Goal: Task Accomplishment & Management: Manage account settings

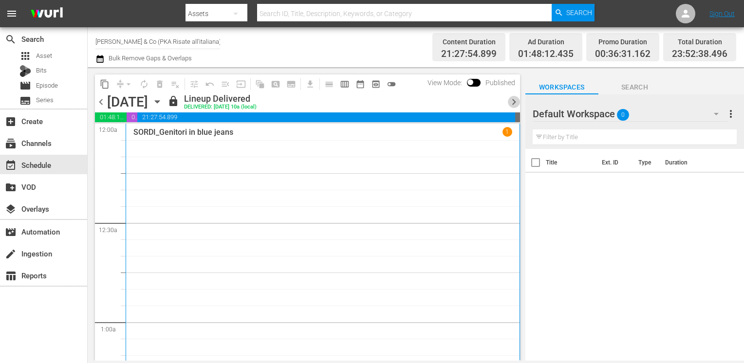
click at [511, 102] on span "chevron_right" at bounding box center [514, 102] width 12 height 12
click at [514, 104] on span "chevron_right" at bounding box center [514, 102] width 12 height 12
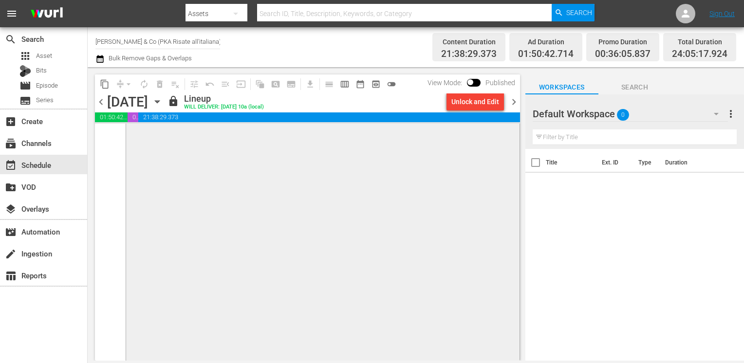
scroll to position [4698, 0]
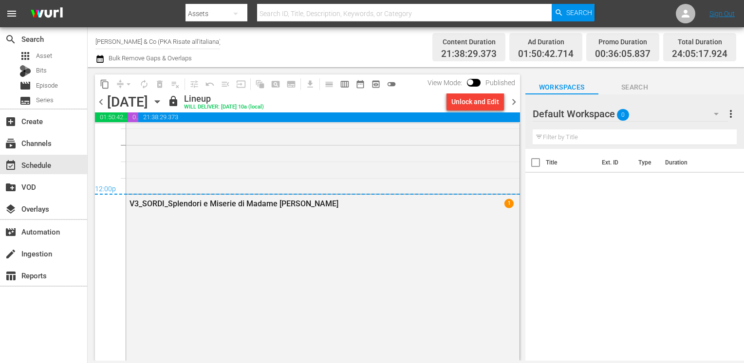
click at [514, 106] on span "chevron_right" at bounding box center [514, 102] width 12 height 12
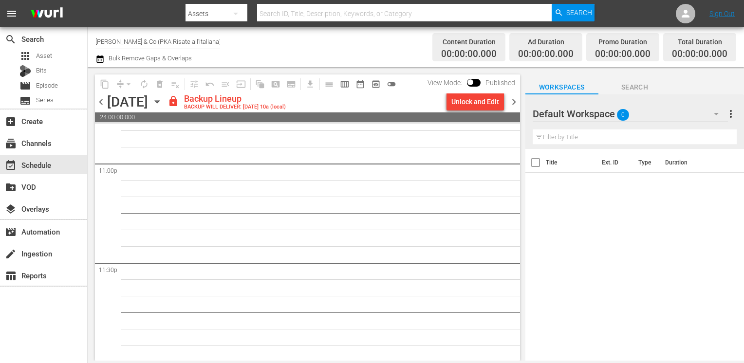
scroll to position [4531, 0]
click at [468, 102] on div "Unlock and Edit" at bounding box center [475, 102] width 48 height 18
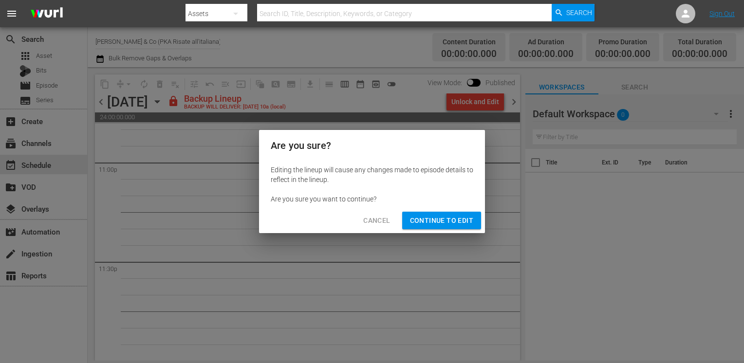
click at [448, 221] on span "Continue to Edit" at bounding box center [441, 221] width 63 height 12
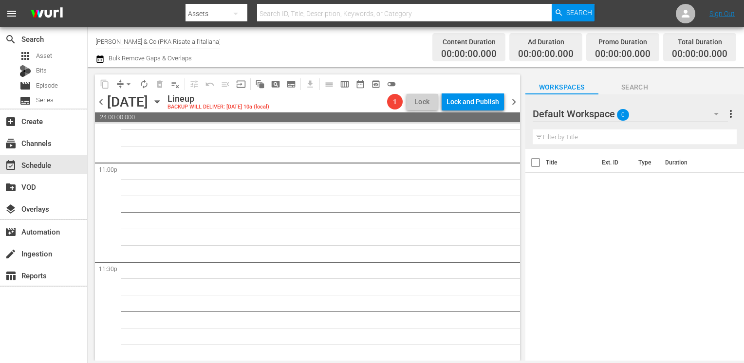
click at [516, 100] on span "chevron_right" at bounding box center [514, 102] width 12 height 12
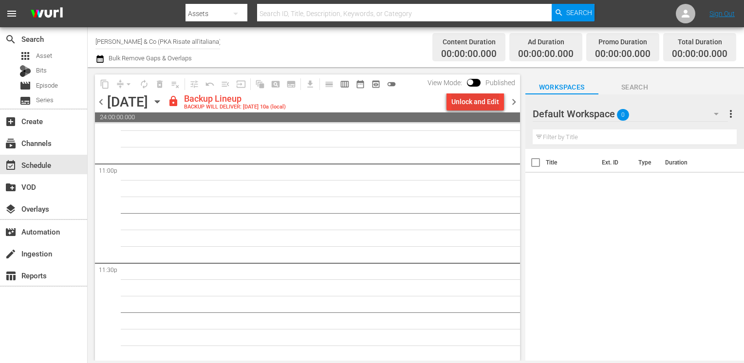
scroll to position [4531, 0]
click at [479, 100] on div "Unlock and Edit" at bounding box center [475, 102] width 48 height 18
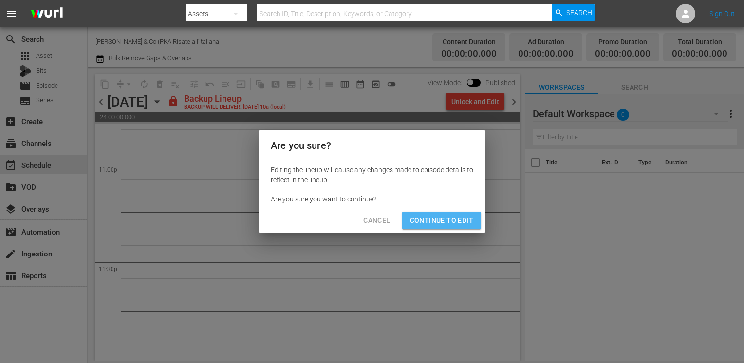
click at [446, 224] on span "Continue to Edit" at bounding box center [441, 221] width 63 height 12
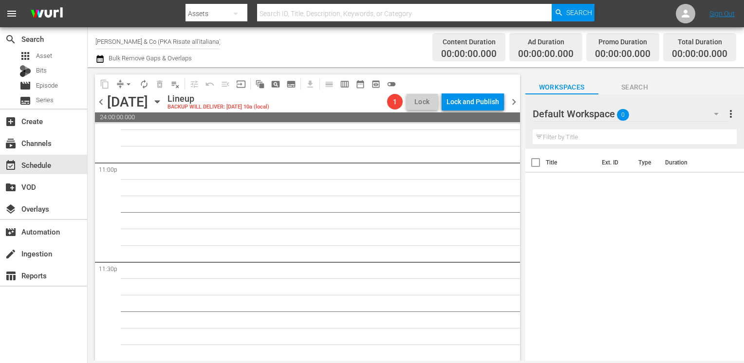
click at [512, 105] on span "chevron_right" at bounding box center [514, 102] width 12 height 12
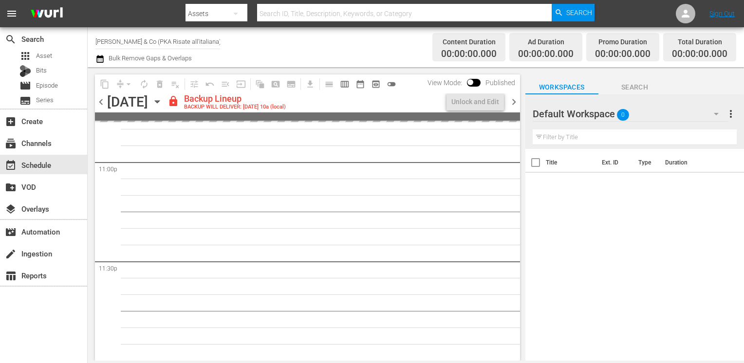
scroll to position [4531, 0]
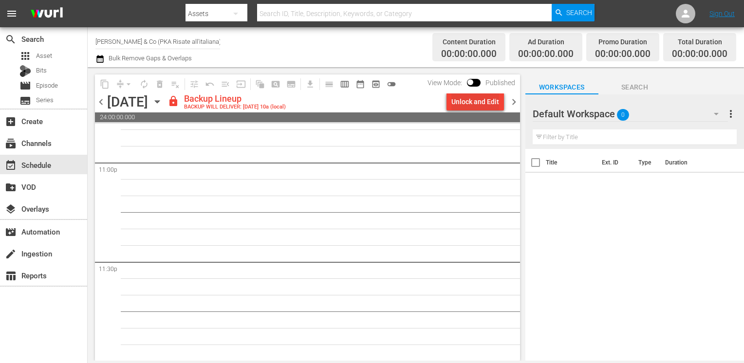
click at [470, 102] on div "Unlock and Edit" at bounding box center [475, 102] width 48 height 18
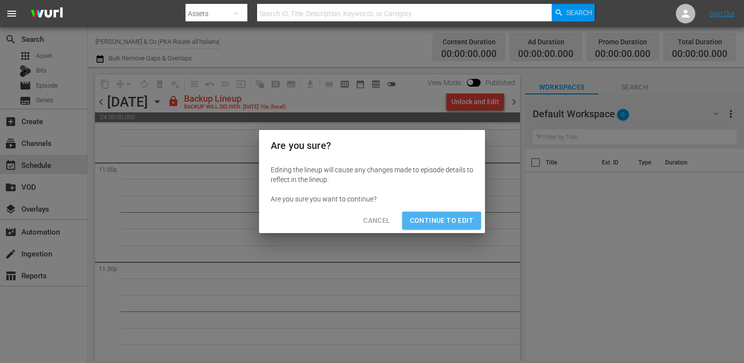
click at [446, 221] on span "Continue to Edit" at bounding box center [441, 221] width 63 height 12
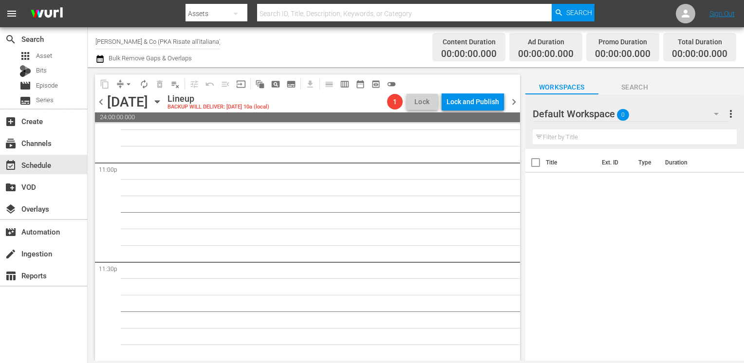
click at [514, 103] on span "chevron_right" at bounding box center [514, 102] width 12 height 12
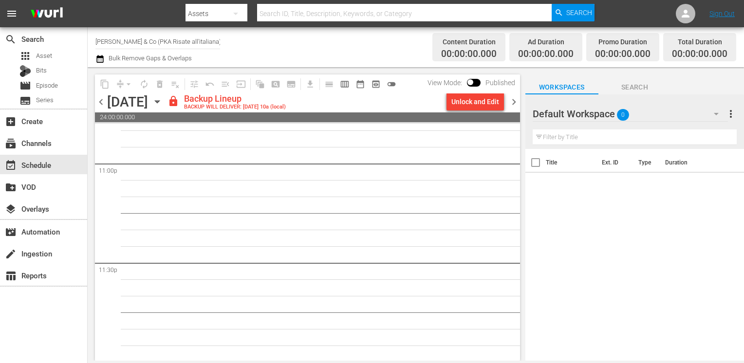
scroll to position [4531, 0]
click at [477, 104] on div "Unlock and Edit" at bounding box center [475, 102] width 48 height 18
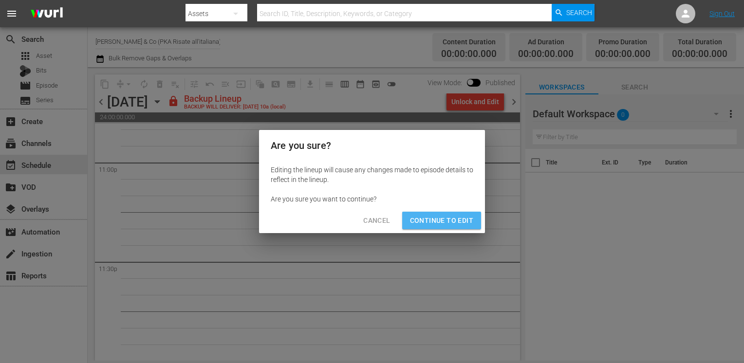
click at [456, 220] on span "Continue to Edit" at bounding box center [441, 221] width 63 height 12
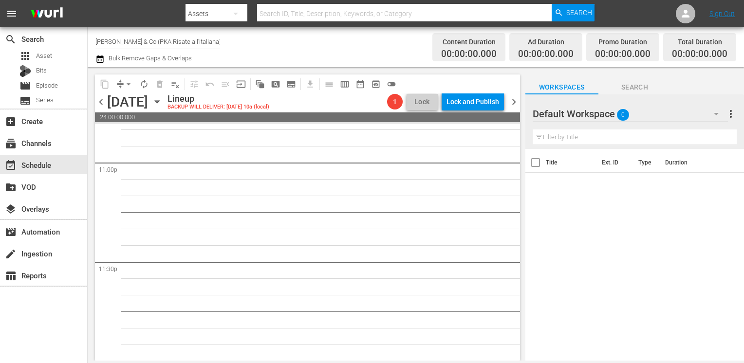
click at [513, 102] on span "chevron_right" at bounding box center [514, 102] width 12 height 12
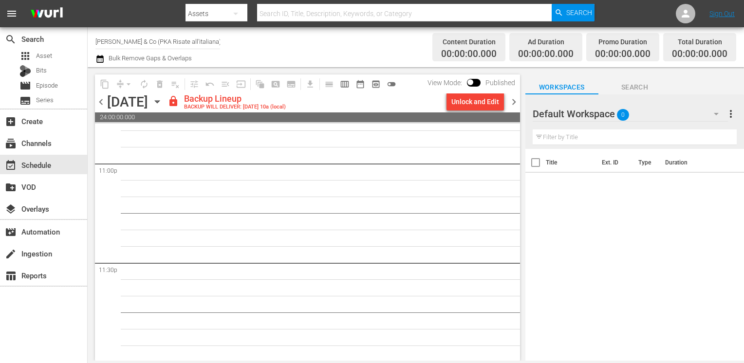
scroll to position [4531, 0]
click at [480, 107] on div "Unlock and Edit" at bounding box center [475, 102] width 48 height 18
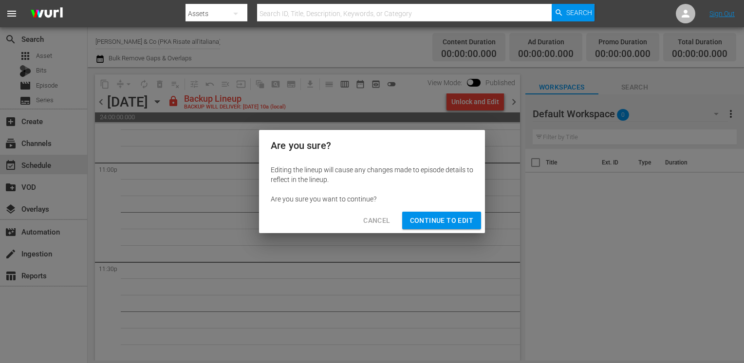
click at [454, 216] on span "Continue to Edit" at bounding box center [441, 221] width 63 height 12
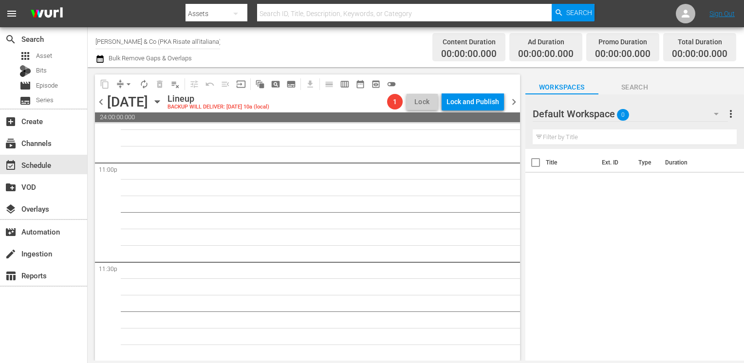
click at [516, 104] on span "chevron_right" at bounding box center [514, 102] width 12 height 12
click at [512, 104] on span "chevron_right" at bounding box center [514, 102] width 12 height 12
click at [510, 101] on span "chevron_right" at bounding box center [514, 102] width 12 height 12
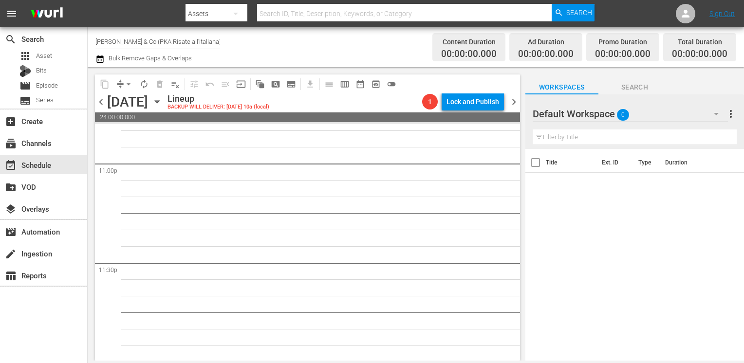
scroll to position [4531, 0]
click at [98, 60] on icon "button" at bounding box center [99, 59] width 7 height 8
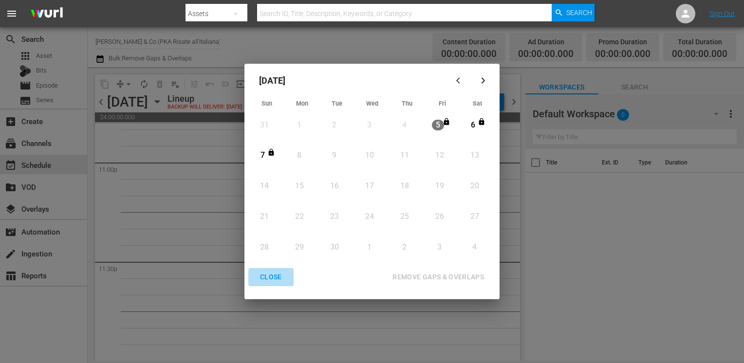
click at [269, 281] on div "CLOSE" at bounding box center [270, 277] width 37 height 12
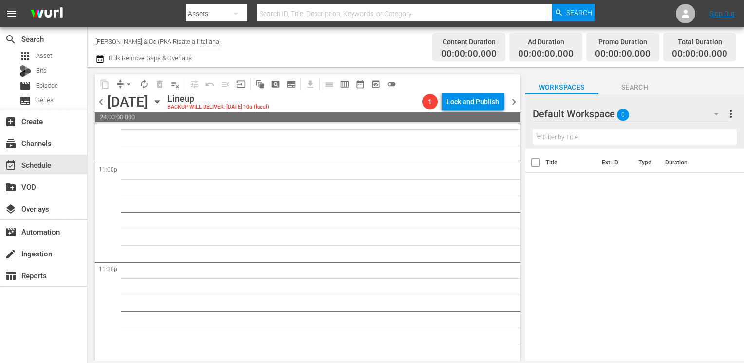
click at [102, 101] on span "chevron_left" at bounding box center [101, 102] width 12 height 12
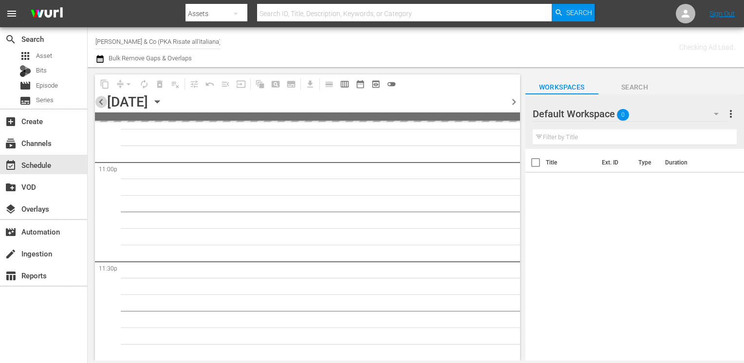
click at [102, 101] on span "chevron_left" at bounding box center [101, 102] width 12 height 12
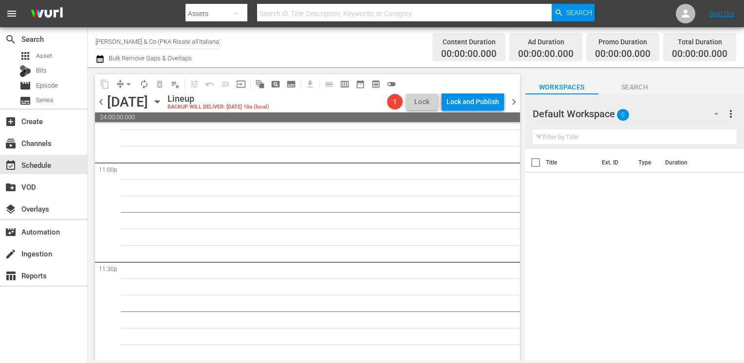
click at [102, 101] on span "chevron_left" at bounding box center [101, 102] width 12 height 12
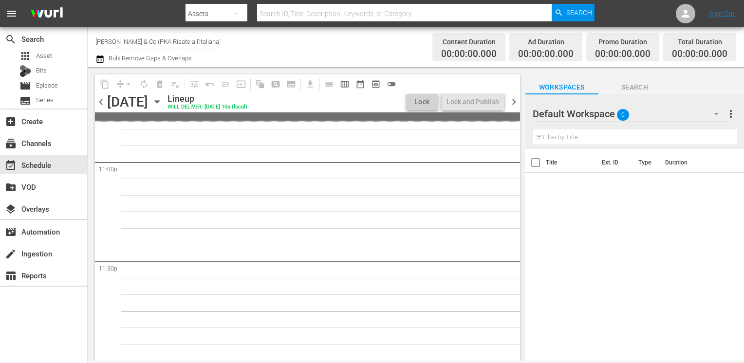
scroll to position [4531, 0]
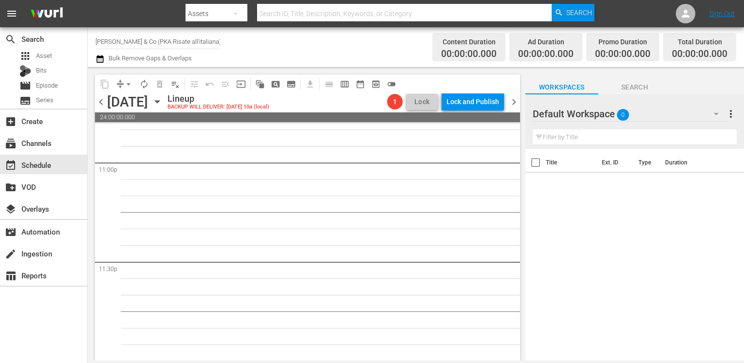
click at [99, 99] on span "chevron_left" at bounding box center [101, 102] width 12 height 12
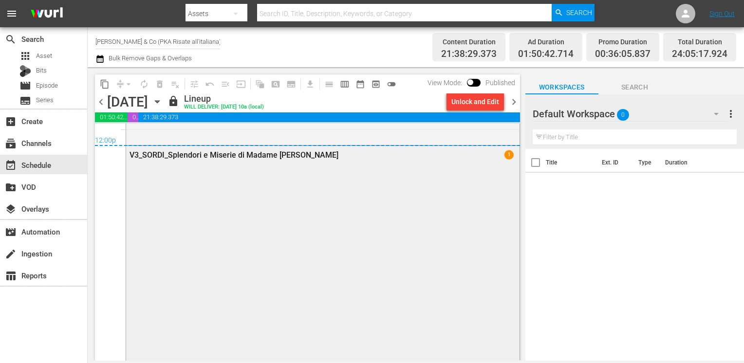
scroll to position [4600, 0]
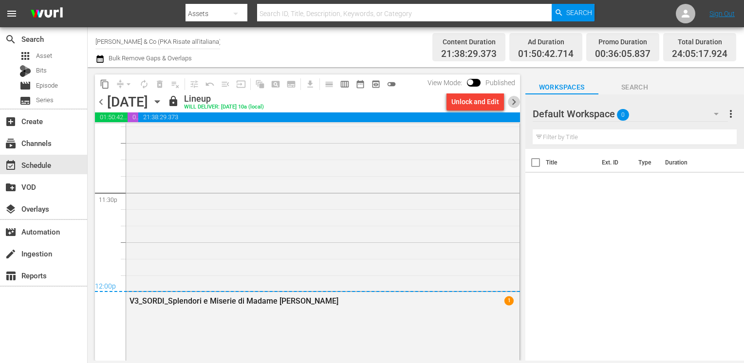
click at [511, 101] on span "chevron_right" at bounding box center [514, 102] width 12 height 12
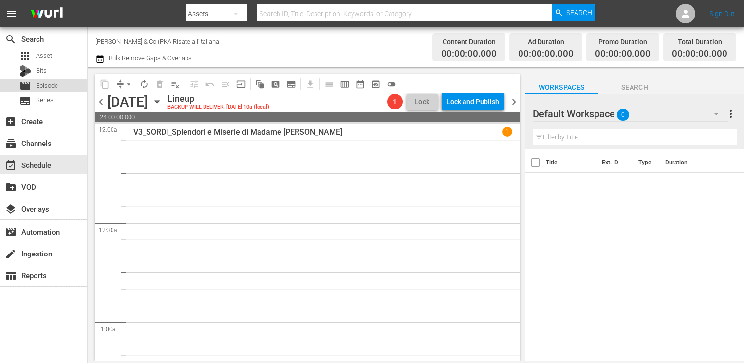
click at [50, 83] on span "Episode" at bounding box center [47, 86] width 22 height 10
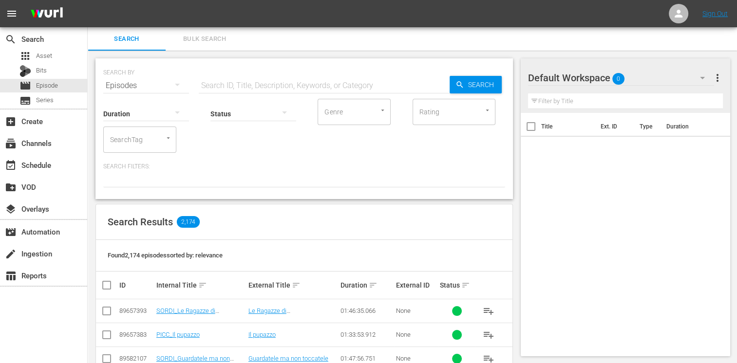
click at [243, 91] on div "Status" at bounding box center [253, 107] width 86 height 35
click at [245, 85] on input "text" at bounding box center [324, 85] width 251 height 23
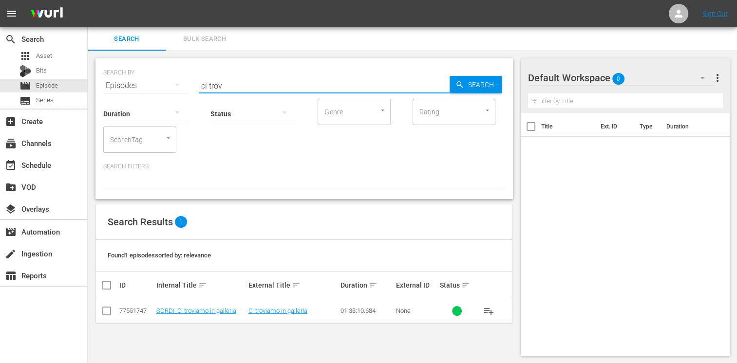
type input "ci trov"
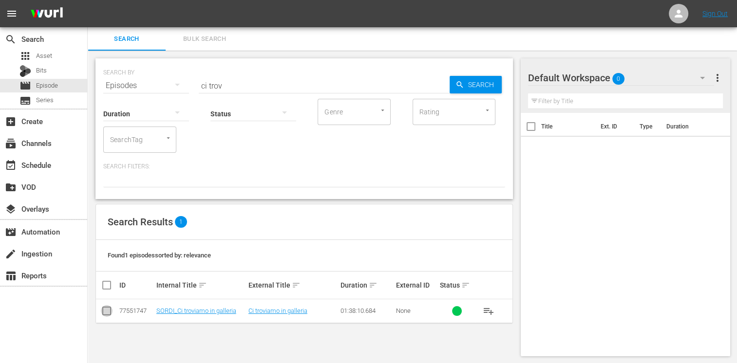
drag, startPoint x: 104, startPoint y: 313, endPoint x: 167, endPoint y: 300, distance: 63.7
click at [104, 312] on input "checkbox" at bounding box center [107, 313] width 12 height 12
checkbox input "true"
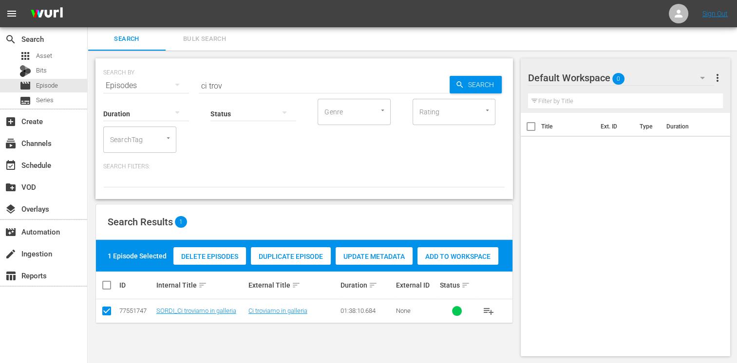
click at [445, 262] on div "Add to Workspace" at bounding box center [457, 256] width 81 height 19
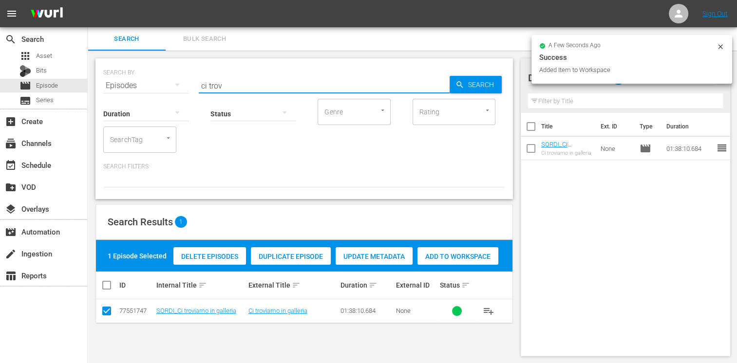
drag, startPoint x: 228, startPoint y: 83, endPoint x: 174, endPoint y: 81, distance: 54.1
click at [174, 81] on div "SEARCH BY Search By Episodes Search ID, Title, Description, Keywords, or Catego…" at bounding box center [304, 79] width 402 height 35
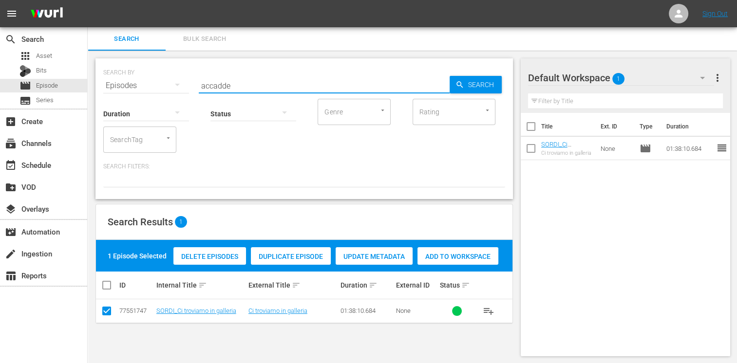
type input "accadde"
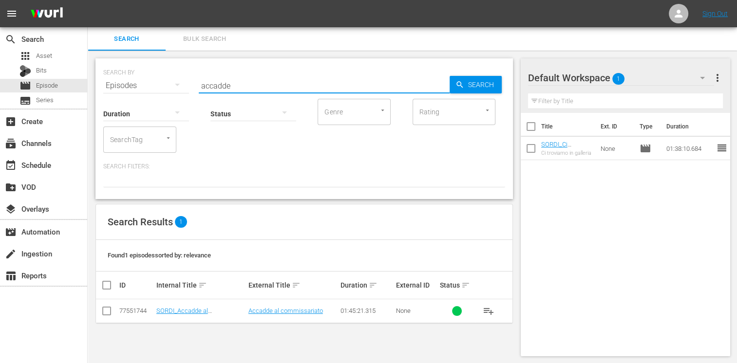
click at [109, 317] on input "checkbox" at bounding box center [107, 313] width 12 height 12
checkbox input "true"
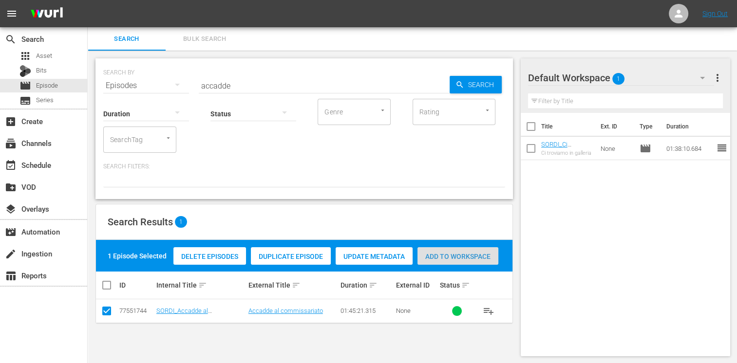
click at [454, 263] on div "Add to Workspace" at bounding box center [457, 256] width 81 height 19
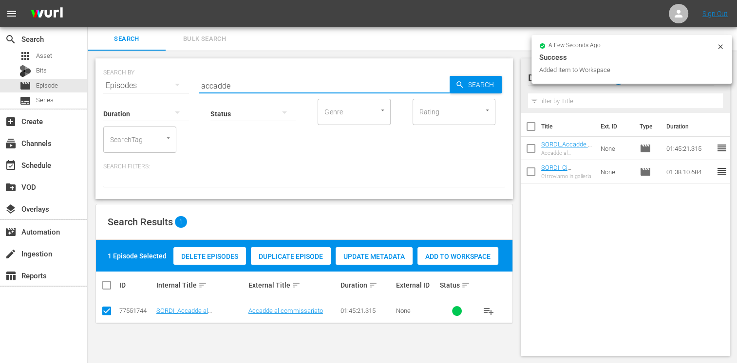
drag, startPoint x: 234, startPoint y: 90, endPoint x: 147, endPoint y: 71, distance: 89.2
click at [147, 71] on div "SEARCH BY Search By Episodes Search ID, Title, Description, Keywords, or Catego…" at bounding box center [303, 128] width 417 height 141
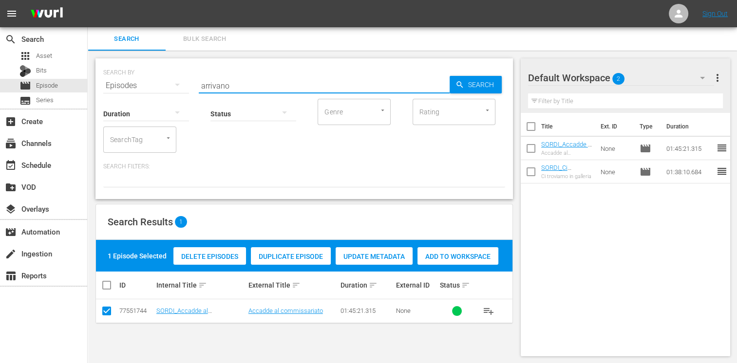
type input "arrivano"
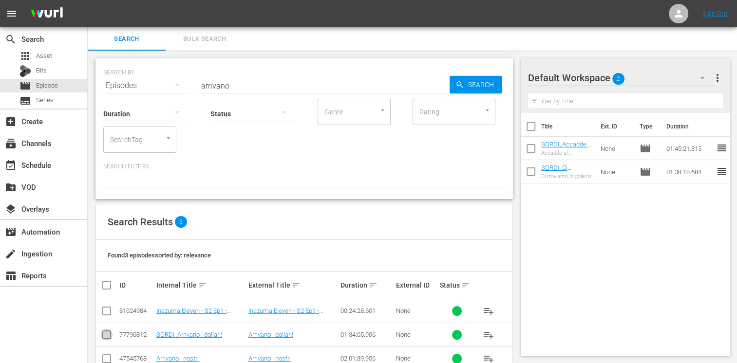
drag, startPoint x: 105, startPoint y: 334, endPoint x: 179, endPoint y: 327, distance: 74.4
click at [105, 334] on input "checkbox" at bounding box center [107, 337] width 12 height 12
checkbox input "true"
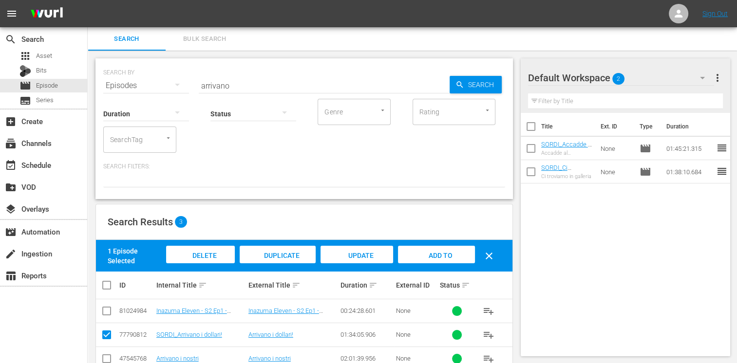
click at [434, 255] on span "Add to Workspace" at bounding box center [436, 265] width 48 height 26
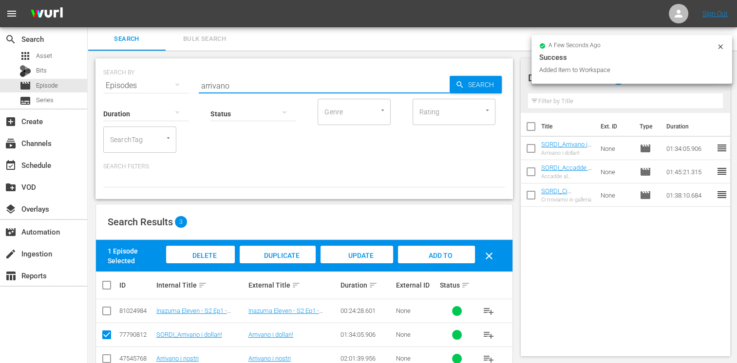
drag, startPoint x: 233, startPoint y: 81, endPoint x: 156, endPoint y: 66, distance: 78.4
click at [156, 66] on div "SEARCH BY Search By Episodes Search ID, Title, Description, Keywords, or Catego…" at bounding box center [304, 79] width 402 height 35
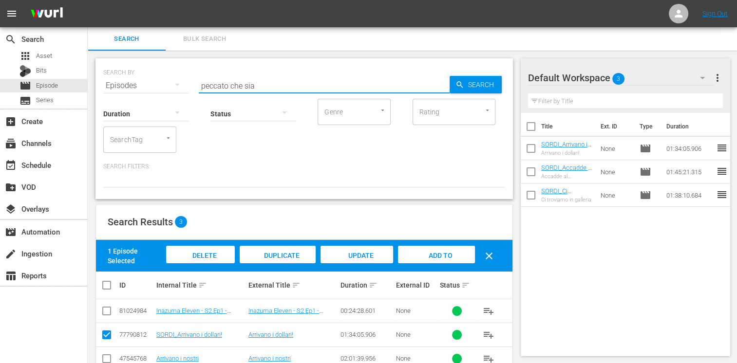
type input "peccato che sia"
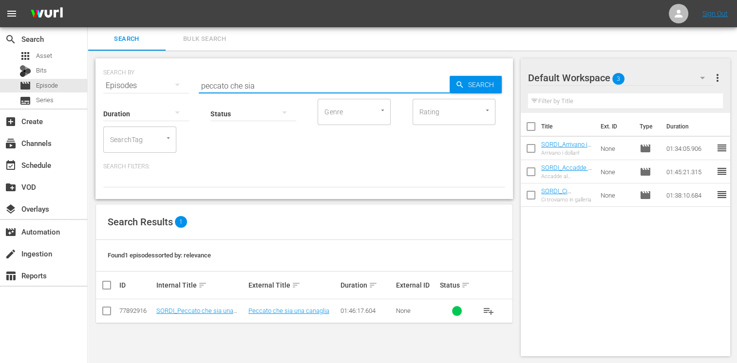
click at [111, 311] on input "checkbox" at bounding box center [107, 313] width 12 height 12
checkbox input "true"
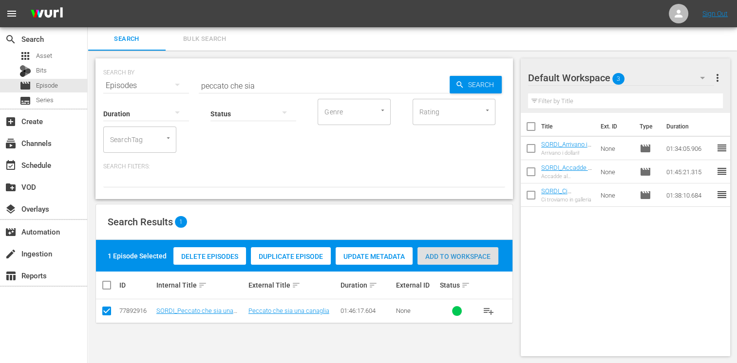
click at [483, 255] on span "Add to Workspace" at bounding box center [457, 257] width 81 height 8
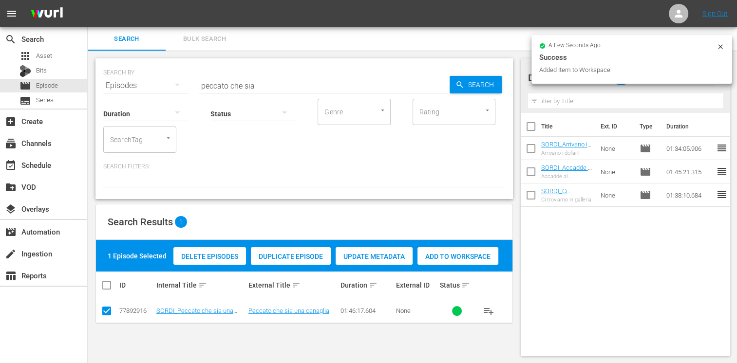
drag, startPoint x: 270, startPoint y: 84, endPoint x: 131, endPoint y: 79, distance: 138.9
click at [131, 79] on div "SEARCH BY Search By Episodes Search ID, Title, Description, Keywords, or Catego…" at bounding box center [304, 79] width 402 height 35
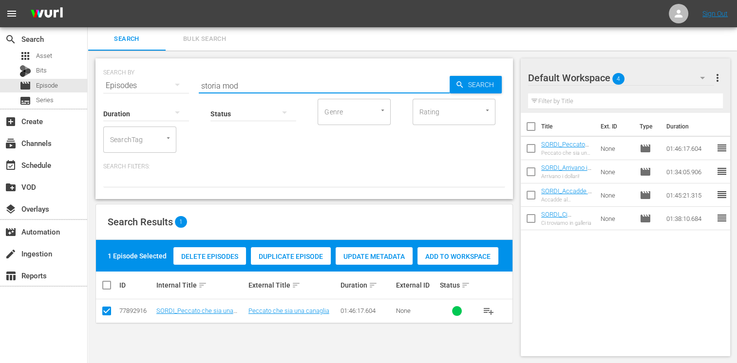
type input "storia mod"
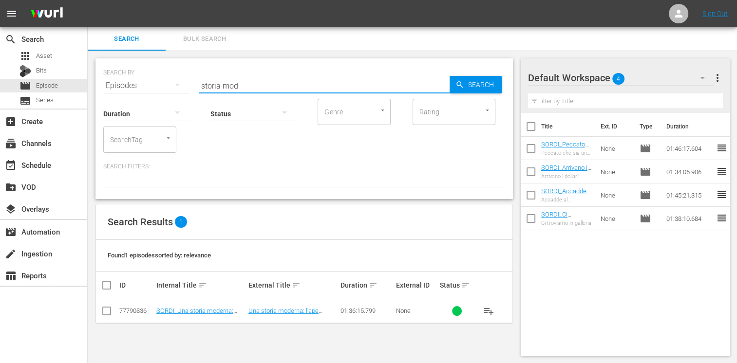
click at [111, 312] on input "checkbox" at bounding box center [107, 313] width 12 height 12
checkbox input "true"
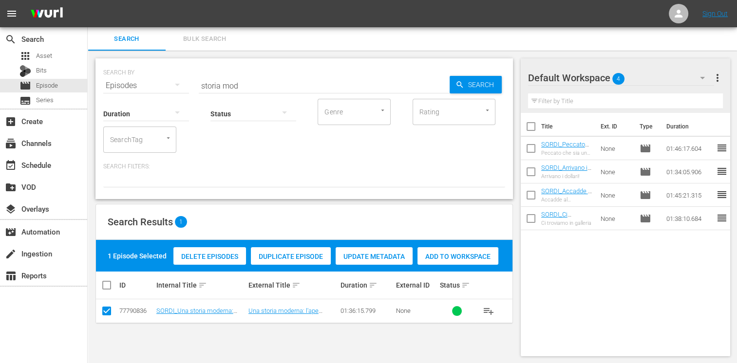
click at [462, 256] on span "Add to Workspace" at bounding box center [457, 257] width 81 height 8
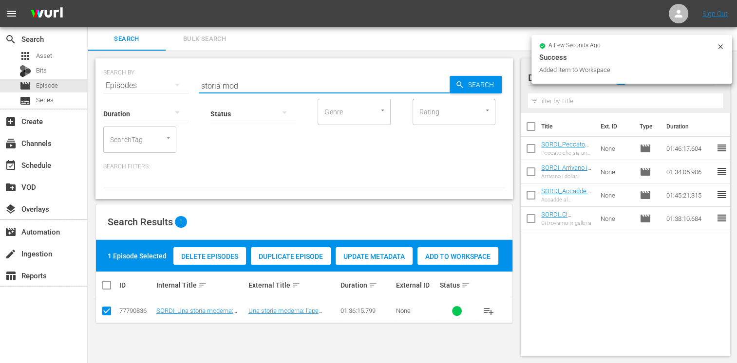
drag, startPoint x: 241, startPoint y: 83, endPoint x: 120, endPoint y: 71, distance: 121.4
click at [120, 71] on div "SEARCH BY Search By Episodes Search ID, Title, Description, Keywords, or Catego…" at bounding box center [304, 79] width 402 height 35
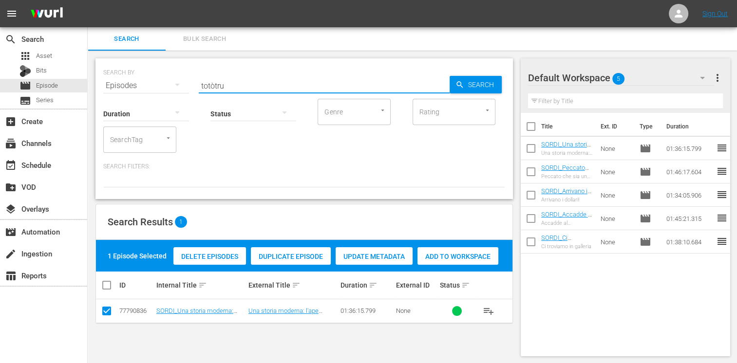
type input "totòtru"
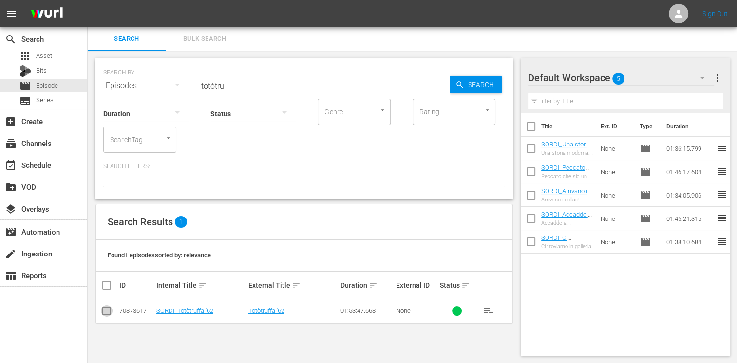
click at [106, 313] on input "checkbox" at bounding box center [107, 313] width 12 height 12
checkbox input "true"
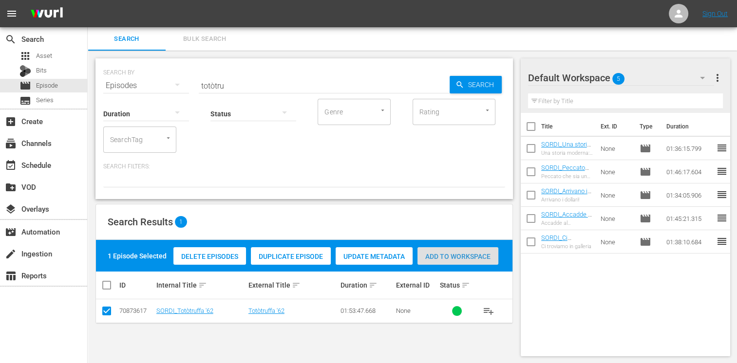
click at [458, 257] on span "Add to Workspace" at bounding box center [457, 257] width 81 height 8
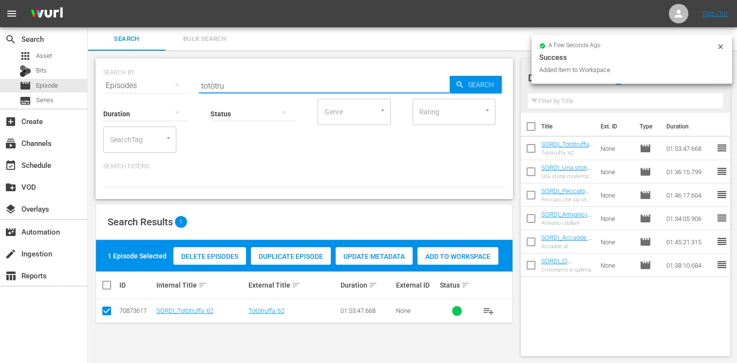
drag, startPoint x: 234, startPoint y: 89, endPoint x: 166, endPoint y: 76, distance: 69.3
click at [166, 76] on div "SEARCH BY Search By Episodes Search ID, Title, Description, Keywords, or Catego…" at bounding box center [304, 79] width 402 height 35
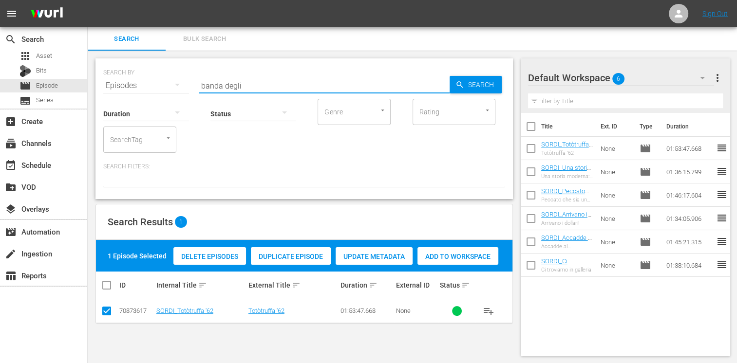
type input "banda degli"
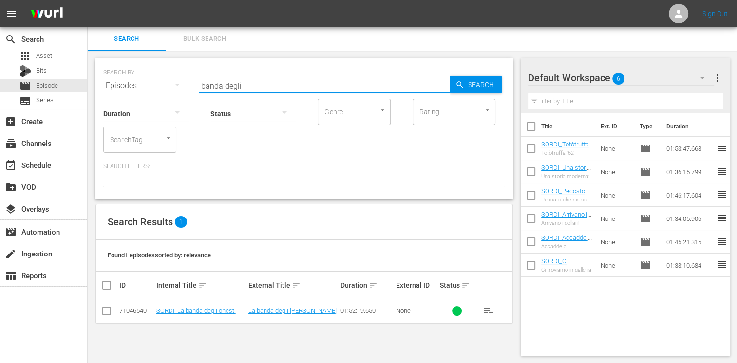
click at [103, 309] on input "checkbox" at bounding box center [107, 313] width 12 height 12
checkbox input "true"
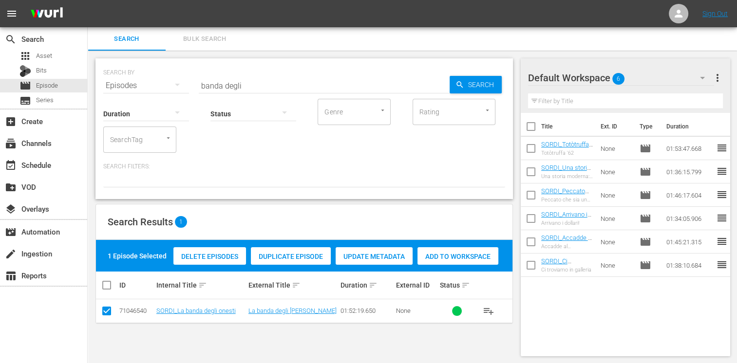
click at [467, 259] on span "Add to Workspace" at bounding box center [457, 257] width 81 height 8
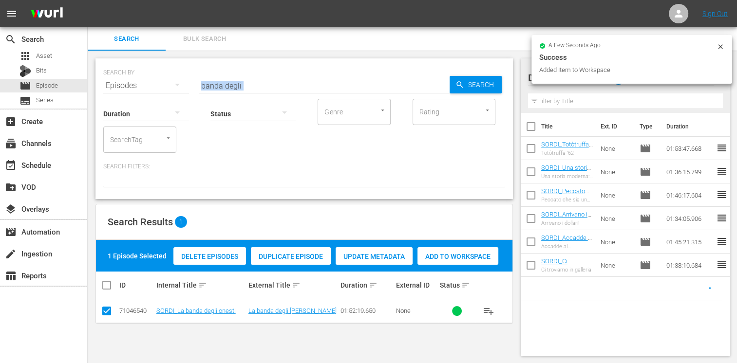
click at [245, 89] on div "SEARCH BY Search By Episodes Search ID, Title, Description, Keywords, or Catego…" at bounding box center [303, 128] width 417 height 141
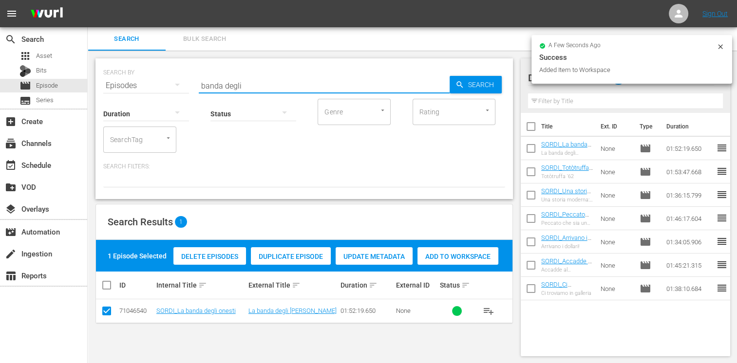
drag, startPoint x: 243, startPoint y: 89, endPoint x: 182, endPoint y: 77, distance: 62.9
click at [182, 77] on div "SEARCH BY Search By Episodes Search ID, Title, Description, Keywords, or Catego…" at bounding box center [304, 79] width 402 height 35
type input "noi dur"
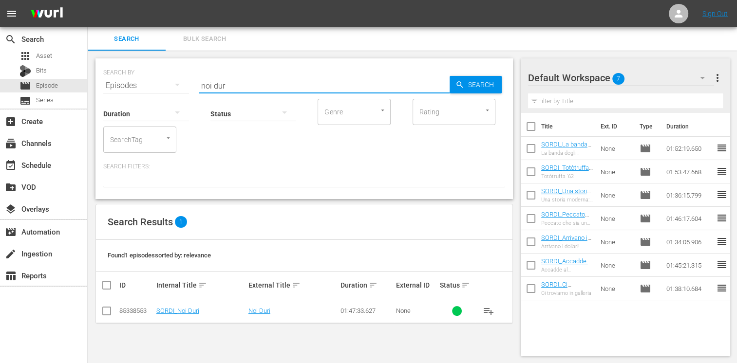
click at [108, 308] on input "checkbox" at bounding box center [107, 313] width 12 height 12
checkbox input "true"
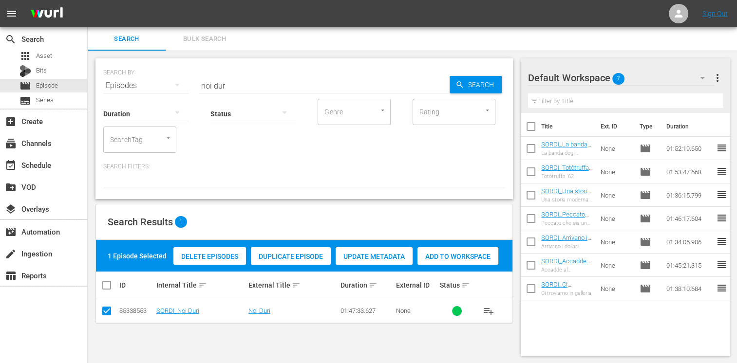
click at [469, 256] on span "Add to Workspace" at bounding box center [457, 257] width 81 height 8
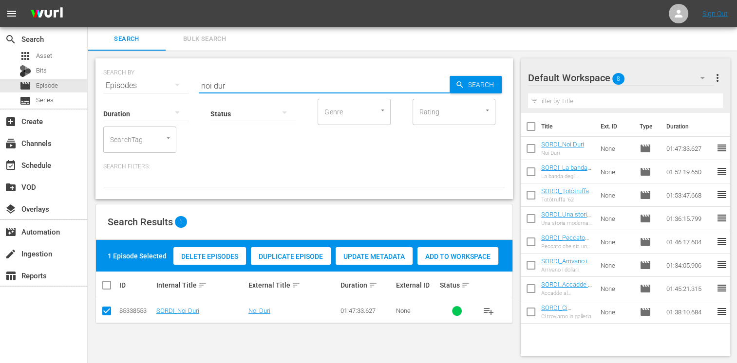
drag, startPoint x: 230, startPoint y: 82, endPoint x: 179, endPoint y: 80, distance: 50.7
click at [179, 80] on div "SEARCH BY Search By Episodes Search ID, Title, Description, Keywords, or Catego…" at bounding box center [304, 79] width 402 height 35
type input "voglia mat"
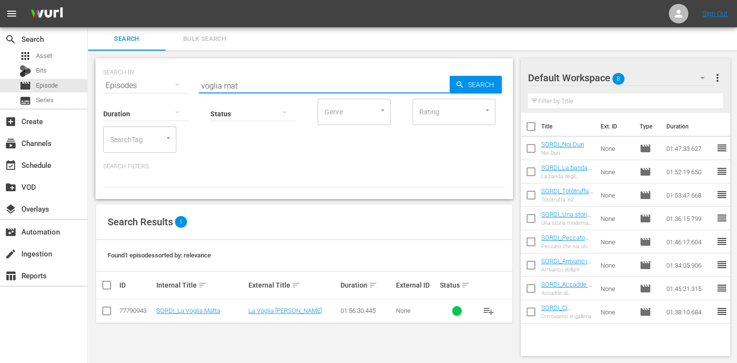
click at [107, 319] on td at bounding box center [107, 312] width 22 height 24
click at [108, 311] on input "checkbox" at bounding box center [107, 313] width 12 height 12
checkbox input "true"
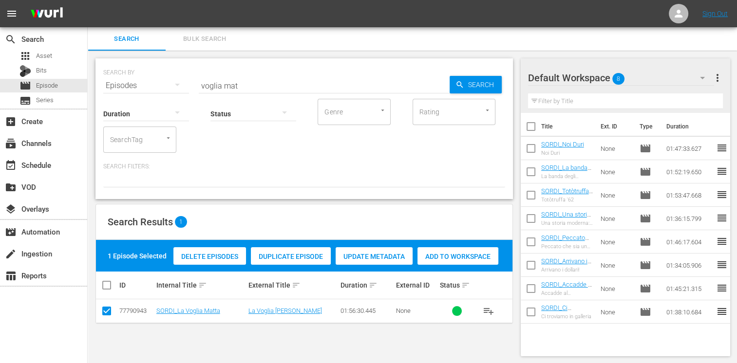
click at [489, 251] on div "Add to Workspace" at bounding box center [457, 256] width 81 height 19
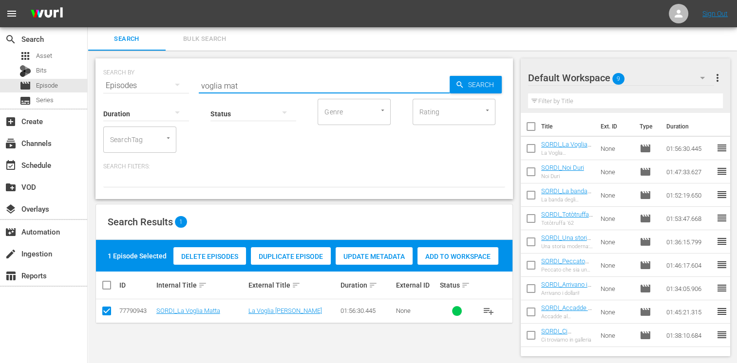
drag, startPoint x: 251, startPoint y: 87, endPoint x: 102, endPoint y: 72, distance: 150.2
click at [102, 72] on div "SEARCH BY Search By Episodes Search ID, Title, Description, Keywords, or Catego…" at bounding box center [303, 128] width 417 height 141
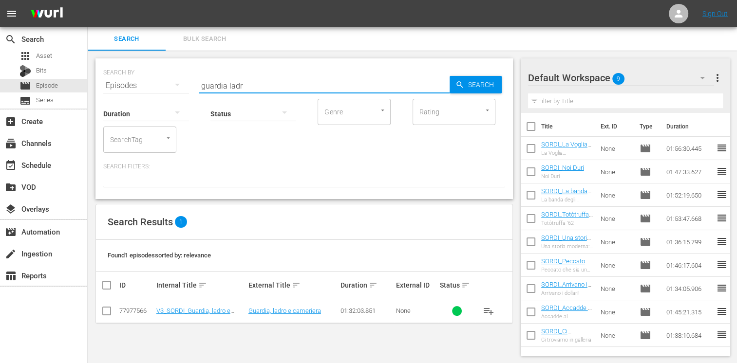
type input "guardia ladr"
click at [108, 315] on input "checkbox" at bounding box center [107, 313] width 12 height 12
checkbox input "true"
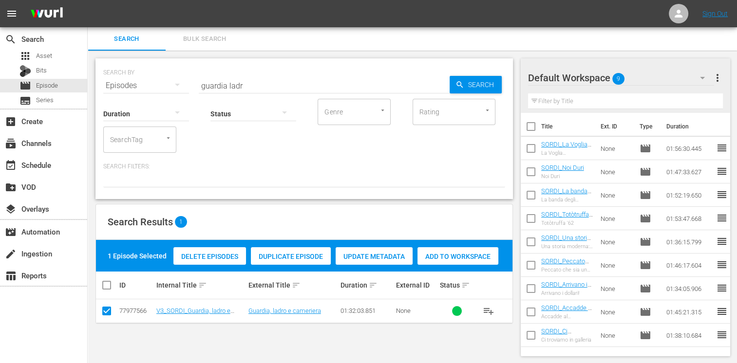
click at [479, 256] on span "Add to Workspace" at bounding box center [457, 257] width 81 height 8
drag, startPoint x: 246, startPoint y: 84, endPoint x: 144, endPoint y: 73, distance: 102.3
click at [144, 73] on div "SEARCH BY Search By Episodes Search ID, Title, Description, Keywords, or Catego…" at bounding box center [304, 79] width 402 height 35
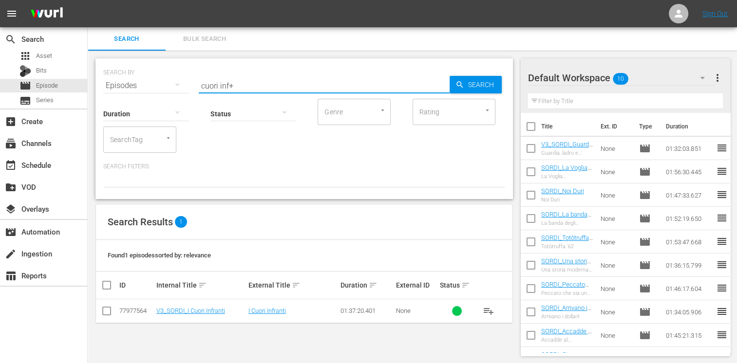
type input "cuori inf"
click at [111, 316] on input "checkbox" at bounding box center [107, 313] width 12 height 12
checkbox input "true"
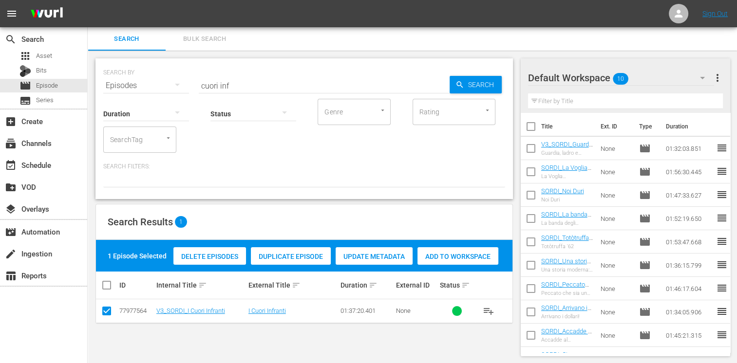
drag, startPoint x: 442, startPoint y: 262, endPoint x: 438, endPoint y: 256, distance: 7.3
click at [442, 261] on div "Add to Workspace" at bounding box center [457, 256] width 81 height 19
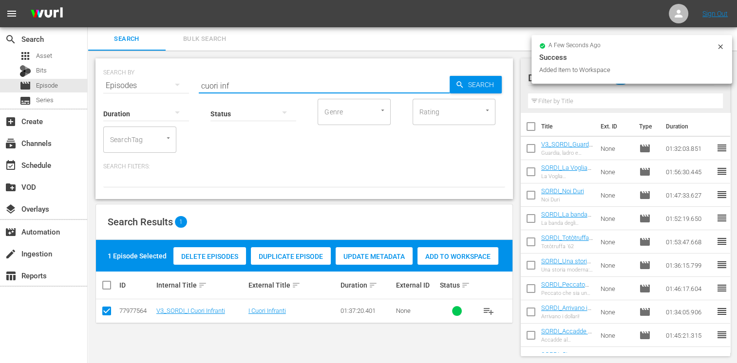
drag, startPoint x: 231, startPoint y: 83, endPoint x: 158, endPoint y: 76, distance: 73.9
click at [158, 76] on div "SEARCH BY Search By Episodes Search ID, Title, Description, Keywords, or Catego…" at bounding box center [304, 79] width 402 height 35
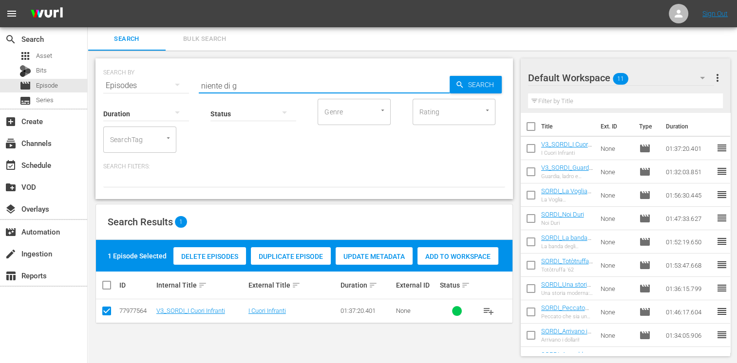
type input "niente di g"
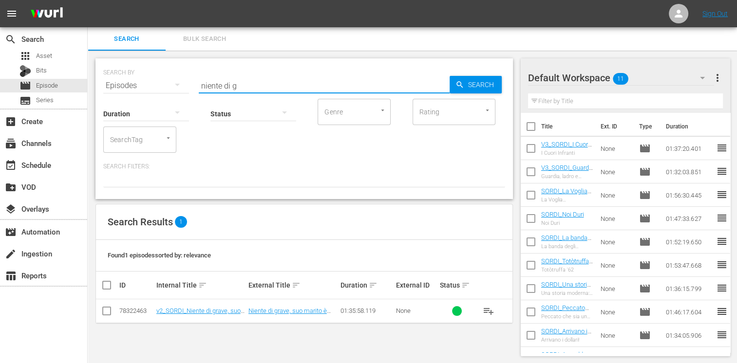
click at [108, 310] on input "checkbox" at bounding box center [107, 313] width 12 height 12
checkbox input "true"
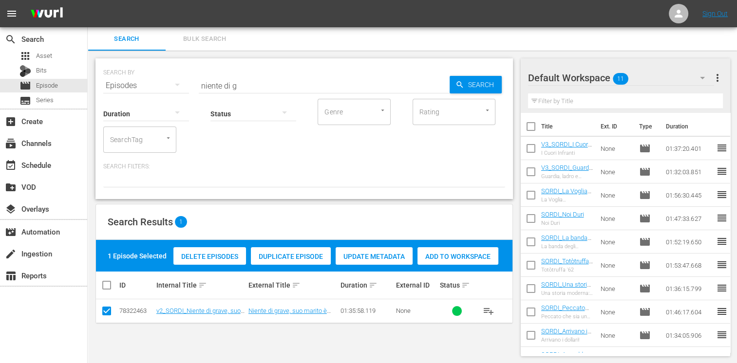
click at [458, 257] on span "Add to Workspace" at bounding box center [457, 257] width 81 height 8
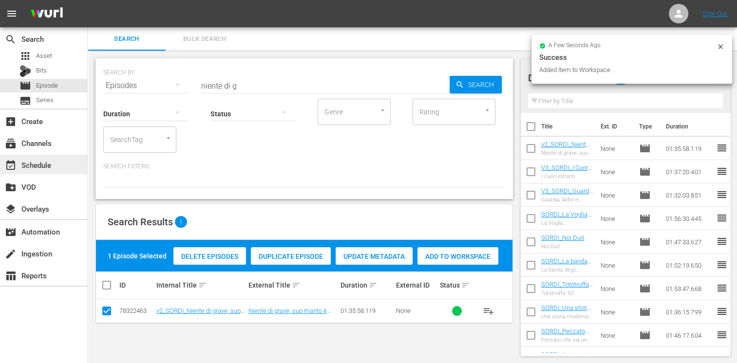
click at [53, 167] on div "event_available Schedule" at bounding box center [27, 163] width 55 height 9
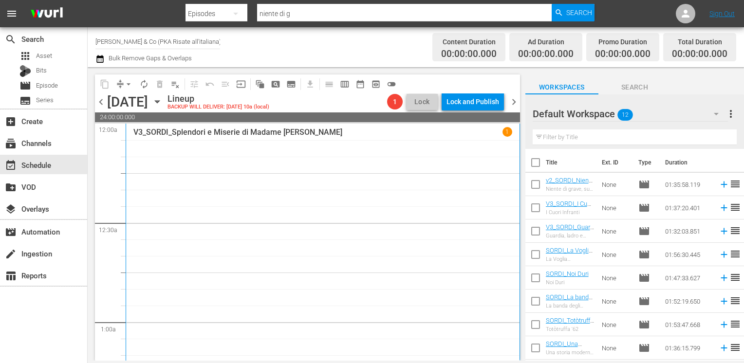
click at [529, 161] on input "checkbox" at bounding box center [535, 164] width 20 height 20
checkbox input "true"
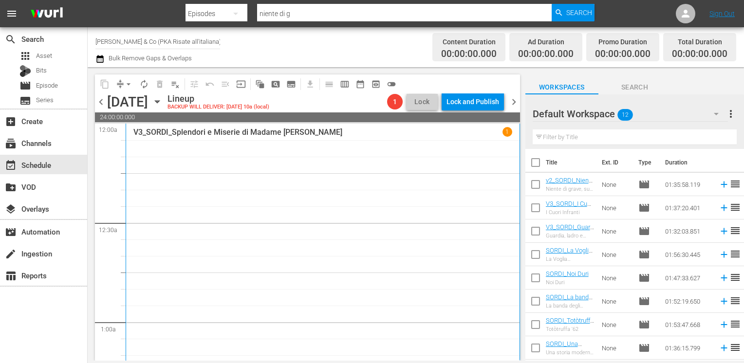
checkbox input "true"
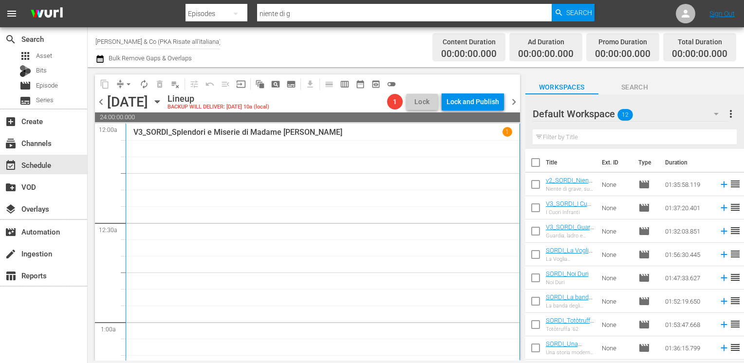
checkbox input "true"
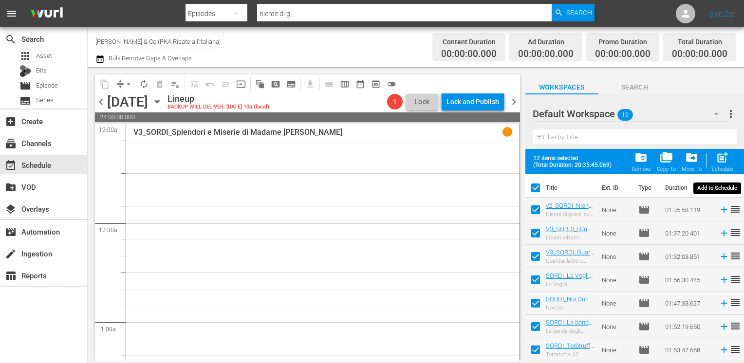
click at [721, 163] on span "post_add" at bounding box center [722, 157] width 13 height 13
checkbox input "false"
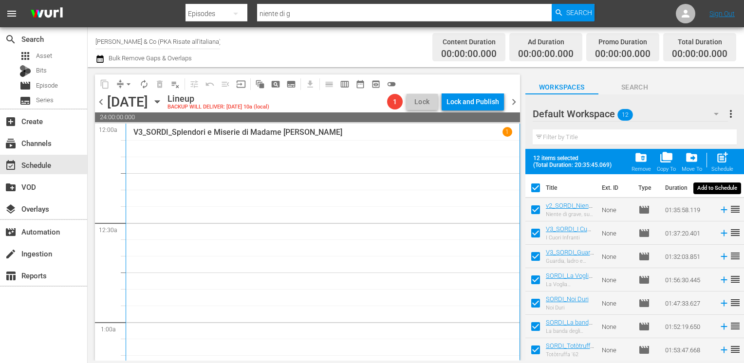
checkbox input "false"
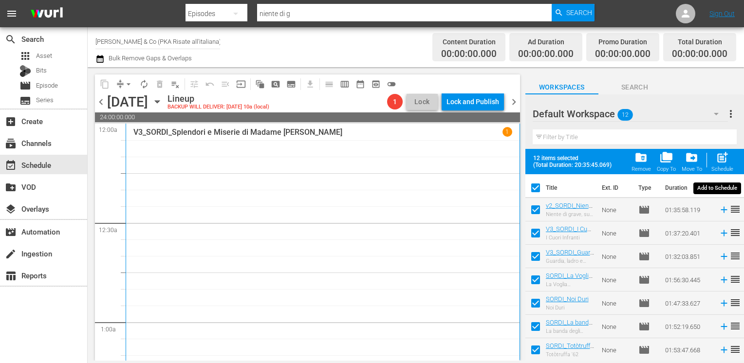
checkbox input "false"
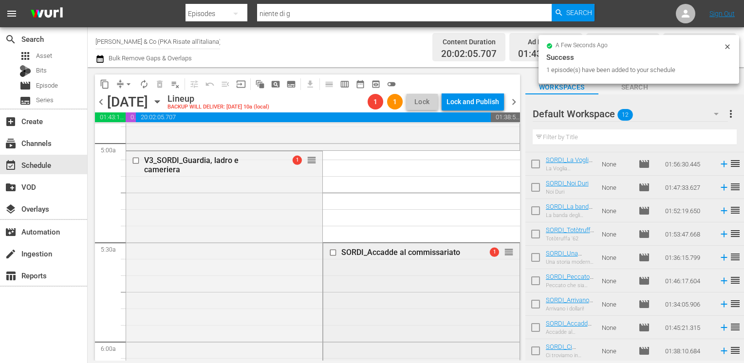
scroll to position [1071, 0]
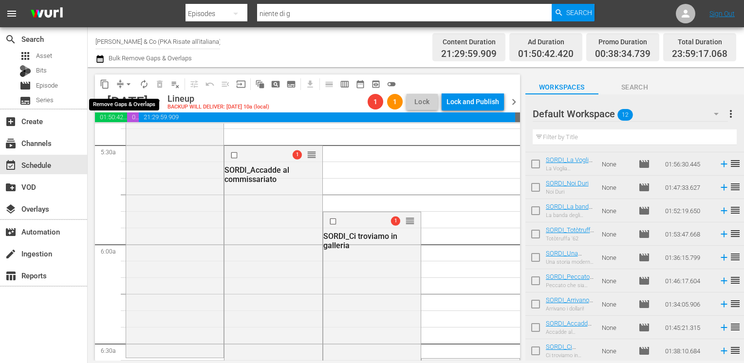
click at [129, 87] on span "arrow_drop_down" at bounding box center [129, 84] width 10 height 10
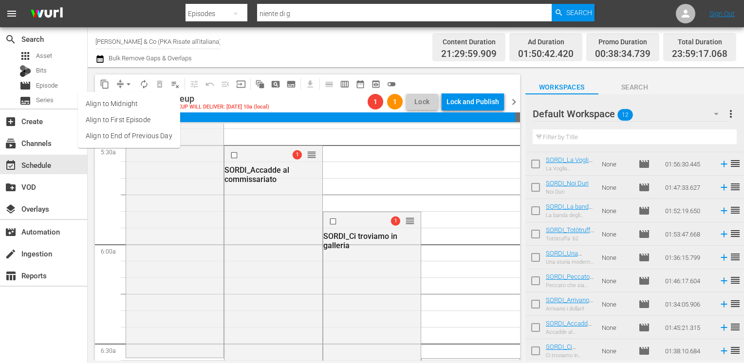
click at [137, 141] on li "Align to End of Previous Day" at bounding box center [129, 136] width 102 height 16
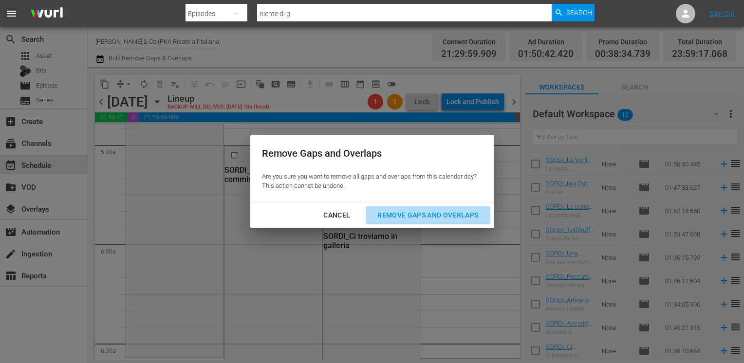
click at [423, 215] on div "Remove Gaps and Overlaps" at bounding box center [428, 215] width 116 height 12
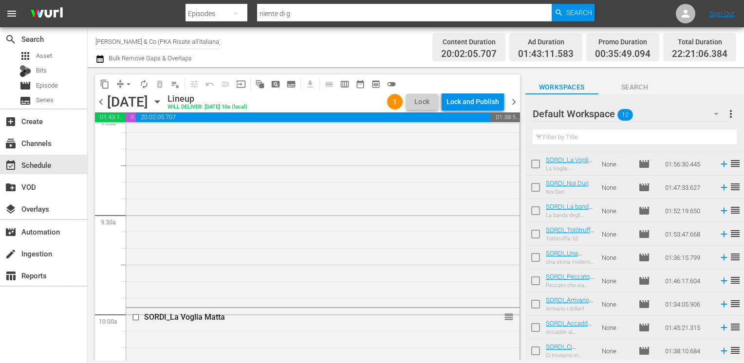
scroll to position [1753, 0]
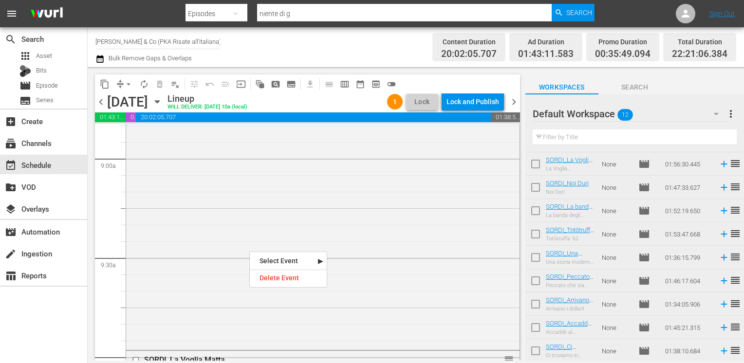
click at [276, 280] on div "Delete Event" at bounding box center [288, 278] width 77 height 13
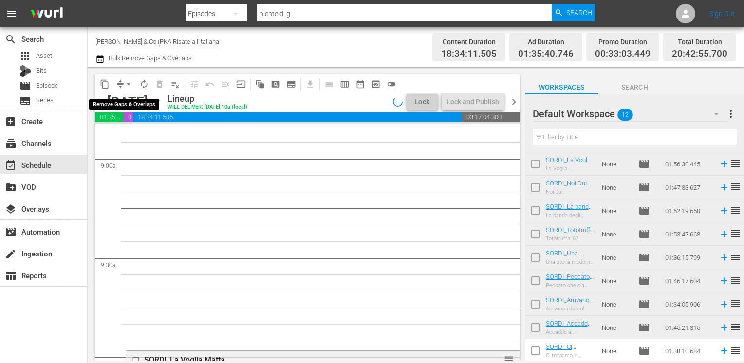
click at [129, 86] on span "arrow_drop_down" at bounding box center [129, 84] width 10 height 10
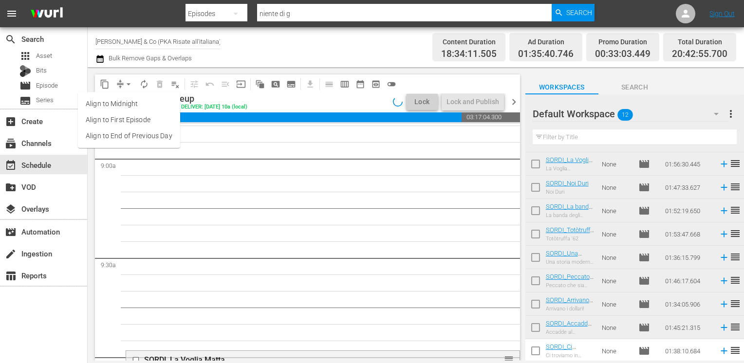
click at [125, 138] on li "Align to End of Previous Day" at bounding box center [129, 136] width 102 height 16
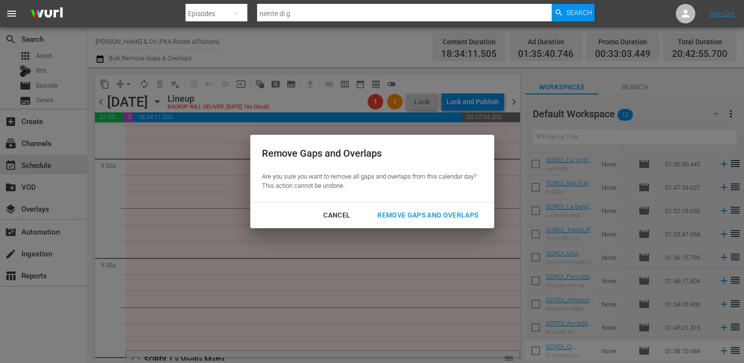
click at [429, 219] on div "Remove Gaps and Overlaps" at bounding box center [428, 215] width 116 height 12
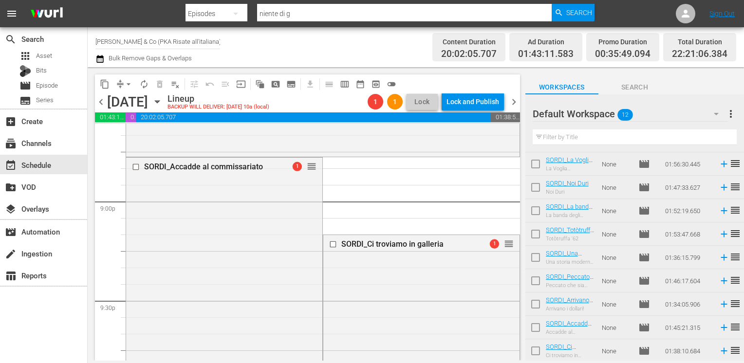
scroll to position [4044, 0]
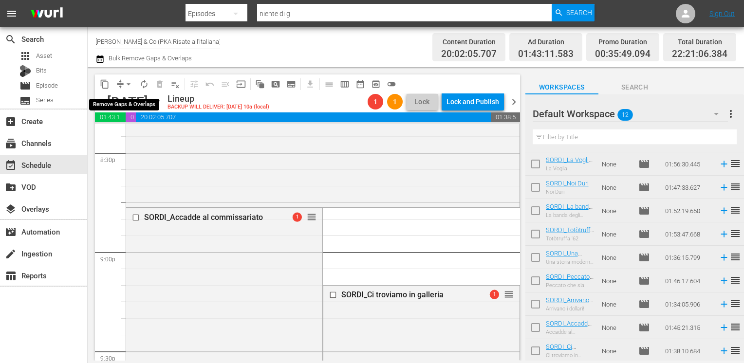
click at [127, 86] on span "arrow_drop_down" at bounding box center [129, 84] width 10 height 10
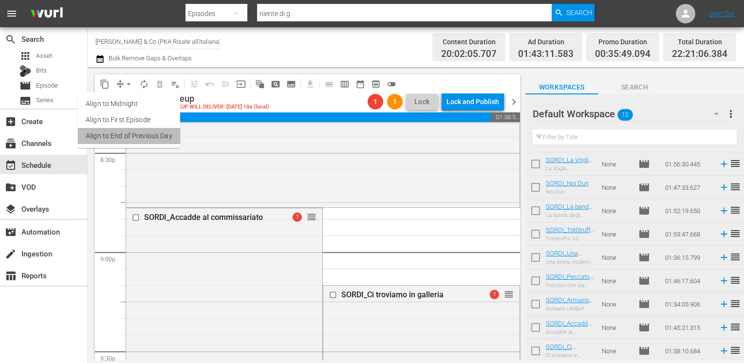
click at [137, 133] on li "Align to End of Previous Day" at bounding box center [129, 136] width 102 height 16
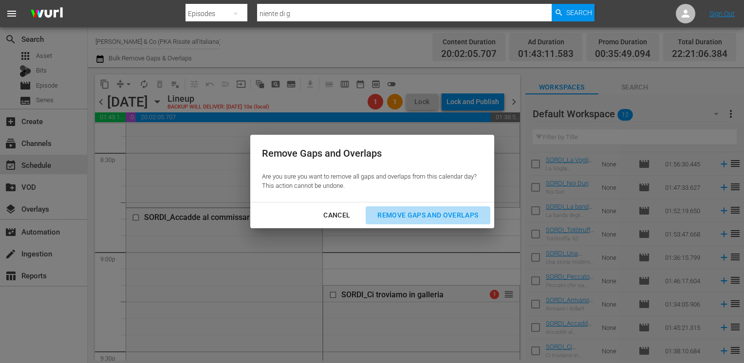
click at [396, 214] on div "Remove Gaps and Overlaps" at bounding box center [428, 215] width 116 height 12
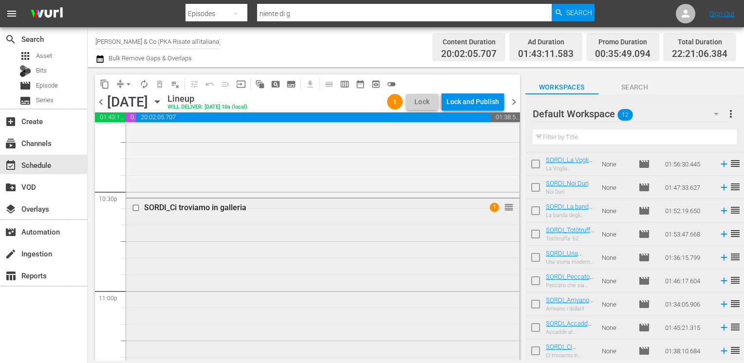
scroll to position [4370, 0]
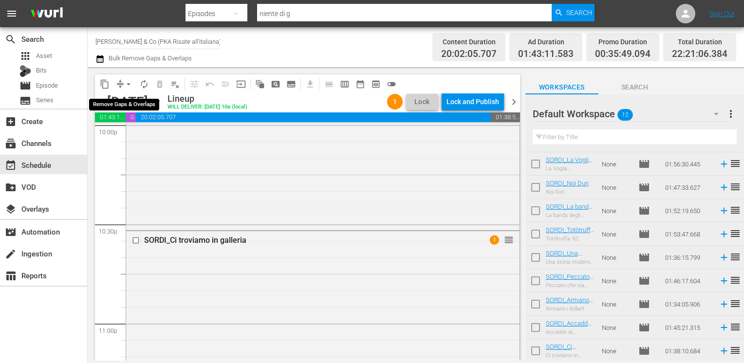
click at [130, 85] on span "arrow_drop_down" at bounding box center [129, 84] width 10 height 10
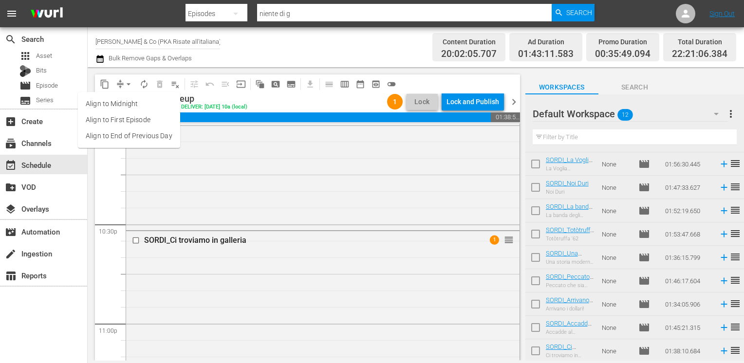
click at [129, 134] on li "Align to End of Previous Day" at bounding box center [129, 136] width 102 height 16
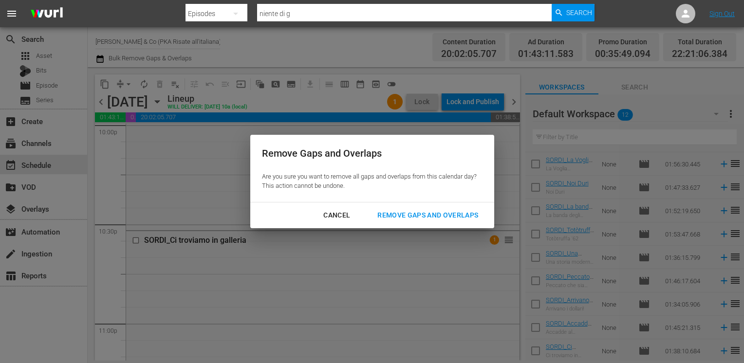
click at [400, 216] on div "Remove Gaps and Overlaps" at bounding box center [428, 215] width 116 height 12
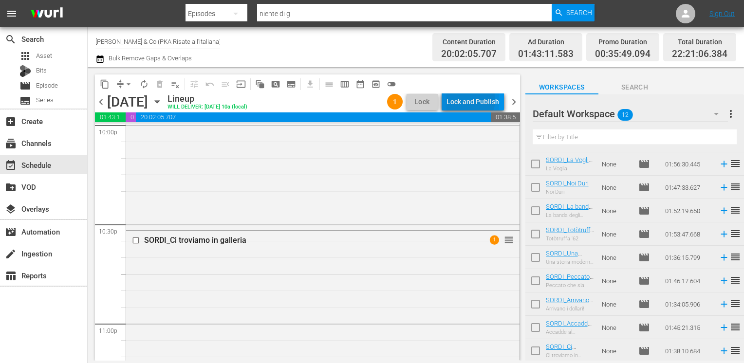
click at [469, 100] on div "Lock and Publish" at bounding box center [473, 102] width 53 height 18
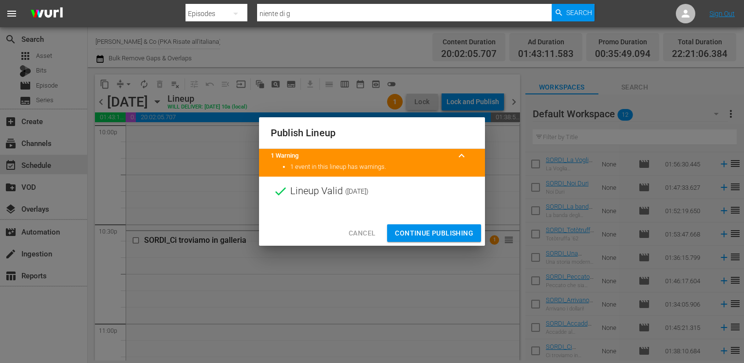
click at [437, 236] on span "Continue Publishing" at bounding box center [434, 233] width 78 height 12
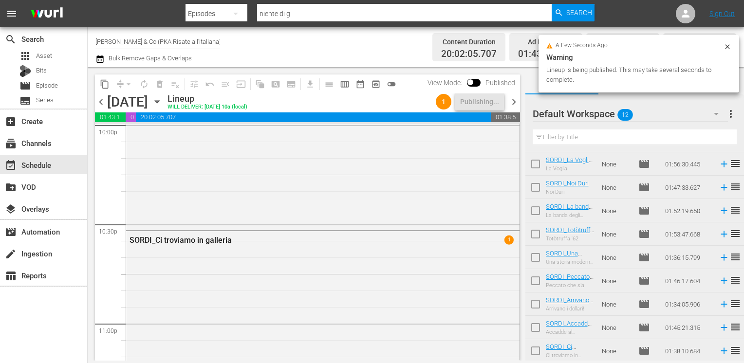
scroll to position [0, 0]
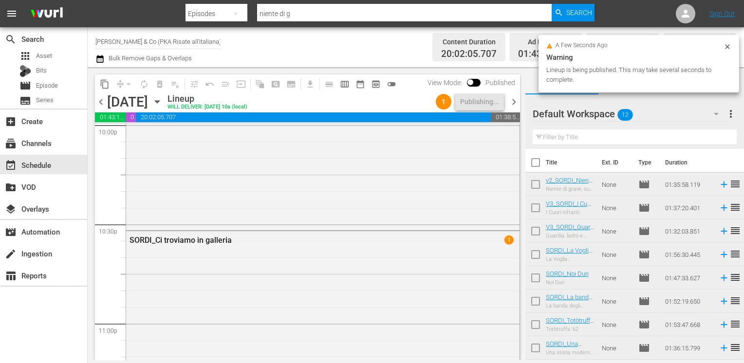
click at [535, 167] on input "checkbox" at bounding box center [535, 164] width 20 height 20
checkbox input "true"
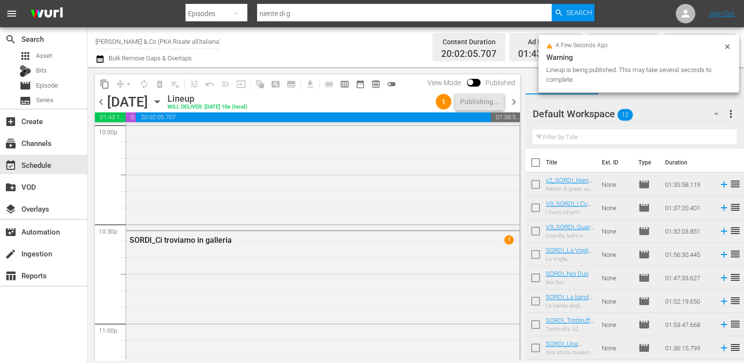
checkbox input "true"
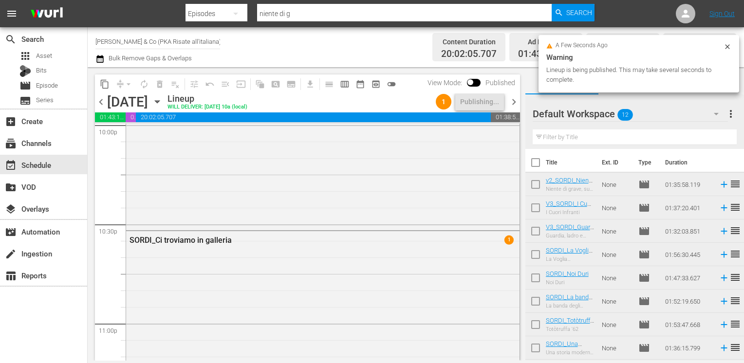
checkbox input "true"
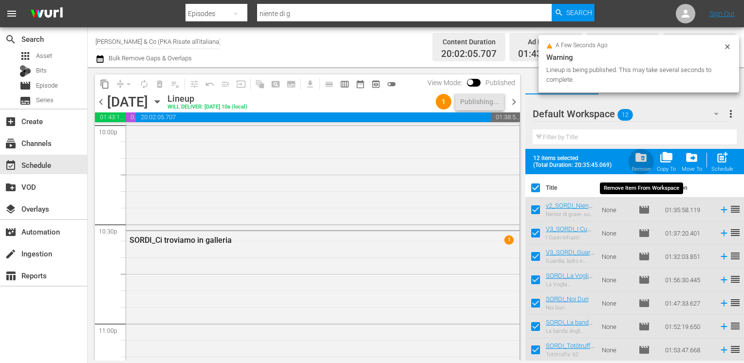
click at [643, 162] on span "folder_delete" at bounding box center [641, 157] width 13 height 13
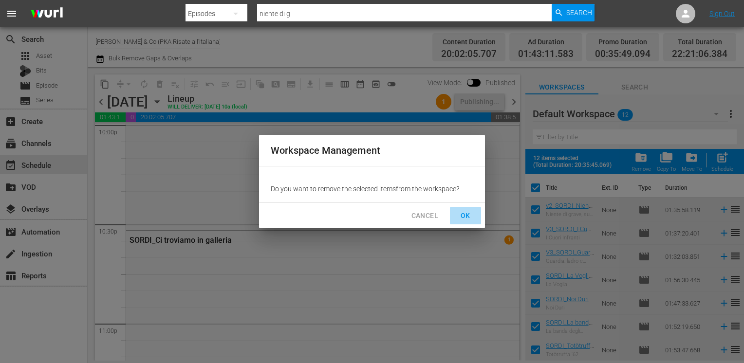
click at [468, 215] on span "OK" at bounding box center [466, 216] width 16 height 12
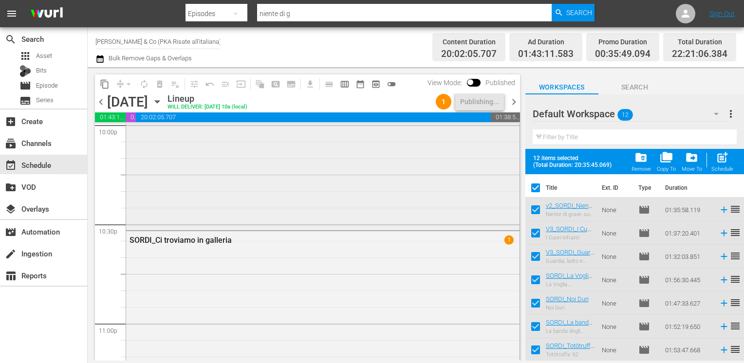
checkbox input "false"
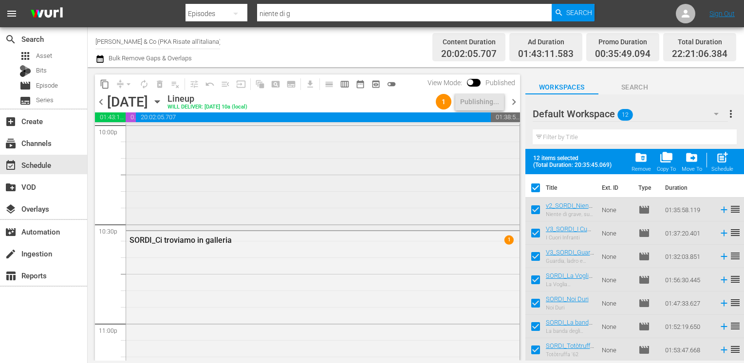
checkbox input "false"
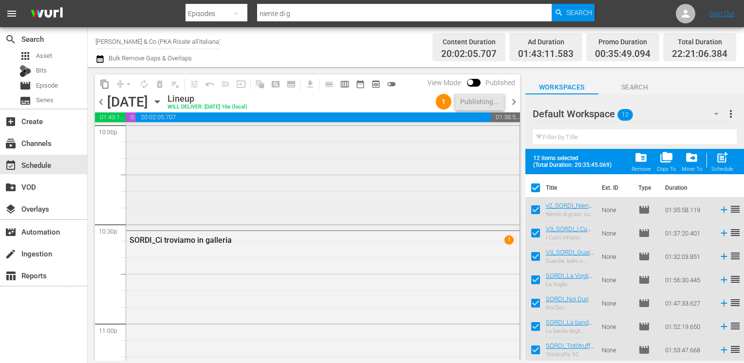
checkbox input "false"
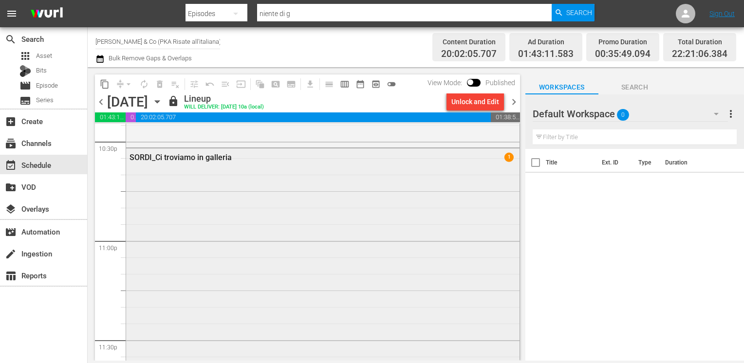
scroll to position [4565, 0]
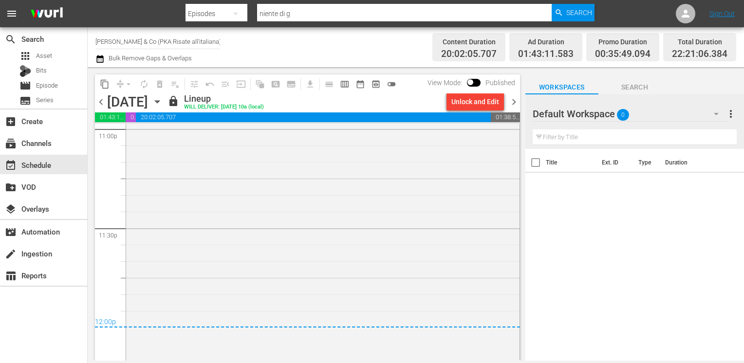
click at [514, 101] on span "chevron_right" at bounding box center [514, 102] width 12 height 12
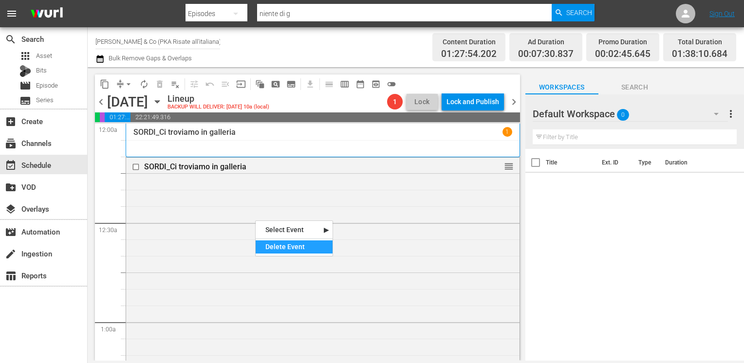
click at [277, 246] on div "Delete Event" at bounding box center [294, 247] width 77 height 13
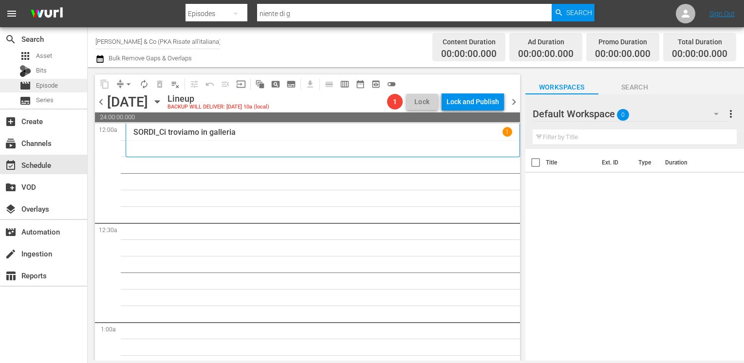
click at [51, 85] on span "Episode" at bounding box center [47, 86] width 22 height 10
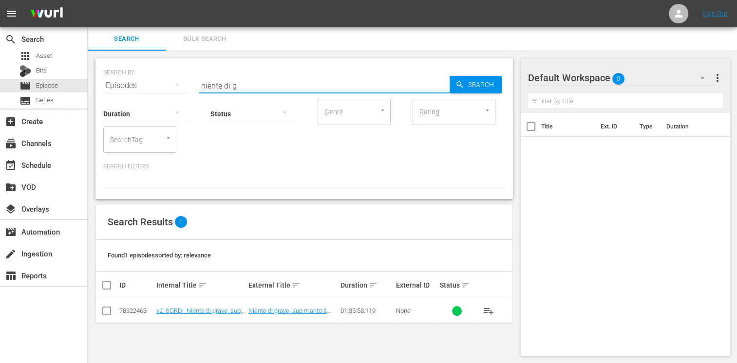
drag, startPoint x: 246, startPoint y: 80, endPoint x: 172, endPoint y: 85, distance: 73.7
click at [172, 85] on div "SEARCH BY Search By Episodes Search ID, Title, Description, Keywords, or Catego…" at bounding box center [304, 79] width 402 height 35
type input "amore mio aiut"
drag, startPoint x: 105, startPoint y: 312, endPoint x: 179, endPoint y: 293, distance: 76.1
click at [106, 312] on input "checkbox" at bounding box center [107, 313] width 12 height 12
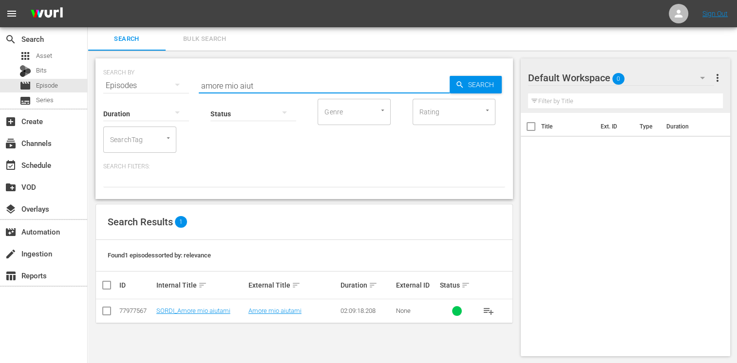
checkbox input "true"
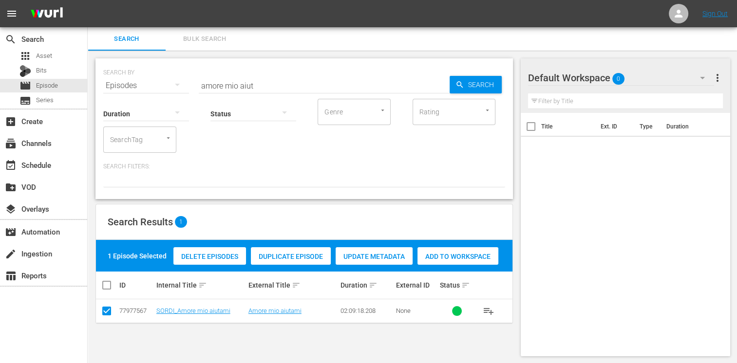
click at [461, 264] on div "Add to Workspace" at bounding box center [457, 256] width 81 height 19
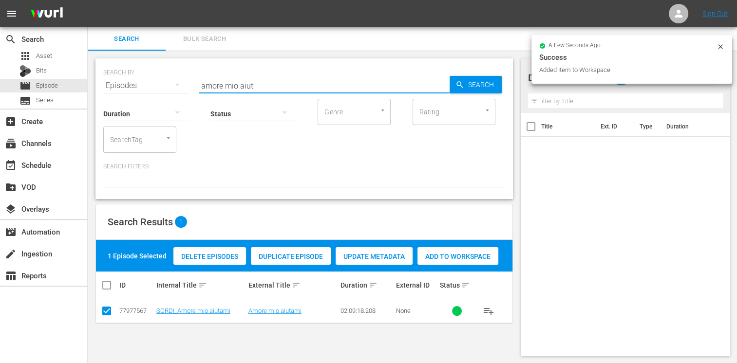
drag, startPoint x: 264, startPoint y: 85, endPoint x: 143, endPoint y: 76, distance: 121.6
click at [143, 76] on div "SEARCH BY Search By Episodes Search ID, Title, Description, Keywords, or Catego…" at bounding box center [304, 79] width 402 height 35
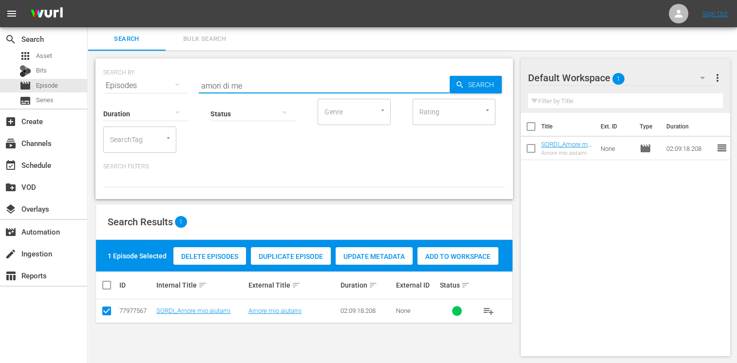
type input "amori di me"
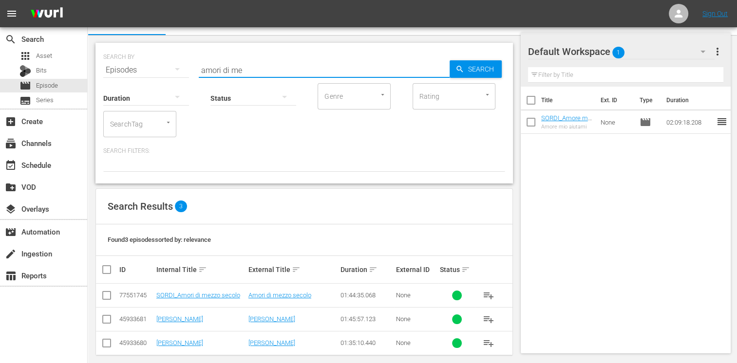
scroll to position [25, 0]
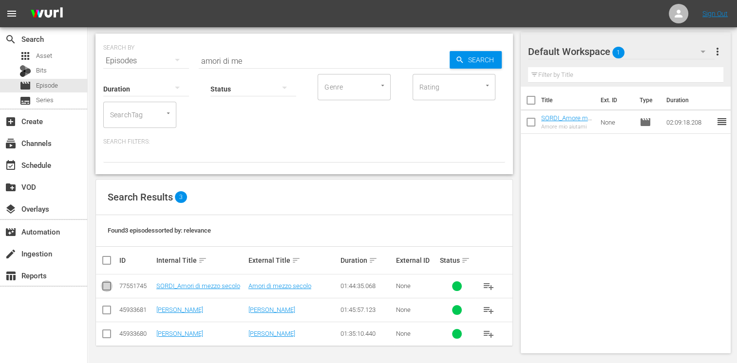
click at [108, 285] on input "checkbox" at bounding box center [107, 288] width 12 height 12
checkbox input "true"
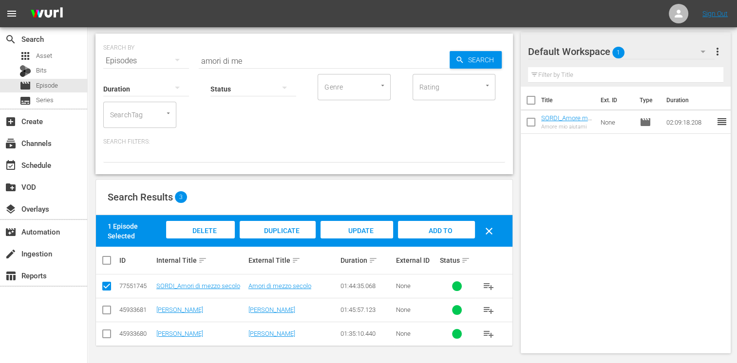
click at [443, 228] on span "Add to Workspace" at bounding box center [436, 240] width 48 height 26
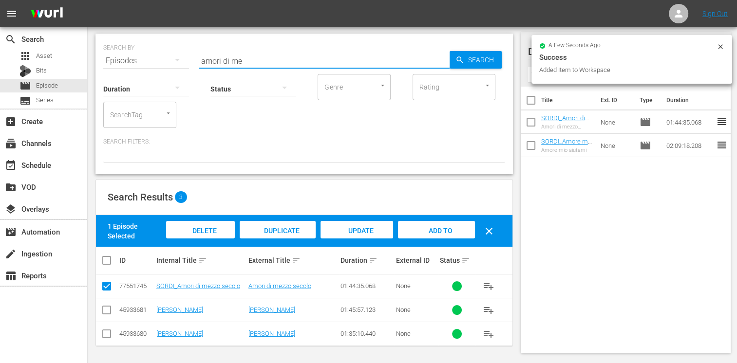
drag, startPoint x: 219, startPoint y: 57, endPoint x: 178, endPoint y: 56, distance: 40.5
click at [178, 56] on div "SEARCH BY Search By Episodes Search ID, Title, Description, Keywords, or Catego…" at bounding box center [304, 54] width 402 height 35
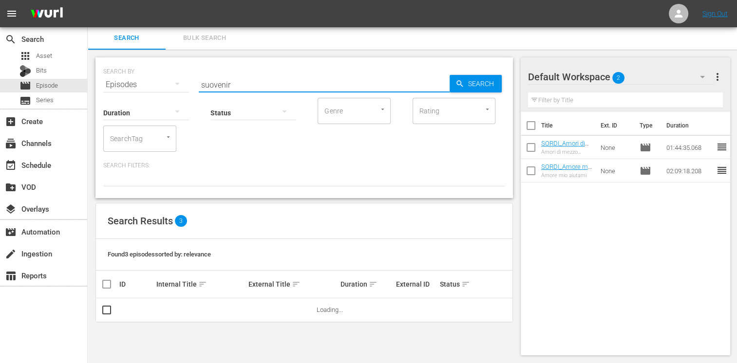
scroll to position [0, 0]
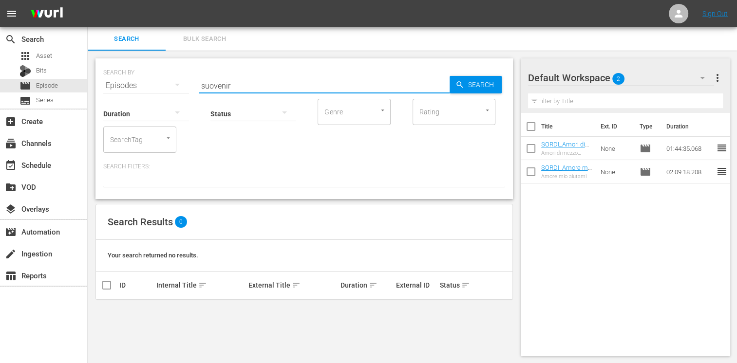
click at [245, 80] on input "suovenir" at bounding box center [324, 85] width 251 height 23
type input "souveni"
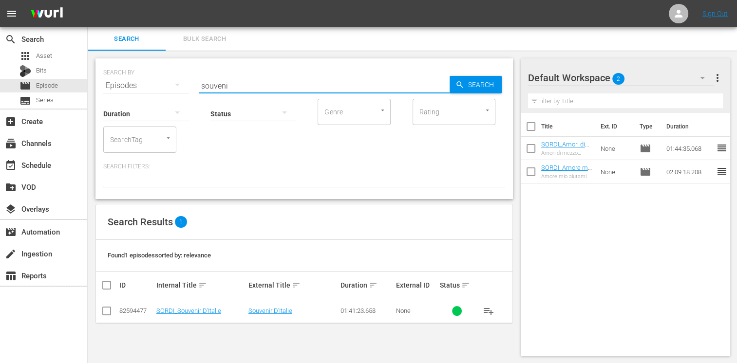
click at [109, 314] on input "checkbox" at bounding box center [107, 313] width 12 height 12
checkbox input "true"
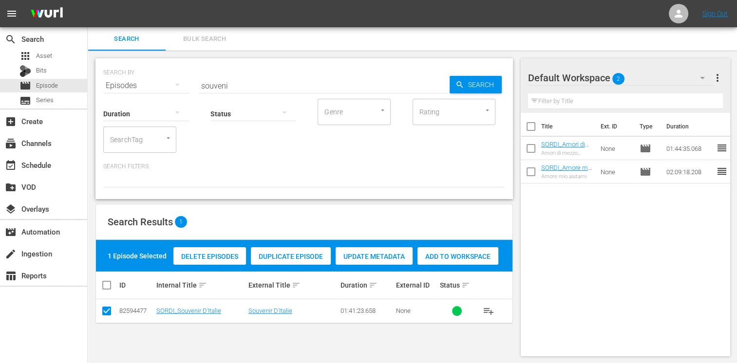
click at [442, 256] on span "Add to Workspace" at bounding box center [457, 257] width 81 height 8
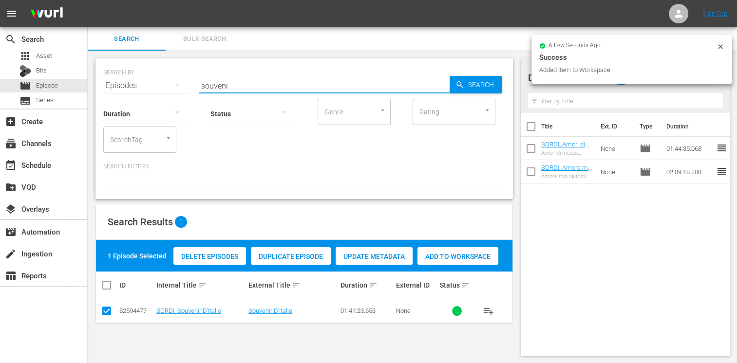
drag, startPoint x: 233, startPoint y: 88, endPoint x: 156, endPoint y: 85, distance: 77.5
click at [156, 85] on div "SEARCH BY Search By Episodes Search ID, Title, Description, Keywords, or Catego…" at bounding box center [304, 79] width 402 height 35
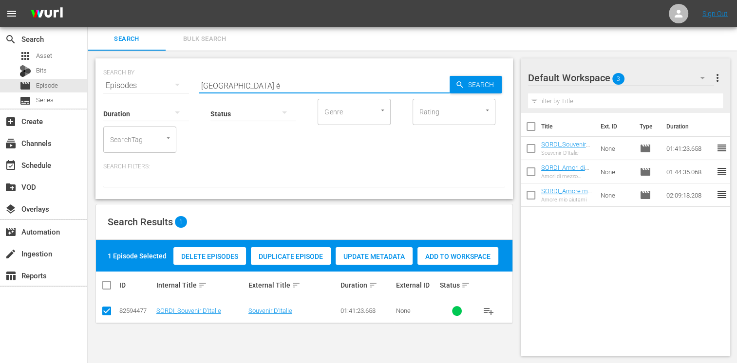
type input "[GEOGRAPHIC_DATA] è"
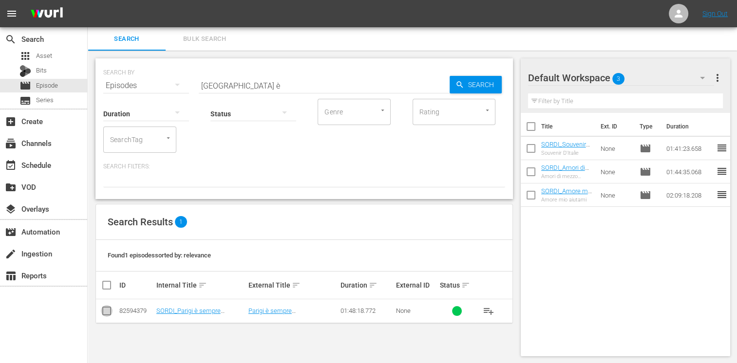
click at [112, 307] on input "checkbox" at bounding box center [107, 313] width 12 height 12
checkbox input "true"
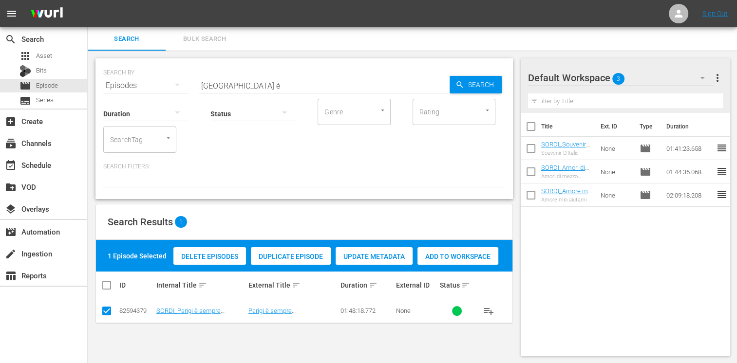
click at [459, 259] on span "Add to Workspace" at bounding box center [457, 257] width 81 height 8
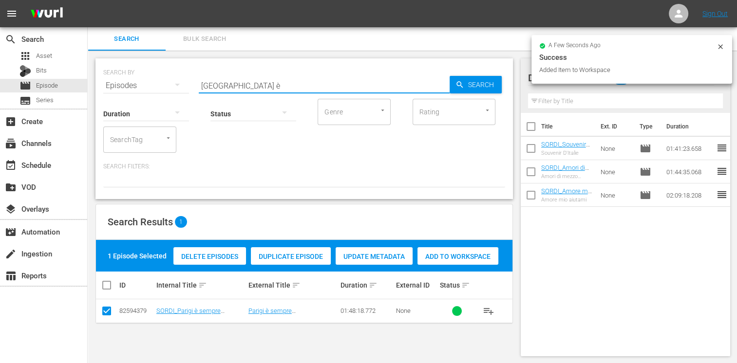
drag, startPoint x: 235, startPoint y: 87, endPoint x: 176, endPoint y: 82, distance: 59.1
click at [176, 82] on div "SEARCH BY Search By Episodes Search ID, Title, Description, Keywords, or Catego…" at bounding box center [304, 79] width 402 height 35
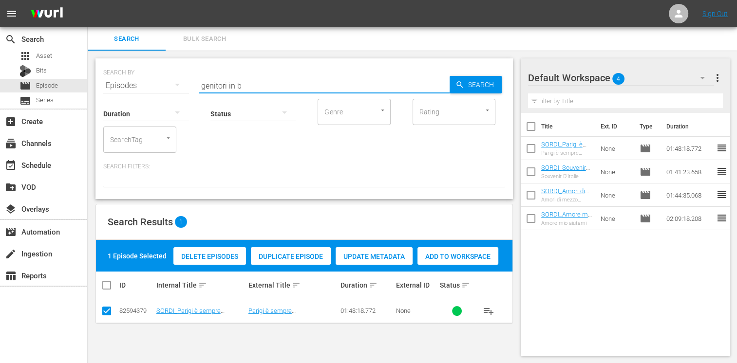
type input "genitori in b"
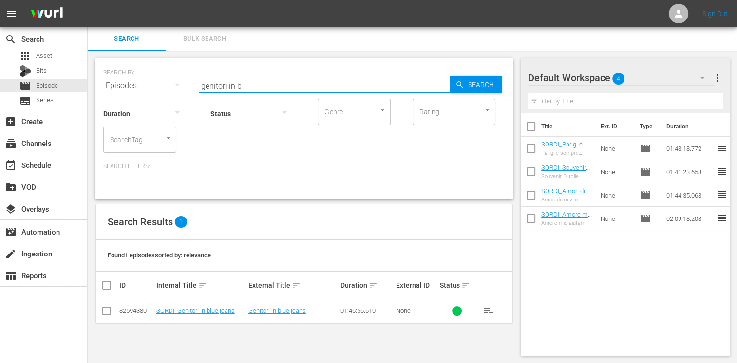
click at [106, 309] on input "checkbox" at bounding box center [107, 313] width 12 height 12
checkbox input "true"
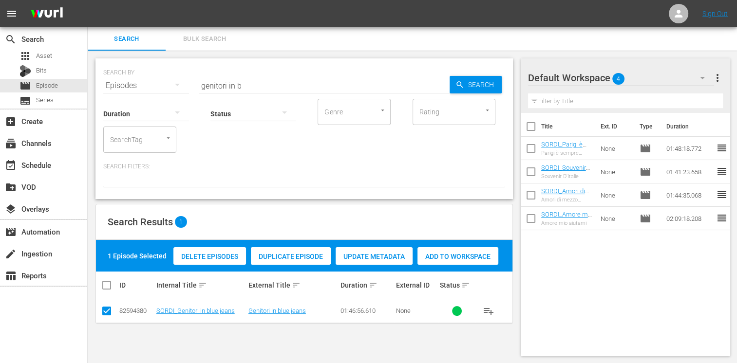
click at [444, 249] on div "Add to Workspace" at bounding box center [457, 256] width 81 height 19
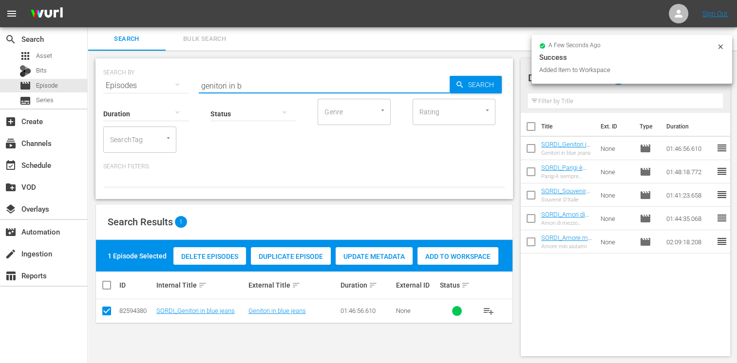
drag, startPoint x: 251, startPoint y: 86, endPoint x: 214, endPoint y: 83, distance: 37.2
click at [214, 83] on input "genitori in b" at bounding box center [324, 85] width 251 height 23
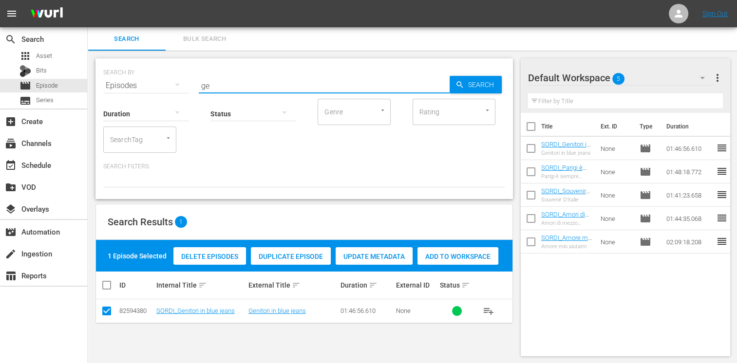
type input "g"
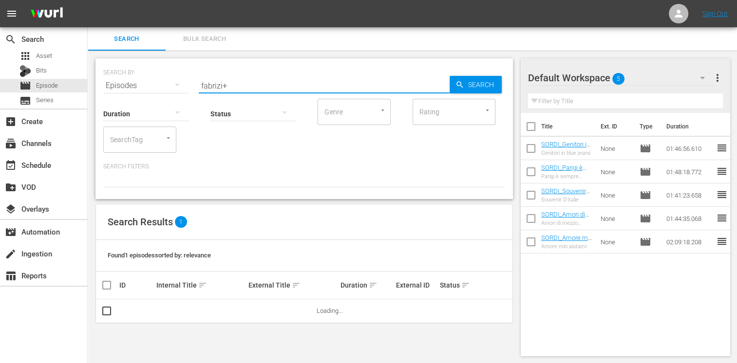
type input "[PERSON_NAME]"
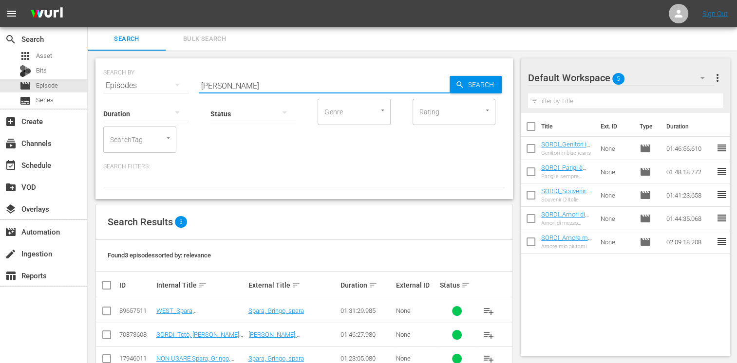
scroll to position [25, 0]
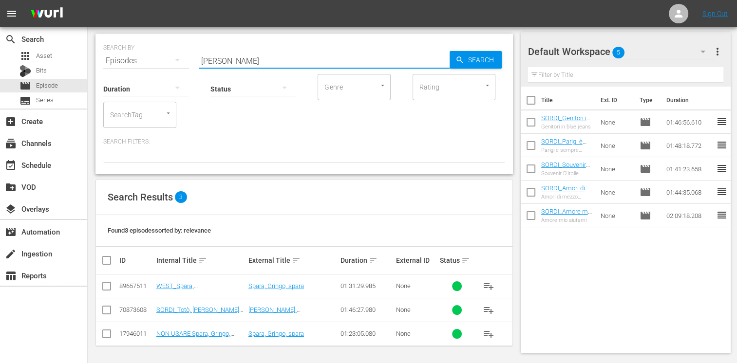
click at [109, 313] on input "checkbox" at bounding box center [107, 312] width 12 height 12
checkbox input "true"
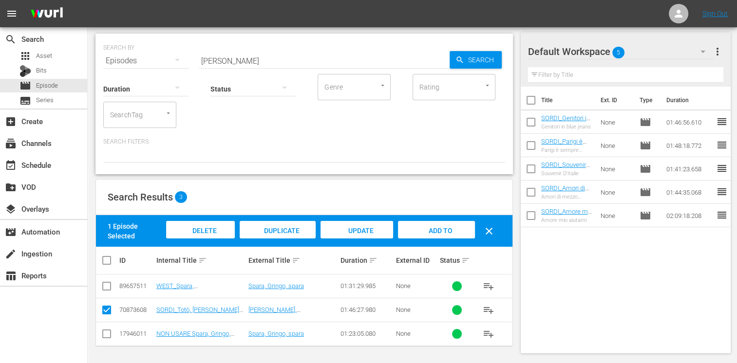
click at [438, 231] on span "Add to Workspace" at bounding box center [436, 240] width 48 height 26
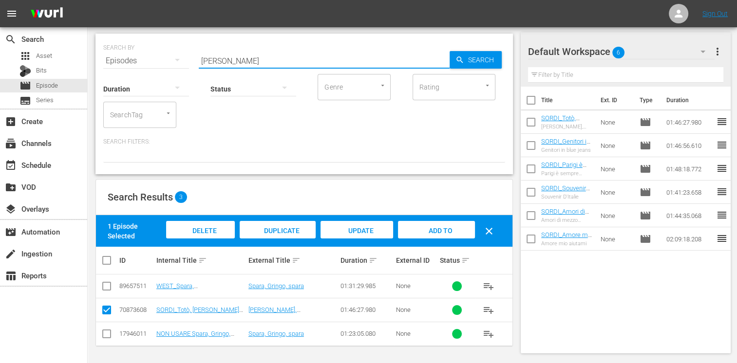
drag, startPoint x: 235, startPoint y: 58, endPoint x: 140, endPoint y: 59, distance: 94.5
click at [140, 59] on div "SEARCH BY Search By Episodes Search ID, Title, Description, Keywords, or Catego…" at bounding box center [304, 54] width 402 height 35
type input "monaco di mo"
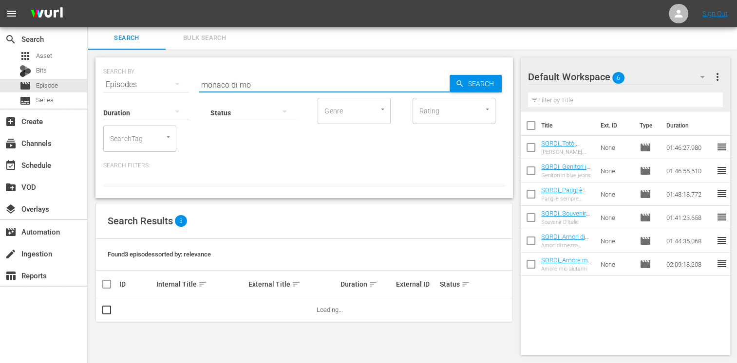
scroll to position [0, 0]
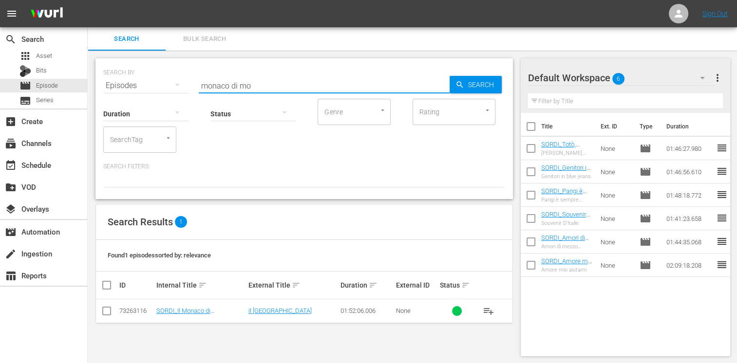
drag, startPoint x: 104, startPoint y: 317, endPoint x: 109, endPoint y: 316, distance: 5.4
click at [104, 317] on input "checkbox" at bounding box center [107, 313] width 12 height 12
checkbox input "true"
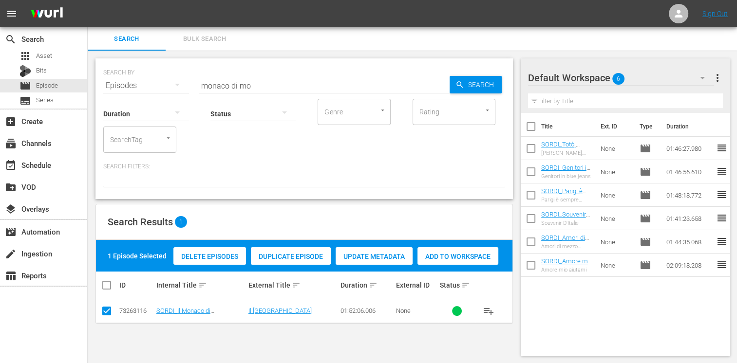
click at [466, 254] on span "Add to Workspace" at bounding box center [457, 257] width 81 height 8
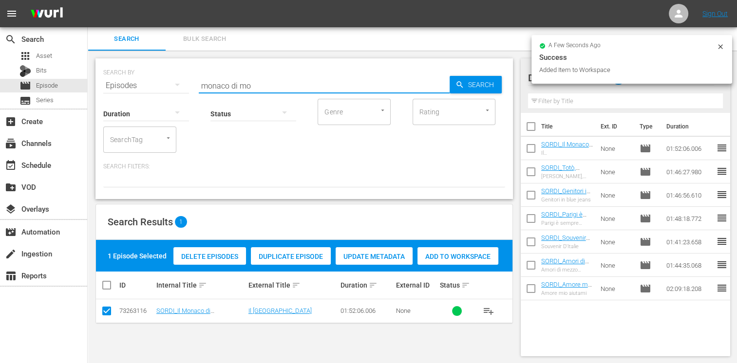
drag, startPoint x: 226, startPoint y: 82, endPoint x: 141, endPoint y: 76, distance: 85.4
click at [141, 76] on div "SEARCH BY Search By Episodes Search ID, Title, Description, Keywords, or Catego…" at bounding box center [304, 79] width 402 height 35
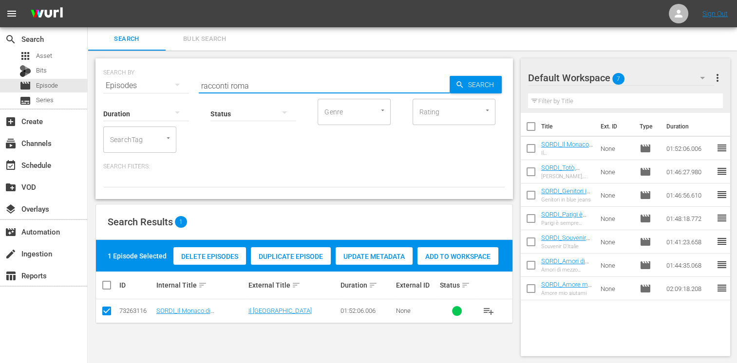
type input "racconti roma"
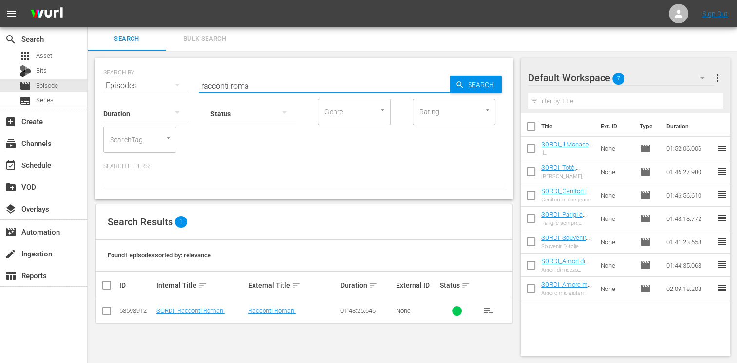
click at [112, 309] on td at bounding box center [107, 312] width 22 height 24
drag, startPoint x: 103, startPoint y: 312, endPoint x: 110, endPoint y: 313, distance: 6.9
click at [104, 312] on input "checkbox" at bounding box center [107, 313] width 12 height 12
checkbox input "true"
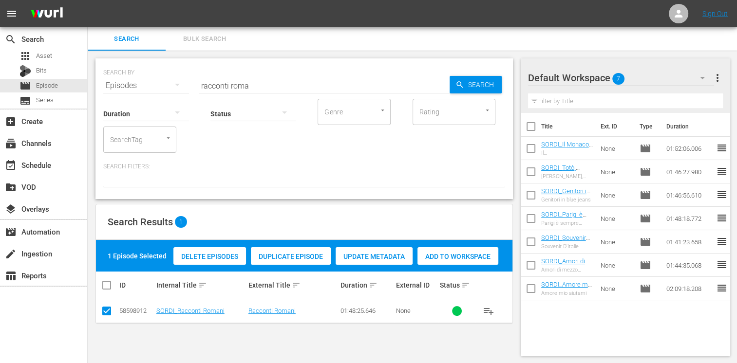
click at [459, 262] on div "Add to Workspace" at bounding box center [457, 256] width 81 height 19
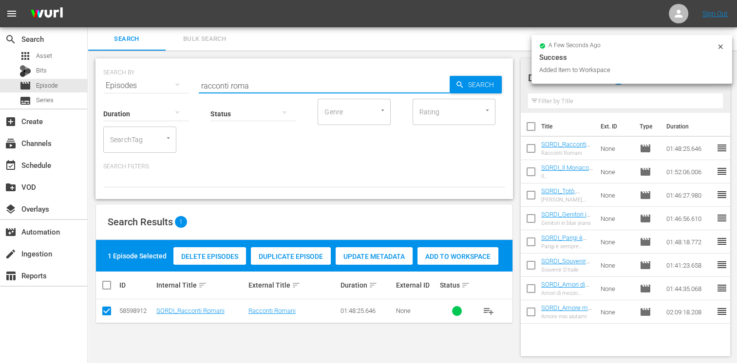
drag, startPoint x: 236, startPoint y: 83, endPoint x: 156, endPoint y: 83, distance: 79.9
click at [154, 81] on div "SEARCH BY Search By Episodes Search ID, Title, Description, Keywords, or Catego…" at bounding box center [304, 79] width 402 height 35
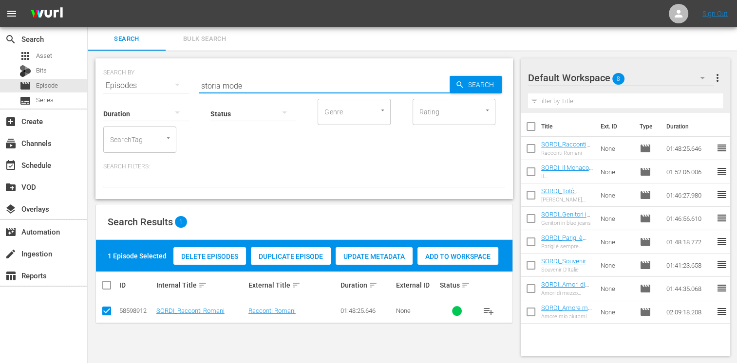
type input "storia mode"
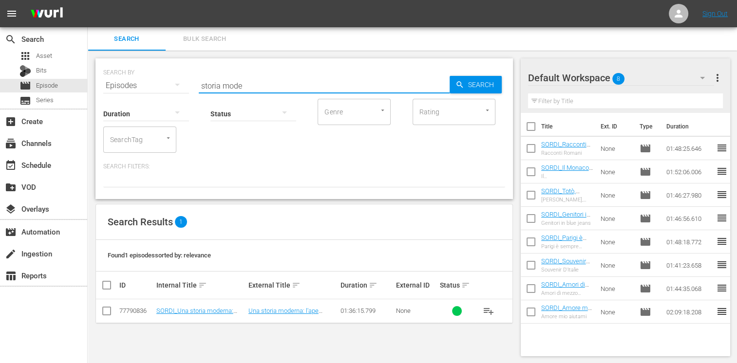
click at [107, 312] on input "checkbox" at bounding box center [107, 313] width 12 height 12
checkbox input "true"
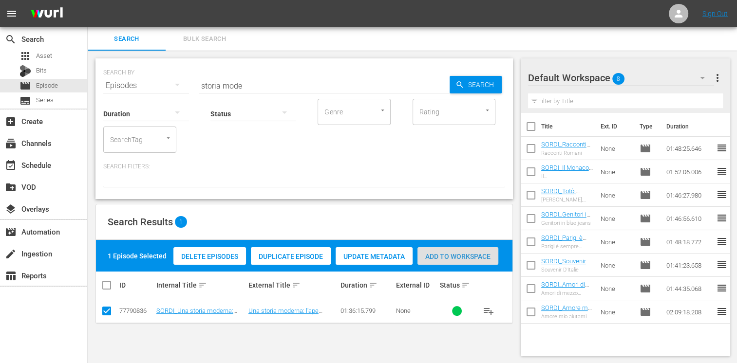
click at [469, 257] on span "Add to Workspace" at bounding box center [457, 257] width 81 height 8
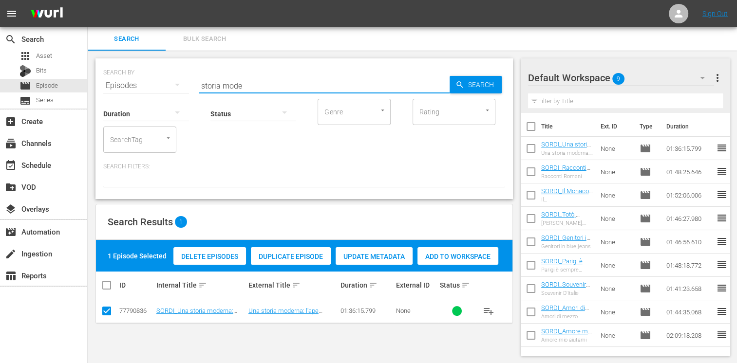
drag, startPoint x: 249, startPoint y: 85, endPoint x: 128, endPoint y: 76, distance: 122.1
click at [128, 76] on div "SEARCH BY Search By Episodes Search ID, Title, Description, Keywords, or Catego…" at bounding box center [304, 79] width 402 height 35
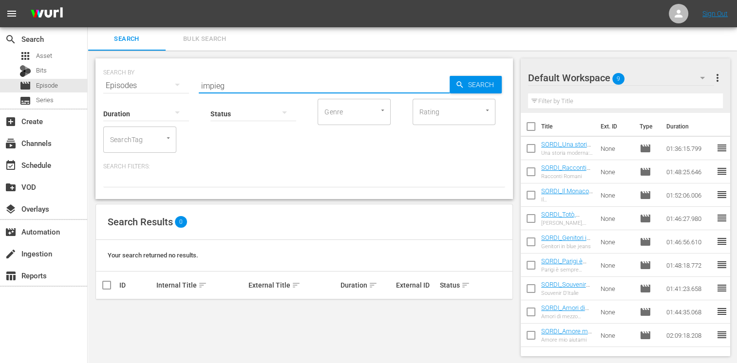
type input "impieg"
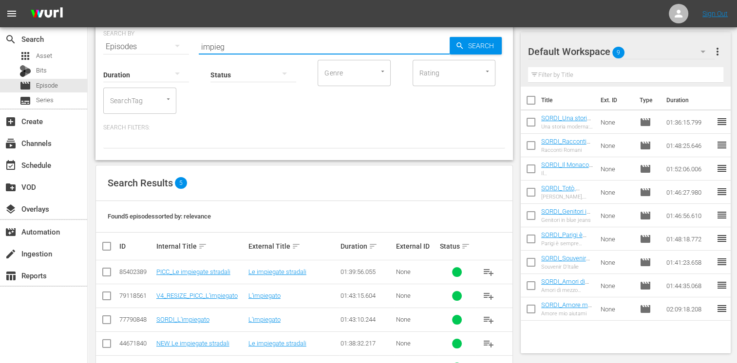
scroll to position [72, 0]
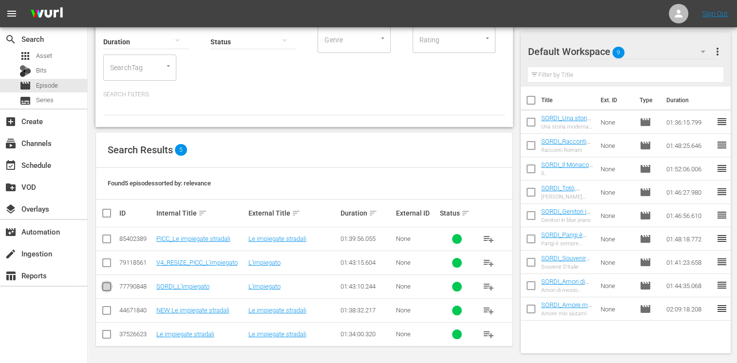
click at [108, 286] on input "checkbox" at bounding box center [107, 289] width 12 height 12
checkbox input "true"
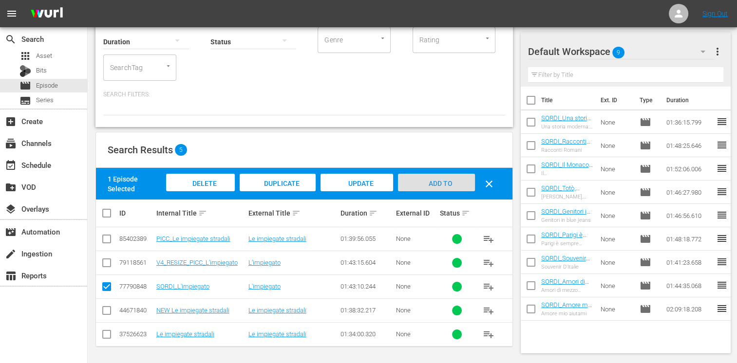
click at [443, 184] on span "Add to Workspace" at bounding box center [436, 193] width 48 height 26
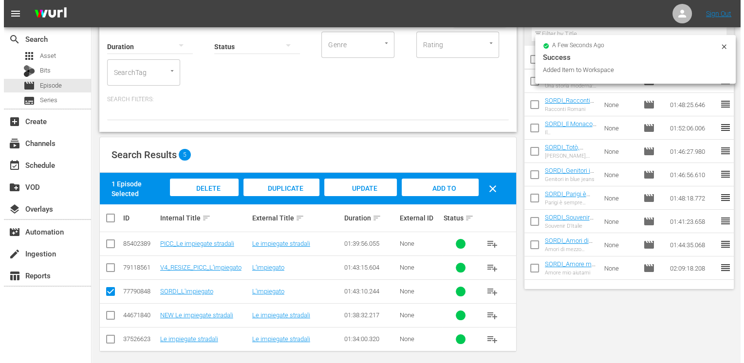
scroll to position [0, 0]
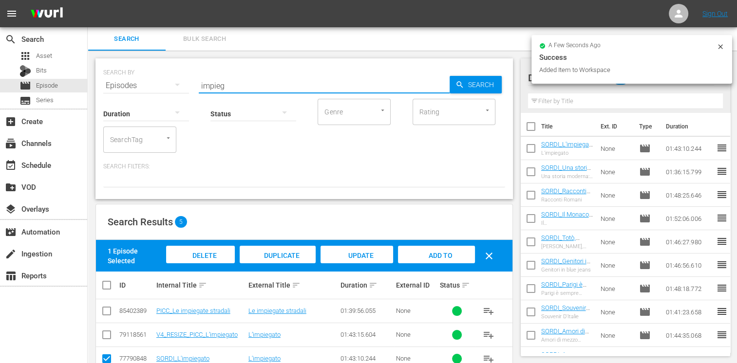
drag, startPoint x: 230, startPoint y: 86, endPoint x: 164, endPoint y: 71, distance: 67.3
click at [165, 71] on div "SEARCH BY Search By Episodes Search ID, Title, Description, Keywords, or Catego…" at bounding box center [304, 79] width 402 height 35
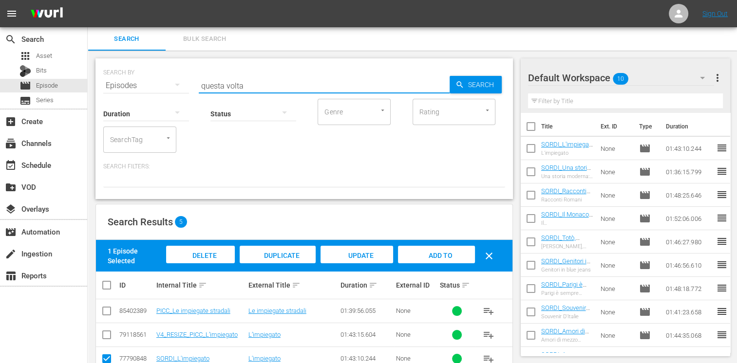
type input "questa volta"
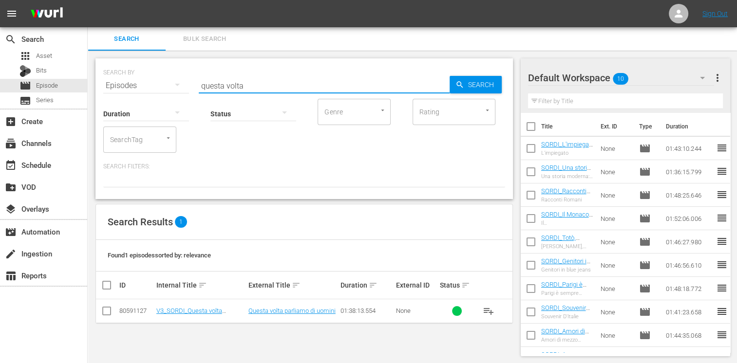
click at [108, 309] on input "checkbox" at bounding box center [107, 313] width 12 height 12
checkbox input "true"
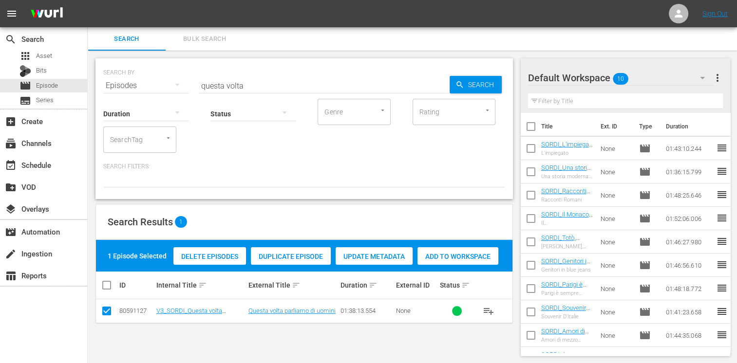
click at [451, 262] on div "Add to Workspace" at bounding box center [457, 256] width 81 height 19
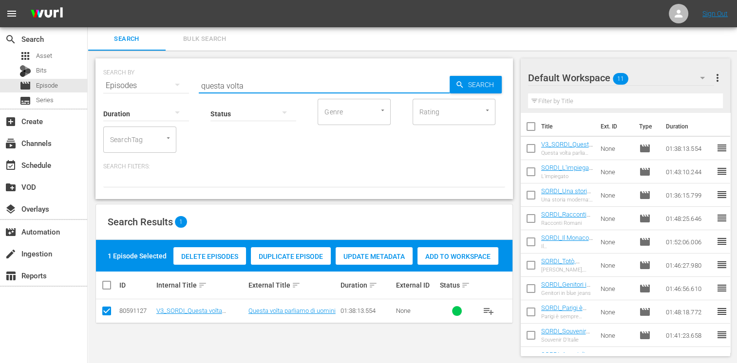
drag, startPoint x: 251, startPoint y: 83, endPoint x: 149, endPoint y: 87, distance: 102.8
click at [149, 87] on div "SEARCH BY Search By Episodes Search ID, Title, Description, Keywords, or Catego…" at bounding box center [304, 79] width 402 height 35
type input "fortuna di"
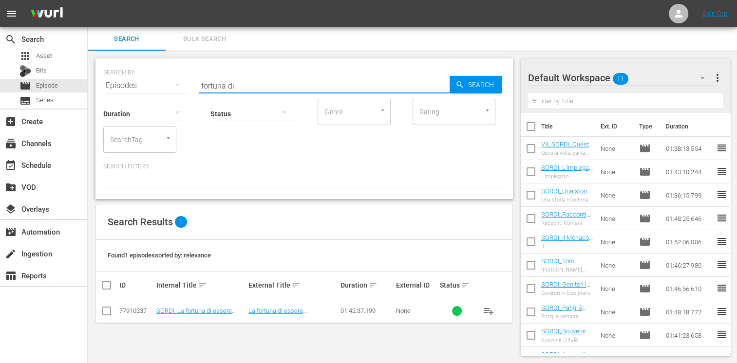
drag, startPoint x: 105, startPoint y: 314, endPoint x: 132, endPoint y: 309, distance: 28.2
click at [105, 313] on input "checkbox" at bounding box center [107, 313] width 12 height 12
checkbox input "true"
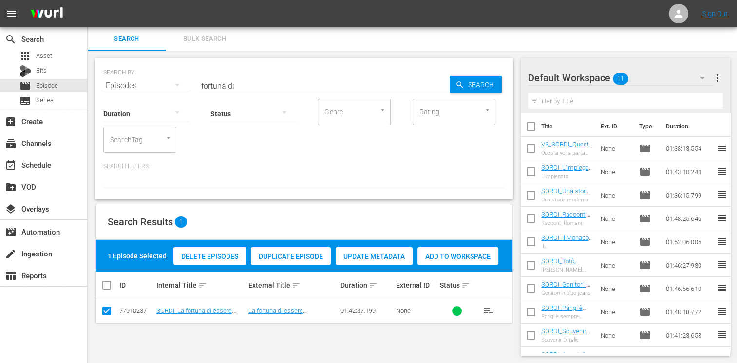
click at [444, 254] on span "Add to Workspace" at bounding box center [457, 257] width 81 height 8
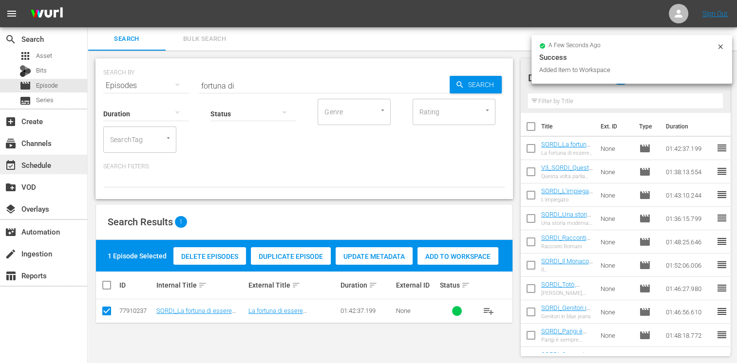
click at [53, 160] on div "event_available Schedule" at bounding box center [27, 163] width 55 height 9
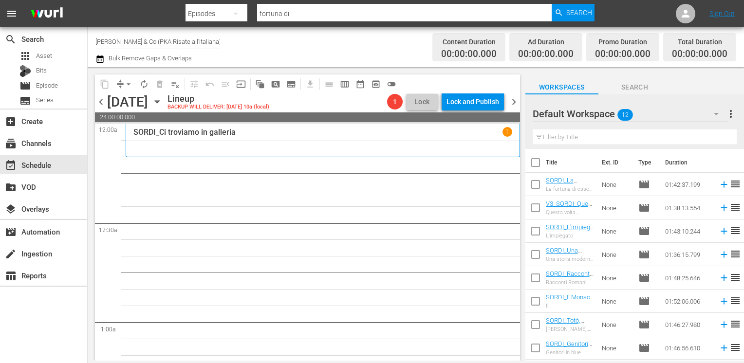
click at [536, 161] on input "checkbox" at bounding box center [535, 164] width 20 height 20
checkbox input "true"
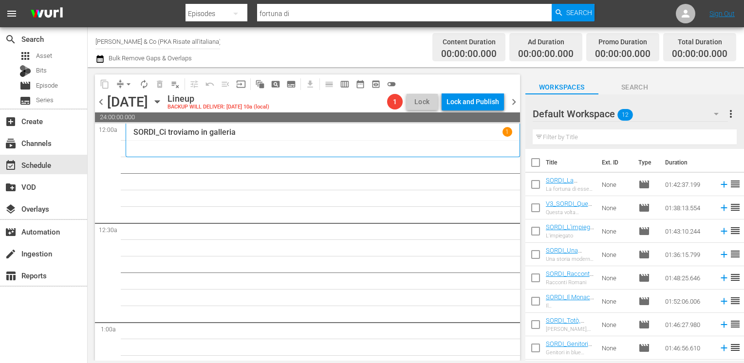
checkbox input "true"
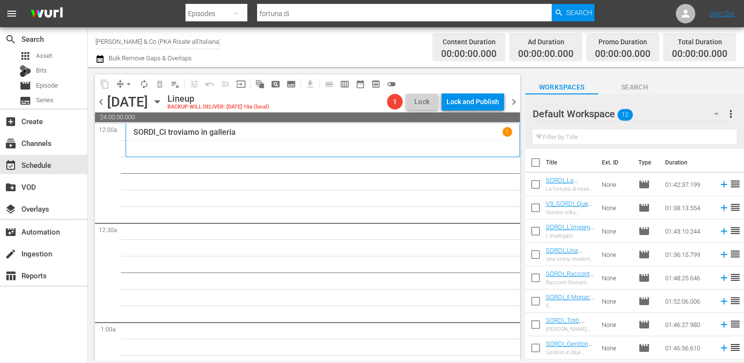
checkbox input "true"
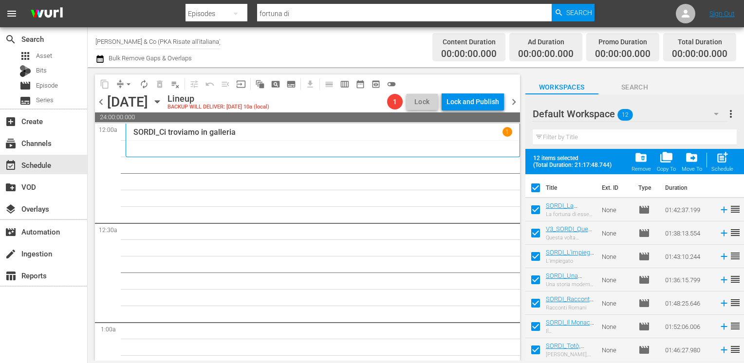
click at [723, 162] on span "post_add" at bounding box center [722, 157] width 13 height 13
checkbox input "false"
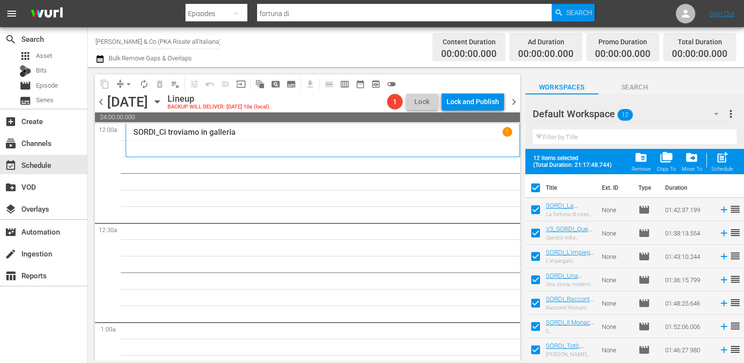
checkbox input "false"
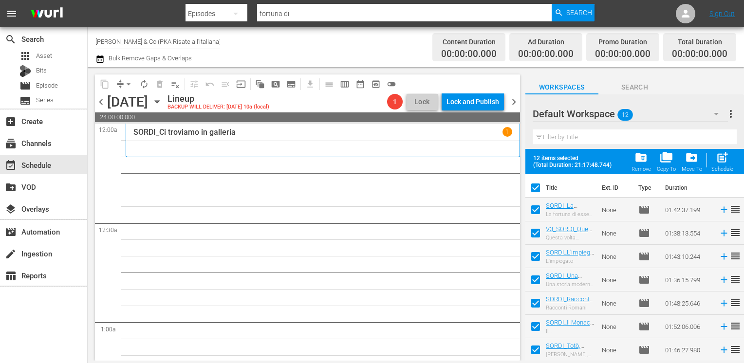
checkbox input "false"
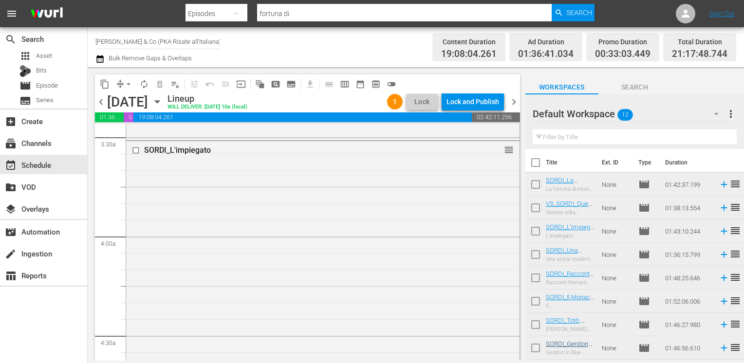
scroll to position [91, 0]
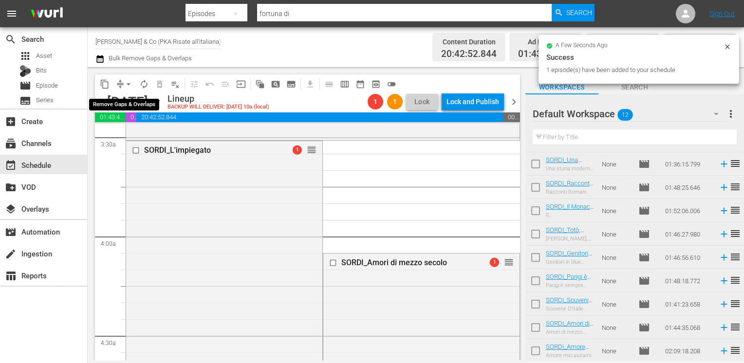
click at [129, 83] on span "arrow_drop_down" at bounding box center [129, 84] width 10 height 10
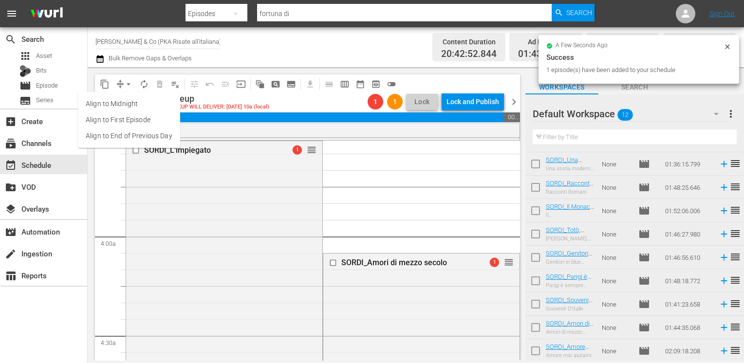
click at [126, 133] on li "Align to End of Previous Day" at bounding box center [129, 136] width 102 height 16
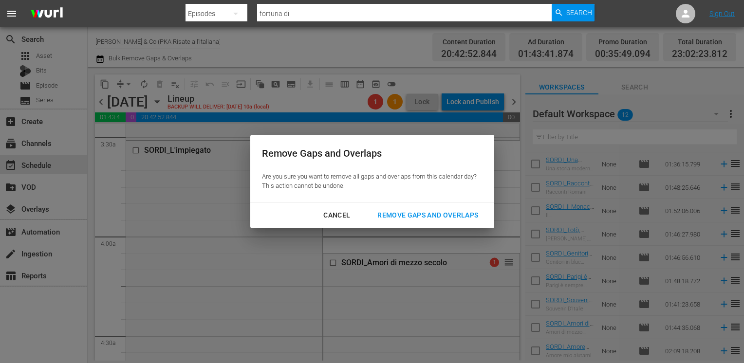
click at [418, 213] on div "Remove Gaps and Overlaps" at bounding box center [428, 215] width 116 height 12
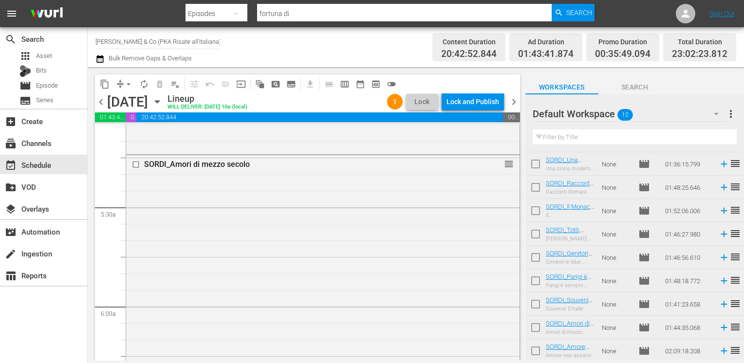
scroll to position [1044, 0]
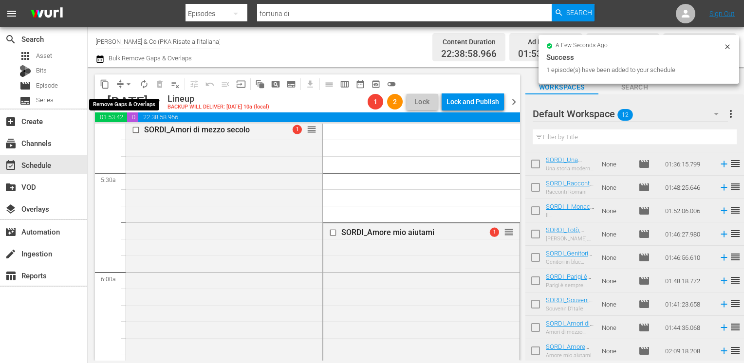
click at [128, 85] on span "arrow_drop_down" at bounding box center [129, 84] width 10 height 10
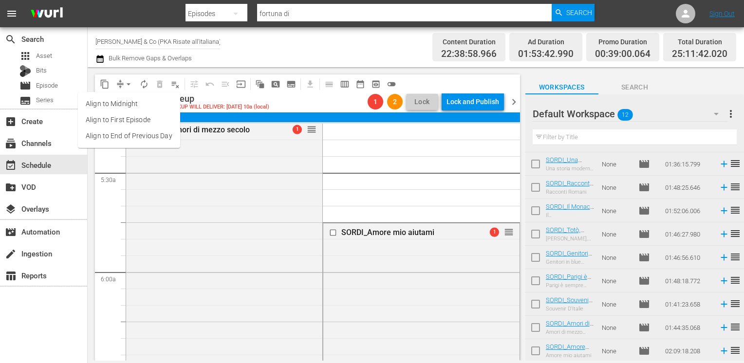
click at [136, 136] on li "Align to End of Previous Day" at bounding box center [129, 136] width 102 height 16
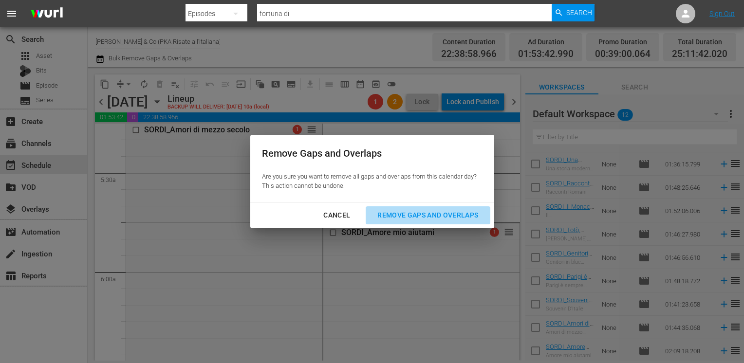
click at [394, 209] on div "Remove Gaps and Overlaps" at bounding box center [428, 215] width 116 height 12
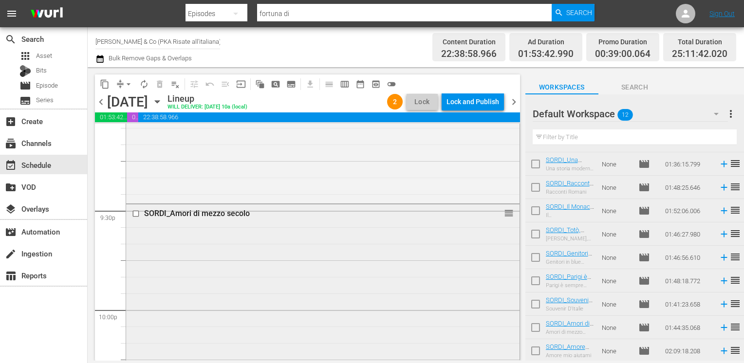
scroll to position [4169, 0]
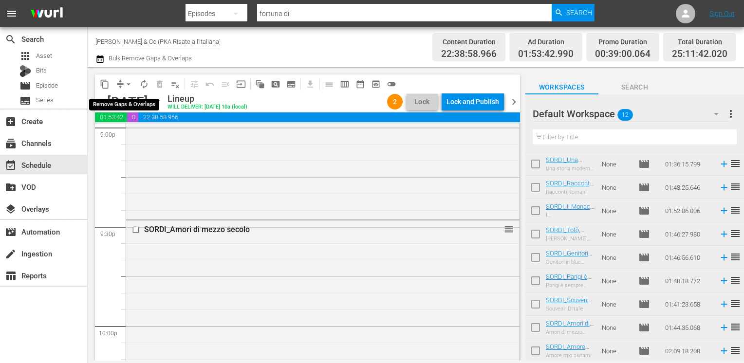
click at [129, 84] on span "arrow_drop_down" at bounding box center [129, 84] width 10 height 10
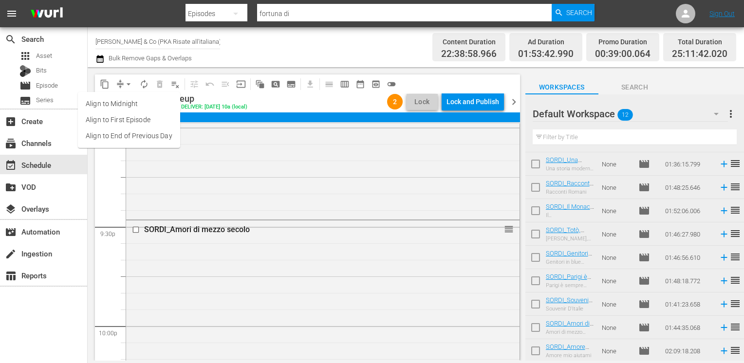
click at [122, 129] on ul "Align to Midnight Align to First Episode Align to End of Previous Day" at bounding box center [129, 120] width 102 height 56
click at [119, 135] on li "Align to End of Previous Day" at bounding box center [129, 136] width 102 height 16
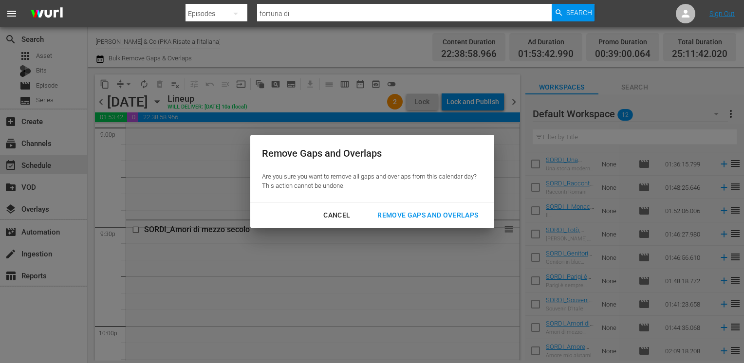
click at [402, 217] on div "Remove Gaps and Overlaps" at bounding box center [428, 215] width 116 height 12
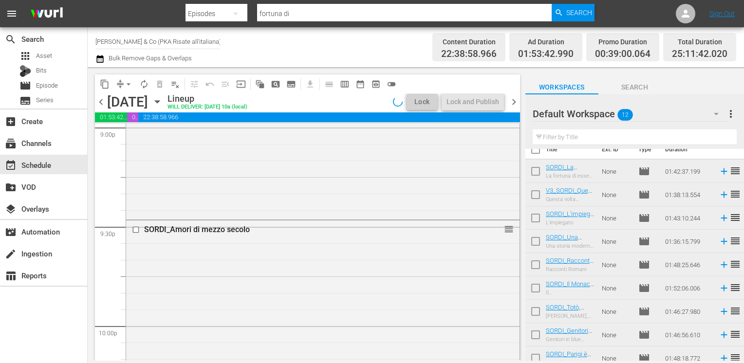
scroll to position [0, 0]
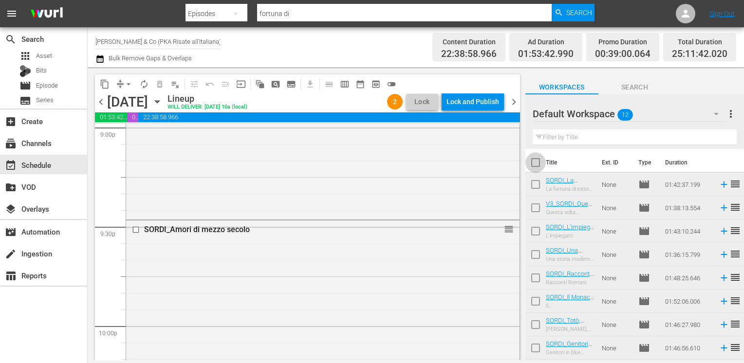
click at [538, 168] on input "checkbox" at bounding box center [535, 164] width 20 height 20
checkbox input "true"
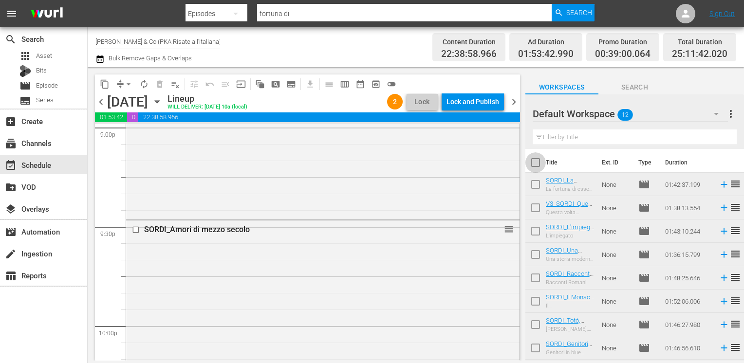
checkbox input "true"
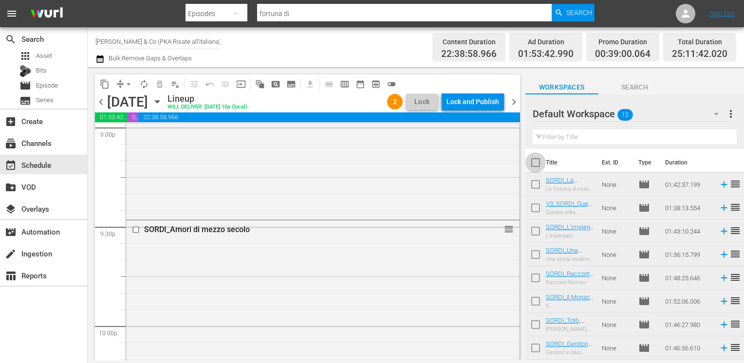
checkbox input "true"
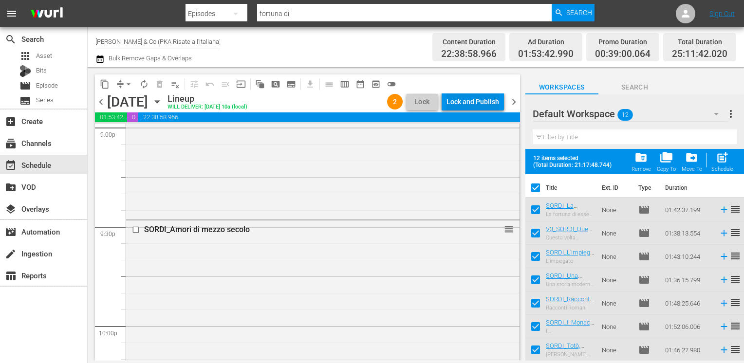
click at [464, 104] on div "Lock and Publish" at bounding box center [473, 102] width 53 height 18
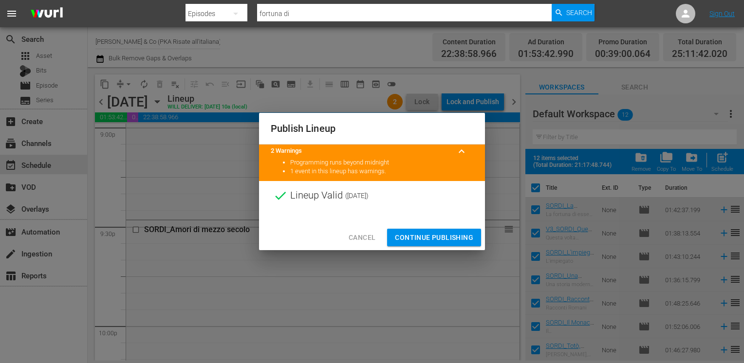
click at [435, 235] on span "Continue Publishing" at bounding box center [434, 238] width 78 height 12
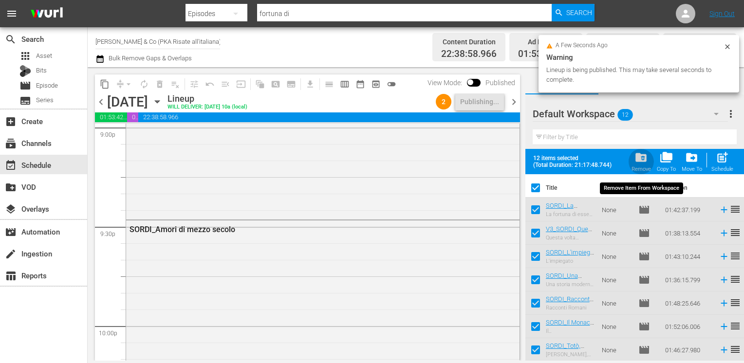
click at [639, 162] on span "folder_delete" at bounding box center [641, 157] width 13 height 13
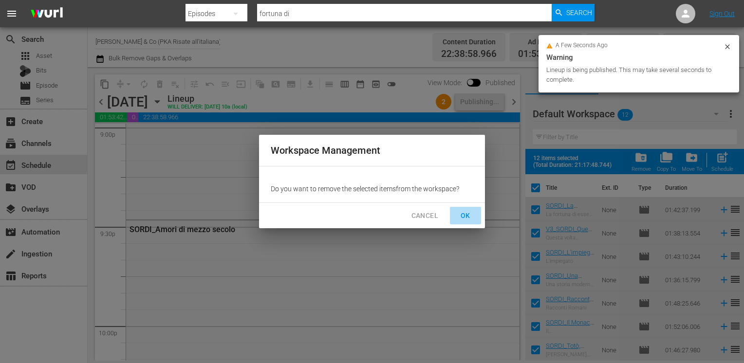
click at [464, 219] on span "OK" at bounding box center [466, 216] width 16 height 12
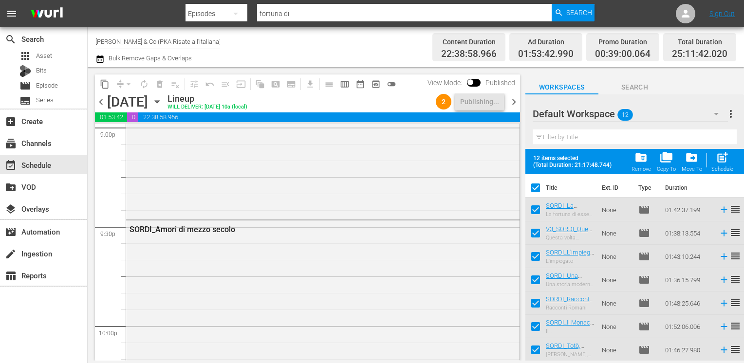
checkbox input "false"
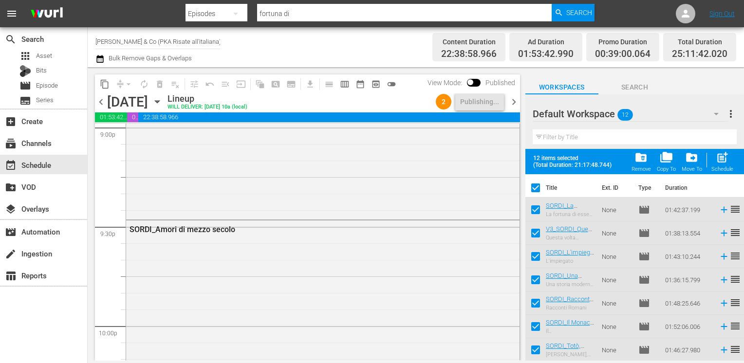
checkbox input "false"
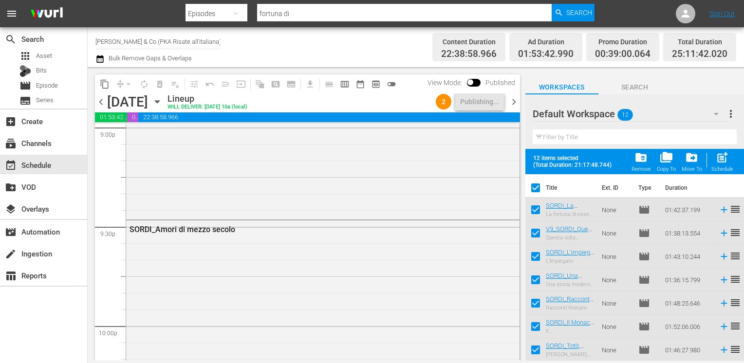
checkbox input "false"
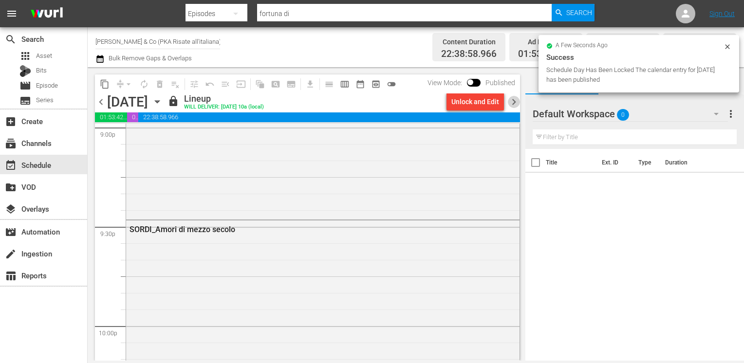
click at [512, 102] on span "chevron_right" at bounding box center [514, 102] width 12 height 12
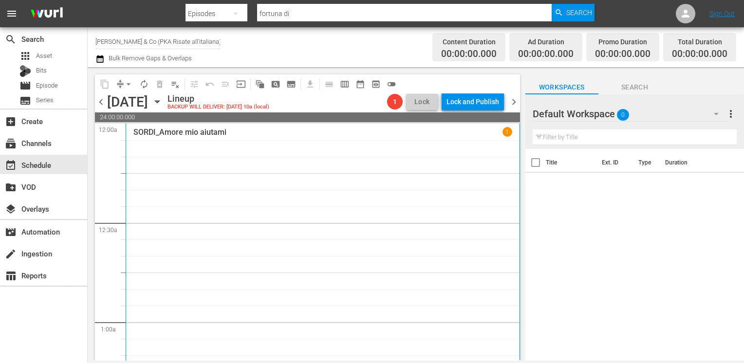
click at [97, 60] on icon "button" at bounding box center [99, 59] width 9 height 12
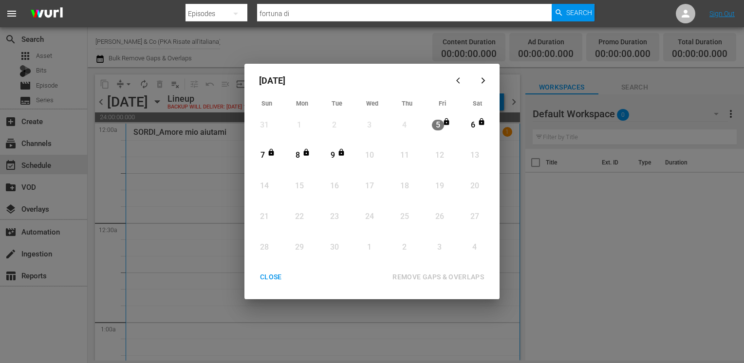
click at [262, 280] on div "CLOSE" at bounding box center [270, 277] width 37 height 12
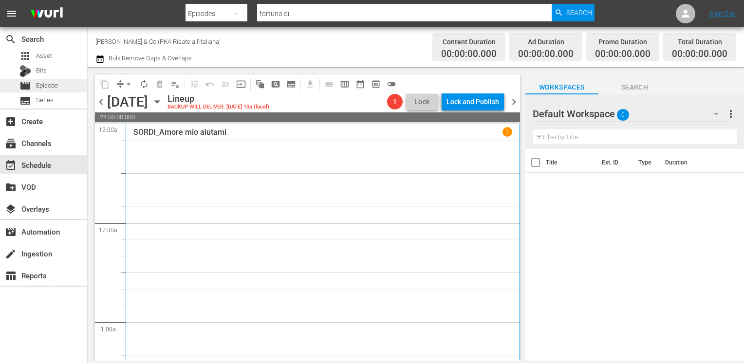
click at [41, 85] on span "Episode" at bounding box center [47, 86] width 22 height 10
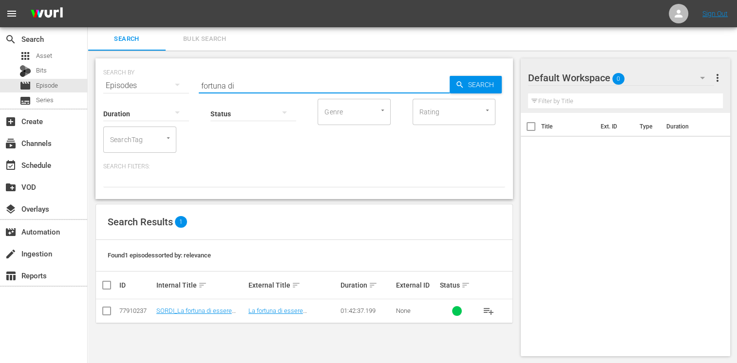
drag, startPoint x: 186, startPoint y: 80, endPoint x: 135, endPoint y: 79, distance: 50.7
click at [135, 79] on div "SEARCH BY Search By Episodes Search ID, Title, Description, Keywords, or Catego…" at bounding box center [304, 79] width 402 height 35
type input "vedovo"
click at [106, 311] on input "checkbox" at bounding box center [107, 313] width 12 height 12
checkbox input "true"
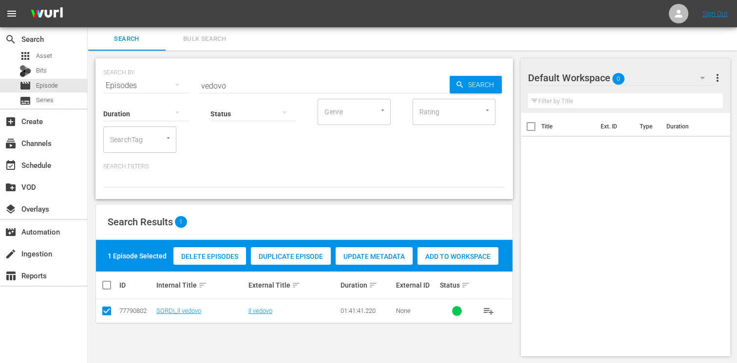
click at [460, 253] on span "Add to Workspace" at bounding box center [457, 257] width 81 height 8
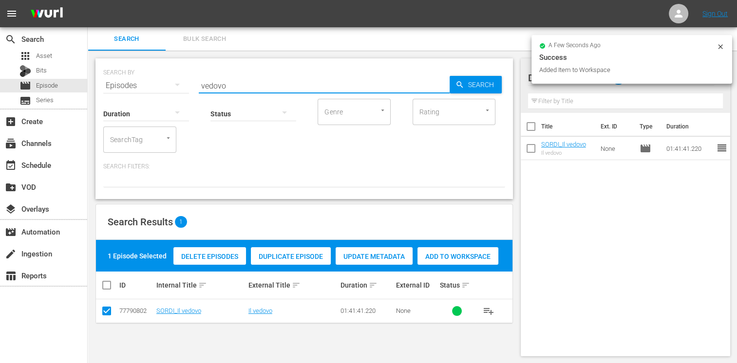
drag, startPoint x: 233, startPoint y: 86, endPoint x: 168, endPoint y: 85, distance: 64.8
click at [168, 85] on div "SEARCH BY Search By Episodes Search ID, Title, Description, Keywords, or Catego…" at bounding box center [304, 79] width 402 height 35
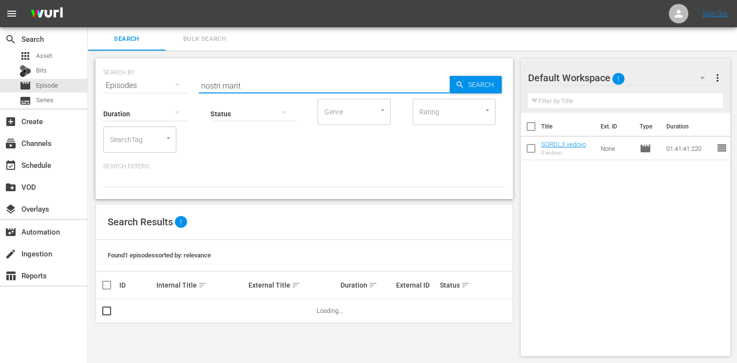
type input "nostri marit"
click at [105, 317] on input "checkbox" at bounding box center [107, 313] width 12 height 12
checkbox input "true"
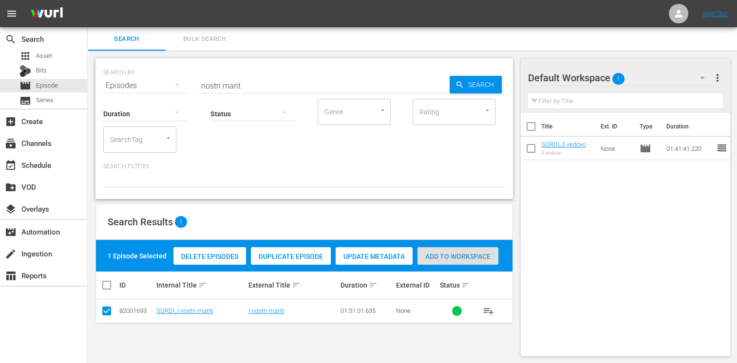
click at [459, 256] on span "Add to Workspace" at bounding box center [457, 257] width 81 height 8
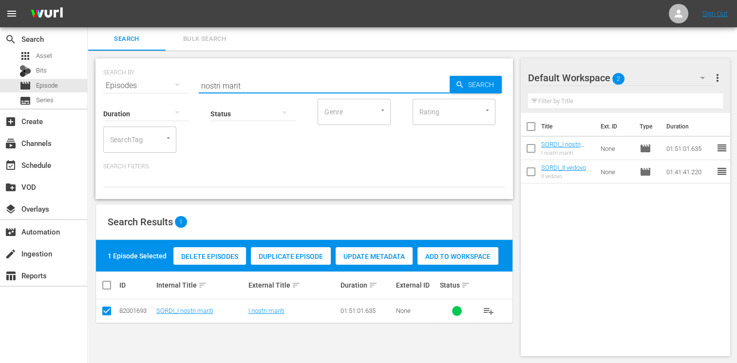
drag, startPoint x: 247, startPoint y: 89, endPoint x: 167, endPoint y: 79, distance: 80.5
click at [167, 79] on div "SEARCH BY Search By Episodes Search ID, Title, Description, Keywords, or Catego…" at bounding box center [304, 79] width 402 height 35
type input "bello ones"
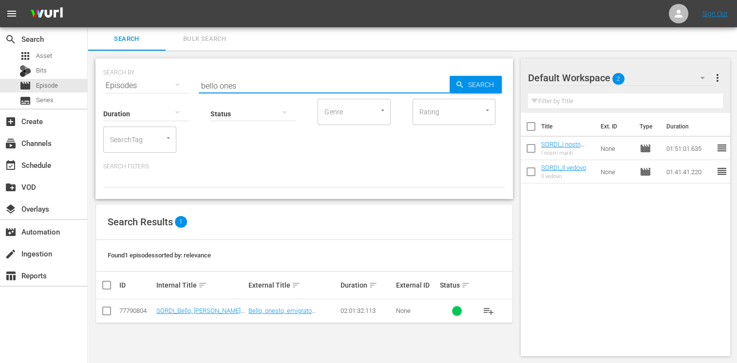
click at [107, 308] on input "checkbox" at bounding box center [107, 313] width 12 height 12
checkbox input "true"
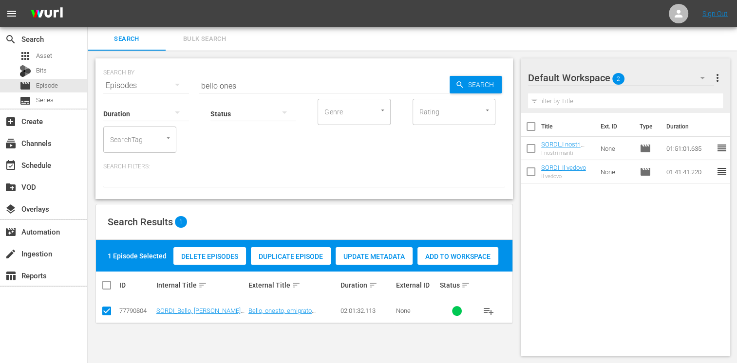
click at [457, 258] on span "Add to Workspace" at bounding box center [457, 257] width 81 height 8
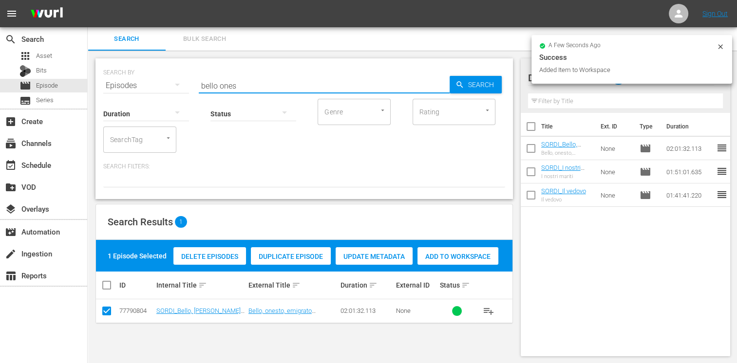
drag, startPoint x: 243, startPoint y: 86, endPoint x: 124, endPoint y: 75, distance: 119.8
click at [124, 75] on div "SEARCH BY Search By Episodes Search ID, Title, Description, Keywords, or Catego…" at bounding box center [304, 79] width 402 height 35
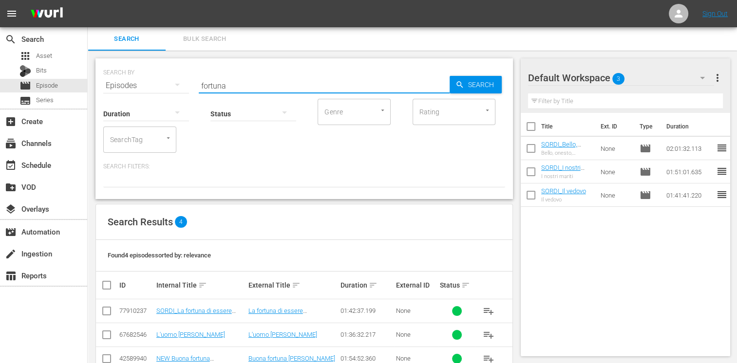
type input "fortuna"
click at [103, 315] on input "checkbox" at bounding box center [107, 313] width 12 height 12
checkbox input "true"
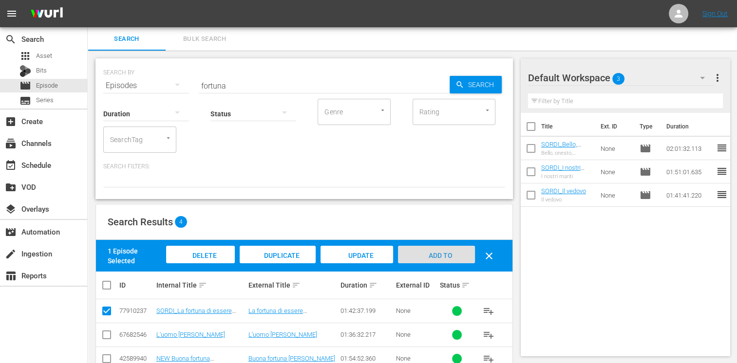
click at [450, 255] on span "Add to Workspace" at bounding box center [436, 265] width 48 height 26
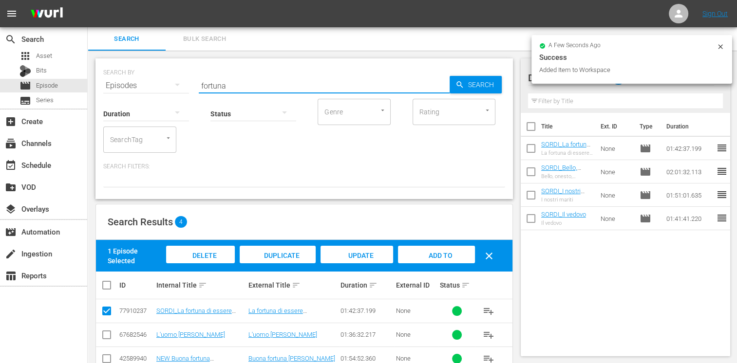
drag, startPoint x: 240, startPoint y: 82, endPoint x: 129, endPoint y: 73, distance: 111.4
click at [129, 73] on div "SEARCH BY Search By Episodes Search ID, Title, Description, Keywords, or Catego…" at bounding box center [304, 79] width 402 height 35
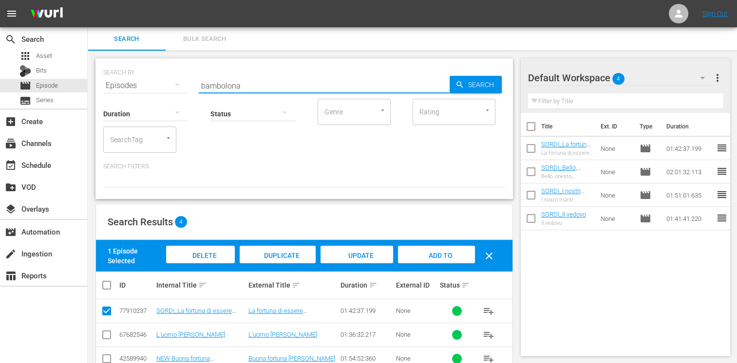
type input "bambolona"
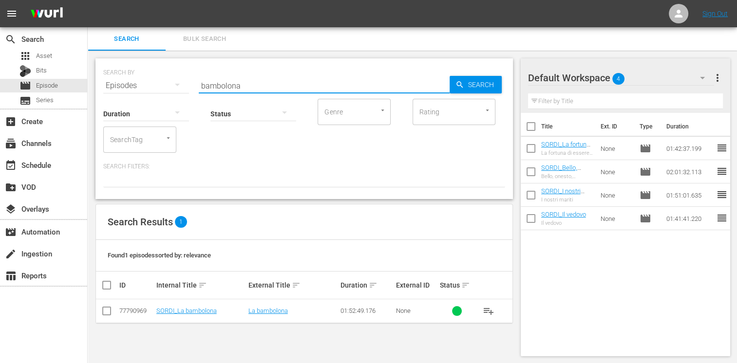
click at [109, 317] on input "checkbox" at bounding box center [107, 313] width 12 height 12
checkbox input "true"
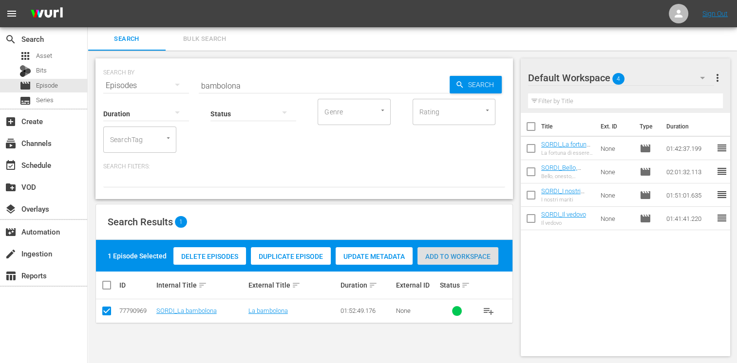
click at [459, 254] on span "Add to Workspace" at bounding box center [457, 257] width 81 height 8
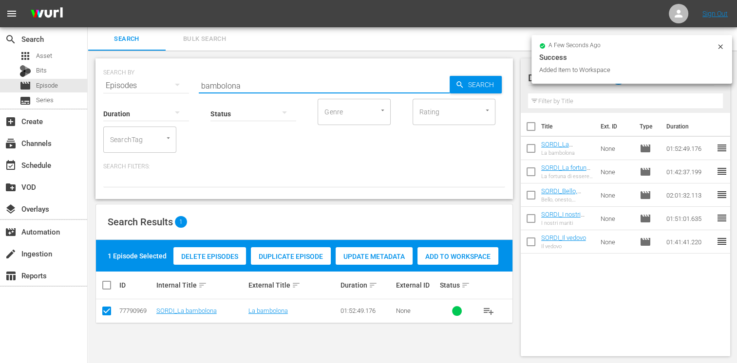
drag, startPoint x: 245, startPoint y: 87, endPoint x: 144, endPoint y: 77, distance: 101.8
click at [144, 77] on div "SEARCH BY Search By Episodes Search ID, Title, Description, Keywords, or Catego…" at bounding box center [304, 79] width 402 height 35
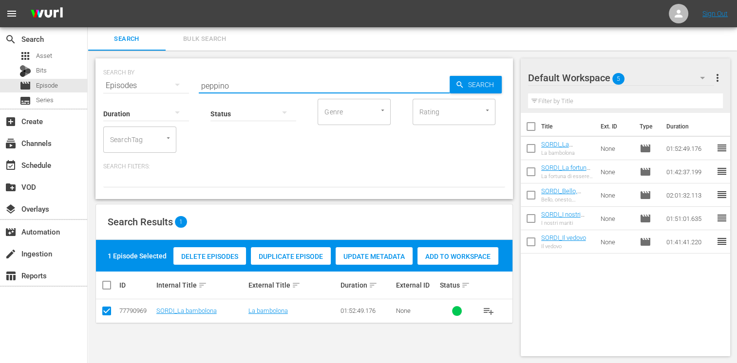
type input "peppino"
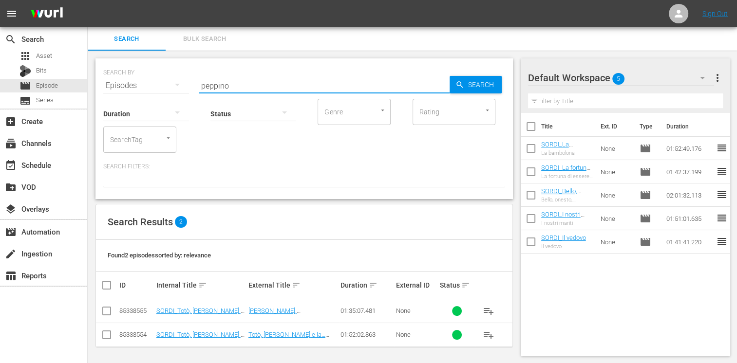
click at [106, 333] on input "checkbox" at bounding box center [107, 337] width 12 height 12
checkbox input "true"
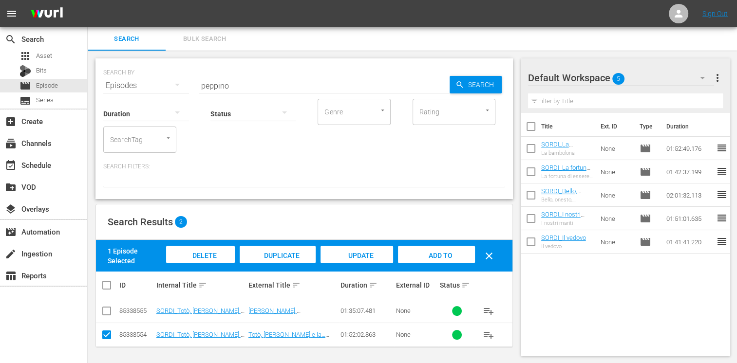
click at [443, 256] on span "Add to Workspace" at bounding box center [436, 265] width 48 height 26
click at [532, 153] on input "checkbox" at bounding box center [531, 150] width 20 height 20
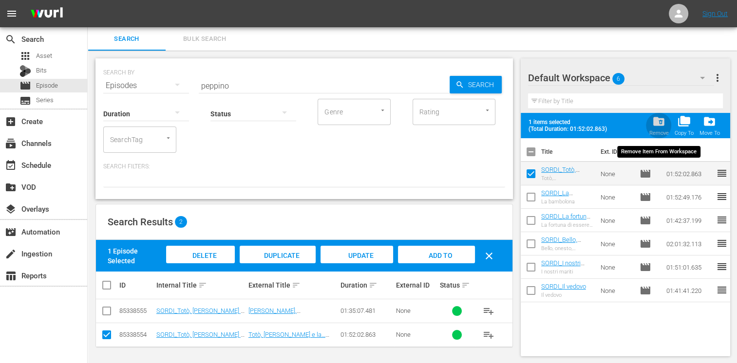
click at [659, 129] on div "folder_delete Remove" at bounding box center [658, 125] width 19 height 21
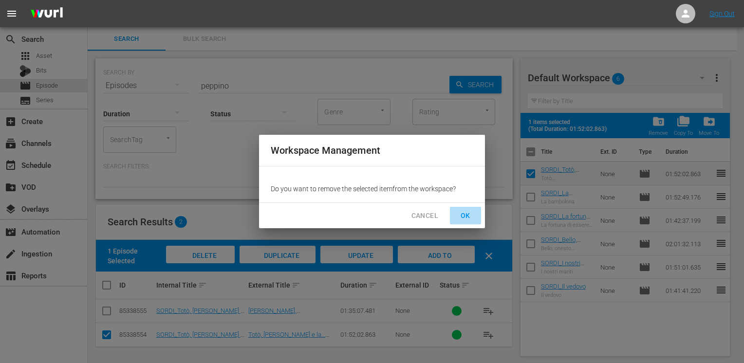
click at [463, 213] on span "OK" at bounding box center [466, 216] width 16 height 12
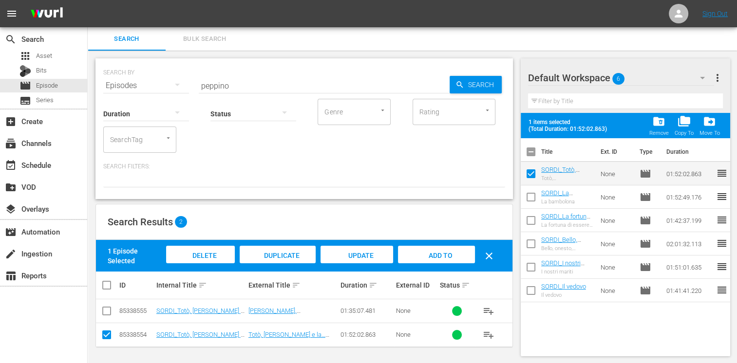
checkbox input "false"
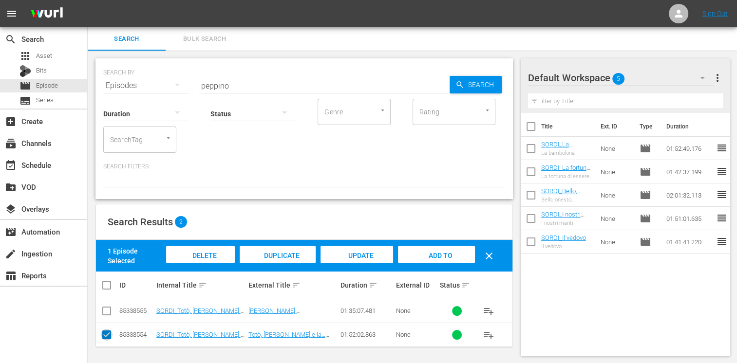
click at [111, 332] on input "checkbox" at bounding box center [107, 337] width 12 height 12
checkbox input "false"
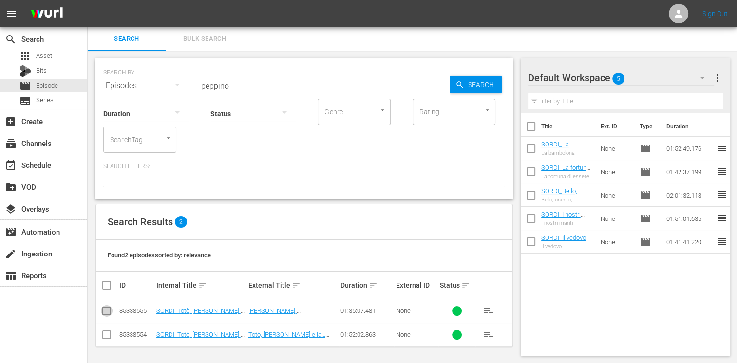
click at [108, 311] on input "checkbox" at bounding box center [107, 313] width 12 height 12
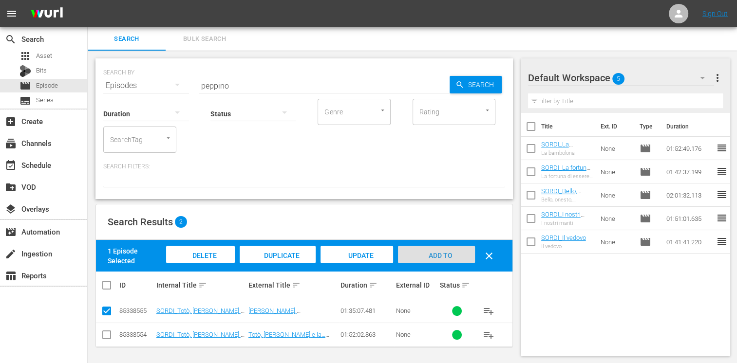
click at [439, 260] on div "Add to Workspace" at bounding box center [436, 264] width 76 height 37
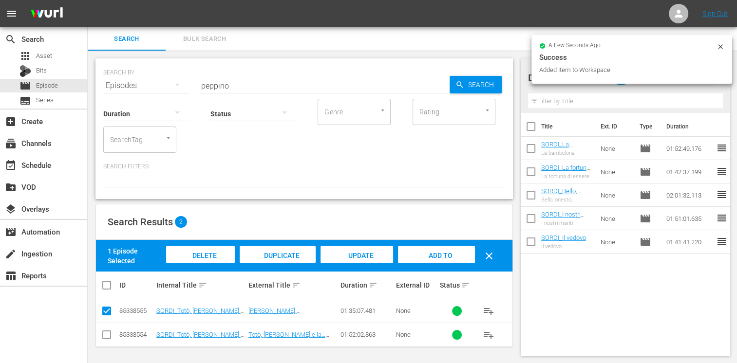
click at [109, 313] on input "checkbox" at bounding box center [107, 313] width 12 height 12
checkbox input "false"
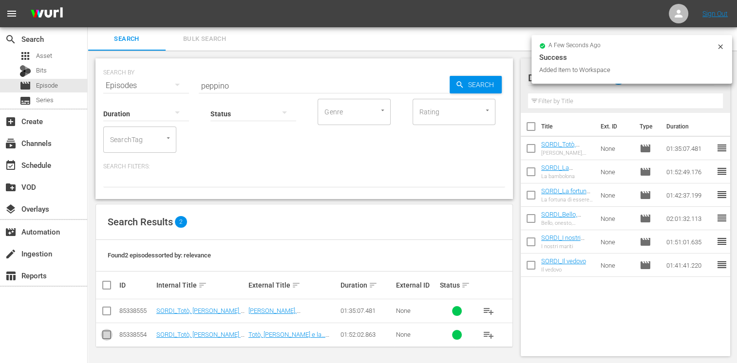
drag, startPoint x: 108, startPoint y: 336, endPoint x: 136, endPoint y: 326, distance: 29.9
click at [107, 336] on input "checkbox" at bounding box center [107, 337] width 12 height 12
checkbox input "true"
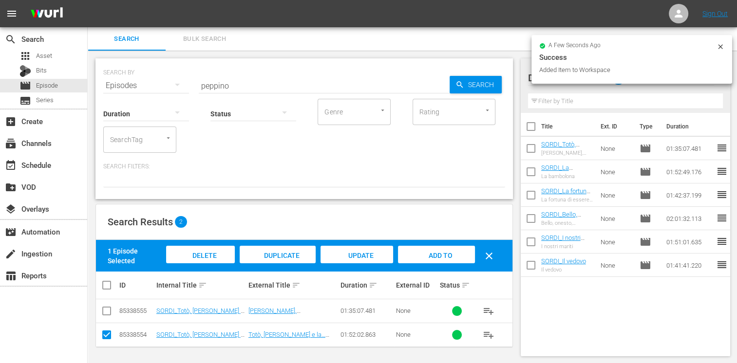
click at [438, 258] on span "Add to Workspace" at bounding box center [436, 265] width 48 height 26
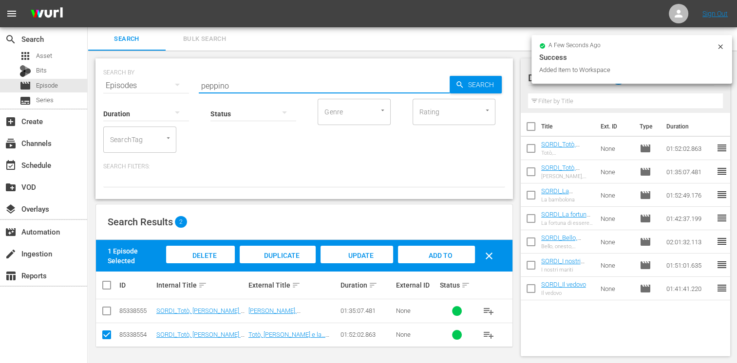
drag, startPoint x: 205, startPoint y: 81, endPoint x: 179, endPoint y: 86, distance: 25.8
click at [177, 84] on div "SEARCH BY Search By Episodes Search ID, Title, Description, Keywords, or Catego…" at bounding box center [304, 79] width 402 height 35
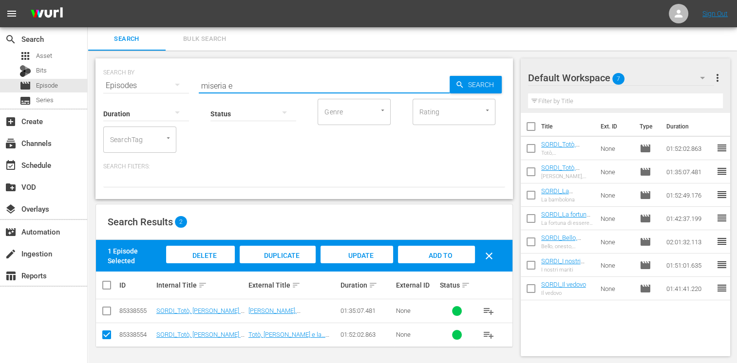
type input "miseria e"
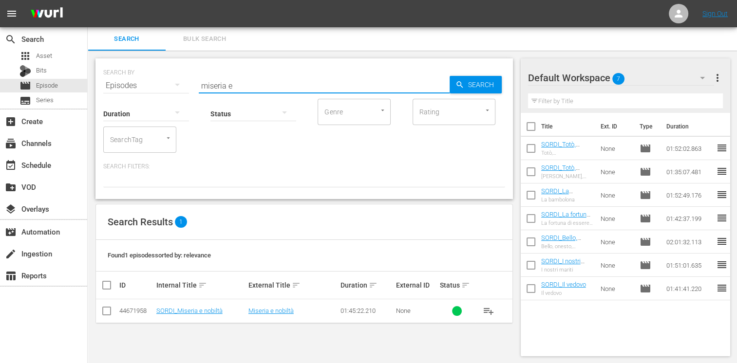
click at [107, 314] on input "checkbox" at bounding box center [107, 313] width 12 height 12
checkbox input "true"
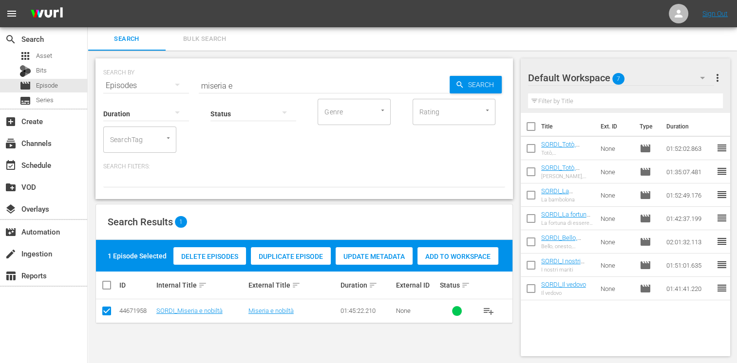
drag, startPoint x: 469, startPoint y: 257, endPoint x: 425, endPoint y: 253, distance: 44.5
click at [468, 257] on span "Add to Workspace" at bounding box center [457, 257] width 81 height 8
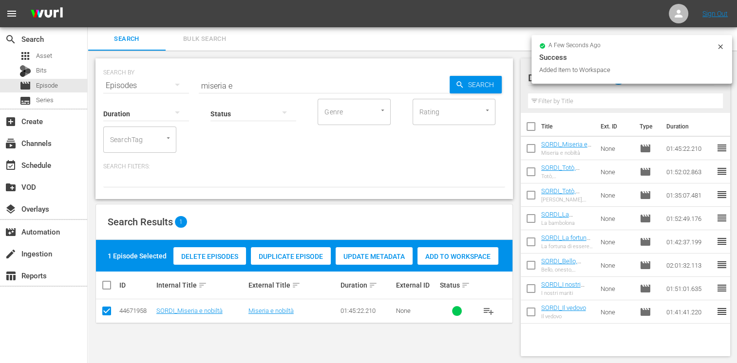
click at [241, 90] on div "Status" at bounding box center [253, 107] width 86 height 35
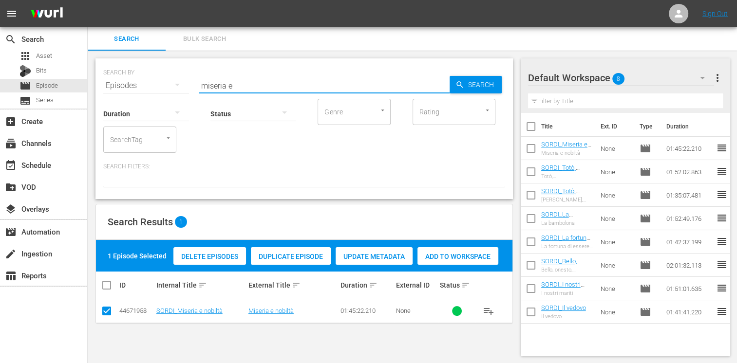
drag, startPoint x: 239, startPoint y: 82, endPoint x: 143, endPoint y: 83, distance: 95.9
click at [144, 83] on div "SEARCH BY Search By Episodes Search ID, Title, Description, Keywords, or Catego…" at bounding box center [304, 79] width 402 height 35
type input "genitori"
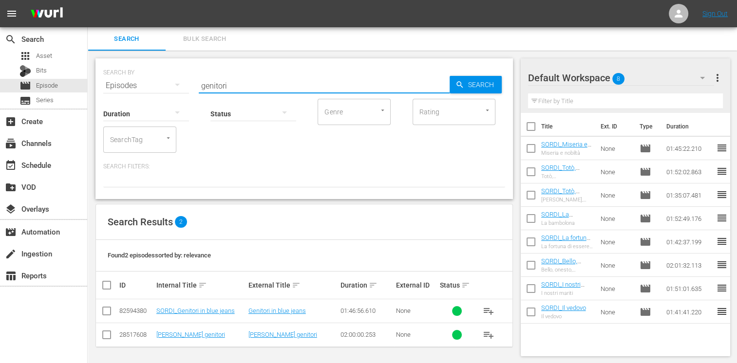
click at [107, 312] on input "checkbox" at bounding box center [107, 313] width 12 height 12
checkbox input "true"
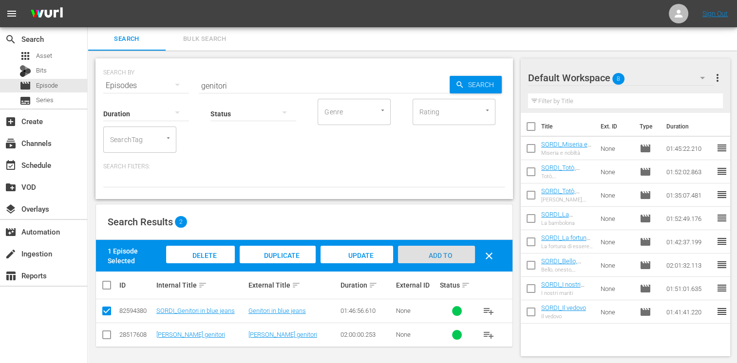
click at [449, 257] on span "Add to Workspace" at bounding box center [436, 265] width 48 height 26
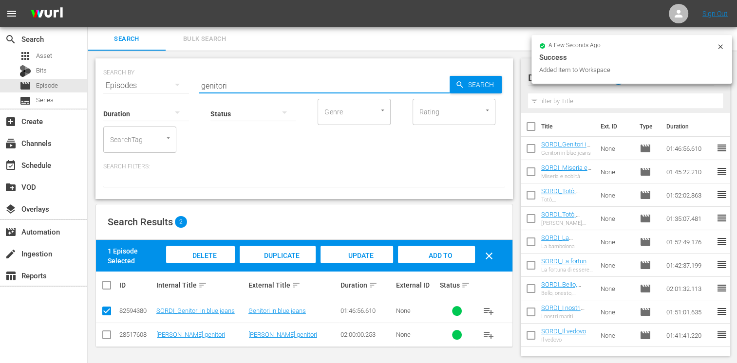
drag, startPoint x: 232, startPoint y: 86, endPoint x: 159, endPoint y: 73, distance: 74.6
click at [159, 73] on div "SEARCH BY Search By Episodes Search ID, Title, Description, Keywords, or Catego…" at bounding box center [304, 79] width 402 height 35
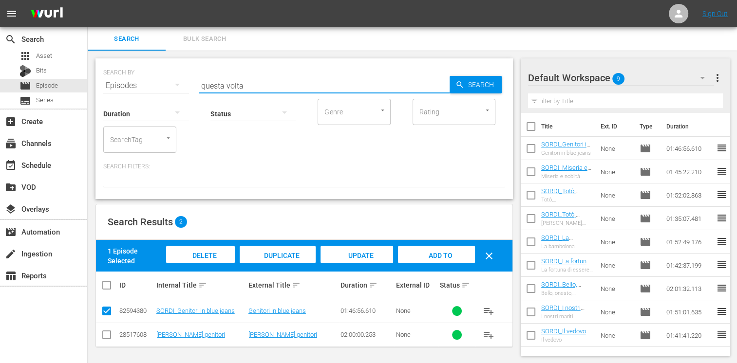
type input "questa volta"
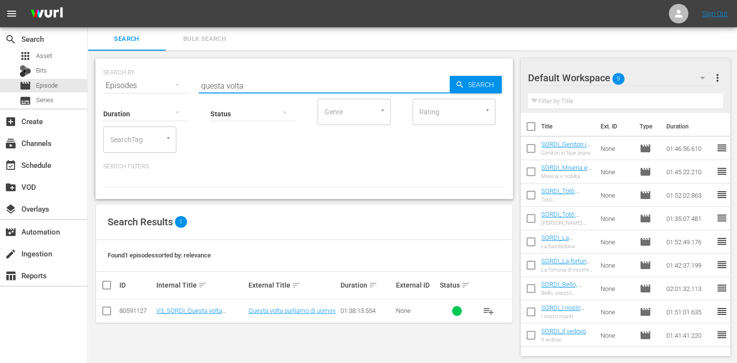
click at [105, 311] on input "checkbox" at bounding box center [107, 313] width 12 height 12
checkbox input "true"
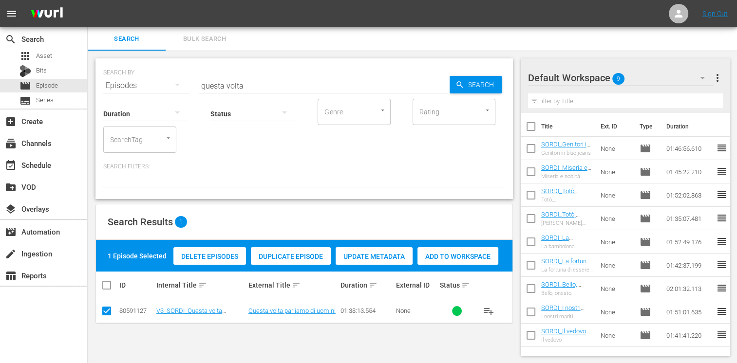
click at [480, 254] on span "Add to Workspace" at bounding box center [457, 257] width 81 height 8
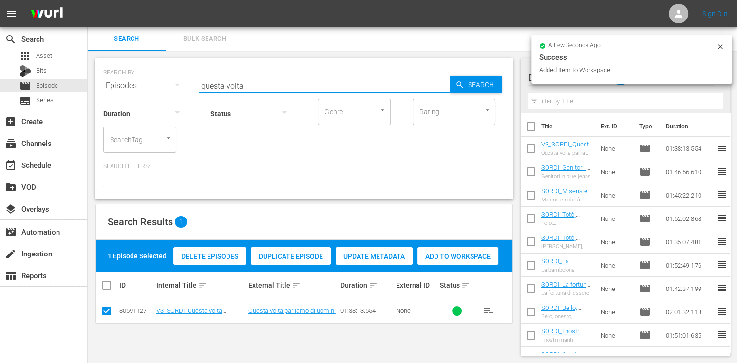
drag, startPoint x: 247, startPoint y: 89, endPoint x: 174, endPoint y: 80, distance: 74.1
click at [174, 80] on div "SEARCH BY Search By Episodes Search ID, Title, Description, Keywords, or Catego…" at bounding box center [304, 79] width 402 height 35
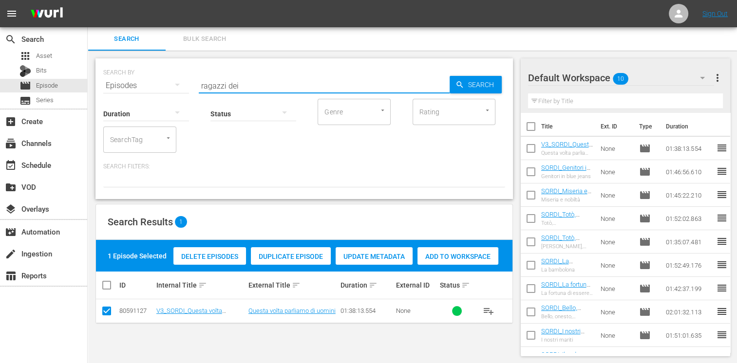
type input "ragazzi dei"
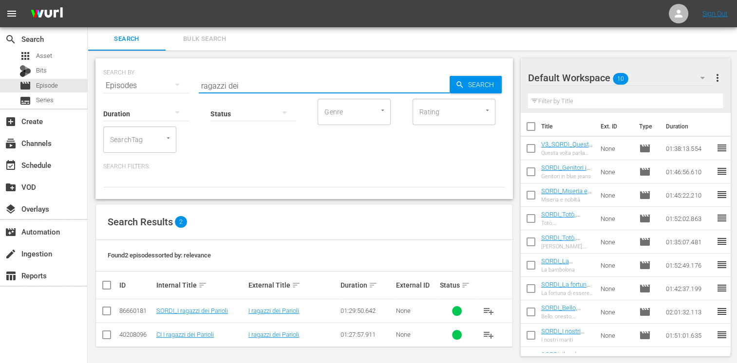
click at [111, 308] on input "checkbox" at bounding box center [107, 313] width 12 height 12
checkbox input "true"
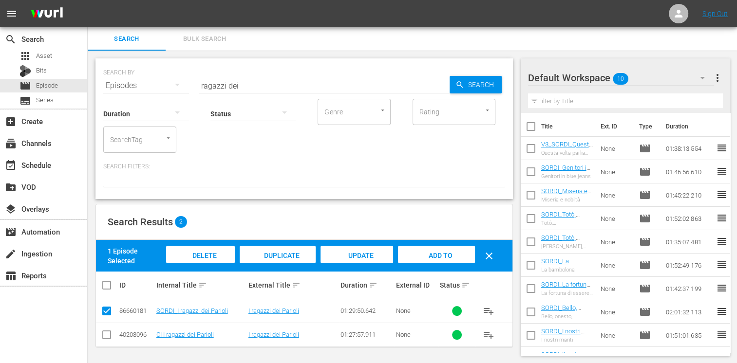
drag, startPoint x: 443, startPoint y: 250, endPoint x: 434, endPoint y: 245, distance: 10.0
click at [443, 250] on div "Add to Workspace" at bounding box center [436, 264] width 76 height 37
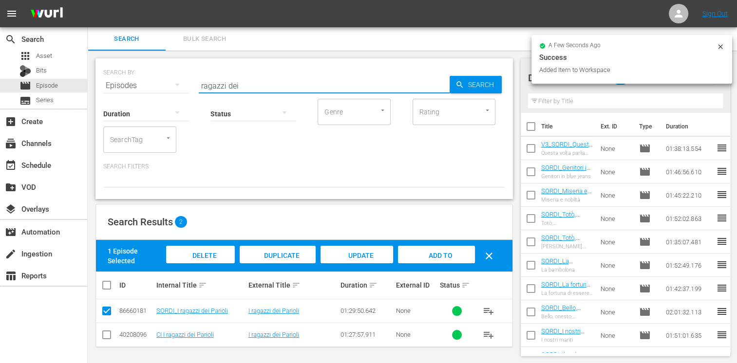
drag, startPoint x: 238, startPoint y: 87, endPoint x: 158, endPoint y: 82, distance: 79.5
click at [158, 82] on div "SEARCH BY Search By Episodes Search ID, Title, Description, Keywords, or Catego…" at bounding box center [304, 79] width 402 height 35
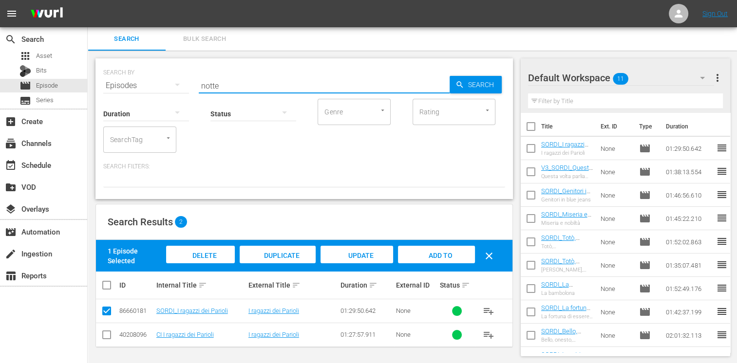
type input "notte"
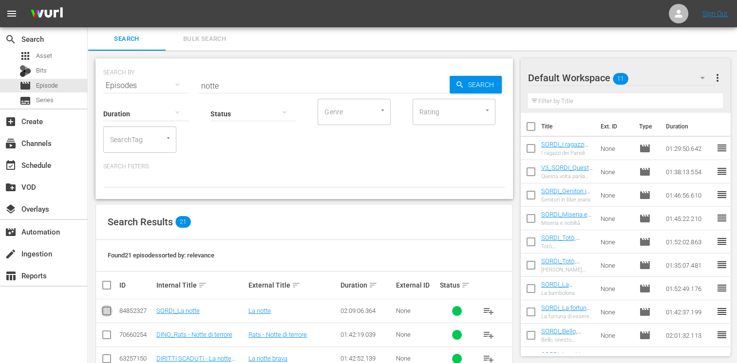
click at [110, 316] on input "checkbox" at bounding box center [107, 313] width 12 height 12
checkbox input "true"
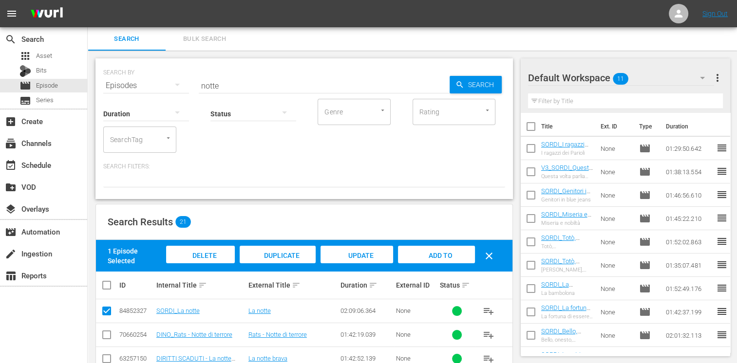
drag, startPoint x: 434, startPoint y: 251, endPoint x: 421, endPoint y: 244, distance: 14.8
click at [434, 252] on span "Add to Workspace" at bounding box center [436, 265] width 48 height 26
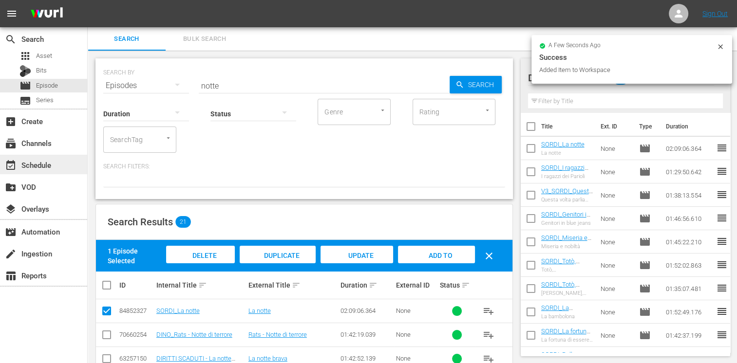
click at [43, 163] on div "event_available Schedule" at bounding box center [27, 163] width 55 height 9
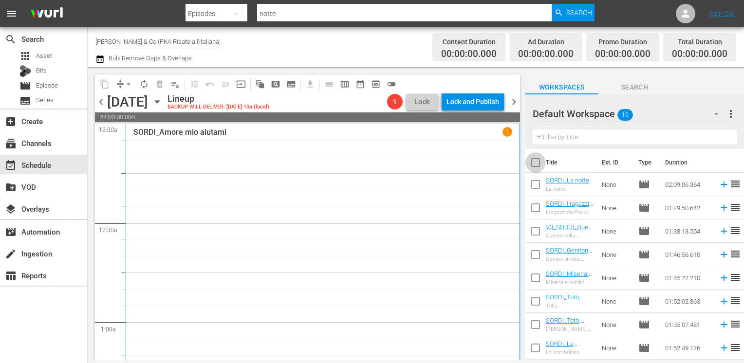
click at [532, 167] on input "checkbox" at bounding box center [535, 164] width 20 height 20
checkbox input "true"
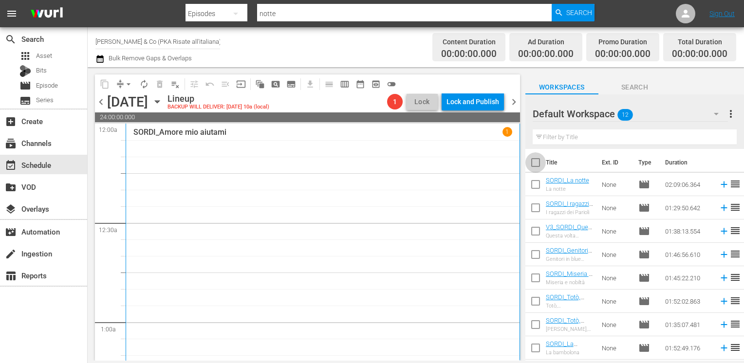
checkbox input "true"
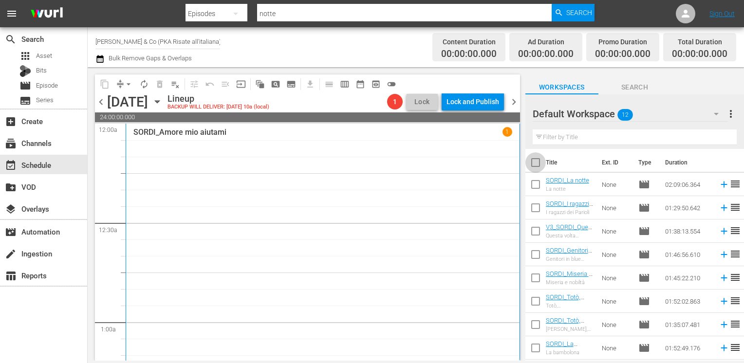
checkbox input "true"
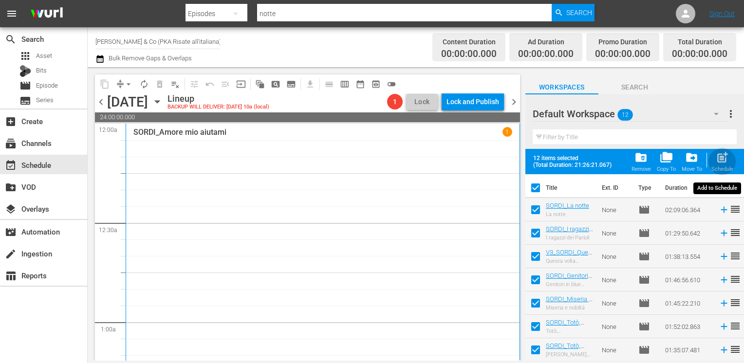
click at [716, 166] on div "Schedule" at bounding box center [723, 169] width 22 height 6
checkbox input "false"
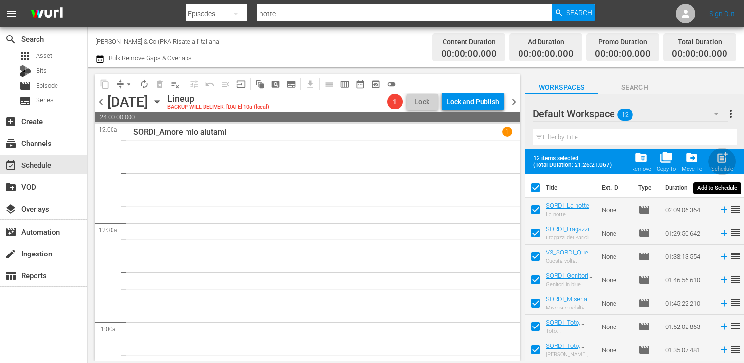
checkbox input "false"
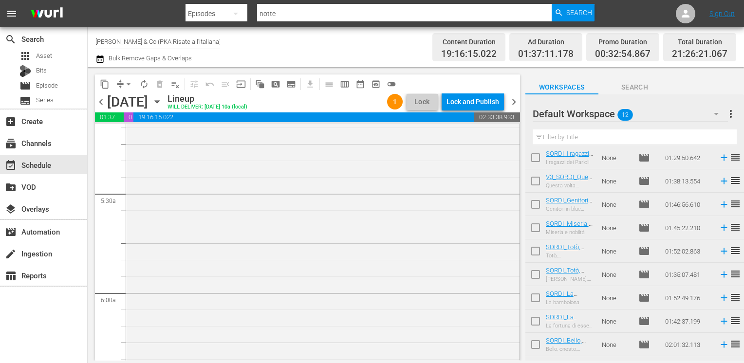
scroll to position [91, 0]
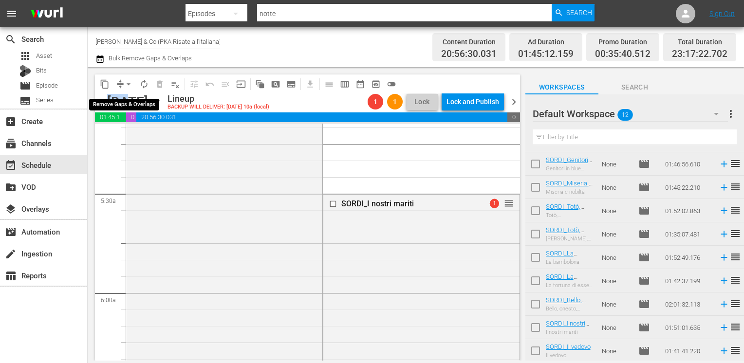
drag, startPoint x: 136, startPoint y: 104, endPoint x: 148, endPoint y: 104, distance: 12.2
click at [148, 104] on div "[DATE]" at bounding box center [127, 102] width 41 height 16
click at [126, 84] on span "arrow_drop_down" at bounding box center [129, 84] width 10 height 10
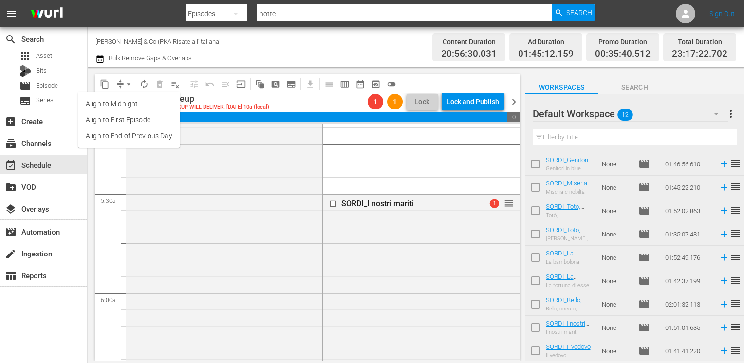
click at [125, 134] on li "Align to End of Previous Day" at bounding box center [129, 136] width 102 height 16
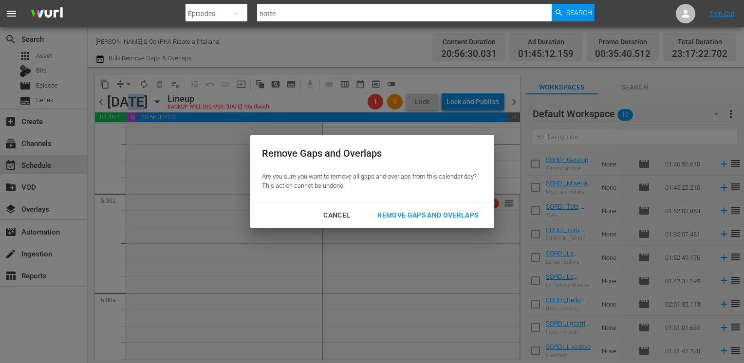
click at [427, 213] on div "Remove Gaps and Overlaps" at bounding box center [428, 215] width 116 height 12
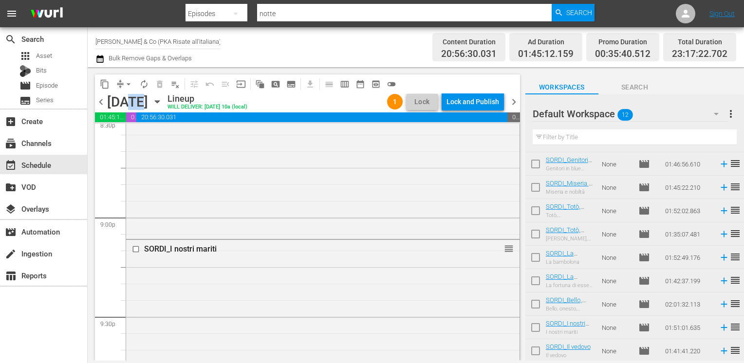
scroll to position [4077, 0]
click at [472, 104] on div "Lock and Publish" at bounding box center [473, 102] width 53 height 18
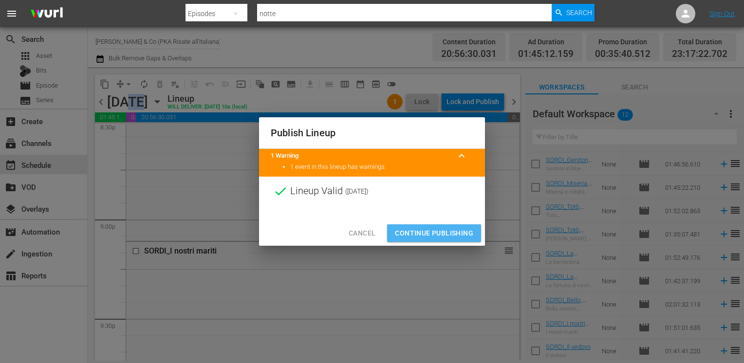
click at [436, 230] on span "Continue Publishing" at bounding box center [434, 233] width 78 height 12
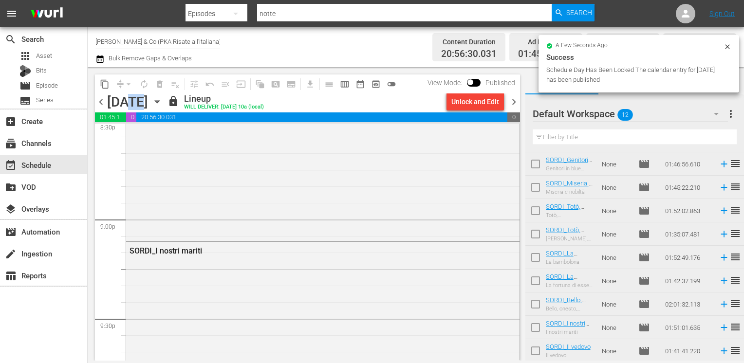
click at [512, 108] on span "chevron_right" at bounding box center [514, 102] width 12 height 12
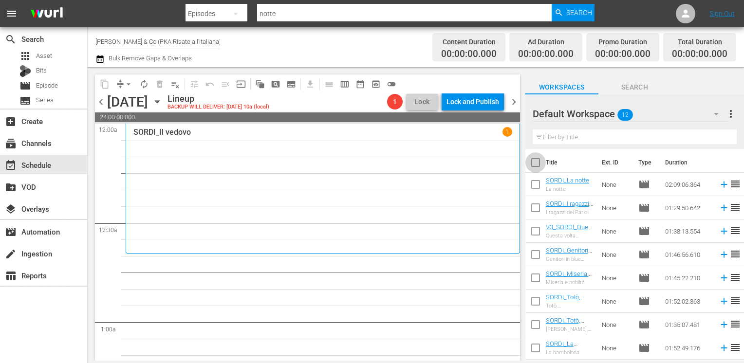
click at [533, 157] on input "checkbox" at bounding box center [535, 164] width 20 height 20
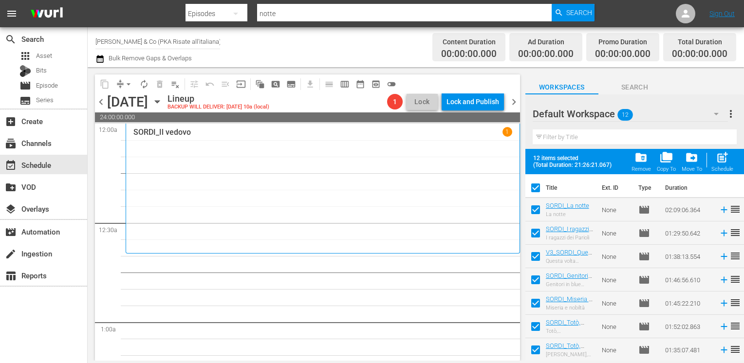
click at [647, 157] on span "folder_delete" at bounding box center [641, 157] width 13 height 13
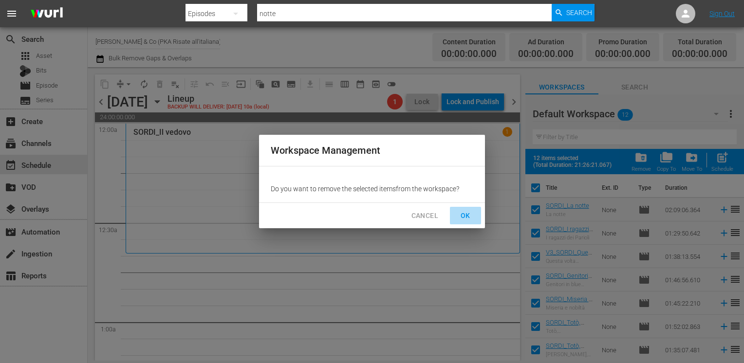
click at [459, 211] on span "OK" at bounding box center [466, 216] width 16 height 12
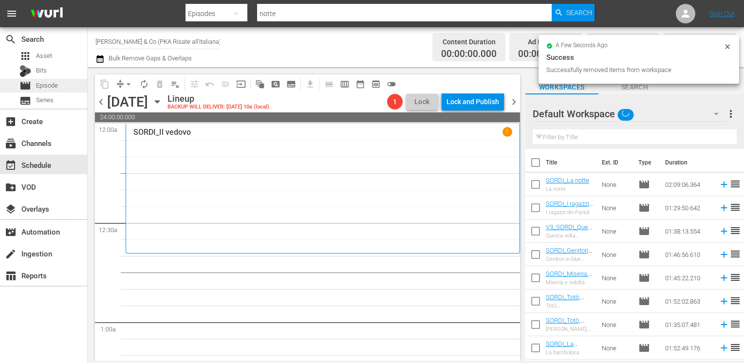
click at [43, 88] on span "Episode" at bounding box center [47, 86] width 22 height 10
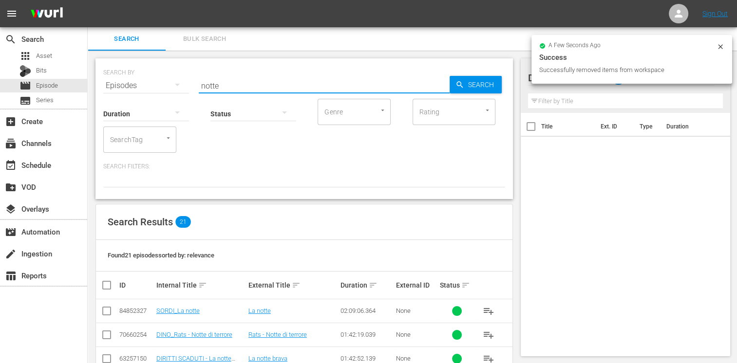
drag, startPoint x: 227, startPoint y: 86, endPoint x: 152, endPoint y: 78, distance: 75.4
click at [152, 78] on div "SEARCH BY Search By Episodes Search ID, Title, Description, Keywords, or Catego…" at bounding box center [304, 79] width 402 height 35
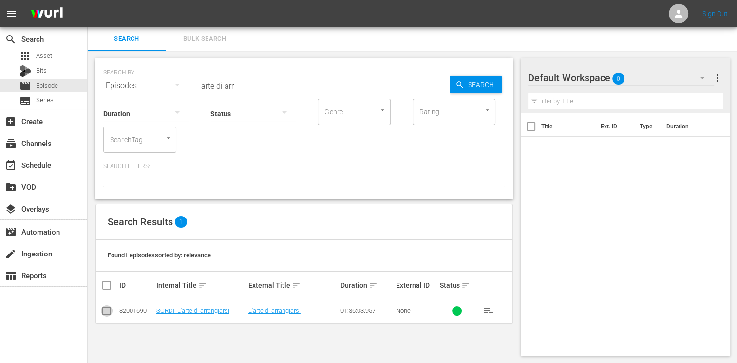
click at [102, 312] on input "checkbox" at bounding box center [107, 313] width 12 height 12
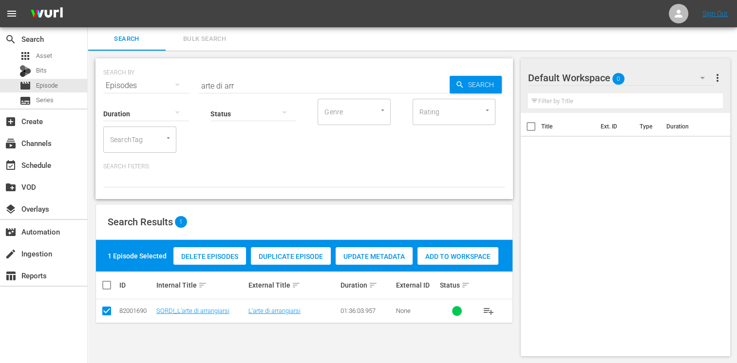
click at [456, 256] on span "Add to Workspace" at bounding box center [457, 257] width 81 height 8
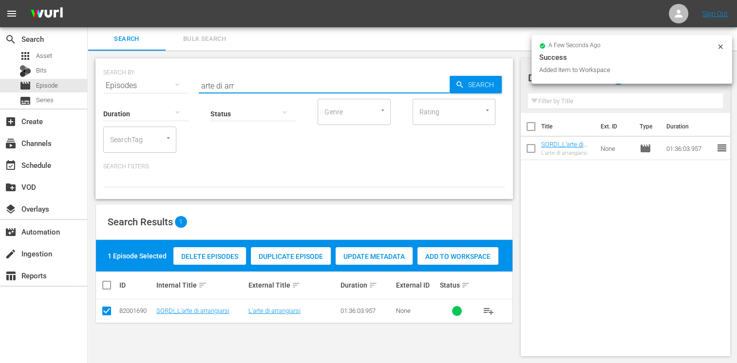
click at [238, 89] on input "arte di arr" at bounding box center [324, 85] width 251 height 23
drag, startPoint x: 238, startPoint y: 89, endPoint x: 214, endPoint y: 89, distance: 23.4
click at [214, 89] on input "arte di arr" at bounding box center [324, 85] width 251 height 23
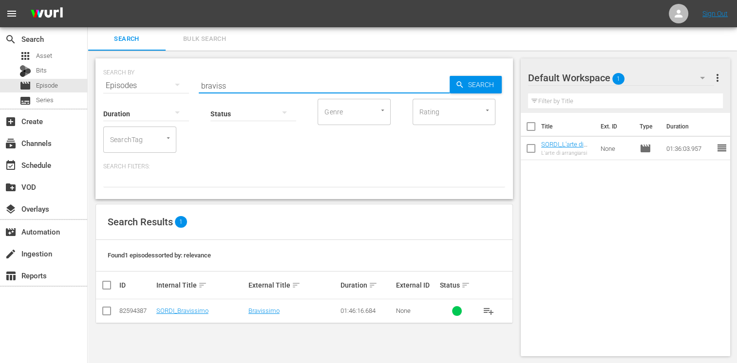
click at [105, 313] on input "checkbox" at bounding box center [107, 313] width 12 height 12
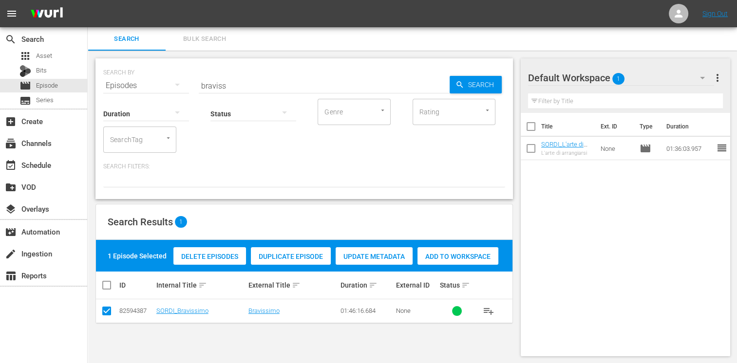
click at [458, 256] on span "Add to Workspace" at bounding box center [457, 257] width 81 height 8
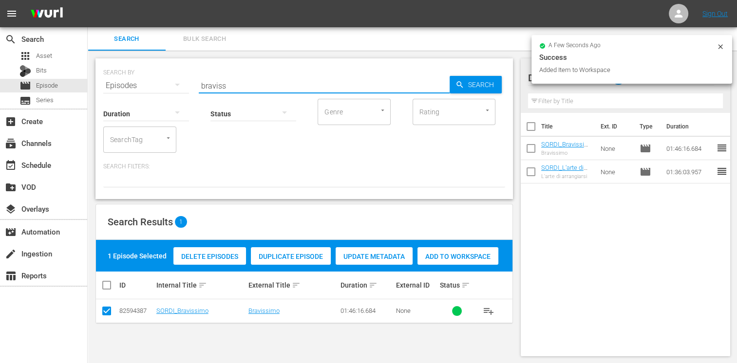
drag, startPoint x: 238, startPoint y: 87, endPoint x: 176, endPoint y: 87, distance: 61.8
click at [176, 87] on div "SEARCH BY Search By Episodes Search ID, Title, Description, Keywords, or Catego…" at bounding box center [304, 79] width 402 height 35
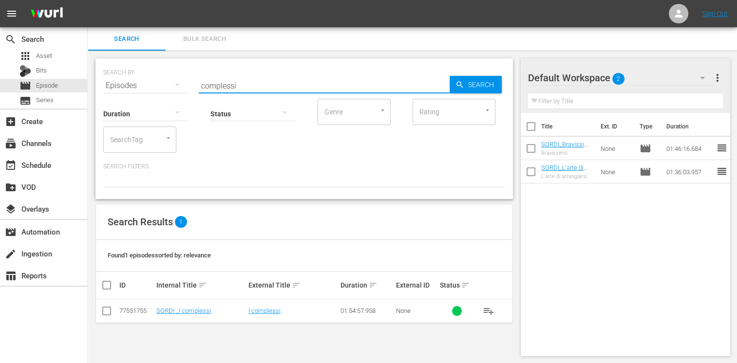
click at [106, 311] on input "checkbox" at bounding box center [107, 313] width 12 height 12
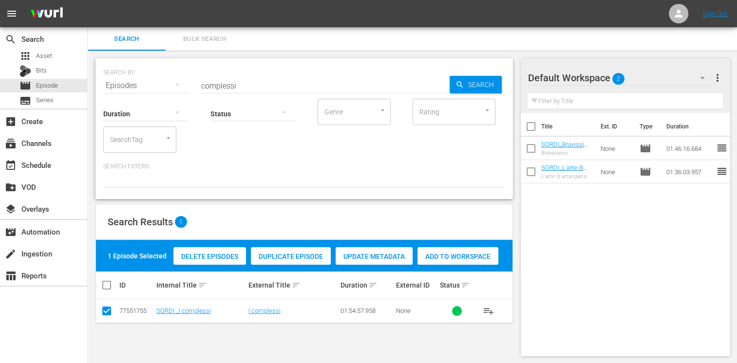
click at [468, 253] on span "Add to Workspace" at bounding box center [457, 257] width 81 height 8
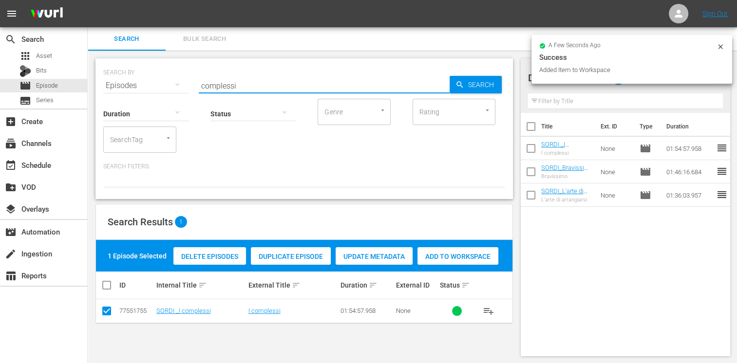
drag, startPoint x: 247, startPoint y: 87, endPoint x: 153, endPoint y: 85, distance: 94.5
click at [153, 85] on div "SEARCH BY Search By Episodes Search ID, Title, Description, Keywords, or Catego…" at bounding box center [304, 79] width 402 height 35
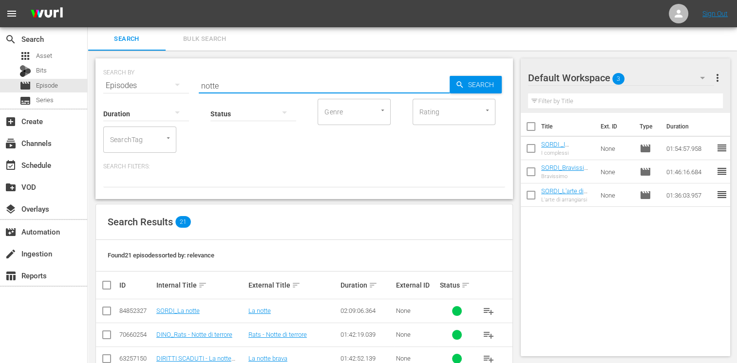
click at [109, 312] on input "checkbox" at bounding box center [107, 313] width 12 height 12
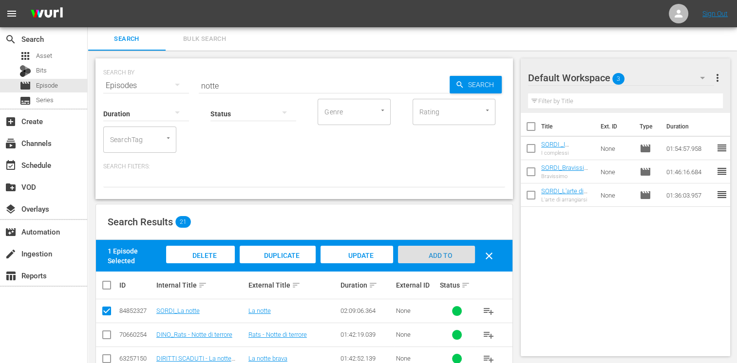
click at [444, 256] on span "Add to Workspace" at bounding box center [436, 265] width 48 height 26
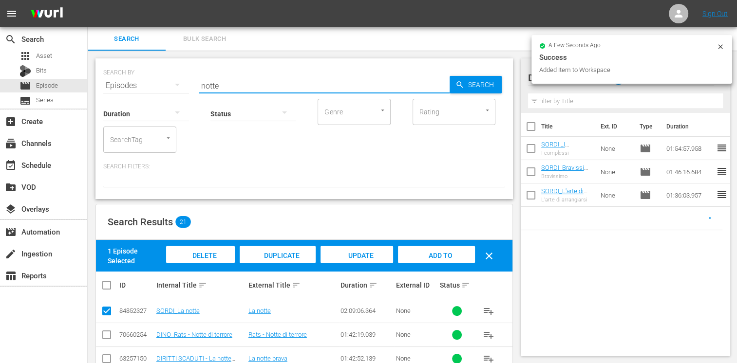
drag, startPoint x: 233, startPoint y: 88, endPoint x: 151, endPoint y: 85, distance: 82.4
click at [151, 85] on div "SEARCH BY Search By Episodes Search ID, Title, Description, Keywords, or Catego…" at bounding box center [304, 79] width 402 height 35
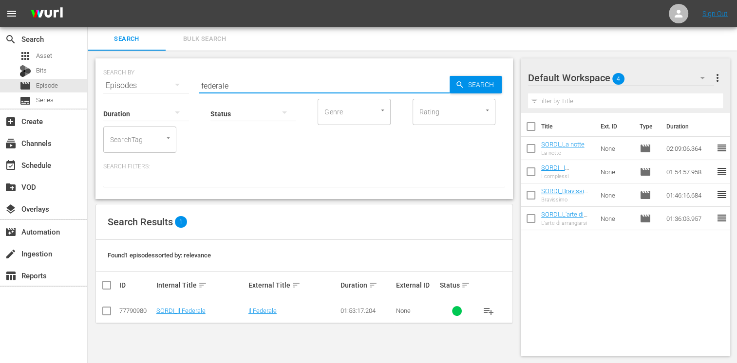
click at [111, 310] on input "checkbox" at bounding box center [107, 313] width 12 height 12
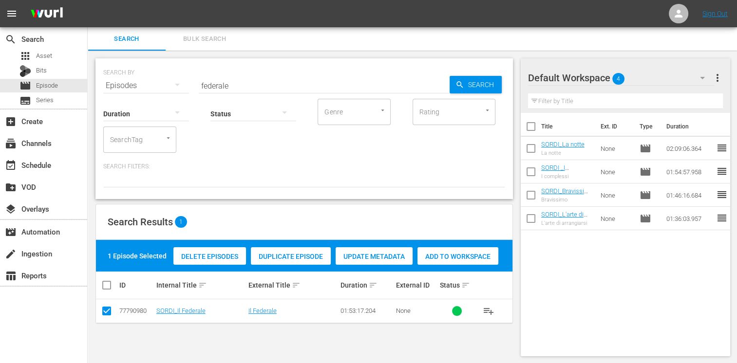
click at [469, 253] on span "Add to Workspace" at bounding box center [457, 257] width 81 height 8
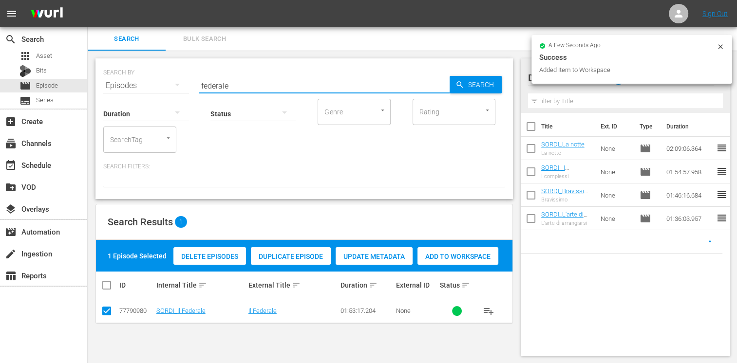
drag, startPoint x: 234, startPoint y: 85, endPoint x: 129, endPoint y: 72, distance: 106.4
click at [129, 72] on div "SEARCH BY Search By Episodes Search ID, Title, Description, Keywords, or Catego…" at bounding box center [304, 79] width 402 height 35
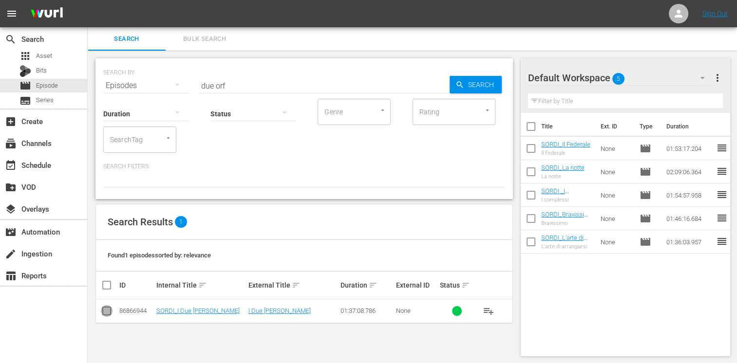
click at [105, 310] on input "checkbox" at bounding box center [107, 313] width 12 height 12
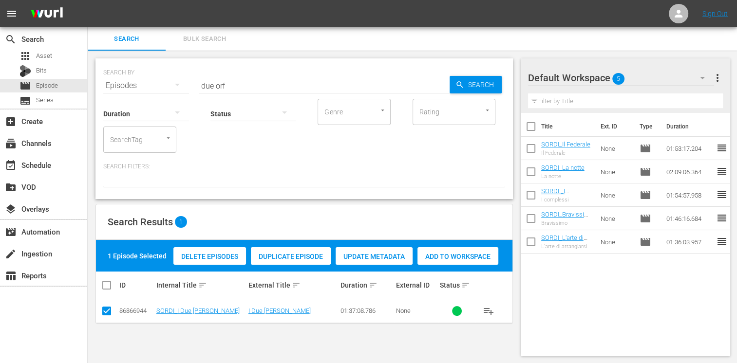
drag, startPoint x: 105, startPoint y: 308, endPoint x: 464, endPoint y: 260, distance: 362.2
click at [466, 260] on span "Add to Workspace" at bounding box center [457, 257] width 81 height 8
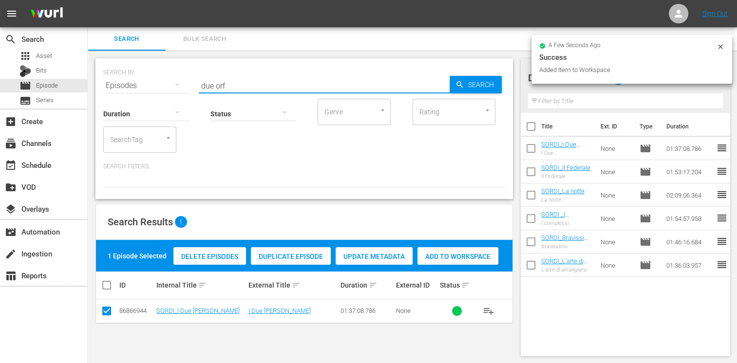
drag, startPoint x: 251, startPoint y: 86, endPoint x: 147, endPoint y: 82, distance: 103.8
click at [147, 82] on div "SEARCH BY Search By Episodes Search ID, Title, Description, Keywords, or Catego…" at bounding box center [304, 79] width 402 height 35
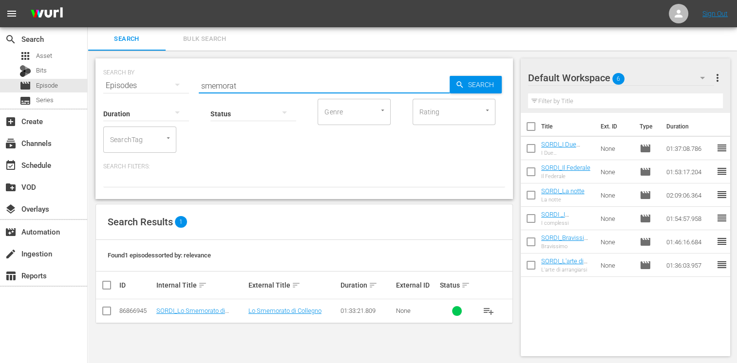
click at [103, 317] on input "checkbox" at bounding box center [107, 313] width 12 height 12
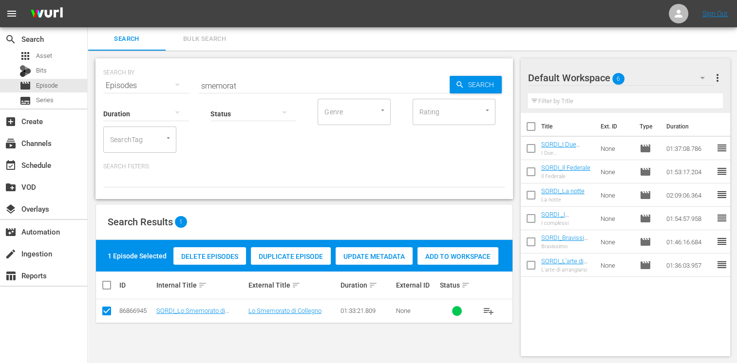
click at [463, 256] on span "Add to Workspace" at bounding box center [457, 257] width 81 height 8
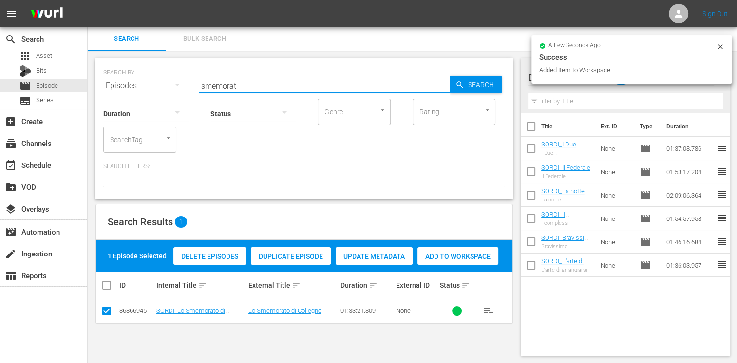
drag, startPoint x: 234, startPoint y: 80, endPoint x: 170, endPoint y: 72, distance: 63.8
click at [170, 72] on div "SEARCH BY Search By Episodes Search ID, Title, Description, Keywords, or Catego…" at bounding box center [304, 79] width 402 height 35
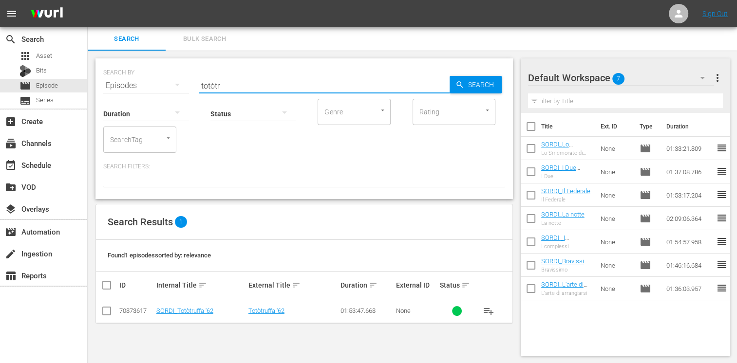
click at [107, 317] on input "checkbox" at bounding box center [107, 313] width 12 height 12
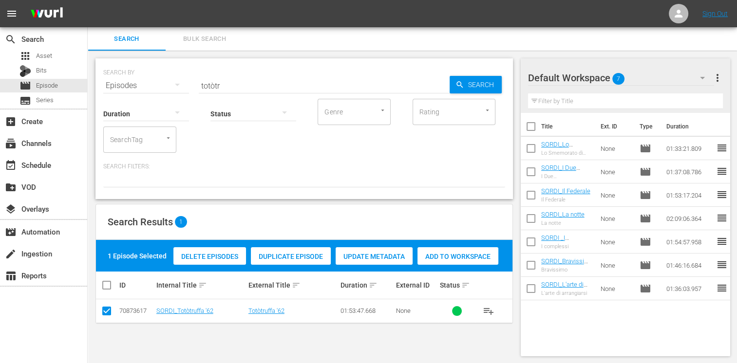
click at [462, 262] on div "Add to Workspace" at bounding box center [457, 256] width 81 height 19
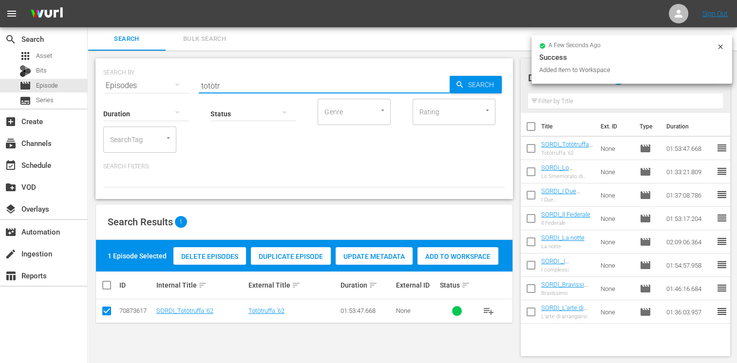
drag, startPoint x: 230, startPoint y: 87, endPoint x: 119, endPoint y: 68, distance: 112.2
click at [119, 68] on div "SEARCH BY Search By Episodes Search ID, Title, Description, Keywords, or Catego…" at bounding box center [304, 79] width 402 height 35
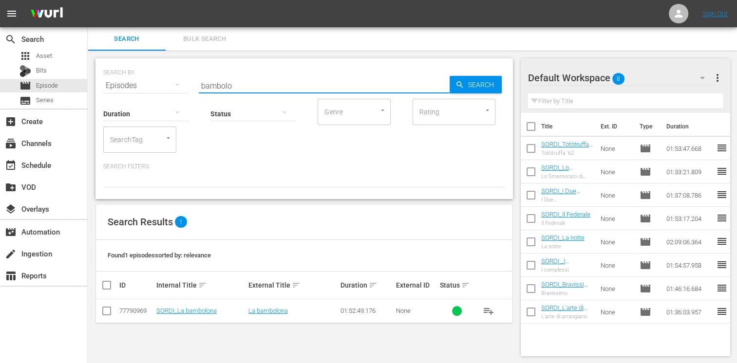
click at [108, 315] on input "checkbox" at bounding box center [107, 313] width 12 height 12
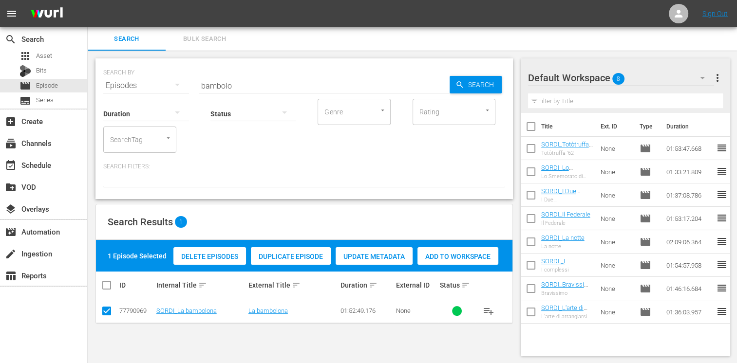
click at [465, 261] on div "Add to Workspace" at bounding box center [457, 256] width 81 height 19
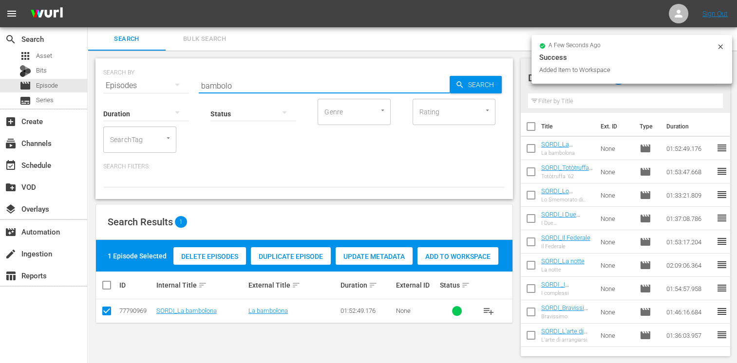
click at [240, 89] on input "bambolo" at bounding box center [324, 85] width 251 height 23
drag, startPoint x: 237, startPoint y: 85, endPoint x: 170, endPoint y: 75, distance: 68.1
click at [170, 75] on div "SEARCH BY Search By Episodes Search ID, Title, Description, Keywords, or Catego…" at bounding box center [304, 79] width 402 height 35
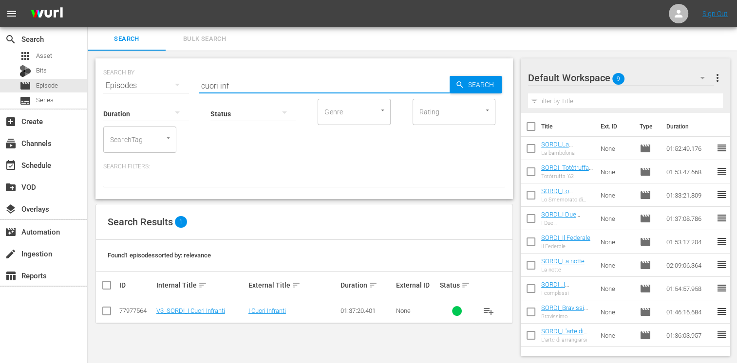
drag, startPoint x: 105, startPoint y: 309, endPoint x: 128, endPoint y: 311, distance: 23.0
click at [104, 309] on input "checkbox" at bounding box center [107, 313] width 12 height 12
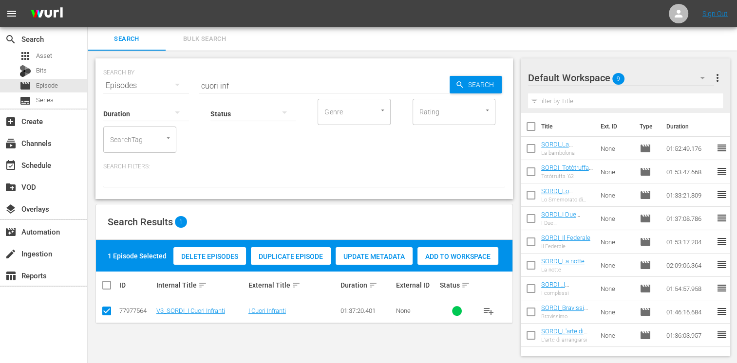
drag, startPoint x: 455, startPoint y: 260, endPoint x: 432, endPoint y: 238, distance: 31.7
click at [455, 260] on span "Add to Workspace" at bounding box center [457, 257] width 81 height 8
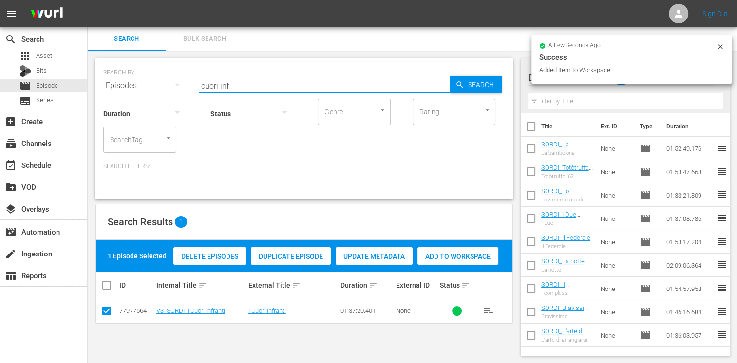
drag, startPoint x: 199, startPoint y: 85, endPoint x: 107, endPoint y: 81, distance: 92.1
click at [107, 81] on div "SEARCH BY Search By Episodes Search ID, Title, Description, Keywords, or Catego…" at bounding box center [304, 79] width 402 height 35
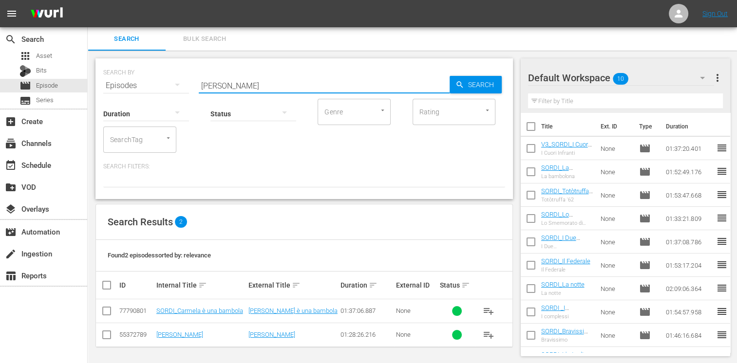
click at [109, 311] on input "checkbox" at bounding box center [107, 313] width 12 height 12
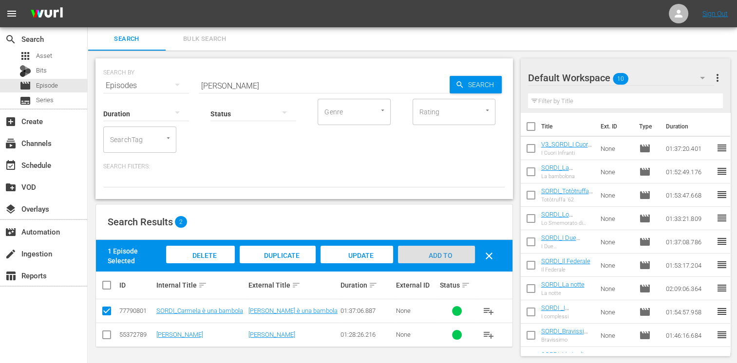
click at [438, 249] on div "Add to Workspace" at bounding box center [436, 264] width 76 height 37
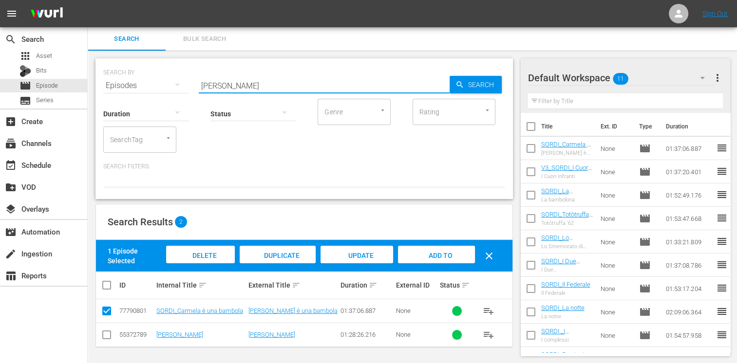
drag, startPoint x: 234, startPoint y: 87, endPoint x: 184, endPoint y: 84, distance: 49.8
click at [184, 84] on div "SEARCH BY Search By Episodes Search ID, Title, Description, Keywords, or Catego…" at bounding box center [304, 79] width 402 height 35
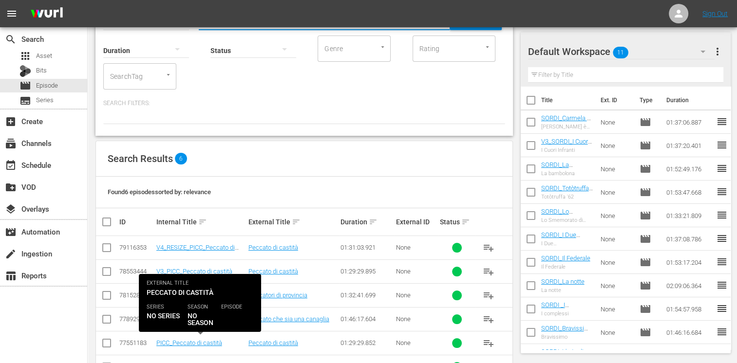
scroll to position [96, 0]
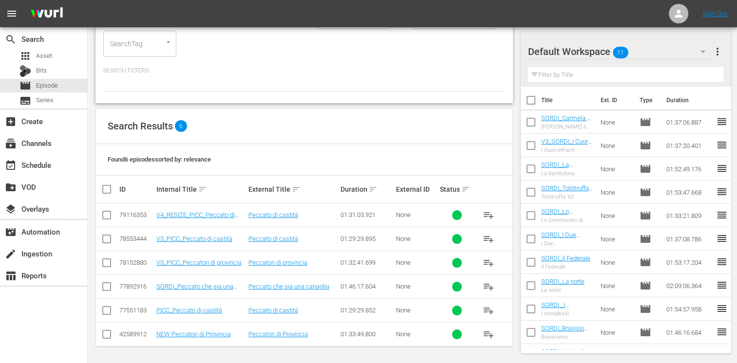
click at [100, 294] on td at bounding box center [107, 287] width 22 height 24
click at [108, 287] on input "checkbox" at bounding box center [107, 289] width 12 height 12
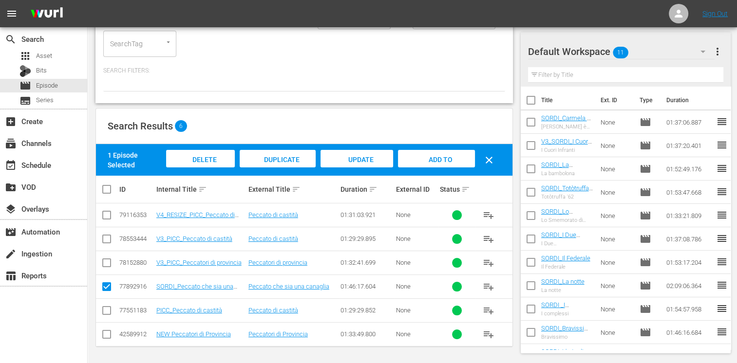
click at [425, 158] on span "Add to Workspace" at bounding box center [436, 169] width 48 height 26
click at [40, 165] on div "event_available Schedule" at bounding box center [27, 163] width 55 height 9
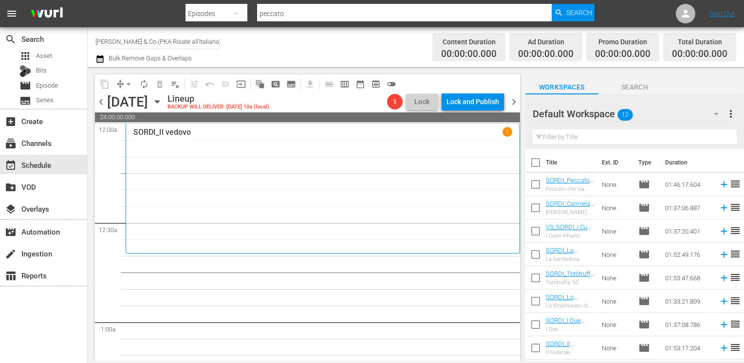
click at [540, 164] on input "checkbox" at bounding box center [535, 164] width 20 height 20
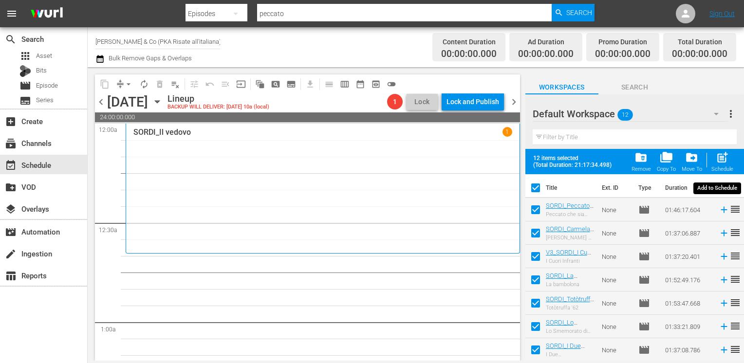
click at [724, 157] on span "post_add" at bounding box center [722, 157] width 13 height 13
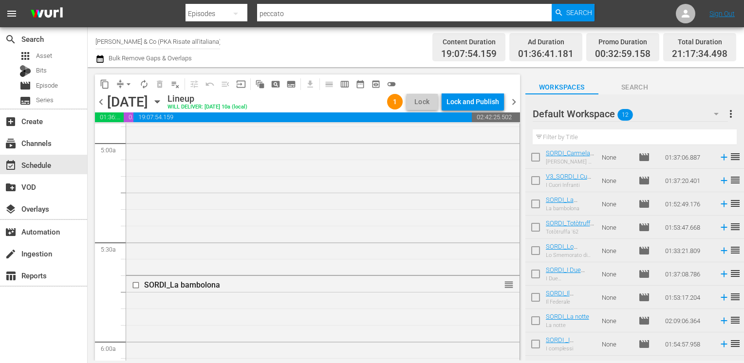
scroll to position [91, 0]
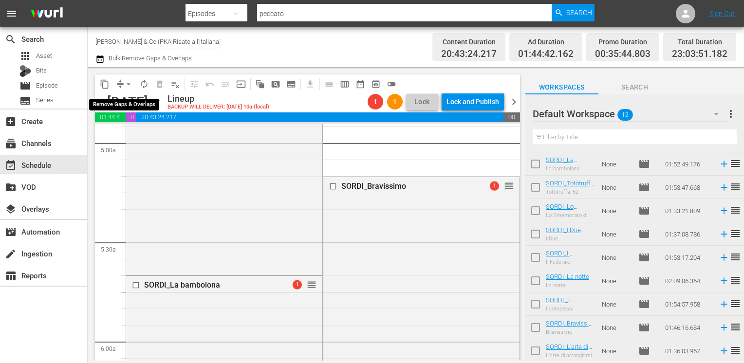
click at [127, 85] on span "arrow_drop_down" at bounding box center [129, 84] width 10 height 10
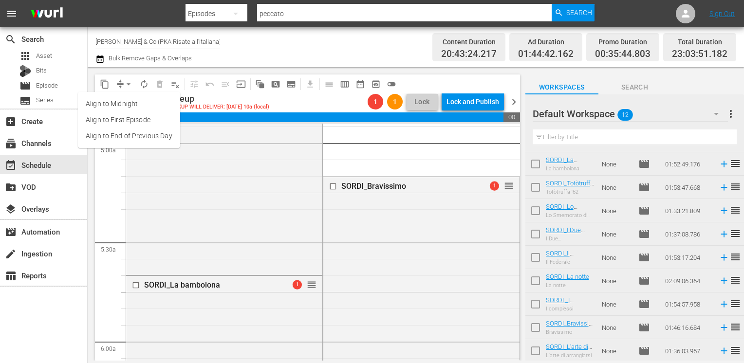
click at [133, 133] on li "Align to End of Previous Day" at bounding box center [129, 136] width 102 height 16
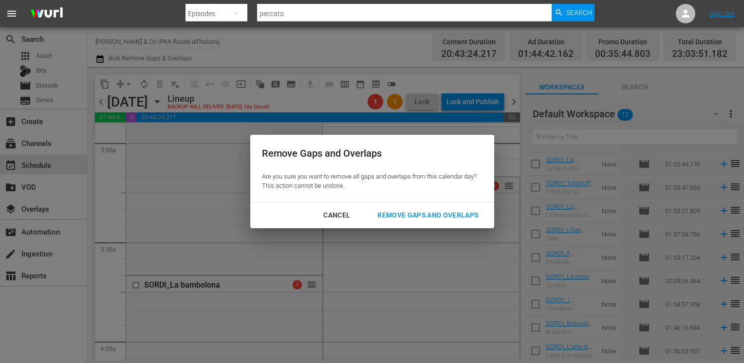
click at [433, 217] on div "Remove Gaps and Overlaps" at bounding box center [428, 215] width 116 height 12
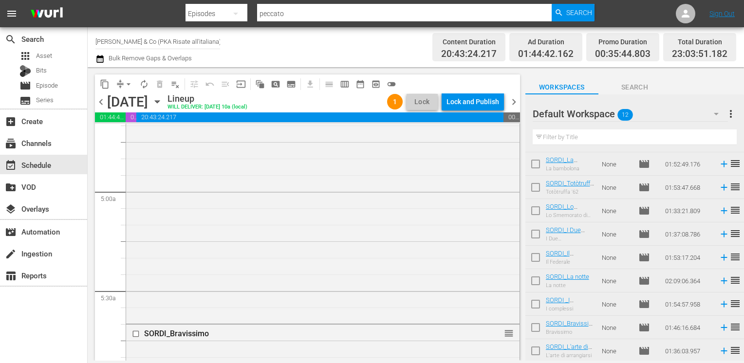
scroll to position [1071, 0]
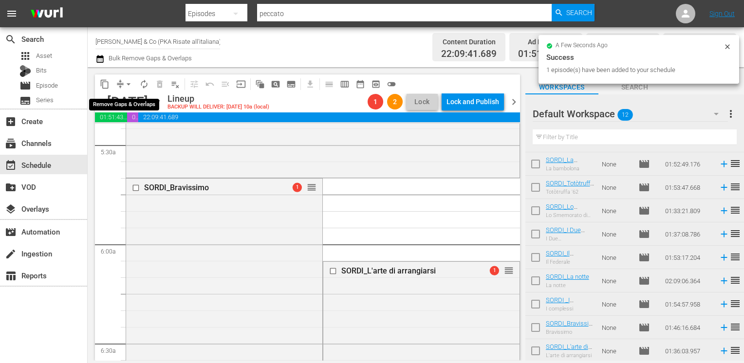
click at [129, 87] on span "arrow_drop_down" at bounding box center [129, 84] width 10 height 10
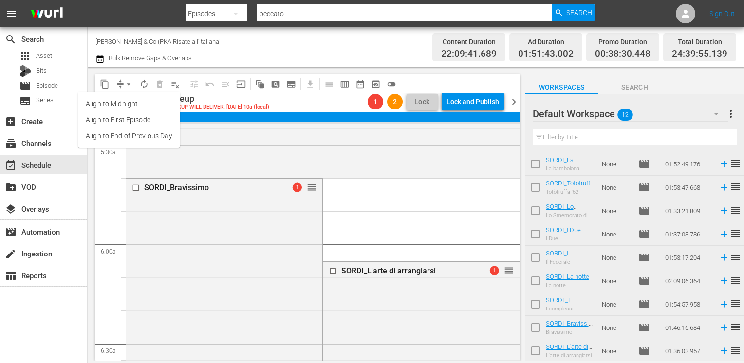
click at [142, 134] on li "Align to End of Previous Day" at bounding box center [129, 136] width 102 height 16
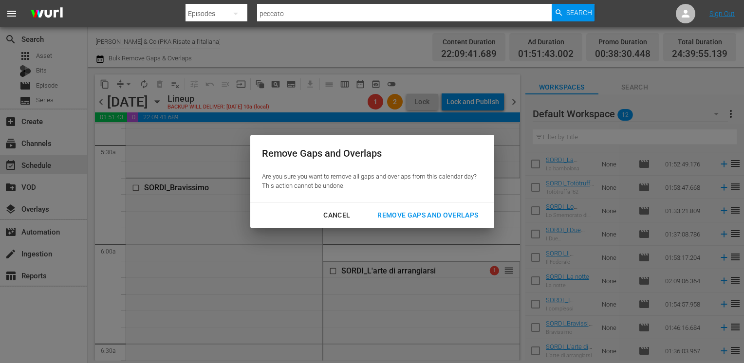
click at [428, 215] on div "Remove Gaps and Overlaps" at bounding box center [428, 215] width 116 height 12
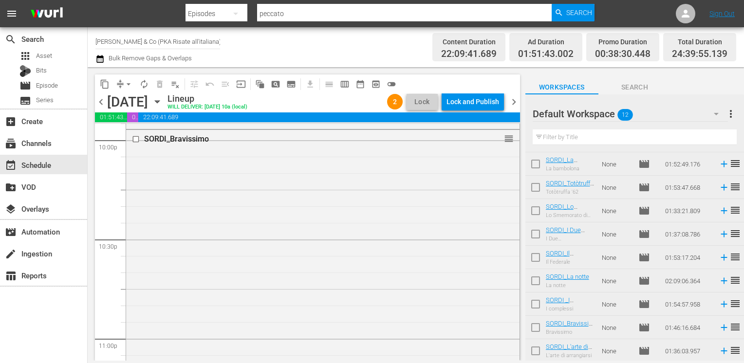
scroll to position [4209, 0]
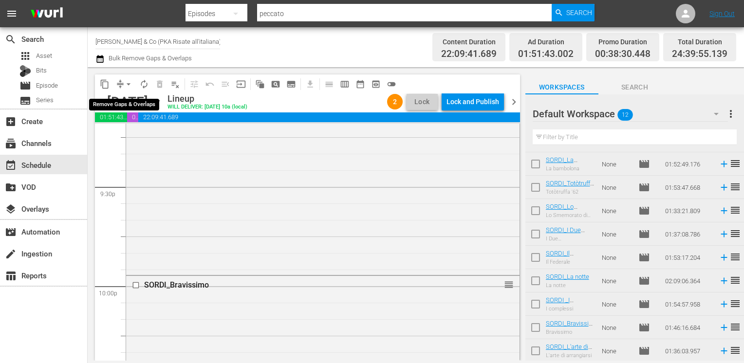
click at [129, 85] on span "arrow_drop_down" at bounding box center [129, 84] width 10 height 10
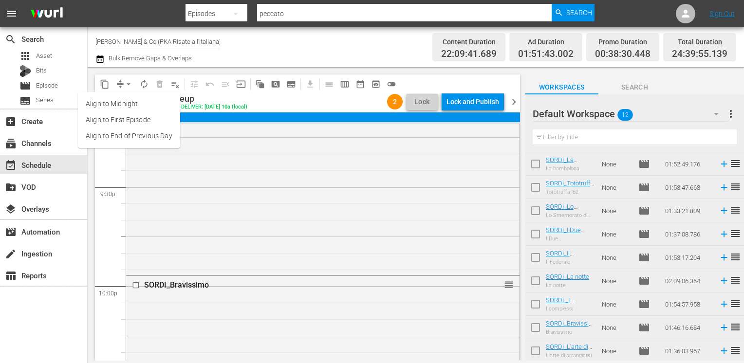
click at [138, 131] on li "Align to End of Previous Day" at bounding box center [129, 136] width 102 height 16
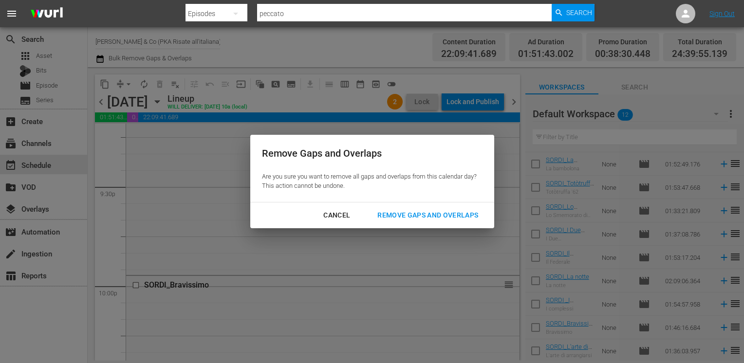
click at [420, 217] on div "Remove Gaps and Overlaps" at bounding box center [428, 215] width 116 height 12
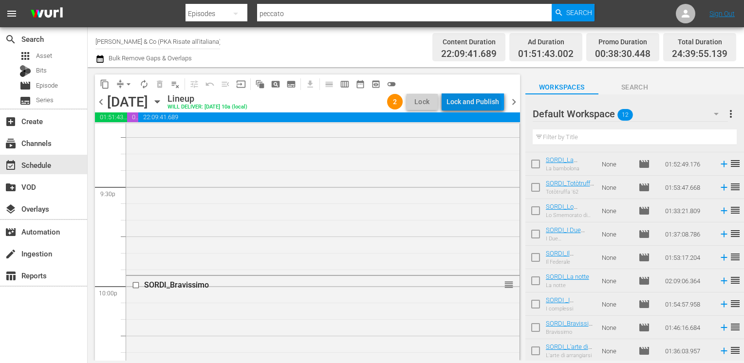
click at [476, 105] on div "Lock and Publish" at bounding box center [473, 102] width 53 height 18
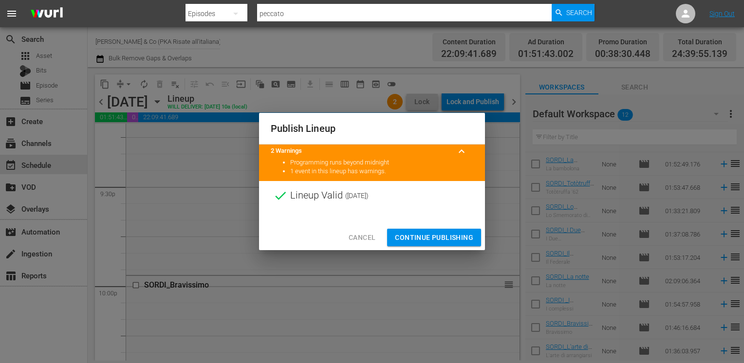
click at [429, 241] on span "Continue Publishing" at bounding box center [434, 238] width 78 height 12
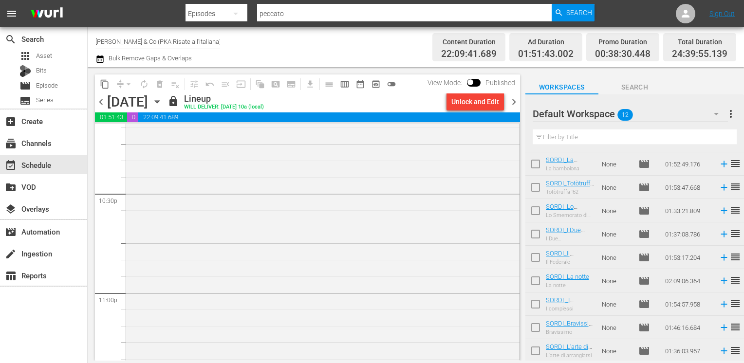
scroll to position [4355, 0]
click at [513, 101] on span "chevron_right" at bounding box center [514, 102] width 12 height 12
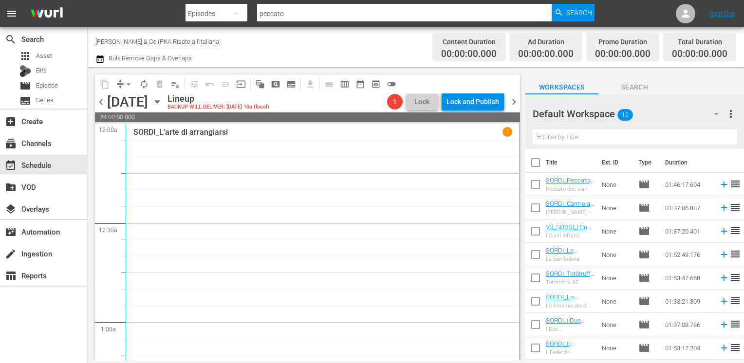
click at [534, 164] on input "checkbox" at bounding box center [535, 164] width 20 height 20
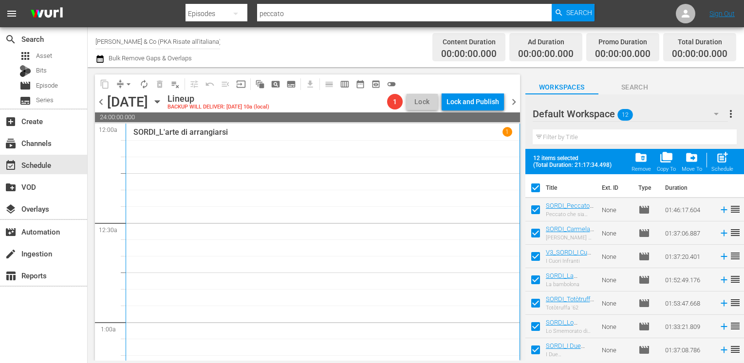
click at [640, 159] on span "folder_delete" at bounding box center [641, 157] width 13 height 13
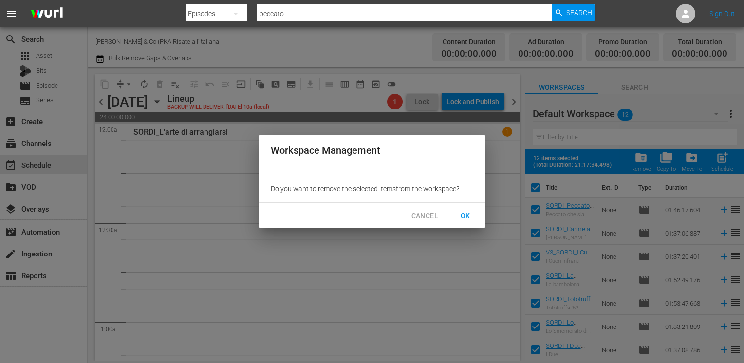
click at [466, 217] on span "OK" at bounding box center [466, 216] width 16 height 12
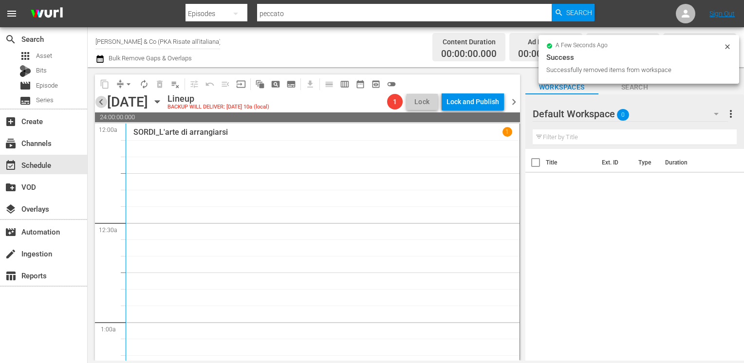
click at [95, 96] on span "chevron_left" at bounding box center [101, 102] width 12 height 12
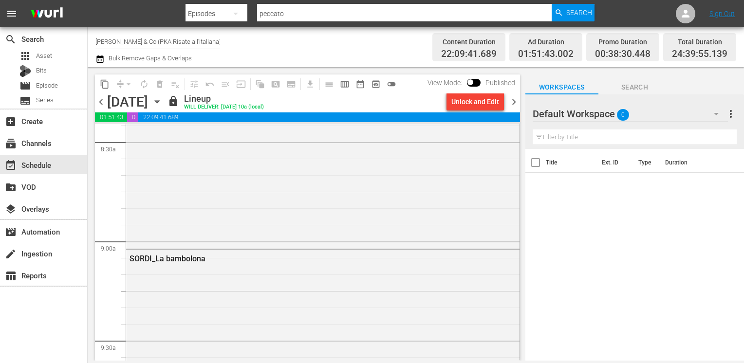
scroll to position [1753, 0]
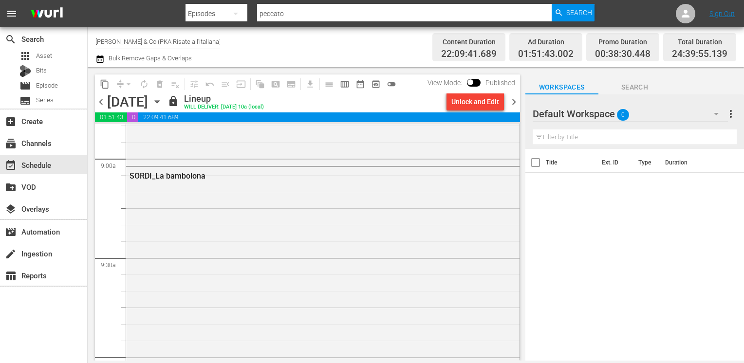
click at [513, 104] on span "chevron_right" at bounding box center [514, 102] width 12 height 12
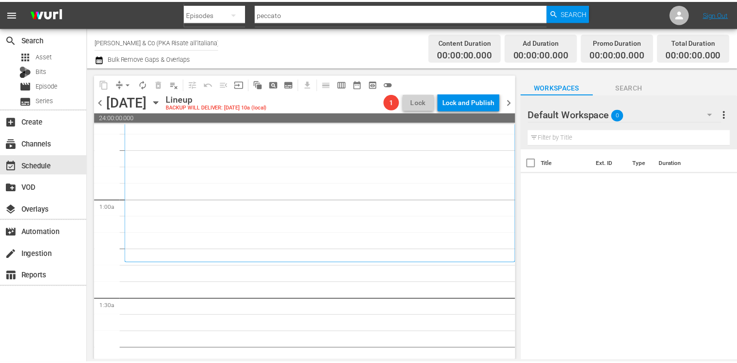
scroll to position [146, 0]
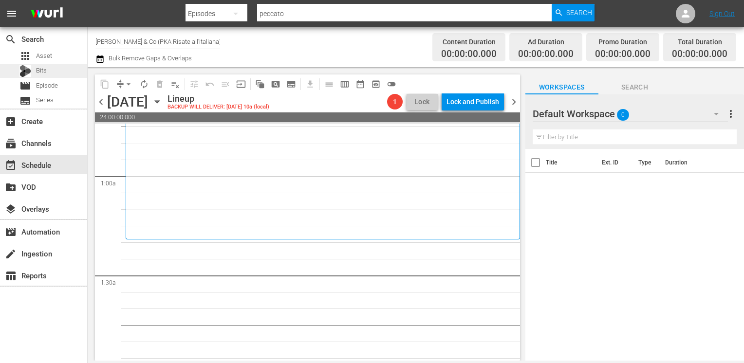
click at [46, 74] on span "Bits" at bounding box center [41, 71] width 11 height 10
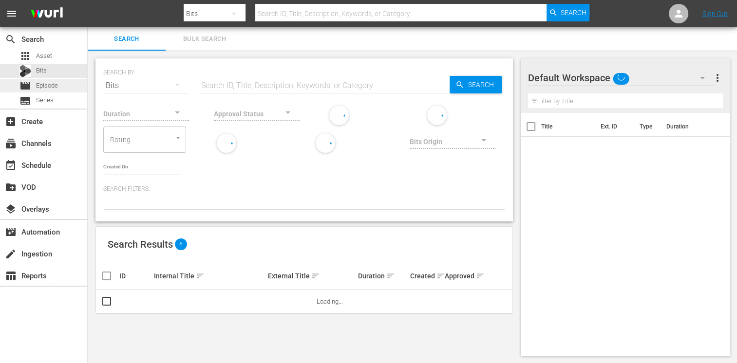
click at [56, 90] on span "Episode" at bounding box center [47, 86] width 22 height 10
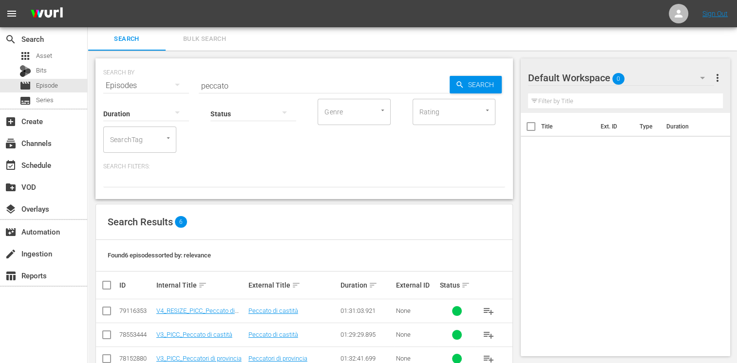
click at [235, 90] on div "Status" at bounding box center [253, 107] width 86 height 35
drag, startPoint x: 234, startPoint y: 83, endPoint x: 154, endPoint y: 80, distance: 79.9
click at [154, 80] on div "SEARCH BY Search By Episodes Search ID, Title, Description, Keywords, or Catego…" at bounding box center [304, 79] width 402 height 35
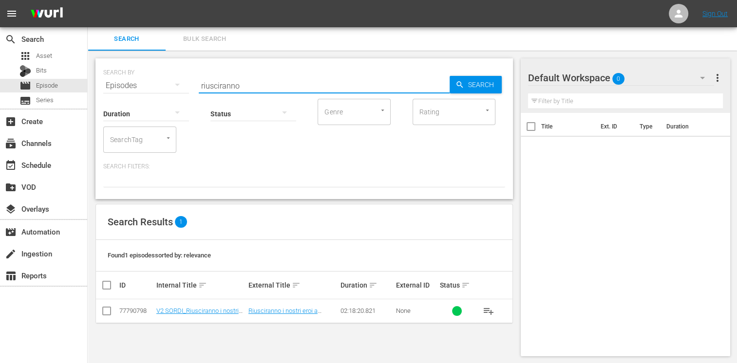
click at [105, 314] on input "checkbox" at bounding box center [107, 313] width 12 height 12
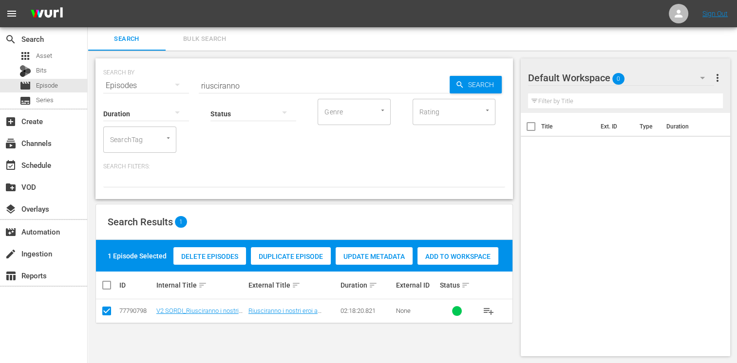
click at [450, 256] on span "Add to Workspace" at bounding box center [457, 257] width 81 height 8
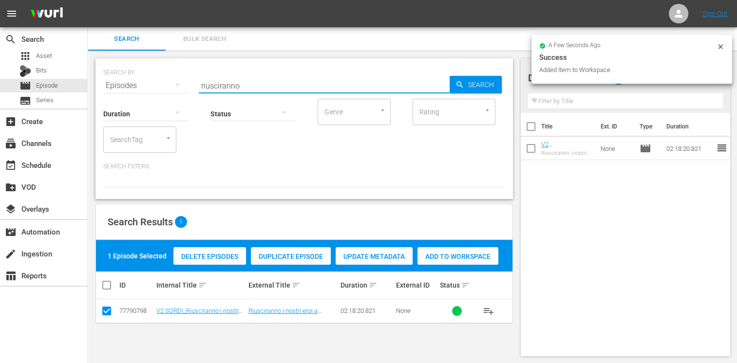
drag, startPoint x: 247, startPoint y: 87, endPoint x: 183, endPoint y: 86, distance: 64.8
click at [183, 86] on div "SEARCH BY Search By Episodes Search ID, Title, Description, Keywords, or Catego…" at bounding box center [304, 79] width 402 height 35
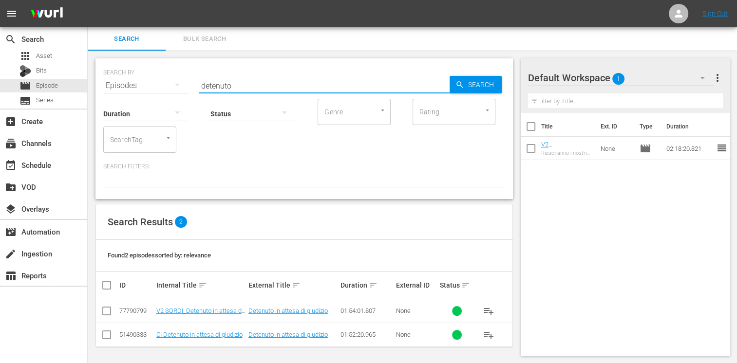
click at [105, 315] on input "checkbox" at bounding box center [107, 313] width 12 height 12
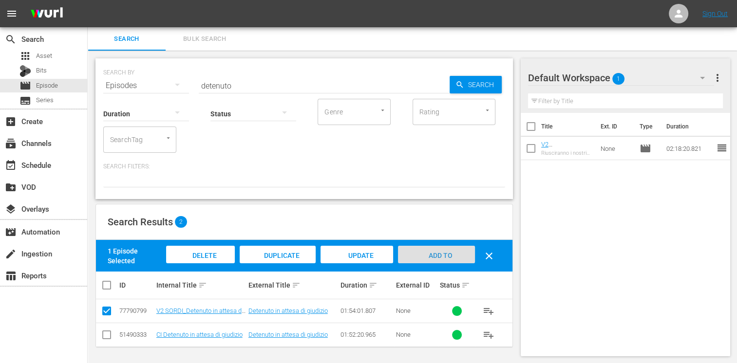
click at [443, 254] on span "Add to Workspace" at bounding box center [436, 265] width 48 height 26
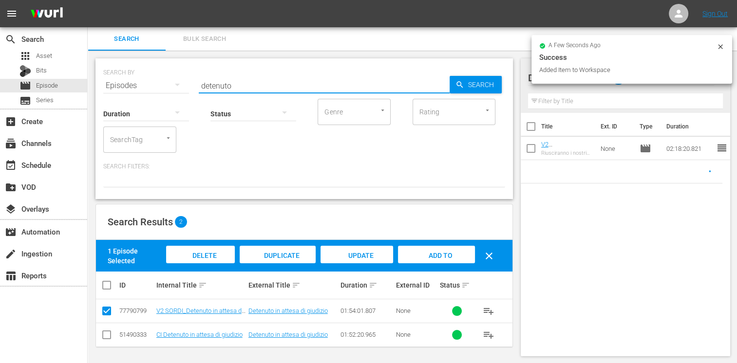
drag, startPoint x: 236, startPoint y: 89, endPoint x: 161, endPoint y: 81, distance: 75.4
click at [161, 81] on div "SEARCH BY Search By Episodes Search ID, Title, Description, Keywords, or Catego…" at bounding box center [304, 79] width 402 height 35
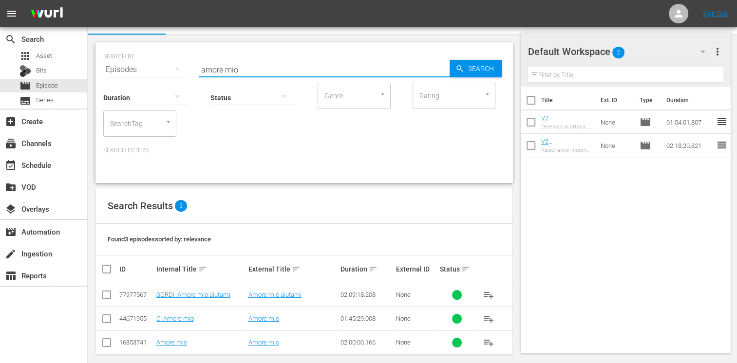
scroll to position [25, 0]
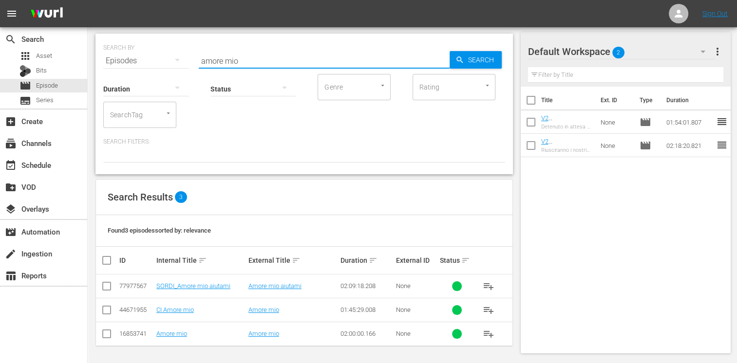
drag, startPoint x: 101, startPoint y: 285, endPoint x: 122, endPoint y: 284, distance: 21.0
click at [102, 285] on input "checkbox" at bounding box center [107, 288] width 12 height 12
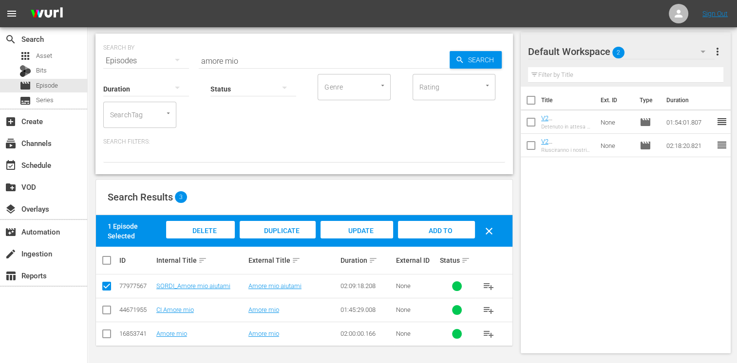
click at [440, 232] on span "Add to Workspace" at bounding box center [436, 240] width 48 height 26
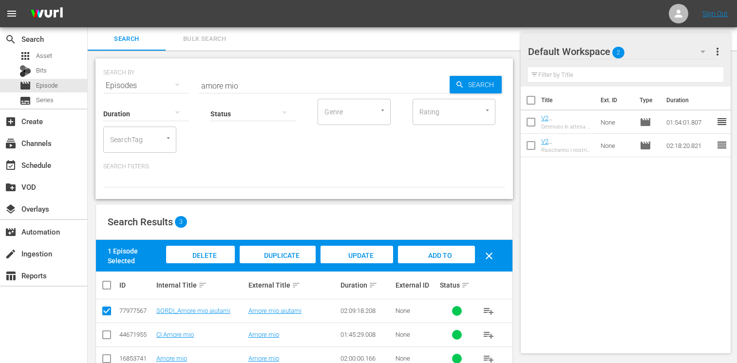
scroll to position [25, 0]
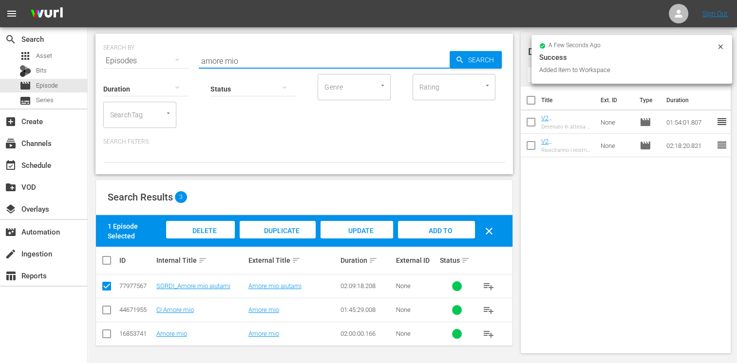
drag, startPoint x: 249, startPoint y: 62, endPoint x: 171, endPoint y: 48, distance: 79.1
click at [171, 48] on div "SEARCH BY Search By Episodes Search ID, Title, Description, Keywords, or Catego…" at bounding box center [304, 54] width 402 height 35
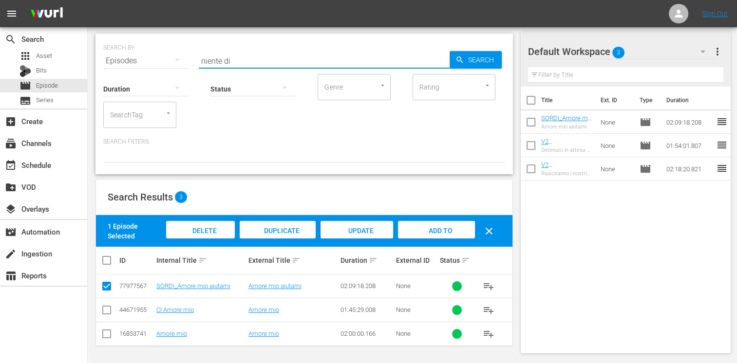
type input "niente di"
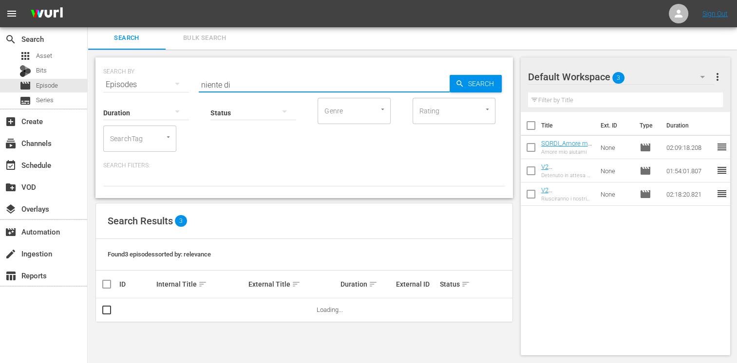
scroll to position [0, 0]
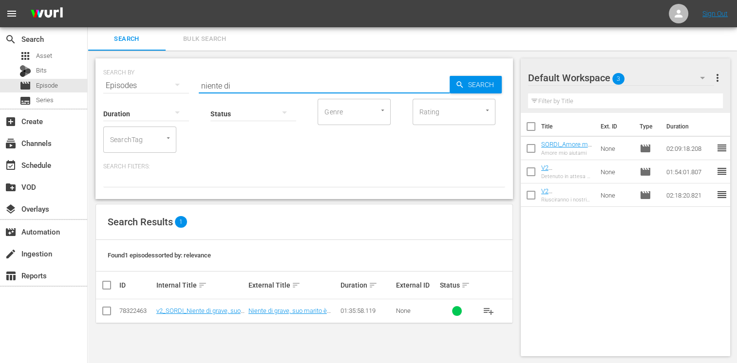
click at [107, 313] on input "checkbox" at bounding box center [107, 313] width 12 height 12
checkbox input "true"
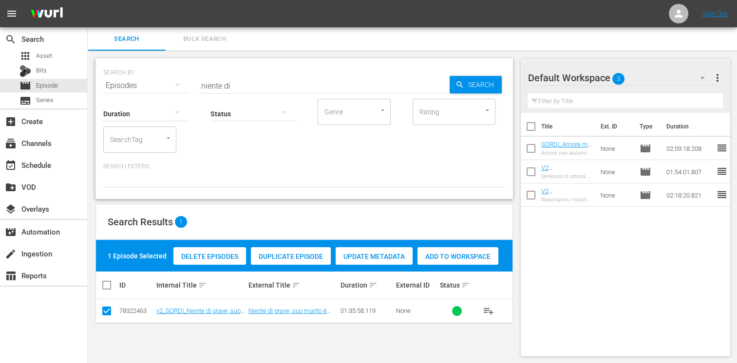
click at [458, 260] on span "Add to Workspace" at bounding box center [457, 257] width 81 height 8
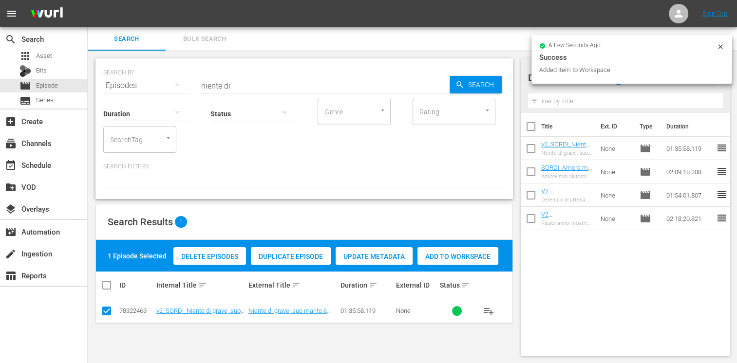
drag, startPoint x: 242, startPoint y: 85, endPoint x: 177, endPoint y: 76, distance: 65.3
click at [177, 76] on div "SEARCH BY Search By Episodes Search ID, Title, Description, Keywords, or Catego…" at bounding box center [304, 79] width 402 height 35
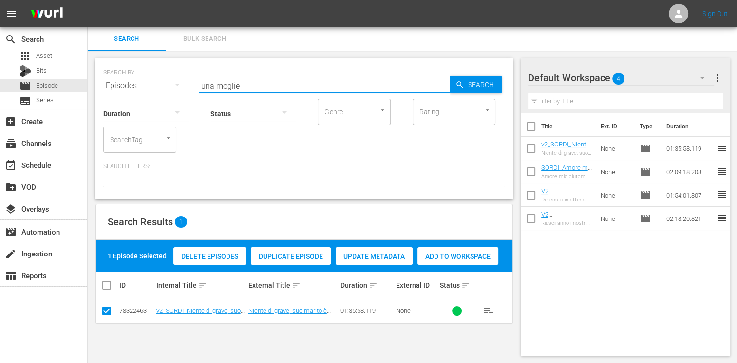
type input "una moglie"
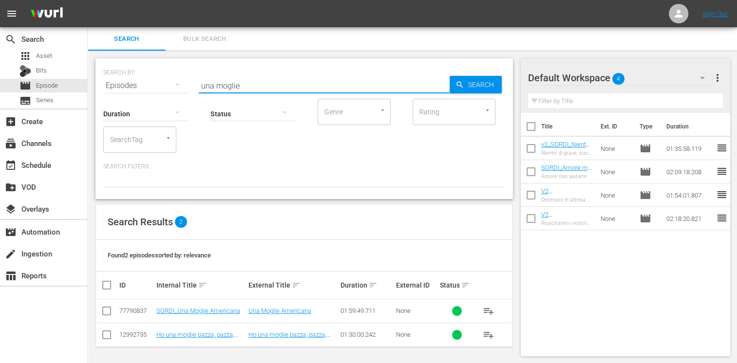
click at [105, 313] on input "checkbox" at bounding box center [107, 313] width 12 height 12
checkbox input "true"
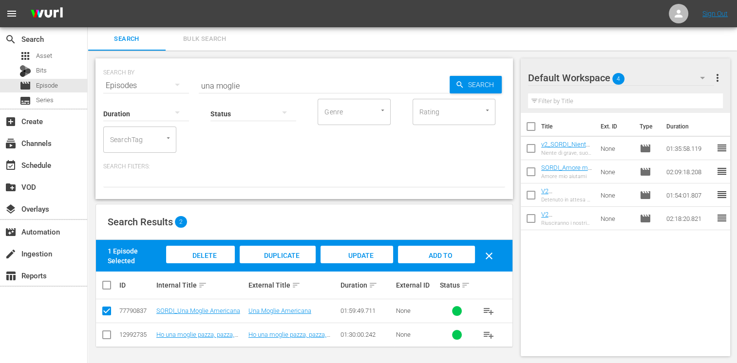
click at [437, 257] on span "Add to Workspace" at bounding box center [436, 265] width 48 height 26
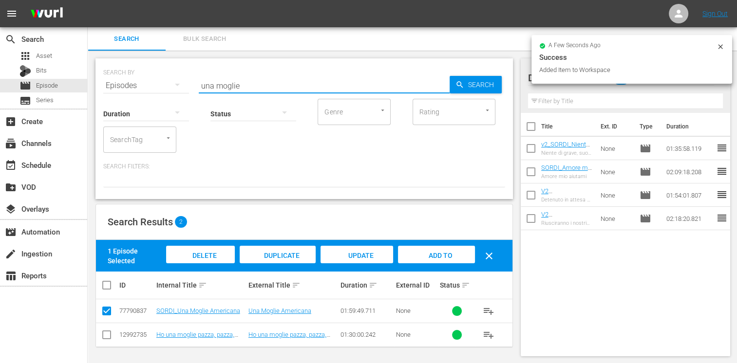
drag, startPoint x: 247, startPoint y: 87, endPoint x: 140, endPoint y: 80, distance: 107.4
click at [140, 80] on div "SEARCH BY Search By Episodes Search ID, Title, Description, Keywords, or Catego…" at bounding box center [304, 79] width 402 height 35
type input "mandra"
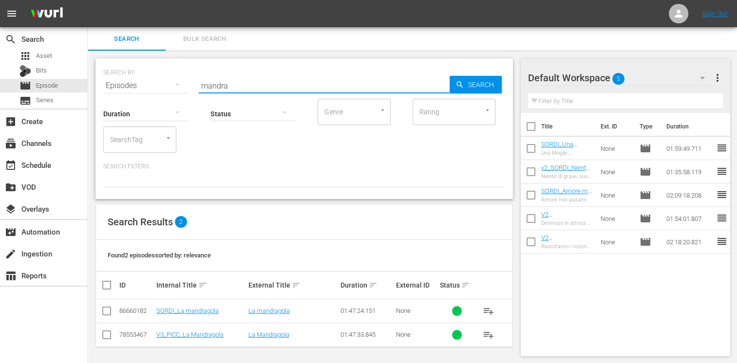
scroll to position [1, 0]
click at [107, 317] on input "checkbox" at bounding box center [107, 312] width 12 height 12
checkbox input "true"
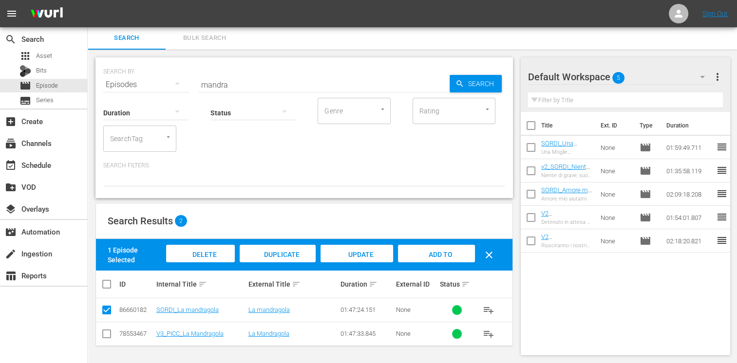
click at [462, 250] on div "Add to Workspace" at bounding box center [436, 263] width 76 height 37
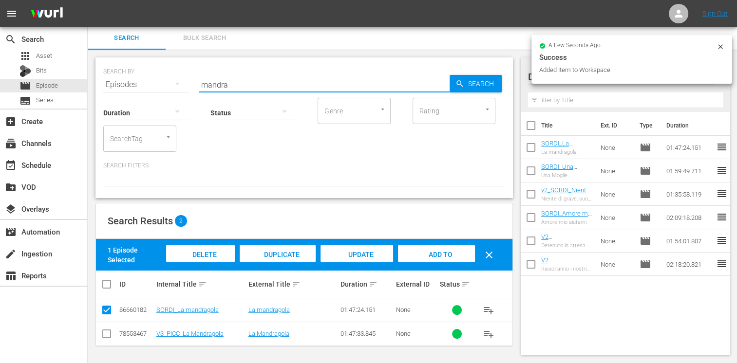
drag, startPoint x: 249, startPoint y: 87, endPoint x: 166, endPoint y: 84, distance: 83.3
click at [166, 84] on div "SEARCH BY Search By Episodes Search ID, Title, Description, Keywords, or Catego…" at bounding box center [304, 78] width 402 height 35
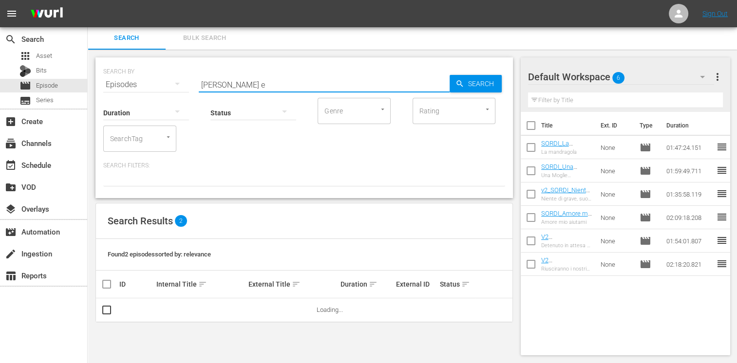
scroll to position [0, 0]
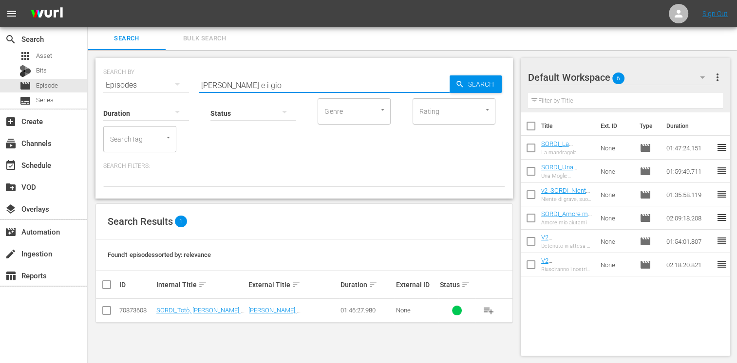
type input "fabrizi e i gio"
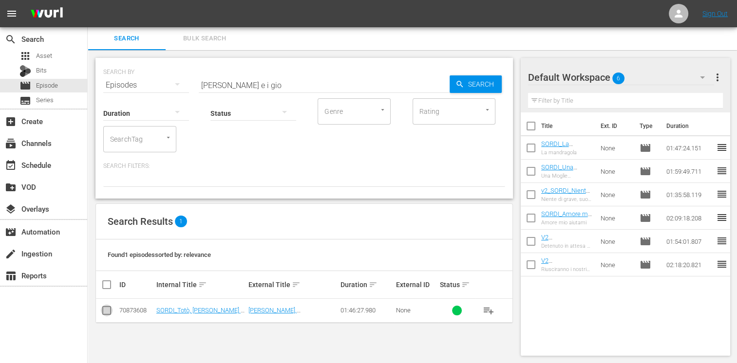
click at [107, 309] on input "checkbox" at bounding box center [107, 313] width 12 height 12
checkbox input "true"
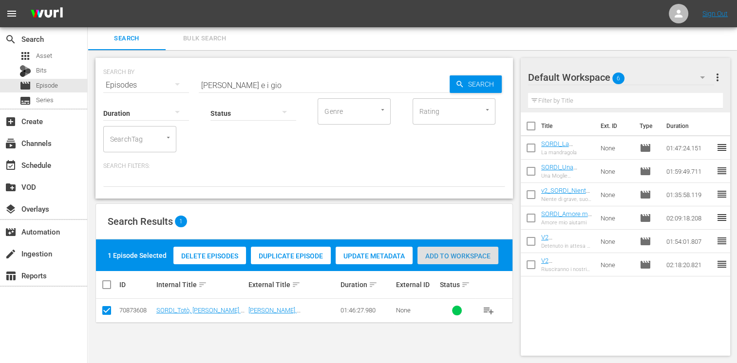
click at [465, 253] on span "Add to Workspace" at bounding box center [457, 256] width 81 height 8
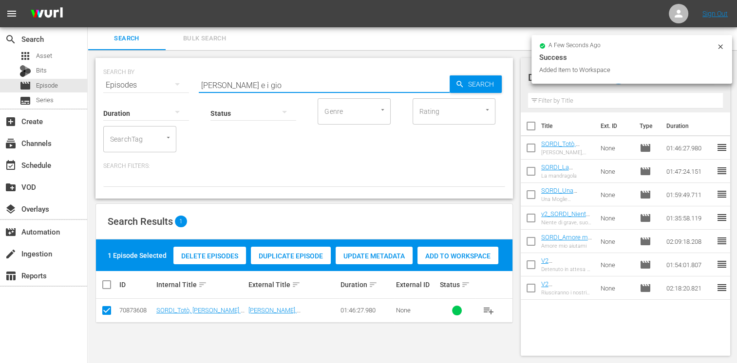
drag, startPoint x: 255, startPoint y: 84, endPoint x: 106, endPoint y: 69, distance: 149.8
click at [106, 69] on div "SEARCH BY Search By Episodes Search ID, Title, Description, Keywords, or Catego…" at bounding box center [304, 79] width 402 height 35
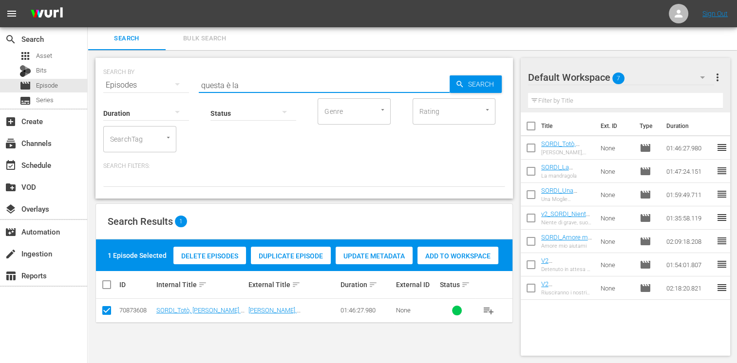
type input "questa è la"
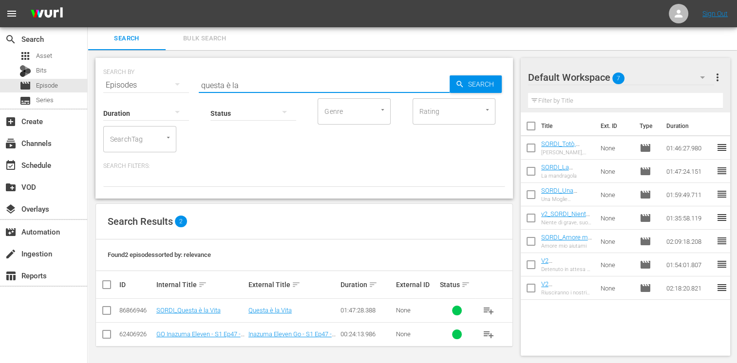
click at [113, 310] on td at bounding box center [107, 311] width 22 height 24
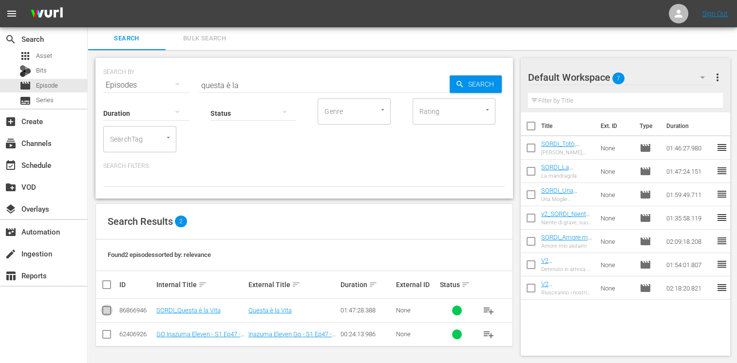
click at [109, 309] on input "checkbox" at bounding box center [107, 313] width 12 height 12
checkbox input "true"
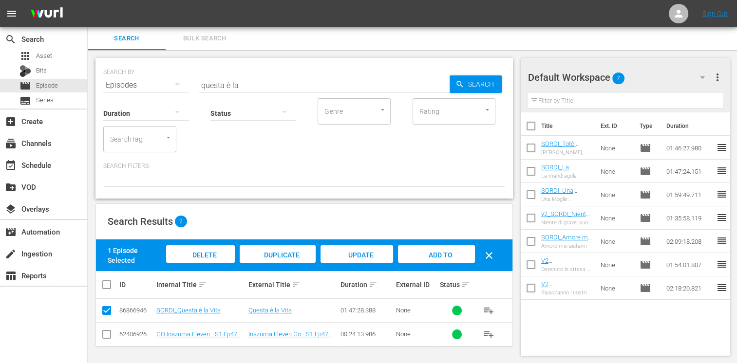
click at [431, 257] on span "Add to Workspace" at bounding box center [436, 264] width 48 height 26
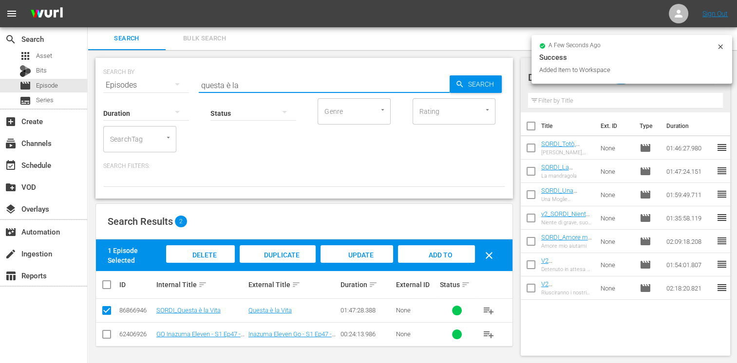
drag, startPoint x: 255, startPoint y: 87, endPoint x: 139, endPoint y: 78, distance: 115.8
click at [139, 78] on div "SEARCH BY Search By Episodes Search ID, Title, Description, Keywords, or Catego…" at bounding box center [304, 79] width 402 height 35
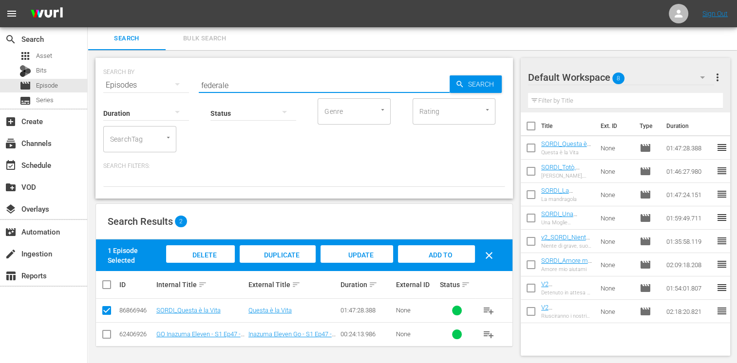
type input "federale"
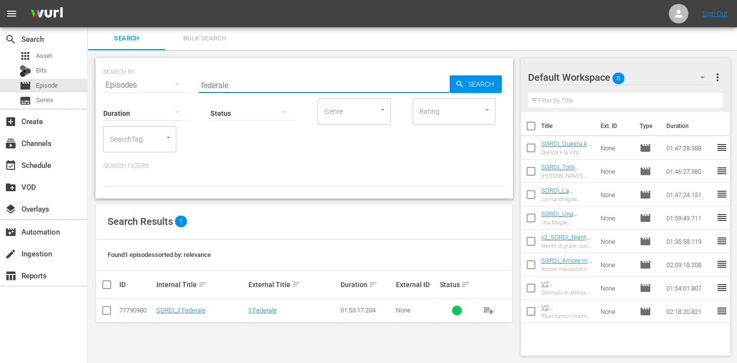
drag, startPoint x: 102, startPoint y: 321, endPoint x: 107, endPoint y: 317, distance: 6.9
click at [103, 319] on td at bounding box center [107, 311] width 22 height 24
click at [111, 314] on input "checkbox" at bounding box center [107, 313] width 12 height 12
checkbox input "true"
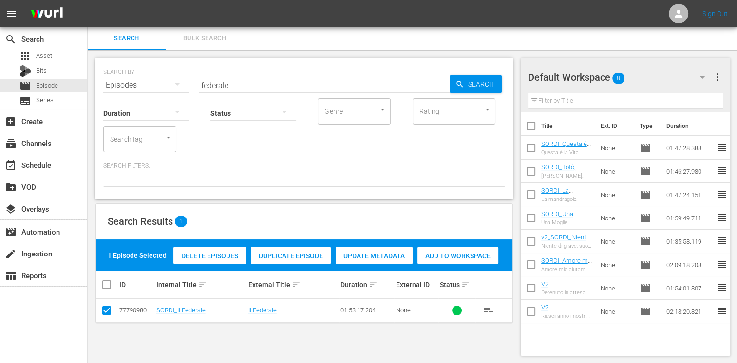
click at [457, 257] on span "Add to Workspace" at bounding box center [457, 256] width 81 height 8
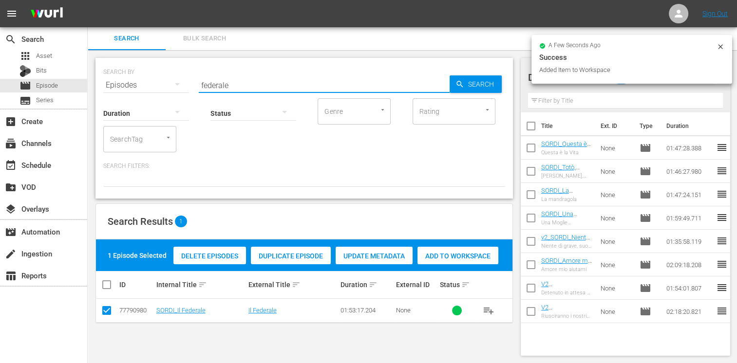
drag, startPoint x: 231, startPoint y: 85, endPoint x: 137, endPoint y: 76, distance: 93.9
click at [137, 76] on div "SEARCH BY Search By Episodes Search ID, Title, Description, Keywords, or Catego…" at bounding box center [304, 79] width 402 height 35
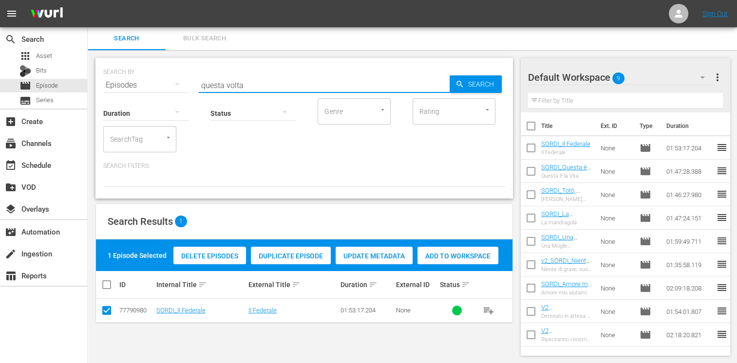
type input "questa volta"
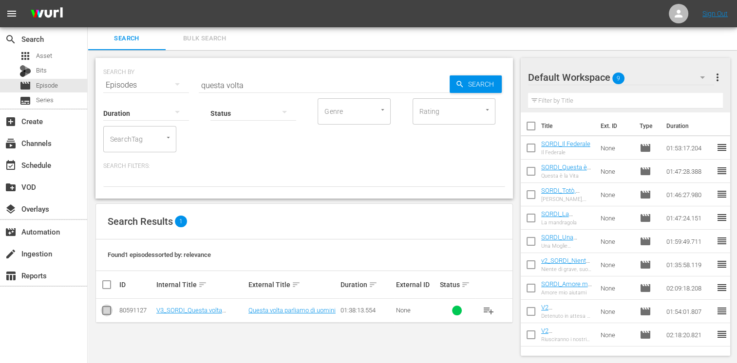
click at [104, 313] on input "checkbox" at bounding box center [107, 313] width 12 height 12
checkbox input "true"
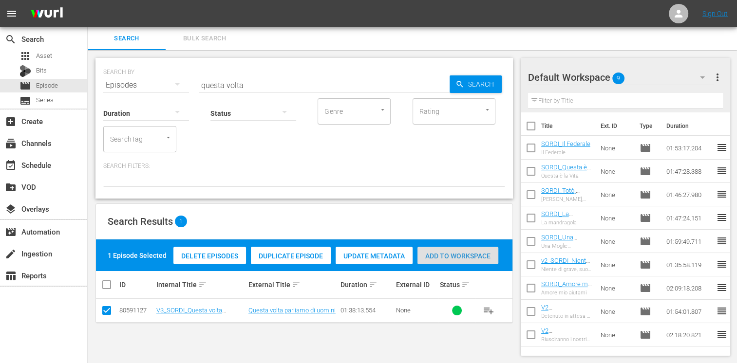
click at [432, 258] on span "Add to Workspace" at bounding box center [457, 256] width 81 height 8
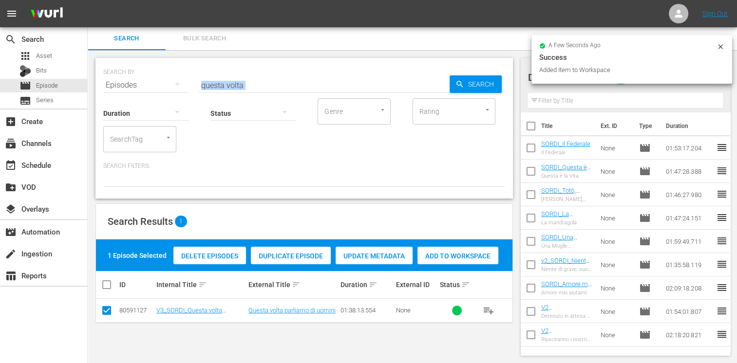
drag, startPoint x: 261, startPoint y: 89, endPoint x: 195, endPoint y: 85, distance: 65.9
click at [195, 85] on div "SEARCH BY Search By Episodes Search ID, Title, Description, Keywords, or Catego…" at bounding box center [303, 128] width 417 height 141
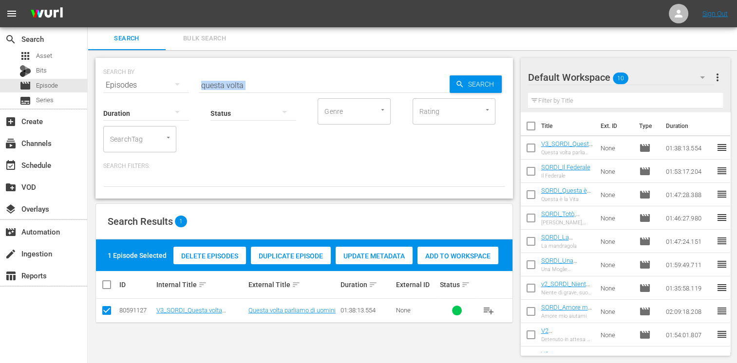
drag, startPoint x: 239, startPoint y: 108, endPoint x: 284, endPoint y: 60, distance: 66.1
click at [284, 60] on div "SEARCH BY Search By Episodes Search ID, Title, Description, Keywords, or Catego…" at bounding box center [303, 128] width 417 height 141
click at [252, 83] on input "questa volta" at bounding box center [324, 85] width 251 height 23
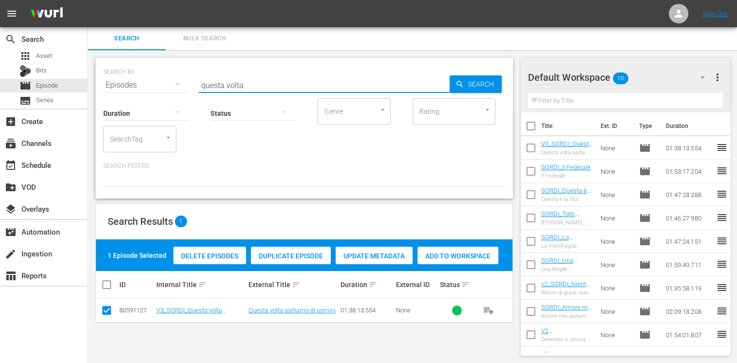
drag, startPoint x: 247, startPoint y: 85, endPoint x: 144, endPoint y: 82, distance: 102.8
click at [144, 82] on div "SEARCH BY Search By Episodes Search ID, Title, Description, Keywords, or Catego…" at bounding box center [304, 79] width 402 height 35
type input "anni rugg"
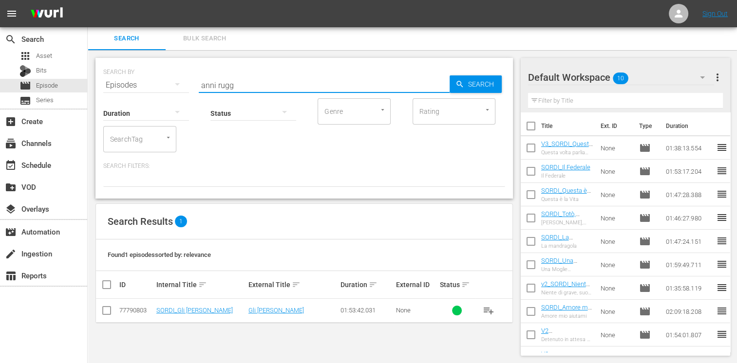
click at [108, 311] on input "checkbox" at bounding box center [107, 313] width 12 height 12
checkbox input "true"
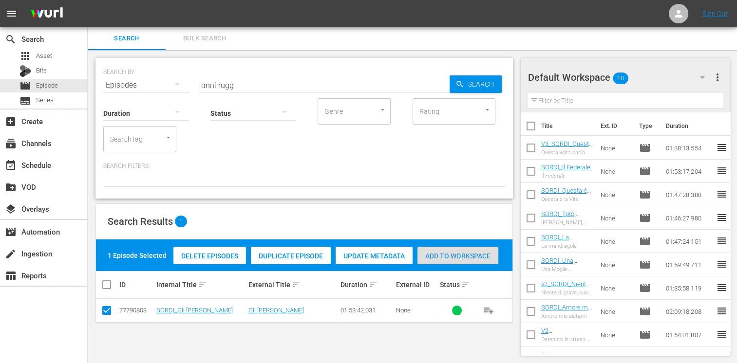
click at [454, 252] on span "Add to Workspace" at bounding box center [457, 256] width 81 height 8
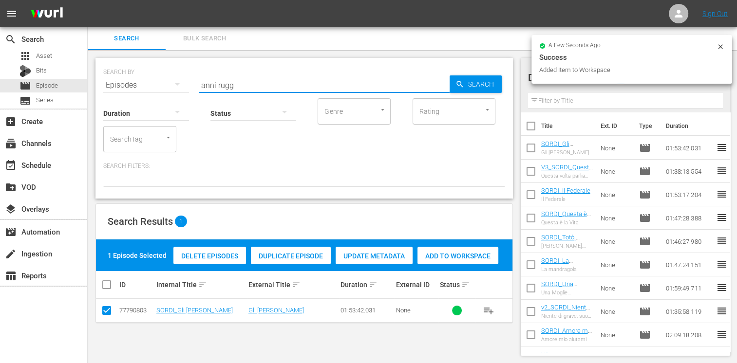
drag, startPoint x: 245, startPoint y: 87, endPoint x: 182, endPoint y: 82, distance: 63.9
click at [182, 82] on div "SEARCH BY Search By Episodes Search ID, Title, Description, Keywords, or Catego…" at bounding box center [304, 79] width 402 height 35
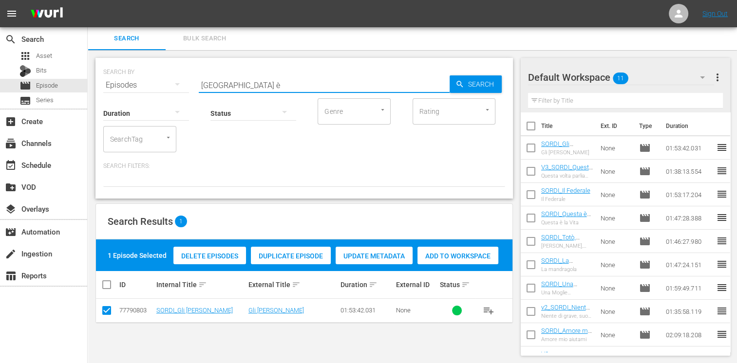
type input "[GEOGRAPHIC_DATA] è"
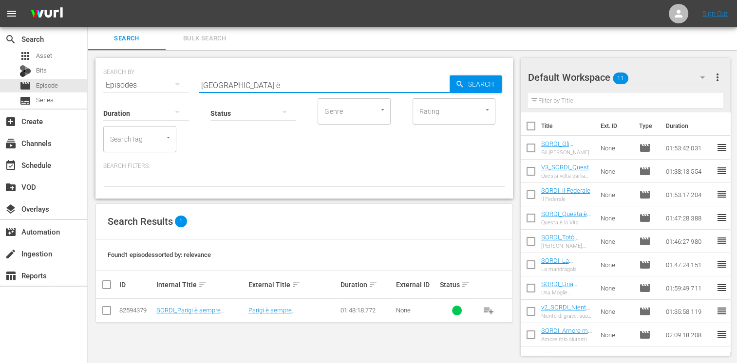
click at [101, 307] on input "checkbox" at bounding box center [107, 313] width 12 height 12
checkbox input "true"
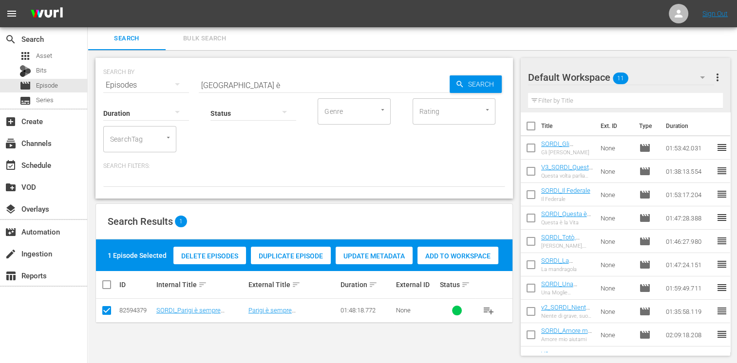
click at [461, 256] on span "Add to Workspace" at bounding box center [457, 256] width 81 height 8
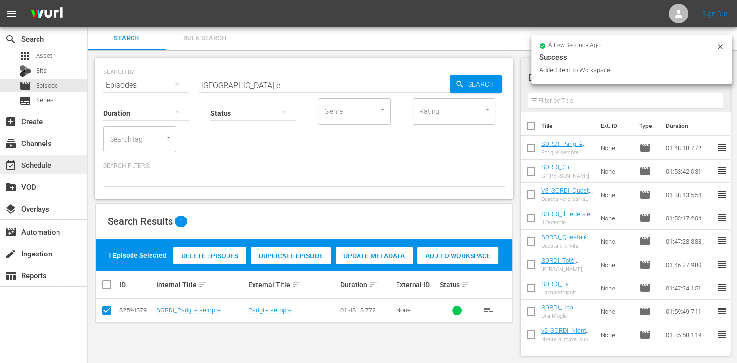
click at [60, 162] on div "event_available Schedule" at bounding box center [43, 164] width 87 height 19
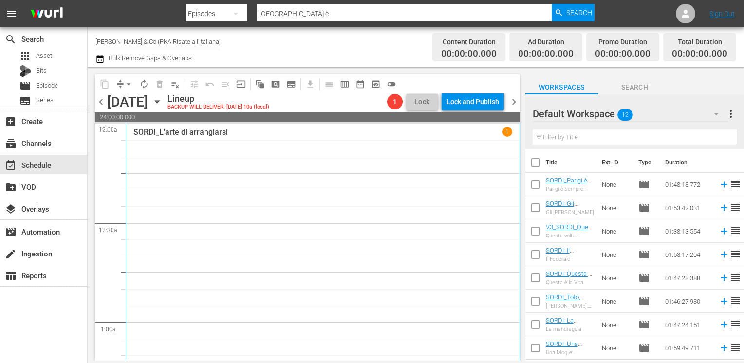
click at [536, 164] on input "checkbox" at bounding box center [535, 164] width 20 height 20
checkbox input "true"
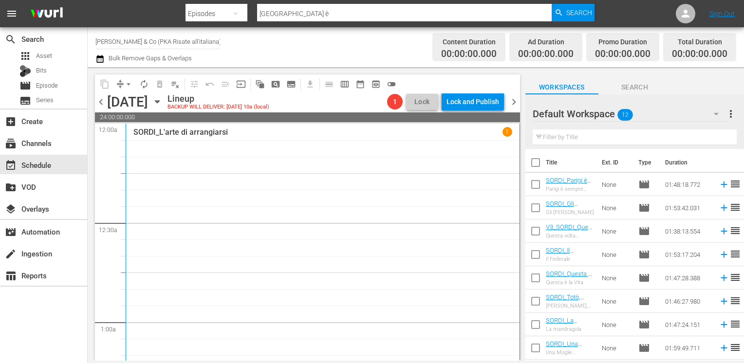
checkbox input "true"
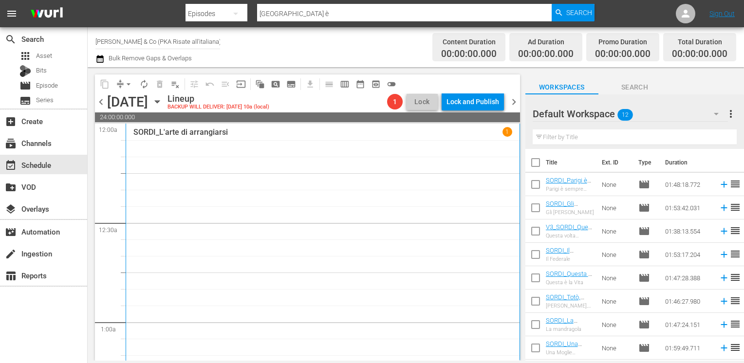
checkbox input "true"
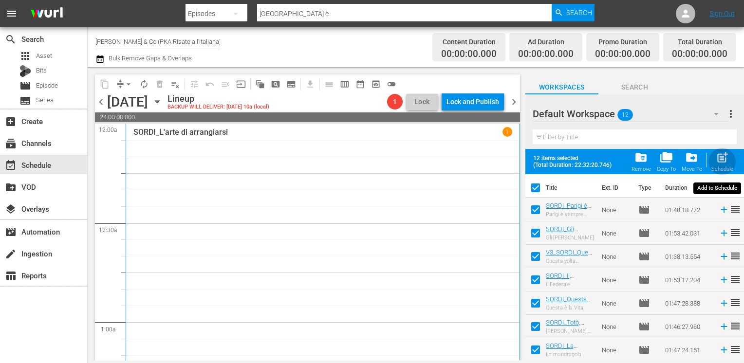
click at [716, 162] on div "post_add Schedule" at bounding box center [723, 161] width 22 height 21
checkbox input "false"
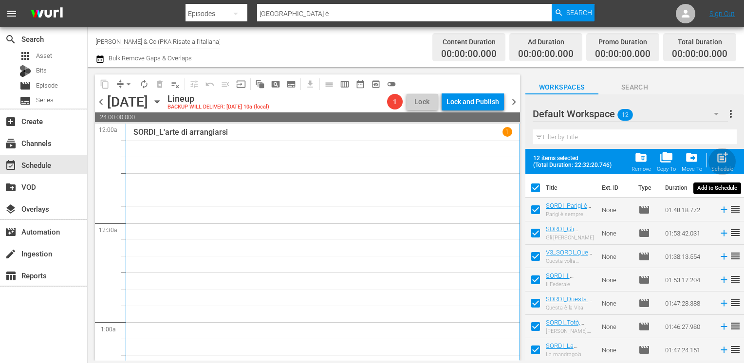
checkbox input "false"
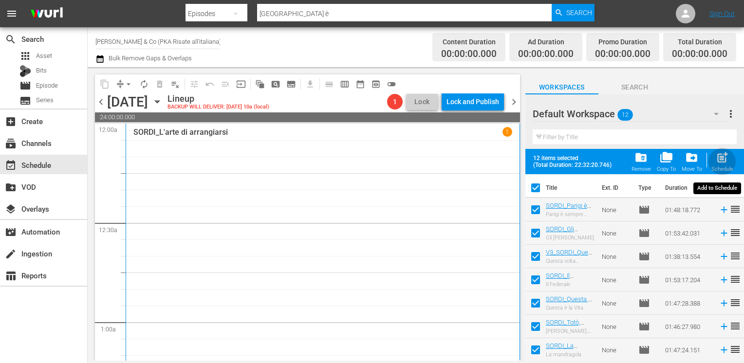
checkbox input "false"
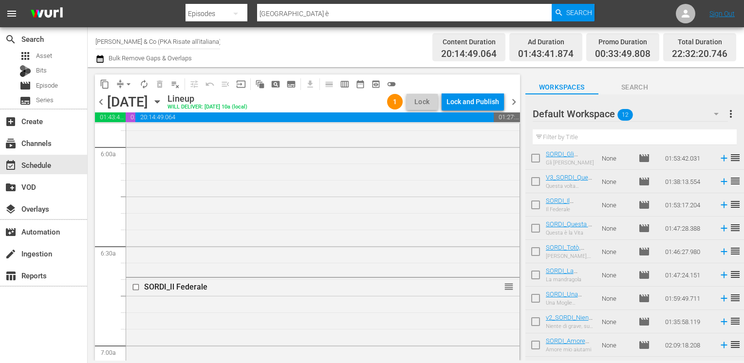
scroll to position [91, 0]
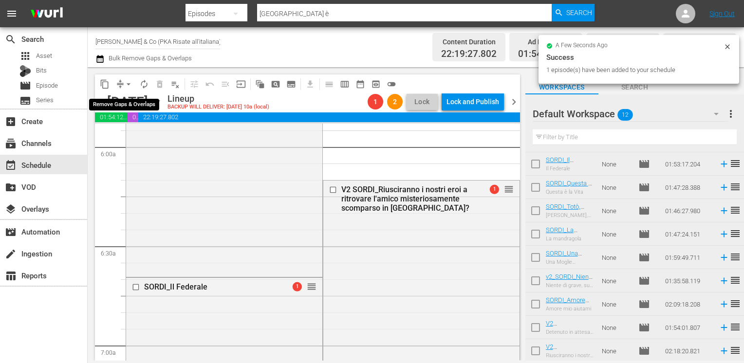
click at [127, 85] on span "arrow_drop_down" at bounding box center [129, 84] width 10 height 10
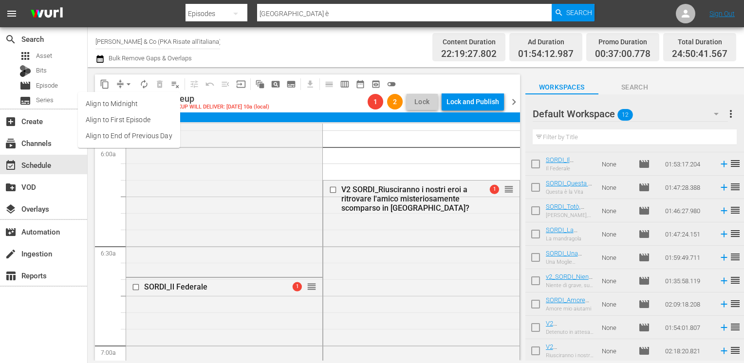
click at [135, 136] on li "Align to End of Previous Day" at bounding box center [129, 136] width 102 height 16
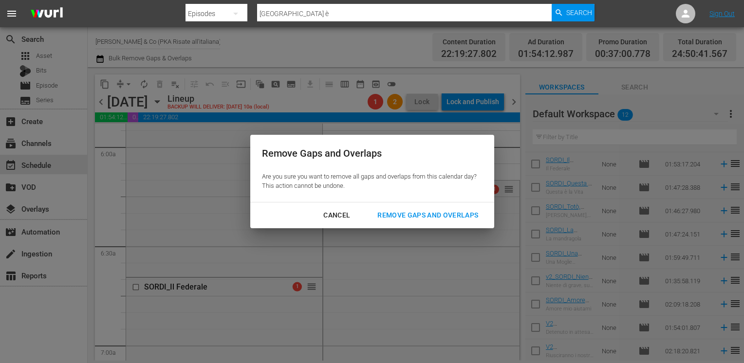
click at [407, 216] on div "Remove Gaps and Overlaps" at bounding box center [428, 215] width 116 height 12
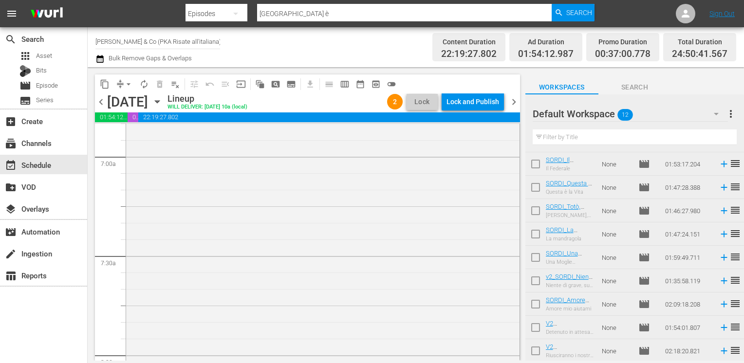
scroll to position [1212, 0]
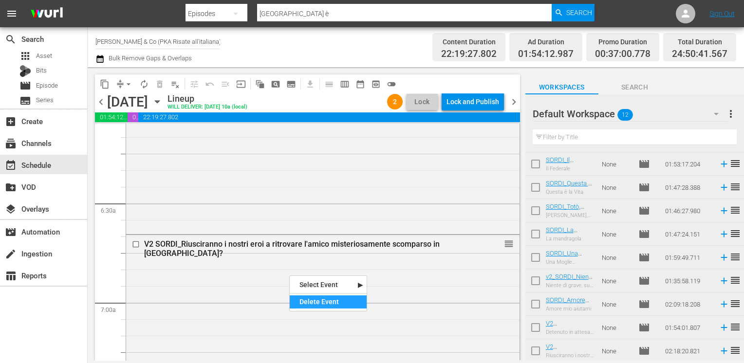
click at [316, 304] on div "Delete Event" at bounding box center [328, 302] width 77 height 13
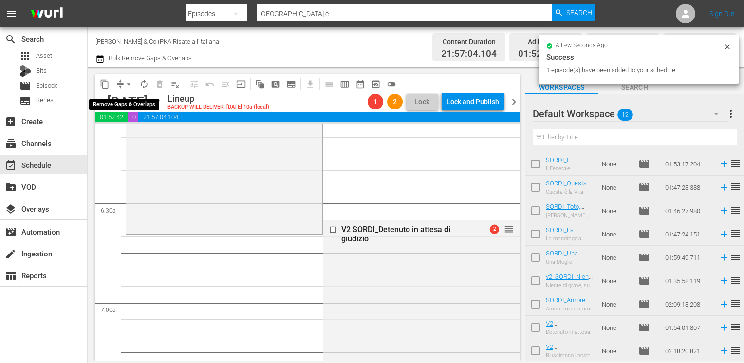
click at [127, 83] on span "arrow_drop_down" at bounding box center [129, 84] width 10 height 10
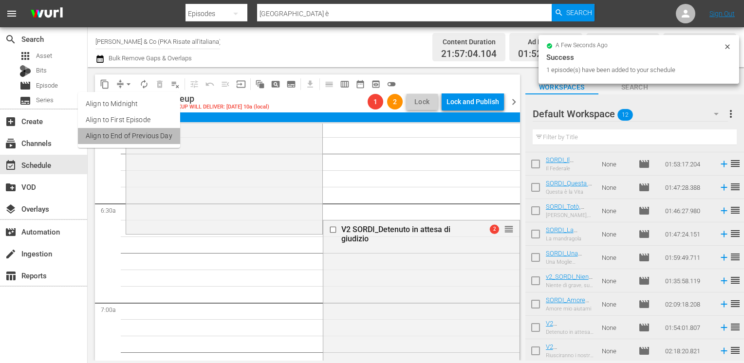
click at [135, 135] on li "Align to End of Previous Day" at bounding box center [129, 136] width 102 height 16
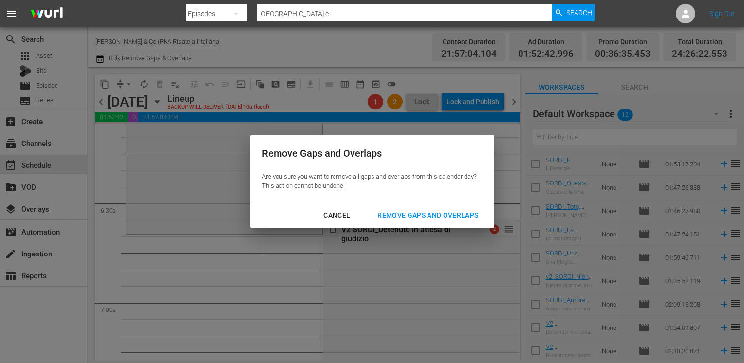
click at [432, 225] on div "Cancel Remove Gaps and Overlaps" at bounding box center [372, 216] width 244 height 26
click at [422, 213] on div "Remove Gaps and Overlaps" at bounding box center [428, 215] width 116 height 12
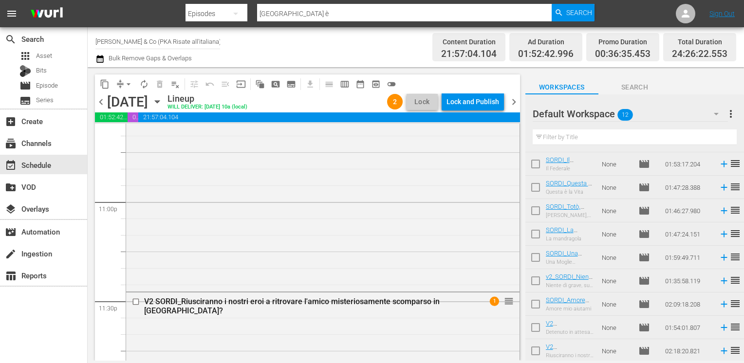
scroll to position [4491, 0]
click at [128, 85] on span "arrow_drop_down" at bounding box center [129, 84] width 10 height 10
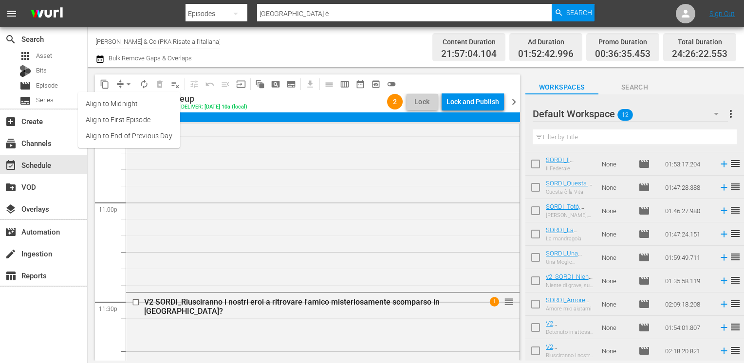
click at [134, 136] on li "Align to End of Previous Day" at bounding box center [129, 136] width 102 height 16
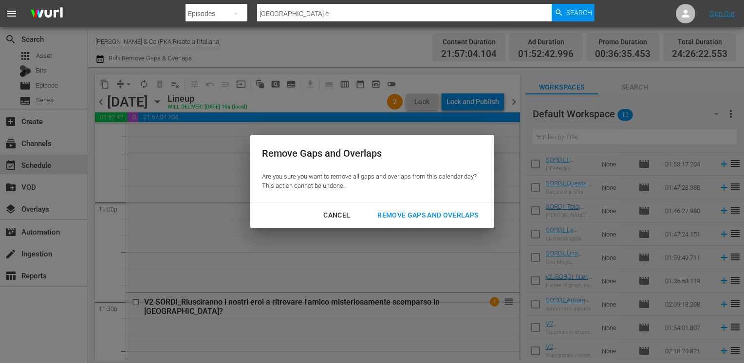
click at [418, 215] on div "Remove Gaps and Overlaps" at bounding box center [428, 215] width 116 height 12
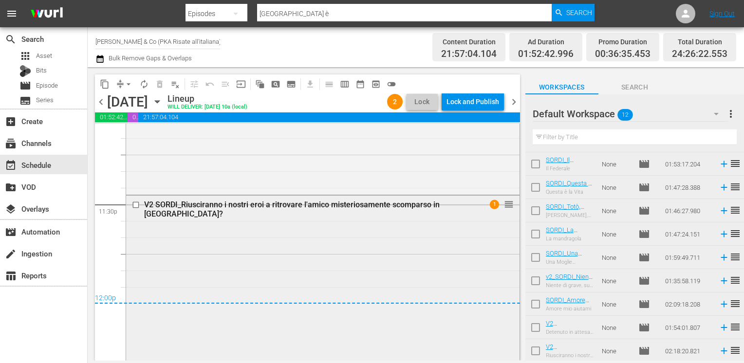
scroll to position [4540, 0]
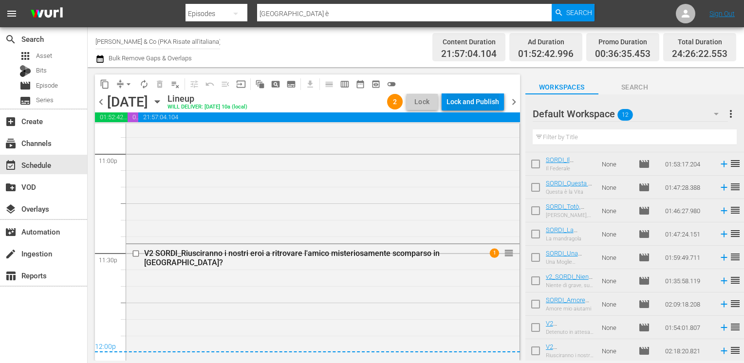
click at [461, 104] on div "Lock and Publish" at bounding box center [473, 102] width 53 height 18
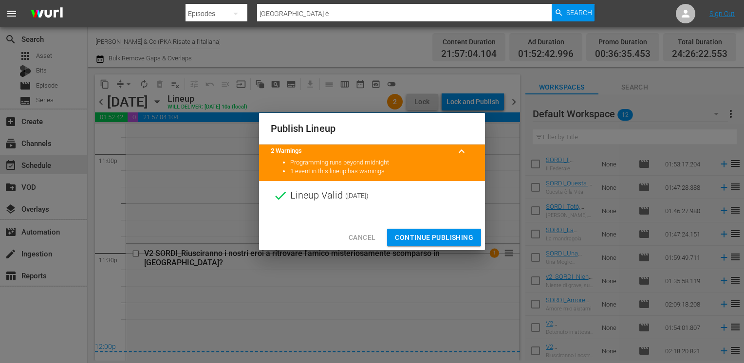
click at [432, 239] on span "Continue Publishing" at bounding box center [434, 238] width 78 height 12
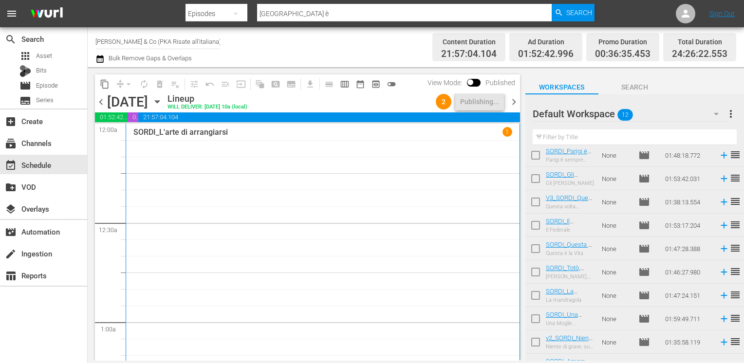
scroll to position [0, 0]
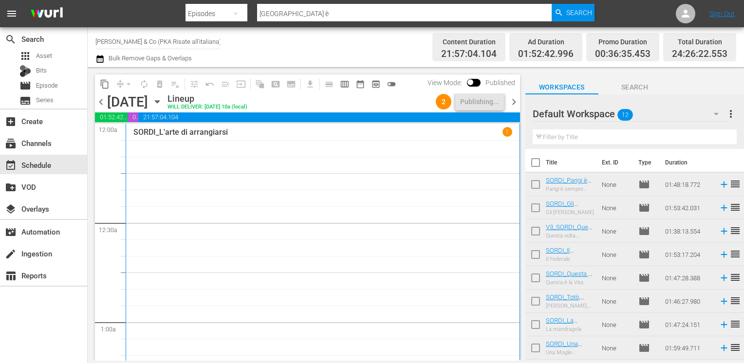
click at [534, 167] on input "checkbox" at bounding box center [535, 164] width 20 height 20
checkbox input "true"
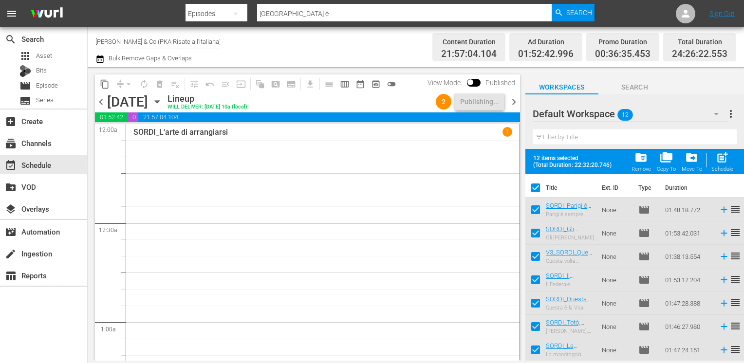
checkbox input "true"
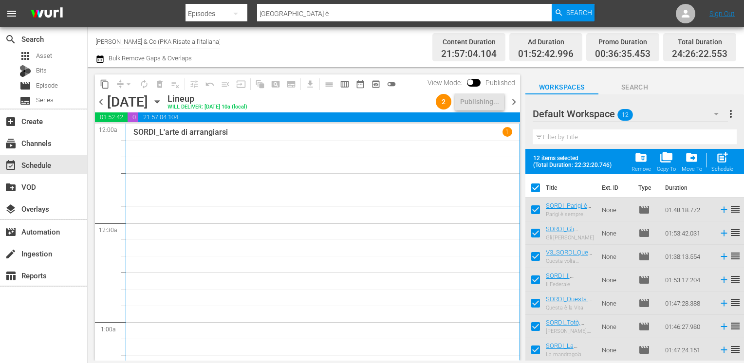
checkbox input "true"
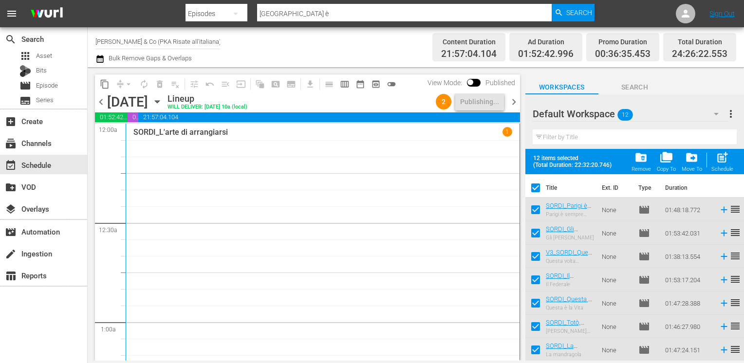
checkbox input "true"
click at [641, 158] on span "folder_delete" at bounding box center [641, 157] width 13 height 13
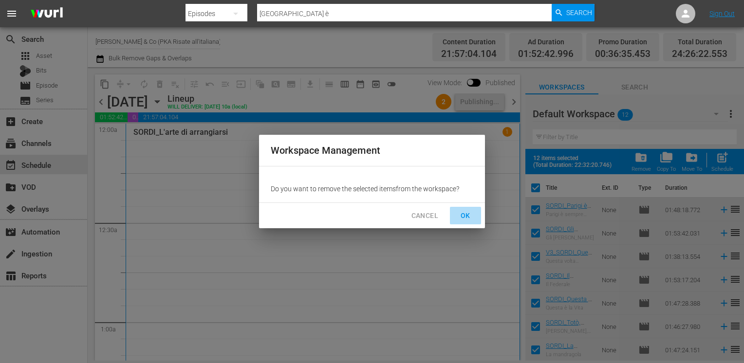
click at [469, 213] on span "OK" at bounding box center [466, 216] width 16 height 12
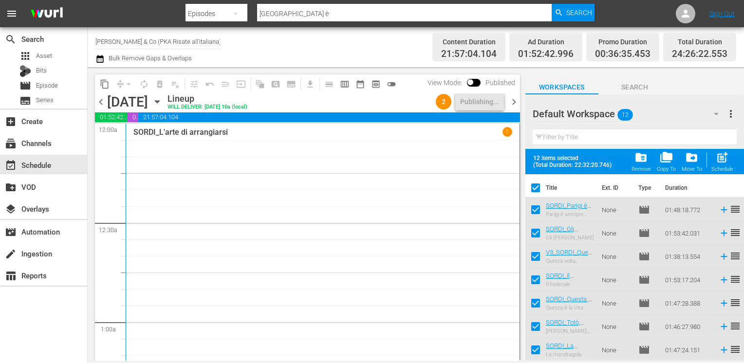
checkbox input "false"
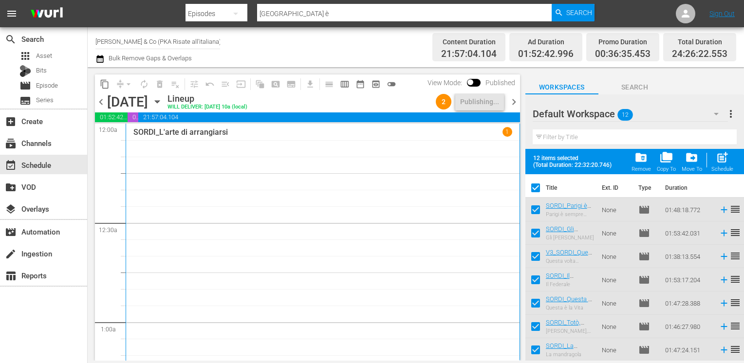
checkbox input "false"
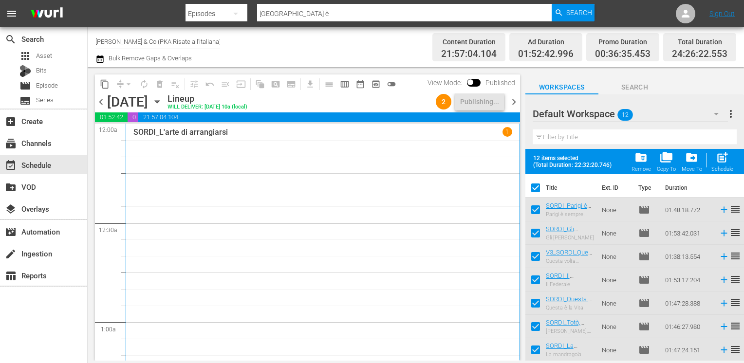
checkbox input "false"
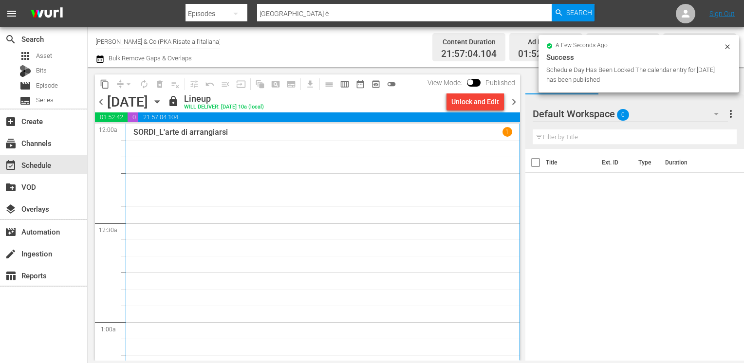
click at [510, 101] on span "chevron_right" at bounding box center [514, 102] width 12 height 12
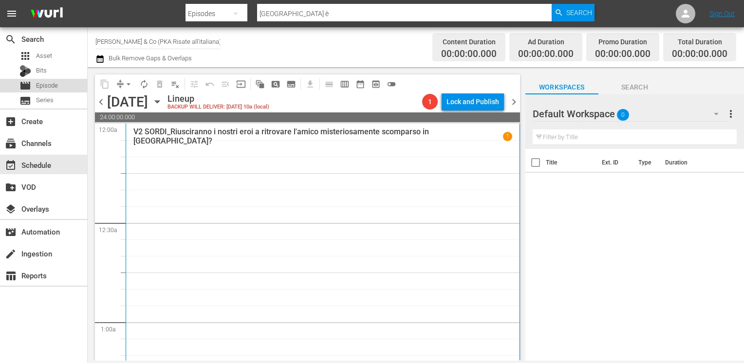
click at [46, 85] on span "Episode" at bounding box center [47, 86] width 22 height 10
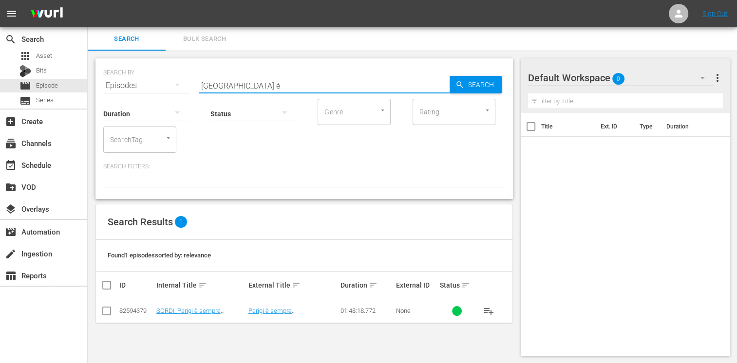
drag, startPoint x: 238, startPoint y: 86, endPoint x: 166, endPoint y: 79, distance: 72.4
click at [166, 79] on div "SEARCH BY Search By Episodes Search ID, Title, Description, Keywords, or Catego…" at bounding box center [304, 79] width 402 height 35
type input "noi duri"
drag, startPoint x: 104, startPoint y: 317, endPoint x: 121, endPoint y: 314, distance: 16.9
click at [105, 317] on input "checkbox" at bounding box center [107, 313] width 12 height 12
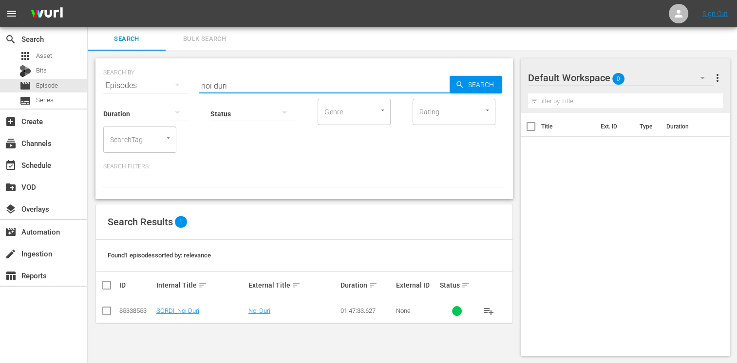
checkbox input "true"
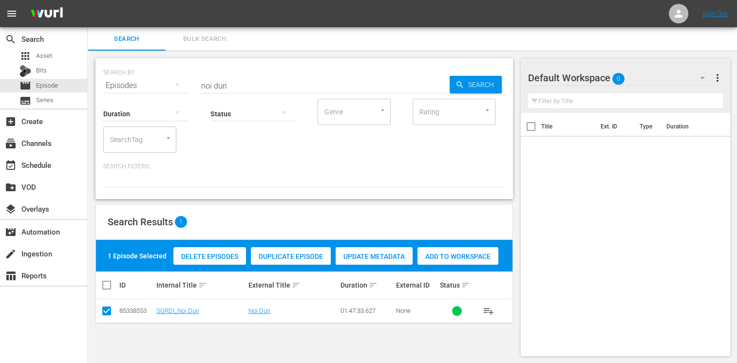
click at [434, 253] on span "Add to Workspace" at bounding box center [457, 257] width 81 height 8
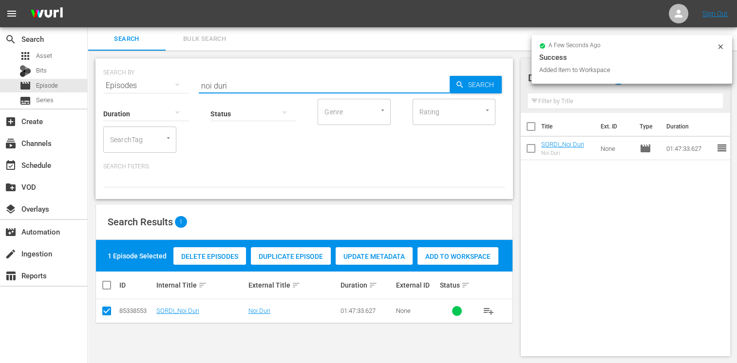
drag, startPoint x: 228, startPoint y: 84, endPoint x: 195, endPoint y: 79, distance: 33.5
click at [195, 79] on div "SEARCH BY Search By Episodes Search ID, Title, Description, Keywords, or Catego…" at bounding box center [304, 79] width 402 height 35
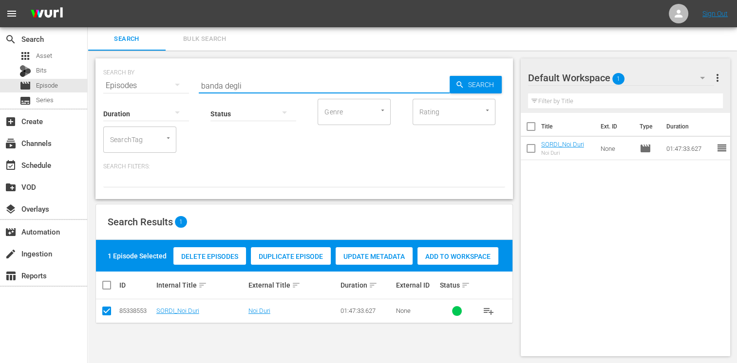
type input "banda degli"
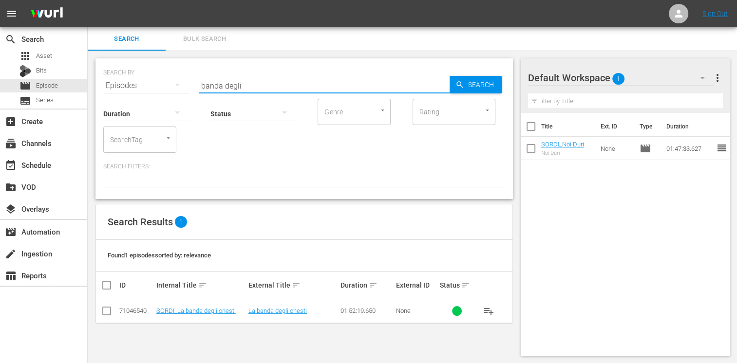
click at [109, 314] on input "checkbox" at bounding box center [107, 313] width 12 height 12
checkbox input "true"
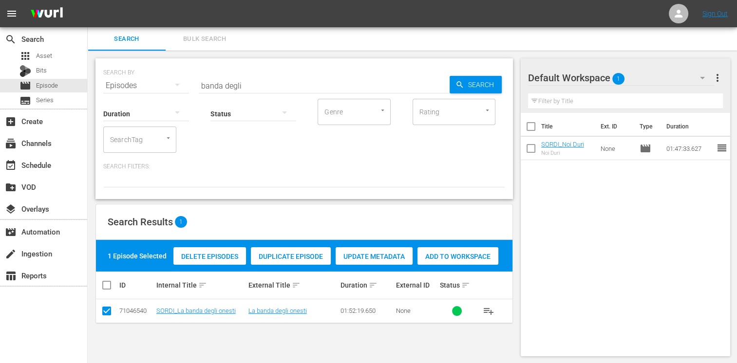
drag, startPoint x: 470, startPoint y: 262, endPoint x: 464, endPoint y: 263, distance: 5.9
click at [469, 262] on div "Add to Workspace" at bounding box center [457, 256] width 81 height 19
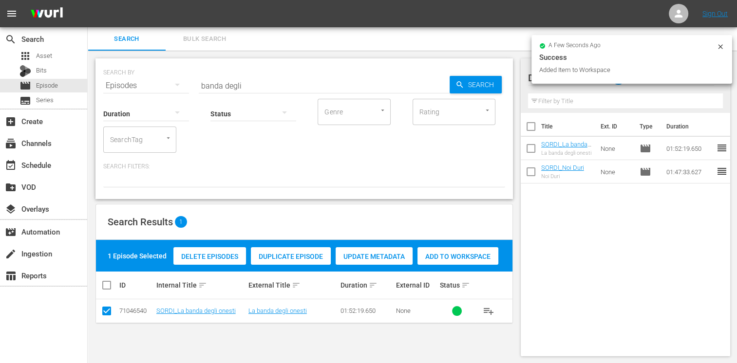
drag, startPoint x: 250, startPoint y: 85, endPoint x: 125, endPoint y: 77, distance: 125.4
click at [125, 77] on div "SEARCH BY Search By Episodes Search ID, Title, Description, Keywords, or Catego…" at bounding box center [304, 79] width 402 height 35
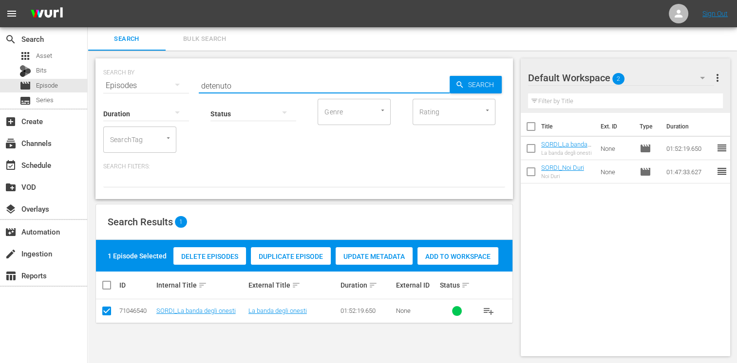
type input "detenuto"
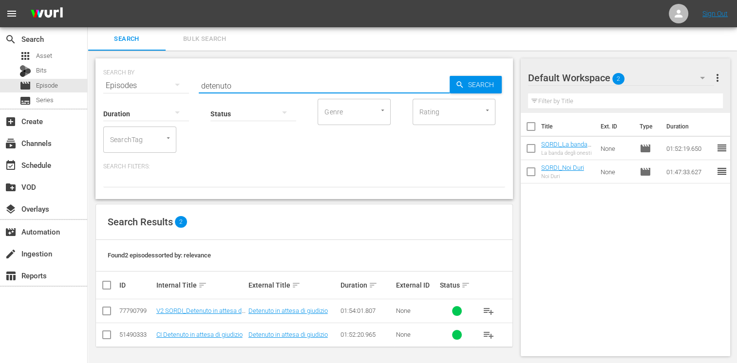
click at [107, 313] on input "checkbox" at bounding box center [107, 313] width 12 height 12
checkbox input "true"
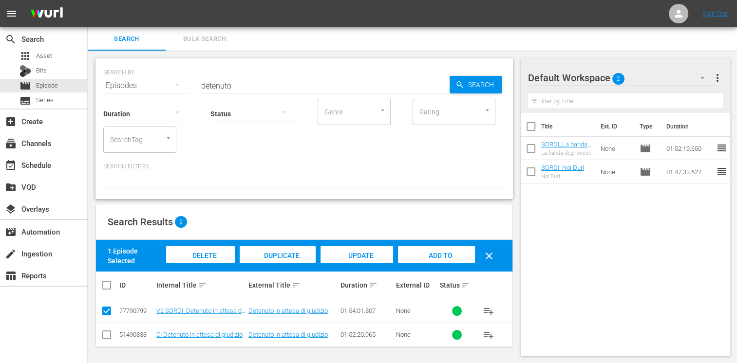
click at [447, 258] on span "Add to Workspace" at bounding box center [436, 265] width 48 height 26
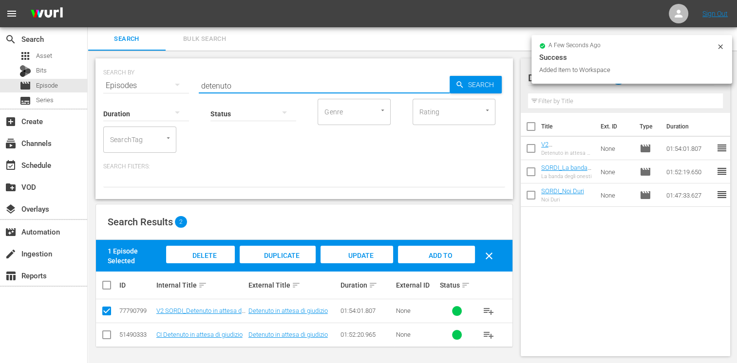
drag, startPoint x: 239, startPoint y: 89, endPoint x: 158, endPoint y: 79, distance: 81.4
click at [158, 79] on div "SEARCH BY Search By Episodes Search ID, Title, Description, Keywords, or Catego…" at bounding box center [304, 79] width 402 height 35
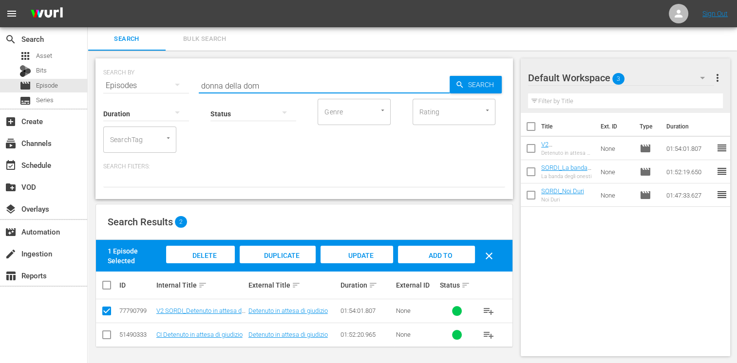
type input "donna della dom"
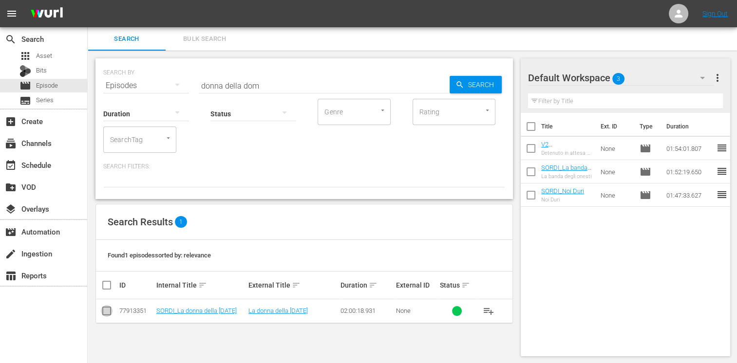
click at [106, 311] on input "checkbox" at bounding box center [107, 313] width 12 height 12
checkbox input "true"
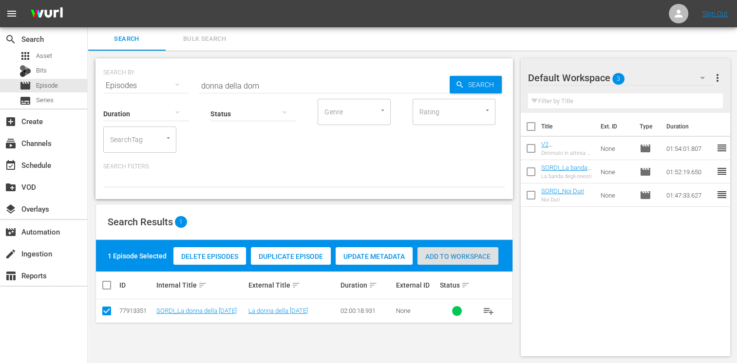
drag, startPoint x: 434, startPoint y: 261, endPoint x: 415, endPoint y: 250, distance: 22.2
click at [435, 260] on div "Add to Workspace" at bounding box center [457, 256] width 81 height 19
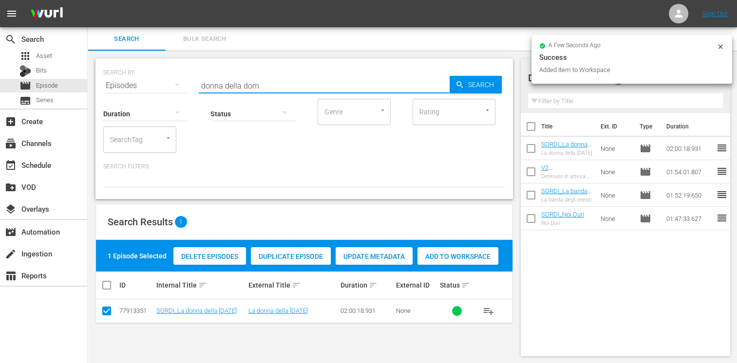
drag, startPoint x: 262, startPoint y: 84, endPoint x: 131, endPoint y: 87, distance: 131.0
click at [131, 87] on div "SEARCH BY Search By Episodes Search ID, Title, Description, Keywords, or Catego…" at bounding box center [304, 79] width 402 height 35
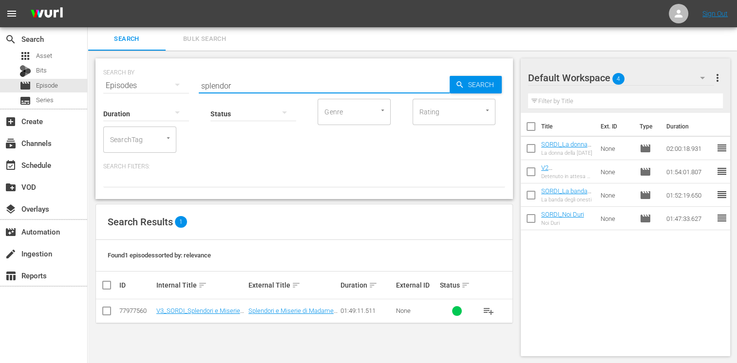
type input "splendor"
click at [105, 313] on input "checkbox" at bounding box center [107, 313] width 12 height 12
checkbox input "true"
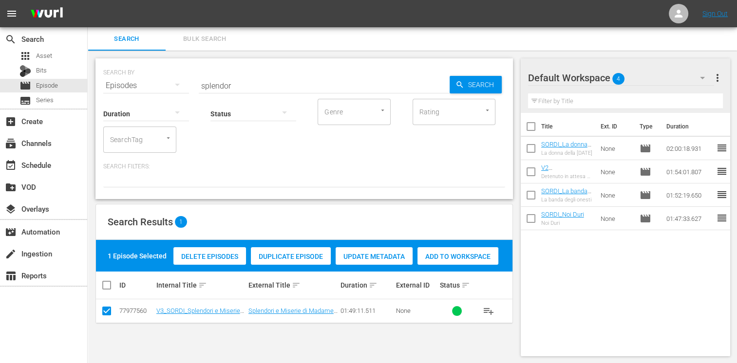
click at [447, 260] on span "Add to Workspace" at bounding box center [457, 257] width 81 height 8
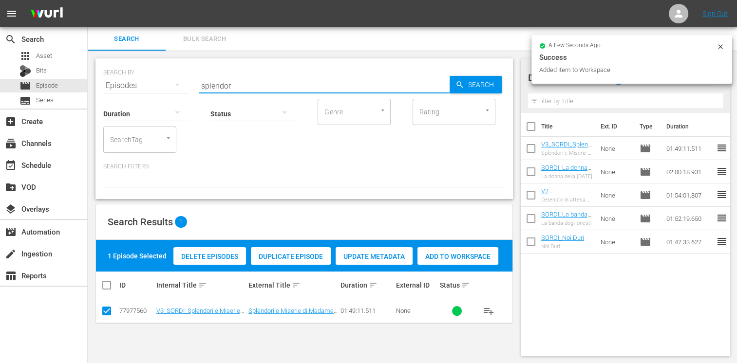
drag, startPoint x: 239, startPoint y: 85, endPoint x: 160, endPoint y: 82, distance: 79.4
click at [160, 82] on div "SEARCH BY Search By Episodes Search ID, Title, Description, Keywords, or Catego…" at bounding box center [304, 79] width 402 height 35
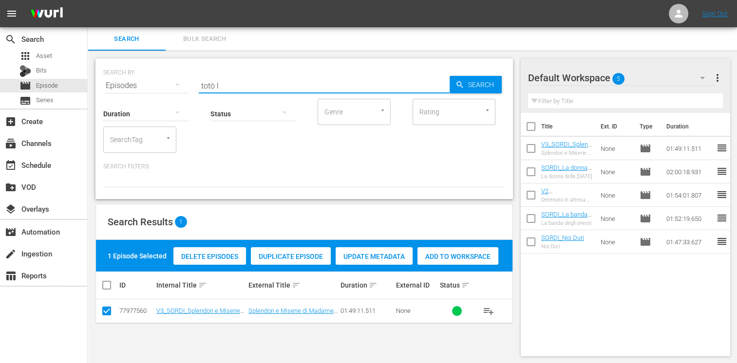
type input "totò l"
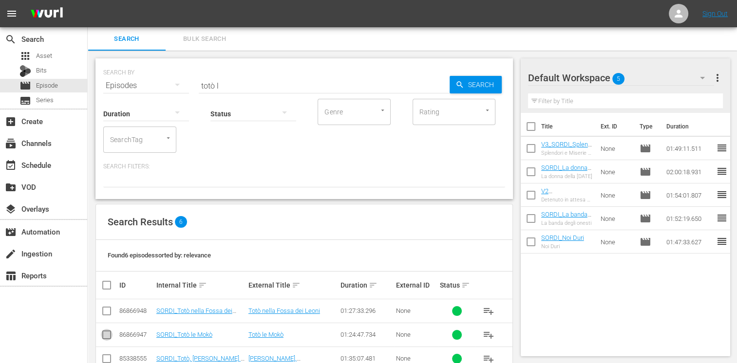
click at [101, 335] on input "checkbox" at bounding box center [107, 337] width 12 height 12
checkbox input "true"
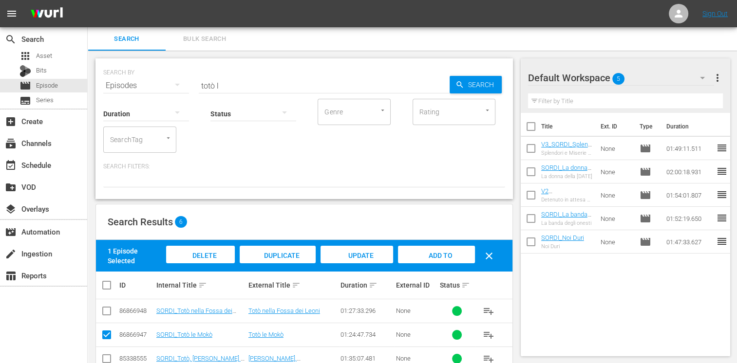
drag, startPoint x: 426, startPoint y: 257, endPoint x: 333, endPoint y: 212, distance: 103.0
click at [426, 256] on span "Add to Workspace" at bounding box center [436, 265] width 48 height 26
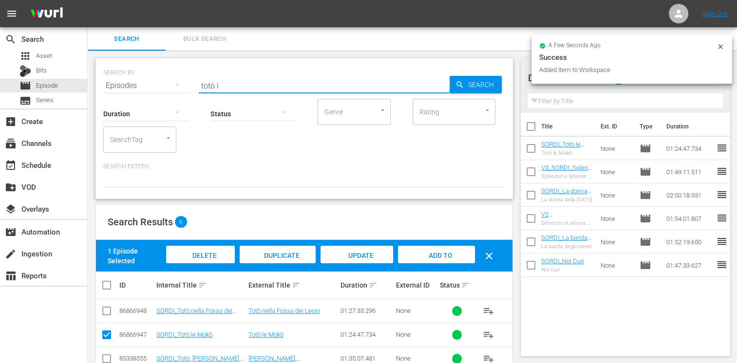
drag, startPoint x: 229, startPoint y: 85, endPoint x: 159, endPoint y: 81, distance: 69.7
click at [159, 81] on div "SEARCH BY Search By Episodes Search ID, Title, Description, Keywords, or Catego…" at bounding box center [304, 79] width 402 height 35
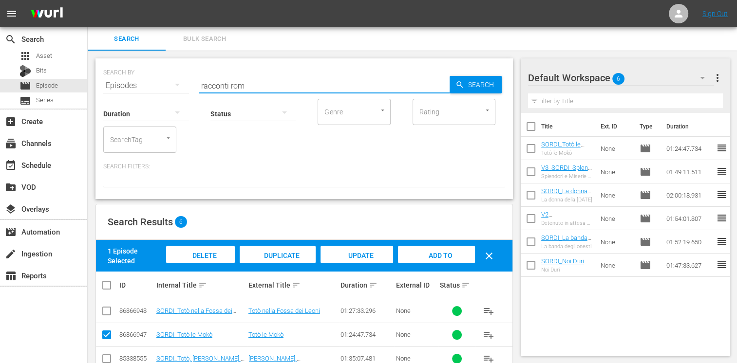
type input "racconti rom"
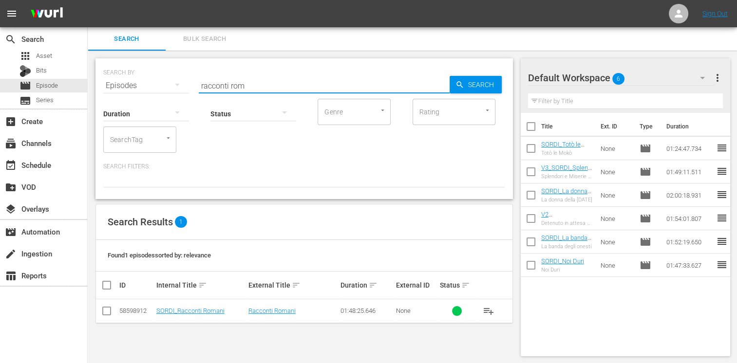
drag, startPoint x: 101, startPoint y: 314, endPoint x: 129, endPoint y: 317, distance: 27.4
click at [102, 314] on input "checkbox" at bounding box center [107, 313] width 12 height 12
checkbox input "true"
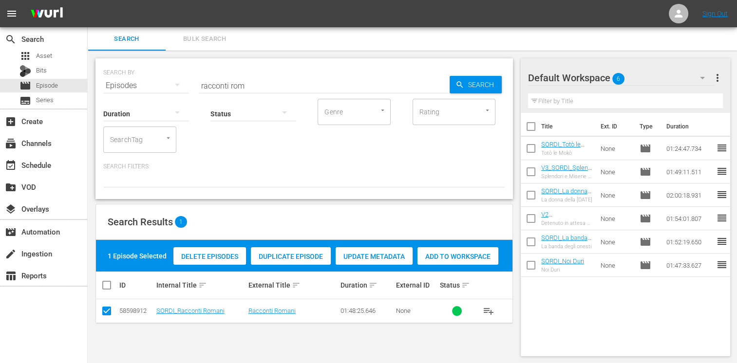
click at [451, 254] on span "Add to Workspace" at bounding box center [457, 257] width 81 height 8
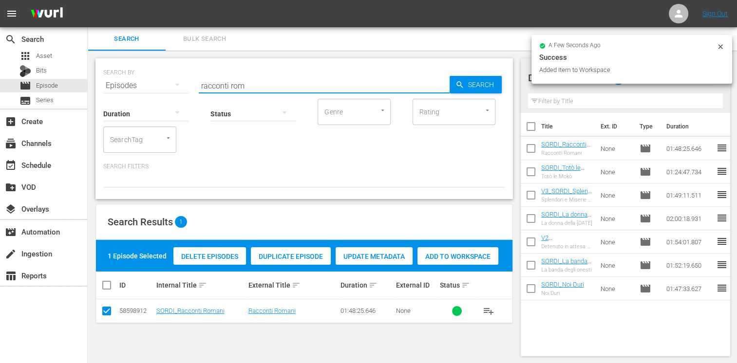
drag, startPoint x: 261, startPoint y: 88, endPoint x: 138, endPoint y: 79, distance: 122.6
click at [138, 79] on div "SEARCH BY Search By Episodes Search ID, Title, Description, Keywords, or Catego…" at bounding box center [304, 79] width 402 height 35
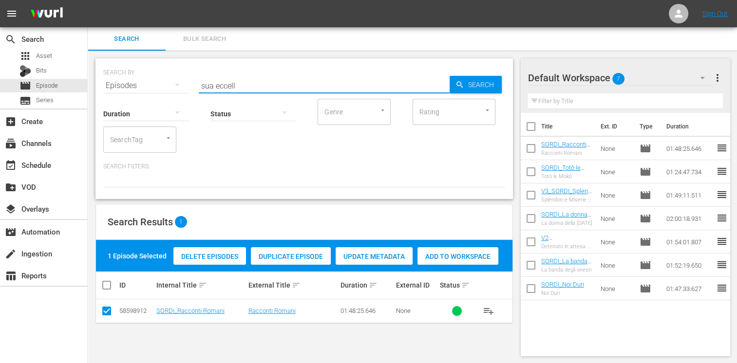
type input "sua eccell"
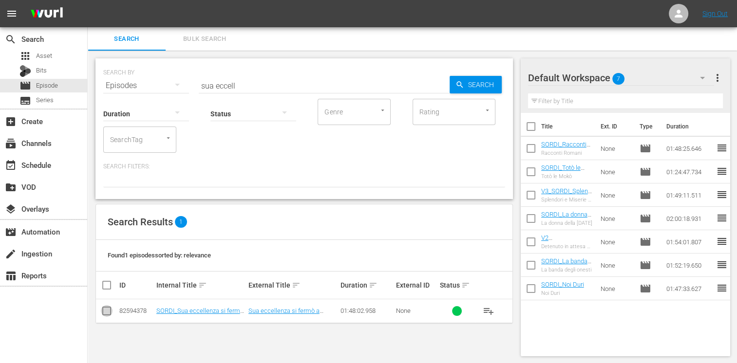
click at [104, 309] on input "checkbox" at bounding box center [107, 313] width 12 height 12
checkbox input "true"
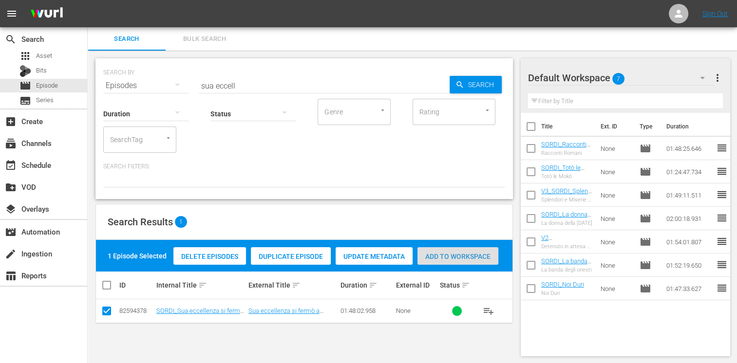
click at [459, 261] on div "Add to Workspace" at bounding box center [457, 256] width 81 height 19
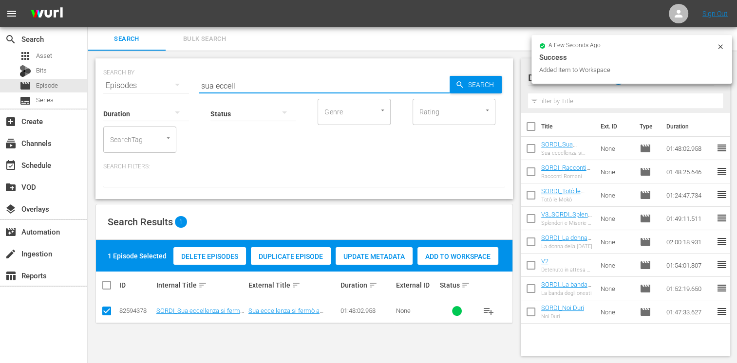
drag, startPoint x: 245, startPoint y: 89, endPoint x: 166, endPoint y: 79, distance: 80.5
click at [166, 79] on div "SEARCH BY Search By Episodes Search ID, Title, Description, Keywords, or Catego…" at bounding box center [304, 79] width 402 height 35
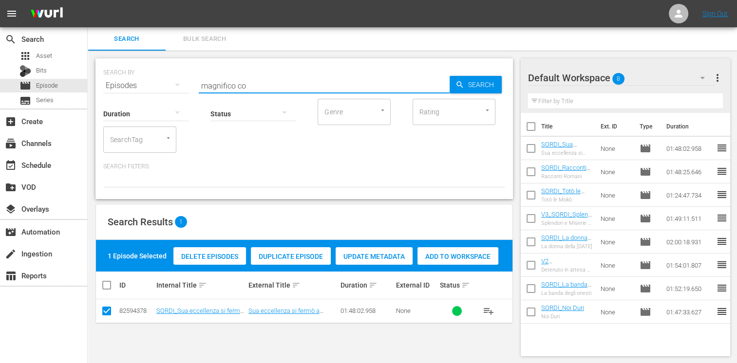
type input "magnifico co"
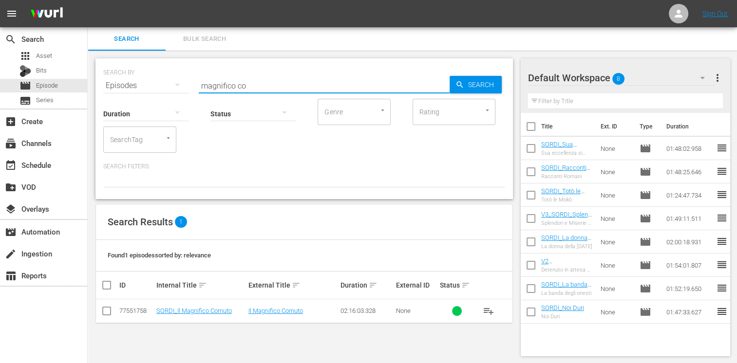
click at [107, 311] on input "checkbox" at bounding box center [107, 313] width 12 height 12
checkbox input "true"
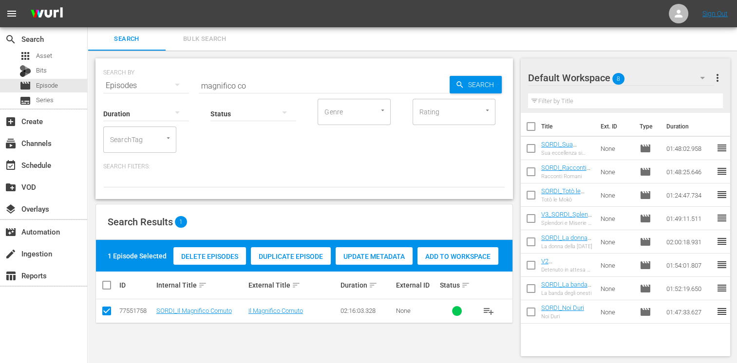
drag, startPoint x: 469, startPoint y: 257, endPoint x: 452, endPoint y: 248, distance: 19.2
click at [469, 257] on span "Add to Workspace" at bounding box center [457, 257] width 81 height 8
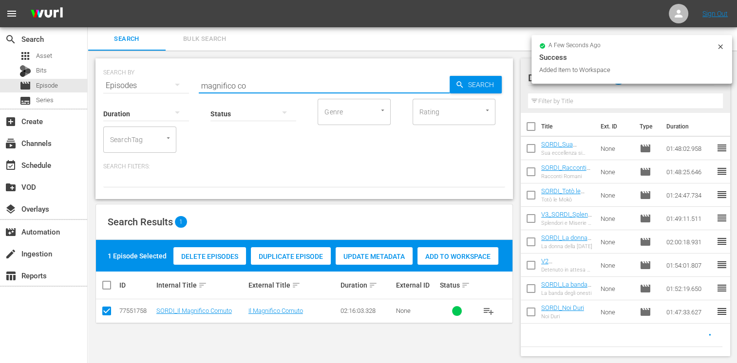
drag, startPoint x: 257, startPoint y: 88, endPoint x: 125, endPoint y: 73, distance: 133.3
click at [125, 73] on div "SEARCH BY Search By Episodes Search ID, Title, Description, Keywords, or Catego…" at bounding box center [304, 79] width 402 height 35
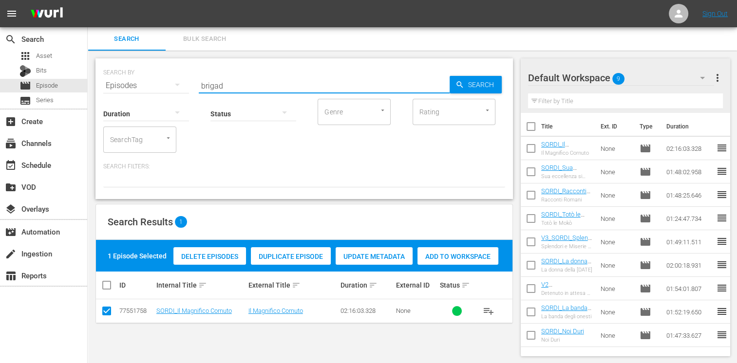
type input "brigad"
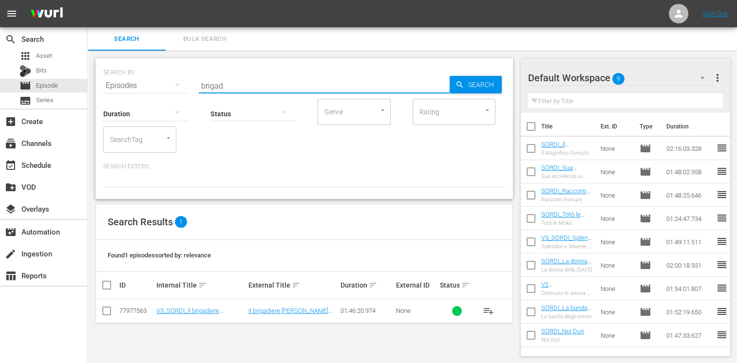
click at [109, 310] on input "checkbox" at bounding box center [107, 313] width 12 height 12
checkbox input "true"
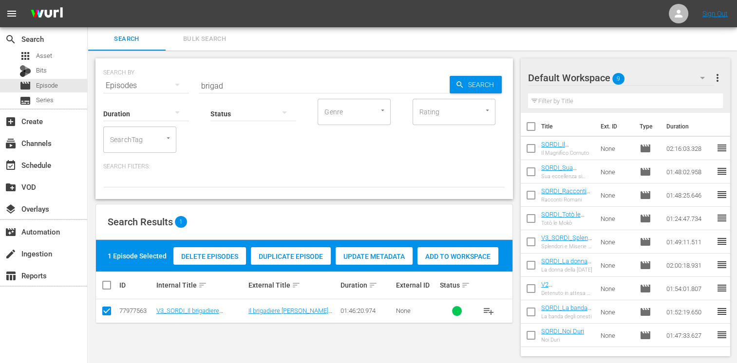
click at [468, 257] on span "Add to Workspace" at bounding box center [457, 257] width 81 height 8
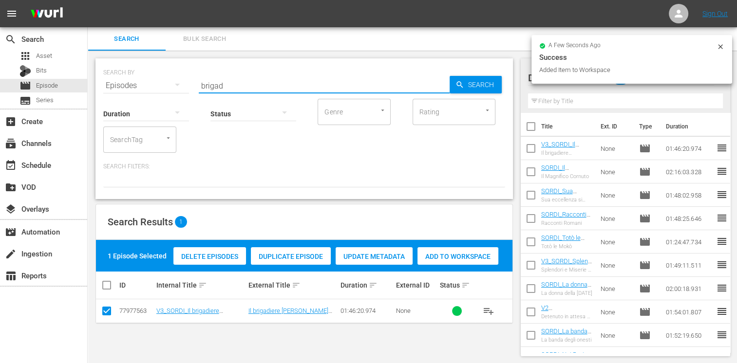
drag, startPoint x: 235, startPoint y: 83, endPoint x: 165, endPoint y: 79, distance: 70.3
click at [165, 79] on div "SEARCH BY Search By Episodes Search ID, Title, Description, Keywords, or Catego…" at bounding box center [304, 79] width 402 height 35
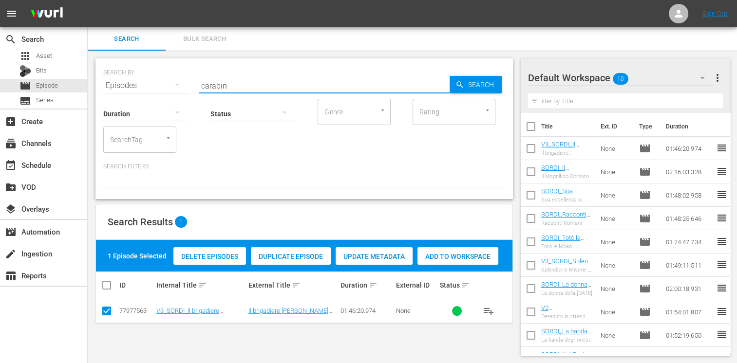
type input "carabin"
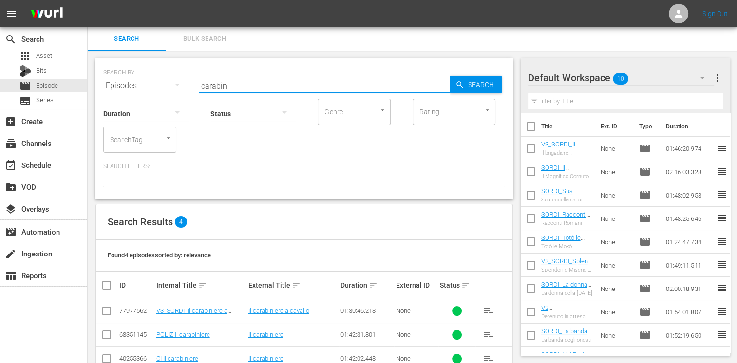
click at [109, 312] on input "checkbox" at bounding box center [107, 313] width 12 height 12
checkbox input "true"
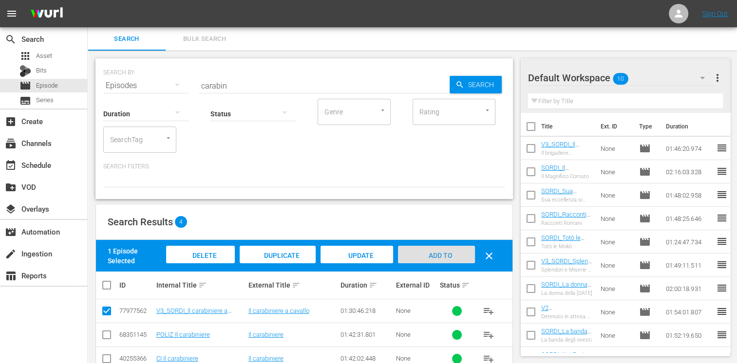
drag, startPoint x: 445, startPoint y: 258, endPoint x: 423, endPoint y: 251, distance: 23.0
click at [444, 258] on span "Add to Workspace" at bounding box center [436, 265] width 48 height 26
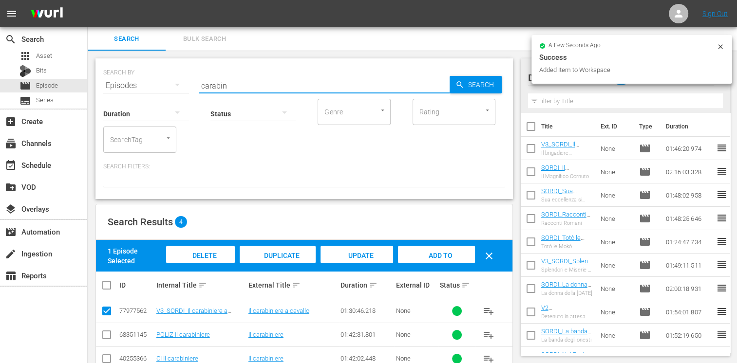
drag, startPoint x: 171, startPoint y: 74, endPoint x: 131, endPoint y: 71, distance: 40.0
click at [131, 71] on div "SEARCH BY Search By Episodes Search ID, Title, Description, Keywords, or Catego…" at bounding box center [304, 79] width 402 height 35
type input "f"
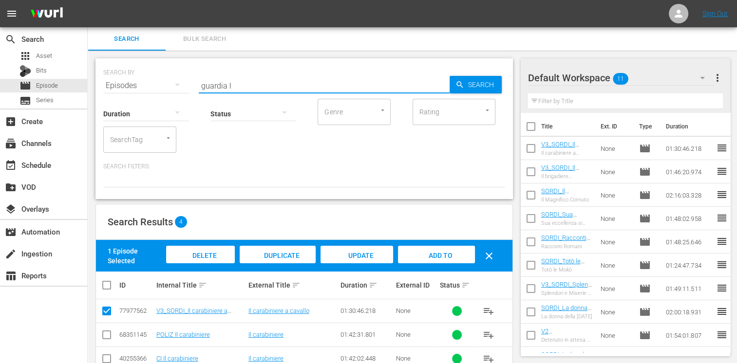
type input "guardia l"
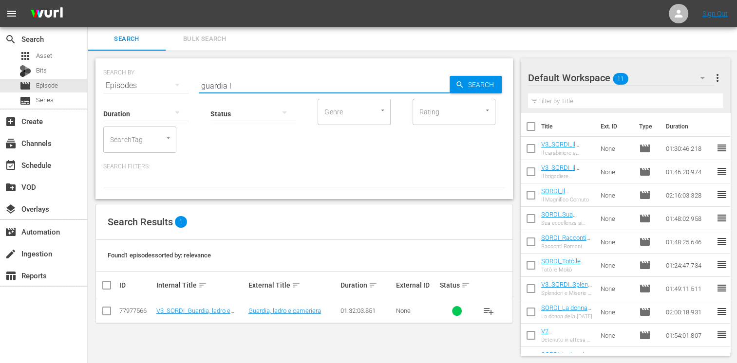
click at [112, 309] on td at bounding box center [107, 312] width 22 height 24
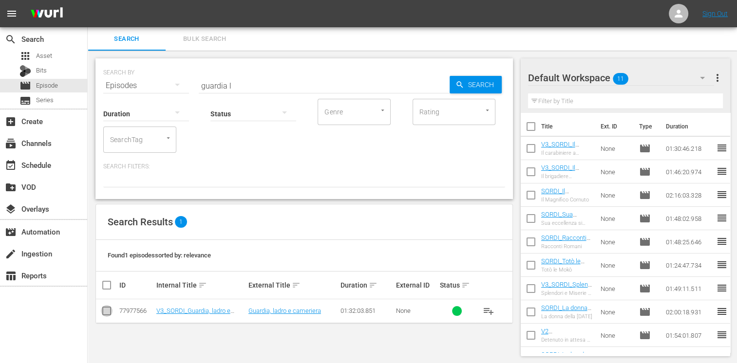
click at [108, 311] on input "checkbox" at bounding box center [107, 313] width 12 height 12
checkbox input "true"
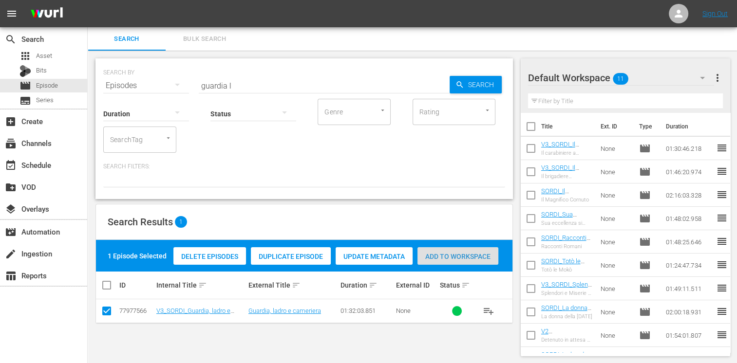
click at [455, 259] on span "Add to Workspace" at bounding box center [457, 257] width 81 height 8
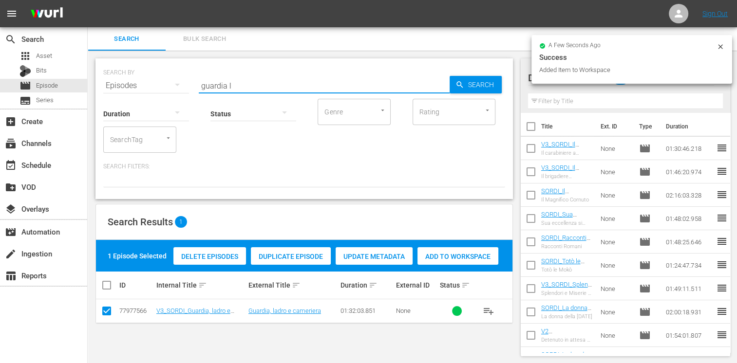
drag, startPoint x: 199, startPoint y: 79, endPoint x: 171, endPoint y: 75, distance: 27.6
click at [171, 75] on div "SEARCH BY Search By Episodes Search ID, Title, Description, Keywords, or Catego…" at bounding box center [304, 79] width 402 height 35
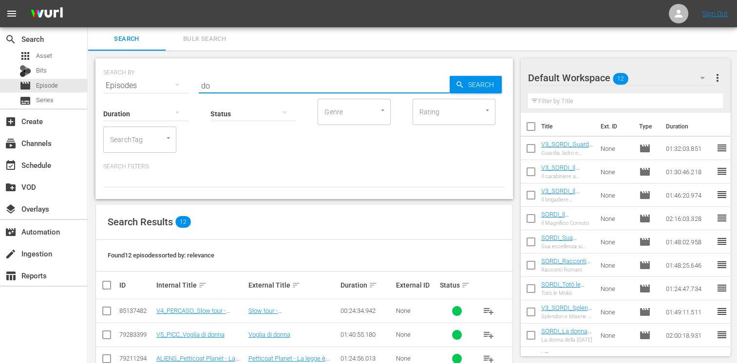
type input "d"
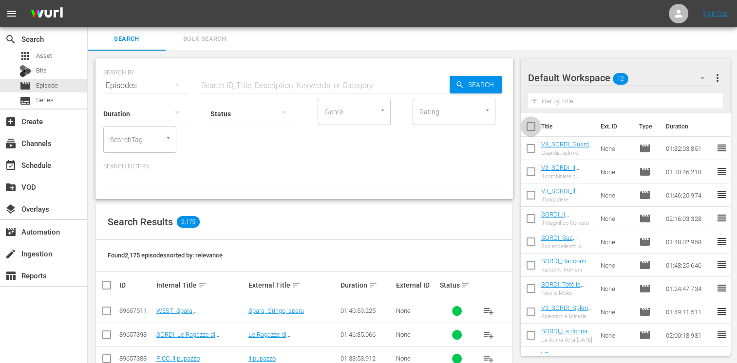
click at [531, 124] on input "checkbox" at bounding box center [531, 128] width 20 height 20
checkbox input "true"
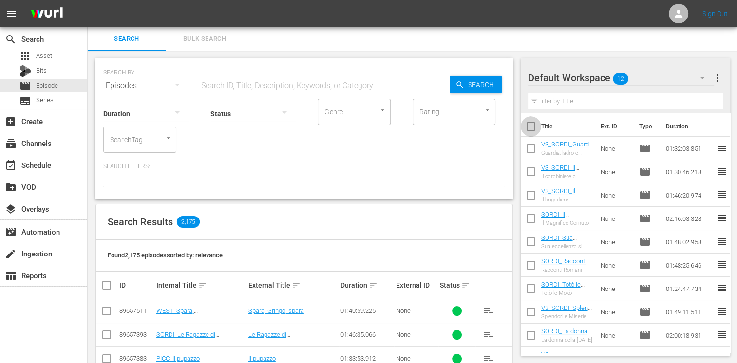
checkbox input "true"
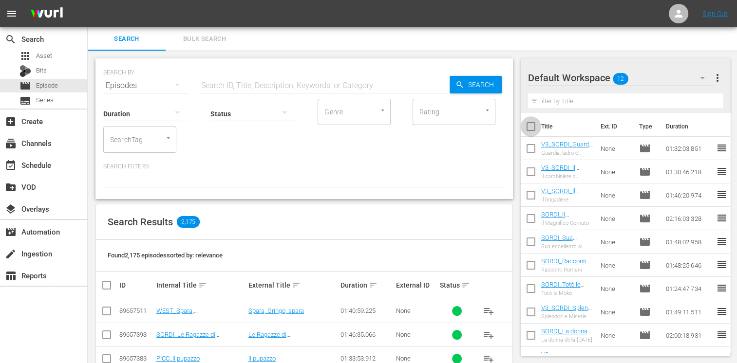
checkbox input "true"
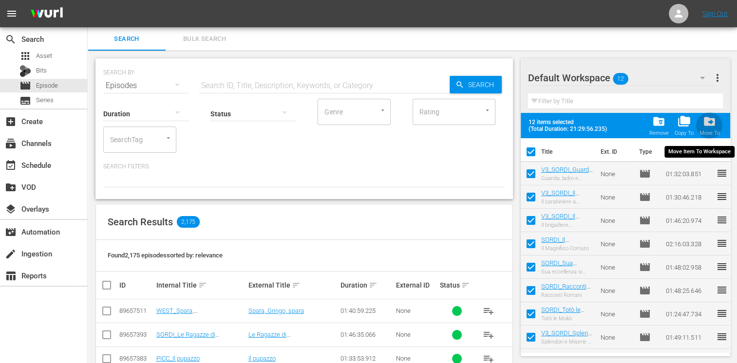
click at [711, 124] on span "drive_file_move" at bounding box center [709, 121] width 13 height 13
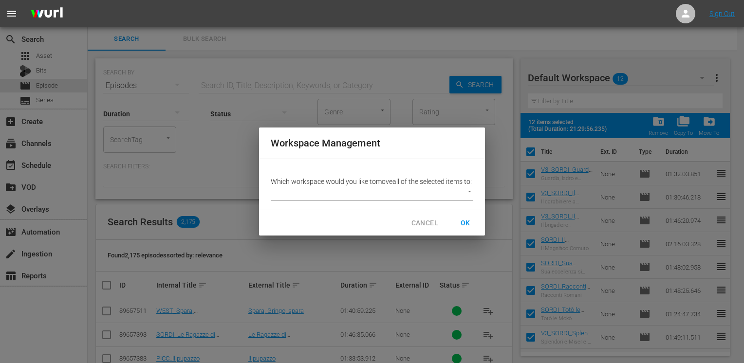
click at [429, 228] on span "CANCEL" at bounding box center [425, 223] width 27 height 12
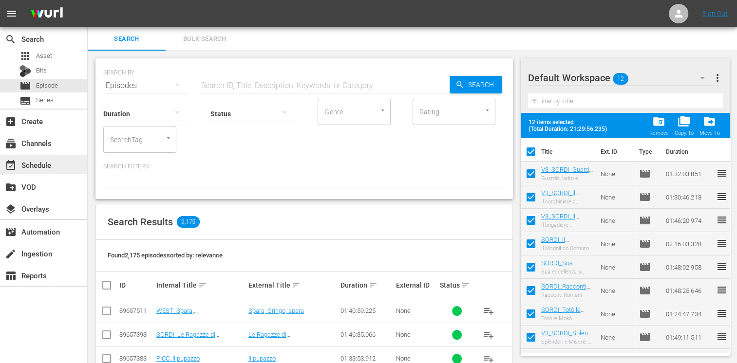
click at [51, 166] on div "event_available Schedule" at bounding box center [27, 163] width 55 height 9
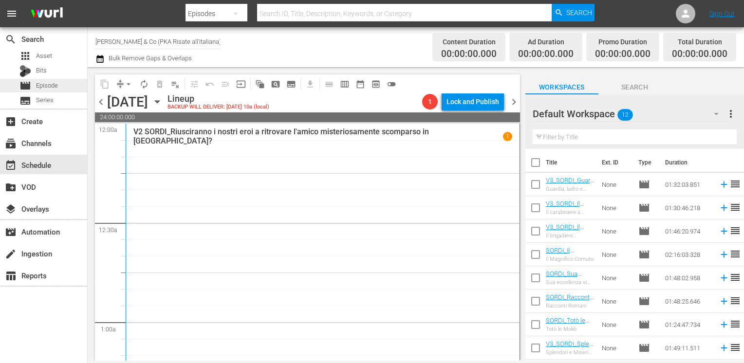
click at [62, 87] on div "movie Episode" at bounding box center [43, 86] width 87 height 14
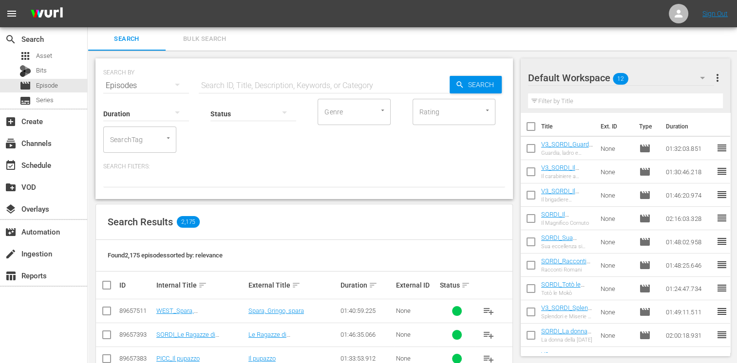
click at [535, 131] on input "checkbox" at bounding box center [531, 128] width 20 height 20
checkbox input "true"
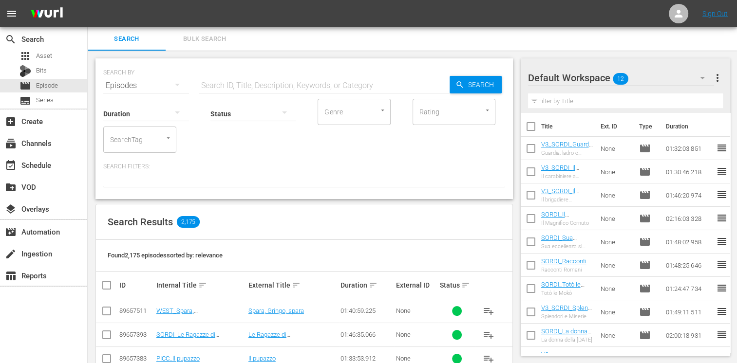
checkbox input "true"
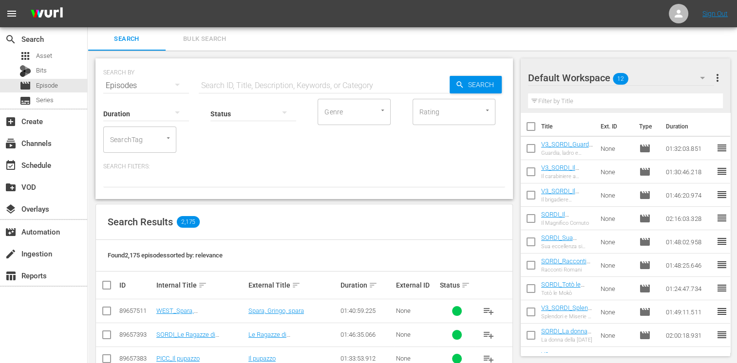
checkbox input "true"
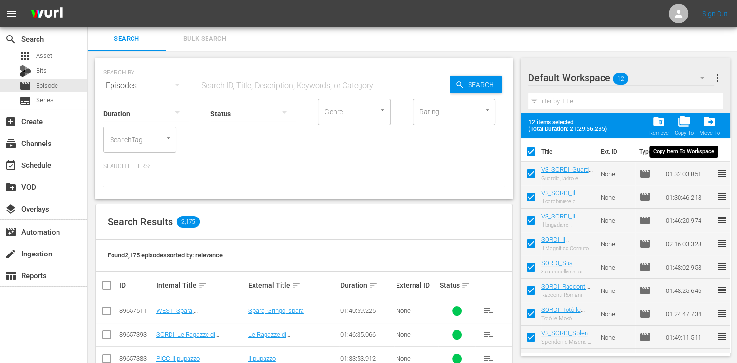
click at [685, 126] on span "folder_copy" at bounding box center [683, 121] width 13 height 13
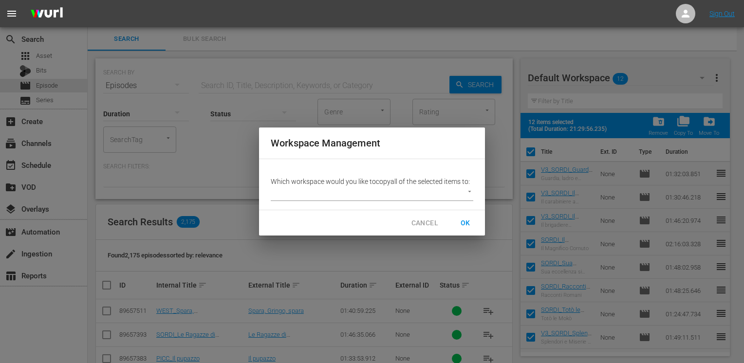
click at [370, 186] on p "Which workspace would you like to copy all of the selected items to:" at bounding box center [372, 182] width 203 height 10
click at [374, 197] on body "menu Sign Out search Search apps Asset Bits movie Episode subtitles Series add_…" at bounding box center [372, 181] width 744 height 363
click at [305, 200] on div at bounding box center [372, 181] width 744 height 363
click at [298, 195] on body "menu Sign Out search Search apps Asset Bits movie Episode subtitles Series add_…" at bounding box center [372, 181] width 744 height 363
click at [279, 198] on div at bounding box center [372, 181] width 744 height 363
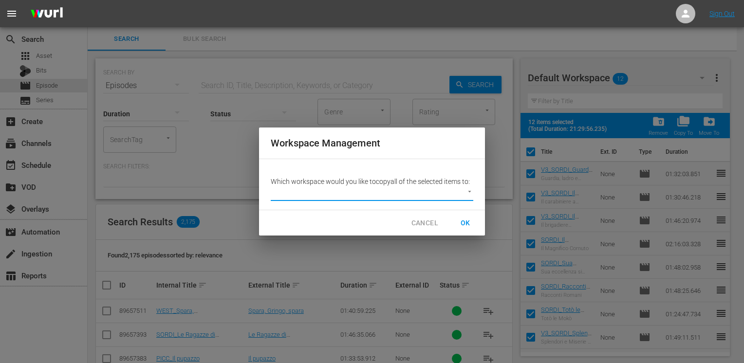
click at [279, 198] on body "menu Sign Out search Search apps Asset Bits movie Episode subtitles Series add_…" at bounding box center [372, 181] width 744 height 363
click at [468, 199] on div at bounding box center [372, 181] width 744 height 363
click at [471, 189] on body "menu Sign Out search Search apps Asset Bits movie Episode subtitles Series add_…" at bounding box center [372, 181] width 744 height 363
click at [468, 190] on div at bounding box center [372, 181] width 744 height 363
click at [322, 183] on p "Which workspace would you like to copy all of the selected items to:" at bounding box center [372, 182] width 203 height 10
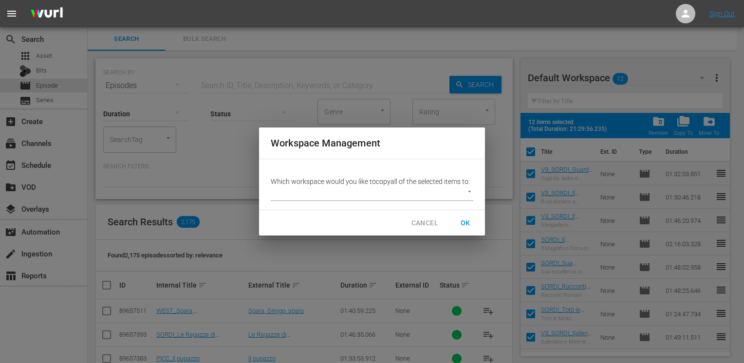
click at [318, 193] on body "menu Sign Out search Search apps Asset Bits movie Episode subtitles Series add_…" at bounding box center [372, 181] width 744 height 363
click at [432, 225] on div at bounding box center [372, 181] width 744 height 363
click at [464, 225] on span "OK" at bounding box center [465, 223] width 31 height 18
click at [421, 227] on span "CANCEL" at bounding box center [425, 223] width 27 height 12
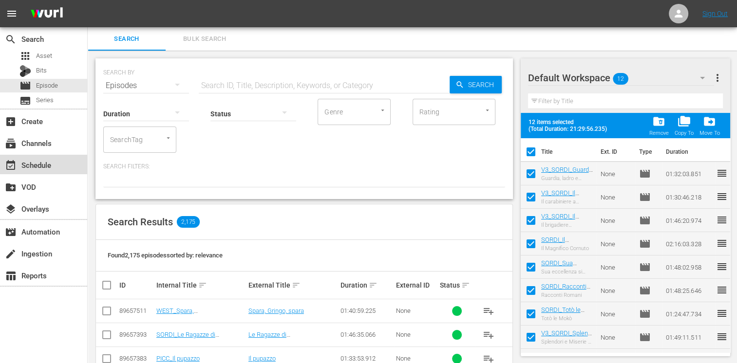
click at [39, 161] on div "event_available Schedule" at bounding box center [27, 163] width 55 height 9
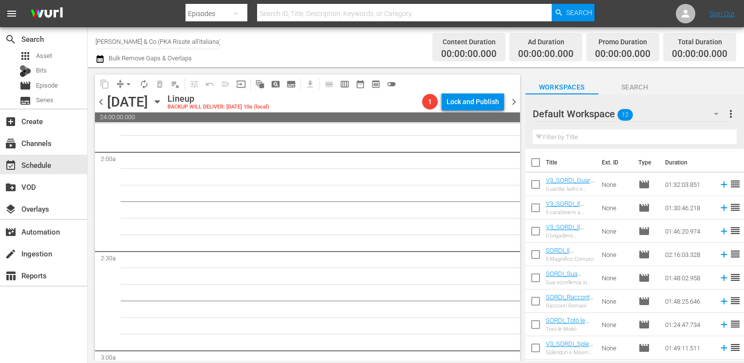
scroll to position [243, 0]
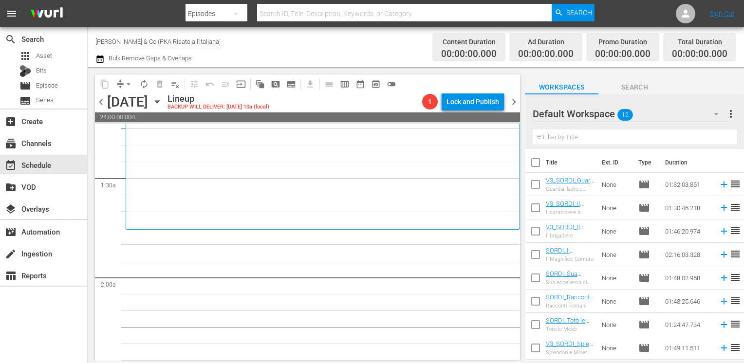
click at [541, 165] on input "checkbox" at bounding box center [535, 164] width 20 height 20
checkbox input "true"
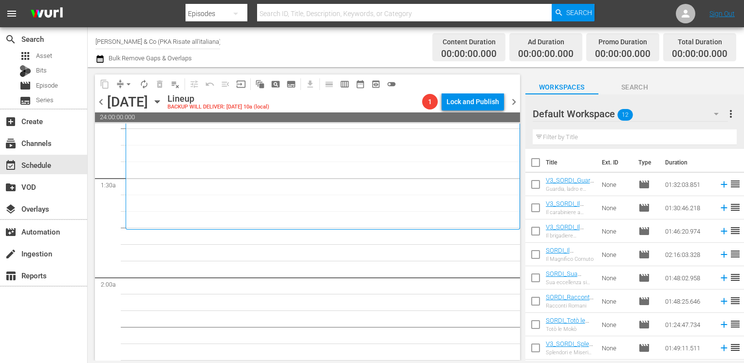
checkbox input "true"
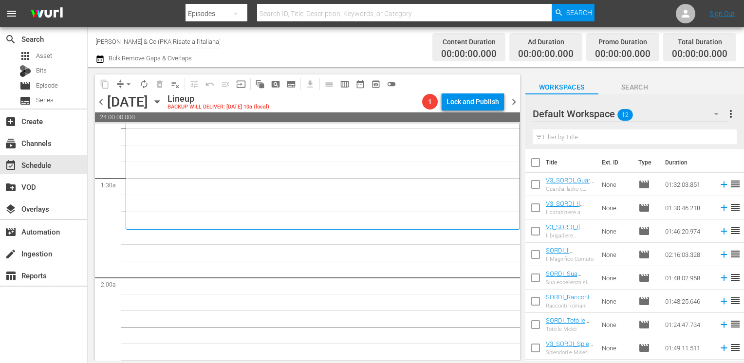
checkbox input "true"
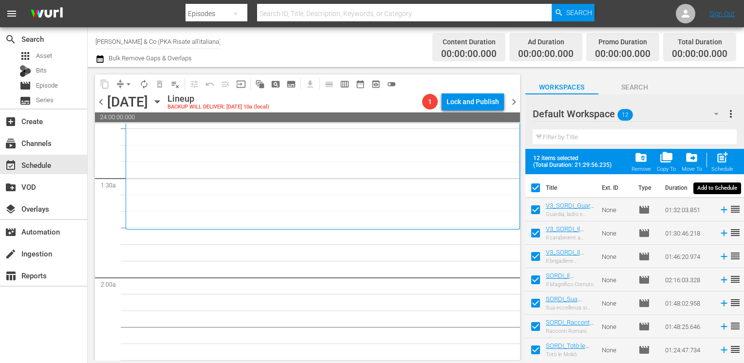
click at [721, 159] on span "post_add" at bounding box center [722, 157] width 13 height 13
checkbox input "false"
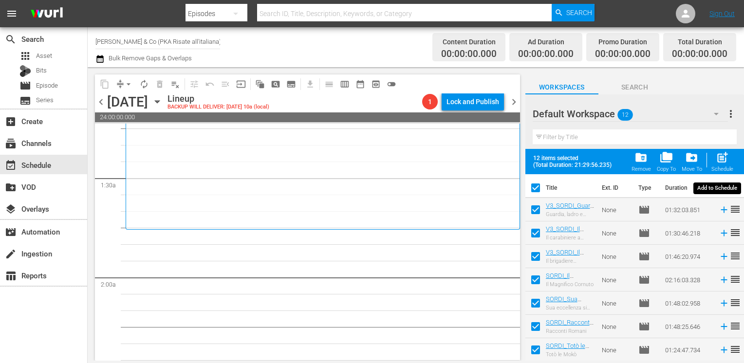
checkbox input "false"
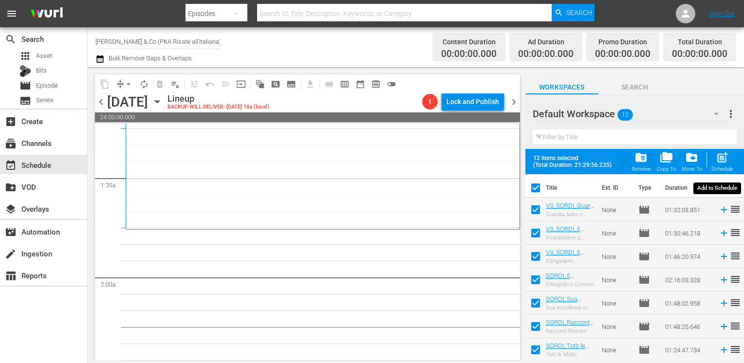
checkbox input "false"
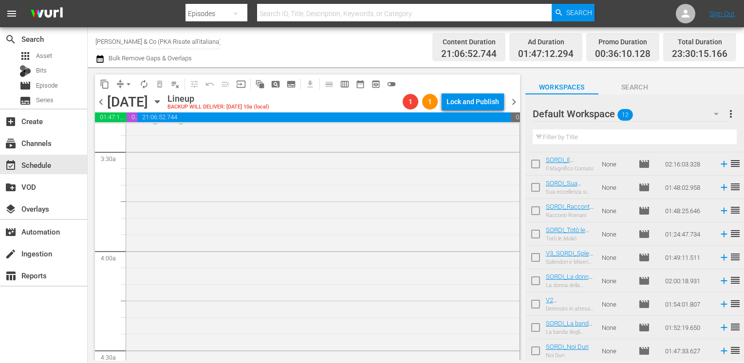
scroll to position [877, 0]
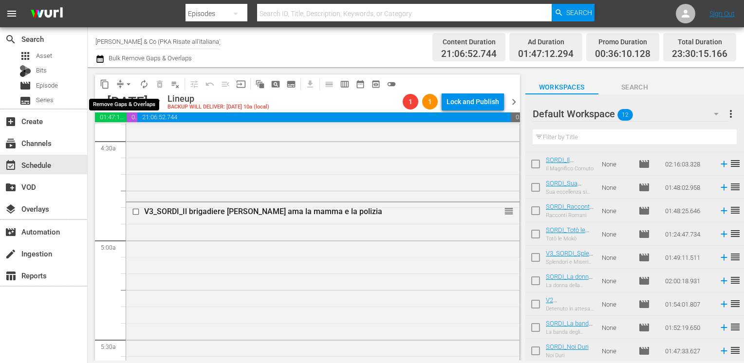
click at [131, 86] on span "arrow_drop_down" at bounding box center [129, 84] width 10 height 10
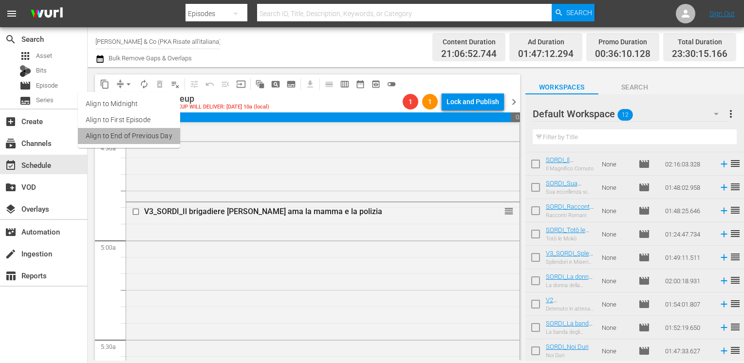
click at [137, 130] on li "Align to End of Previous Day" at bounding box center [129, 136] width 102 height 16
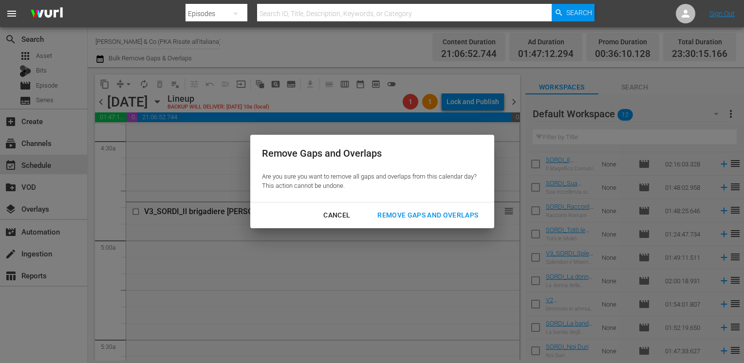
click at [403, 211] on div "Remove Gaps and Overlaps" at bounding box center [428, 215] width 116 height 12
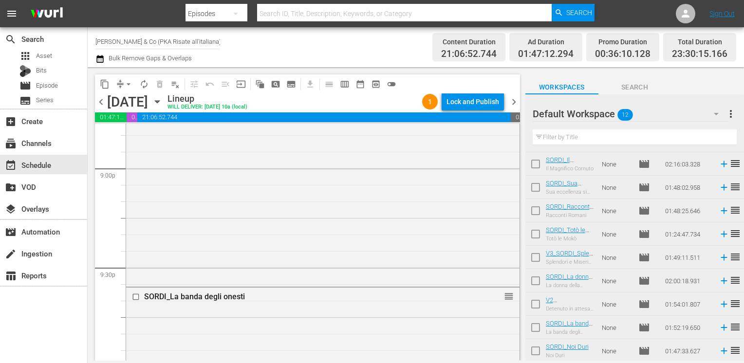
scroll to position [4101, 0]
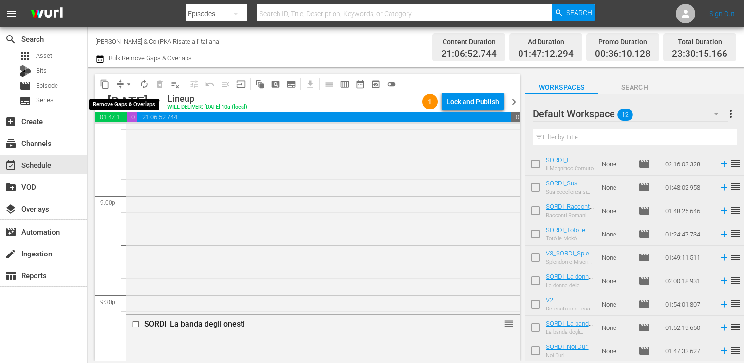
click at [129, 83] on span "arrow_drop_down" at bounding box center [129, 84] width 10 height 10
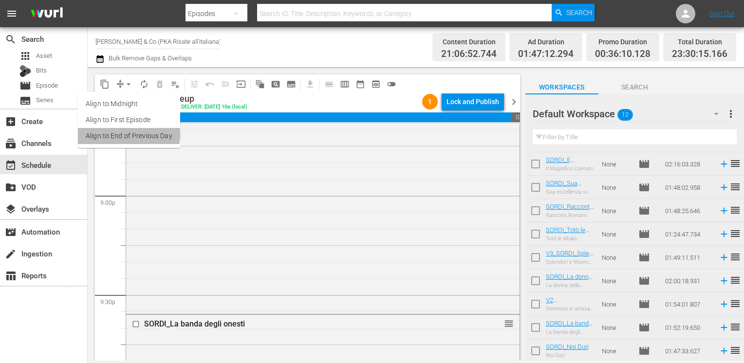
click at [125, 134] on li "Align to End of Previous Day" at bounding box center [129, 136] width 102 height 16
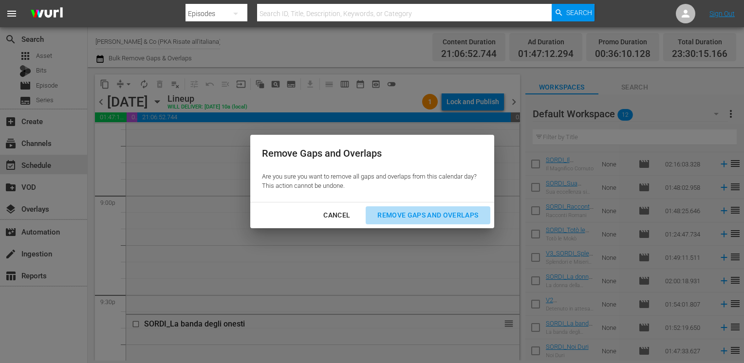
click at [413, 210] on div "Remove Gaps and Overlaps" at bounding box center [428, 215] width 116 height 12
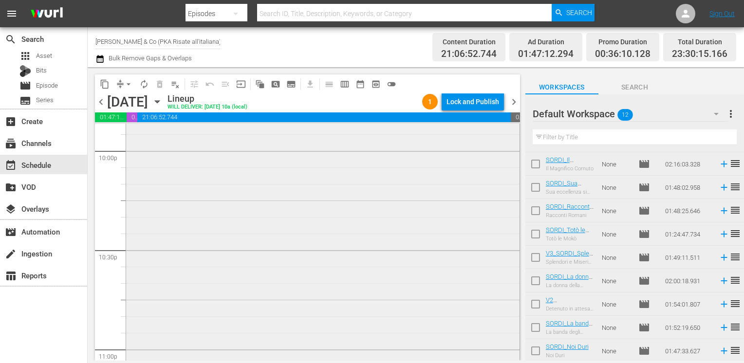
scroll to position [4149, 0]
click at [128, 84] on span "arrow_drop_down" at bounding box center [129, 84] width 10 height 10
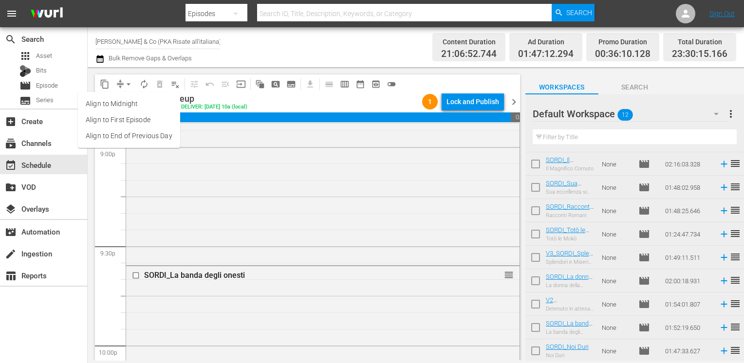
click at [124, 137] on li "Align to End of Previous Day" at bounding box center [129, 136] width 102 height 16
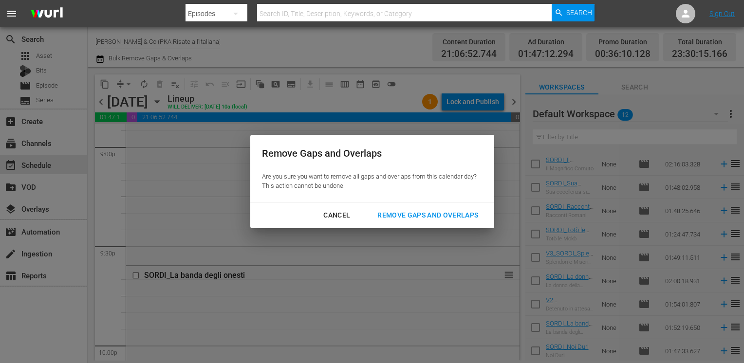
click at [404, 206] on div "Cancel Remove Gaps and Overlaps" at bounding box center [372, 216] width 244 height 26
click at [403, 220] on div "Remove Gaps and Overlaps" at bounding box center [428, 215] width 116 height 12
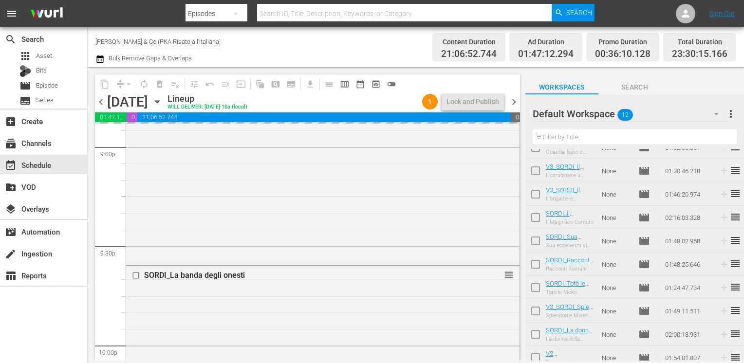
scroll to position [0, 0]
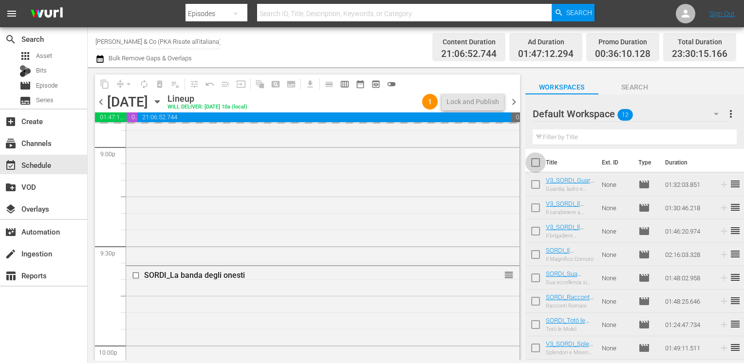
click at [536, 170] on input "checkbox" at bounding box center [535, 164] width 20 height 20
checkbox input "true"
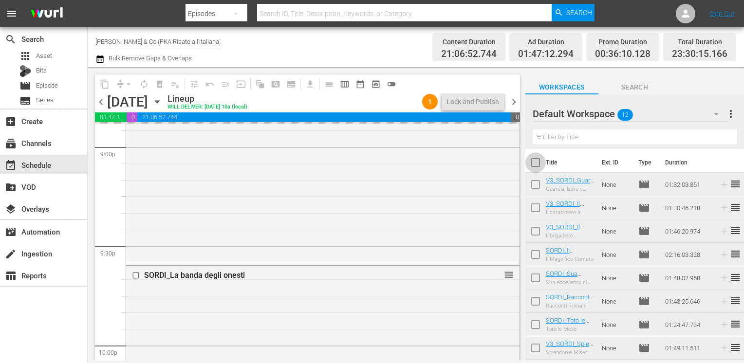
checkbox input "true"
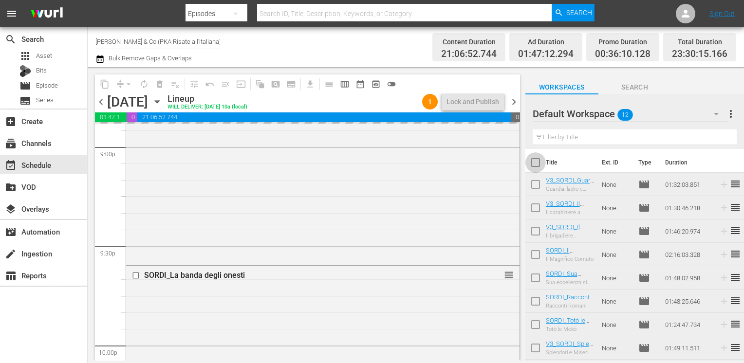
checkbox input "true"
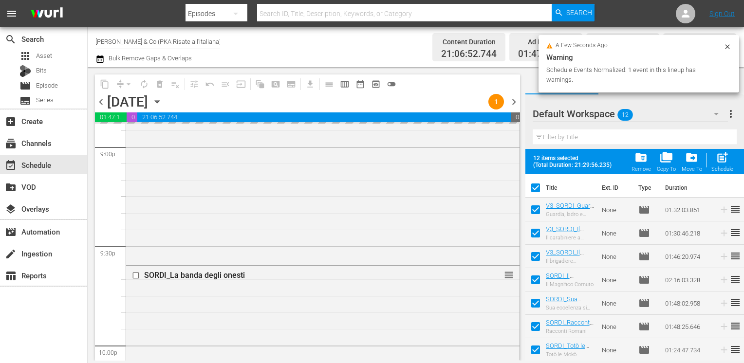
click at [640, 165] on div "folder_delete Remove" at bounding box center [641, 161] width 19 height 21
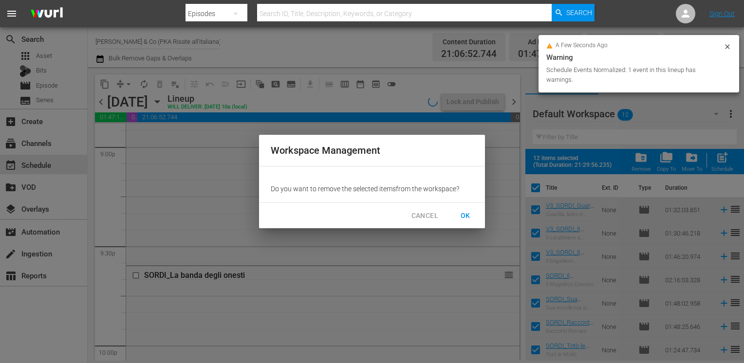
click at [462, 212] on span "OK" at bounding box center [466, 216] width 16 height 12
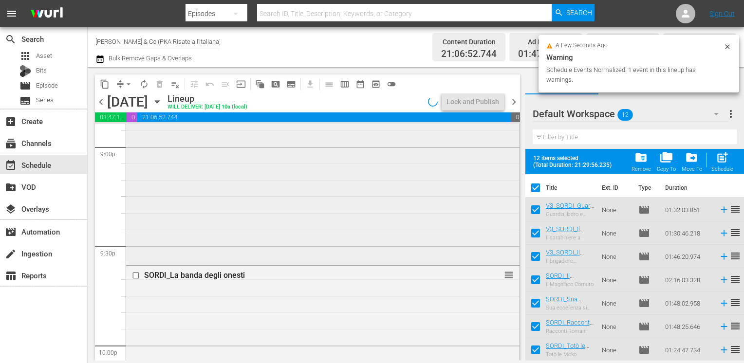
checkbox input "false"
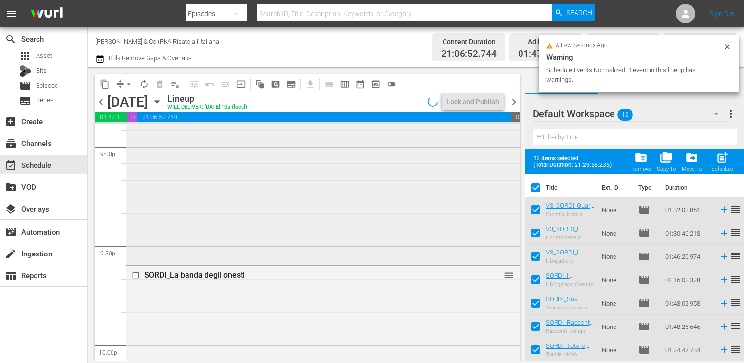
checkbox input "false"
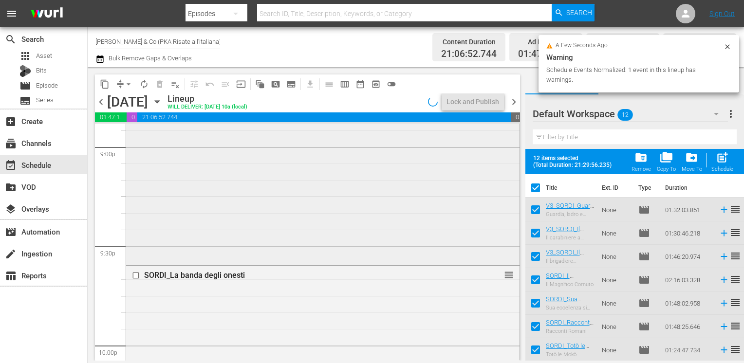
checkbox input "false"
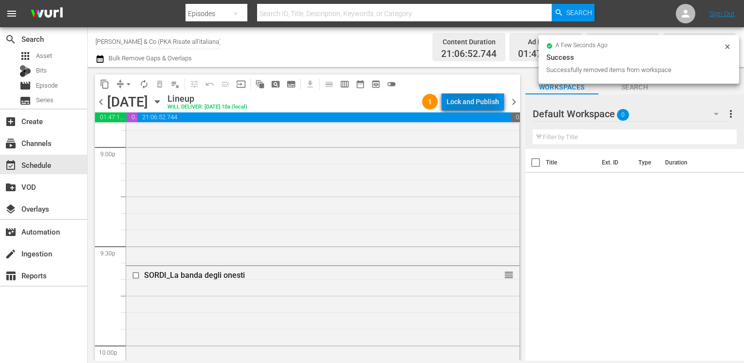
click at [472, 101] on div "Lock and Publish" at bounding box center [473, 102] width 53 height 18
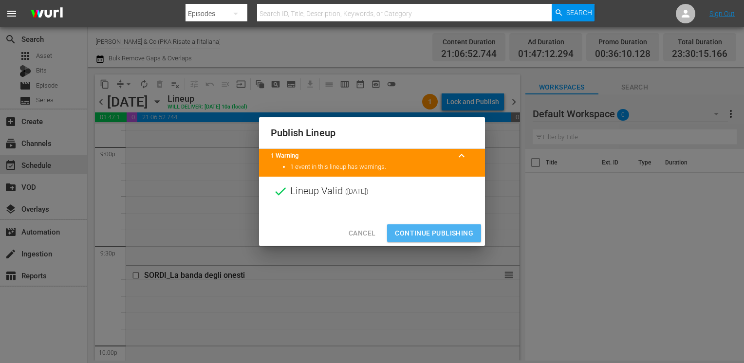
click at [431, 230] on span "Continue Publishing" at bounding box center [434, 233] width 78 height 12
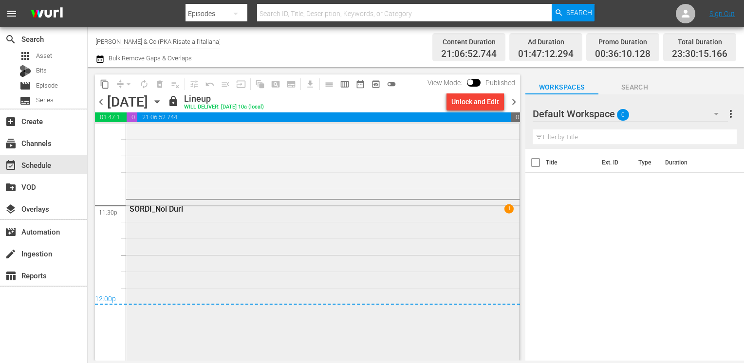
scroll to position [4782, 0]
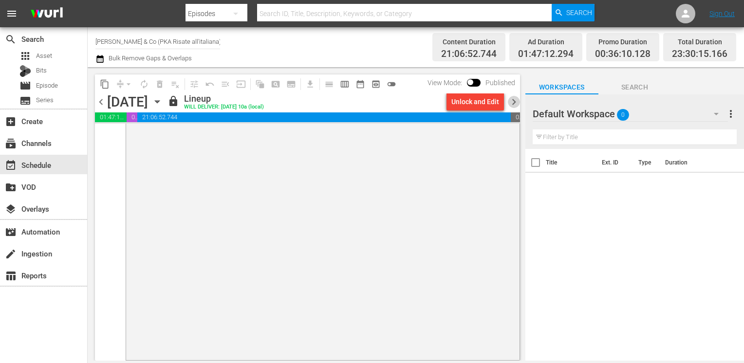
click at [514, 102] on span "chevron_right" at bounding box center [514, 102] width 12 height 12
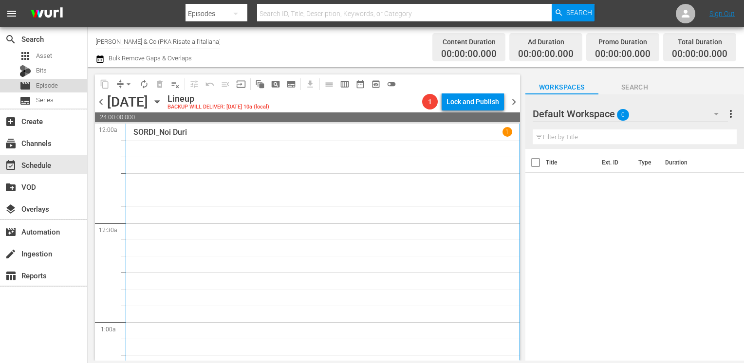
click at [56, 87] on span "Episode" at bounding box center [47, 86] width 22 height 10
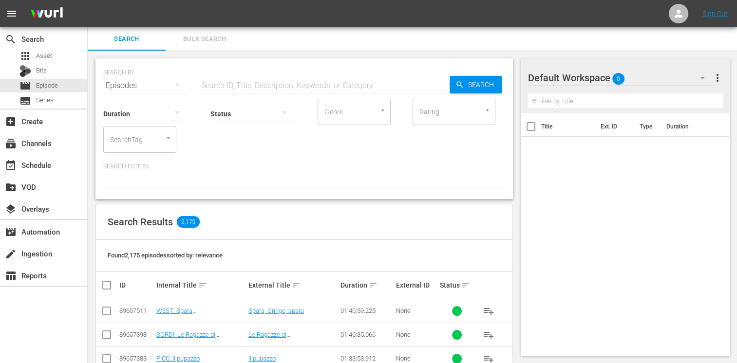
click at [238, 85] on input "text" at bounding box center [324, 85] width 251 height 23
type input "souv"
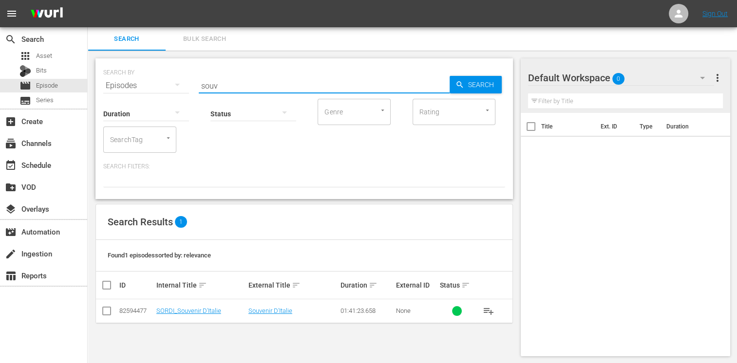
drag, startPoint x: 108, startPoint y: 313, endPoint x: 148, endPoint y: 313, distance: 39.4
click at [108, 313] on input "checkbox" at bounding box center [107, 313] width 12 height 12
checkbox input "true"
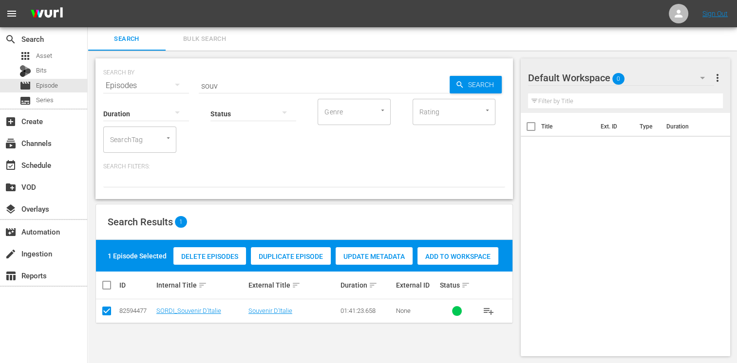
click at [460, 260] on span "Add to Workspace" at bounding box center [457, 257] width 81 height 8
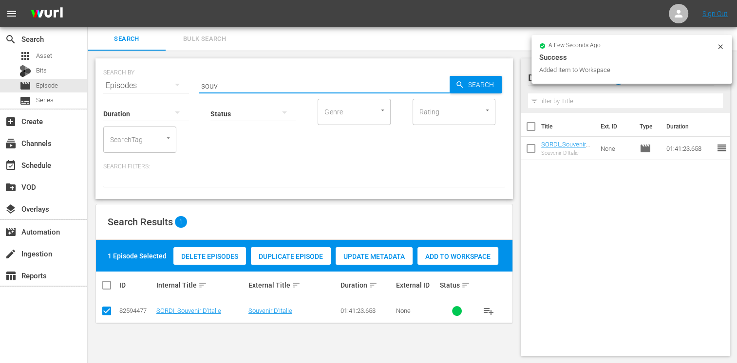
drag, startPoint x: 230, startPoint y: 83, endPoint x: 149, endPoint y: 83, distance: 81.3
click at [149, 83] on div "SEARCH BY Search By Episodes Search ID, Title, Description, Keywords, or Catego…" at bounding box center [304, 79] width 402 height 35
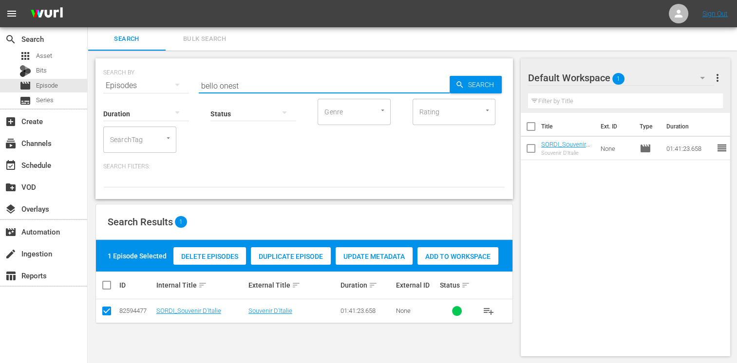
type input "bello onest"
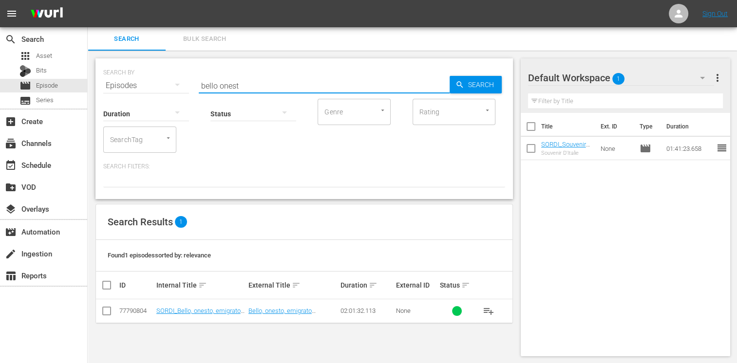
click at [109, 311] on input "checkbox" at bounding box center [107, 313] width 12 height 12
checkbox input "true"
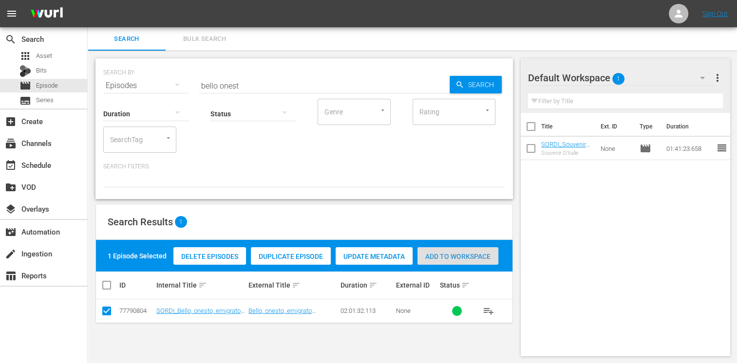
click at [467, 263] on div "Add to Workspace" at bounding box center [457, 256] width 81 height 19
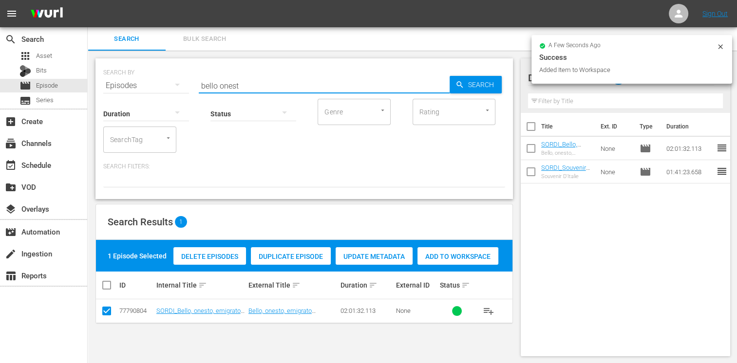
drag, startPoint x: 228, startPoint y: 83, endPoint x: 112, endPoint y: 75, distance: 116.2
click at [112, 75] on div "SEARCH BY Search By Episodes Search ID, Title, Description, Keywords, or Catego…" at bounding box center [304, 79] width 402 height 35
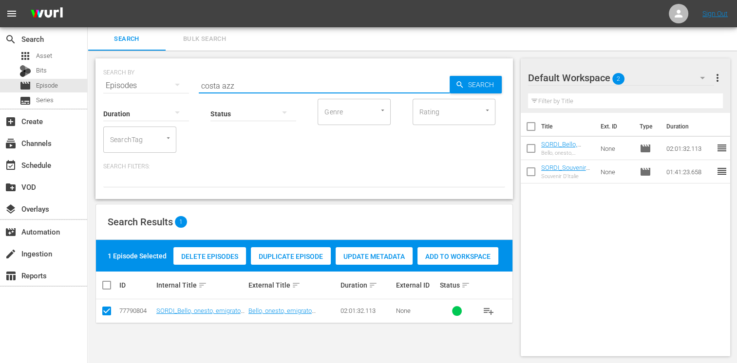
type input "costa azz"
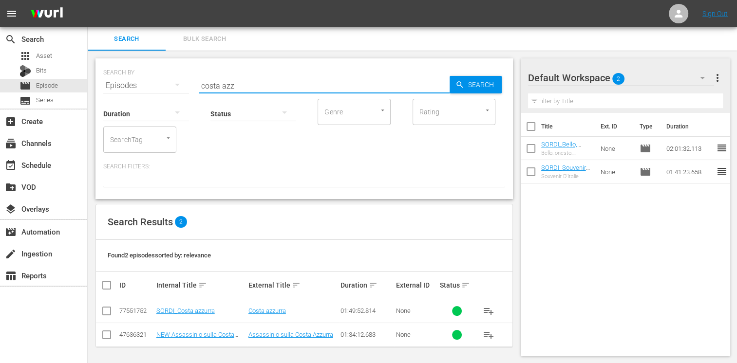
click at [105, 311] on input "checkbox" at bounding box center [107, 313] width 12 height 12
checkbox input "true"
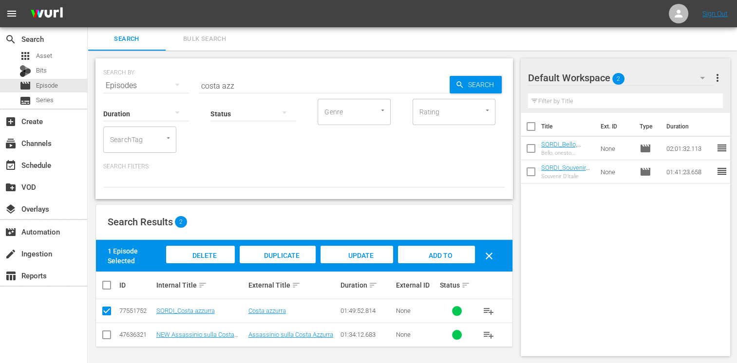
click at [445, 255] on span "Add to Workspace" at bounding box center [436, 265] width 48 height 26
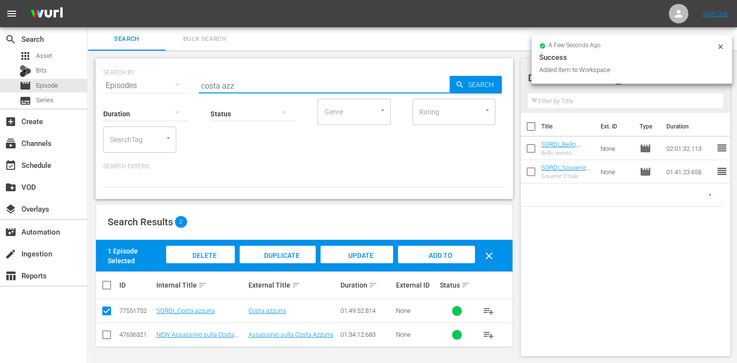
drag, startPoint x: 242, startPoint y: 88, endPoint x: 134, endPoint y: 83, distance: 107.7
click at [134, 83] on div "SEARCH BY Search By Episodes Search ID, Title, Description, Keywords, or Catego…" at bounding box center [304, 79] width 402 height 35
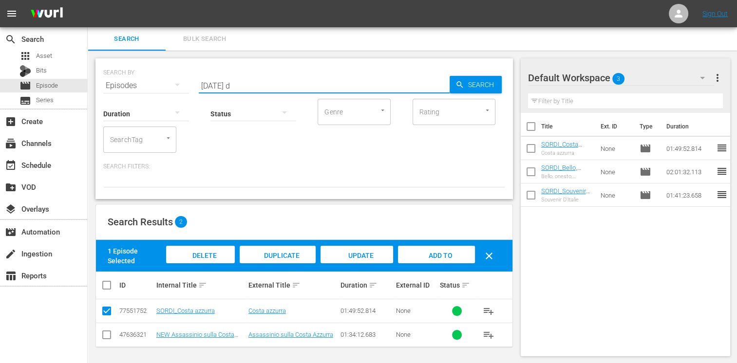
type input "domenica d"
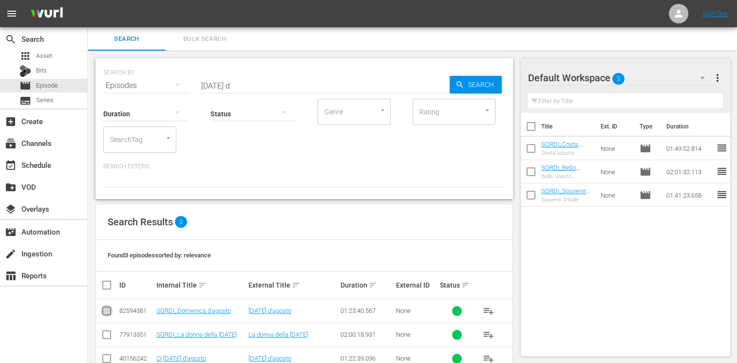
click at [111, 315] on input "checkbox" at bounding box center [107, 313] width 12 height 12
checkbox input "true"
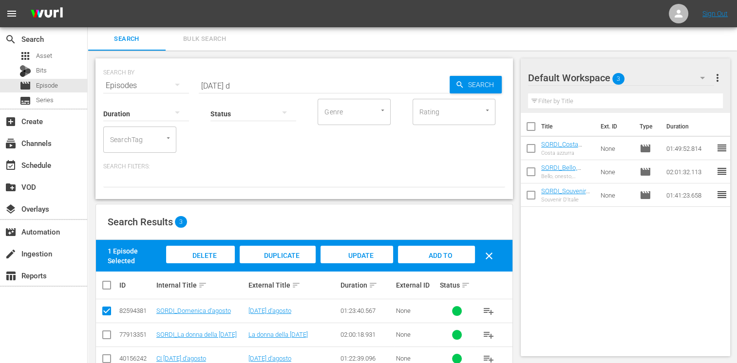
click at [440, 254] on span "Add to Workspace" at bounding box center [436, 265] width 48 height 26
drag, startPoint x: 246, startPoint y: 81, endPoint x: 156, endPoint y: 81, distance: 89.6
click at [156, 81] on div "SEARCH BY Search By Episodes Search ID, Title, Description, Keywords, or Catego…" at bounding box center [304, 79] width 402 height 35
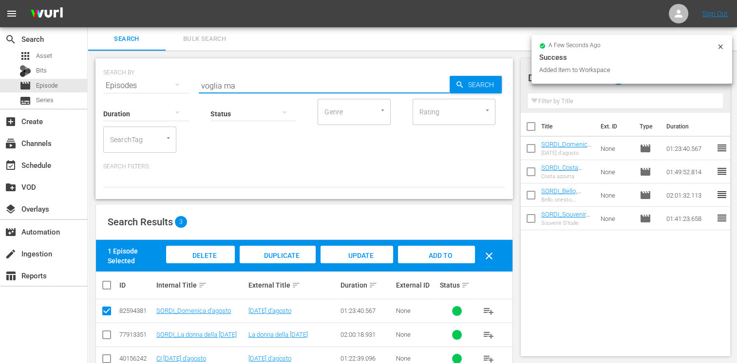
type input "voglia ma"
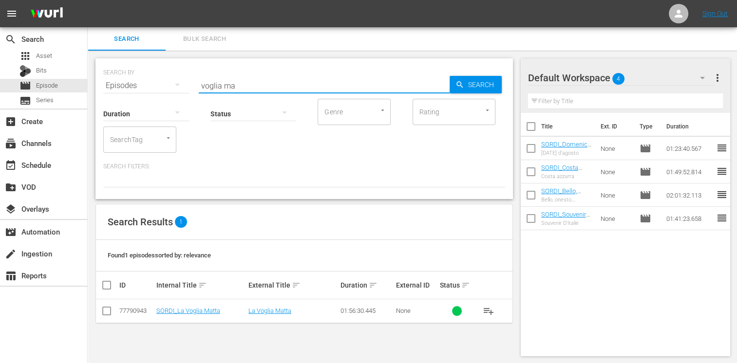
drag, startPoint x: 111, startPoint y: 316, endPoint x: 153, endPoint y: 298, distance: 46.0
click at [112, 315] on input "checkbox" at bounding box center [107, 313] width 12 height 12
checkbox input "true"
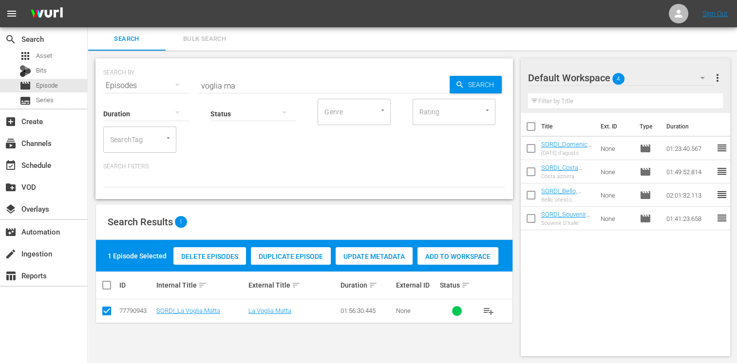
click at [453, 257] on span "Add to Workspace" at bounding box center [457, 257] width 81 height 8
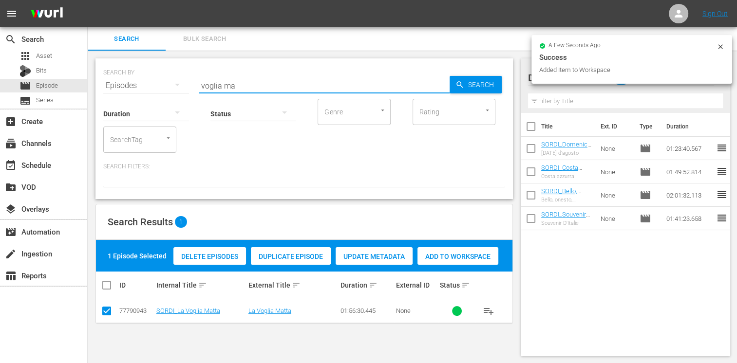
drag, startPoint x: 240, startPoint y: 88, endPoint x: 179, endPoint y: 85, distance: 60.5
click at [179, 85] on div "SEARCH BY Search By Episodes Search ID, Title, Description, Keywords, or Catego…" at bounding box center [304, 79] width 402 height 35
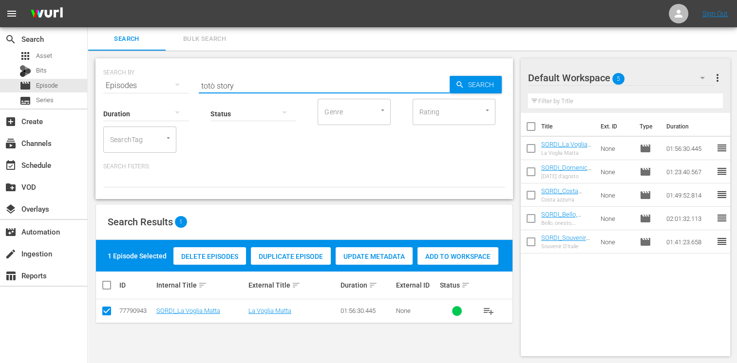
type input "totò story"
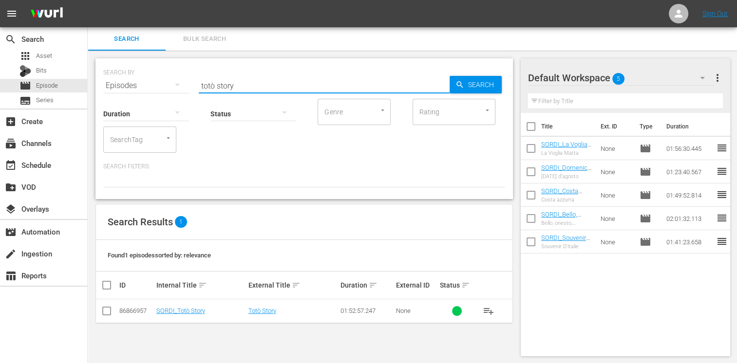
click at [107, 304] on td at bounding box center [107, 312] width 22 height 24
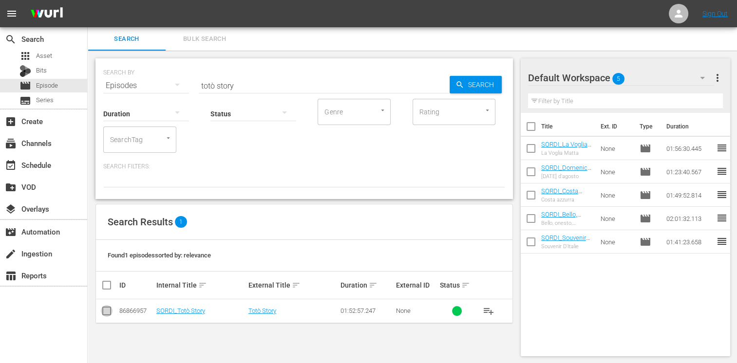
click at [108, 311] on input "checkbox" at bounding box center [107, 313] width 12 height 12
checkbox input "true"
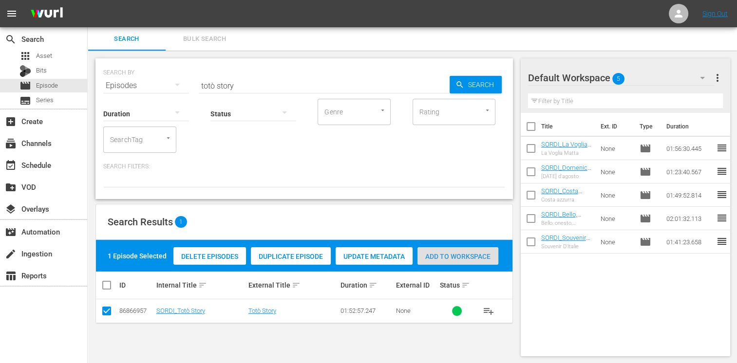
drag, startPoint x: 450, startPoint y: 260, endPoint x: 404, endPoint y: 205, distance: 71.8
click at [451, 260] on span "Add to Workspace" at bounding box center [457, 257] width 81 height 8
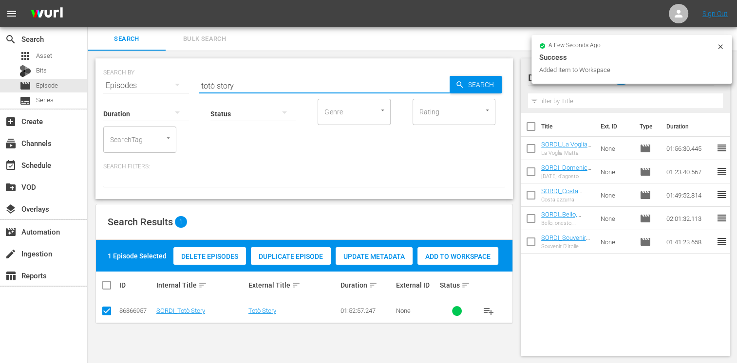
drag, startPoint x: 247, startPoint y: 83, endPoint x: 147, endPoint y: 75, distance: 101.1
click at [147, 75] on div "SEARCH BY Search By Episodes Search ID, Title, Description, Keywords, or Catego…" at bounding box center [304, 79] width 402 height 35
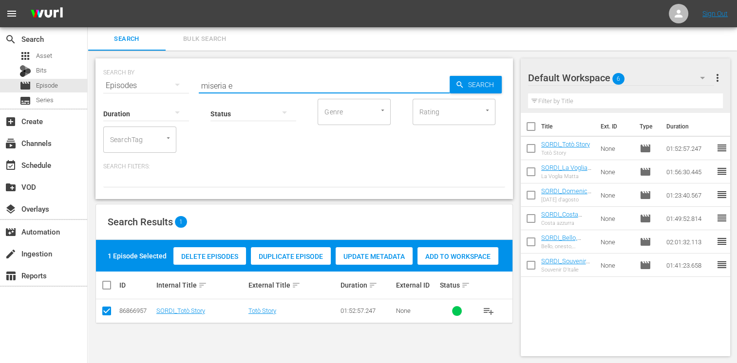
type input "miseria e"
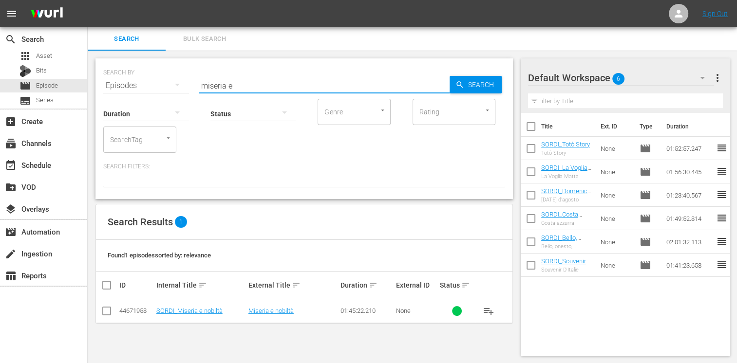
click at [101, 312] on input "checkbox" at bounding box center [107, 313] width 12 height 12
checkbox input "true"
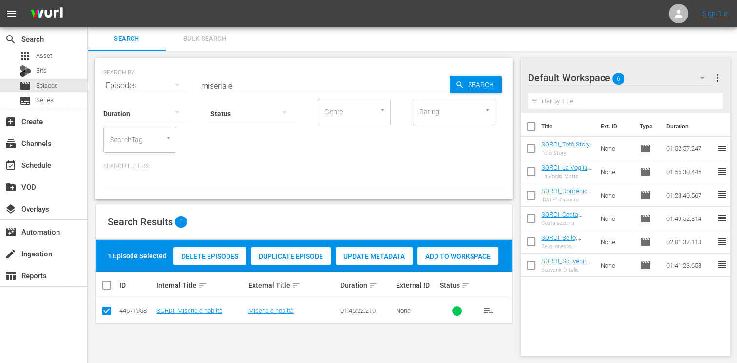
click at [445, 261] on div "Add to Workspace" at bounding box center [457, 256] width 81 height 19
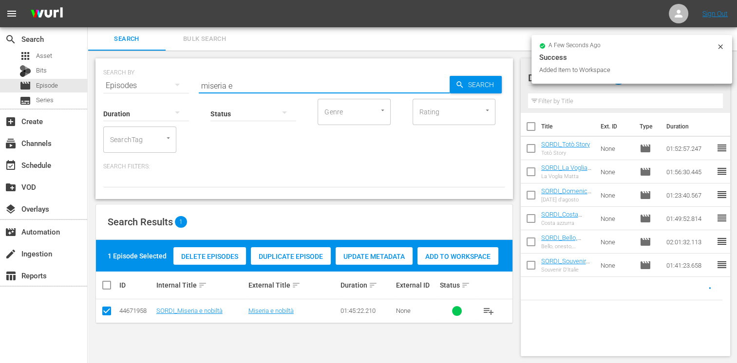
drag, startPoint x: 243, startPoint y: 87, endPoint x: 168, endPoint y: 78, distance: 75.5
click at [168, 78] on div "SEARCH BY Search By Episodes Search ID, Title, Description, Keywords, or Catego…" at bounding box center [304, 79] width 402 height 35
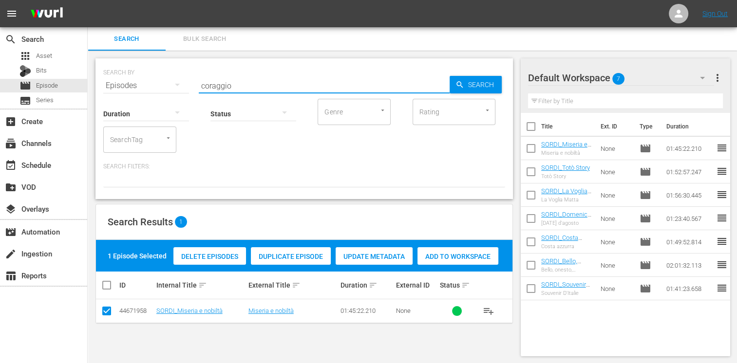
type input "coraggio"
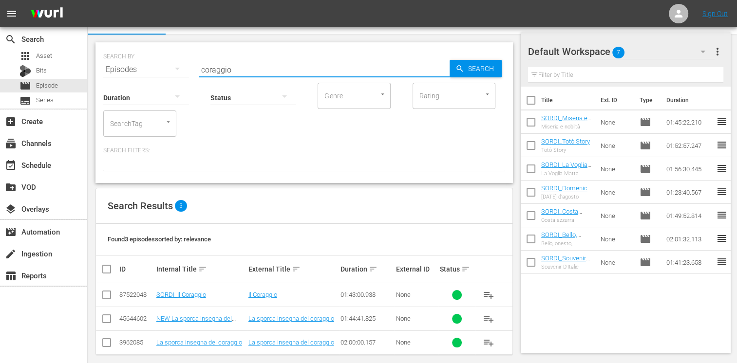
scroll to position [25, 0]
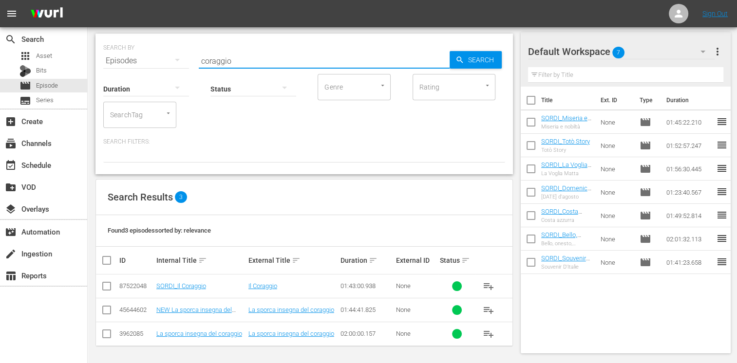
click at [105, 288] on input "checkbox" at bounding box center [107, 288] width 12 height 12
checkbox input "true"
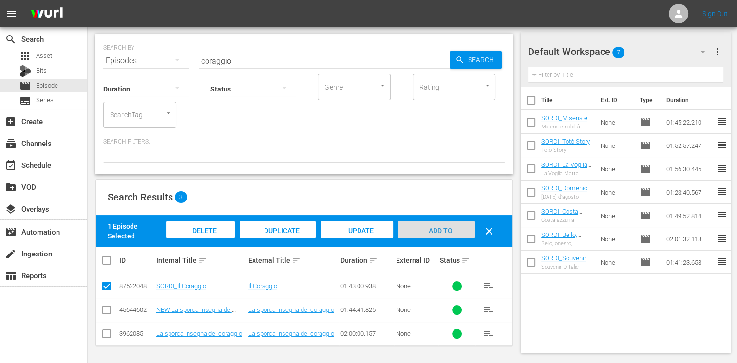
click at [427, 229] on span "Add to Workspace" at bounding box center [436, 240] width 48 height 26
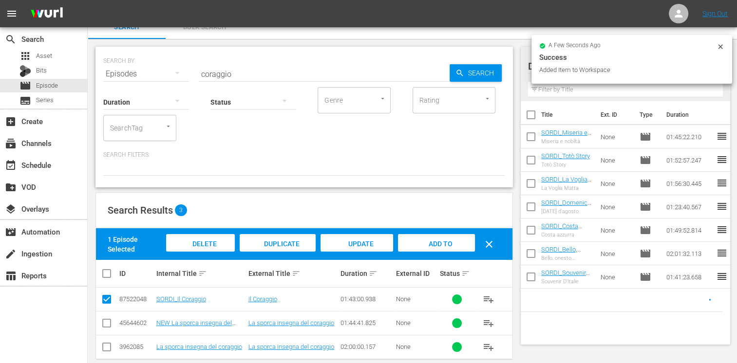
scroll to position [0, 0]
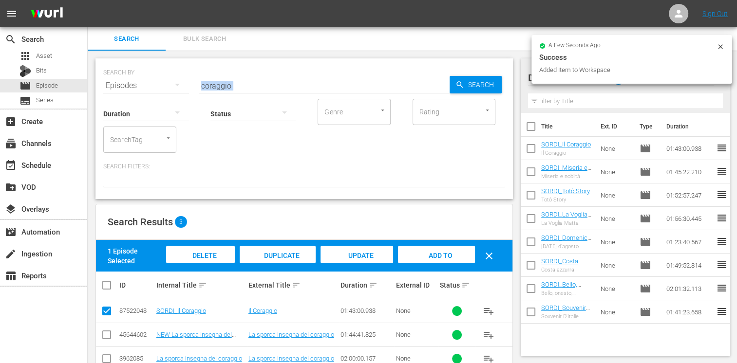
drag, startPoint x: 247, startPoint y: 92, endPoint x: 187, endPoint y: 85, distance: 60.8
click at [187, 85] on div "SEARCH BY Search By Episodes Search ID, Title, Description, Keywords, or Catego…" at bounding box center [303, 128] width 417 height 141
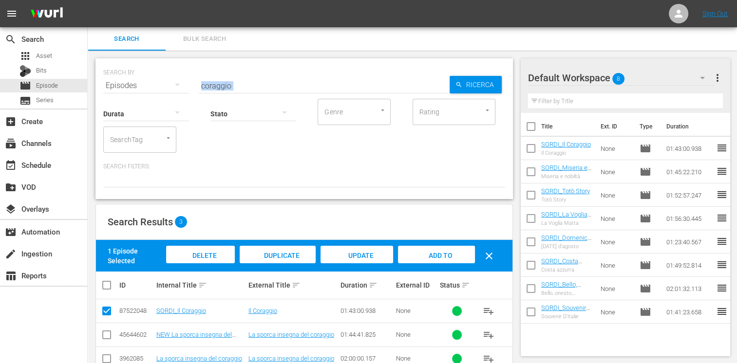
click at [247, 92] on div "Stato" at bounding box center [253, 107] width 86 height 35
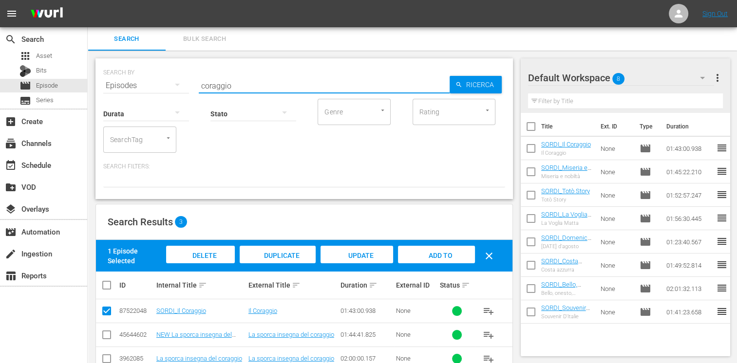
drag, startPoint x: 246, startPoint y: 83, endPoint x: 178, endPoint y: 76, distance: 68.0
click at [178, 76] on div "SEARCH BY Search By Episodes ID di ricerca, titolo, descrizione, parole chiave …" at bounding box center [304, 79] width 402 height 35
type input "mantenuto"
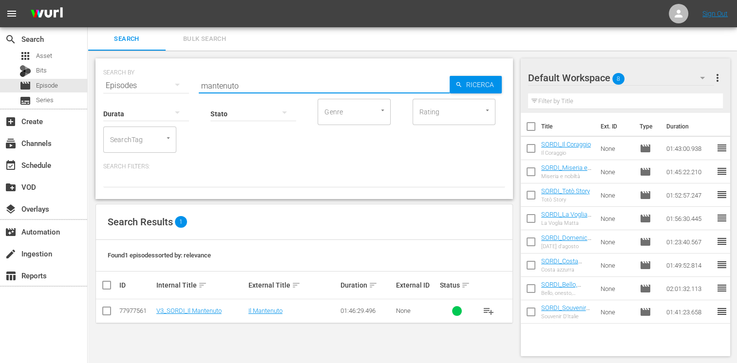
drag, startPoint x: 102, startPoint y: 306, endPoint x: 109, endPoint y: 304, distance: 7.2
click at [104, 305] on icon at bounding box center [107, 311] width 12 height 12
click at [110, 310] on input "checkbox" at bounding box center [107, 313] width 12 height 12
checkbox input "true"
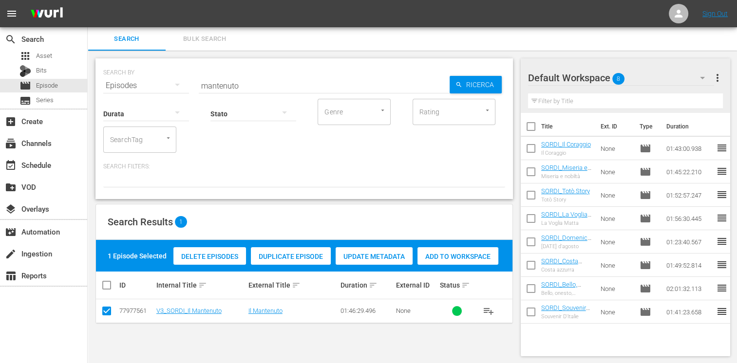
click at [450, 254] on span "Add to Workspace" at bounding box center [457, 257] width 81 height 8
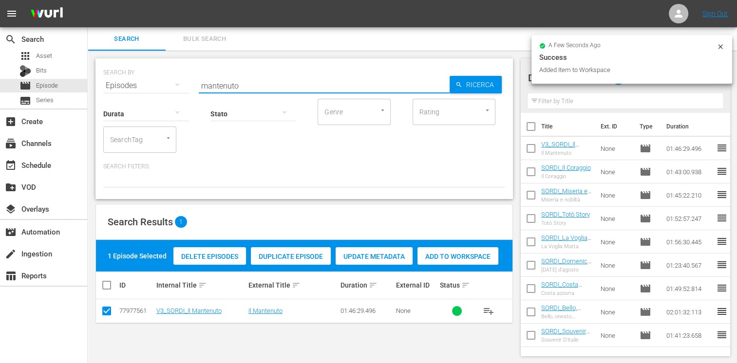
drag, startPoint x: 248, startPoint y: 85, endPoint x: 130, endPoint y: 67, distance: 119.7
click at [130, 67] on div "SEARCH BY Search By Episodes ID di ricerca, titolo, descrizione, parole chiave …" at bounding box center [304, 79] width 402 height 35
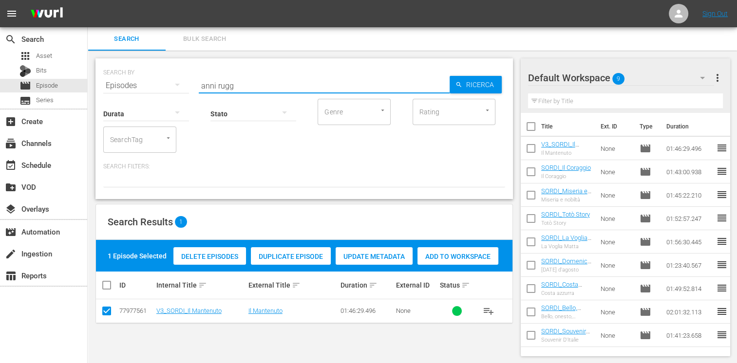
type input "anni rugg"
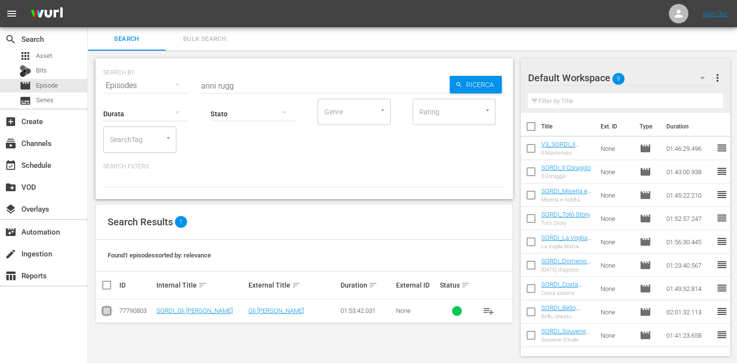
click at [107, 313] on input "checkbox" at bounding box center [107, 313] width 12 height 12
checkbox input "true"
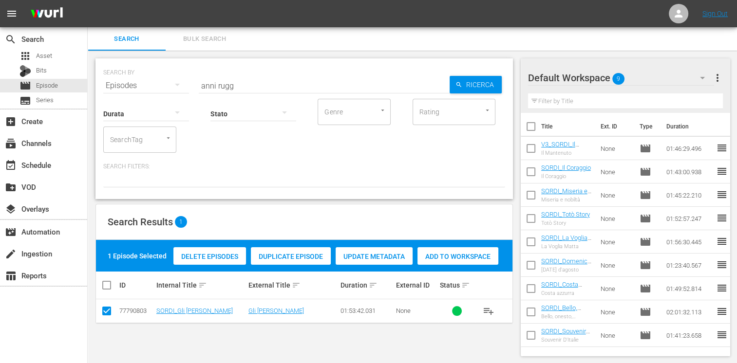
click at [443, 259] on span "Add to Workspace" at bounding box center [457, 257] width 81 height 8
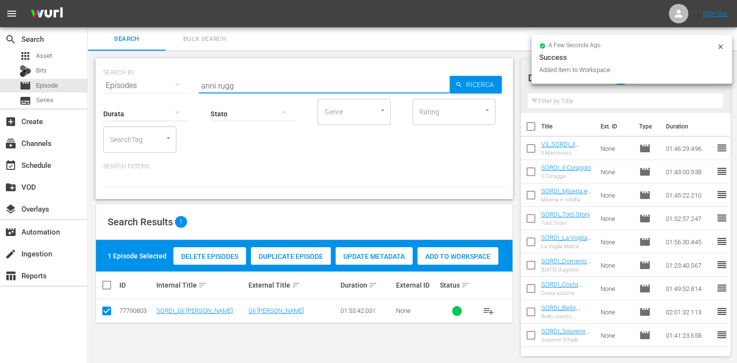
drag, startPoint x: 253, startPoint y: 83, endPoint x: 160, endPoint y: 86, distance: 92.6
click at [160, 86] on div "SEARCH BY Search By Episodes ID di ricerca, titolo, descrizione, parole chiave …" at bounding box center [304, 79] width 402 height 35
type input "camping"
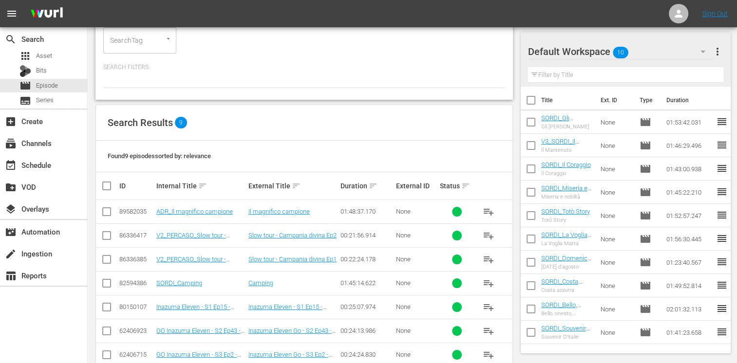
scroll to position [146, 0]
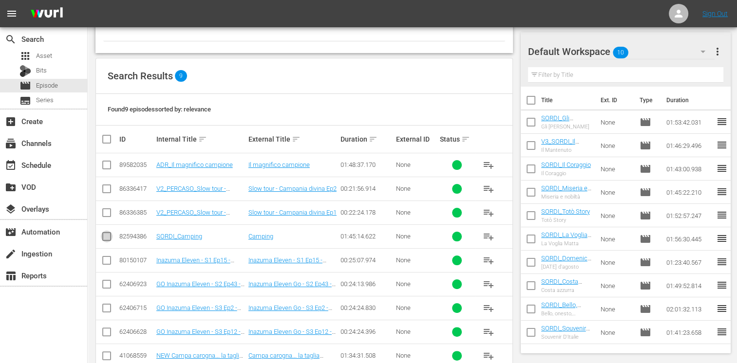
click at [111, 235] on input "checkbox" at bounding box center [107, 239] width 12 height 12
checkbox input "true"
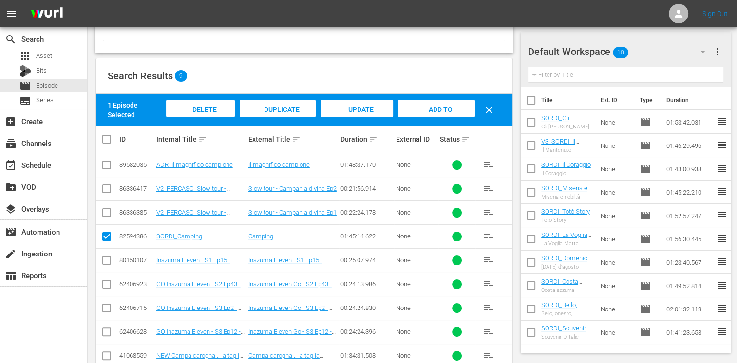
click at [449, 107] on span "Add to Workspace" at bounding box center [436, 119] width 48 height 26
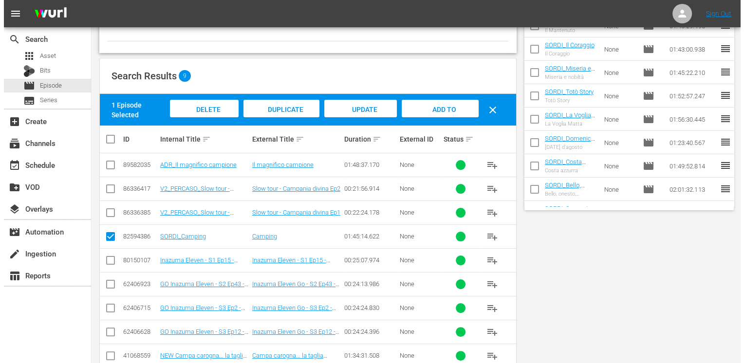
scroll to position [0, 0]
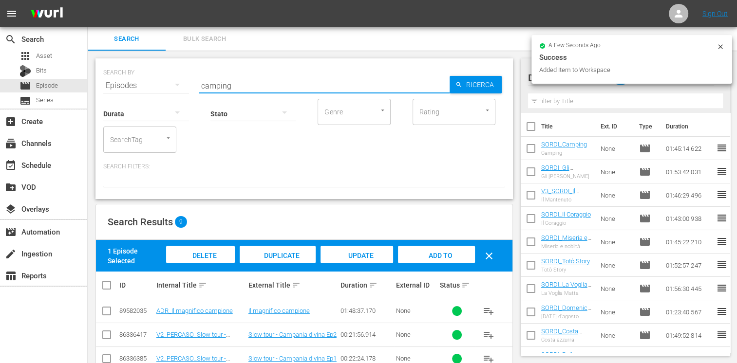
drag, startPoint x: 259, startPoint y: 86, endPoint x: 162, endPoint y: 78, distance: 97.2
click at [162, 78] on div "SEARCH BY Search By Episodes ID di ricerca, titolo, descrizione, parole chiave …" at bounding box center [304, 79] width 402 height 35
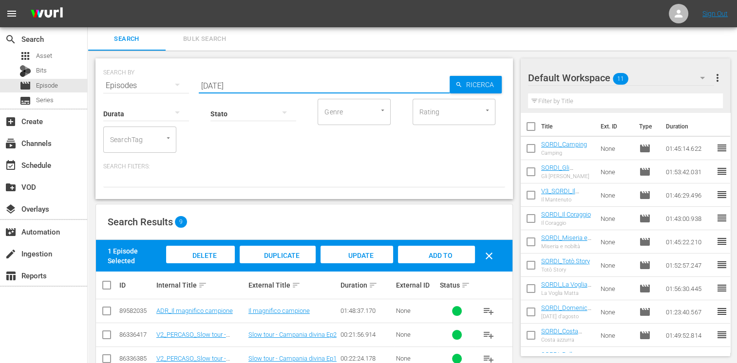
type input "domenica"
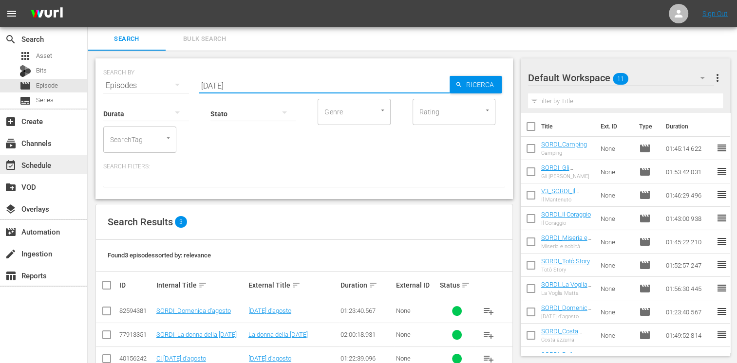
click at [56, 163] on div "event_available Schedule" at bounding box center [43, 164] width 87 height 19
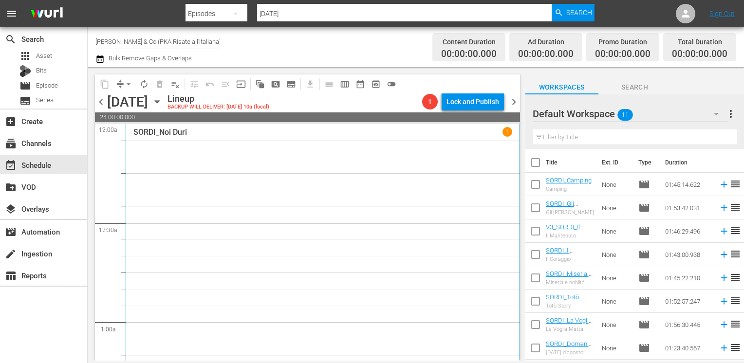
click at [537, 169] on input "checkbox" at bounding box center [535, 164] width 20 height 20
checkbox input "true"
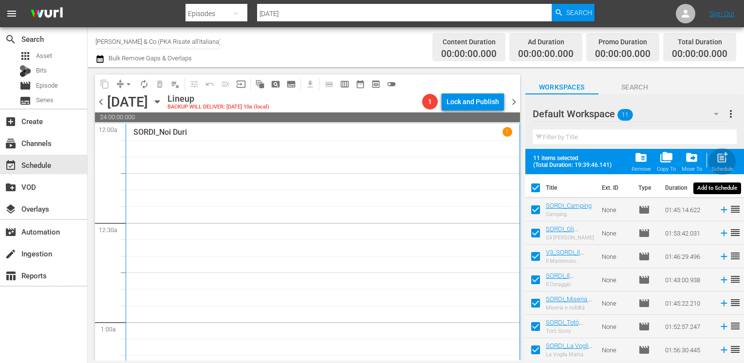
click at [721, 161] on span "post_add" at bounding box center [722, 157] width 13 height 13
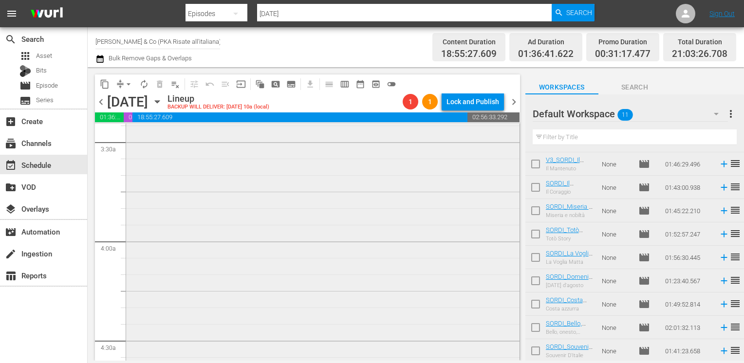
scroll to position [682, 0]
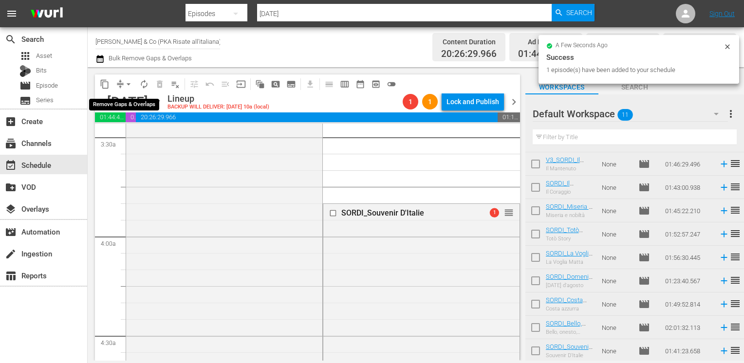
click at [126, 87] on span "arrow_drop_down" at bounding box center [129, 84] width 10 height 10
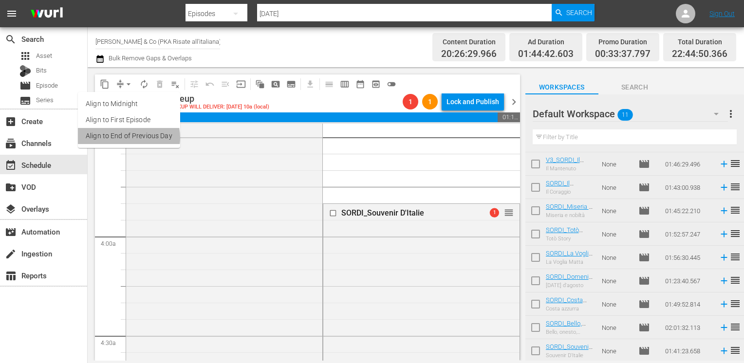
click at [127, 138] on li "Align to End of Previous Day" at bounding box center [129, 136] width 102 height 16
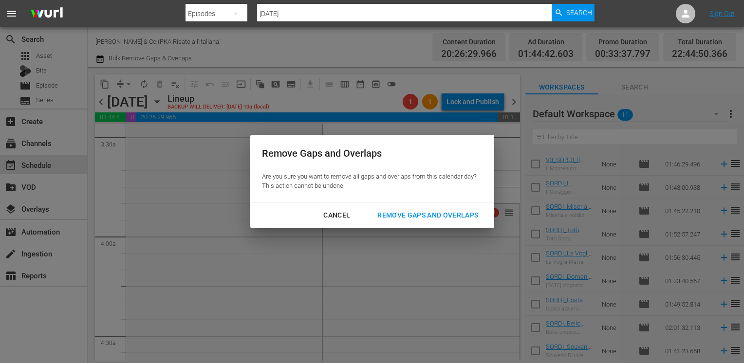
click at [422, 212] on div "Remove Gaps and Overlaps" at bounding box center [428, 215] width 116 height 12
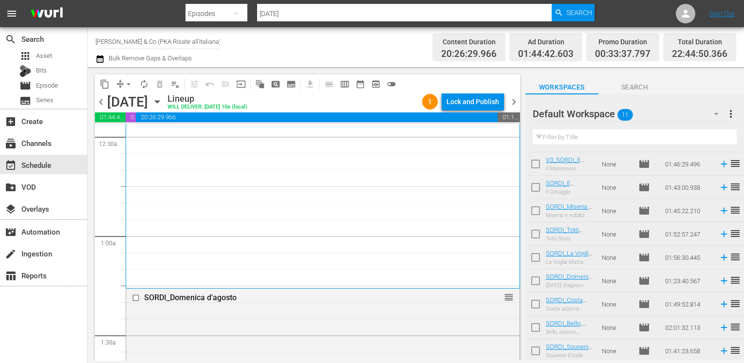
scroll to position [25, 0]
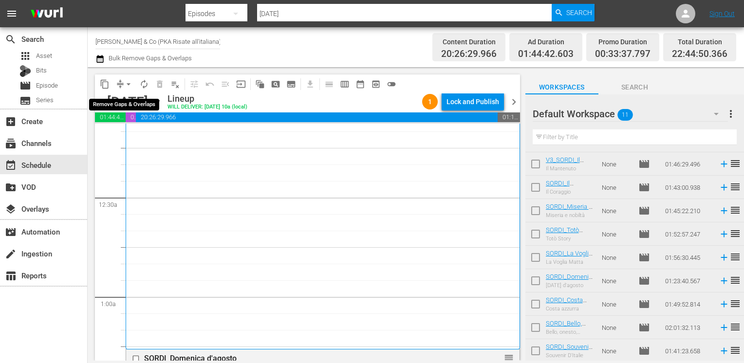
click at [129, 87] on span "arrow_drop_down" at bounding box center [129, 84] width 10 height 10
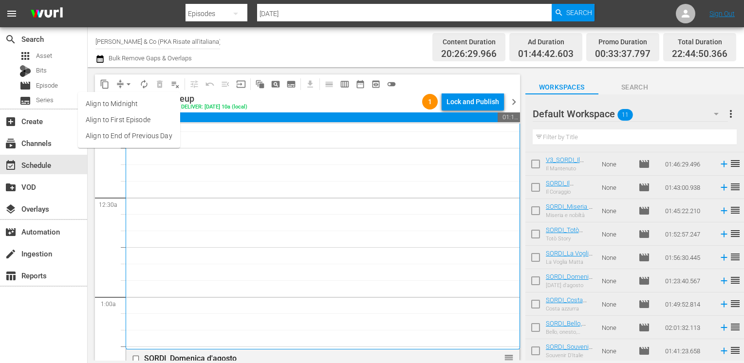
click at [130, 139] on li "Align to End of Previous Day" at bounding box center [129, 136] width 102 height 16
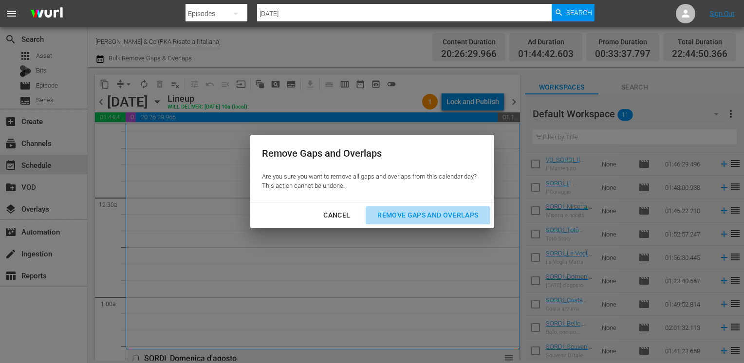
click at [418, 213] on div "Remove Gaps and Overlaps" at bounding box center [428, 215] width 116 height 12
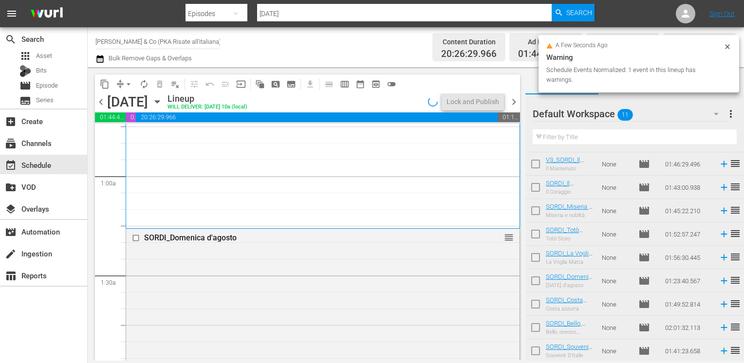
scroll to position [243, 0]
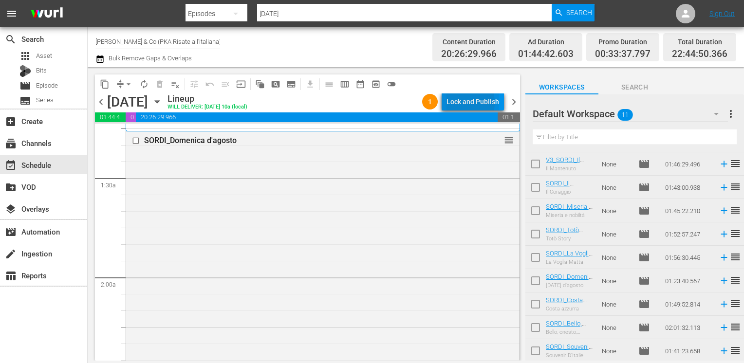
click at [461, 103] on div "Lock and Publish" at bounding box center [473, 102] width 53 height 18
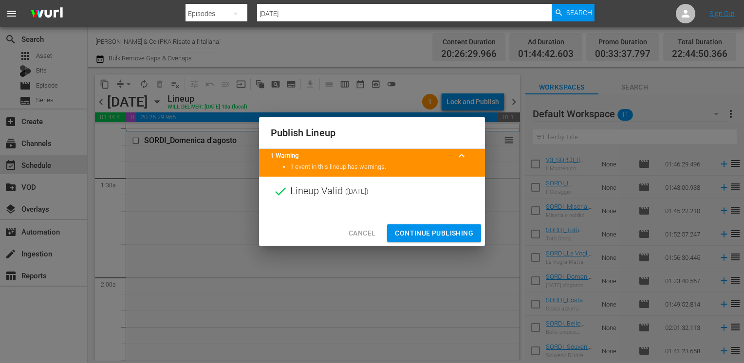
click at [428, 235] on span "Continue Publishing" at bounding box center [434, 233] width 78 height 12
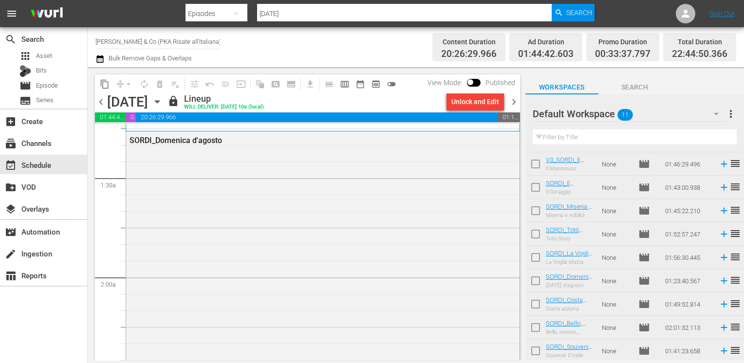
click at [516, 100] on span "chevron_right" at bounding box center [514, 102] width 12 height 12
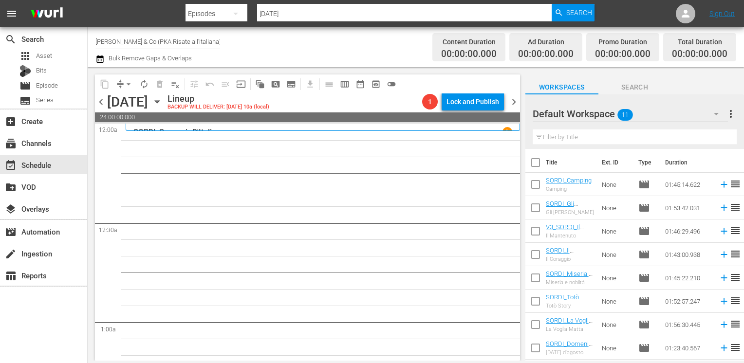
click at [534, 166] on input "checkbox" at bounding box center [535, 164] width 20 height 20
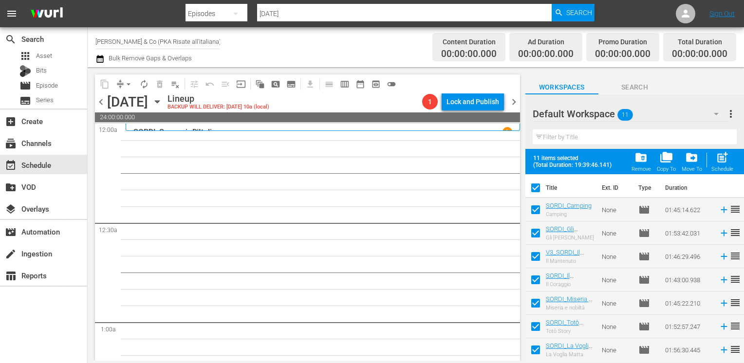
click at [644, 161] on span "folder_delete" at bounding box center [641, 157] width 13 height 13
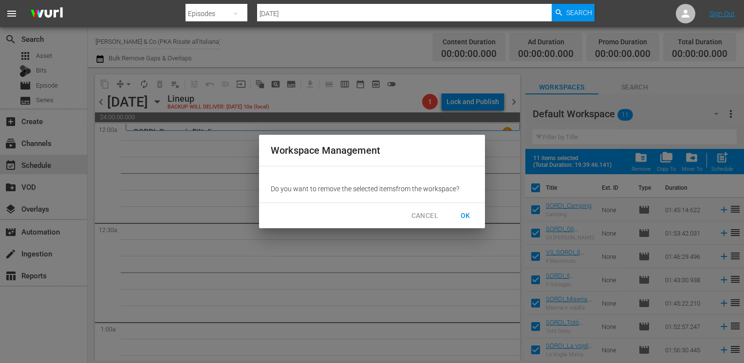
click at [467, 213] on span "OK" at bounding box center [466, 216] width 16 height 12
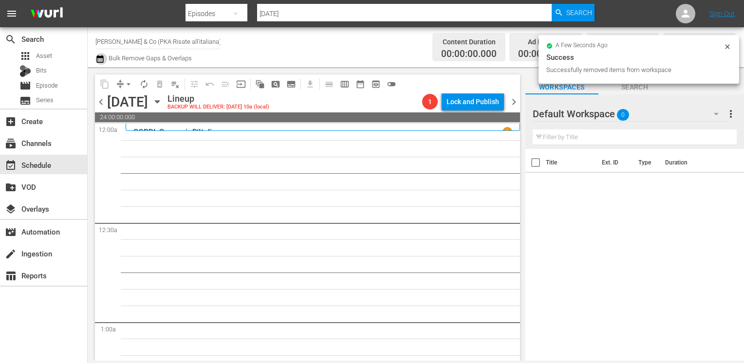
click at [102, 58] on icon "button" at bounding box center [99, 59] width 9 height 12
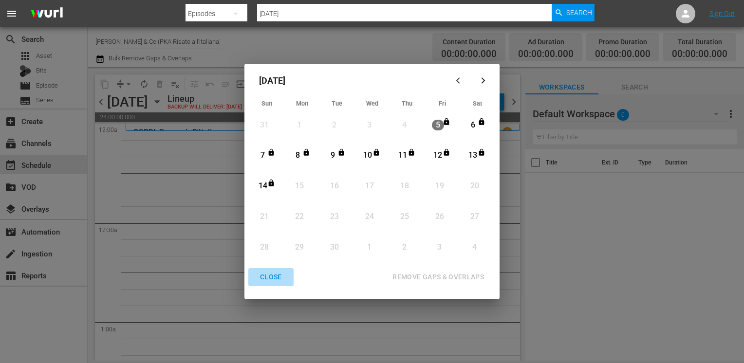
click at [271, 278] on div "CLOSE" at bounding box center [270, 277] width 37 height 12
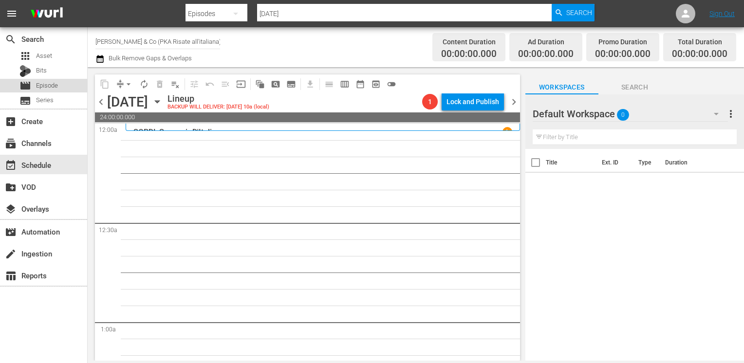
click at [56, 84] on span "Episode" at bounding box center [47, 86] width 22 height 10
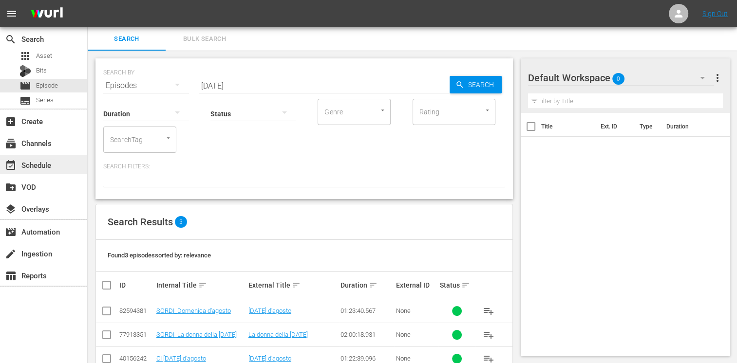
click at [48, 161] on div "event_available Schedule" at bounding box center [27, 163] width 55 height 9
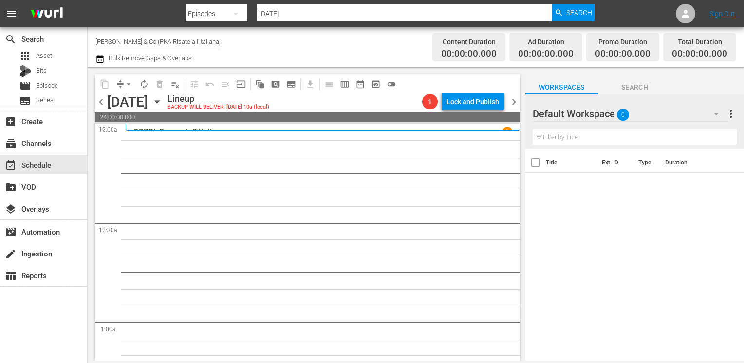
click at [145, 45] on input "[PERSON_NAME] & Co (PKA Risate all'italiana)" at bounding box center [157, 41] width 125 height 23
click at [140, 44] on input "[PERSON_NAME] & Co (PKA Risate all'italiana)" at bounding box center [157, 41] width 125 height 23
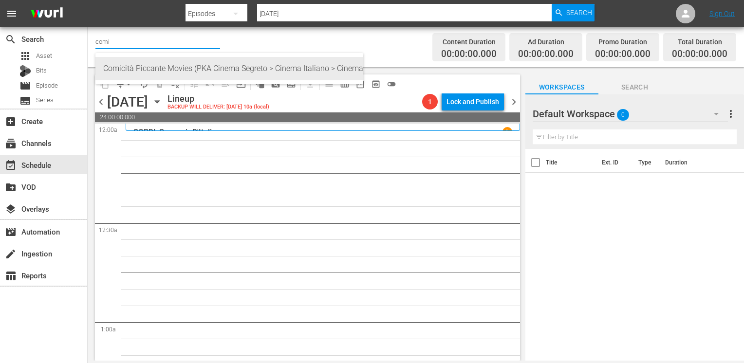
click at [147, 65] on div "Comicità Piccante Movies (PKA Cinema Segreto > Cinema Italiano > Cinema Polizio…" at bounding box center [229, 68] width 252 height 23
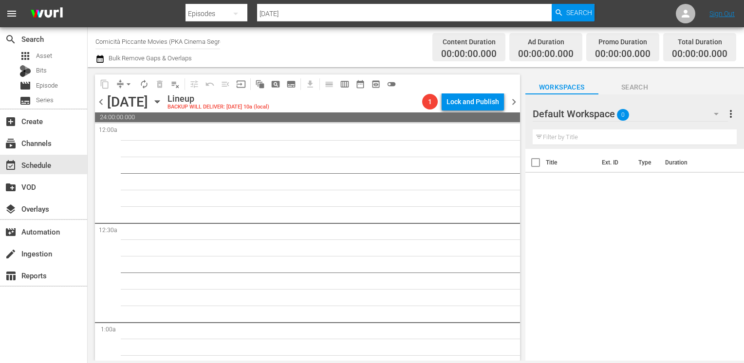
click at [103, 103] on span "chevron_left" at bounding box center [101, 102] width 12 height 12
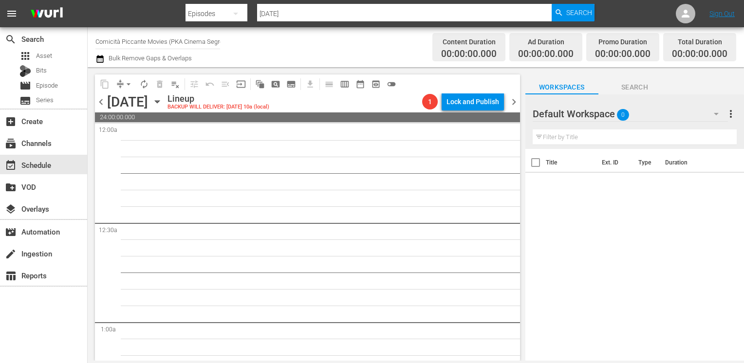
click at [103, 103] on span "chevron_left" at bounding box center [101, 102] width 12 height 12
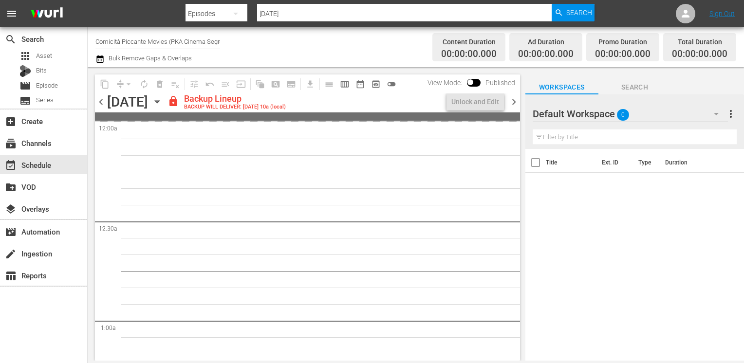
click at [103, 103] on span "chevron_left" at bounding box center [101, 102] width 12 height 12
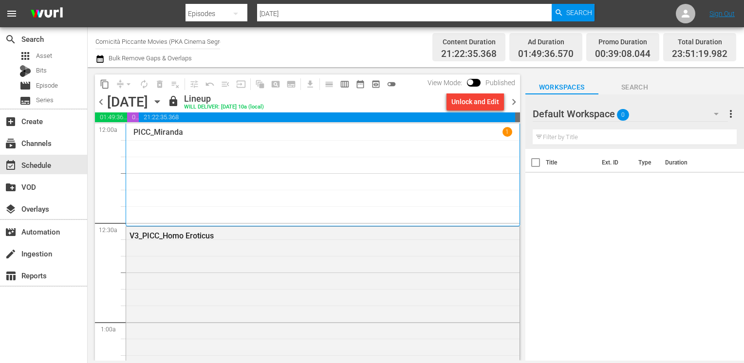
click at [513, 103] on span "chevron_right" at bounding box center [514, 102] width 12 height 12
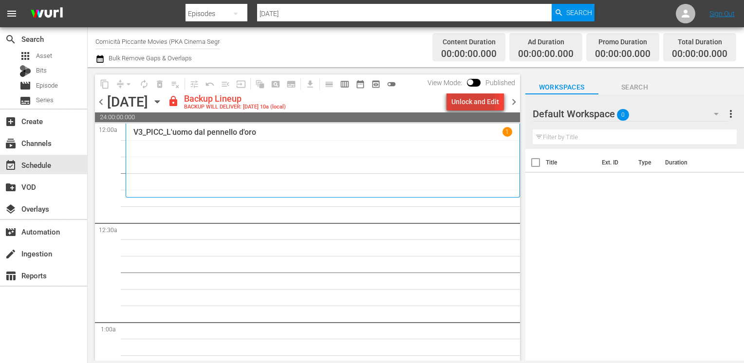
click at [464, 100] on div "Unlock and Edit" at bounding box center [475, 102] width 48 height 18
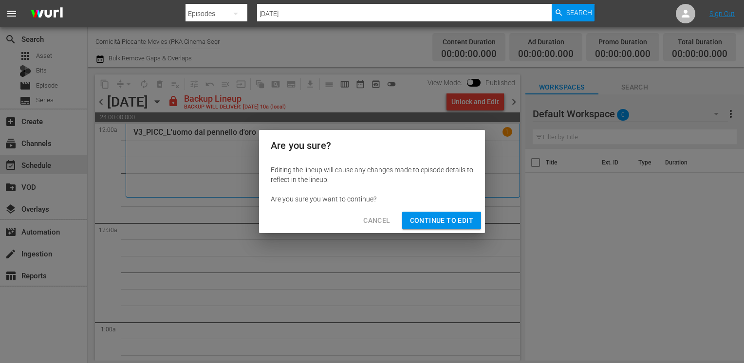
click at [432, 216] on span "Continue to Edit" at bounding box center [441, 221] width 63 height 12
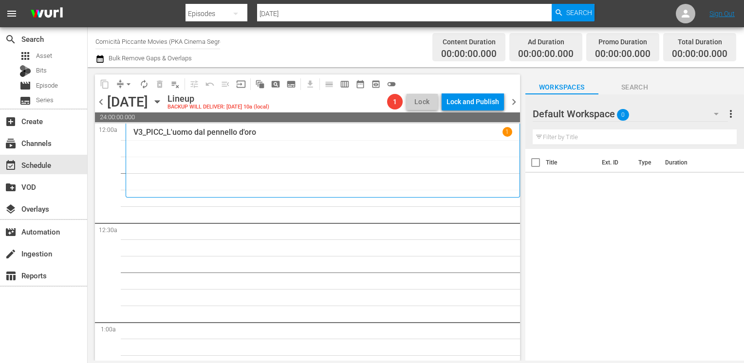
click at [513, 102] on span "chevron_right" at bounding box center [514, 102] width 12 height 12
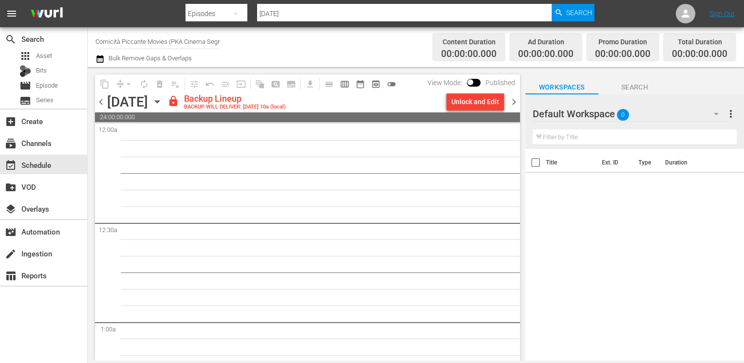
click at [461, 104] on div "Unlock and Edit" at bounding box center [475, 102] width 48 height 18
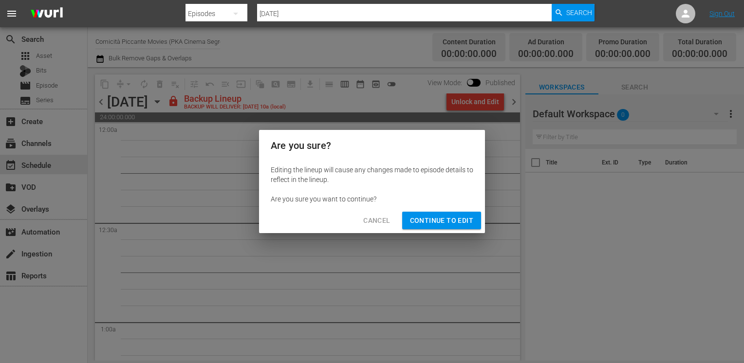
click at [439, 225] on span "Continue to Edit" at bounding box center [441, 221] width 63 height 12
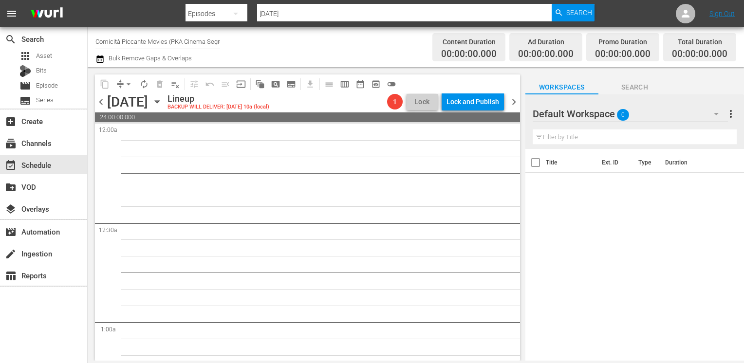
click at [512, 103] on span "chevron_right" at bounding box center [514, 102] width 12 height 12
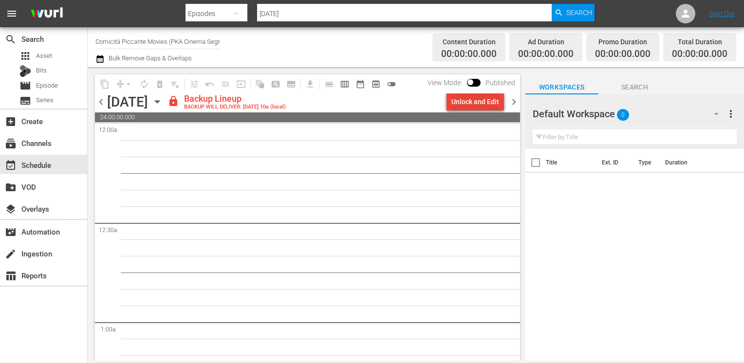
click at [468, 104] on div "Unlock and Edit" at bounding box center [475, 102] width 48 height 18
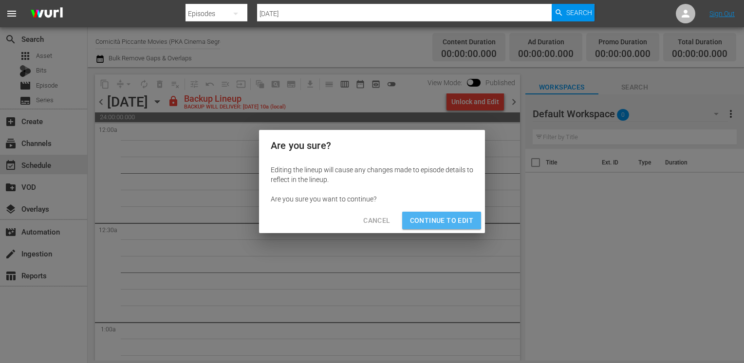
click at [430, 217] on span "Continue to Edit" at bounding box center [441, 221] width 63 height 12
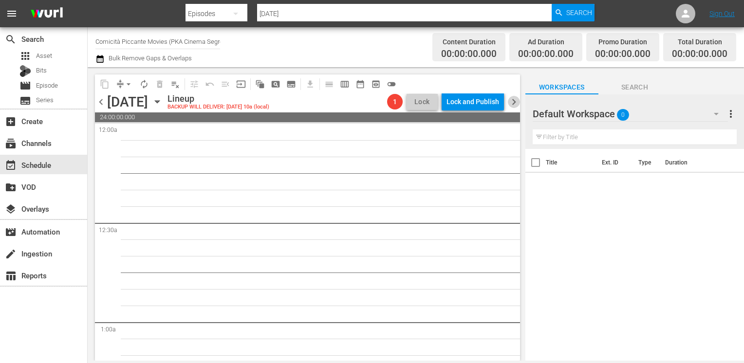
click at [514, 105] on span "chevron_right" at bounding box center [514, 102] width 12 height 12
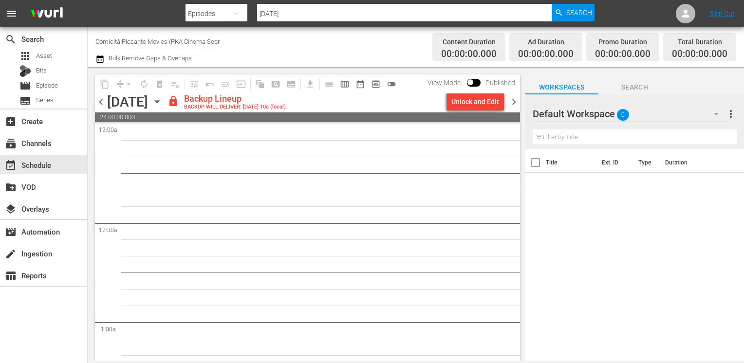
click at [470, 104] on div "Unlock and Edit" at bounding box center [475, 102] width 48 height 18
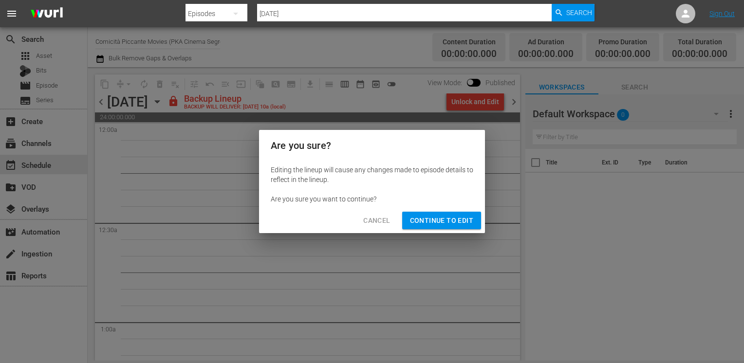
click at [440, 217] on span "Continue to Edit" at bounding box center [441, 221] width 63 height 12
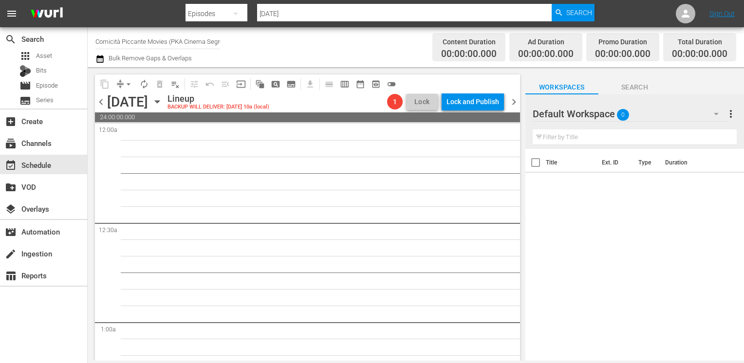
click at [512, 107] on span "chevron_right" at bounding box center [514, 102] width 12 height 12
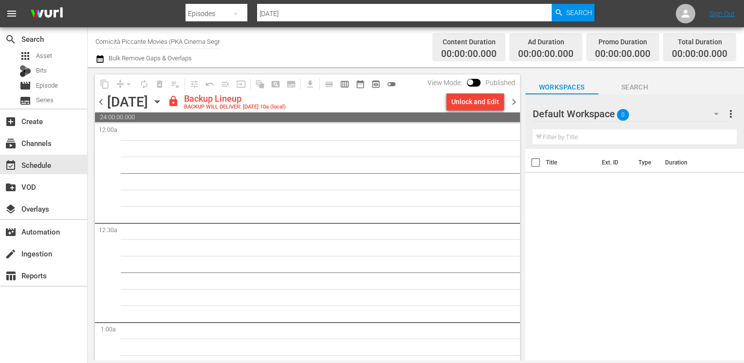
click at [468, 102] on div "Unlock and Edit" at bounding box center [475, 102] width 48 height 18
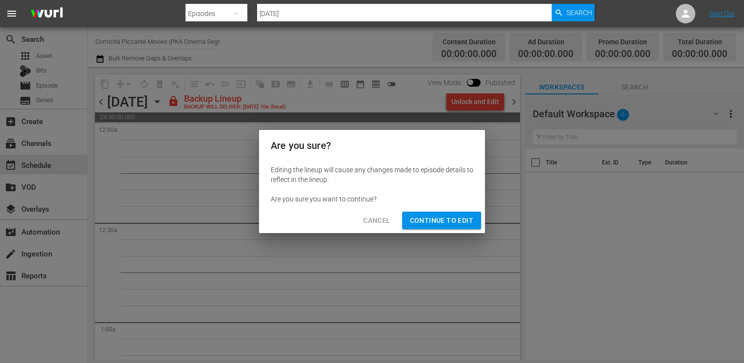
click at [440, 223] on span "Continue to Edit" at bounding box center [441, 221] width 63 height 12
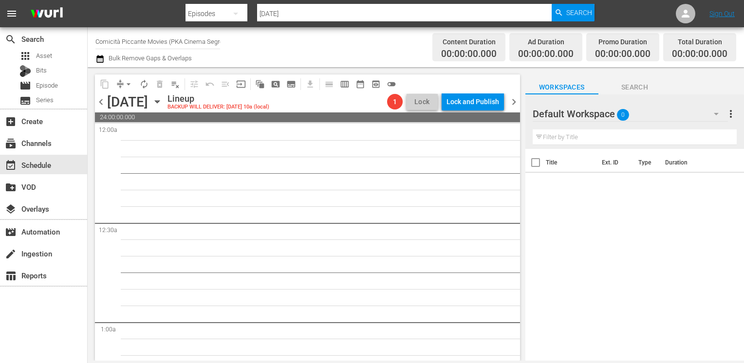
click at [510, 106] on span "chevron_right" at bounding box center [514, 102] width 12 height 12
click at [511, 100] on span "chevron_right" at bounding box center [514, 102] width 12 height 12
click at [103, 105] on span "chevron_left" at bounding box center [101, 102] width 12 height 12
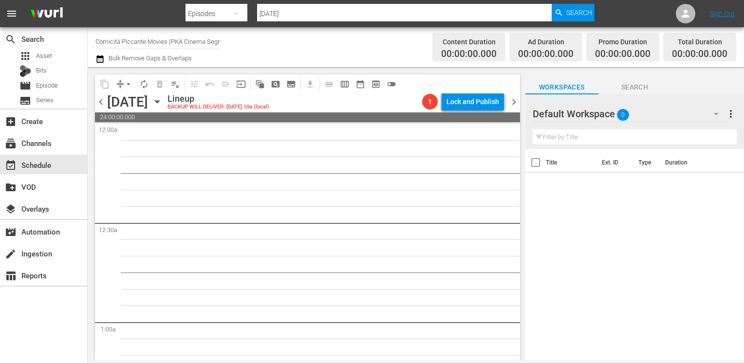
click at [103, 105] on span "chevron_left" at bounding box center [101, 102] width 12 height 12
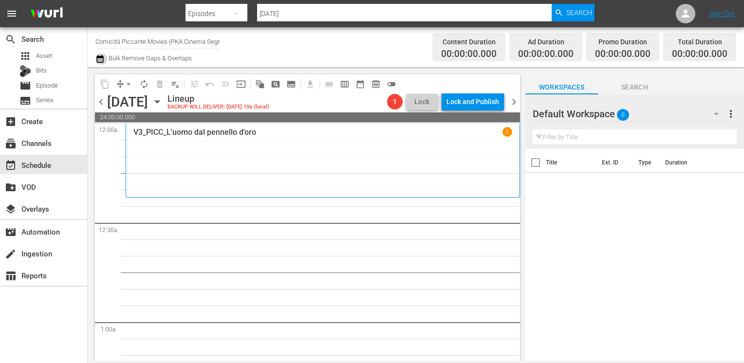
click at [100, 59] on icon "button" at bounding box center [99, 59] width 7 height 8
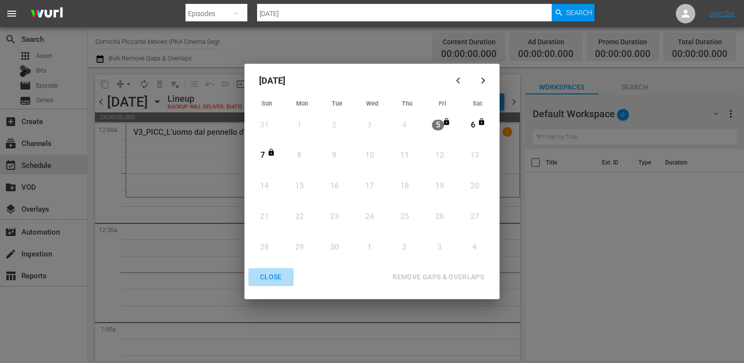
click at [275, 280] on div "CLOSE" at bounding box center [270, 277] width 37 height 12
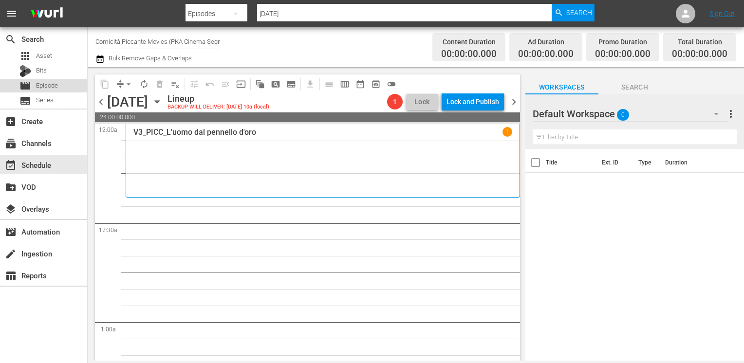
click at [50, 87] on span "Episode" at bounding box center [47, 86] width 22 height 10
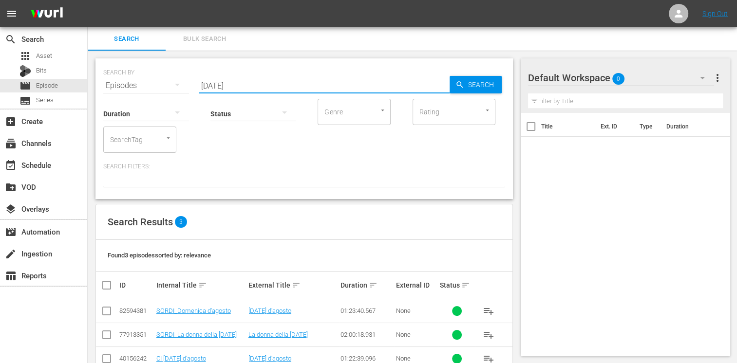
drag, startPoint x: 247, startPoint y: 85, endPoint x: 167, endPoint y: 83, distance: 80.9
click at [167, 83] on div "SEARCH BY Search By Episodes Search ID, Title, Description, Keywords, or Catego…" at bounding box center [304, 79] width 402 height 35
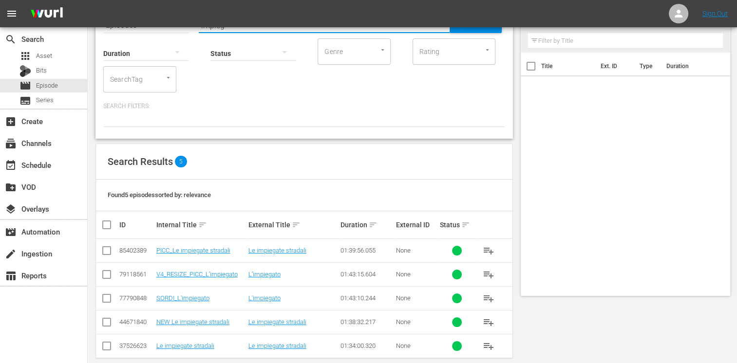
scroll to position [72, 0]
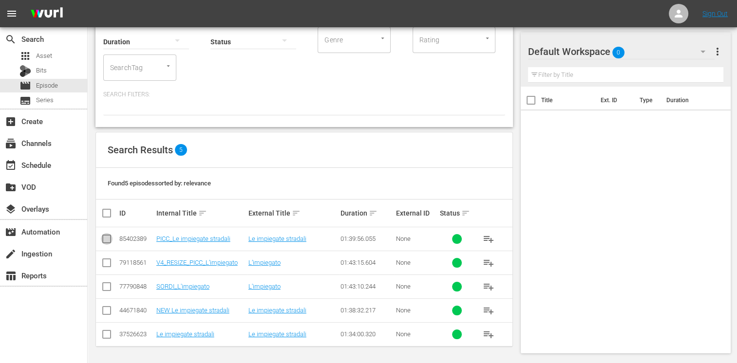
click at [107, 238] on input "checkbox" at bounding box center [107, 241] width 12 height 12
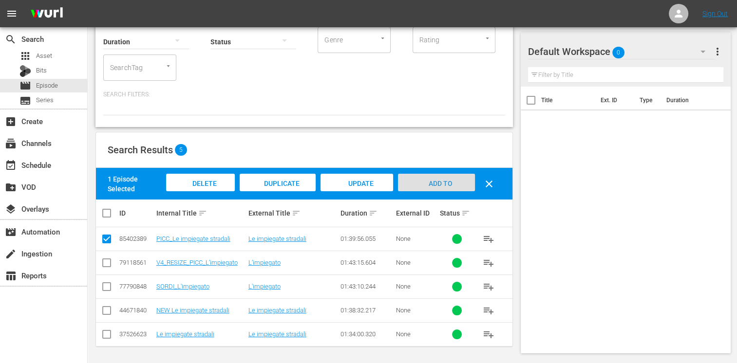
click at [435, 180] on span "Add to Workspace" at bounding box center [436, 193] width 48 height 26
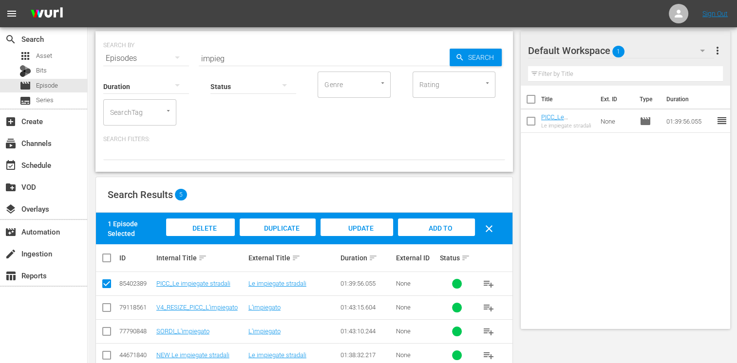
scroll to position [0, 0]
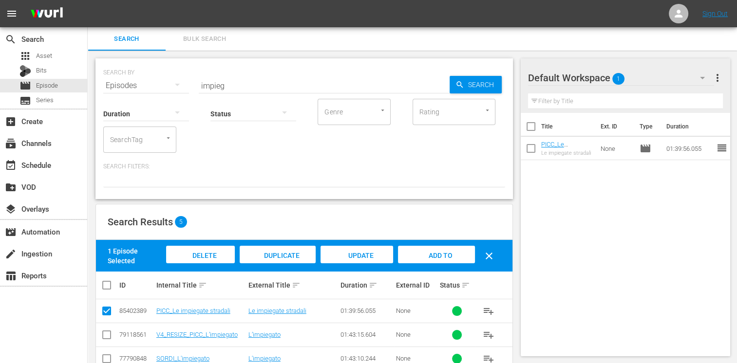
drag, startPoint x: 228, startPoint y: 85, endPoint x: 193, endPoint y: 84, distance: 35.1
click at [193, 84] on div "SEARCH BY Search By Episodes Search ID, Title, Description, Keywords, or Catego…" at bounding box center [304, 79] width 402 height 35
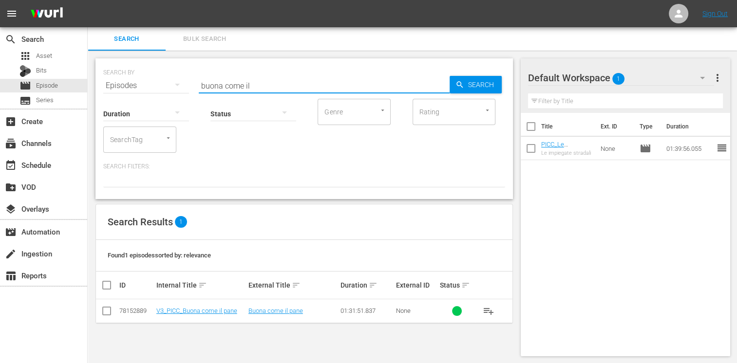
click at [107, 312] on input "checkbox" at bounding box center [107, 313] width 12 height 12
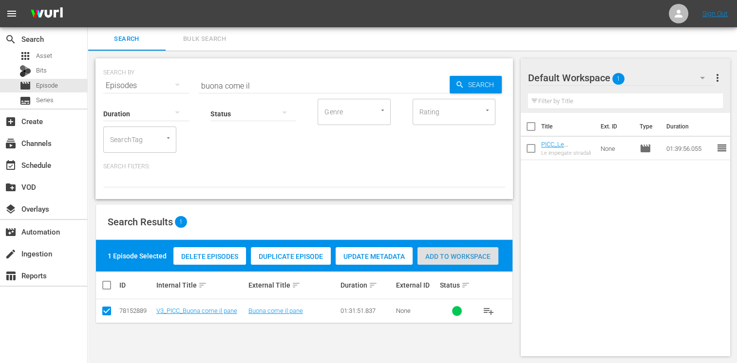
click at [477, 252] on div "Add to Workspace" at bounding box center [457, 256] width 81 height 19
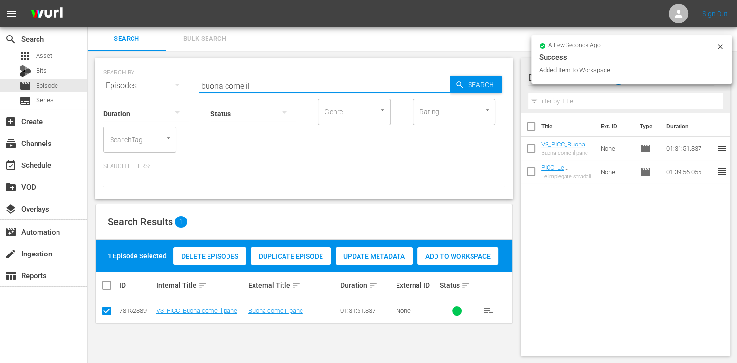
drag, startPoint x: 264, startPoint y: 88, endPoint x: 124, endPoint y: 83, distance: 139.9
click at [124, 83] on div "SEARCH BY Search By Episodes Search ID, Title, Description, Keywords, or Catego…" at bounding box center [304, 79] width 402 height 35
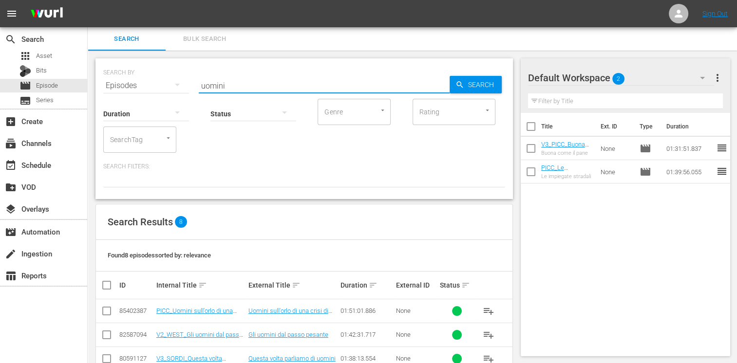
click at [108, 306] on icon at bounding box center [107, 311] width 12 height 12
click at [109, 310] on input "checkbox" at bounding box center [107, 313] width 12 height 12
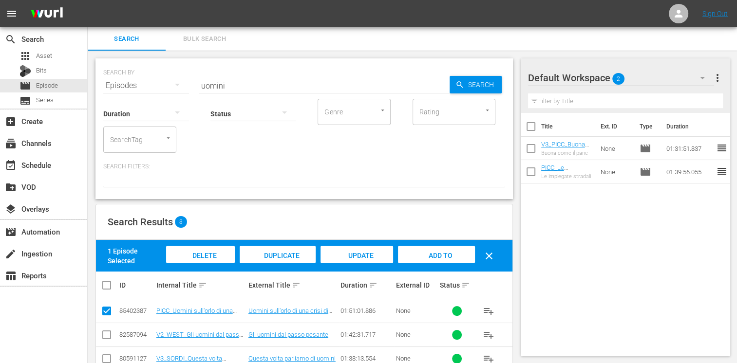
drag, startPoint x: 430, startPoint y: 256, endPoint x: 405, endPoint y: 243, distance: 27.7
click at [430, 256] on span "Add to Workspace" at bounding box center [436, 265] width 48 height 26
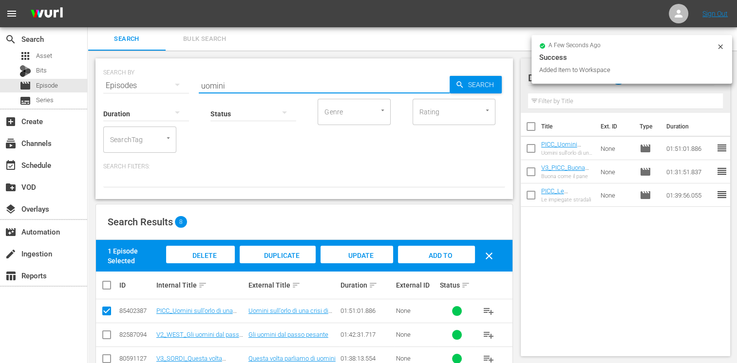
drag, startPoint x: 230, startPoint y: 85, endPoint x: 164, endPoint y: 82, distance: 66.3
click at [164, 82] on div "SEARCH BY Search By Episodes Search ID, Title, Description, Keywords, or Catego…" at bounding box center [304, 79] width 402 height 35
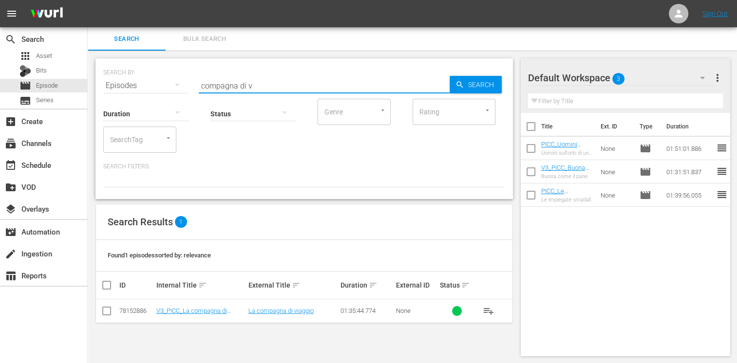
click at [102, 306] on icon at bounding box center [107, 311] width 12 height 12
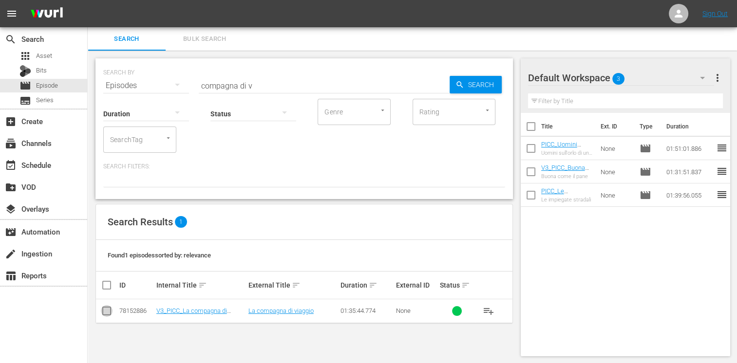
click at [111, 309] on input "checkbox" at bounding box center [107, 313] width 12 height 12
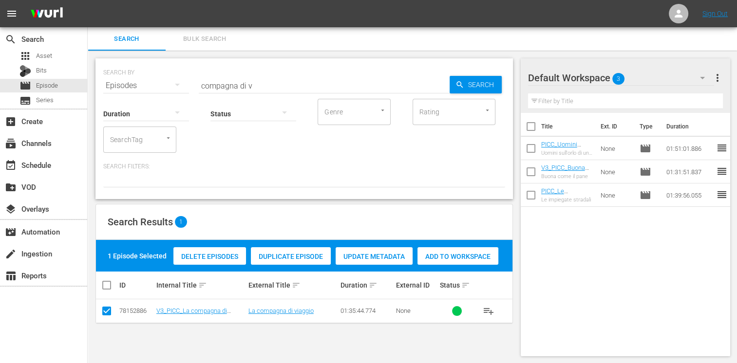
click at [437, 253] on span "Add to Workspace" at bounding box center [457, 257] width 81 height 8
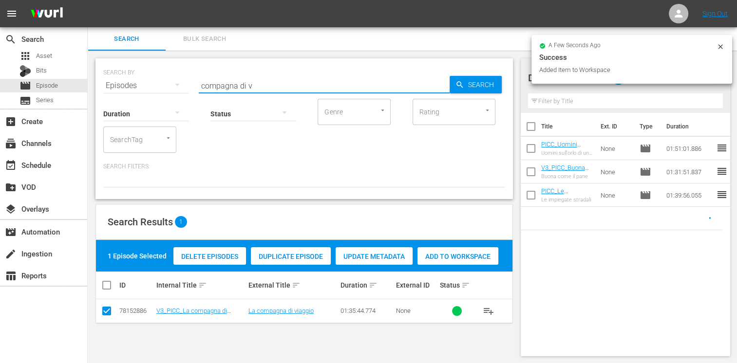
drag, startPoint x: 255, startPoint y: 89, endPoint x: 140, endPoint y: 79, distance: 114.9
click at [140, 79] on div "SEARCH BY Search By Episodes Search ID, Title, Description, Keywords, or Catego…" at bounding box center [304, 79] width 402 height 35
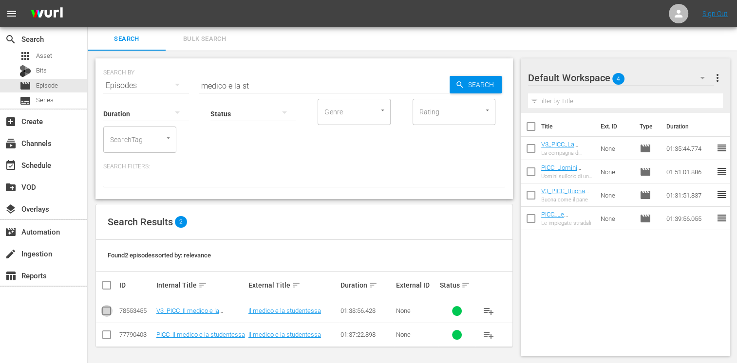
click at [106, 313] on input "checkbox" at bounding box center [107, 313] width 12 height 12
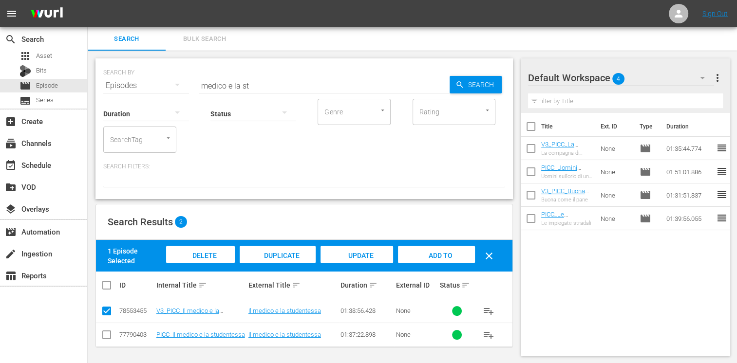
click at [432, 255] on span "Add to Workspace" at bounding box center [436, 265] width 48 height 26
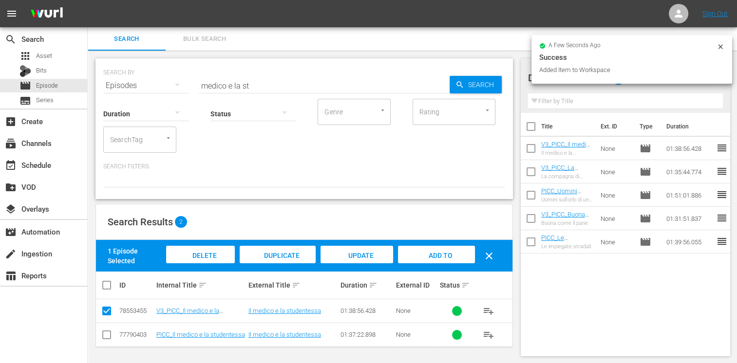
click at [115, 310] on td at bounding box center [107, 312] width 22 height 24
click at [109, 310] on input "checkbox" at bounding box center [107, 313] width 12 height 12
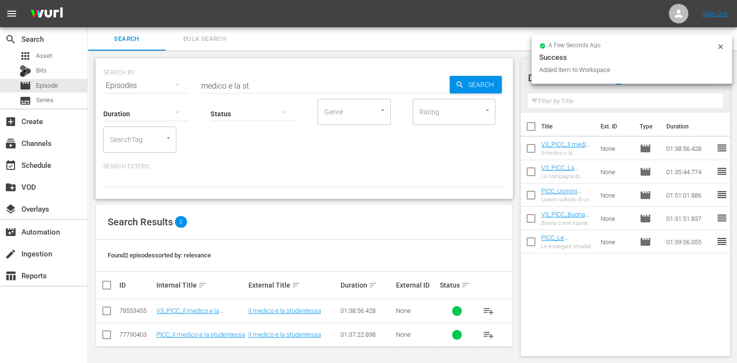
click at [112, 341] on input "checkbox" at bounding box center [107, 337] width 12 height 12
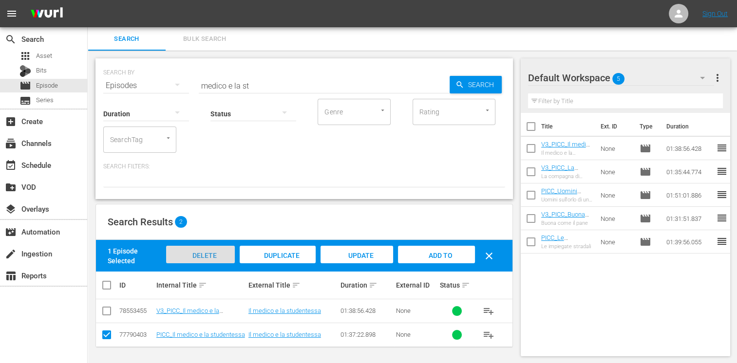
click at [190, 258] on span "Delete Episodes" at bounding box center [200, 265] width 39 height 26
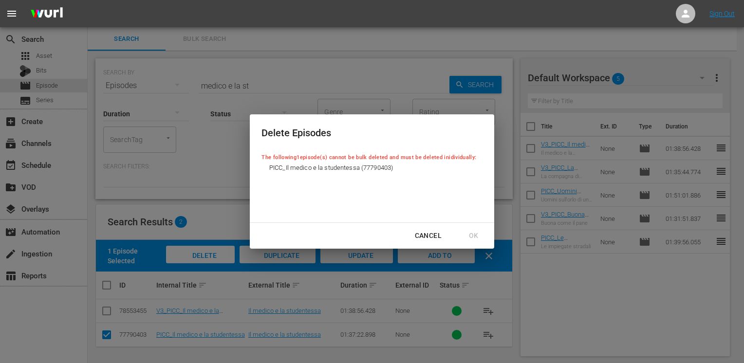
click at [469, 235] on div "Cancel OK" at bounding box center [372, 236] width 244 height 26
click at [439, 235] on div "Cancel" at bounding box center [428, 236] width 42 height 12
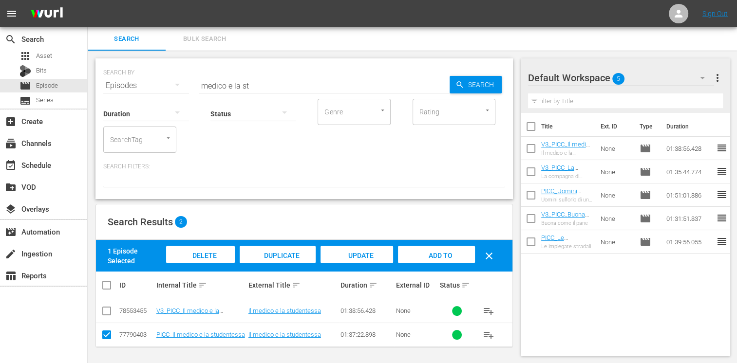
click at [106, 335] on input "checkbox" at bounding box center [107, 337] width 12 height 12
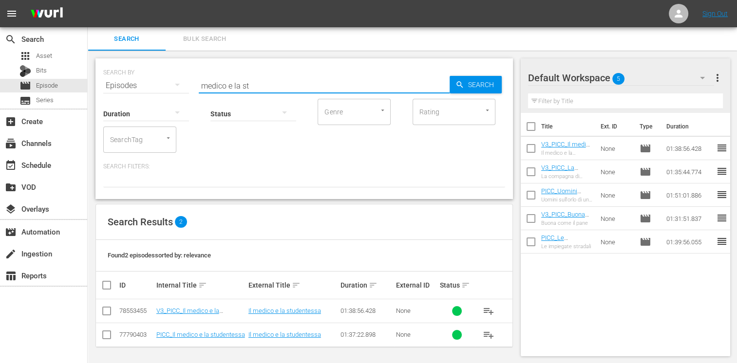
drag, startPoint x: 253, startPoint y: 87, endPoint x: 120, endPoint y: 69, distance: 133.7
click at [120, 69] on div "SEARCH BY Search By Episodes Search ID, Title, Description, Keywords, or Catego…" at bounding box center [304, 79] width 402 height 35
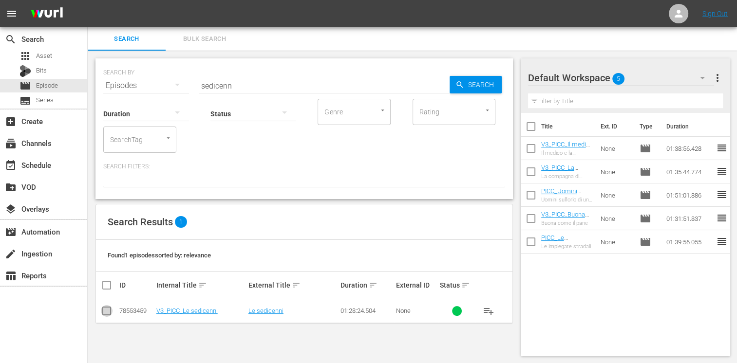
click at [109, 318] on input "checkbox" at bounding box center [107, 313] width 12 height 12
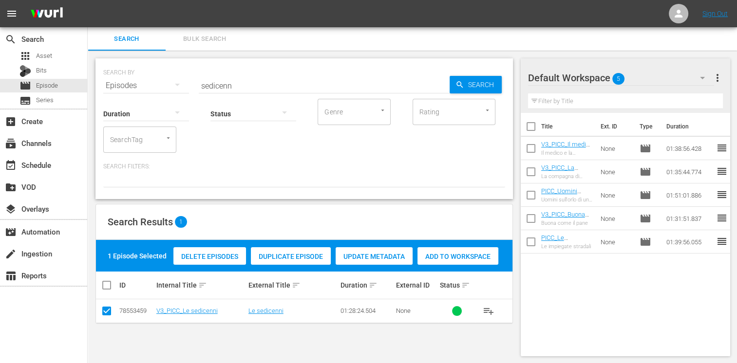
click at [470, 254] on span "Add to Workspace" at bounding box center [457, 257] width 81 height 8
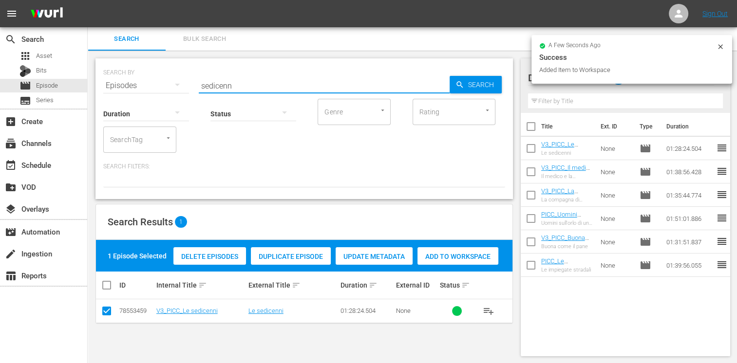
drag, startPoint x: 238, startPoint y: 82, endPoint x: 133, endPoint y: 80, distance: 105.2
click at [133, 80] on div "SEARCH BY Search By Episodes Search ID, Title, Description, Keywords, or Catego…" at bounding box center [304, 79] width 402 height 35
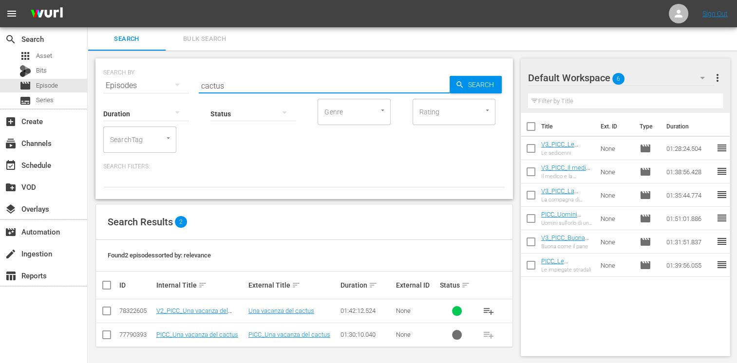
click at [100, 315] on td at bounding box center [107, 312] width 22 height 24
click at [107, 314] on input "checkbox" at bounding box center [107, 313] width 12 height 12
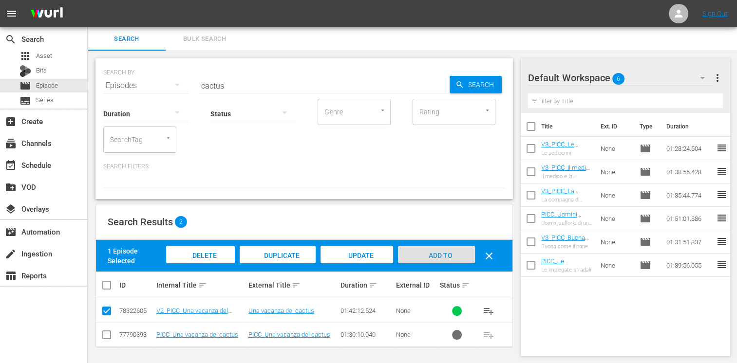
click at [460, 253] on div "Add to Workspace" at bounding box center [436, 264] width 76 height 37
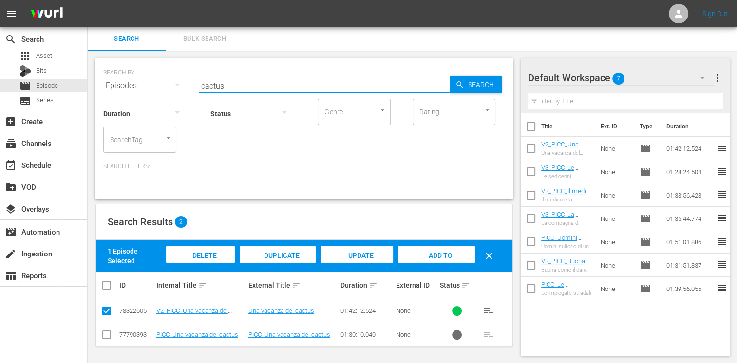
drag, startPoint x: 235, startPoint y: 84, endPoint x: 148, endPoint y: 83, distance: 87.2
click at [148, 83] on div "SEARCH BY Search By Episodes Search ID, Title, Description, Keywords, or Catego…" at bounding box center [304, 79] width 402 height 35
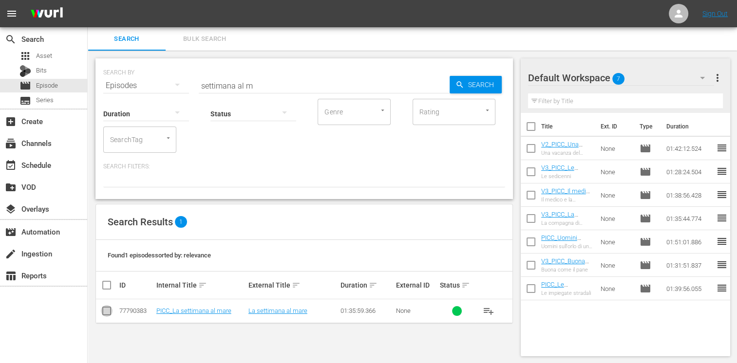
click at [105, 308] on input "checkbox" at bounding box center [107, 313] width 12 height 12
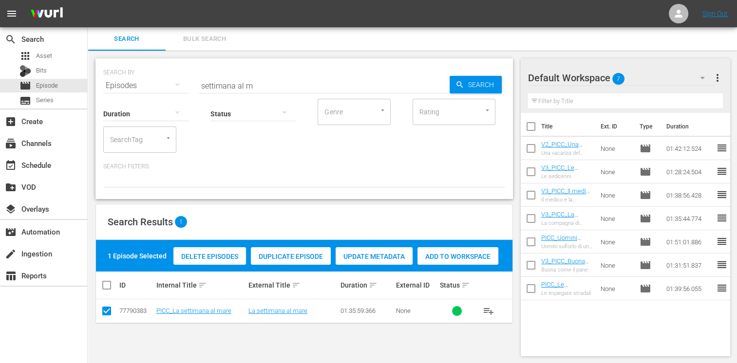
click at [444, 261] on div "Add to Workspace" at bounding box center [457, 256] width 81 height 19
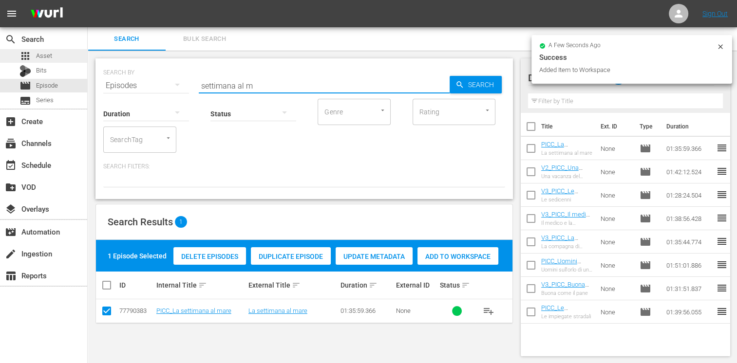
drag, startPoint x: 206, startPoint y: 77, endPoint x: 64, endPoint y: 62, distance: 142.5
click at [88, 0] on div "search Search apps Asset Bits movie Episode subtitles Series add_box Create sub…" at bounding box center [412, 0] width 649 height 0
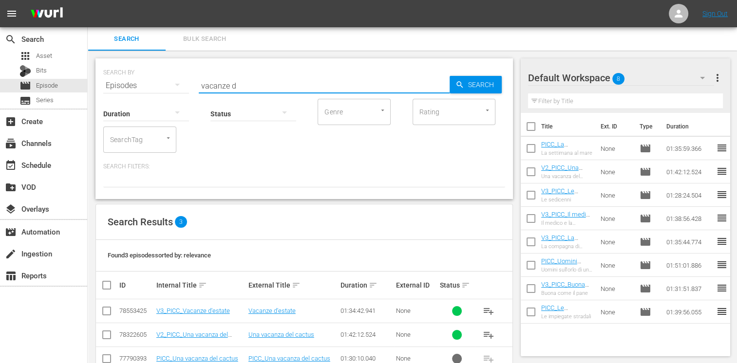
click at [111, 313] on input "checkbox" at bounding box center [107, 313] width 12 height 12
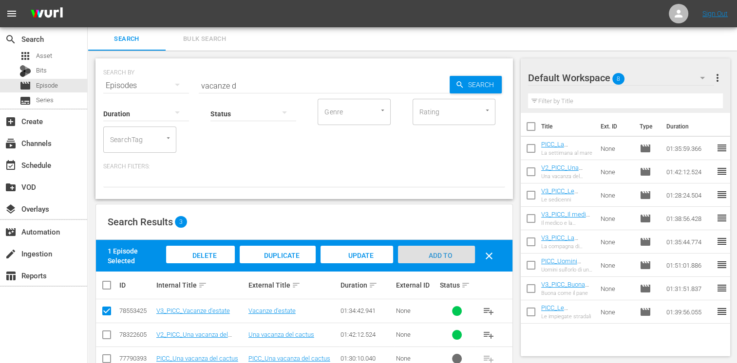
click at [447, 258] on span "Add to Workspace" at bounding box center [436, 265] width 48 height 26
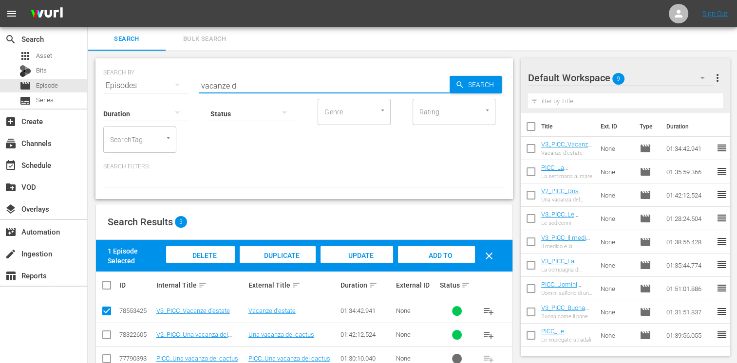
drag, startPoint x: 242, startPoint y: 87, endPoint x: 168, endPoint y: 80, distance: 74.3
click at [168, 80] on div "SEARCH BY Search By Episodes Search ID, Title, Description, Keywords, or Catego…" at bounding box center [304, 79] width 402 height 35
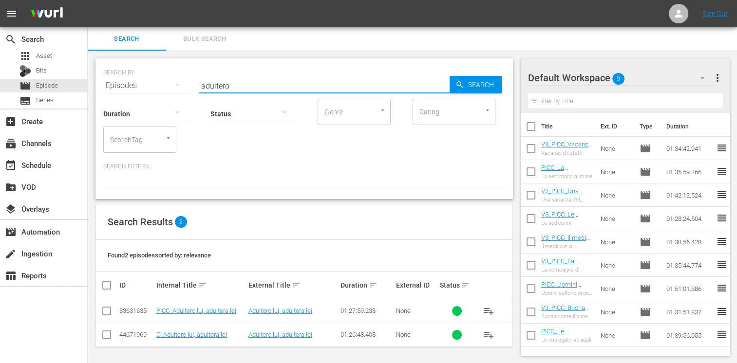
click at [104, 313] on input "checkbox" at bounding box center [107, 313] width 12 height 12
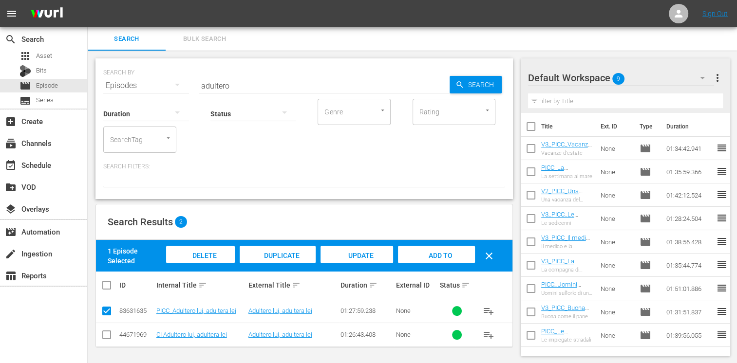
click at [456, 260] on div "Add to Workspace" at bounding box center [436, 264] width 76 height 37
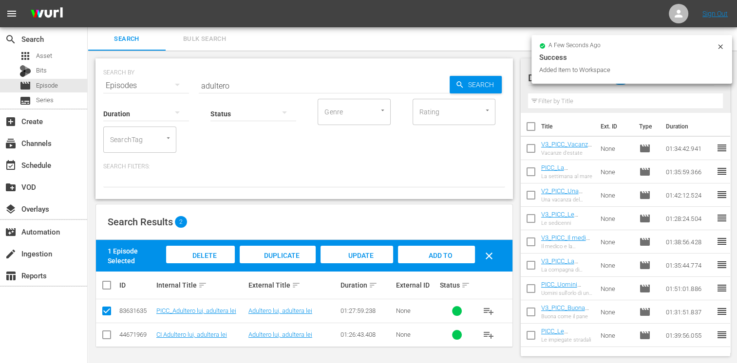
click at [240, 90] on div "Status" at bounding box center [253, 107] width 86 height 35
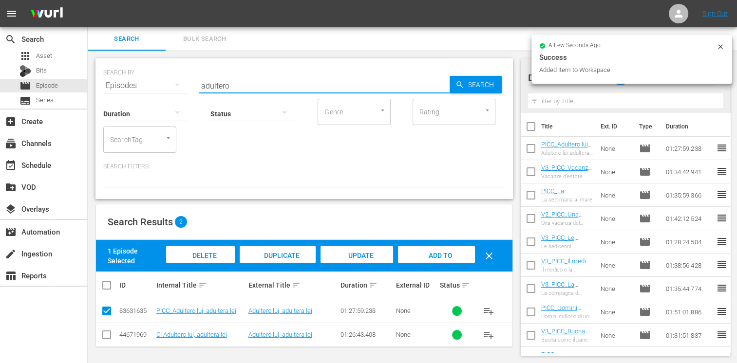
drag, startPoint x: 234, startPoint y: 83, endPoint x: 143, endPoint y: 78, distance: 90.7
click at [143, 78] on div "SEARCH BY Search By Episodes Search ID, Title, Description, Keywords, or Catego…" at bounding box center [304, 79] width 402 height 35
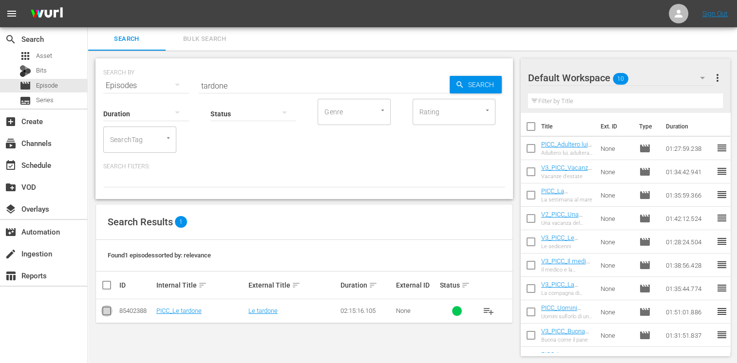
click at [109, 311] on input "checkbox" at bounding box center [107, 313] width 12 height 12
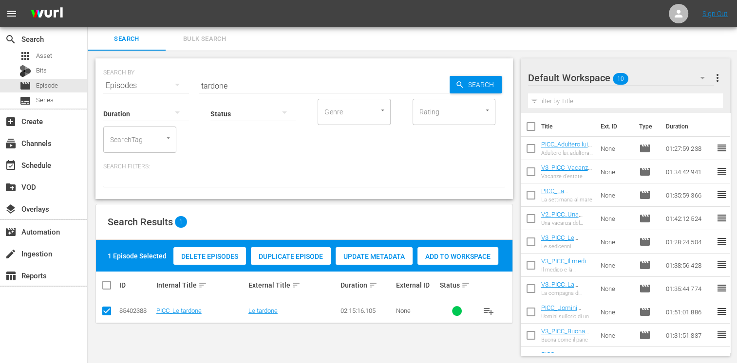
click at [462, 254] on span "Add to Workspace" at bounding box center [457, 257] width 81 height 8
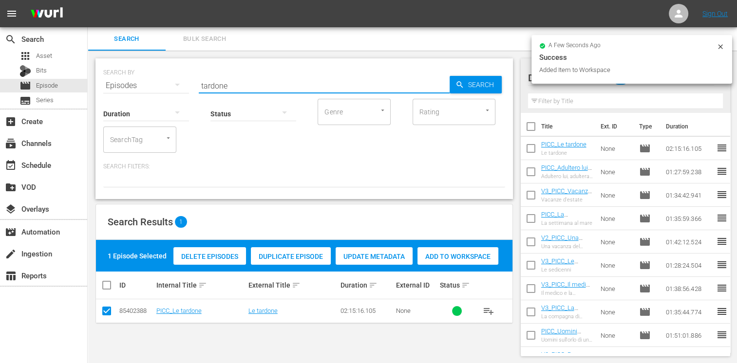
drag, startPoint x: 242, startPoint y: 86, endPoint x: 180, endPoint y: 81, distance: 62.6
click at [180, 81] on div "SEARCH BY Search By Episodes Search ID, Title, Description, Keywords, or Catego…" at bounding box center [304, 79] width 402 height 35
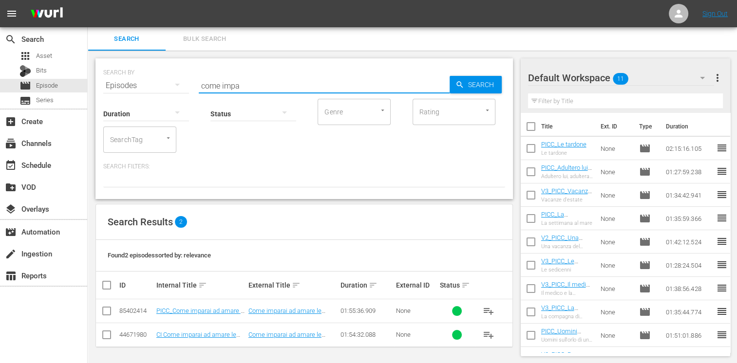
click at [111, 310] on input "checkbox" at bounding box center [107, 313] width 12 height 12
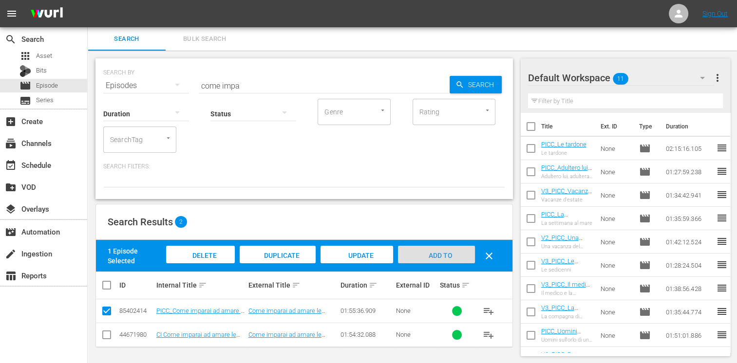
click at [433, 258] on span "Add to Workspace" at bounding box center [436, 265] width 48 height 26
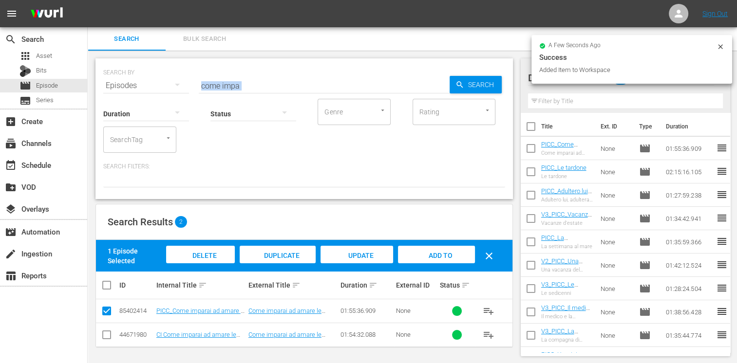
drag, startPoint x: 248, startPoint y: 90, endPoint x: 215, endPoint y: 85, distance: 34.0
click at [215, 85] on div "SEARCH BY Search By Episodes Search ID, Title, Description, Keywords, or Catego…" at bounding box center [303, 128] width 417 height 141
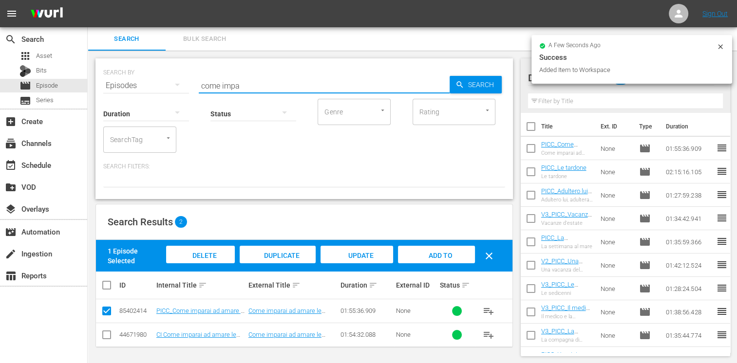
drag, startPoint x: 241, startPoint y: 86, endPoint x: 175, endPoint y: 70, distance: 67.7
click at [175, 70] on div "SEARCH BY Search By Episodes Search ID, Title, Description, Keywords, or Catego…" at bounding box center [304, 79] width 402 height 35
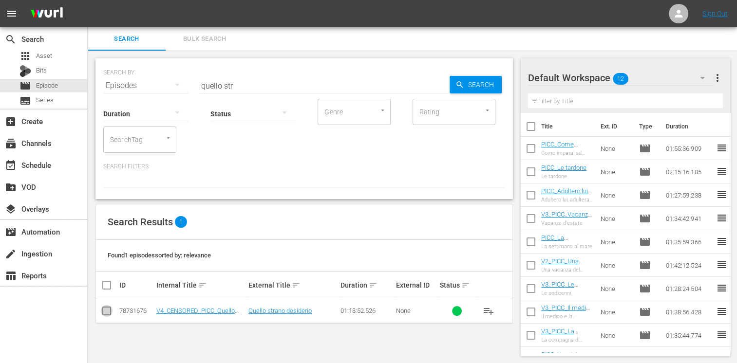
click at [103, 313] on input "checkbox" at bounding box center [107, 313] width 12 height 12
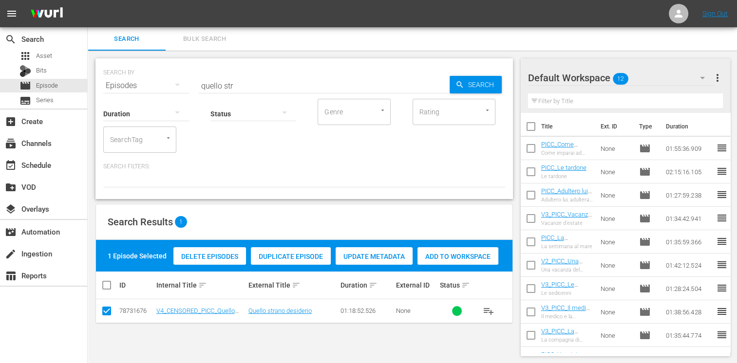
click at [450, 254] on span "Add to Workspace" at bounding box center [457, 257] width 81 height 8
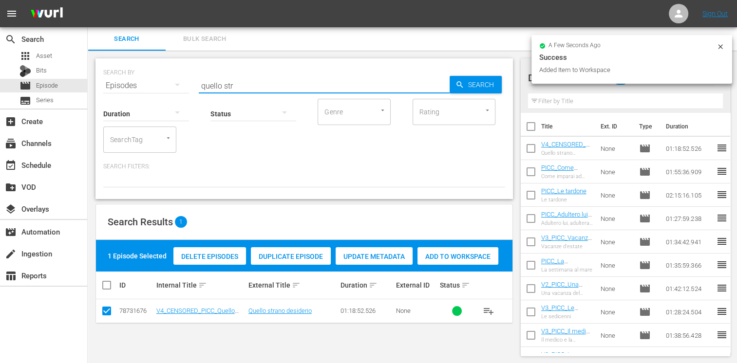
drag, startPoint x: 245, startPoint y: 84, endPoint x: 155, endPoint y: 75, distance: 90.6
click at [150, 75] on div "SEARCH BY Search By Episodes Search ID, Title, Description, Keywords, or Catego…" at bounding box center [304, 79] width 402 height 35
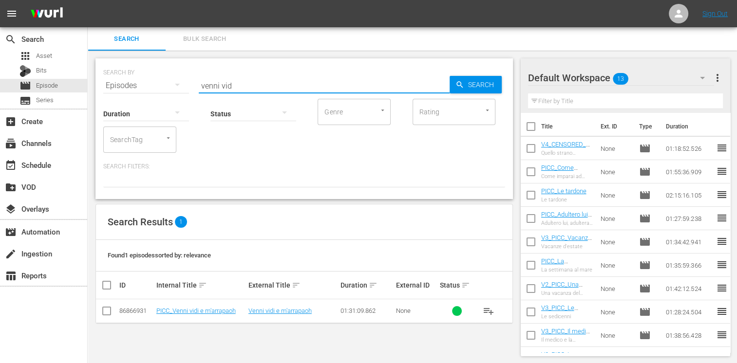
click at [105, 314] on input "checkbox" at bounding box center [107, 313] width 12 height 12
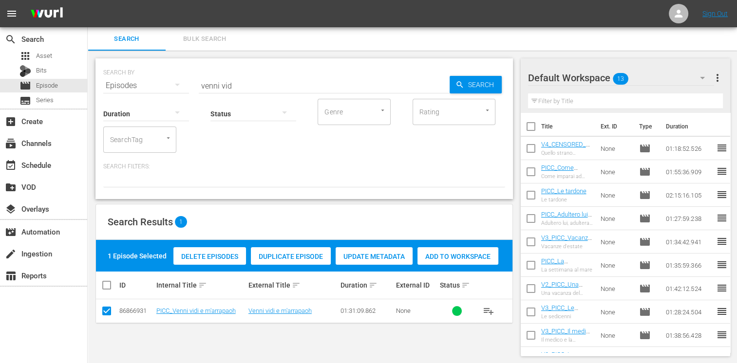
click at [449, 248] on div "Add to Workspace" at bounding box center [457, 256] width 81 height 19
drag, startPoint x: 244, startPoint y: 93, endPoint x: 234, endPoint y: 93, distance: 10.7
click at [236, 93] on div "Status" at bounding box center [253, 107] width 86 height 35
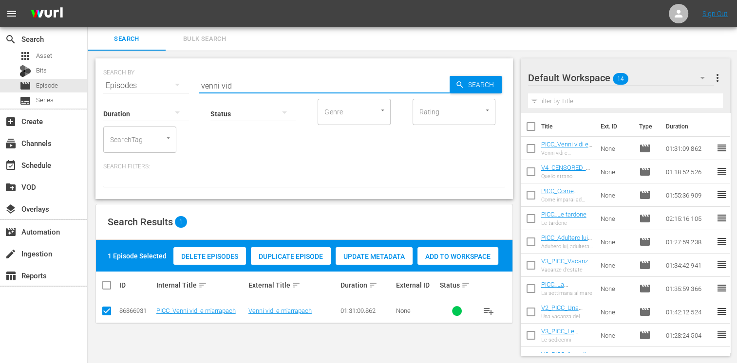
drag, startPoint x: 238, startPoint y: 85, endPoint x: 189, endPoint y: 79, distance: 49.1
click at [189, 79] on div "SEARCH BY Search By Episodes Search ID, Title, Description, Keywords, or Catego…" at bounding box center [304, 79] width 402 height 35
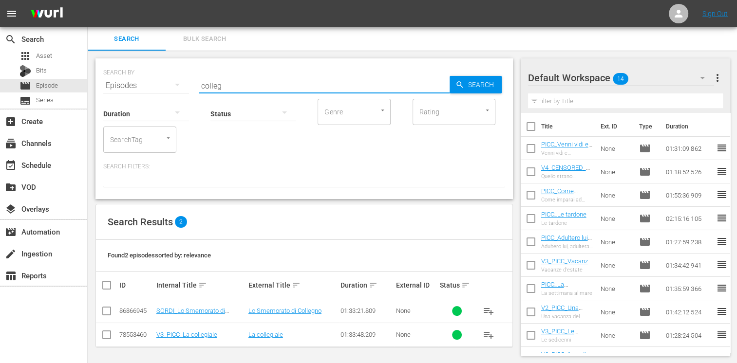
scroll to position [1, 0]
click at [107, 336] on input "checkbox" at bounding box center [107, 336] width 12 height 12
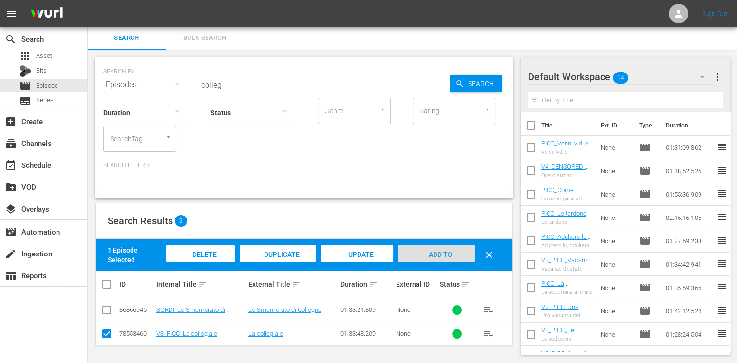
click at [434, 257] on span "Add to Workspace" at bounding box center [436, 264] width 48 height 26
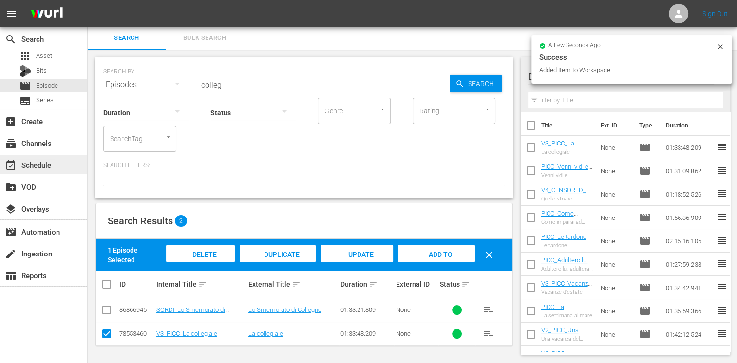
click at [51, 163] on div "event_available Schedule" at bounding box center [27, 163] width 55 height 9
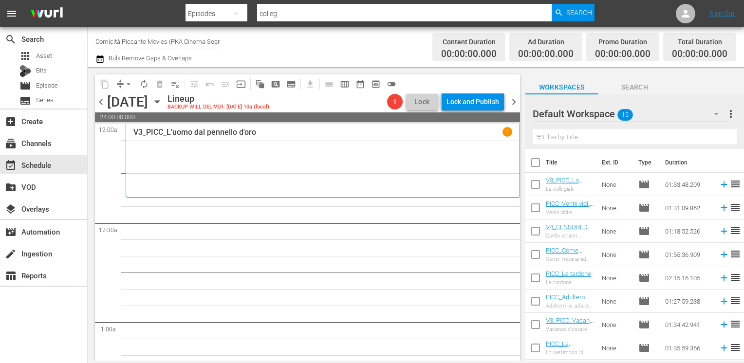
click at [537, 165] on input "checkbox" at bounding box center [535, 164] width 20 height 20
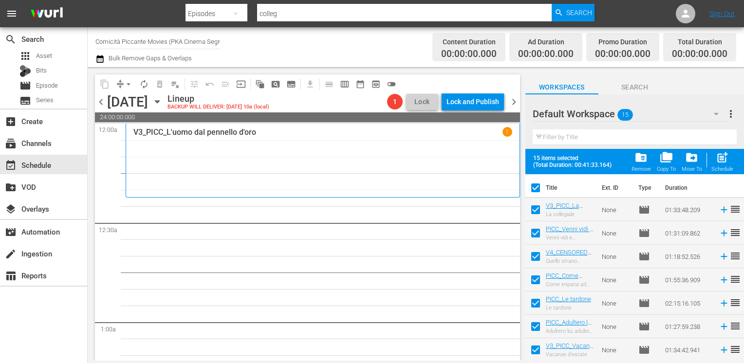
click at [722, 159] on span "post_add" at bounding box center [722, 157] width 13 height 13
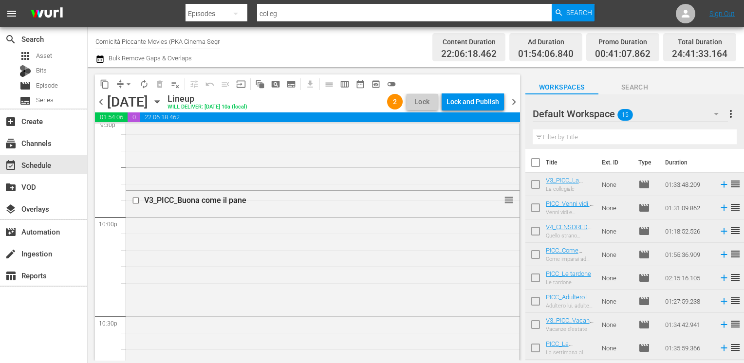
scroll to position [4207, 0]
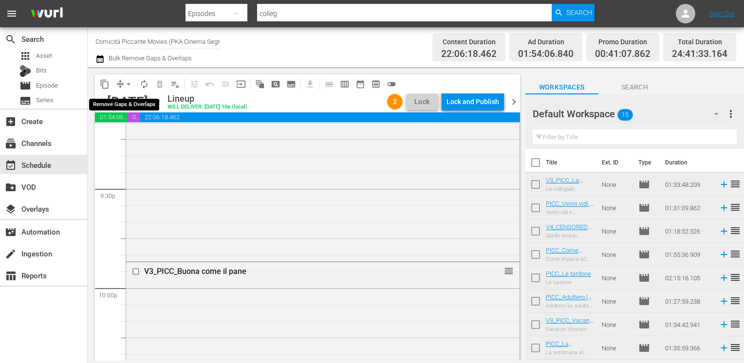
click at [127, 84] on span "arrow_drop_down" at bounding box center [129, 84] width 10 height 10
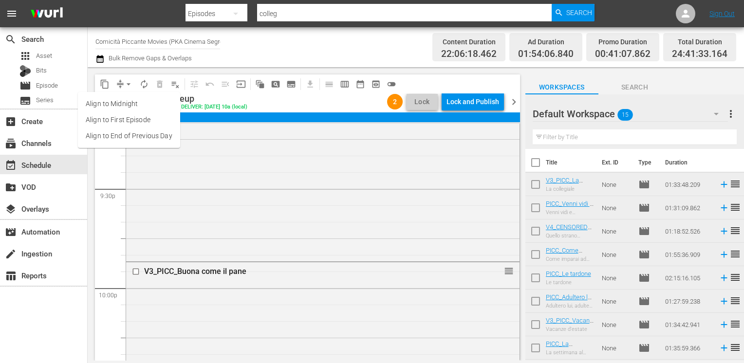
click at [131, 140] on li "Align to End of Previous Day" at bounding box center [129, 136] width 102 height 16
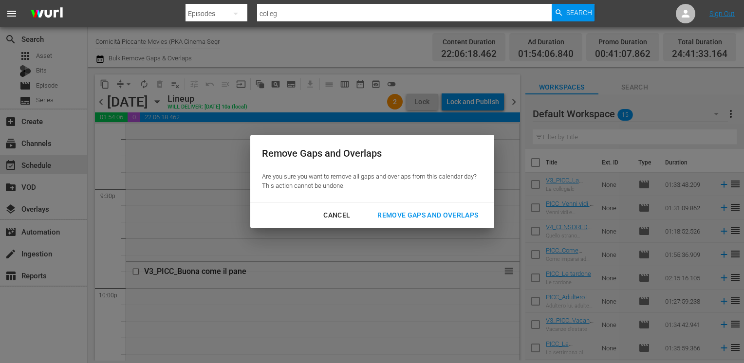
click at [419, 214] on div "Remove Gaps and Overlaps" at bounding box center [428, 215] width 116 height 12
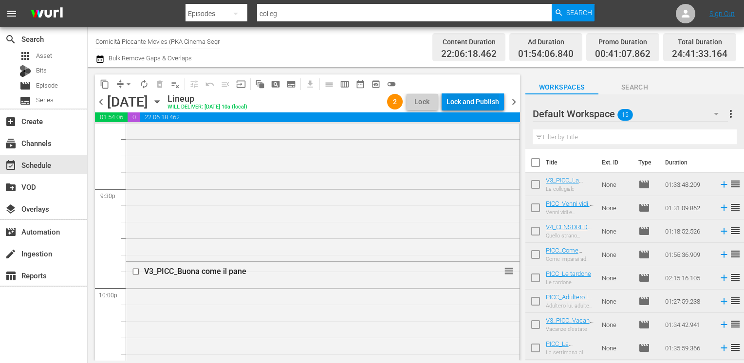
click at [464, 105] on div "Lock and Publish" at bounding box center [473, 102] width 53 height 18
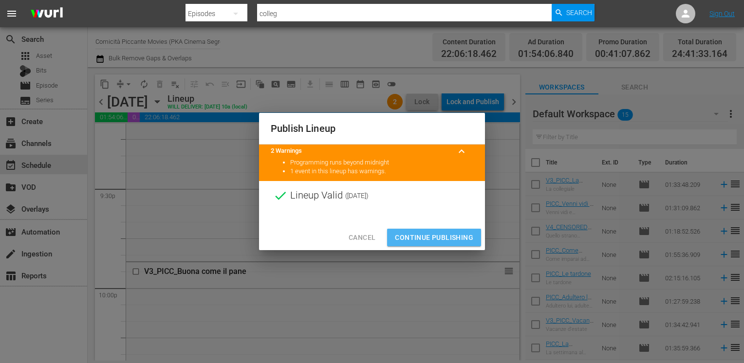
click at [421, 235] on span "Continue Publishing" at bounding box center [434, 238] width 78 height 12
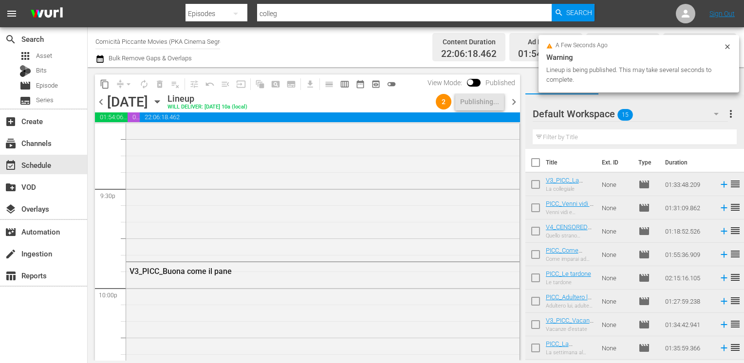
click at [536, 160] on input "checkbox" at bounding box center [535, 164] width 20 height 20
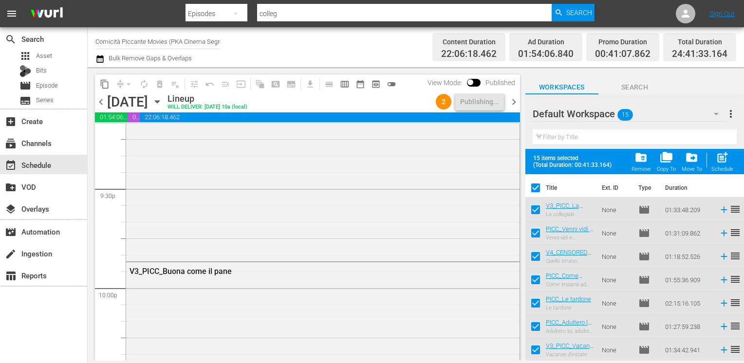
click at [649, 161] on div "folder_delete Remove" at bounding box center [641, 161] width 19 height 21
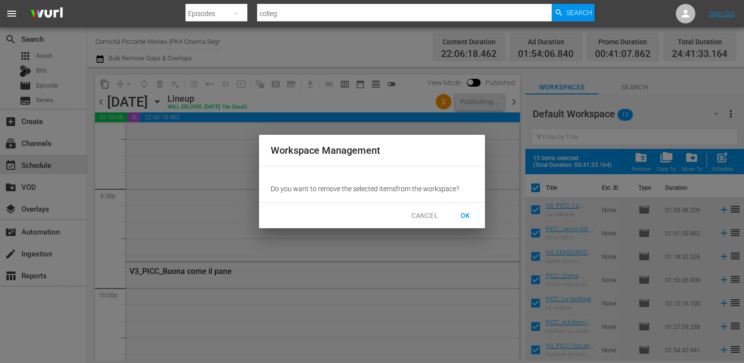
click at [483, 214] on div "CANCEL OK" at bounding box center [372, 216] width 226 height 26
click at [473, 216] on span "OK" at bounding box center [466, 216] width 16 height 12
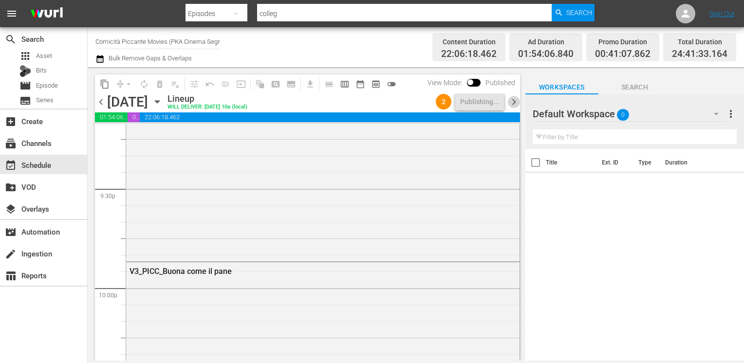
click at [514, 104] on span "chevron_right" at bounding box center [514, 102] width 12 height 12
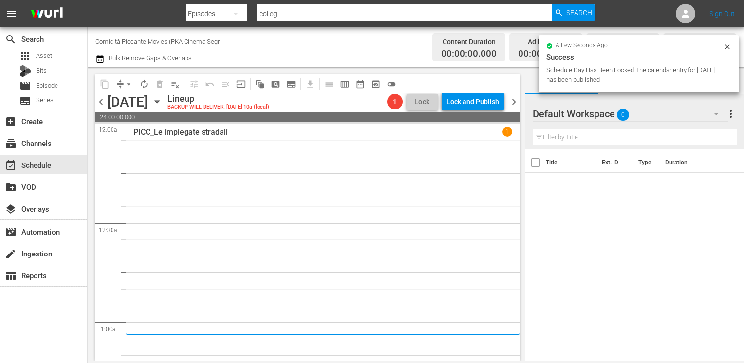
scroll to position [146, 0]
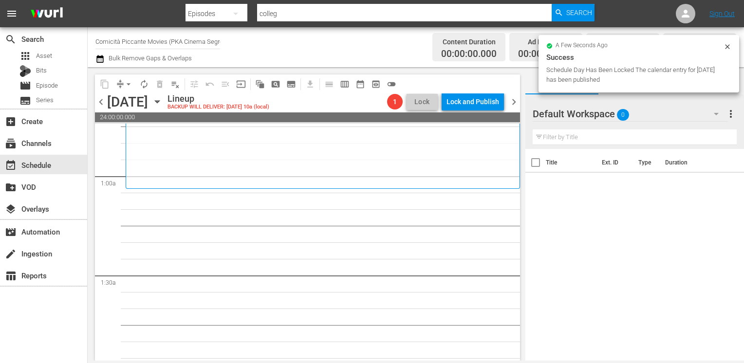
click at [99, 100] on span "chevron_left" at bounding box center [101, 102] width 12 height 12
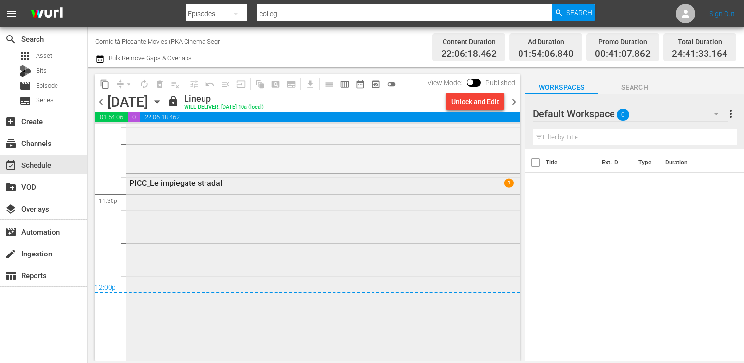
scroll to position [4548, 0]
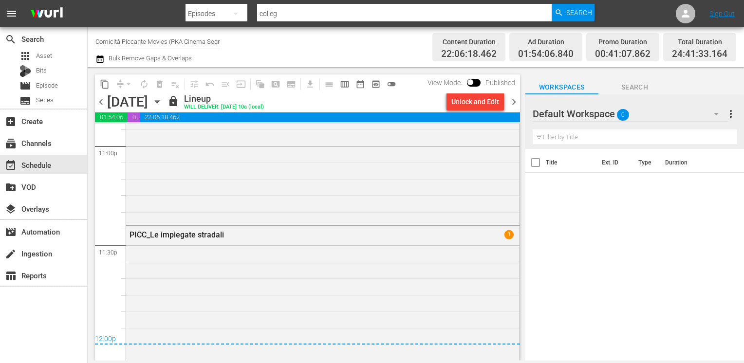
click at [514, 104] on span "chevron_right" at bounding box center [514, 102] width 12 height 12
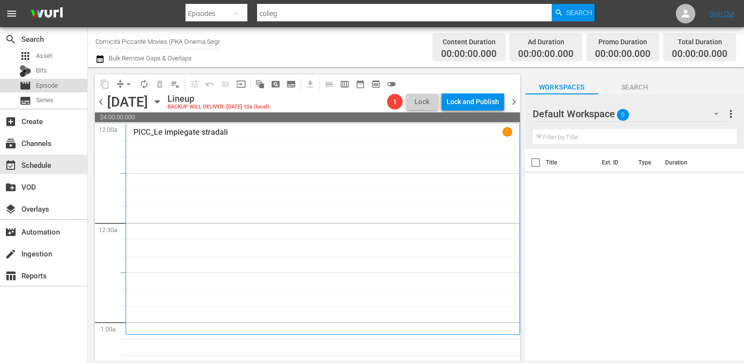
click at [54, 86] on span "Episode" at bounding box center [47, 86] width 22 height 10
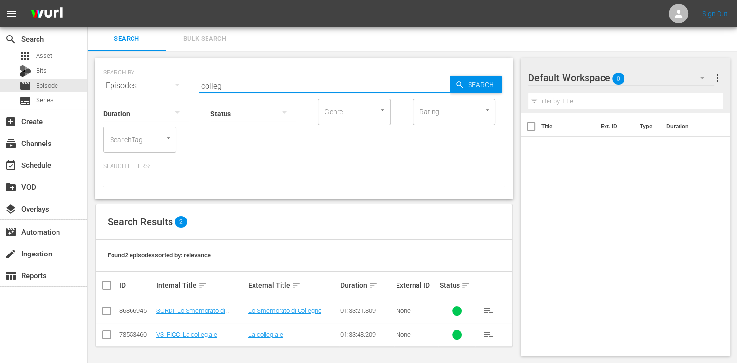
drag, startPoint x: 245, startPoint y: 85, endPoint x: 158, endPoint y: 83, distance: 87.7
click at [158, 83] on div "SEARCH BY Search By Episodes Search ID, Title, Description, Keywords, or Catego…" at bounding box center [304, 79] width 402 height 35
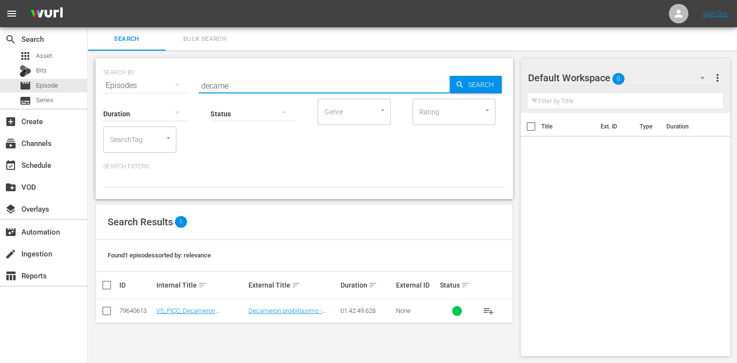
click at [110, 311] on input "checkbox" at bounding box center [107, 313] width 12 height 12
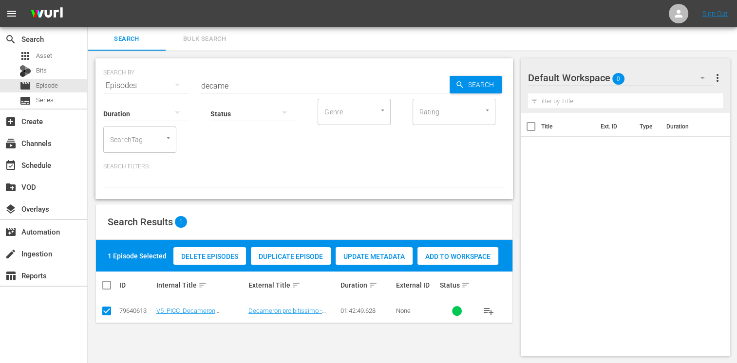
click at [453, 251] on div "Add to Workspace" at bounding box center [457, 256] width 81 height 19
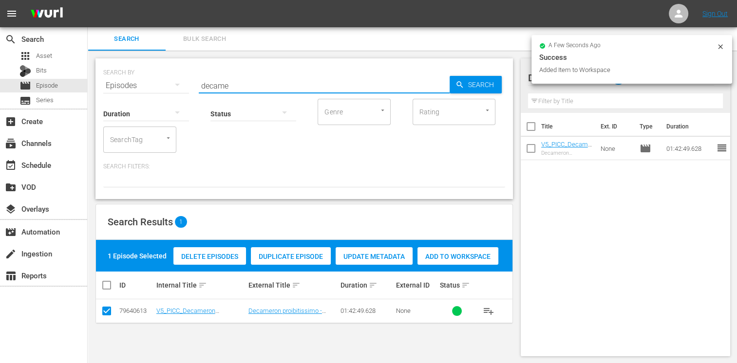
drag, startPoint x: 242, startPoint y: 81, endPoint x: 157, endPoint y: 77, distance: 85.3
click at [157, 77] on div "SEARCH BY Search By Episodes Search ID, Title, Description, Keywords, or Catego…" at bounding box center [304, 79] width 402 height 35
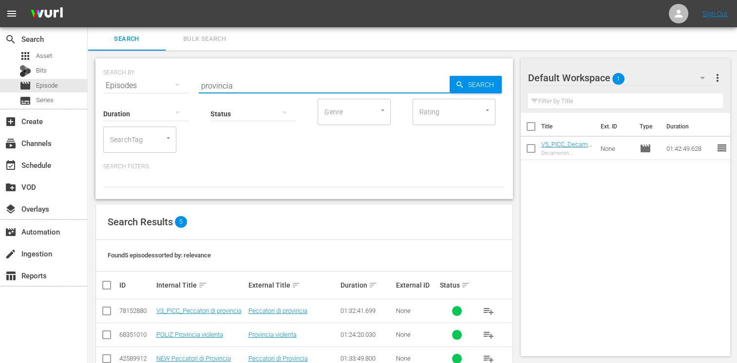
drag, startPoint x: 105, startPoint y: 315, endPoint x: 111, endPoint y: 313, distance: 5.9
click at [107, 315] on input "checkbox" at bounding box center [107, 313] width 12 height 12
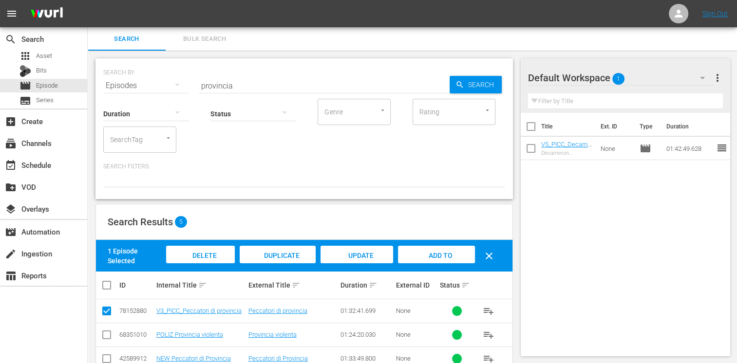
drag, startPoint x: 458, startPoint y: 245, endPoint x: 453, endPoint y: 250, distance: 6.6
click at [455, 248] on div "Add to Workspace" at bounding box center [436, 264] width 76 height 37
click at [446, 256] on span "Add to Workspace" at bounding box center [436, 265] width 48 height 26
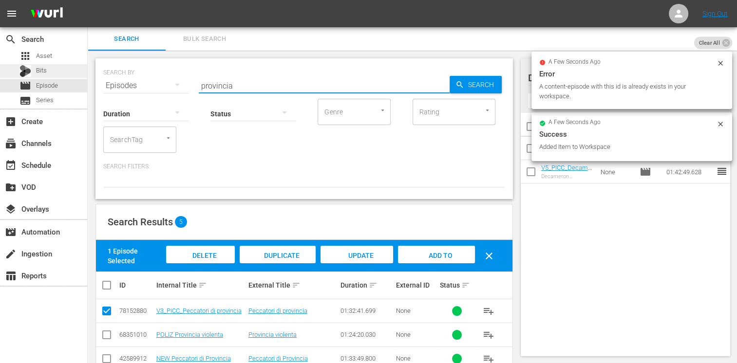
drag, startPoint x: 238, startPoint y: 90, endPoint x: 82, endPoint y: 75, distance: 156.0
click at [88, 0] on div "search Search apps Asset Bits movie Episode subtitles Series add_box Create sub…" at bounding box center [412, 0] width 649 height 0
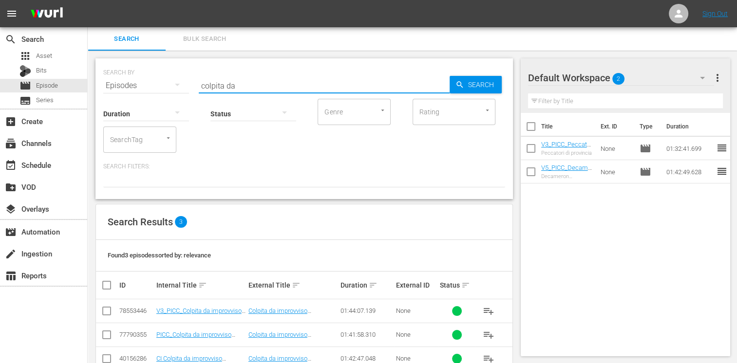
drag, startPoint x: 105, startPoint y: 311, endPoint x: 125, endPoint y: 309, distance: 20.1
click at [105, 311] on input "checkbox" at bounding box center [107, 313] width 12 height 12
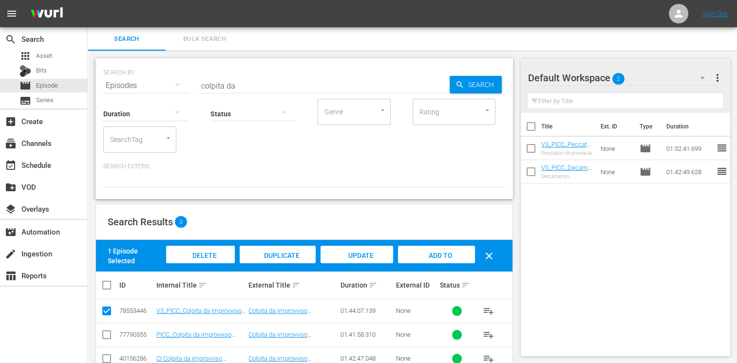
click at [430, 255] on span "Add to Workspace" at bounding box center [436, 265] width 48 height 26
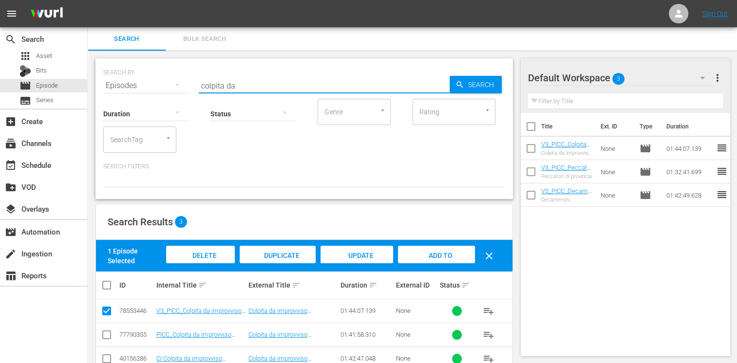
drag, startPoint x: 246, startPoint y: 88, endPoint x: 171, endPoint y: 84, distance: 74.6
click at [171, 84] on div "SEARCH BY Search By Episodes Search ID, Title, Description, Keywords, or Catego…" at bounding box center [304, 79] width 402 height 35
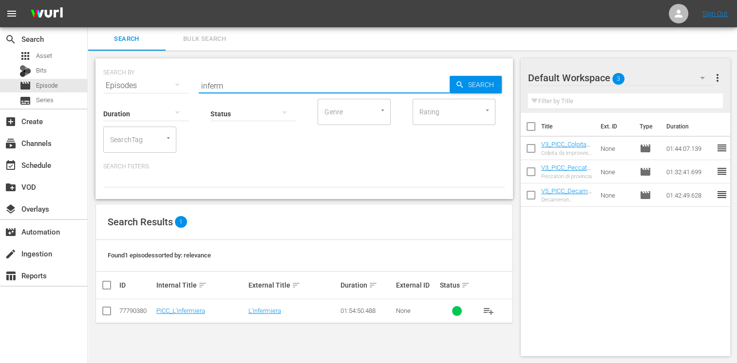
click at [101, 314] on input "checkbox" at bounding box center [107, 313] width 12 height 12
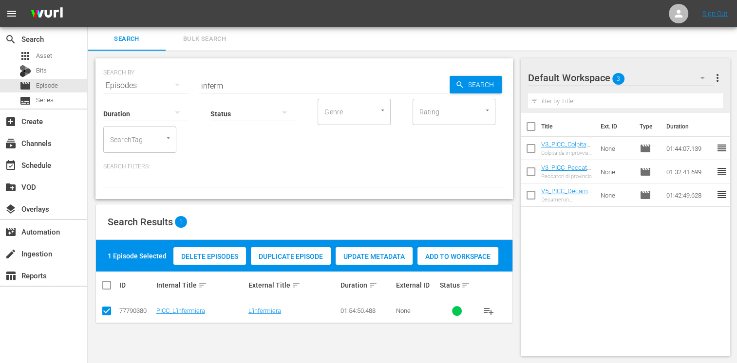
click at [445, 250] on div "Add to Workspace" at bounding box center [457, 256] width 81 height 19
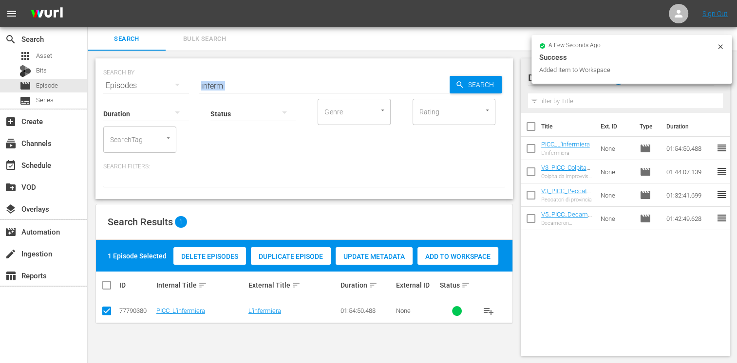
drag, startPoint x: 233, startPoint y: 91, endPoint x: 165, endPoint y: 79, distance: 69.1
click at [165, 79] on div "SEARCH BY Search By Episodes Search ID, Title, Description, Keywords, or Catego…" at bounding box center [303, 128] width 417 height 141
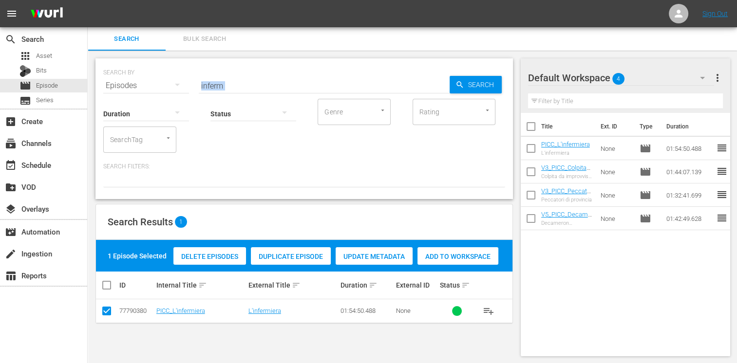
click at [224, 80] on input "inferm" at bounding box center [324, 85] width 251 height 23
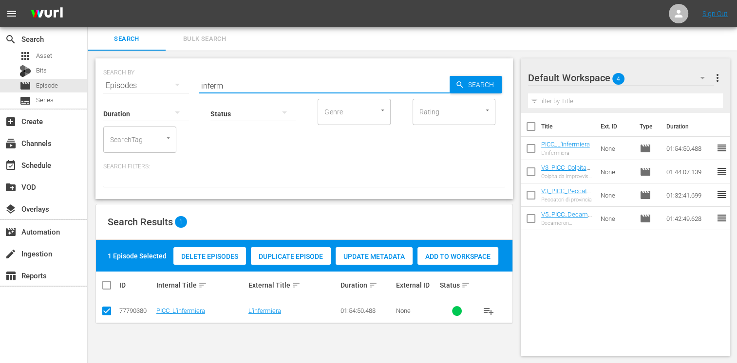
drag, startPoint x: 243, startPoint y: 86, endPoint x: 148, endPoint y: 78, distance: 94.8
click at [148, 78] on div "SEARCH BY Search By Episodes Search ID, Title, Description, Keywords, or Catego…" at bounding box center [304, 79] width 402 height 35
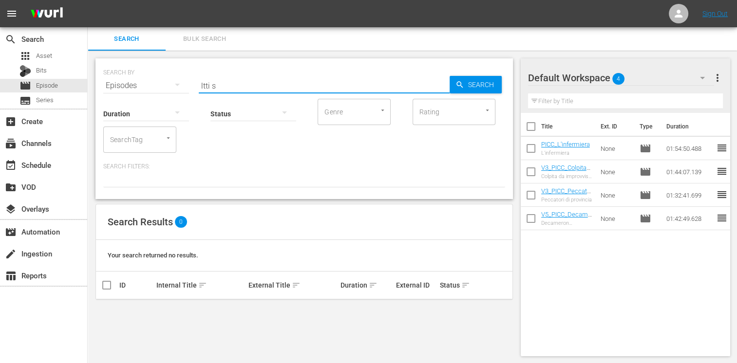
click at [203, 84] on input "ltti s" at bounding box center [324, 85] width 251 height 23
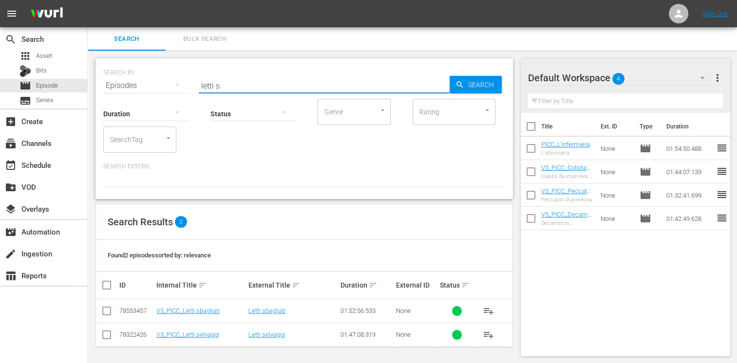
click at [109, 338] on input "checkbox" at bounding box center [107, 337] width 12 height 12
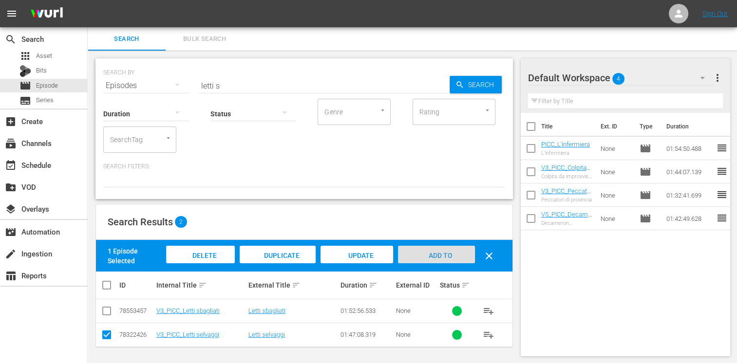
drag, startPoint x: 455, startPoint y: 253, endPoint x: 444, endPoint y: 252, distance: 11.2
click at [455, 253] on div "Add to Workspace" at bounding box center [436, 264] width 76 height 37
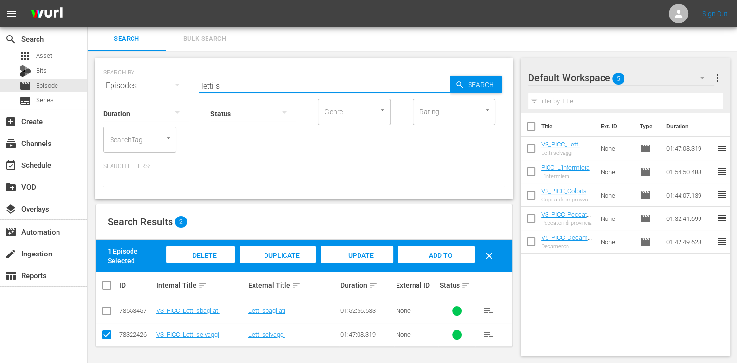
drag, startPoint x: 230, startPoint y: 89, endPoint x: 158, endPoint y: 87, distance: 72.1
click at [158, 87] on div "SEARCH BY Search By Episodes Search ID, Title, Description, Keywords, or Catego…" at bounding box center [304, 79] width 402 height 35
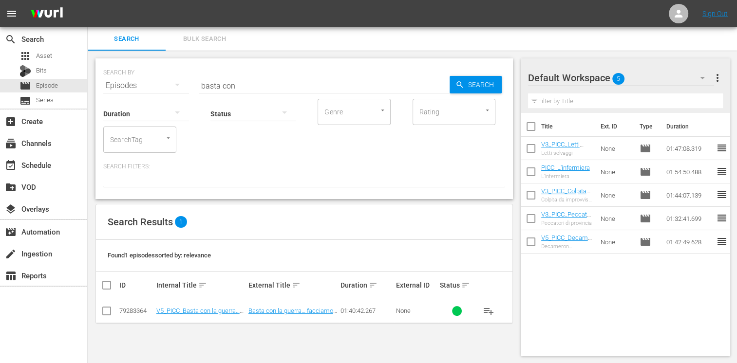
click at [97, 313] on td at bounding box center [107, 312] width 22 height 24
click at [104, 314] on input "checkbox" at bounding box center [107, 313] width 12 height 12
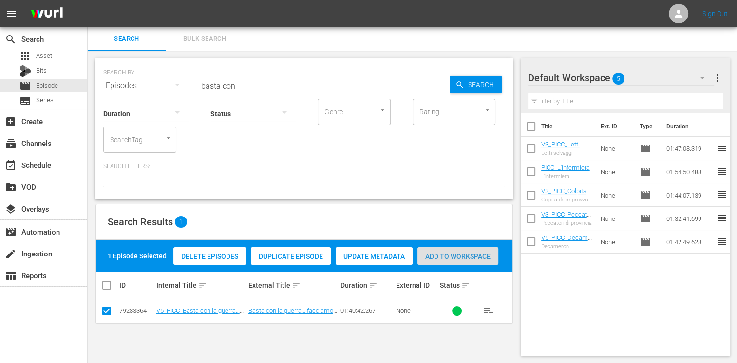
click at [451, 263] on div "Add to Workspace" at bounding box center [457, 256] width 81 height 19
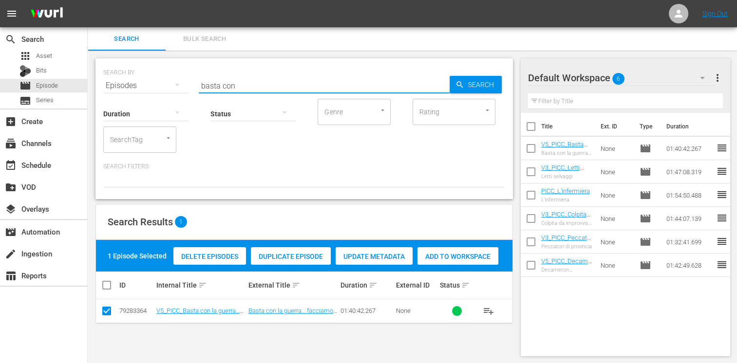
click at [253, 89] on input "basta con" at bounding box center [324, 85] width 251 height 23
drag, startPoint x: 244, startPoint y: 85, endPoint x: 171, endPoint y: 73, distance: 73.6
click at [171, 73] on div "SEARCH BY Search By Episodes Search ID, Title, Description, Keywords, or Catego…" at bounding box center [304, 79] width 402 height 35
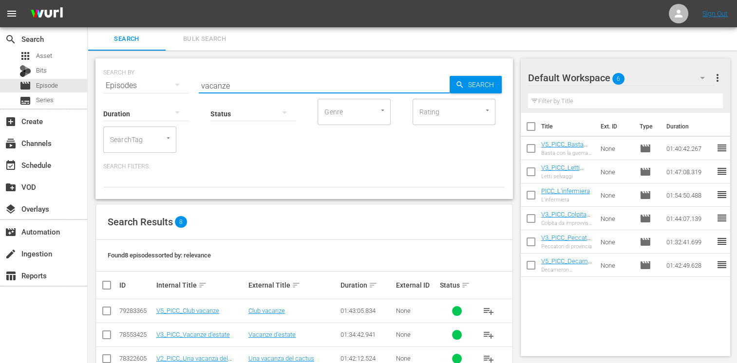
drag, startPoint x: 108, startPoint y: 337, endPoint x: 113, endPoint y: 334, distance: 6.3
click at [108, 337] on input "checkbox" at bounding box center [107, 337] width 12 height 12
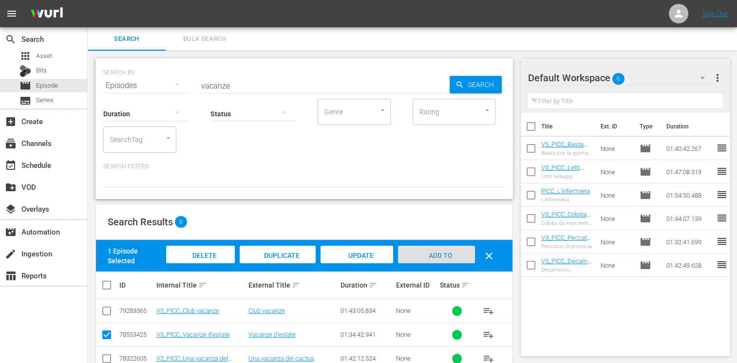
click at [451, 252] on span "Add to Workspace" at bounding box center [436, 265] width 48 height 26
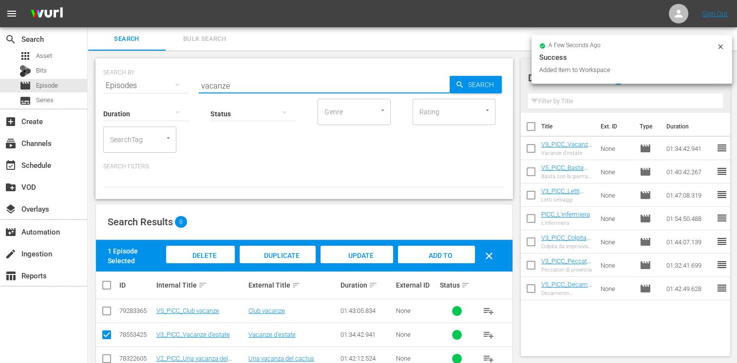
drag, startPoint x: 235, startPoint y: 85, endPoint x: 163, endPoint y: 76, distance: 73.0
click at [163, 76] on div "SEARCH BY Search By Episodes Search ID, Title, Description, Keywords, or Catego…" at bounding box center [304, 79] width 402 height 35
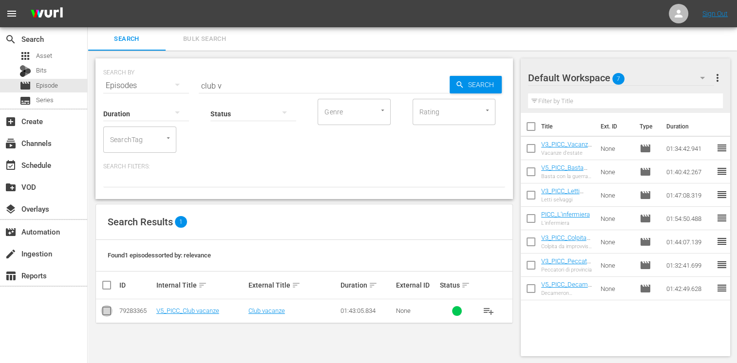
click at [108, 308] on input "checkbox" at bounding box center [107, 313] width 12 height 12
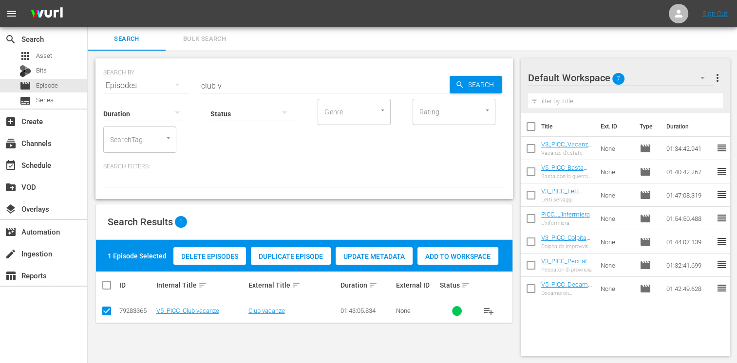
click at [464, 258] on span "Add to Workspace" at bounding box center [457, 257] width 81 height 8
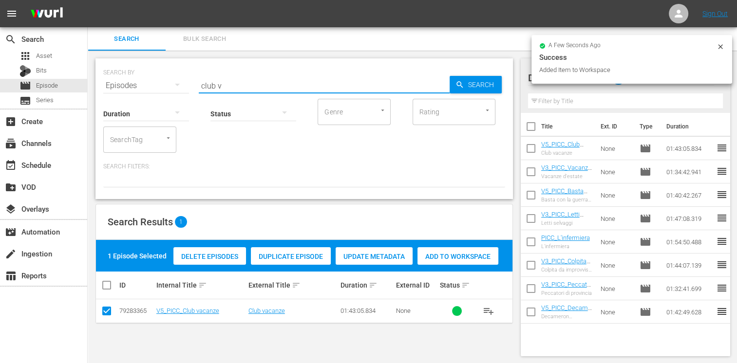
drag, startPoint x: 229, startPoint y: 83, endPoint x: 188, endPoint y: 79, distance: 41.1
click at [188, 79] on div "SEARCH BY Search By Episodes Search ID, Title, Description, Keywords, or Catego…" at bounding box center [304, 79] width 402 height 35
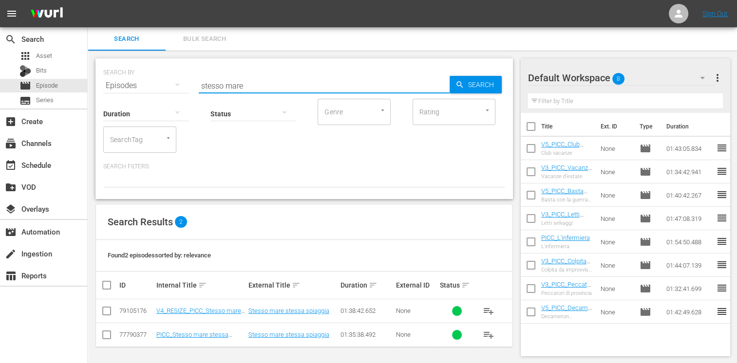
click at [99, 307] on td at bounding box center [107, 312] width 22 height 24
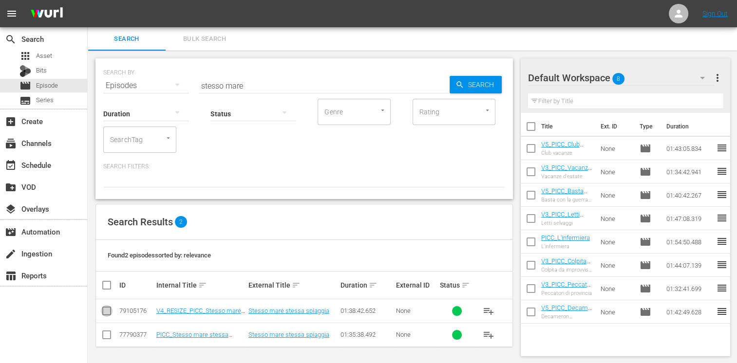
click at [111, 308] on input "checkbox" at bounding box center [107, 313] width 12 height 12
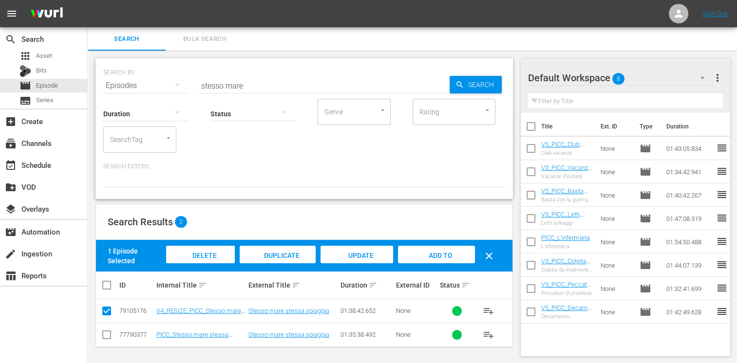
click at [434, 257] on span "Add to Workspace" at bounding box center [436, 265] width 48 height 26
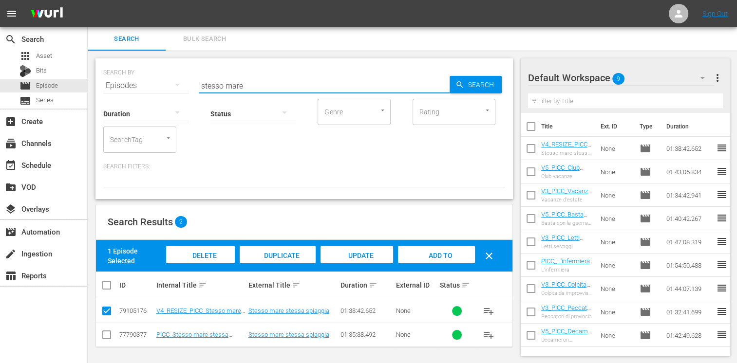
drag, startPoint x: 248, startPoint y: 84, endPoint x: 158, endPoint y: 91, distance: 90.4
click at [158, 91] on div "SEARCH BY Search By Episodes Search ID, Title, Description, Keywords, or Catego…" at bounding box center [303, 128] width 417 height 141
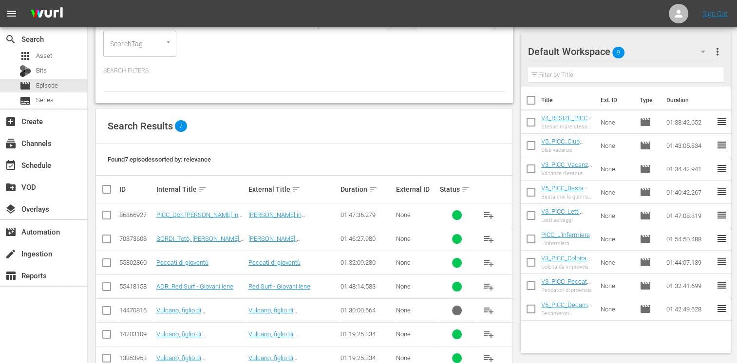
scroll to position [97, 0]
drag, startPoint x: 101, startPoint y: 214, endPoint x: 106, endPoint y: 213, distance: 5.4
click at [103, 213] on input "checkbox" at bounding box center [107, 216] width 12 height 12
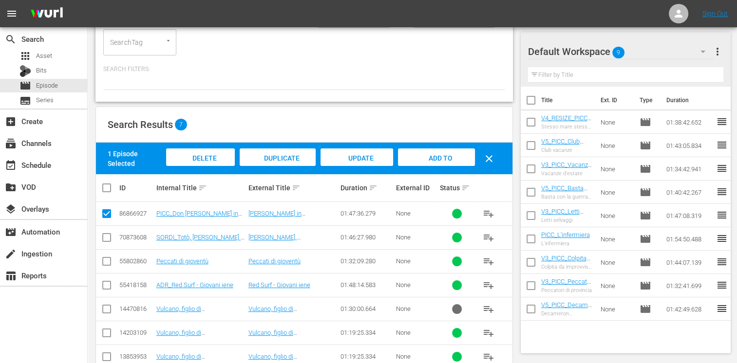
click at [430, 162] on div "Add to Workspace" at bounding box center [436, 167] width 76 height 37
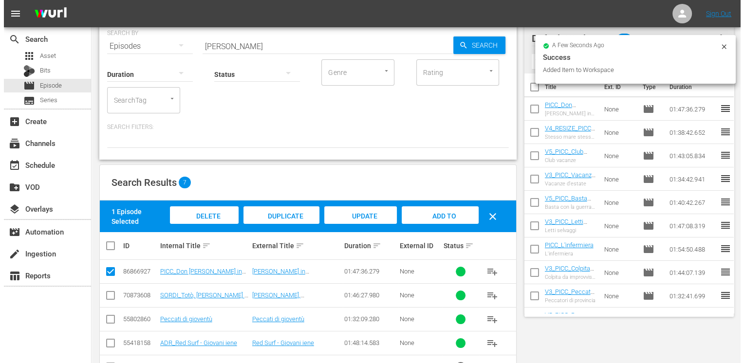
scroll to position [0, 0]
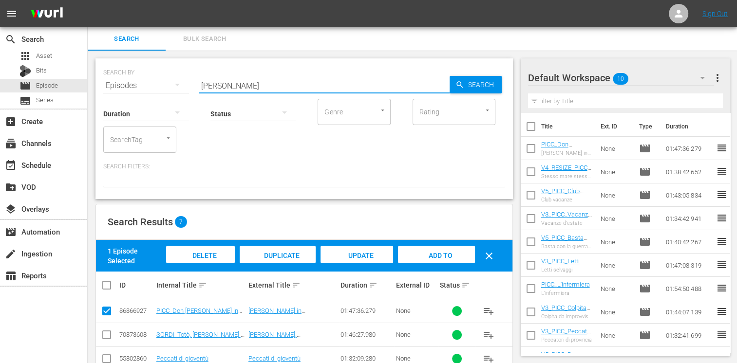
drag, startPoint x: 255, startPoint y: 85, endPoint x: 166, endPoint y: 83, distance: 89.6
click at [166, 83] on div "SEARCH BY Search By Episodes Search ID, Title, Description, Keywords, or Catego…" at bounding box center [304, 79] width 402 height 35
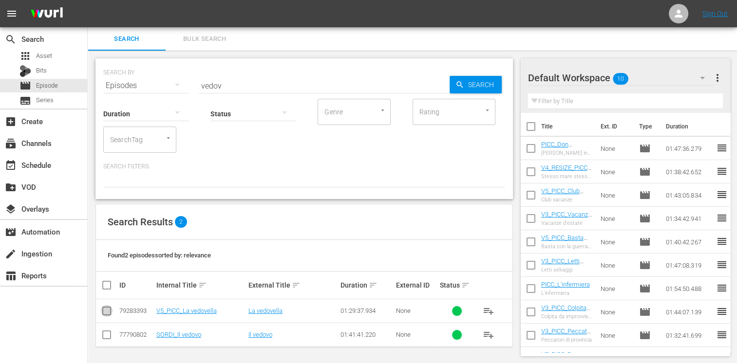
click at [108, 312] on input "checkbox" at bounding box center [107, 313] width 12 height 12
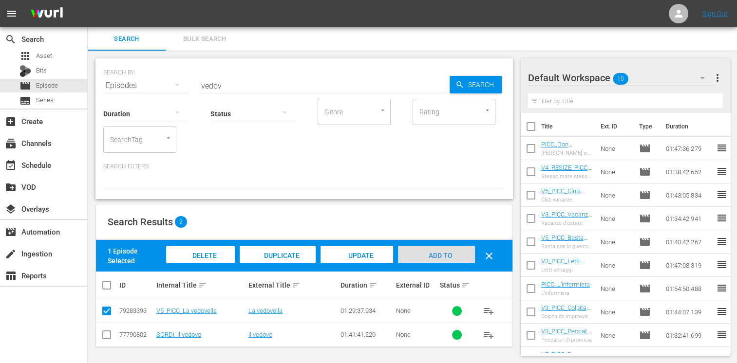
click at [426, 260] on div "Add to Workspace" at bounding box center [436, 264] width 76 height 37
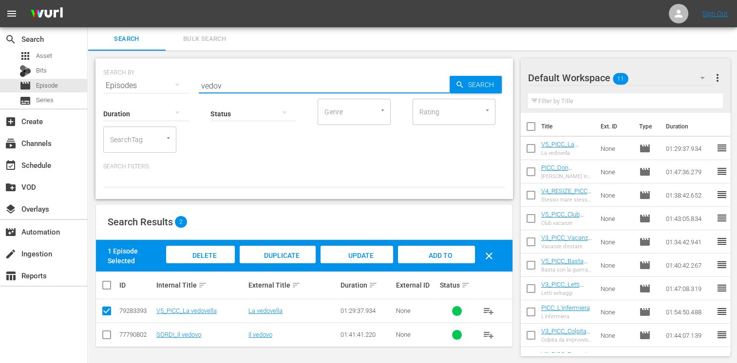
drag, startPoint x: 212, startPoint y: 85, endPoint x: 200, endPoint y: 86, distance: 12.2
click at [200, 86] on input "vedov" at bounding box center [324, 85] width 251 height 23
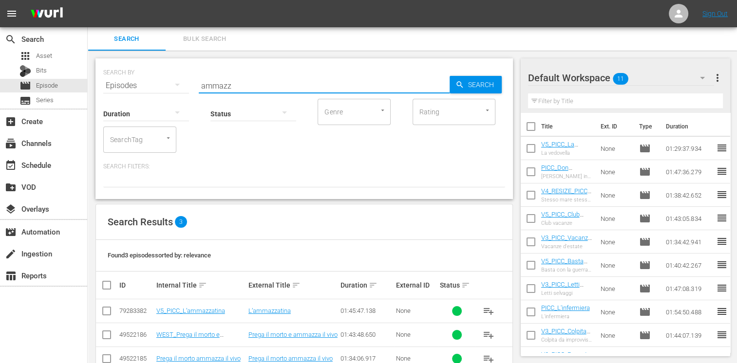
click at [99, 313] on td at bounding box center [107, 312] width 22 height 24
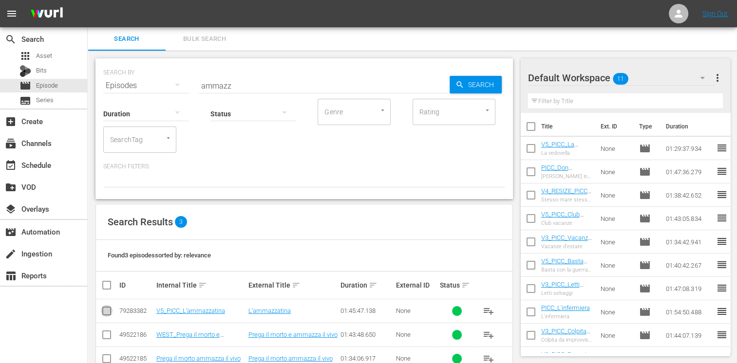
click at [103, 313] on input "checkbox" at bounding box center [107, 313] width 12 height 12
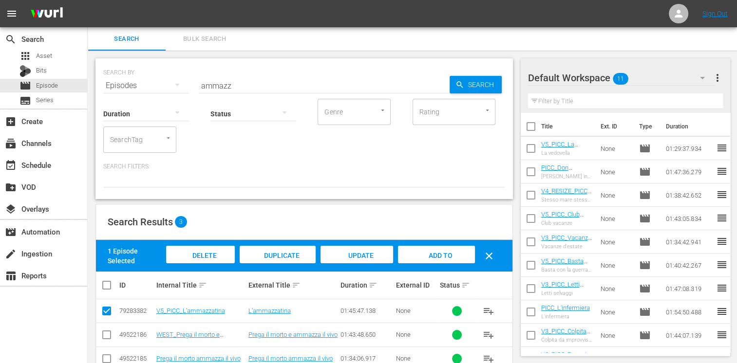
click at [423, 246] on div "Add to Workspace" at bounding box center [436, 264] width 76 height 37
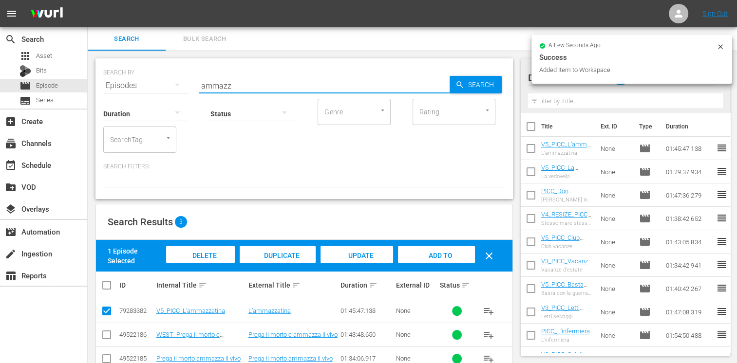
drag, startPoint x: 257, startPoint y: 88, endPoint x: 150, endPoint y: 77, distance: 107.1
click at [150, 77] on div "SEARCH BY Search By Episodes Search ID, Title, Description, Keywords, or Catego…" at bounding box center [304, 79] width 402 height 35
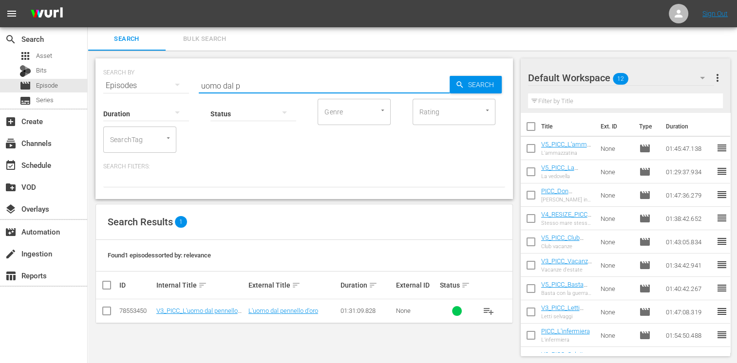
click at [104, 313] on input "checkbox" at bounding box center [107, 313] width 12 height 12
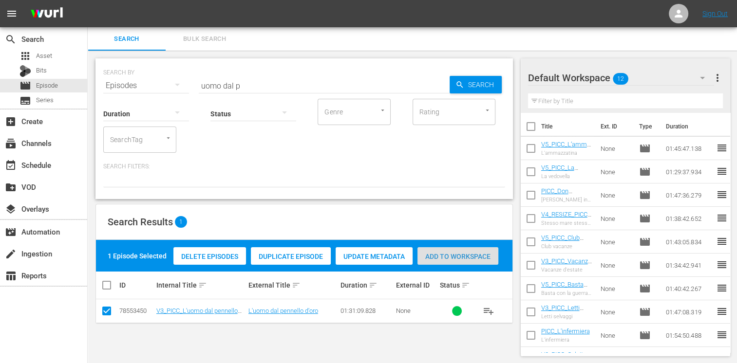
click at [430, 253] on span "Add to Workspace" at bounding box center [457, 257] width 81 height 8
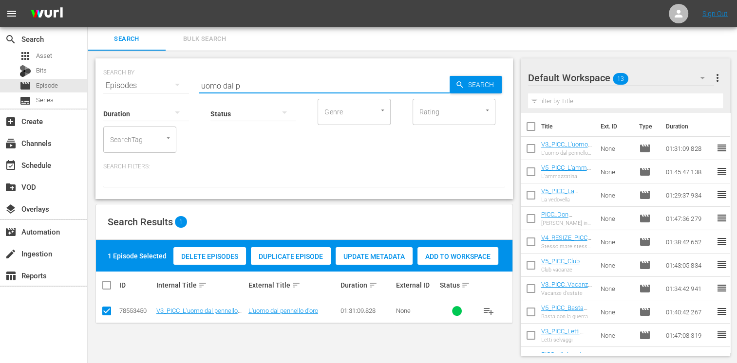
drag, startPoint x: 249, startPoint y: 81, endPoint x: 155, endPoint y: 67, distance: 95.0
click at [155, 67] on div "SEARCH BY Search By Episodes Search ID, Title, Description, Keywords, or Catego…" at bounding box center [304, 79] width 402 height 35
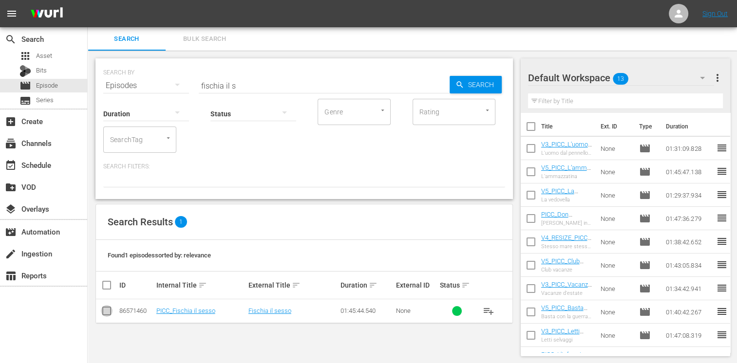
click at [107, 313] on input "checkbox" at bounding box center [107, 313] width 12 height 12
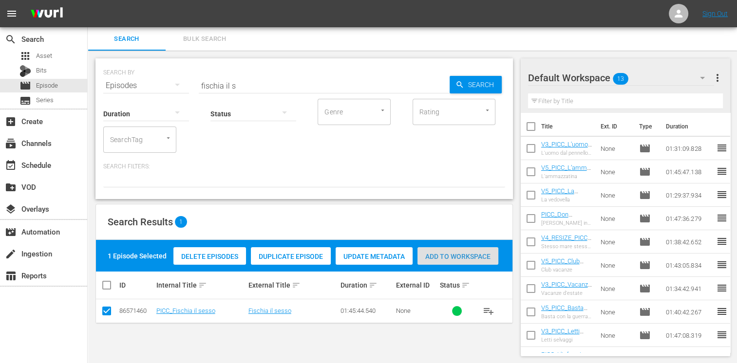
click at [460, 253] on span "Add to Workspace" at bounding box center [457, 257] width 81 height 8
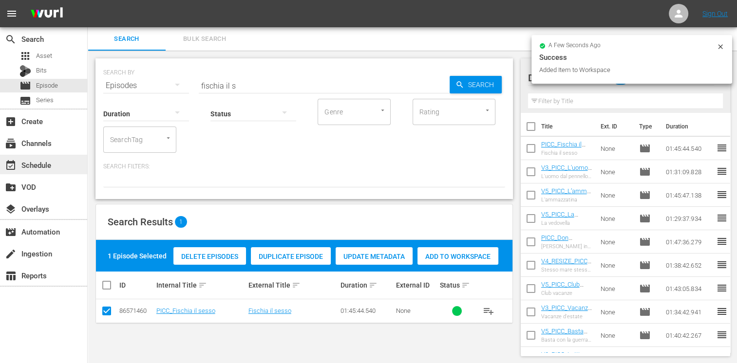
click at [32, 168] on div "event_available Schedule" at bounding box center [27, 163] width 55 height 9
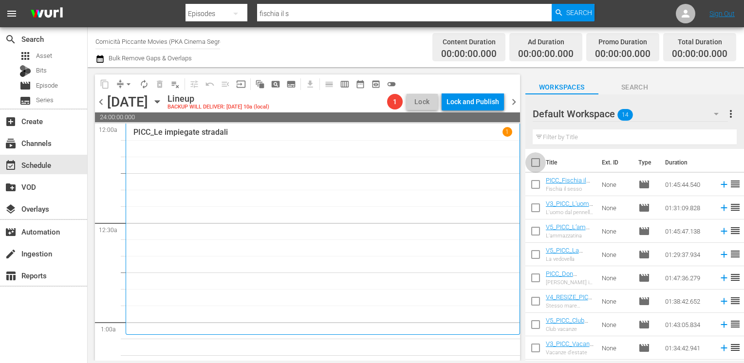
click at [532, 160] on input "checkbox" at bounding box center [535, 164] width 20 height 20
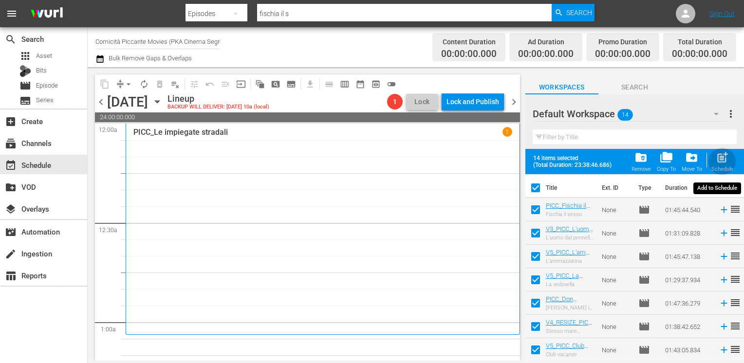
click at [720, 163] on span "post_add" at bounding box center [722, 157] width 13 height 13
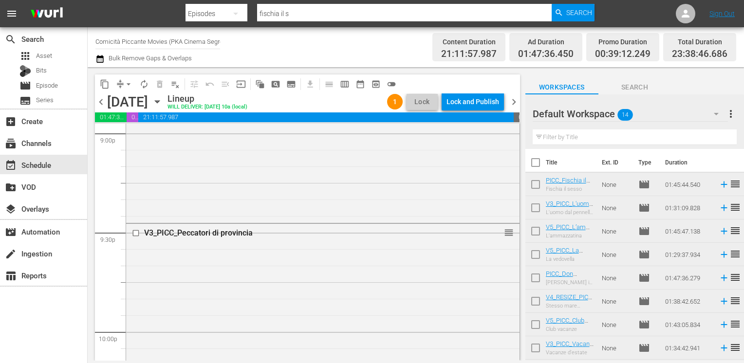
scroll to position [4088, 0]
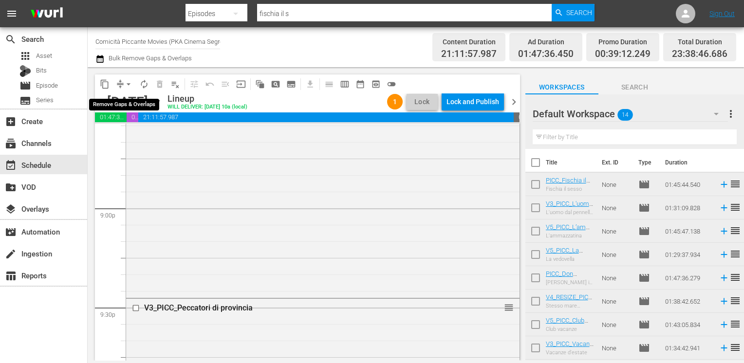
click at [130, 85] on span "arrow_drop_down" at bounding box center [129, 84] width 10 height 10
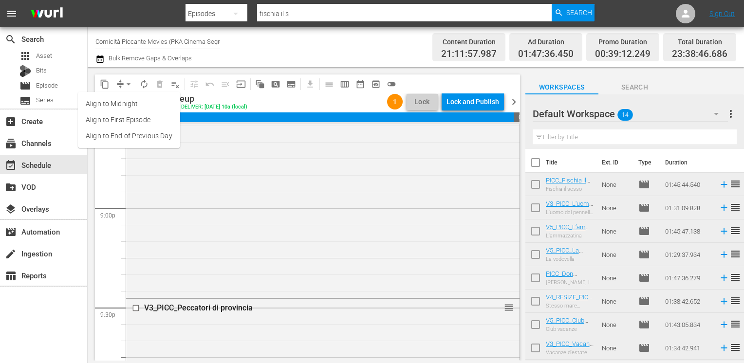
click at [115, 135] on li "Align to End of Previous Day" at bounding box center [129, 136] width 102 height 16
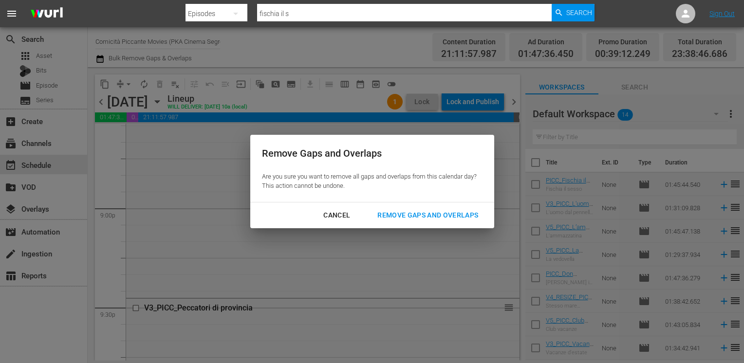
click at [431, 211] on div "Remove Gaps and Overlaps" at bounding box center [428, 215] width 116 height 12
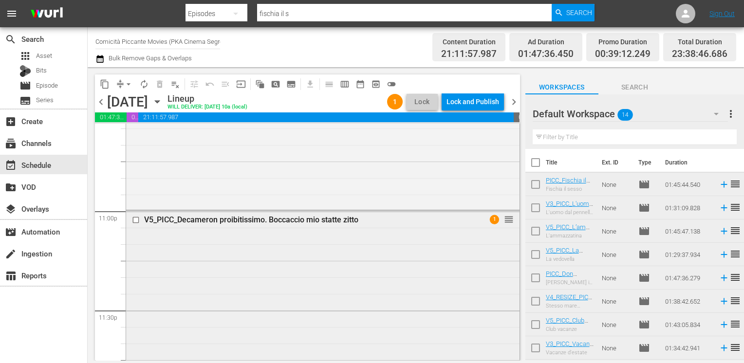
scroll to position [4477, 0]
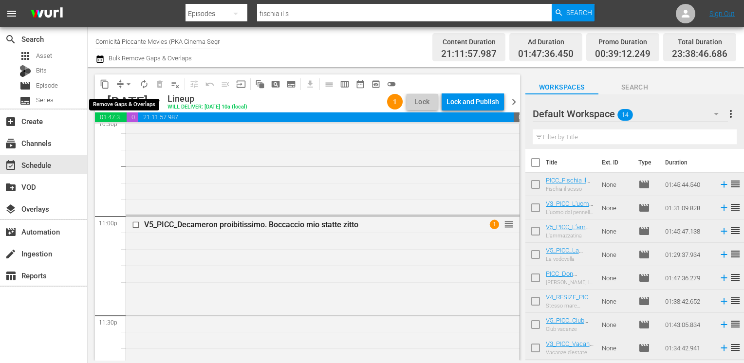
click at [128, 79] on span "arrow_drop_down" at bounding box center [129, 84] width 10 height 10
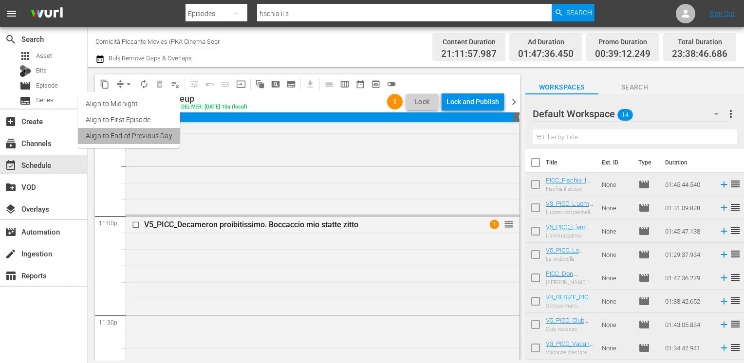
click at [131, 132] on li "Align to End of Previous Day" at bounding box center [129, 136] width 102 height 16
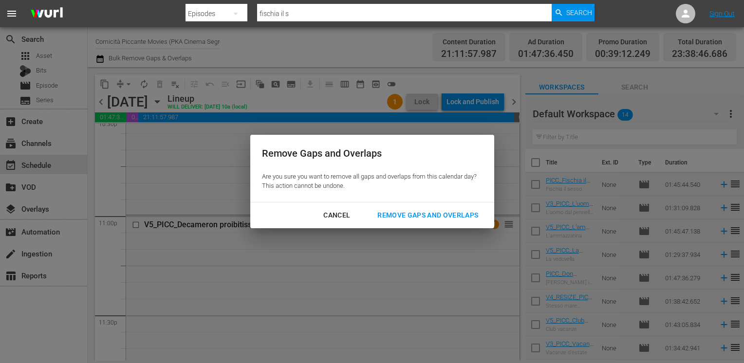
click at [417, 215] on div "Remove Gaps and Overlaps" at bounding box center [428, 215] width 116 height 12
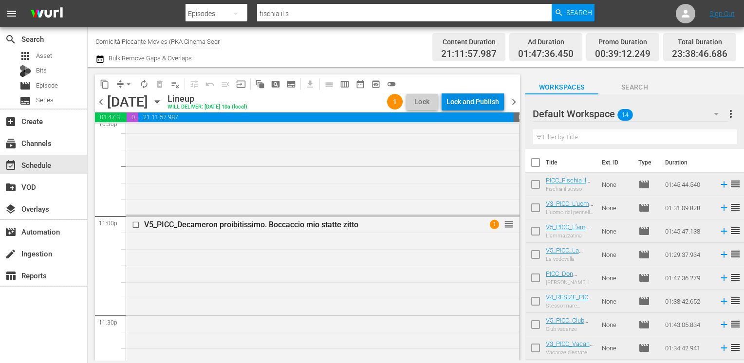
click at [465, 102] on div "Lock and Publish" at bounding box center [473, 102] width 53 height 18
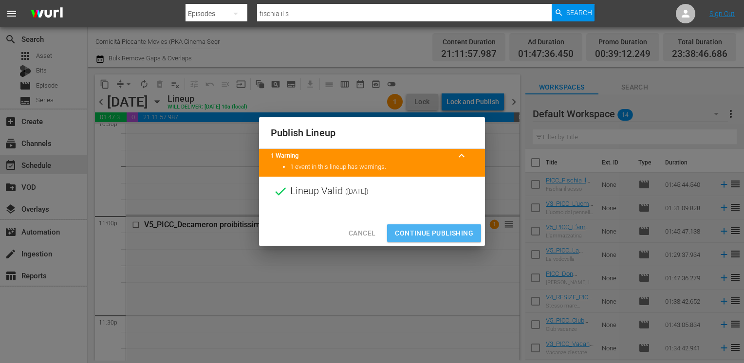
click at [432, 232] on span "Continue Publishing" at bounding box center [434, 233] width 78 height 12
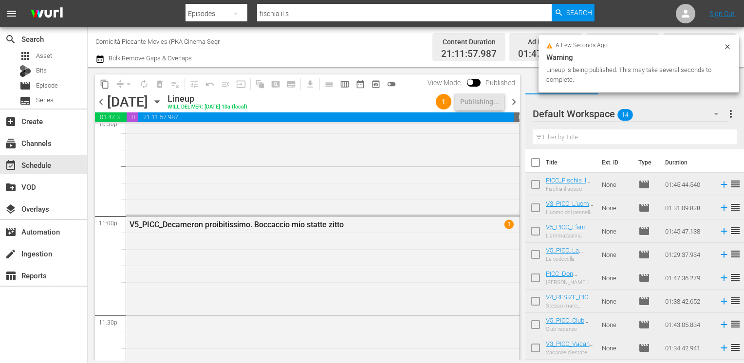
click at [536, 167] on input "checkbox" at bounding box center [535, 164] width 20 height 20
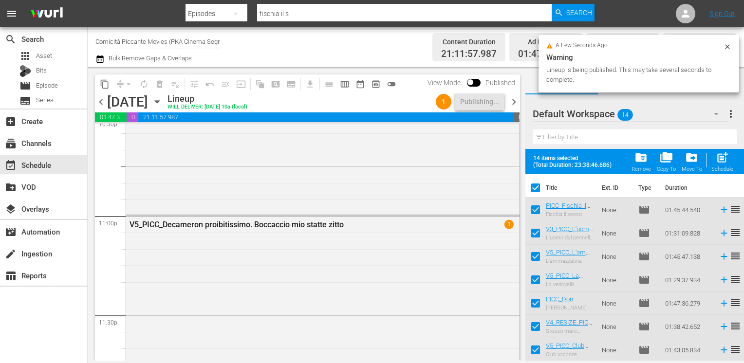
click at [639, 164] on span "folder_delete" at bounding box center [641, 157] width 13 height 13
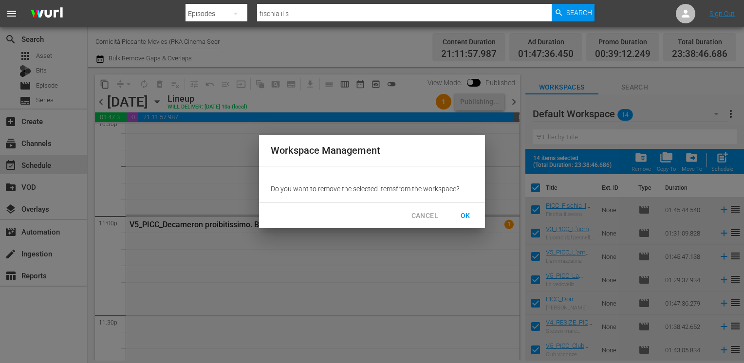
click at [467, 217] on span "OK" at bounding box center [466, 216] width 16 height 12
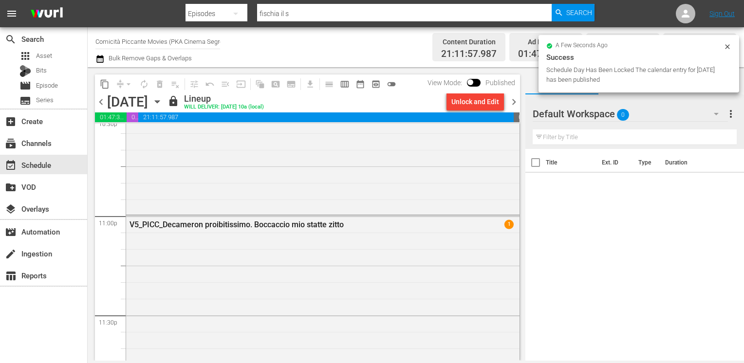
click at [512, 103] on span "chevron_right" at bounding box center [514, 102] width 12 height 12
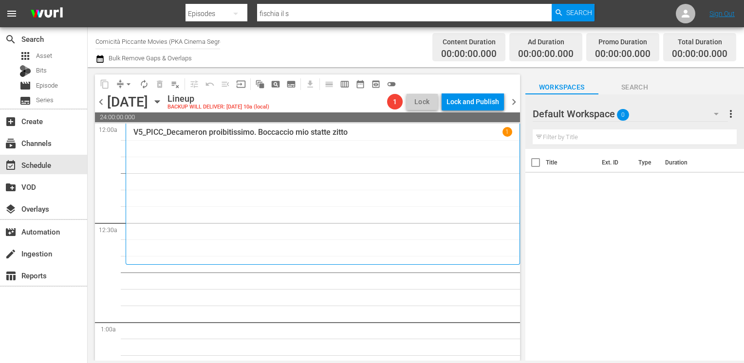
click at [101, 60] on icon "button" at bounding box center [99, 59] width 7 height 8
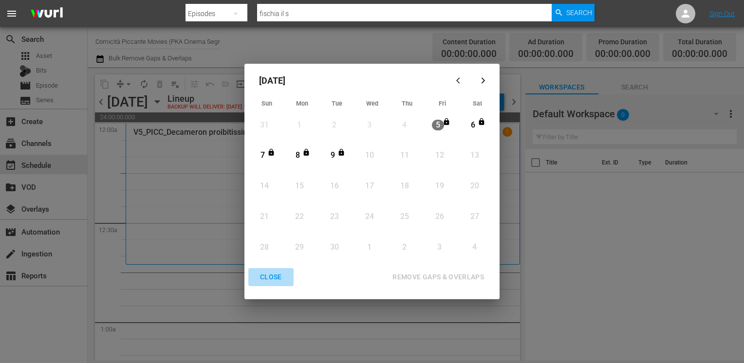
click at [267, 281] on div "CLOSE" at bounding box center [270, 277] width 37 height 12
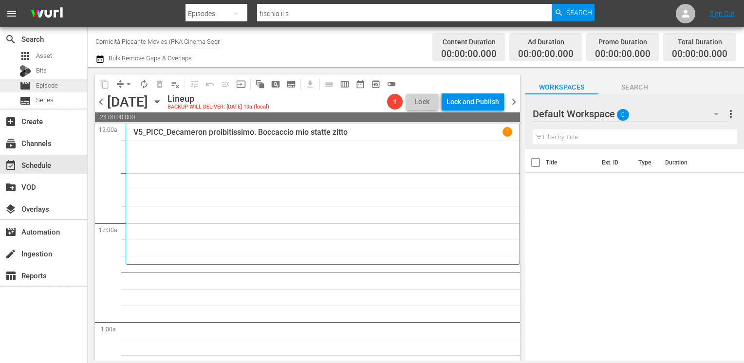
click at [61, 87] on div "movie Episode" at bounding box center [43, 86] width 87 height 14
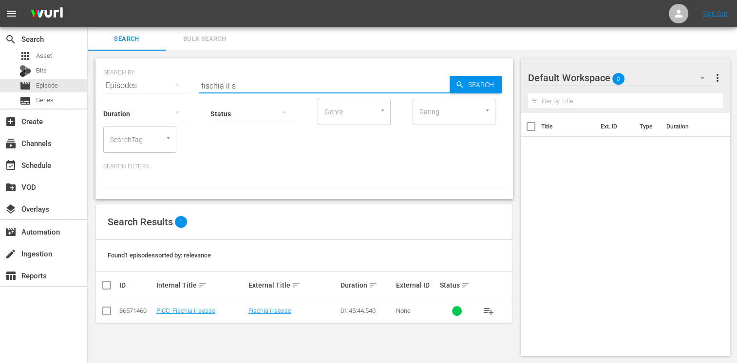
drag, startPoint x: 246, startPoint y: 84, endPoint x: 162, endPoint y: 82, distance: 84.8
click at [162, 82] on div "SEARCH BY Search By Episodes Search ID, Title, Description, Keywords, or Catego…" at bounding box center [304, 79] width 402 height 35
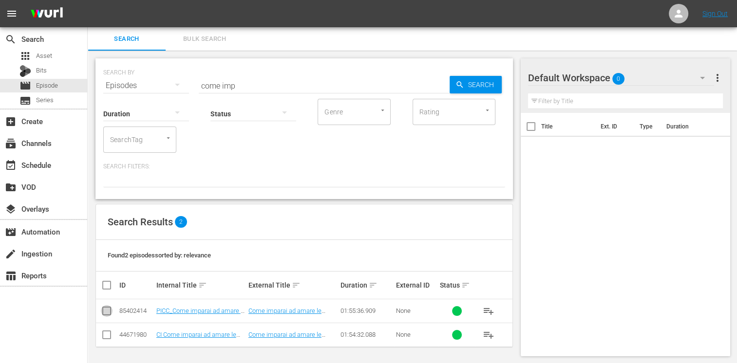
click at [106, 314] on input "checkbox" at bounding box center [107, 313] width 12 height 12
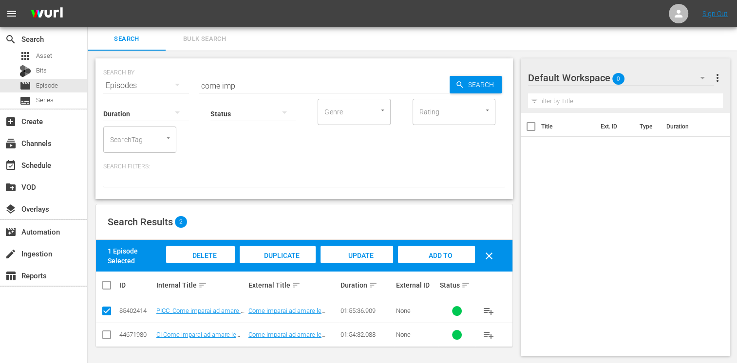
click at [431, 258] on span "Add to Workspace" at bounding box center [436, 265] width 48 height 26
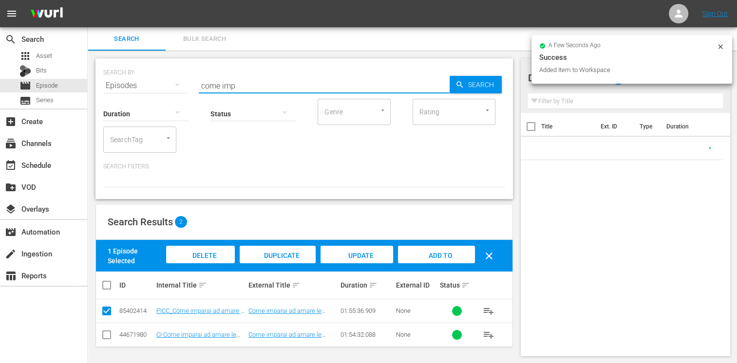
drag, startPoint x: 247, startPoint y: 87, endPoint x: 169, endPoint y: 75, distance: 79.2
click at [169, 75] on div "SEARCH BY Search By Episodes Search ID, Title, Description, Keywords, or Catego…" at bounding box center [304, 79] width 402 height 35
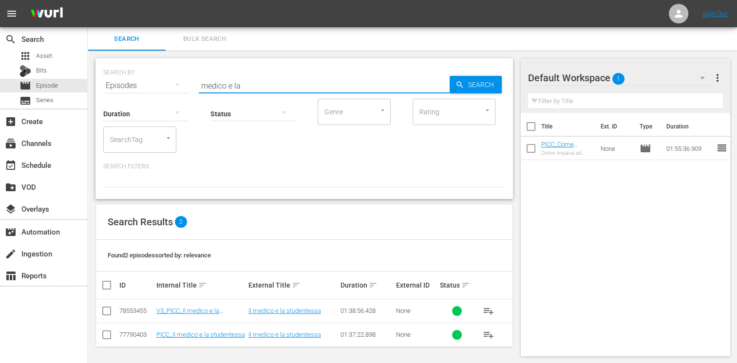
click at [105, 314] on input "checkbox" at bounding box center [107, 313] width 12 height 12
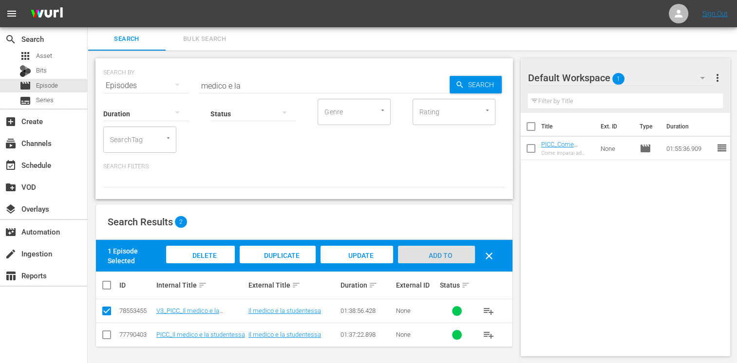
click at [437, 250] on div "Add to Workspace" at bounding box center [436, 264] width 76 height 37
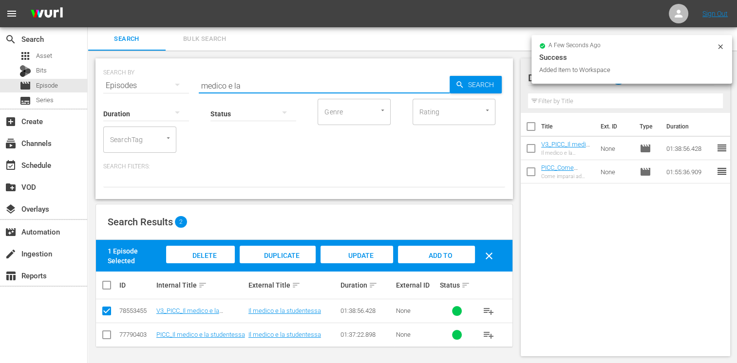
drag, startPoint x: 243, startPoint y: 83, endPoint x: 156, endPoint y: 77, distance: 86.9
click at [156, 77] on div "SEARCH BY Search By Episodes Search ID, Title, Description, Keywords, or Catego…" at bounding box center [304, 79] width 402 height 35
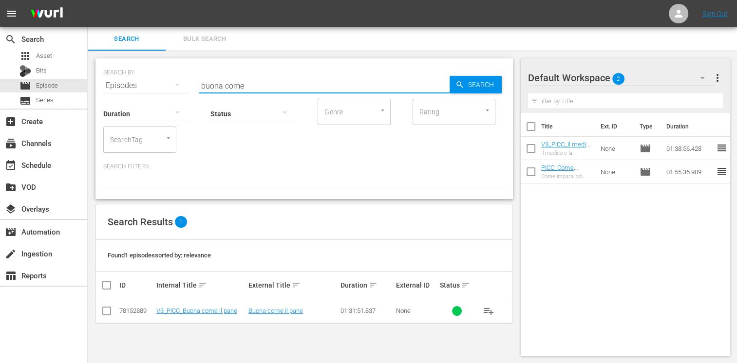
click at [105, 311] on input "checkbox" at bounding box center [107, 313] width 12 height 12
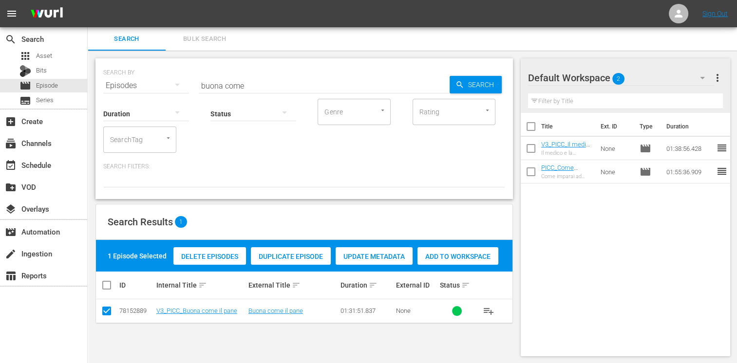
click at [471, 259] on span "Add to Workspace" at bounding box center [457, 257] width 81 height 8
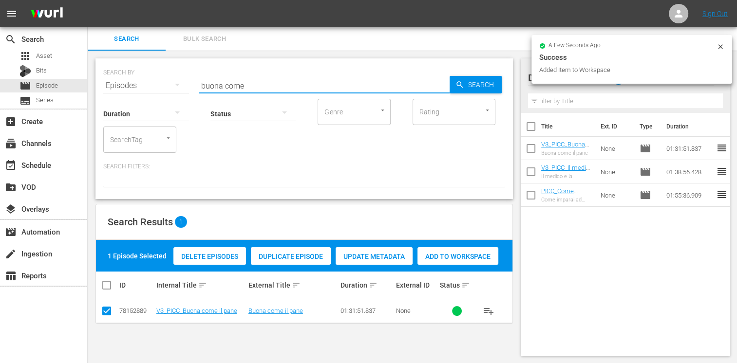
drag, startPoint x: 245, startPoint y: 85, endPoint x: 197, endPoint y: 84, distance: 48.7
click at [197, 84] on div "SEARCH BY Search By Episodes Search ID, Title, Description, Keywords, or Catego…" at bounding box center [304, 79] width 402 height 35
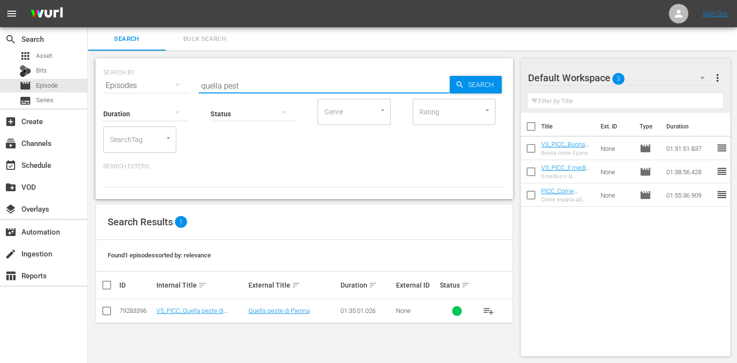
click at [110, 313] on input "checkbox" at bounding box center [107, 313] width 12 height 12
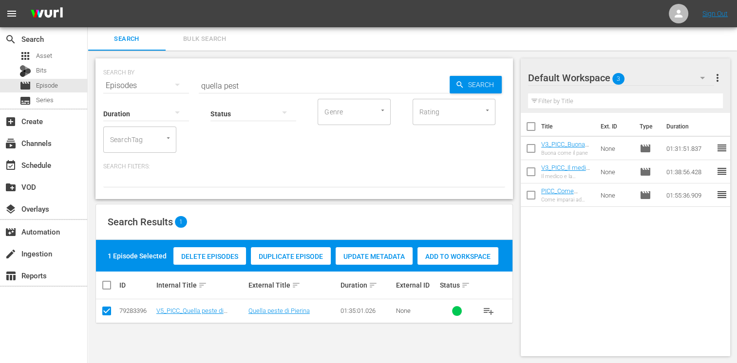
click at [471, 256] on span "Add to Workspace" at bounding box center [457, 257] width 81 height 8
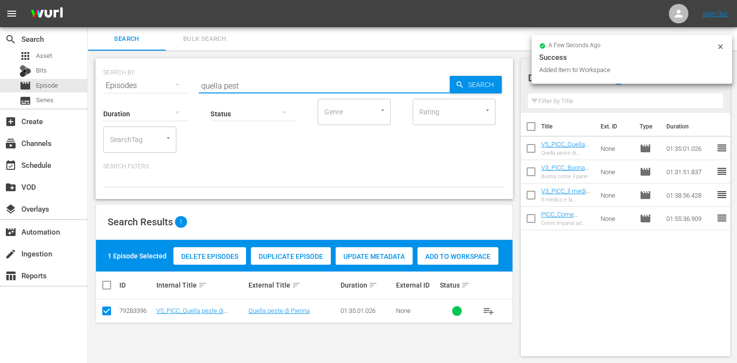
drag, startPoint x: 253, startPoint y: 85, endPoint x: 163, endPoint y: 81, distance: 90.2
click at [163, 81] on div "SEARCH BY Search By Episodes Search ID, Title, Description, Keywords, or Catego…" at bounding box center [304, 79] width 402 height 35
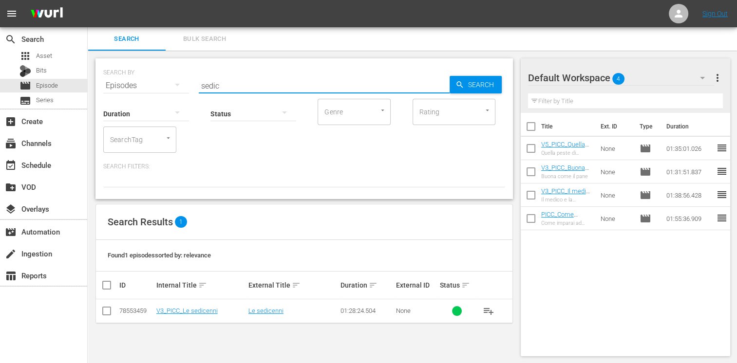
click at [107, 315] on input "checkbox" at bounding box center [107, 313] width 12 height 12
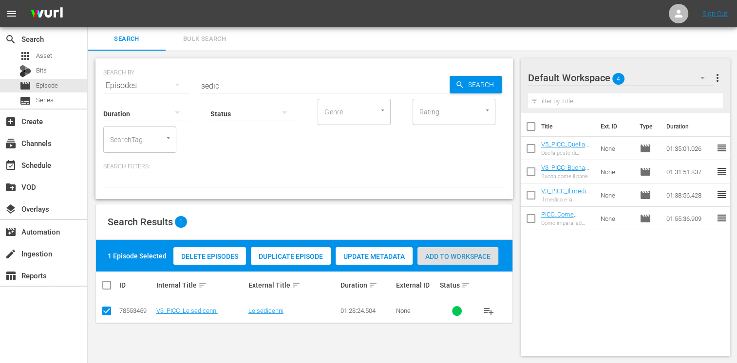
click at [472, 255] on span "Add to Workspace" at bounding box center [457, 257] width 81 height 8
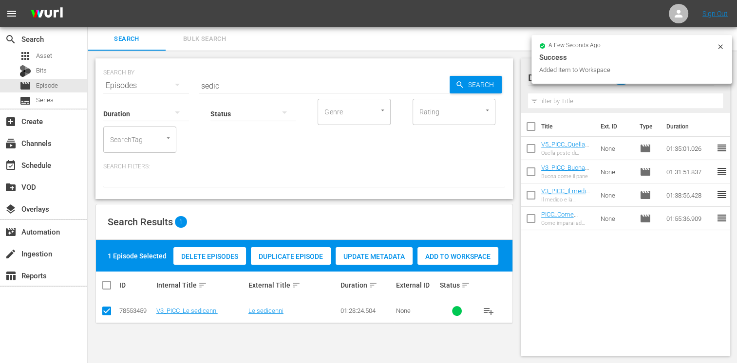
click at [224, 79] on input "sedic" at bounding box center [324, 85] width 251 height 23
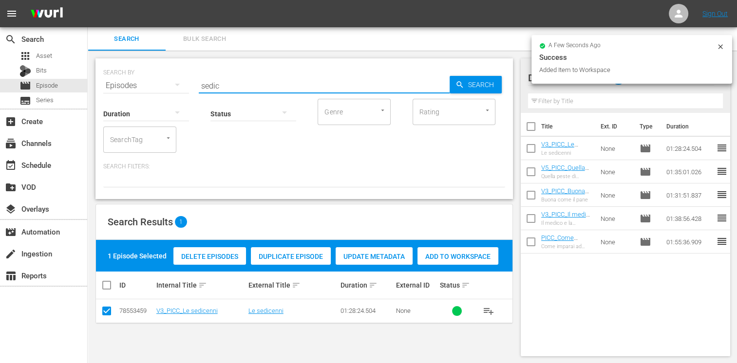
drag, startPoint x: 225, startPoint y: 85, endPoint x: 169, endPoint y: 78, distance: 56.4
click at [169, 78] on div "SEARCH BY Search By Episodes Search ID, Title, Description, Keywords, or Catego…" at bounding box center [304, 79] width 402 height 35
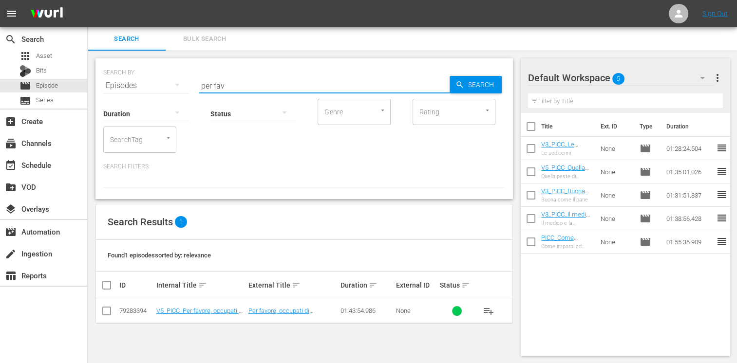
drag, startPoint x: 107, startPoint y: 313, endPoint x: 146, endPoint y: 307, distance: 39.9
click at [107, 313] on input "checkbox" at bounding box center [107, 313] width 12 height 12
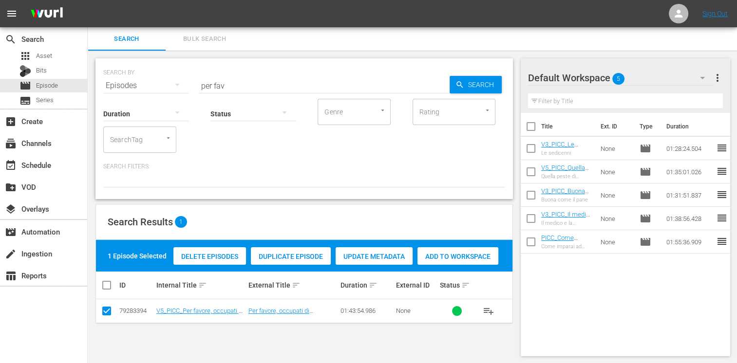
click at [466, 255] on span "Add to Workspace" at bounding box center [457, 257] width 81 height 8
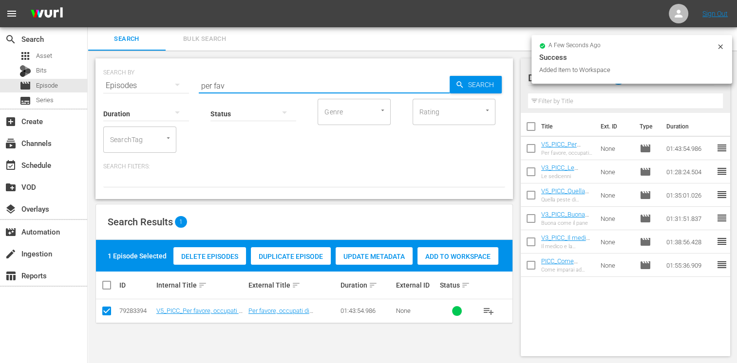
drag, startPoint x: 225, startPoint y: 86, endPoint x: 182, endPoint y: 83, distance: 43.4
click at [182, 83] on div "SEARCH BY Search By Episodes Search ID, Title, Description, Keywords, or Catego…" at bounding box center [304, 79] width 402 height 35
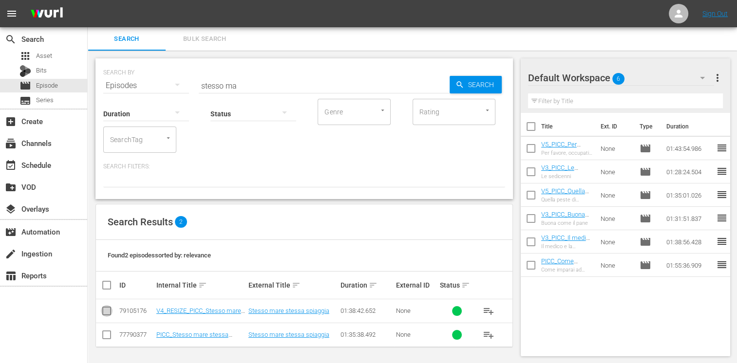
click at [107, 311] on input "checkbox" at bounding box center [107, 313] width 12 height 12
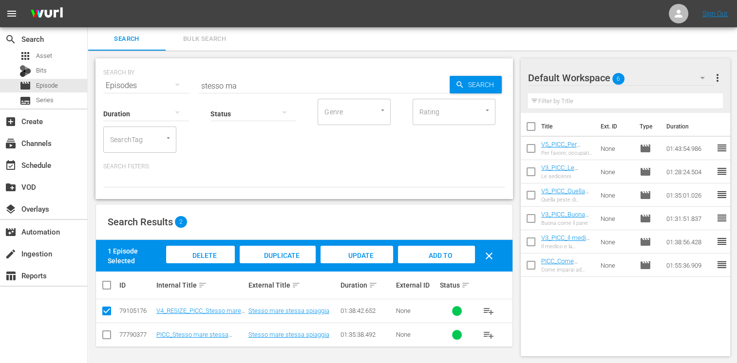
drag, startPoint x: 451, startPoint y: 256, endPoint x: 432, endPoint y: 252, distance: 19.4
click at [450, 256] on span "Add to Workspace" at bounding box center [436, 265] width 48 height 26
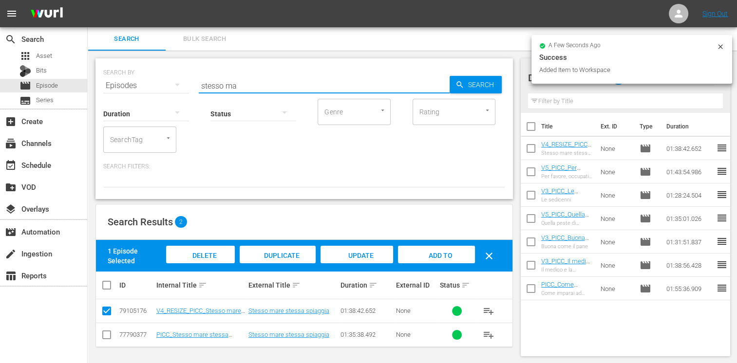
drag, startPoint x: 243, startPoint y: 85, endPoint x: 169, endPoint y: 76, distance: 75.6
click at [169, 76] on div "SEARCH BY Search By Episodes Search ID, Title, Description, Keywords, or Catego…" at bounding box center [304, 79] width 402 height 35
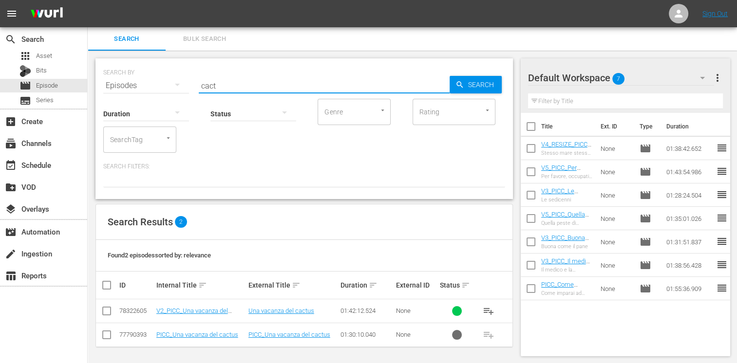
click at [109, 313] on input "checkbox" at bounding box center [107, 313] width 12 height 12
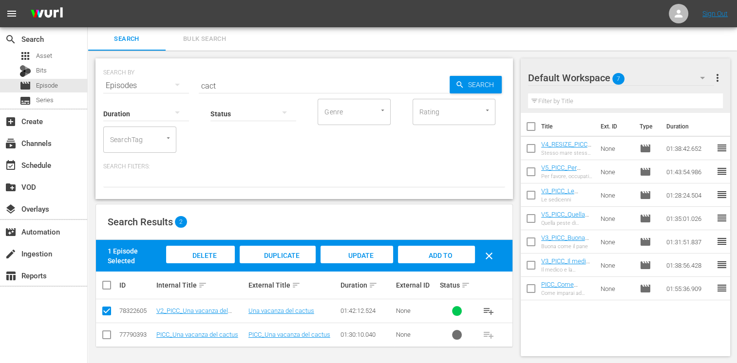
click at [432, 258] on span "Add to Workspace" at bounding box center [436, 265] width 48 height 26
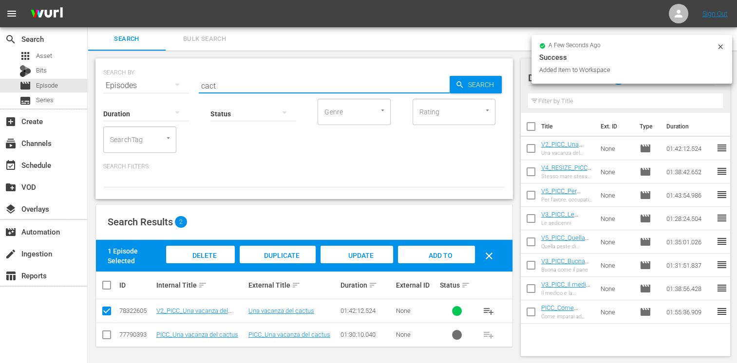
drag, startPoint x: 222, startPoint y: 89, endPoint x: 131, endPoint y: 79, distance: 91.1
click at [131, 79] on div "SEARCH BY Search By Episodes Search ID, Title, Description, Keywords, or Catego…" at bounding box center [304, 79] width 402 height 35
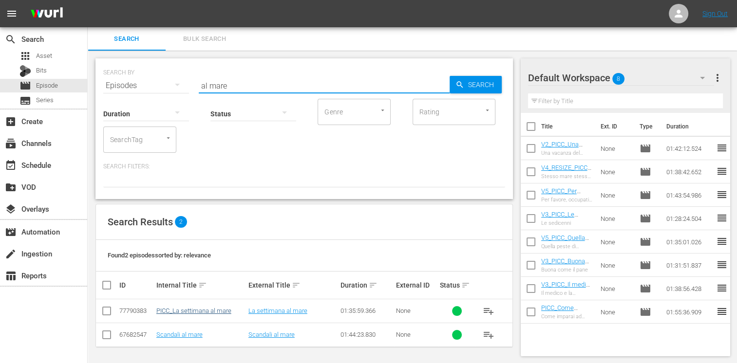
drag, startPoint x: 107, startPoint y: 313, endPoint x: 169, endPoint y: 313, distance: 61.4
click at [107, 313] on input "checkbox" at bounding box center [107, 313] width 12 height 12
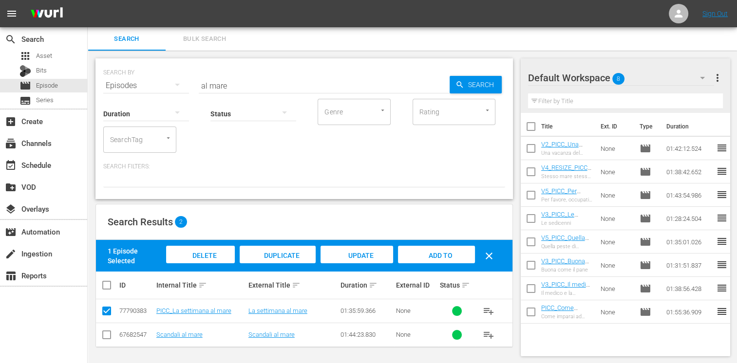
click at [443, 260] on div "Add to Workspace" at bounding box center [436, 264] width 76 height 37
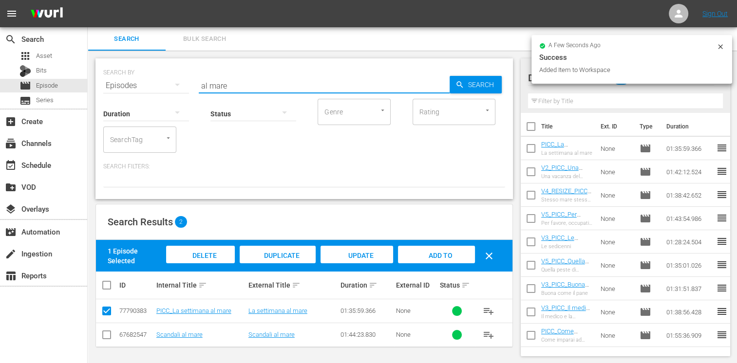
drag, startPoint x: 203, startPoint y: 74, endPoint x: 162, endPoint y: 70, distance: 41.6
click at [162, 70] on div "SEARCH BY Search By Episodes Search ID, Title, Description, Keywords, or Catego…" at bounding box center [304, 79] width 402 height 35
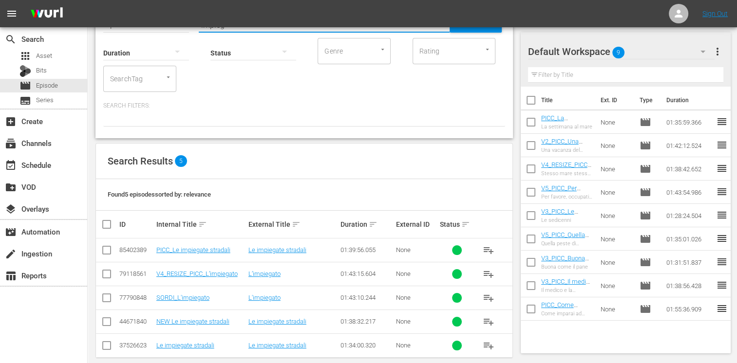
scroll to position [72, 0]
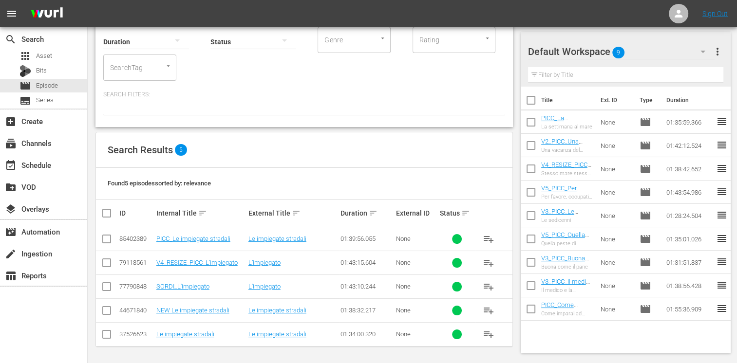
click at [107, 261] on input "checkbox" at bounding box center [107, 265] width 12 height 12
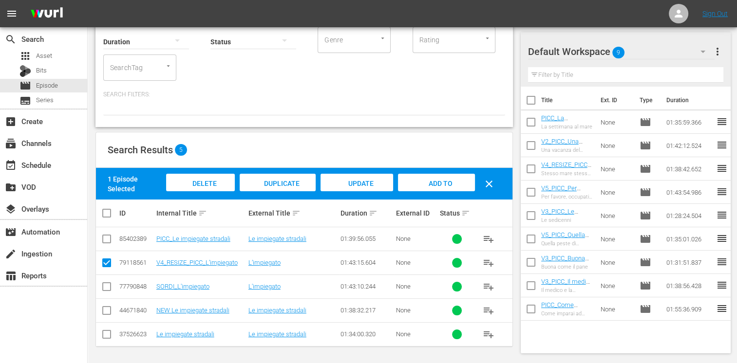
click at [437, 181] on span "Add to Workspace" at bounding box center [436, 193] width 48 height 26
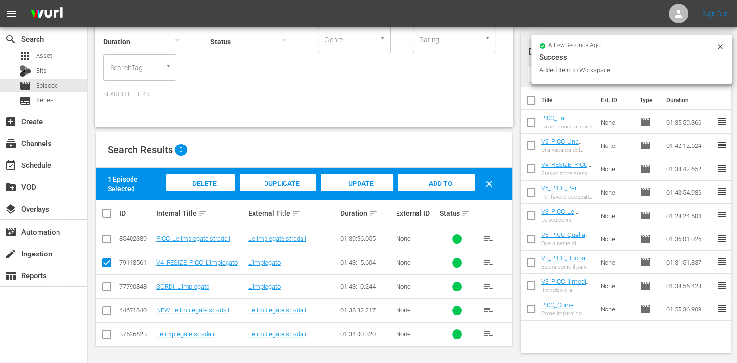
scroll to position [0, 0]
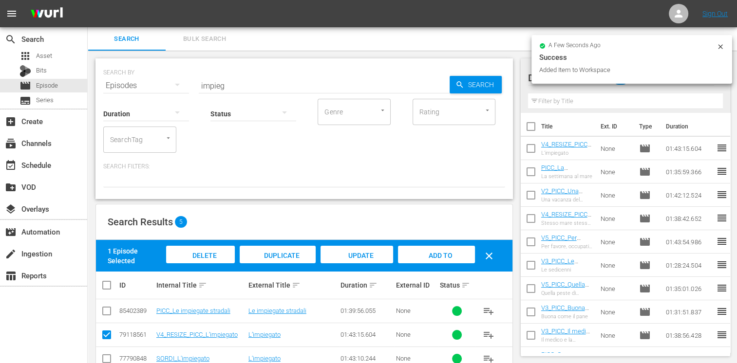
drag, startPoint x: 234, startPoint y: 88, endPoint x: 164, endPoint y: 77, distance: 71.0
click at [164, 77] on div "SEARCH BY Search By Episodes Search ID, Title, Description, Keywords, or Catego…" at bounding box center [304, 79] width 402 height 35
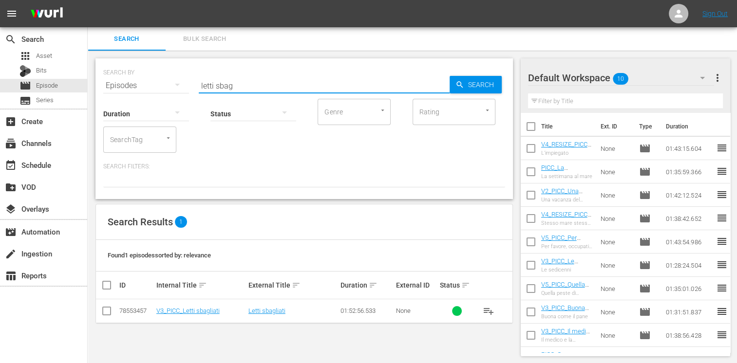
click at [109, 314] on input "checkbox" at bounding box center [107, 313] width 12 height 12
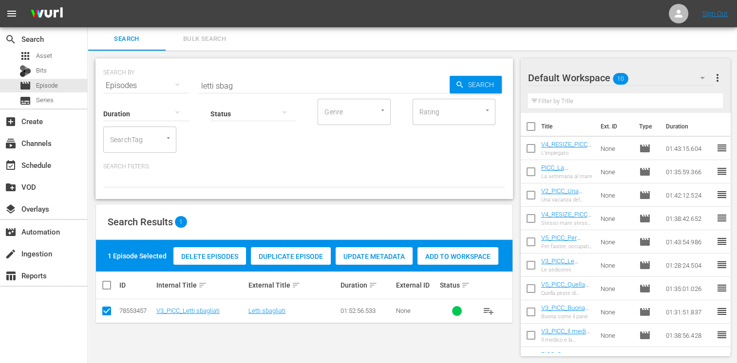
click at [459, 252] on div "Add to Workspace" at bounding box center [457, 256] width 81 height 19
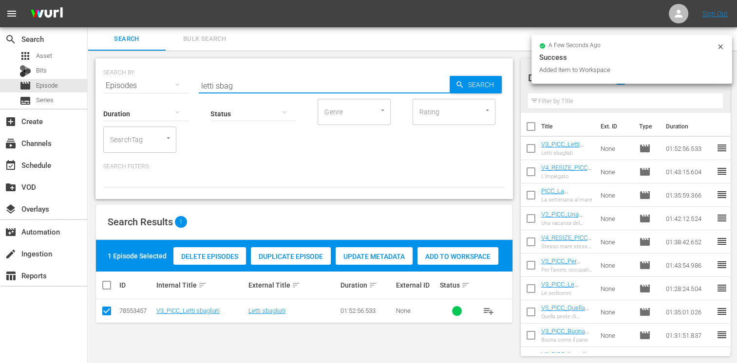
drag, startPoint x: 224, startPoint y: 82, endPoint x: 138, endPoint y: 69, distance: 86.2
click at [138, 69] on div "SEARCH BY Search By Episodes Search ID, Title, Description, Keywords, or Catego…" at bounding box center [304, 79] width 402 height 35
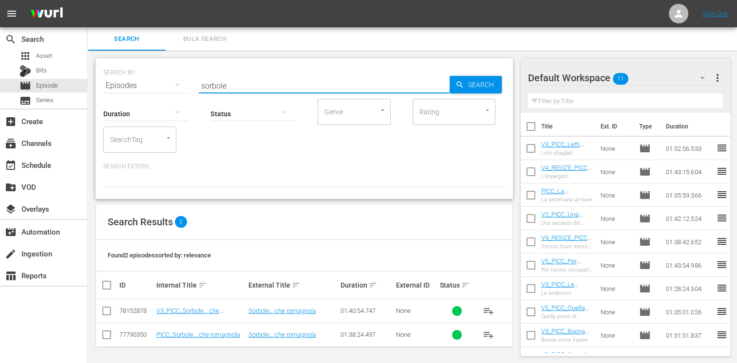
click at [105, 314] on input "checkbox" at bounding box center [107, 313] width 12 height 12
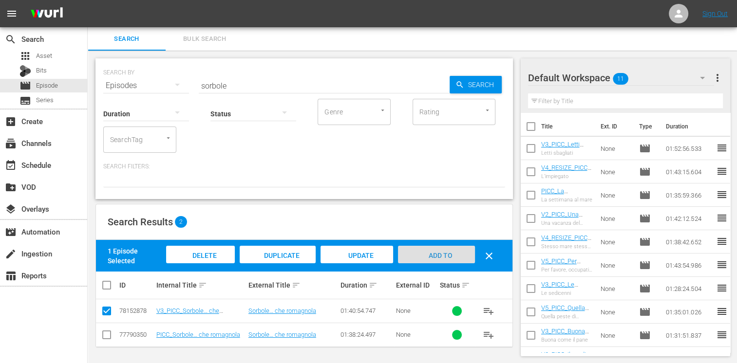
click at [433, 256] on span "Add to Workspace" at bounding box center [436, 265] width 48 height 26
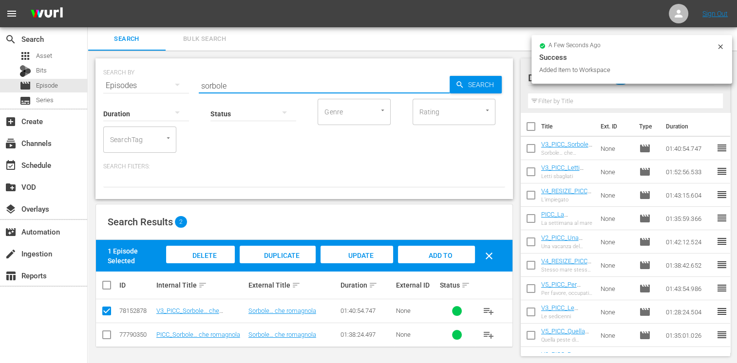
drag, startPoint x: 238, startPoint y: 87, endPoint x: 184, endPoint y: 87, distance: 54.1
click at [184, 87] on div "SEARCH BY Search By Episodes Search ID, Title, Description, Keywords, or Catego…" at bounding box center [304, 79] width 402 height 35
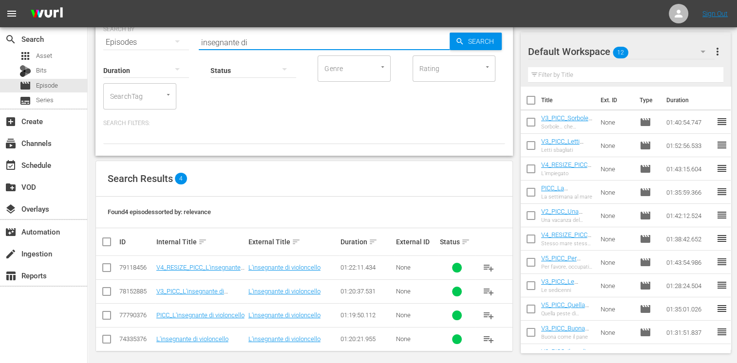
scroll to position [49, 0]
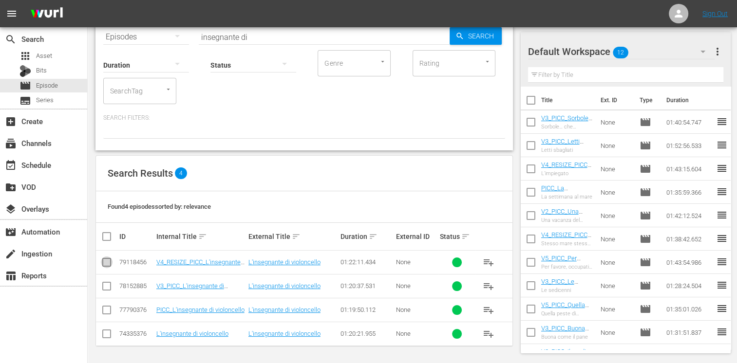
click at [104, 262] on input "checkbox" at bounding box center [107, 265] width 12 height 12
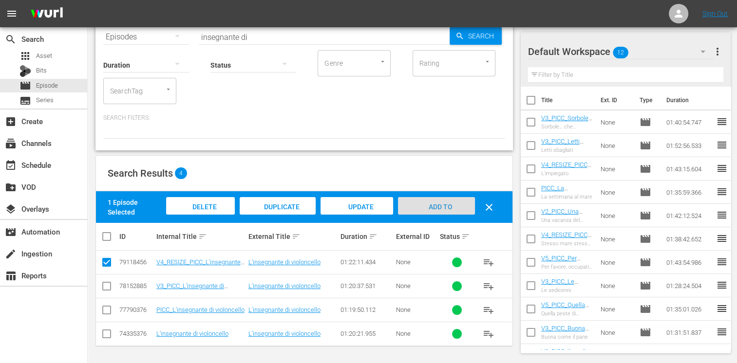
click at [449, 207] on span "Add to Workspace" at bounding box center [436, 216] width 48 height 26
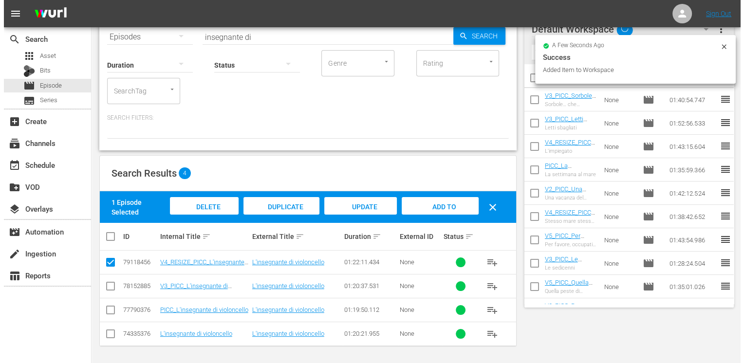
scroll to position [0, 0]
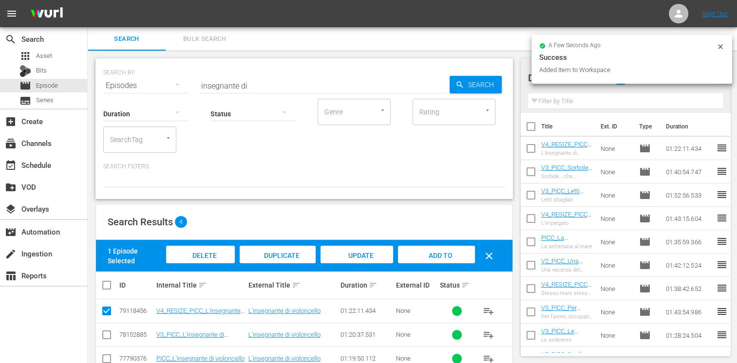
click at [275, 87] on input "insegnante di" at bounding box center [324, 85] width 251 height 23
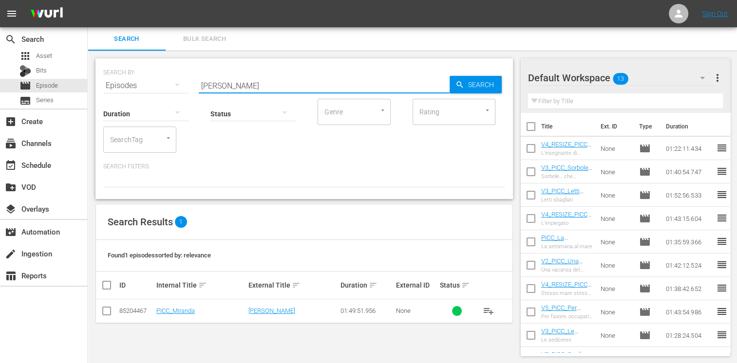
click at [112, 311] on td at bounding box center [107, 312] width 22 height 24
click at [107, 312] on input "checkbox" at bounding box center [107, 313] width 12 height 12
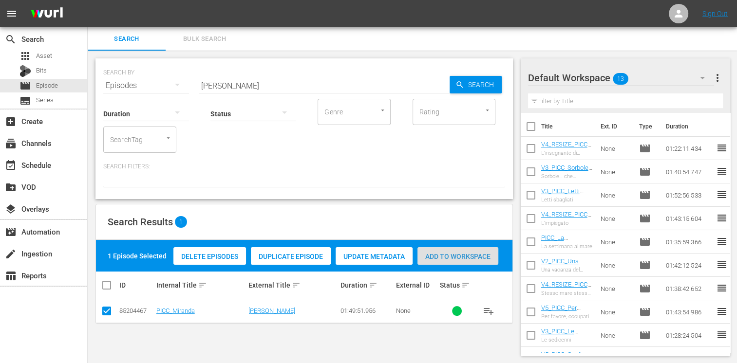
click at [447, 254] on span "Add to Workspace" at bounding box center [457, 257] width 81 height 8
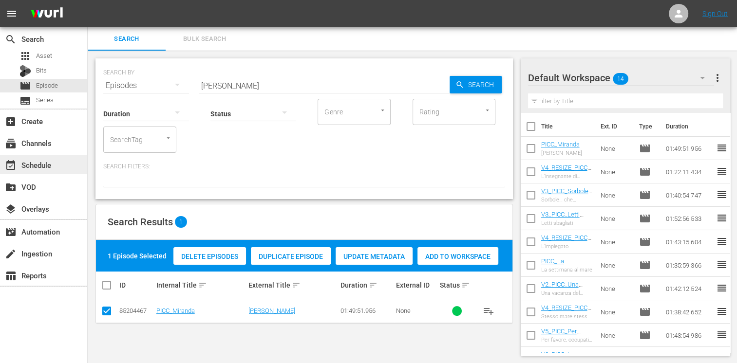
click at [56, 169] on div "event_available Schedule" at bounding box center [43, 164] width 87 height 19
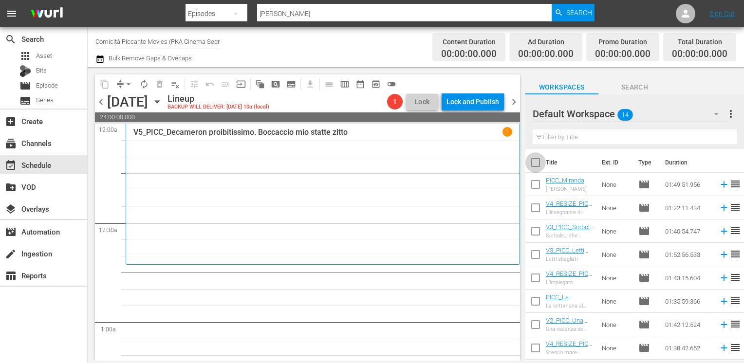
click at [543, 169] on input "checkbox" at bounding box center [535, 164] width 20 height 20
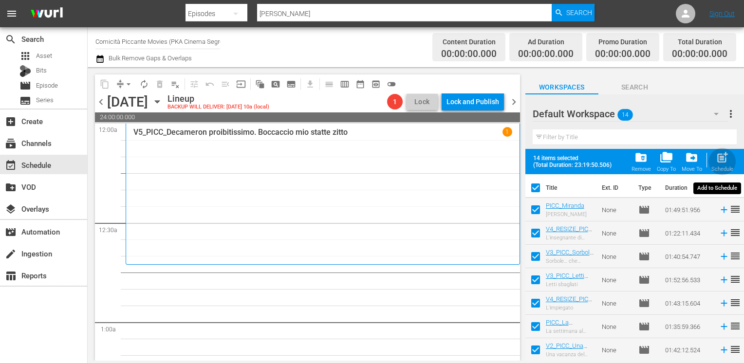
click at [718, 159] on span "post_add" at bounding box center [722, 157] width 13 height 13
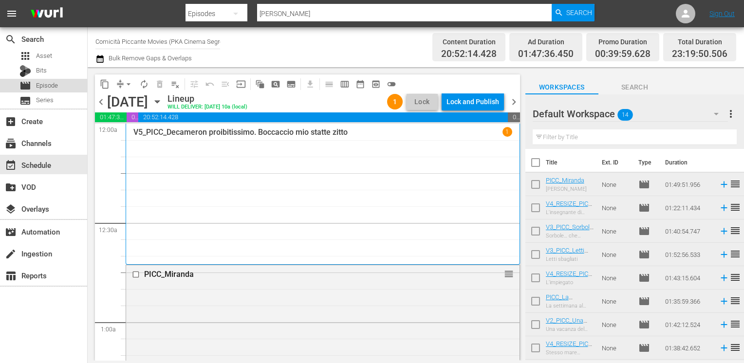
click at [58, 85] on div "movie Episode" at bounding box center [43, 86] width 87 height 14
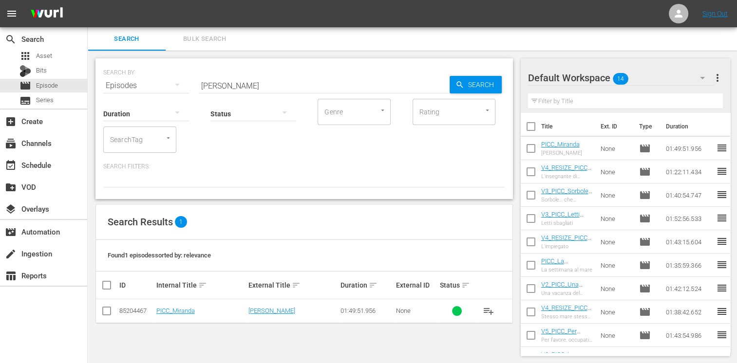
click at [528, 124] on input "checkbox" at bounding box center [531, 128] width 20 height 20
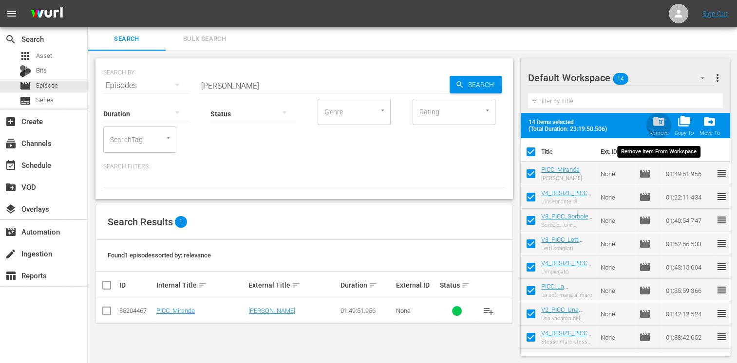
click at [658, 126] on span "folder_delete" at bounding box center [658, 121] width 13 height 13
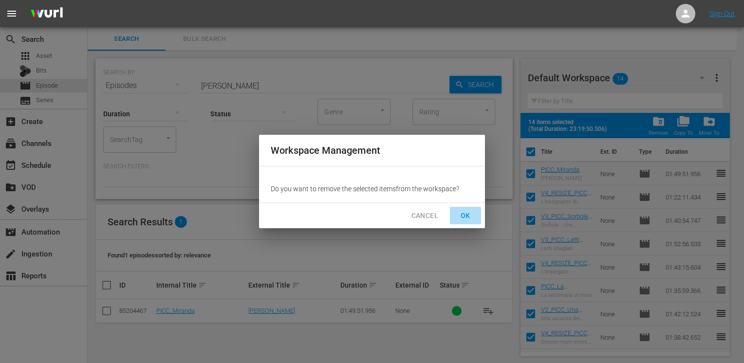
click at [468, 214] on span "OK" at bounding box center [466, 216] width 16 height 12
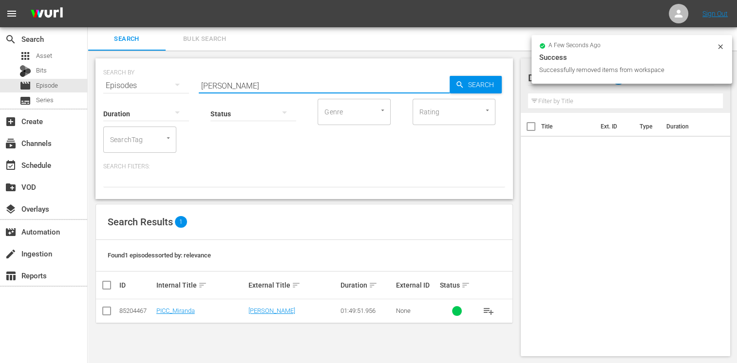
drag, startPoint x: 239, startPoint y: 83, endPoint x: 154, endPoint y: 86, distance: 84.8
click at [154, 86] on div "SEARCH BY Search By Episodes Search ID, Title, Description, Keywords, or Catego…" at bounding box center [304, 79] width 402 height 35
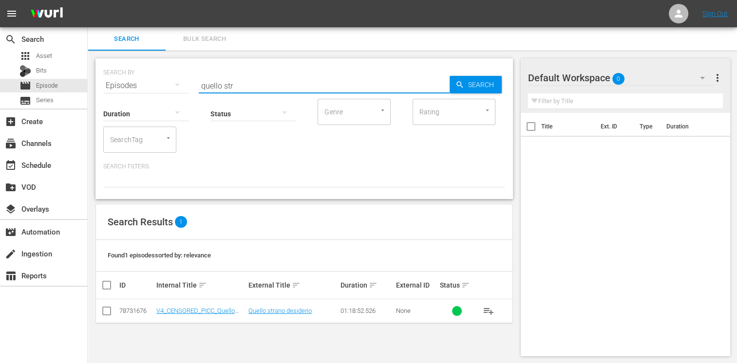
drag, startPoint x: 103, startPoint y: 311, endPoint x: 111, endPoint y: 310, distance: 7.3
click at [104, 310] on input "checkbox" at bounding box center [107, 313] width 12 height 12
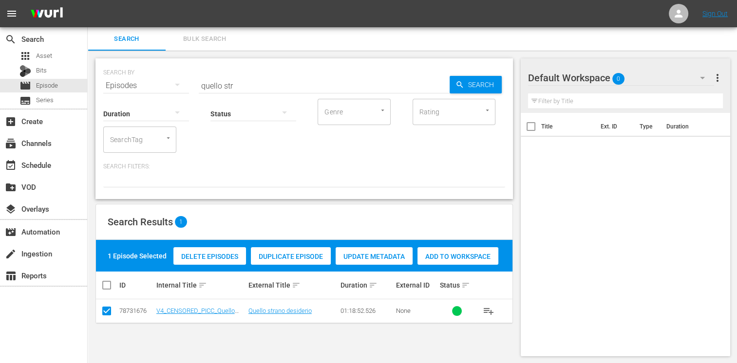
click at [462, 257] on span "Add to Workspace" at bounding box center [457, 257] width 81 height 8
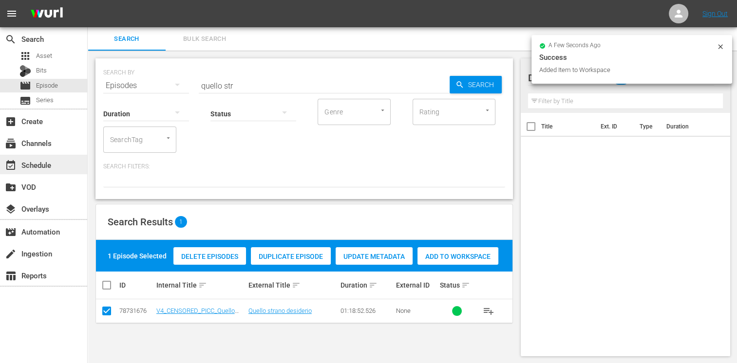
click at [56, 156] on div "event_available Schedule" at bounding box center [43, 164] width 87 height 19
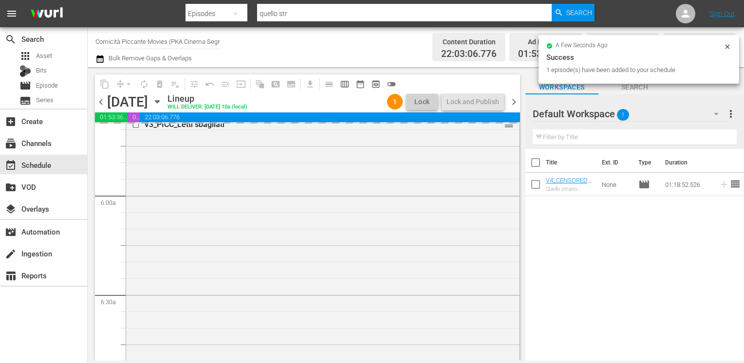
scroll to position [1023, 0]
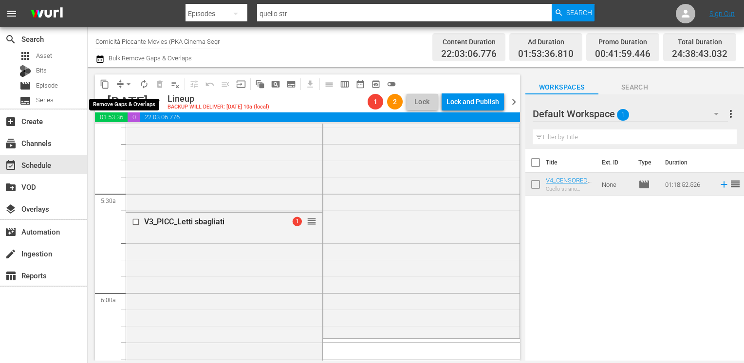
click at [128, 85] on span "arrow_drop_down" at bounding box center [129, 84] width 10 height 10
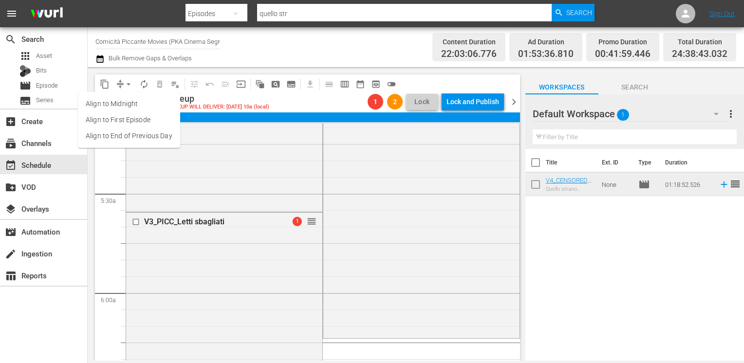
click at [122, 146] on ul "Align to Midnight Align to First Episode Align to End of Previous Day" at bounding box center [129, 120] width 102 height 56
click at [121, 136] on li "Align to End of Previous Day" at bounding box center [129, 136] width 102 height 16
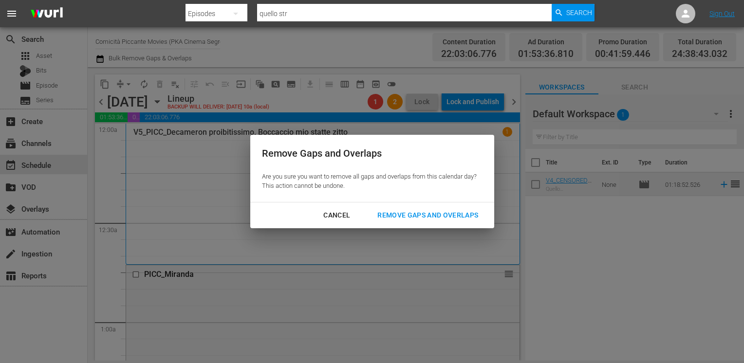
scroll to position [1023, 0]
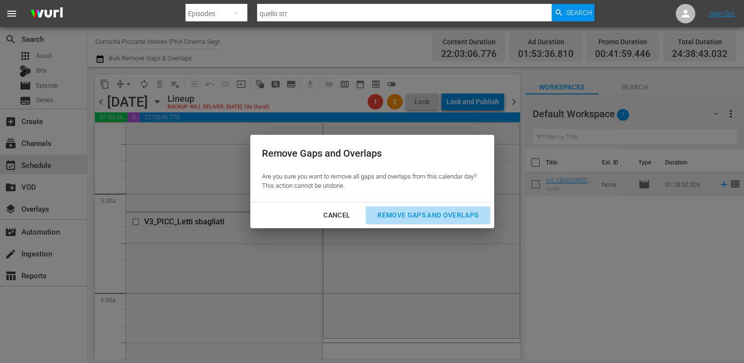
click at [418, 217] on div "Remove Gaps and Overlaps" at bounding box center [428, 215] width 116 height 12
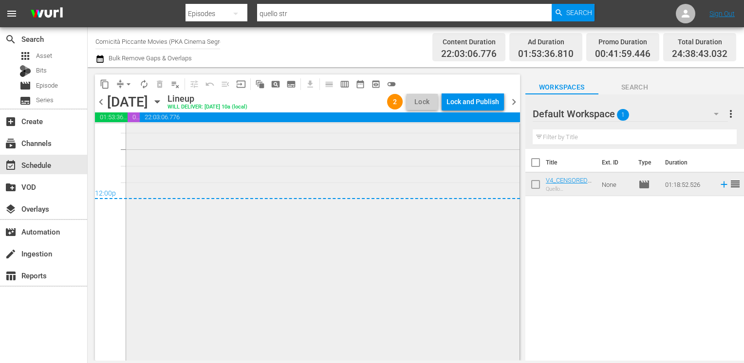
scroll to position [4605, 0]
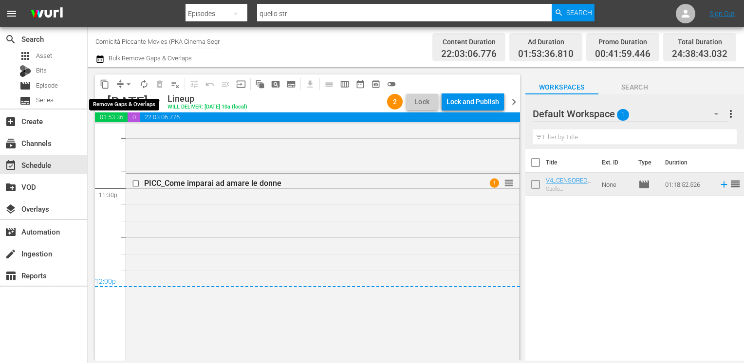
click at [128, 83] on span "arrow_drop_down" at bounding box center [129, 84] width 10 height 10
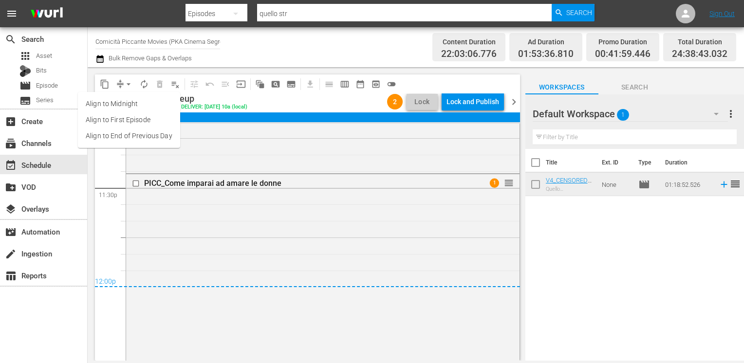
click at [129, 136] on li "Align to End of Previous Day" at bounding box center [129, 136] width 102 height 16
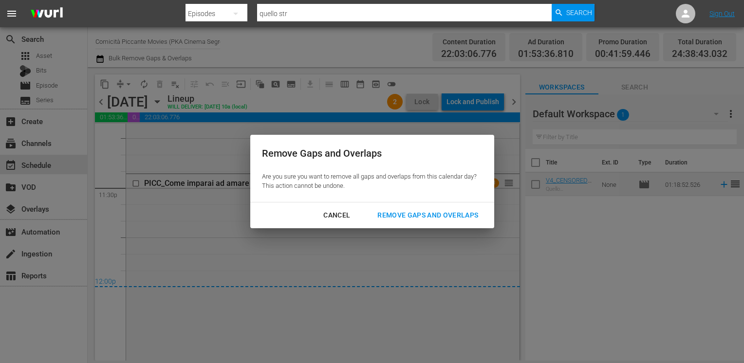
click at [403, 213] on div "Remove Gaps and Overlaps" at bounding box center [428, 215] width 116 height 12
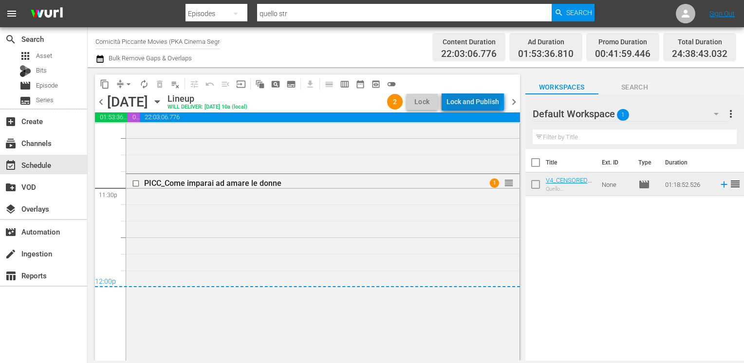
click at [475, 94] on div "Lock and Publish" at bounding box center [473, 102] width 53 height 18
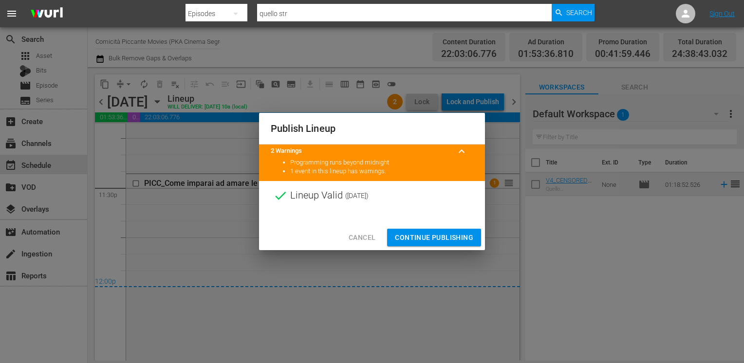
click at [431, 235] on span "Continue Publishing" at bounding box center [434, 238] width 78 height 12
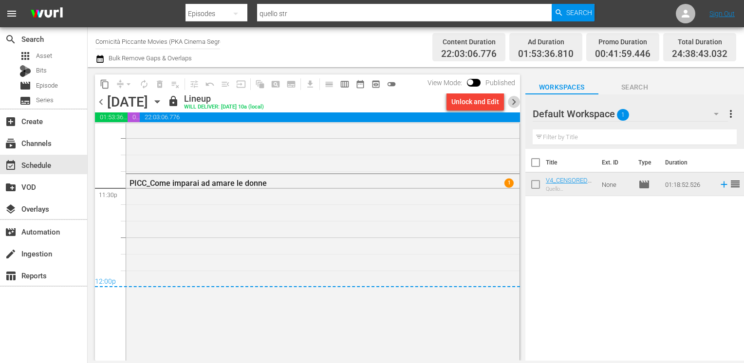
click at [514, 103] on span "chevron_right" at bounding box center [514, 102] width 12 height 12
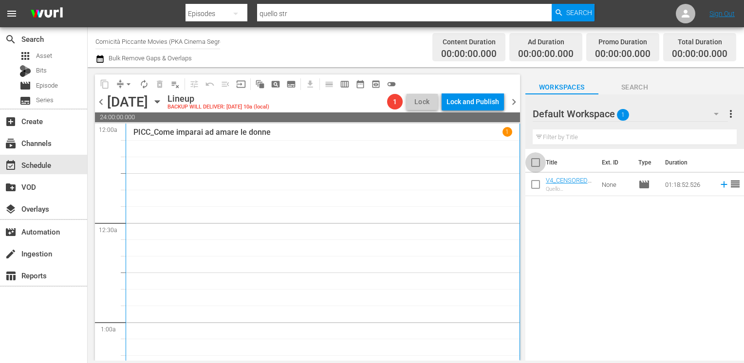
click at [536, 163] on input "checkbox" at bounding box center [535, 164] width 20 height 20
checkbox input "true"
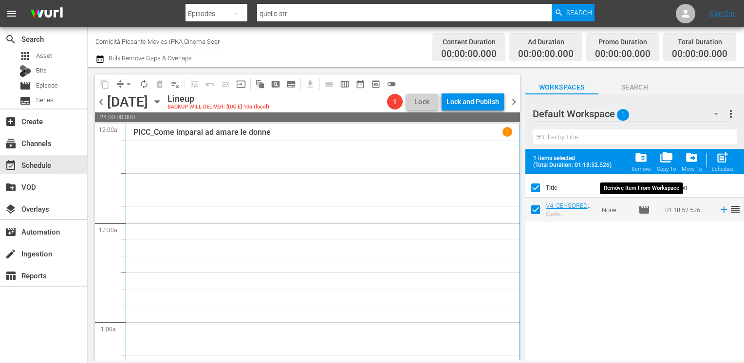
click at [644, 160] on span "folder_delete" at bounding box center [641, 157] width 13 height 13
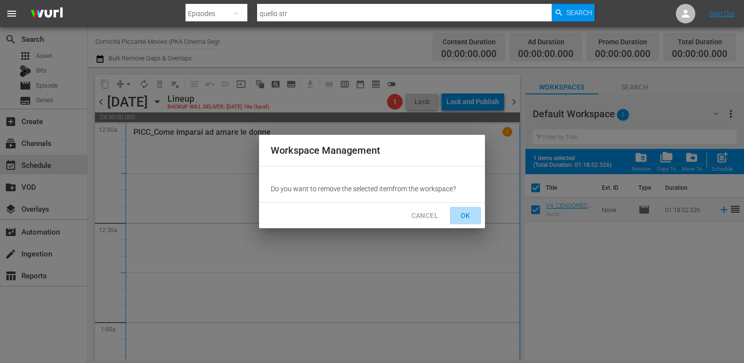
click at [464, 217] on span "OK" at bounding box center [466, 216] width 16 height 12
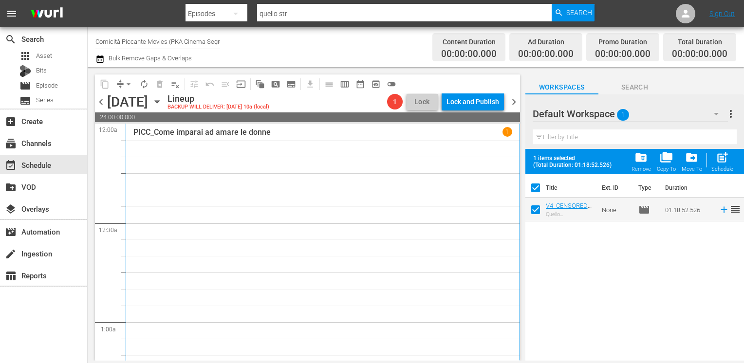
checkbox input "false"
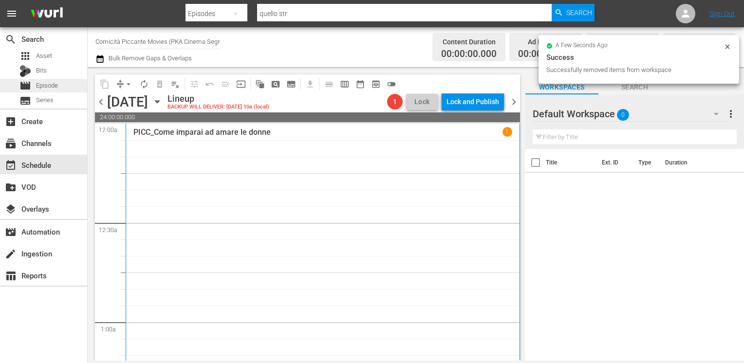
click at [38, 84] on span "Episode" at bounding box center [47, 86] width 22 height 10
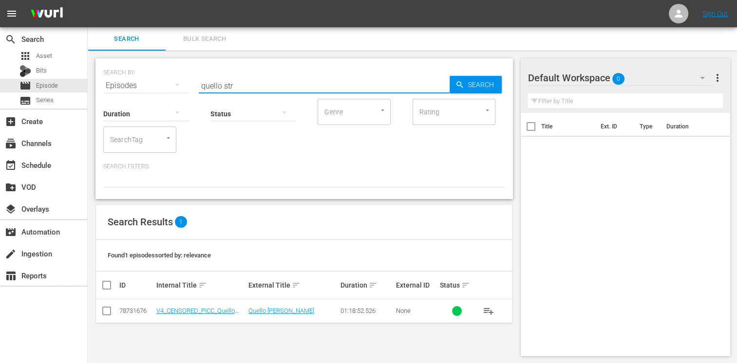
drag, startPoint x: 238, startPoint y: 89, endPoint x: 166, endPoint y: 82, distance: 72.4
click at [166, 82] on div "SEARCH BY Search By Episodes Search ID, Title, Description, Keywords, or Catego…" at bounding box center [304, 79] width 402 height 35
type input "homo ero"
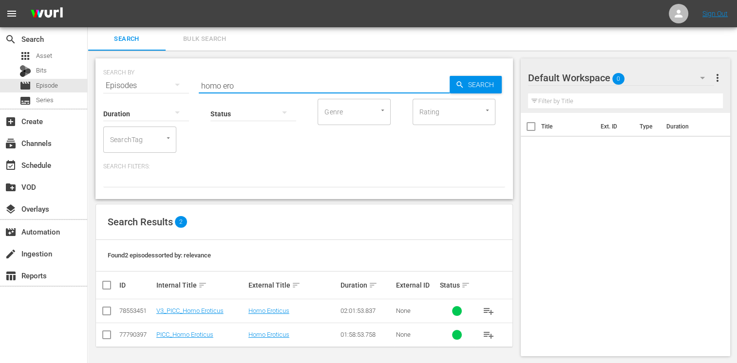
click at [107, 311] on input "checkbox" at bounding box center [107, 313] width 12 height 12
checkbox input "true"
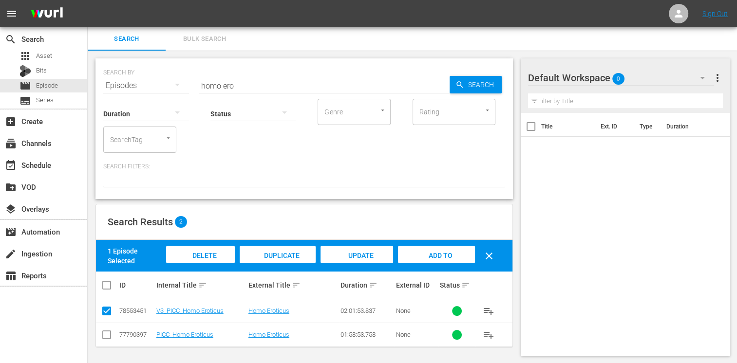
drag, startPoint x: 443, startPoint y: 256, endPoint x: 414, endPoint y: 235, distance: 36.2
click at [444, 256] on span "Add to Workspace" at bounding box center [436, 265] width 48 height 26
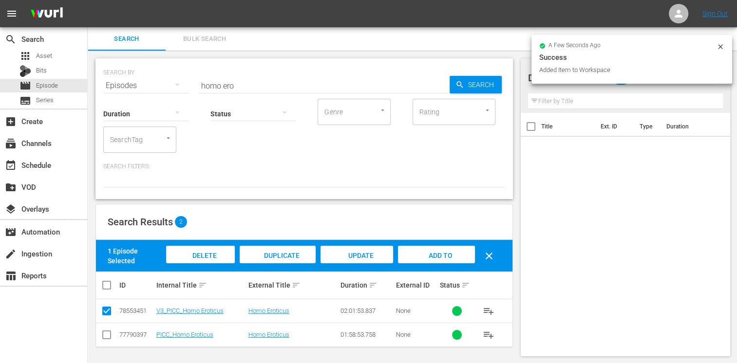
drag, startPoint x: 243, startPoint y: 86, endPoint x: 157, endPoint y: 79, distance: 86.5
click at [157, 79] on div "SEARCH BY Search By Episodes Search ID, Title, Description, Keywords, or Catego…" at bounding box center [304, 79] width 402 height 35
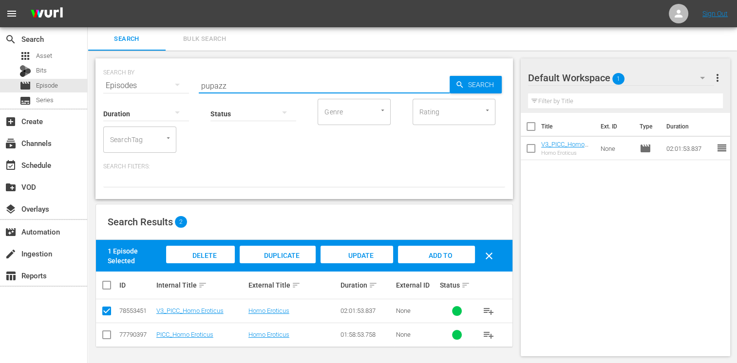
type input "pupazz"
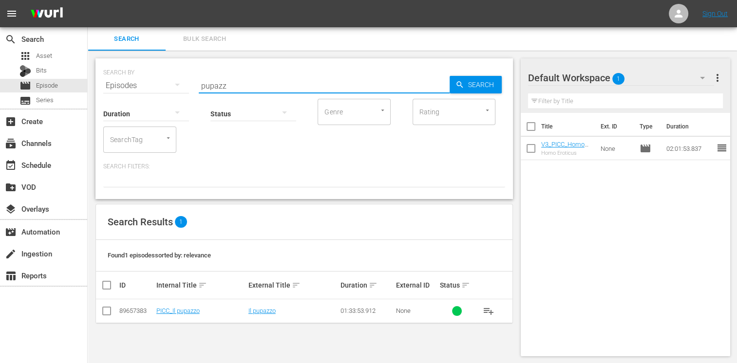
click at [102, 313] on input "checkbox" at bounding box center [107, 313] width 12 height 12
checkbox input "true"
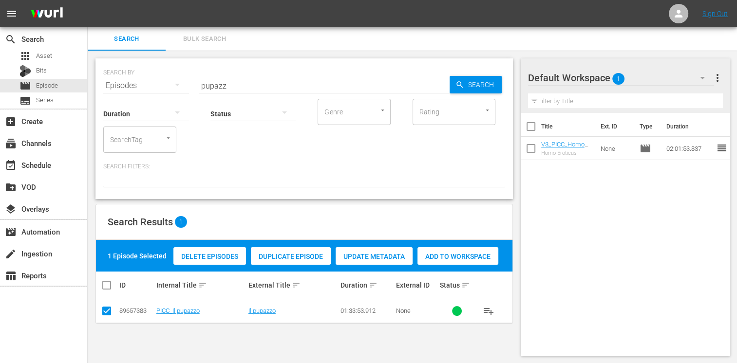
click at [458, 251] on div "Add to Workspace" at bounding box center [457, 256] width 81 height 19
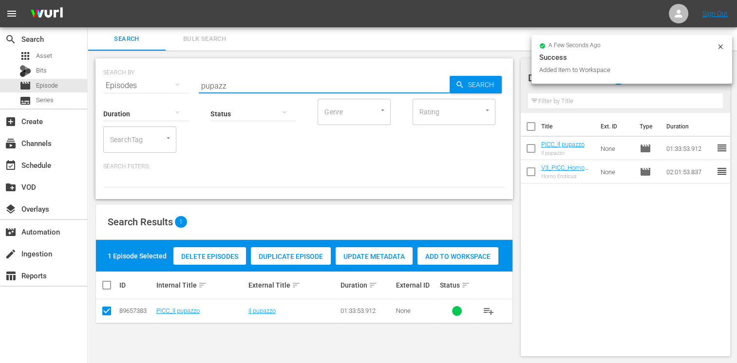
drag, startPoint x: 231, startPoint y: 82, endPoint x: 158, endPoint y: 81, distance: 73.1
click at [158, 81] on div "SEARCH BY Search By Episodes Search ID, Title, Description, Keywords, or Catego…" at bounding box center [304, 79] width 402 height 35
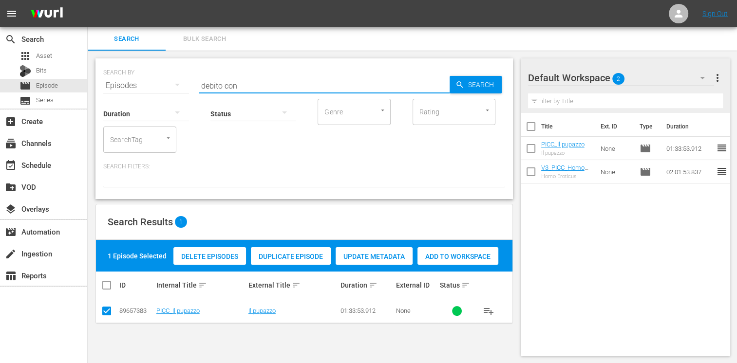
type input "debito con"
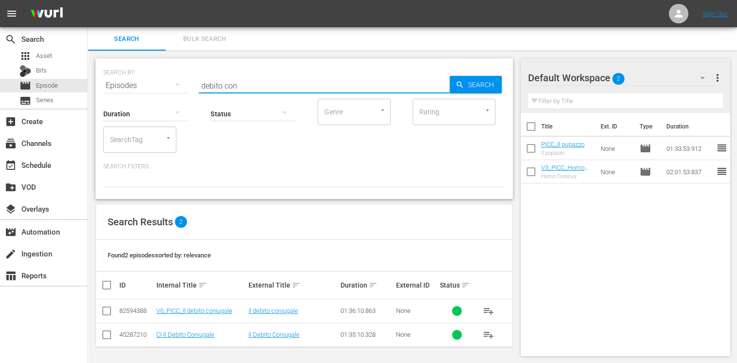
click at [111, 310] on input "checkbox" at bounding box center [107, 313] width 12 height 12
checkbox input "true"
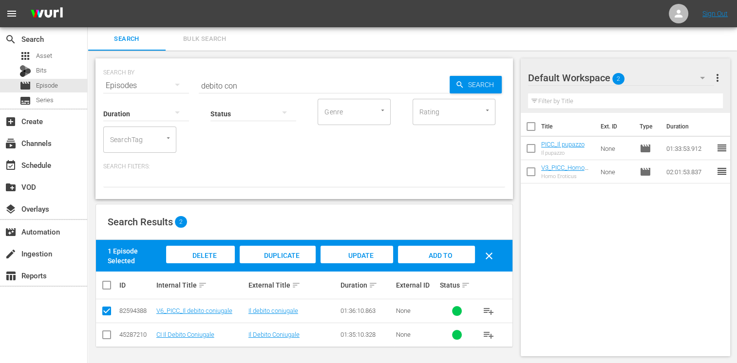
click at [424, 260] on div "Add to Workspace" at bounding box center [436, 264] width 76 height 37
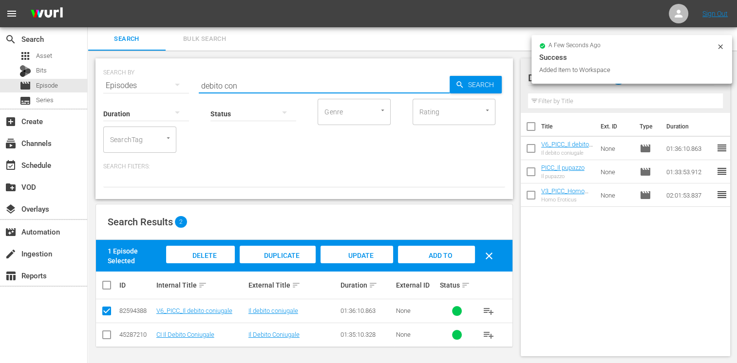
drag, startPoint x: 242, startPoint y: 85, endPoint x: 106, endPoint y: 73, distance: 136.4
click at [106, 73] on div "SEARCH BY Search By Episodes Search ID, Title, Description, Keywords, or Catego…" at bounding box center [304, 79] width 402 height 35
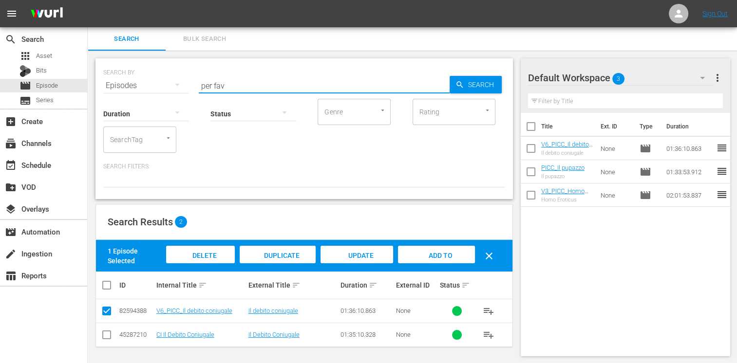
type input "per fav"
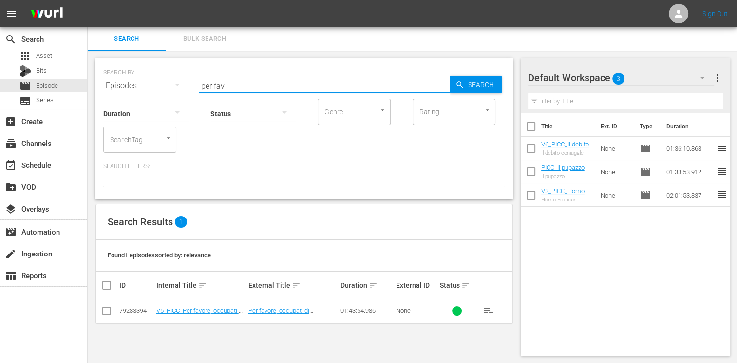
click at [112, 313] on input "checkbox" at bounding box center [107, 313] width 12 height 12
checkbox input "true"
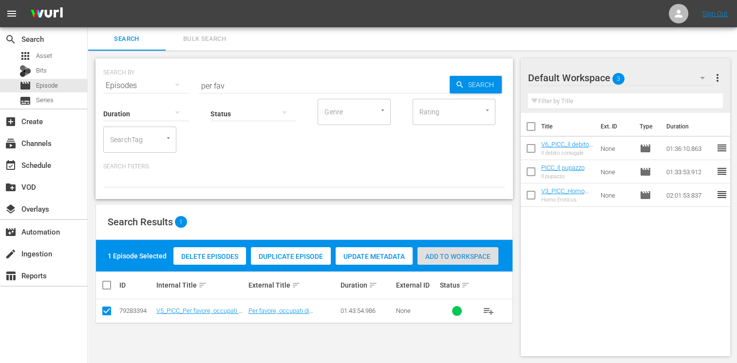
click at [460, 256] on span "Add to Workspace" at bounding box center [457, 257] width 81 height 8
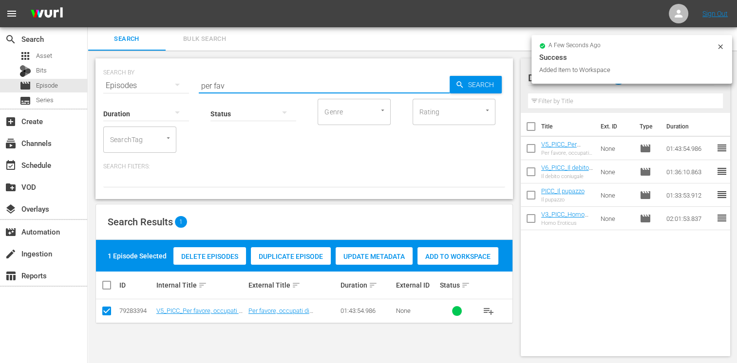
drag, startPoint x: 230, startPoint y: 84, endPoint x: 183, endPoint y: 81, distance: 47.3
click at [183, 81] on div "SEARCH BY Search By Episodes Search ID, Title, Description, Keywords, or Catego…" at bounding box center [304, 79] width 402 height 35
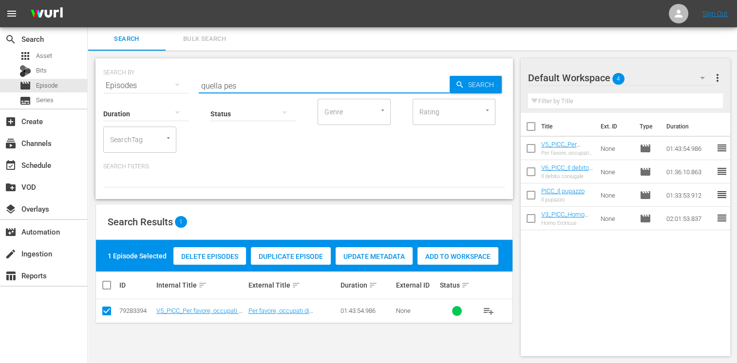
type input "quella pes"
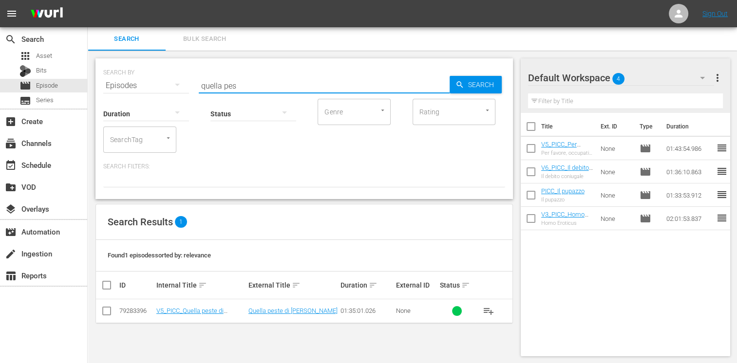
click at [110, 313] on input "checkbox" at bounding box center [107, 313] width 12 height 12
checkbox input "true"
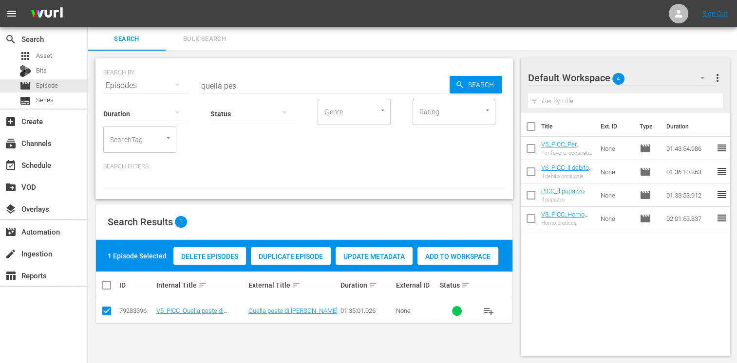
click at [469, 255] on span "Add to Workspace" at bounding box center [457, 257] width 81 height 8
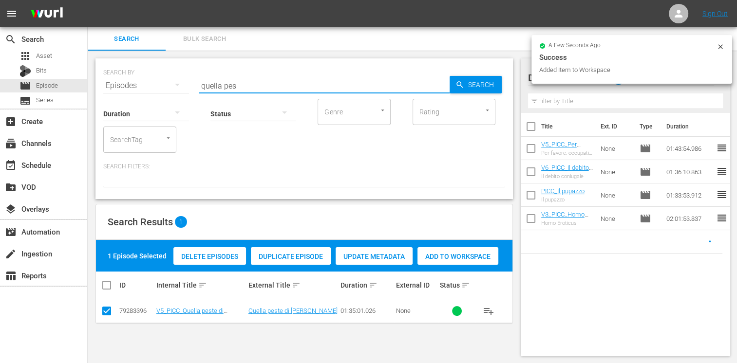
drag, startPoint x: 245, startPoint y: 86, endPoint x: 164, endPoint y: 73, distance: 82.3
click at [164, 73] on div "SEARCH BY Search By Episodes Search ID, Title, Description, Keywords, or Catego…" at bounding box center [304, 79] width 402 height 35
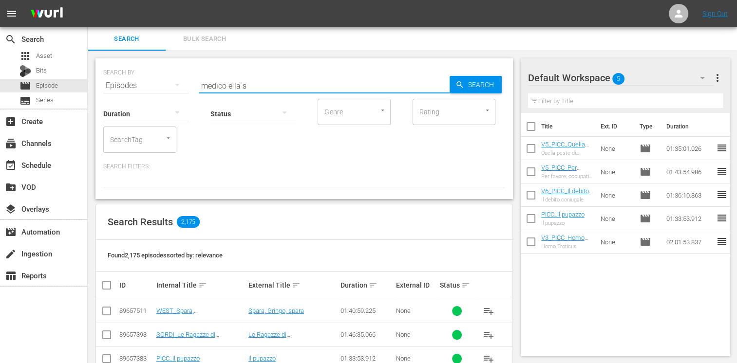
type input "medico e la s"
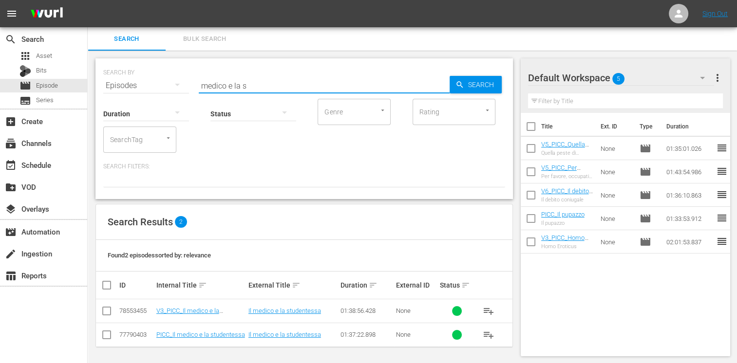
click at [101, 308] on input "checkbox" at bounding box center [107, 313] width 12 height 12
checkbox input "true"
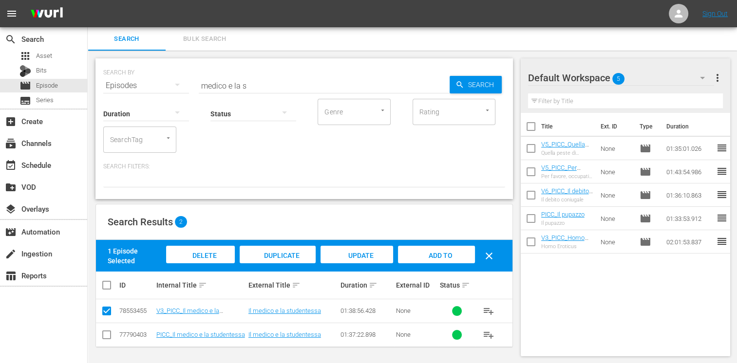
click at [444, 255] on span "Add to Workspace" at bounding box center [436, 265] width 48 height 26
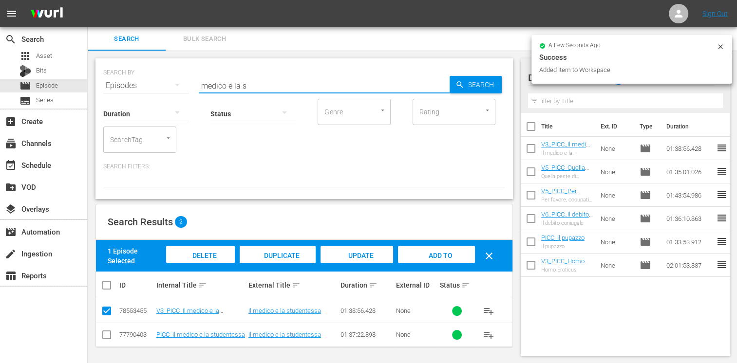
drag, startPoint x: 246, startPoint y: 87, endPoint x: 131, endPoint y: 70, distance: 117.2
click at [131, 70] on div "SEARCH BY Search By Episodes Search ID, Title, Description, Keywords, or Catego…" at bounding box center [304, 79] width 402 height 35
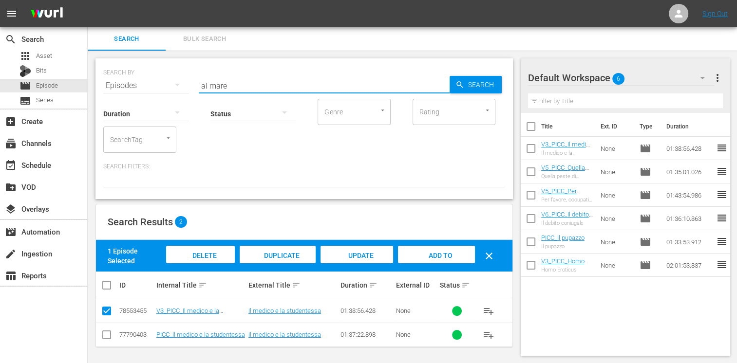
type input "al mare"
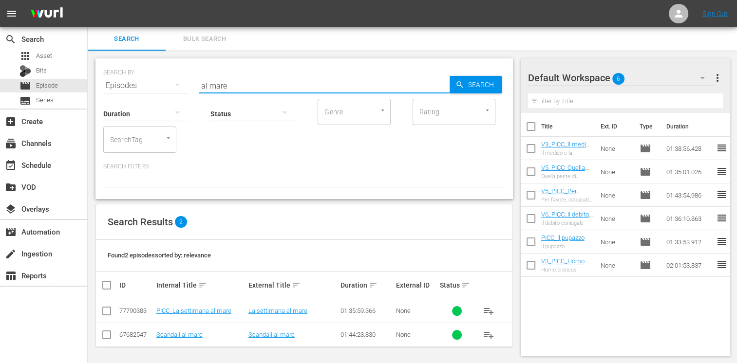
click at [105, 316] on input "checkbox" at bounding box center [107, 313] width 12 height 12
checkbox input "true"
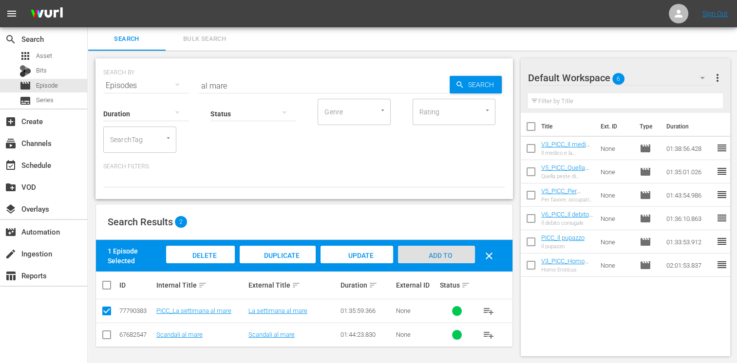
click at [427, 255] on span "Add to Workspace" at bounding box center [436, 265] width 48 height 26
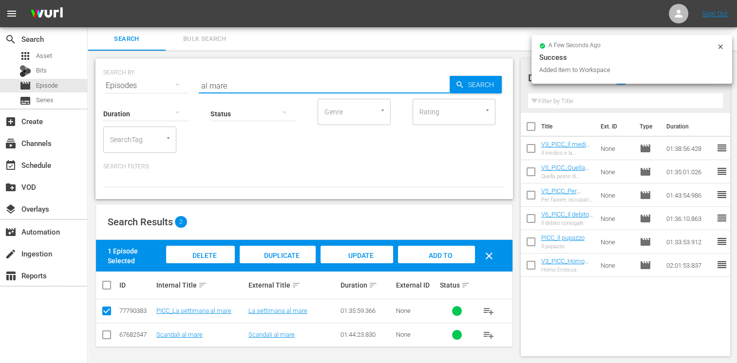
drag, startPoint x: 240, startPoint y: 82, endPoint x: 159, endPoint y: 67, distance: 82.2
click at [159, 67] on div "SEARCH BY Search By Episodes Search ID, Title, Description, Keywords, or Catego…" at bounding box center [304, 79] width 402 height 35
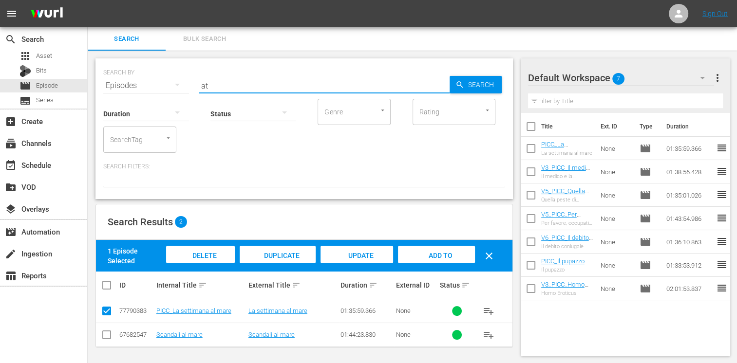
type input "a"
type input "stesso mare"
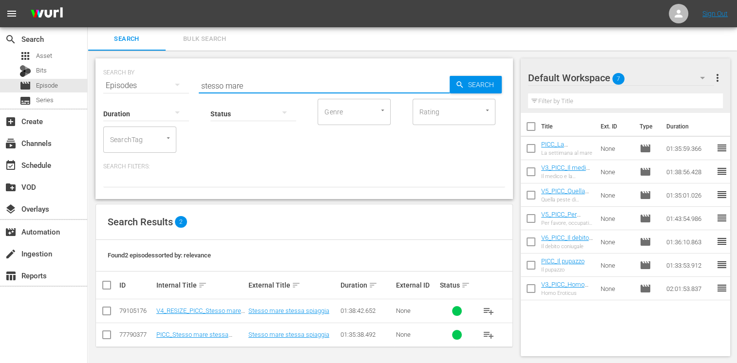
click at [109, 308] on input "checkbox" at bounding box center [107, 313] width 12 height 12
checkbox input "true"
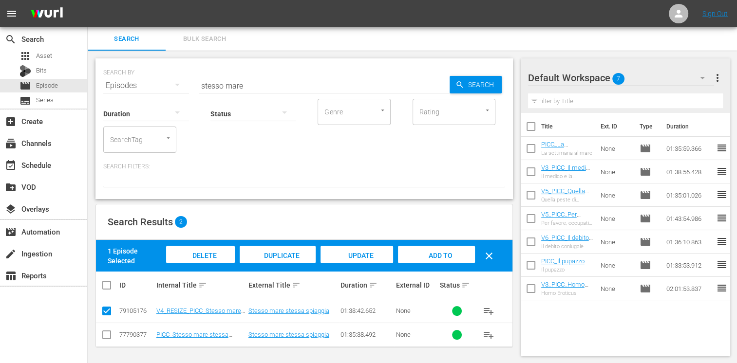
click at [442, 255] on span "Add to Workspace" at bounding box center [436, 265] width 48 height 26
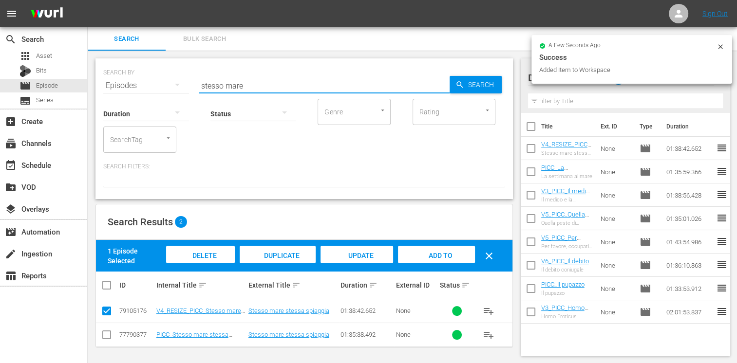
drag, startPoint x: 249, startPoint y: 83, endPoint x: 176, endPoint y: 79, distance: 73.7
click at [176, 79] on div "SEARCH BY Search By Episodes Search ID, Title, Description, Keywords, or Catego…" at bounding box center [304, 79] width 402 height 35
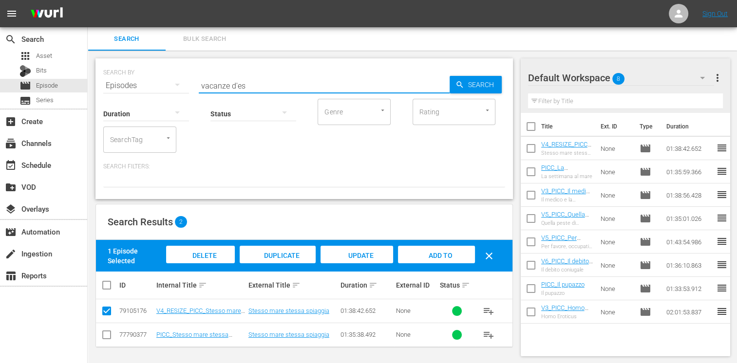
type input "vacanze d'es"
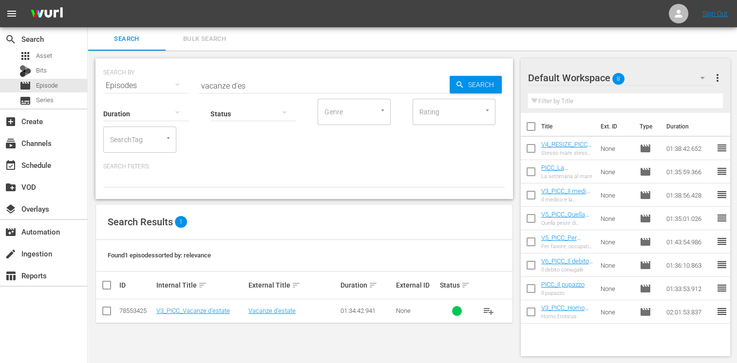
click at [111, 310] on td at bounding box center [107, 312] width 22 height 24
click at [108, 311] on input "checkbox" at bounding box center [107, 313] width 12 height 12
checkbox input "true"
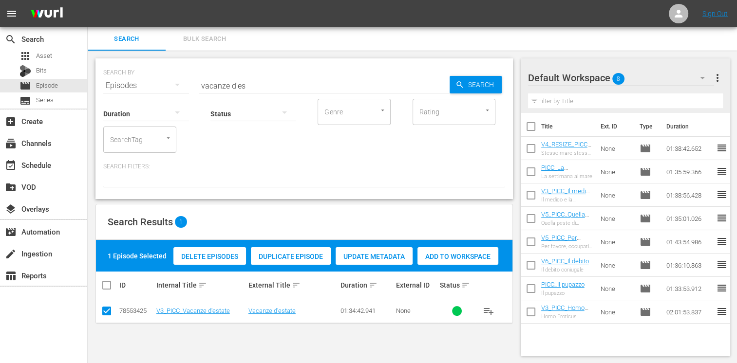
drag, startPoint x: 463, startPoint y: 261, endPoint x: 456, endPoint y: 261, distance: 6.3
click at [462, 261] on div "Add to Workspace" at bounding box center [457, 256] width 81 height 19
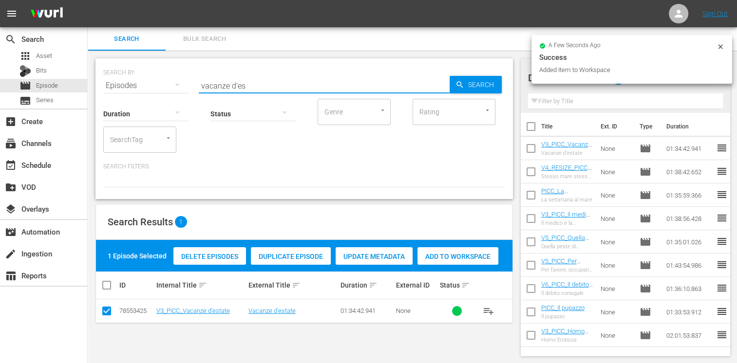
drag, startPoint x: 259, startPoint y: 85, endPoint x: 154, endPoint y: 77, distance: 105.0
click at [154, 77] on div "SEARCH BY Search By Episodes Search ID, Title, Description, Keywords, or Catego…" at bounding box center [304, 79] width 402 height 35
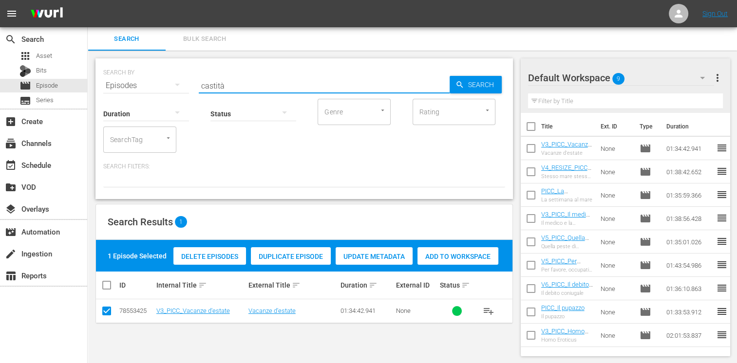
type input "castità"
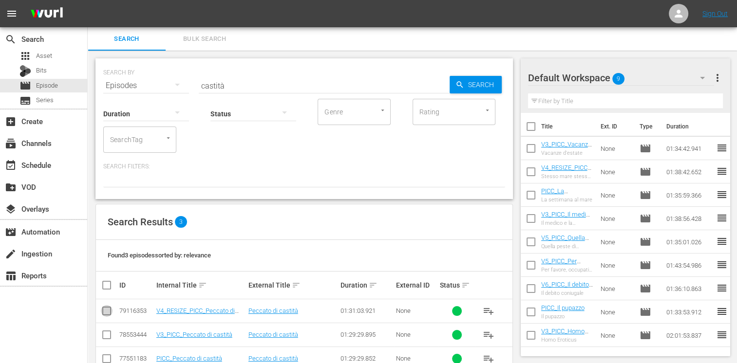
click at [109, 316] on input "checkbox" at bounding box center [107, 313] width 12 height 12
checkbox input "true"
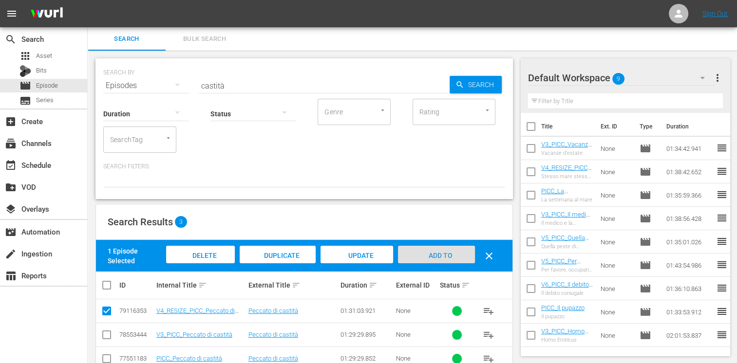
click at [457, 255] on div "Add to Workspace" at bounding box center [436, 264] width 76 height 37
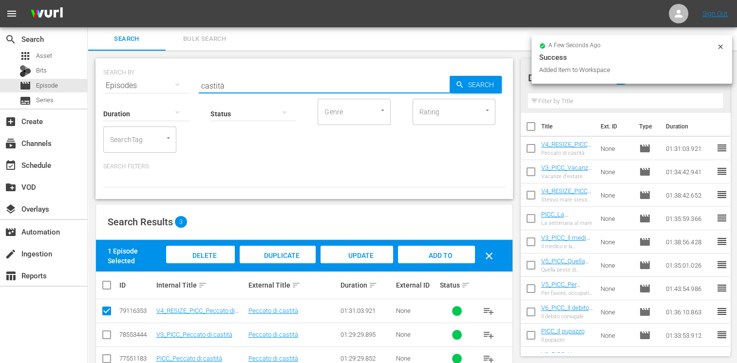
drag, startPoint x: 237, startPoint y: 86, endPoint x: 125, endPoint y: 72, distance: 113.4
click at [125, 72] on div "SEARCH BY Search By Episodes Search ID, Title, Description, Keywords, or Catego…" at bounding box center [304, 79] width 402 height 35
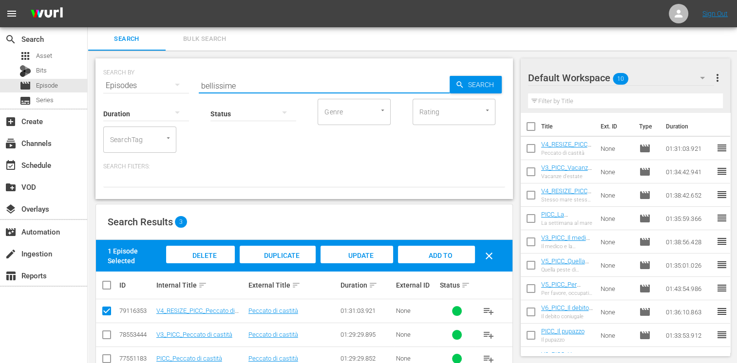
type input "bellissime"
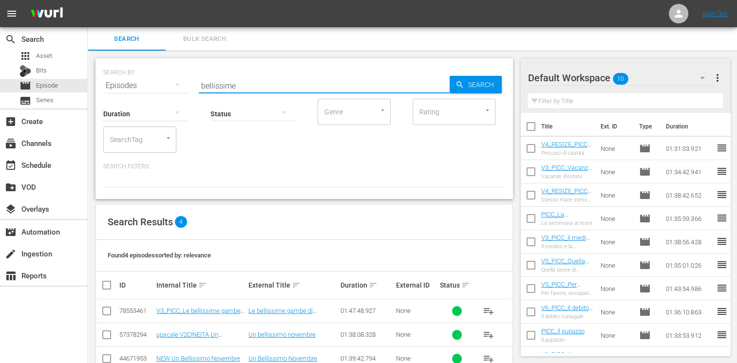
drag, startPoint x: 105, startPoint y: 308, endPoint x: 112, endPoint y: 307, distance: 7.4
click at [106, 308] on input "checkbox" at bounding box center [107, 313] width 12 height 12
checkbox input "true"
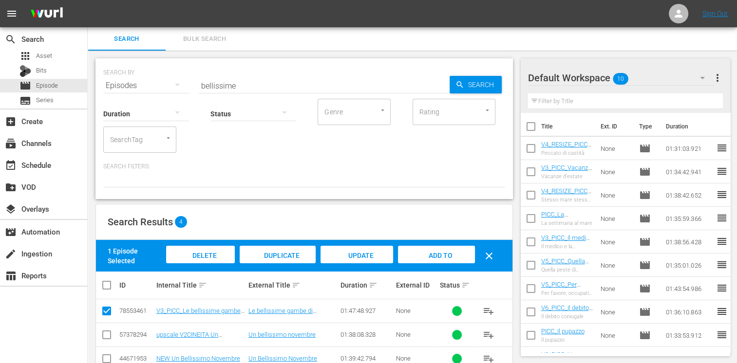
drag, startPoint x: 436, startPoint y: 255, endPoint x: 399, endPoint y: 216, distance: 53.4
click at [438, 254] on span "Add to Workspace" at bounding box center [436, 265] width 48 height 26
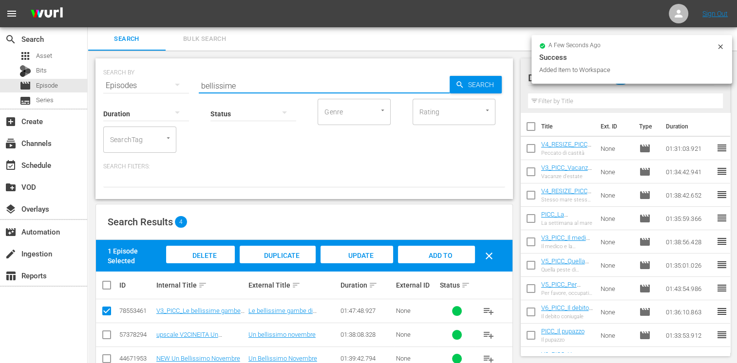
drag, startPoint x: 246, startPoint y: 85, endPoint x: 143, endPoint y: 74, distance: 104.4
click at [143, 74] on div "SEARCH BY Search By Episodes Search ID, Title, Description, Keywords, or Catego…" at bounding box center [304, 79] width 402 height 35
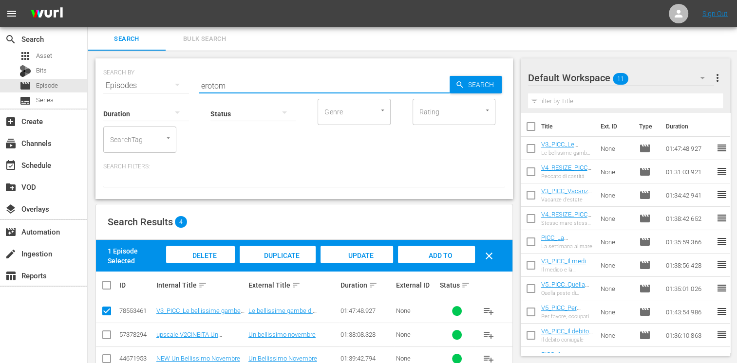
type input "erotom"
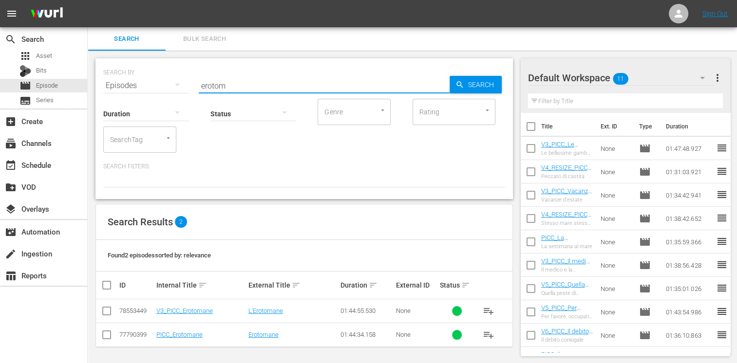
click at [110, 311] on input "checkbox" at bounding box center [107, 313] width 12 height 12
checkbox input "true"
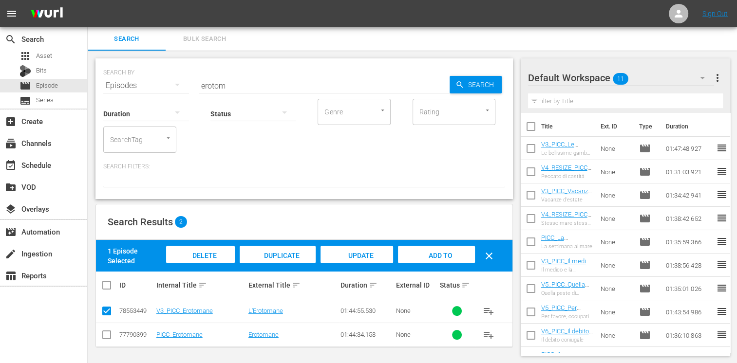
click at [434, 256] on span "Add to Workspace" at bounding box center [436, 265] width 48 height 26
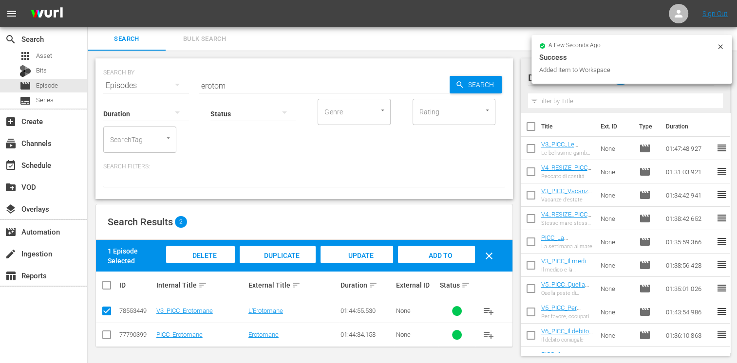
click at [228, 91] on div "Status" at bounding box center [253, 107] width 86 height 35
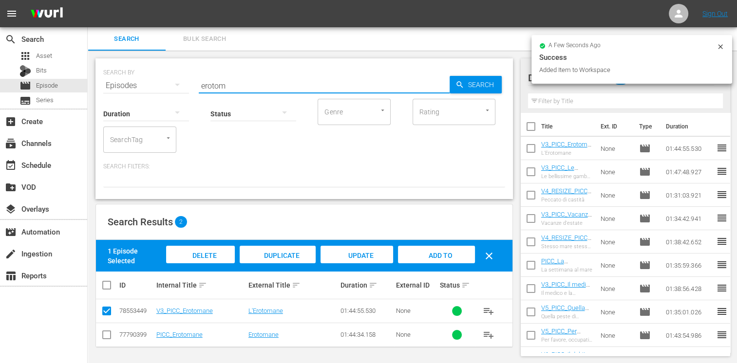
drag, startPoint x: 230, startPoint y: 86, endPoint x: 168, endPoint y: 77, distance: 62.9
click at [168, 77] on div "SEARCH BY Search By Episodes Search ID, Title, Description, Keywords, or Catego…" at bounding box center [304, 79] width 402 height 35
type input "cavalla"
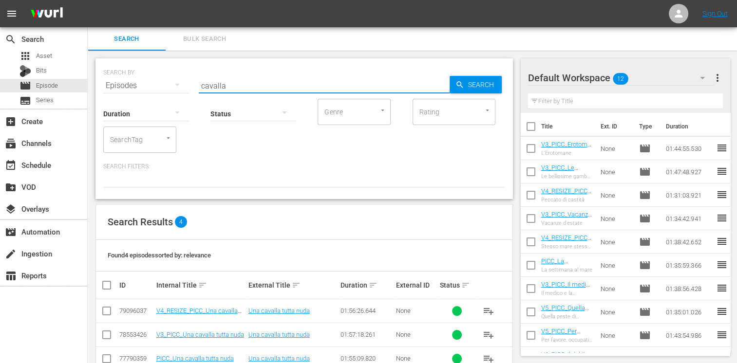
click at [96, 306] on div "Search Results 4 Found 4 episodes sorted by: relevance ID Internal Title sort E…" at bounding box center [303, 299] width 417 height 191
drag, startPoint x: 96, startPoint y: 306, endPoint x: 107, endPoint y: 307, distance: 10.8
click at [107, 307] on input "checkbox" at bounding box center [107, 313] width 12 height 12
checkbox input "true"
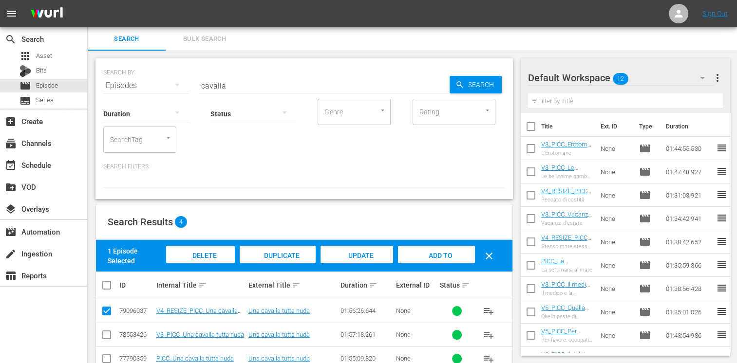
click at [434, 258] on span "Add to Workspace" at bounding box center [436, 265] width 48 height 26
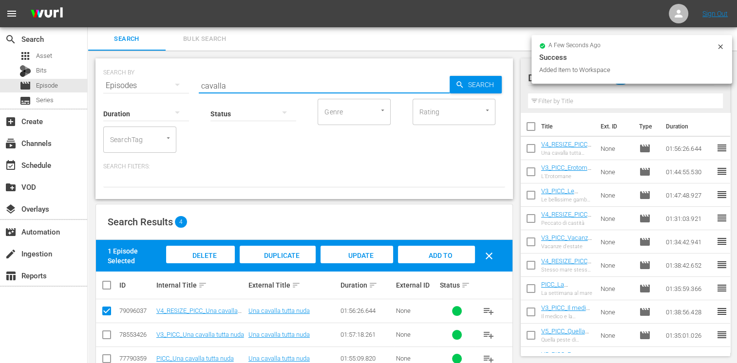
drag, startPoint x: 235, startPoint y: 82, endPoint x: 156, endPoint y: 64, distance: 81.0
click at [156, 64] on div "SEARCH BY Search By Episodes Search ID, Title, Description, Keywords, or Catego…" at bounding box center [304, 79] width 402 height 35
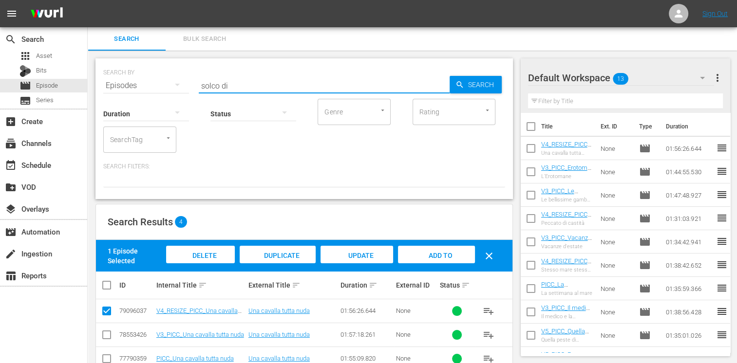
type input "solco di"
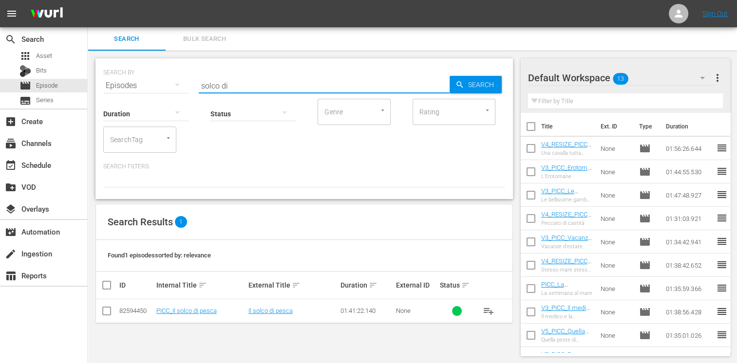
click at [107, 311] on input "checkbox" at bounding box center [107, 313] width 12 height 12
checkbox input "true"
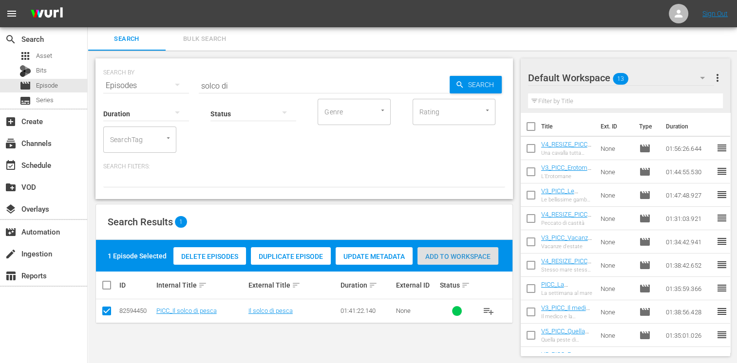
click at [455, 254] on span "Add to Workspace" at bounding box center [457, 257] width 81 height 8
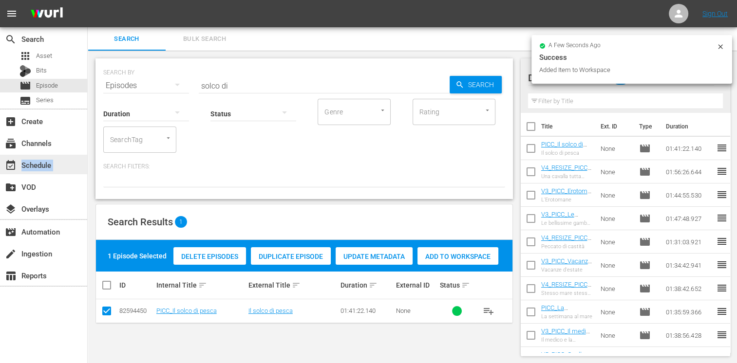
drag, startPoint x: 57, startPoint y: 176, endPoint x: 69, endPoint y: 169, distance: 13.6
click at [69, 169] on div "search Search apps Asset Bits movie Episode subtitles Series add_box Create sub…" at bounding box center [44, 208] width 88 height 363
drag, startPoint x: 69, startPoint y: 169, endPoint x: 49, endPoint y: 169, distance: 20.0
click at [49, 168] on div "event_available Schedule" at bounding box center [27, 163] width 55 height 9
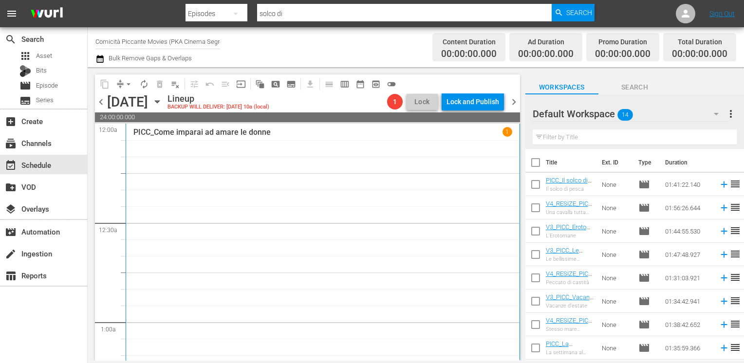
click at [528, 165] on input "checkbox" at bounding box center [535, 164] width 20 height 20
checkbox input "true"
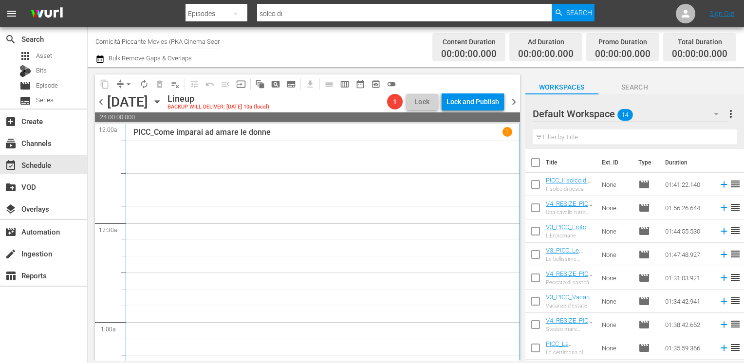
checkbox input "true"
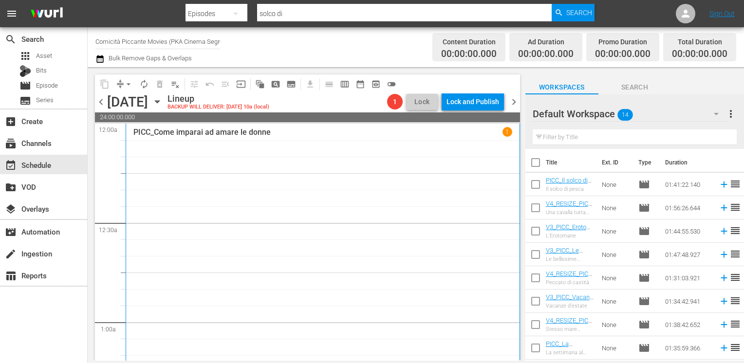
checkbox input "true"
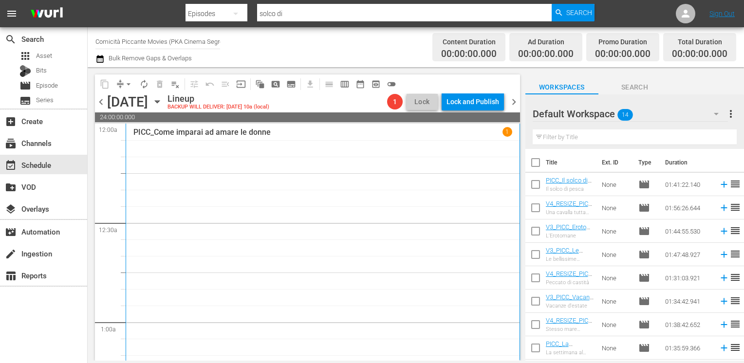
checkbox input "true"
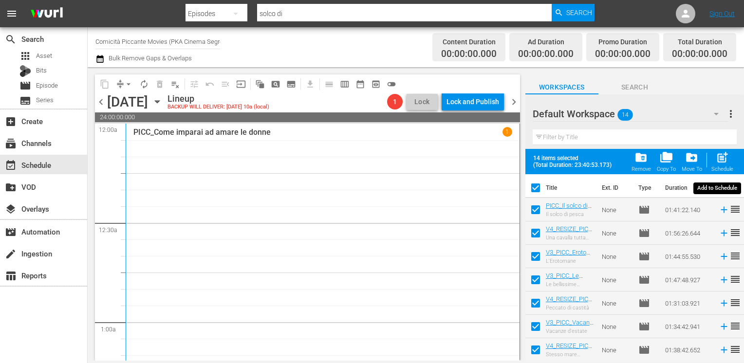
click at [722, 160] on span "post_add" at bounding box center [722, 157] width 13 height 13
checkbox input "false"
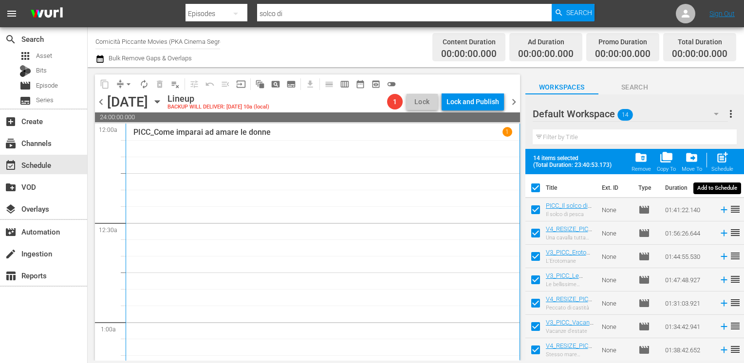
checkbox input "false"
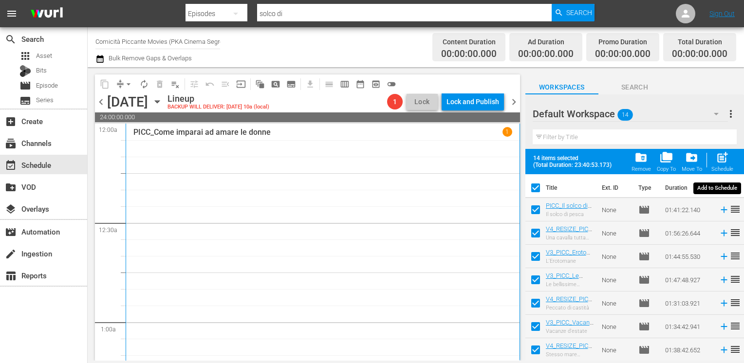
checkbox input "false"
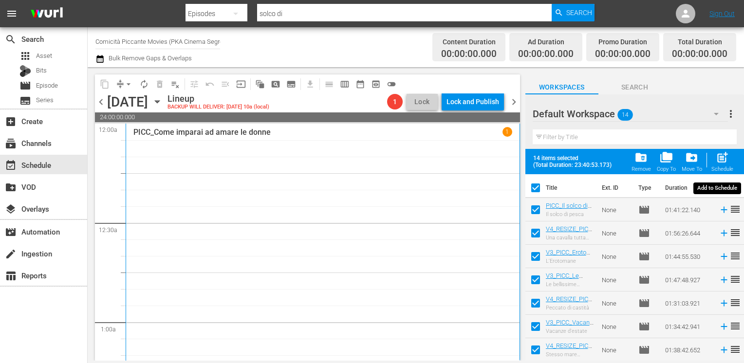
checkbox input "false"
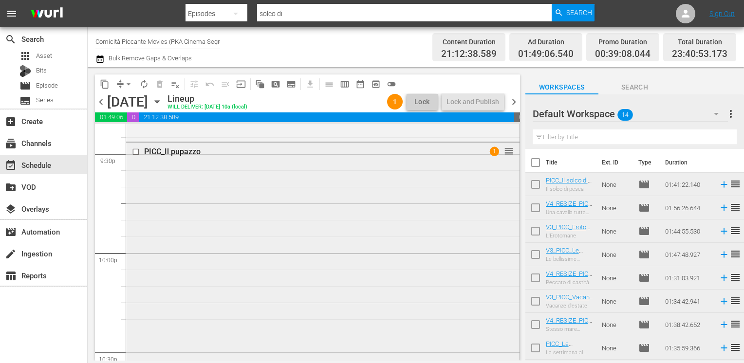
scroll to position [4153, 0]
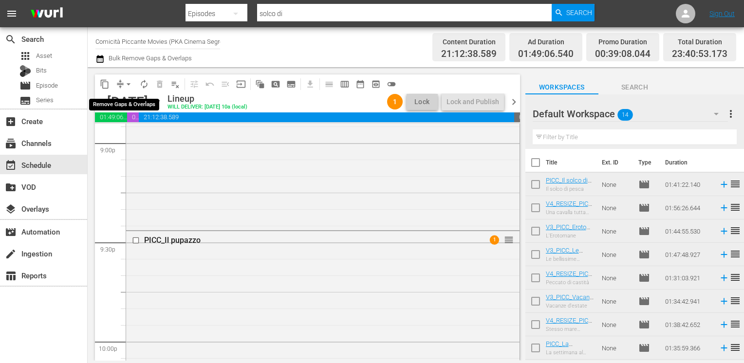
click at [127, 84] on span "arrow_drop_down" at bounding box center [129, 84] width 10 height 10
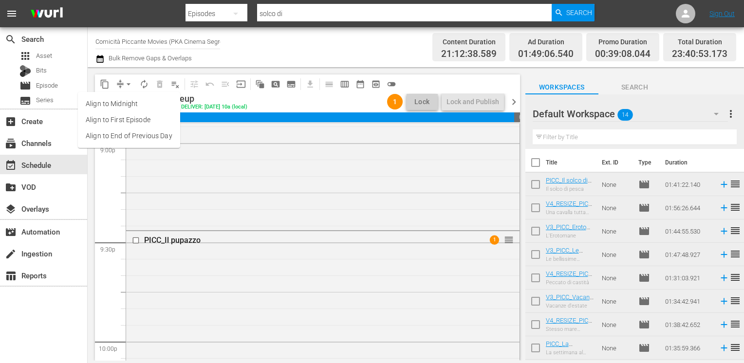
click at [135, 136] on li "Align to End of Previous Day" at bounding box center [129, 136] width 102 height 16
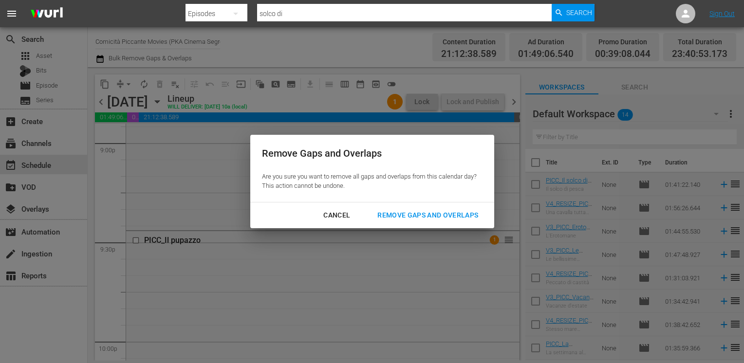
click at [401, 216] on div "Remove Gaps and Overlaps" at bounding box center [428, 215] width 116 height 12
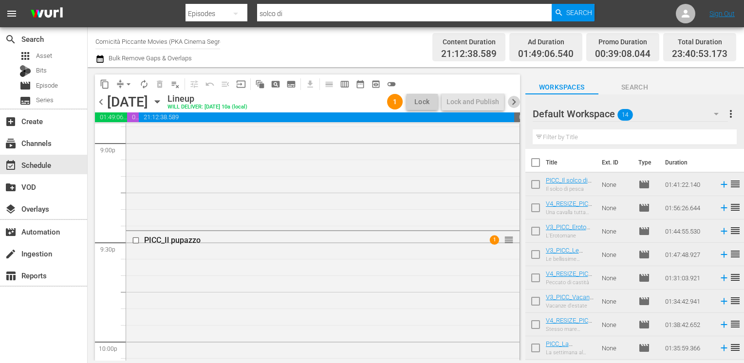
click at [517, 102] on span "chevron_right" at bounding box center [514, 102] width 12 height 12
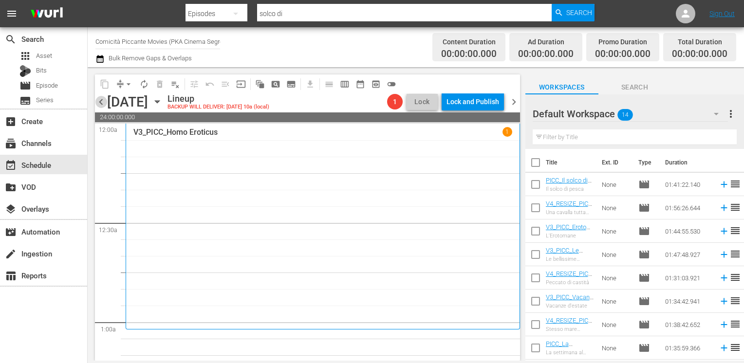
click at [103, 98] on span "chevron_left" at bounding box center [101, 102] width 12 height 12
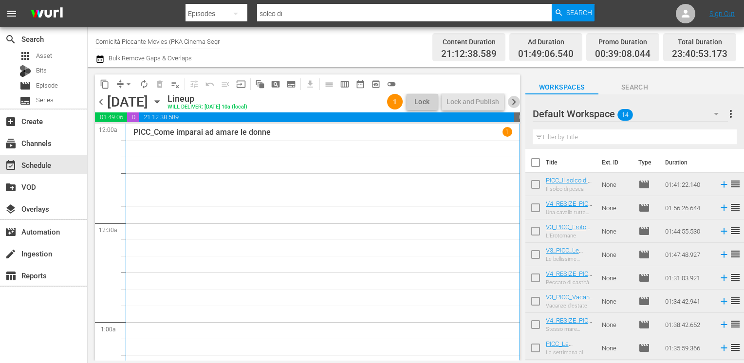
click at [514, 103] on span "chevron_right" at bounding box center [514, 102] width 12 height 12
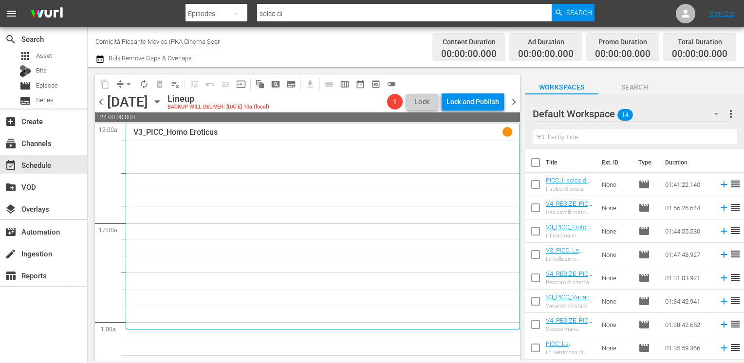
click at [534, 161] on input "checkbox" at bounding box center [535, 164] width 20 height 20
checkbox input "true"
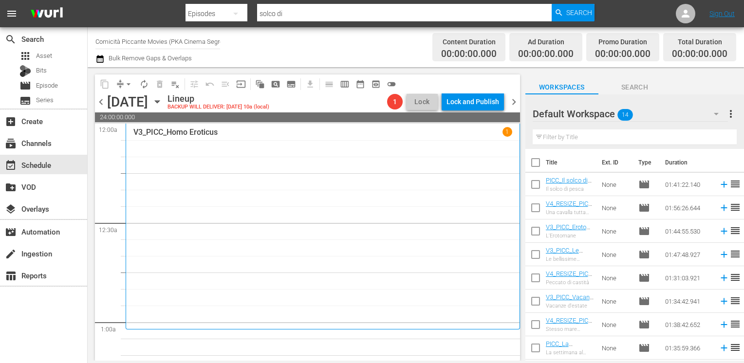
checkbox input "true"
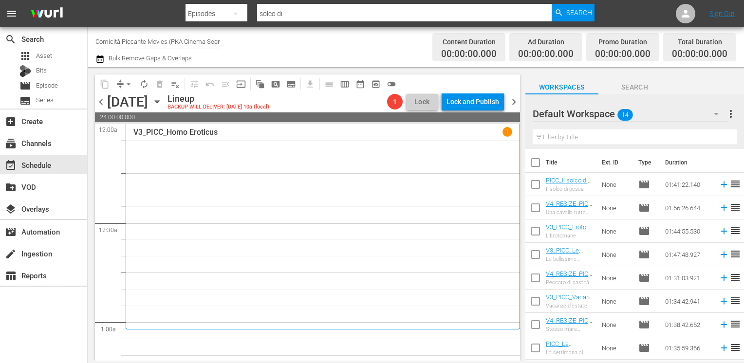
checkbox input "true"
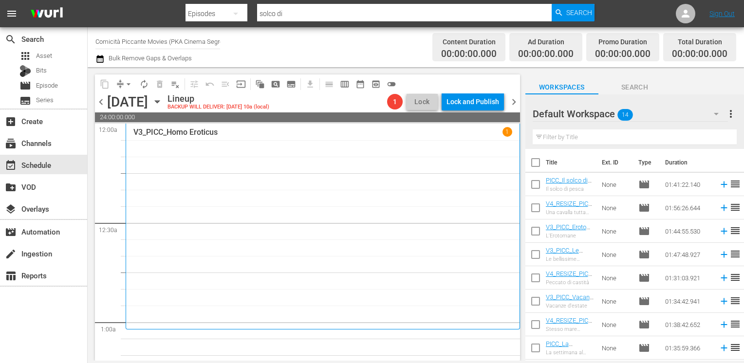
checkbox input "true"
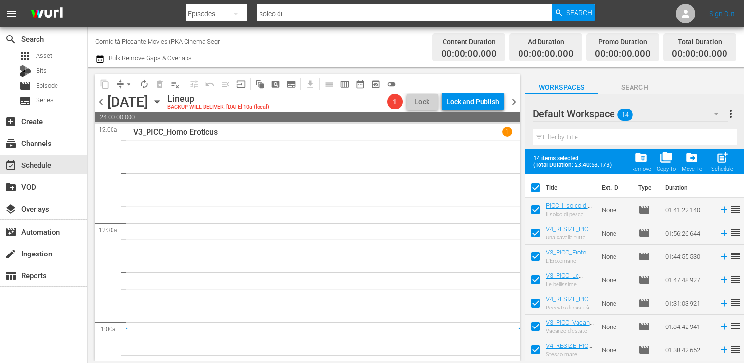
click at [639, 166] on div "Remove" at bounding box center [641, 169] width 19 height 6
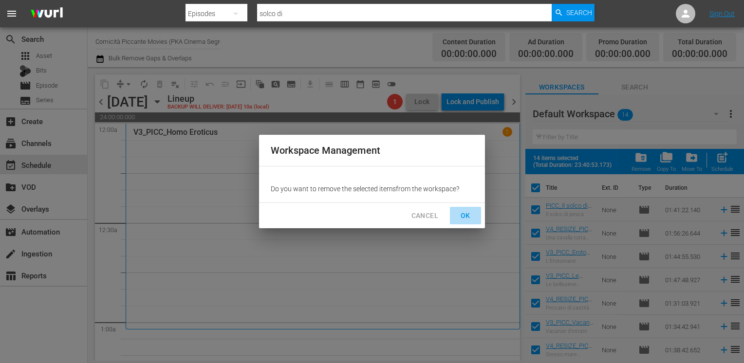
click at [465, 215] on span "OK" at bounding box center [466, 216] width 16 height 12
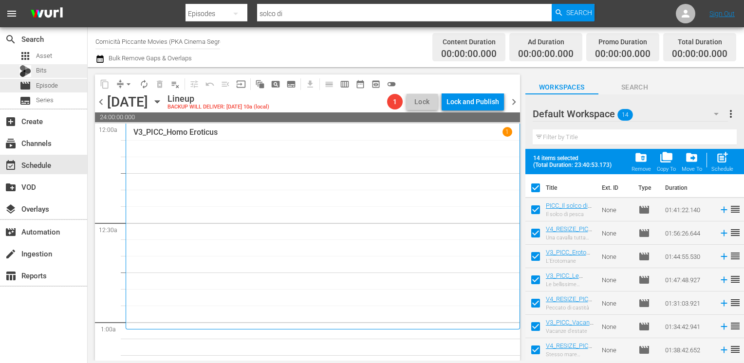
checkbox input "false"
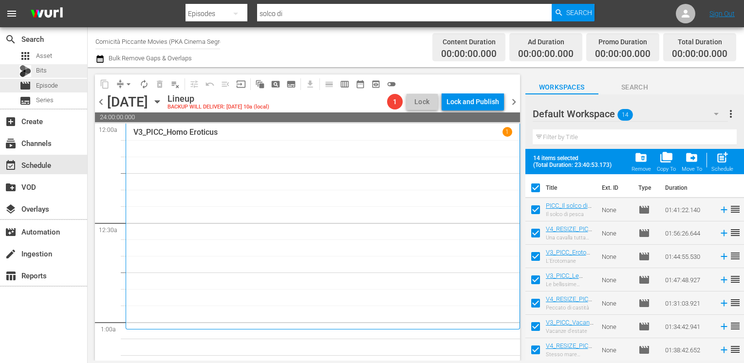
checkbox input "false"
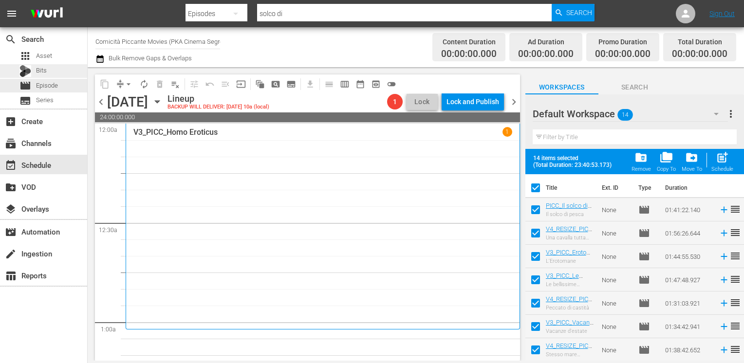
checkbox input "false"
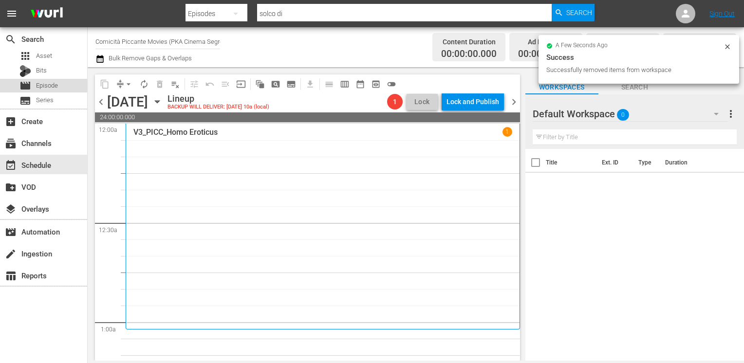
click at [44, 81] on span "Episode" at bounding box center [47, 86] width 22 height 10
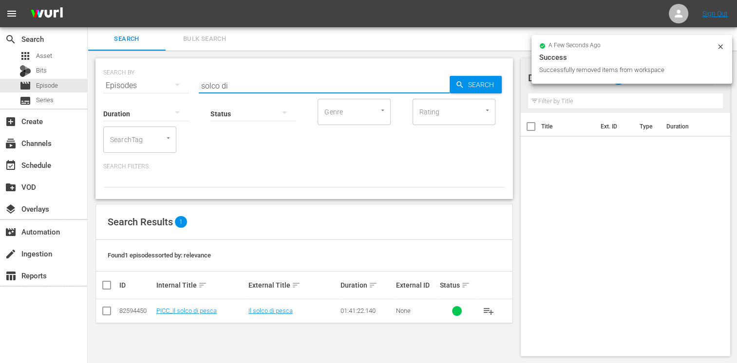
drag, startPoint x: 240, startPoint y: 85, endPoint x: 141, endPoint y: 80, distance: 98.5
click at [141, 79] on div "SEARCH BY Search By Episodes Search ID, Title, Description, Keywords, or Catego…" at bounding box center [304, 79] width 402 height 35
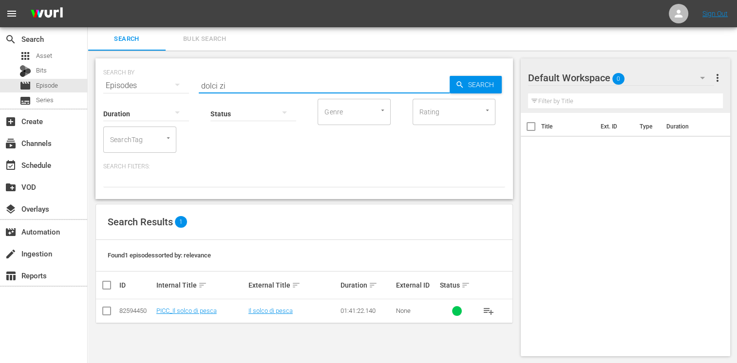
type input "dolci zi"
click at [105, 316] on input "checkbox" at bounding box center [107, 313] width 12 height 12
checkbox input "true"
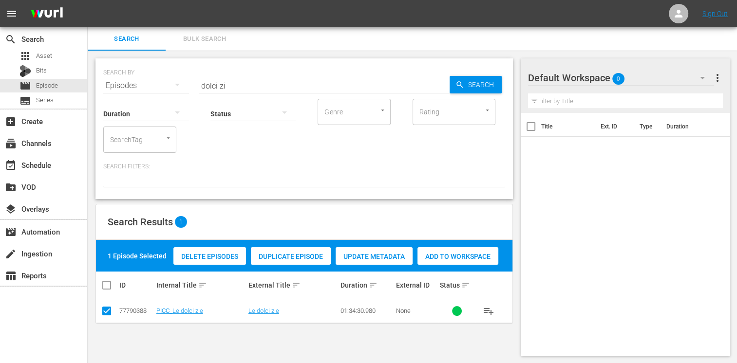
click at [444, 256] on span "Add to Workspace" at bounding box center [457, 257] width 81 height 8
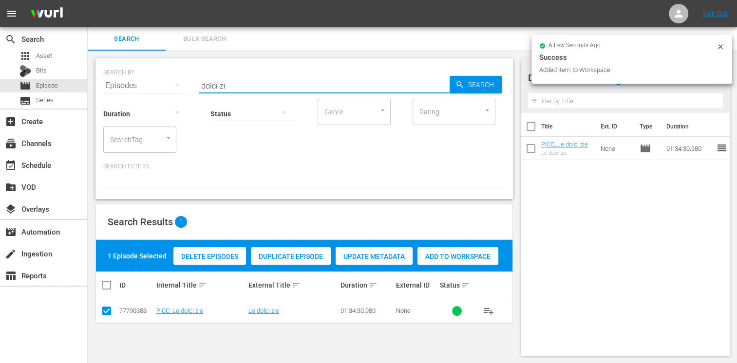
drag, startPoint x: 241, startPoint y: 84, endPoint x: 115, endPoint y: 85, distance: 126.1
click at [115, 85] on div "SEARCH BY Search By Episodes Search ID, Title, Description, Keywords, or Catego…" at bounding box center [304, 79] width 402 height 35
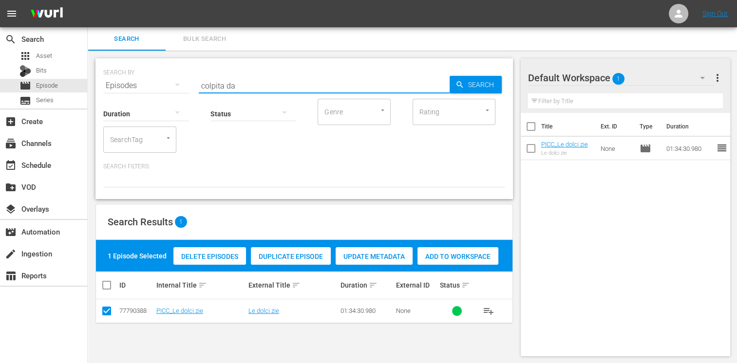
type input "colpita da"
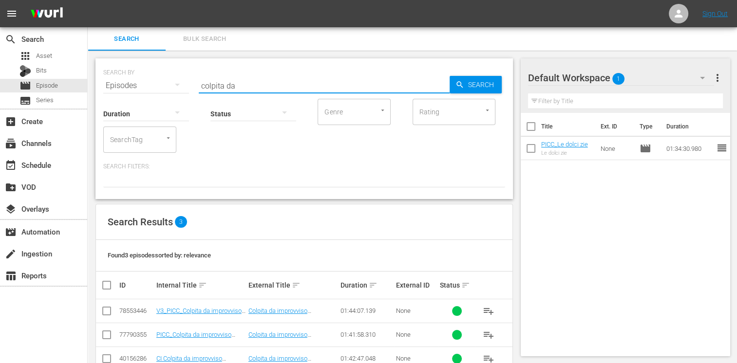
click at [107, 316] on input "checkbox" at bounding box center [107, 313] width 12 height 12
checkbox input "true"
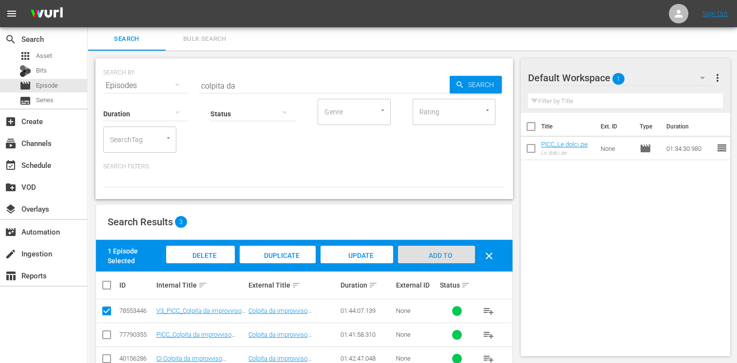
click at [449, 252] on span "Add to Workspace" at bounding box center [436, 265] width 48 height 26
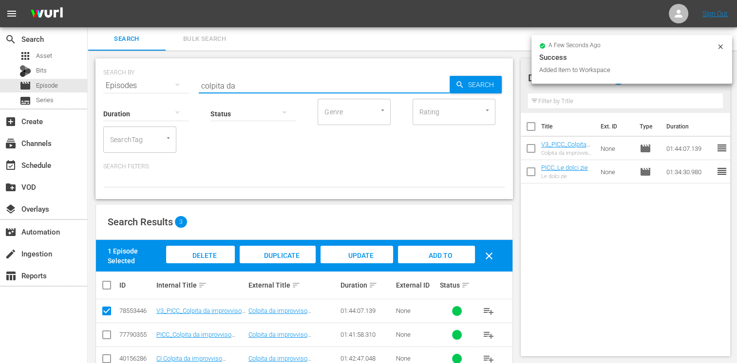
drag, startPoint x: 249, startPoint y: 84, endPoint x: 108, endPoint y: 87, distance: 141.3
click at [108, 87] on div "SEARCH BY Search By Episodes Search ID, Title, Description, Keywords, or Catego…" at bounding box center [304, 79] width 402 height 35
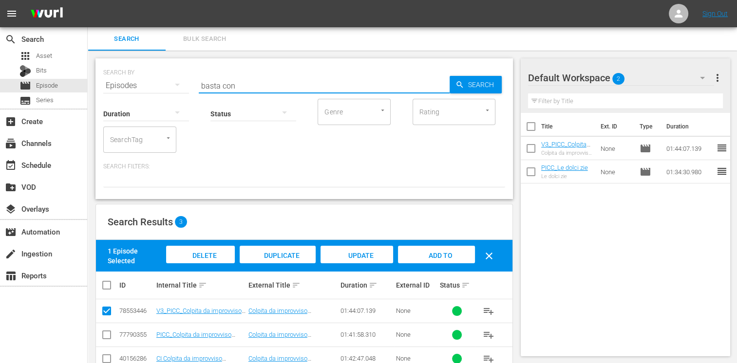
type input "basta con"
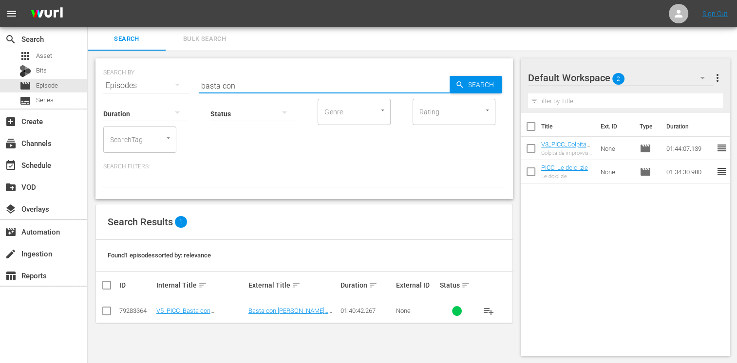
click at [111, 313] on input "checkbox" at bounding box center [107, 313] width 12 height 12
checkbox input "true"
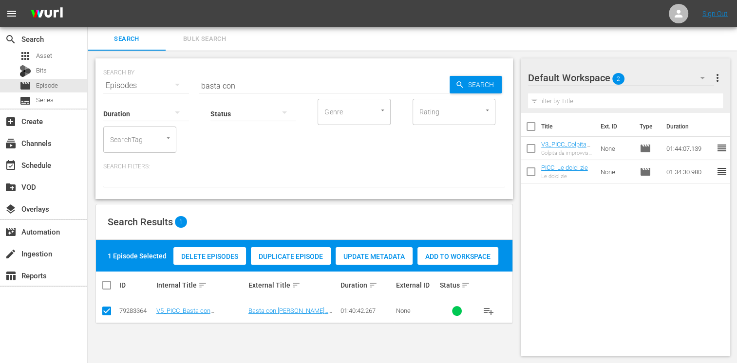
click at [448, 259] on span "Add to Workspace" at bounding box center [457, 257] width 81 height 8
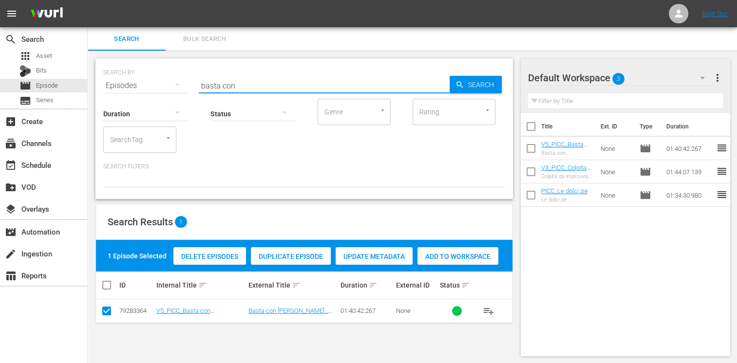
drag, startPoint x: 242, startPoint y: 83, endPoint x: 202, endPoint y: 82, distance: 40.0
click at [202, 82] on input "basta con" at bounding box center [324, 85] width 251 height 23
type input "provin"
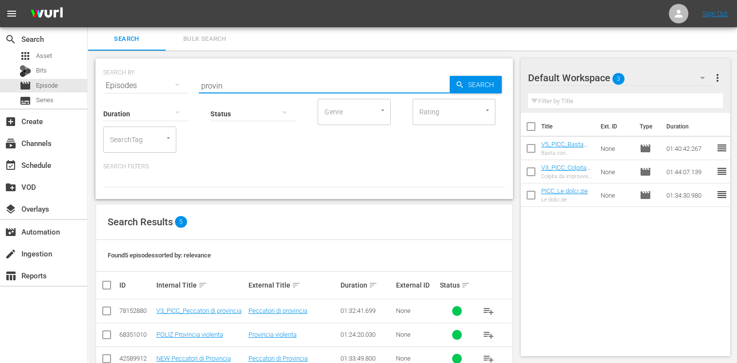
click at [109, 313] on input "checkbox" at bounding box center [107, 313] width 12 height 12
checkbox input "true"
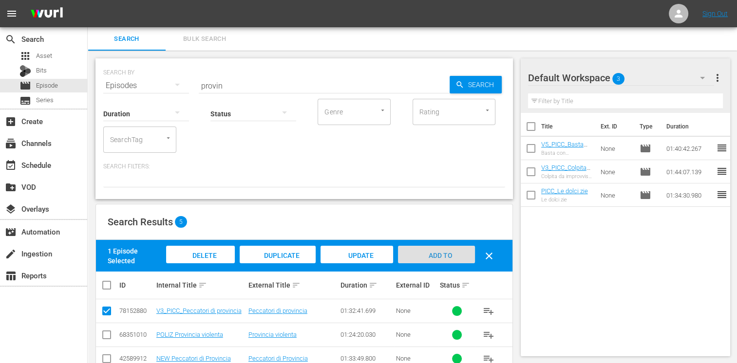
click at [442, 255] on span "Add to Workspace" at bounding box center [436, 265] width 48 height 26
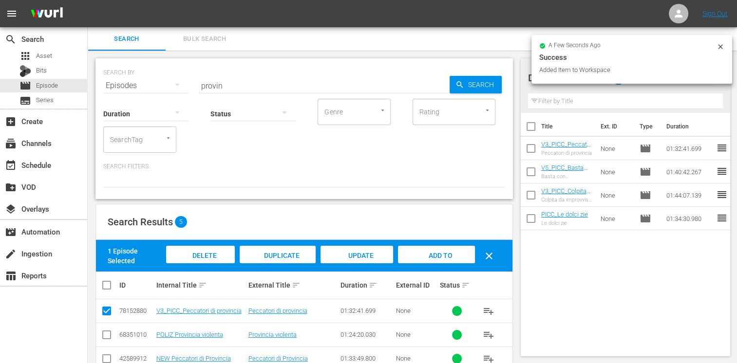
drag, startPoint x: 245, startPoint y: 86, endPoint x: 187, endPoint y: 83, distance: 58.5
click at [187, 83] on div "SEARCH BY Search By Episodes Search ID, Title, Description, Keywords, or Catego…" at bounding box center [304, 79] width 402 height 35
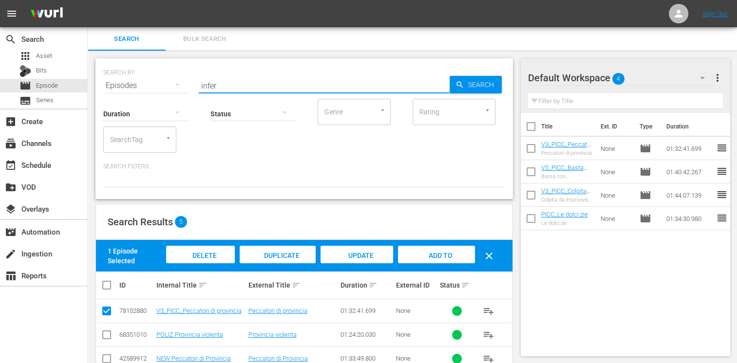
type input "infer"
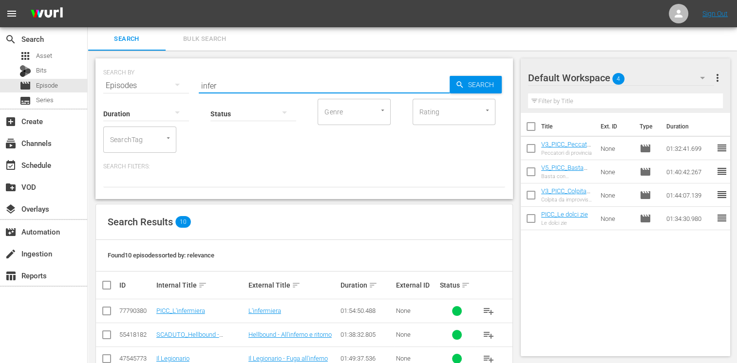
click at [99, 313] on td at bounding box center [107, 312] width 22 height 24
click at [104, 313] on input "checkbox" at bounding box center [107, 313] width 12 height 12
checkbox input "true"
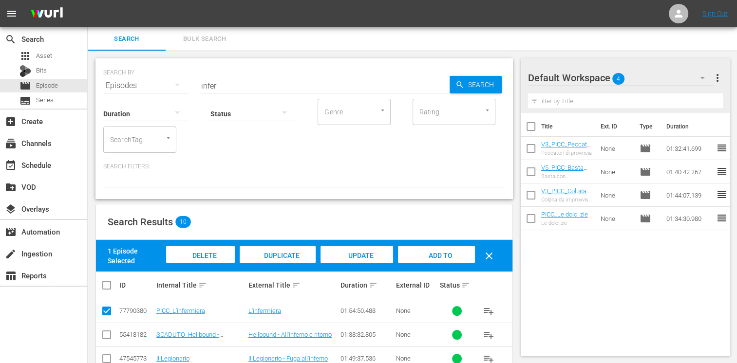
click at [430, 259] on span "Add to Workspace" at bounding box center [436, 265] width 48 height 26
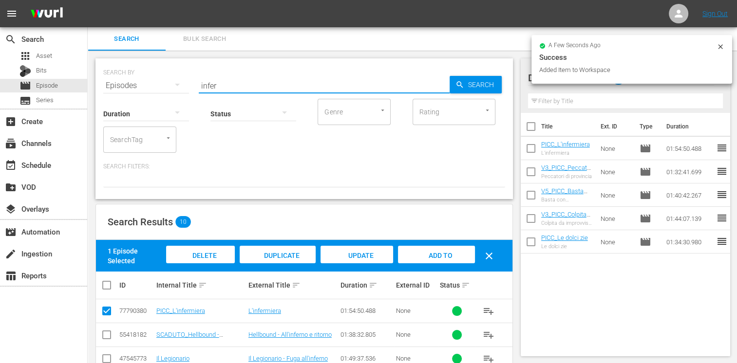
drag, startPoint x: 227, startPoint y: 83, endPoint x: 148, endPoint y: 83, distance: 79.4
click at [148, 83] on div "SEARCH BY Search By Episodes Search ID, Title, Description, Keywords, or Catego…" at bounding box center [304, 79] width 402 height 35
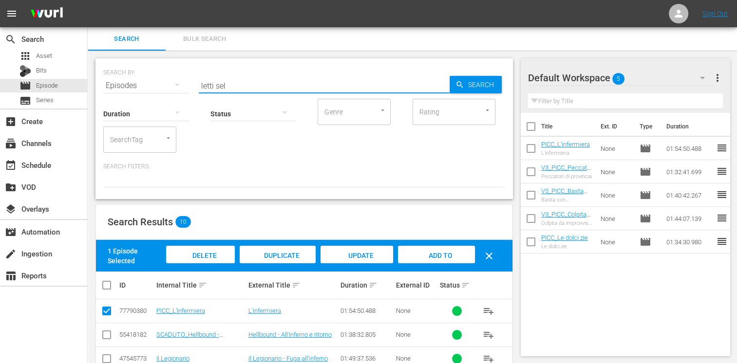
type input "letti sel"
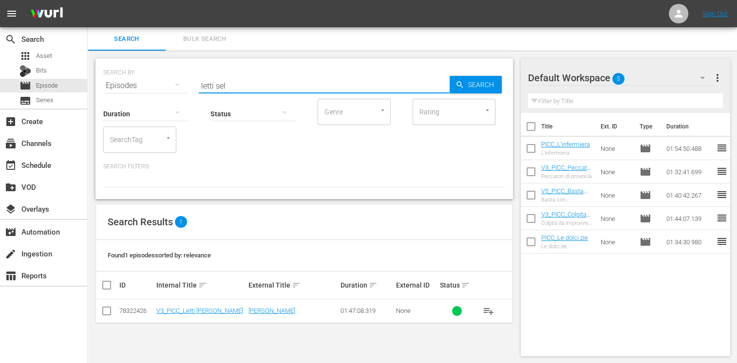
click at [104, 309] on input "checkbox" at bounding box center [107, 313] width 12 height 12
checkbox input "true"
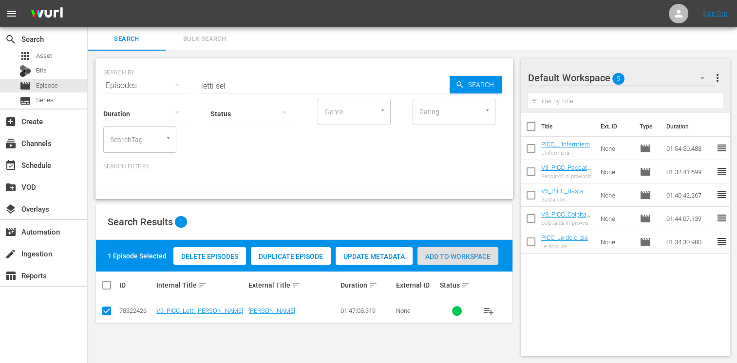
click at [484, 256] on span "Add to Workspace" at bounding box center [457, 257] width 81 height 8
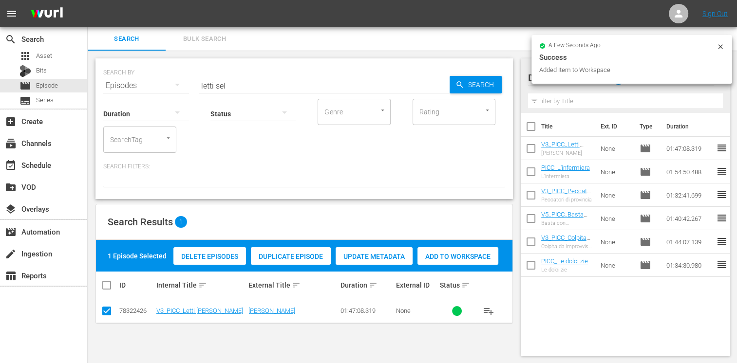
drag, startPoint x: 236, startPoint y: 85, endPoint x: 183, endPoint y: 84, distance: 53.1
click at [183, 84] on div "SEARCH BY Search By Episodes Search ID, Title, Description, Keywords, or Catego…" at bounding box center [304, 79] width 402 height 35
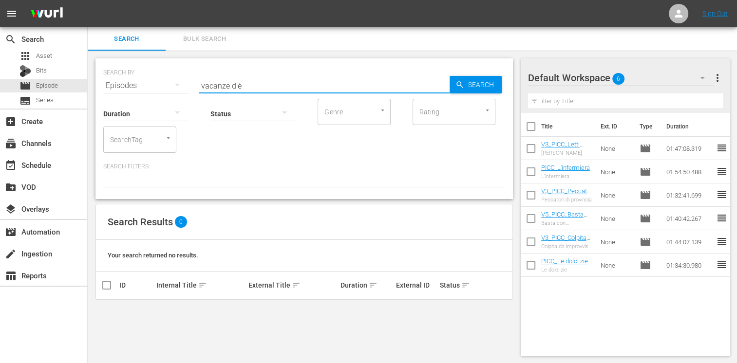
click at [259, 87] on input "vacanze d'è" at bounding box center [324, 85] width 251 height 23
type input "vacanze d'e"
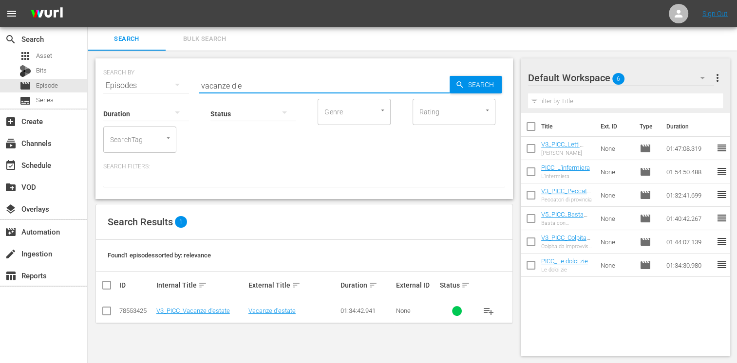
click at [105, 314] on input "checkbox" at bounding box center [107, 313] width 12 height 12
checkbox input "true"
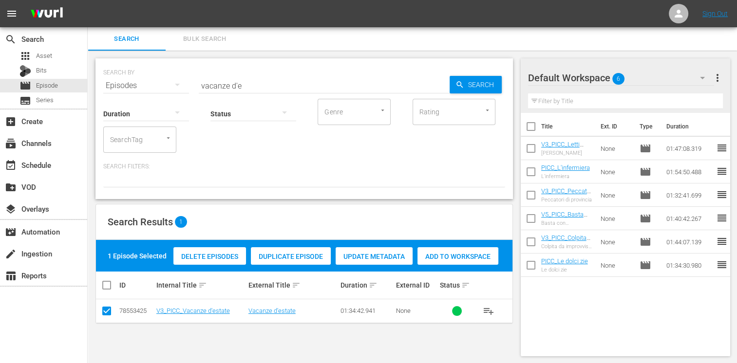
click at [462, 256] on span "Add to Workspace" at bounding box center [457, 257] width 81 height 8
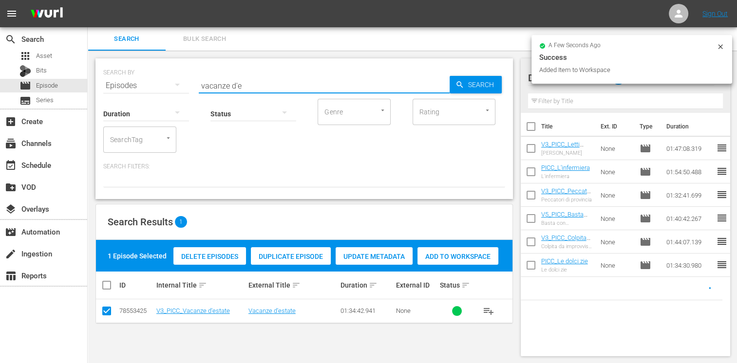
drag, startPoint x: 242, startPoint y: 79, endPoint x: 102, endPoint y: 71, distance: 140.0
click at [102, 71] on div "SEARCH BY Search By Episodes Search ID, Title, Description, Keywords, or Catego…" at bounding box center [303, 128] width 417 height 141
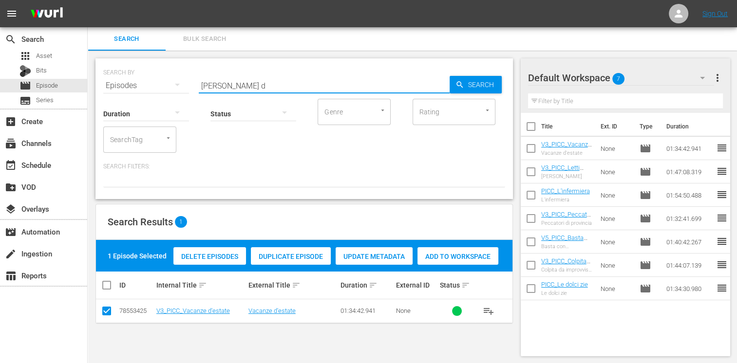
type input "pesci d"
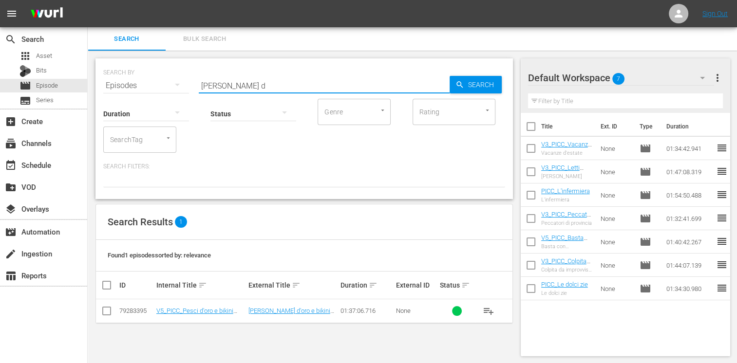
click at [109, 310] on input "checkbox" at bounding box center [107, 313] width 12 height 12
checkbox input "true"
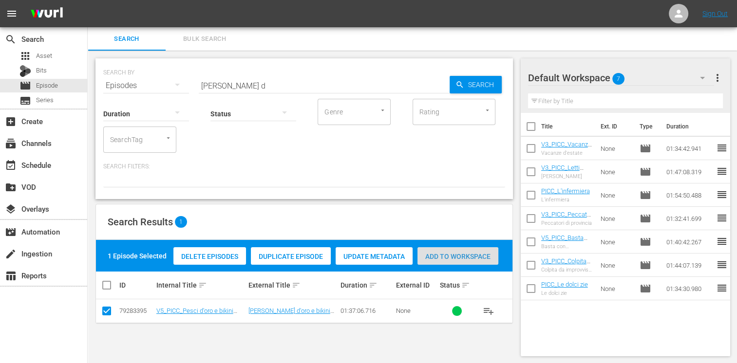
click at [445, 256] on span "Add to Workspace" at bounding box center [457, 257] width 81 height 8
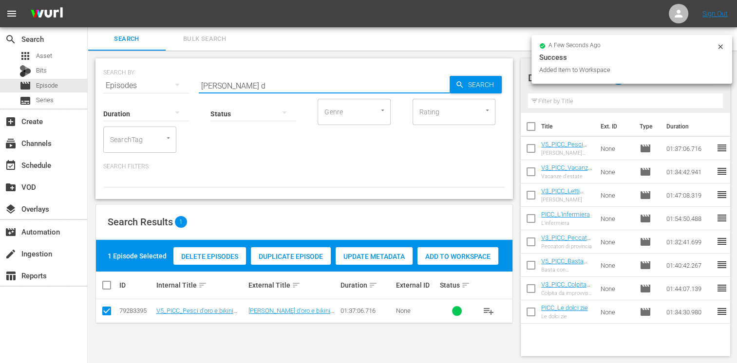
drag, startPoint x: 208, startPoint y: 83, endPoint x: 167, endPoint y: 79, distance: 41.6
click at [167, 79] on div "SEARCH BY Search By Episodes Search ID, Title, Description, Keywords, or Catego…" at bounding box center [304, 79] width 402 height 35
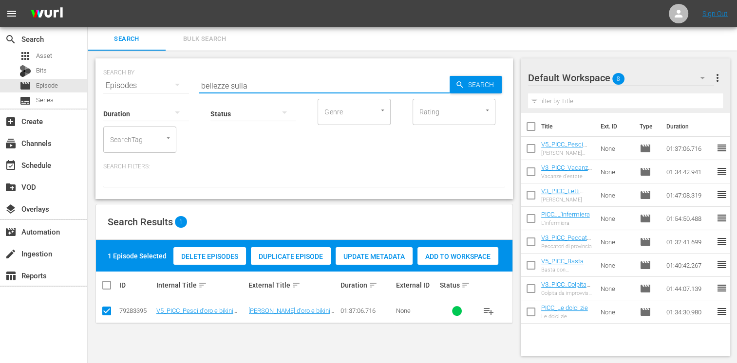
type input "bellezze sulla"
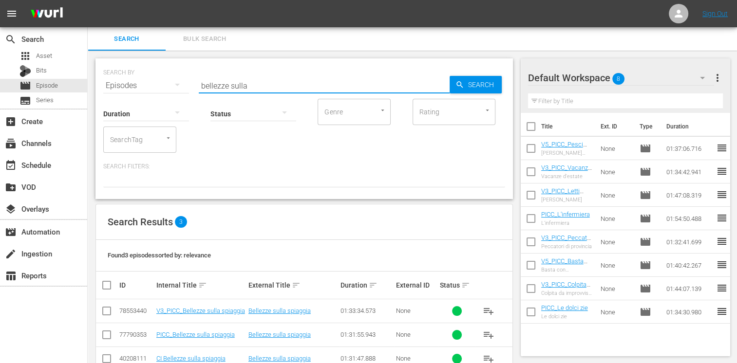
click at [108, 307] on input "checkbox" at bounding box center [107, 313] width 12 height 12
checkbox input "true"
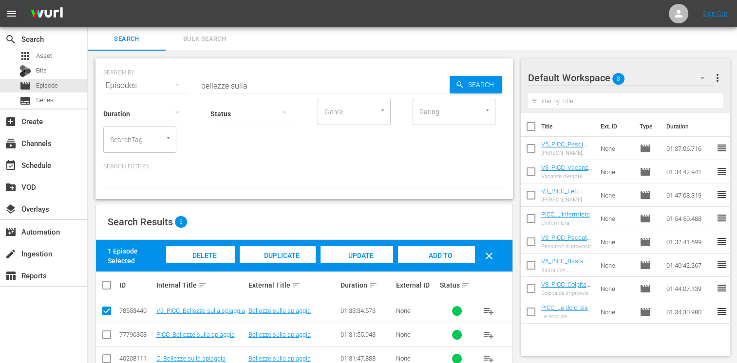
click at [426, 250] on div "Add to Workspace" at bounding box center [436, 264] width 76 height 37
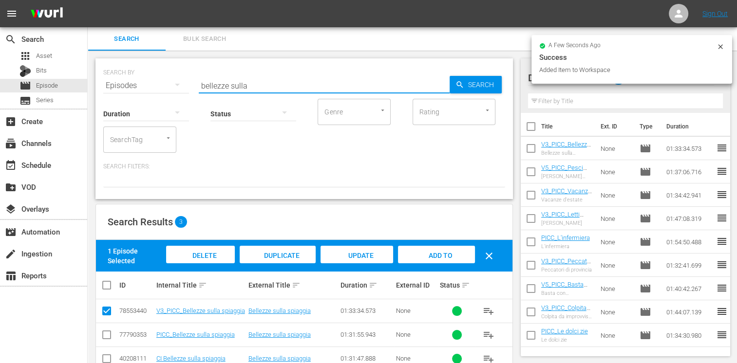
drag, startPoint x: 269, startPoint y: 83, endPoint x: 145, endPoint y: 77, distance: 123.9
click at [145, 77] on div "SEARCH BY Search By Episodes Search ID, Title, Description, Keywords, or Catego…" at bounding box center [304, 79] width 402 height 35
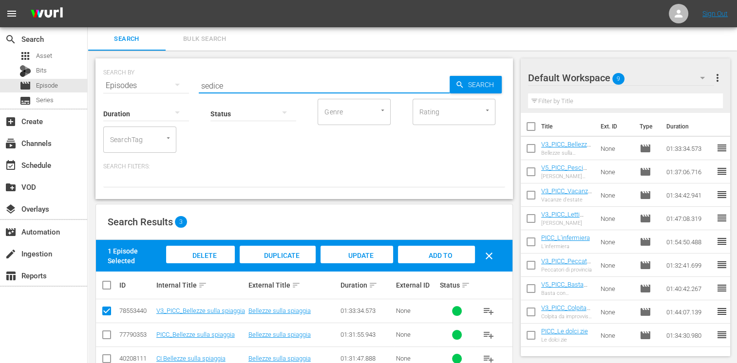
type input "sedice"
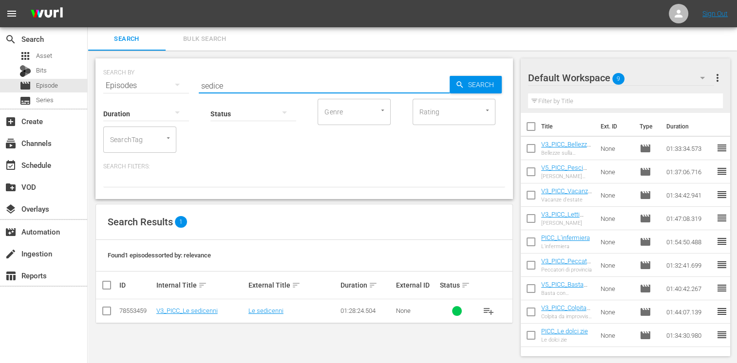
click at [107, 312] on input "checkbox" at bounding box center [107, 313] width 12 height 12
checkbox input "true"
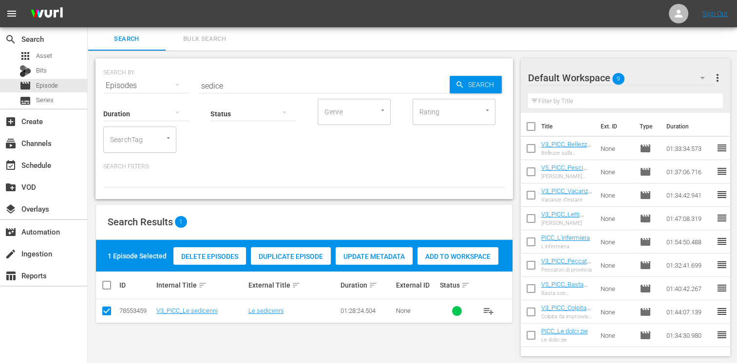
click at [458, 255] on span "Add to Workspace" at bounding box center [457, 257] width 81 height 8
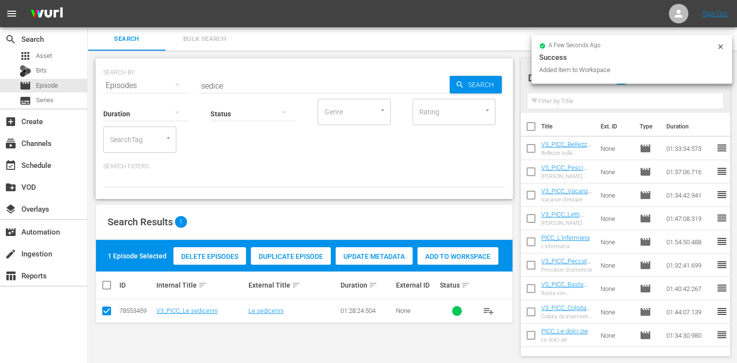
click at [144, 68] on div "SEARCH BY Search By Episodes Search ID, Title, Description, Keywords, or Catego…" at bounding box center [304, 79] width 402 height 35
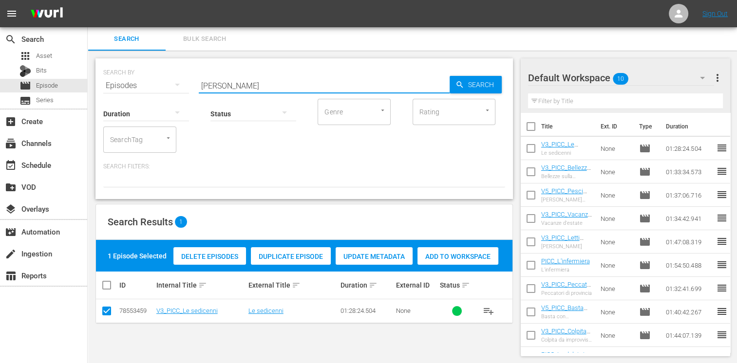
type input "don giov"
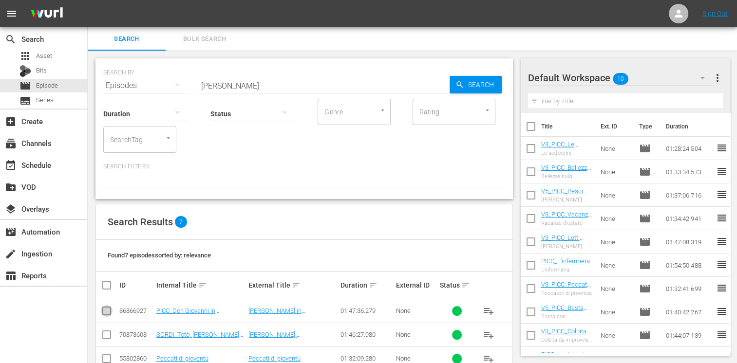
click at [106, 311] on input "checkbox" at bounding box center [107, 313] width 12 height 12
checkbox input "true"
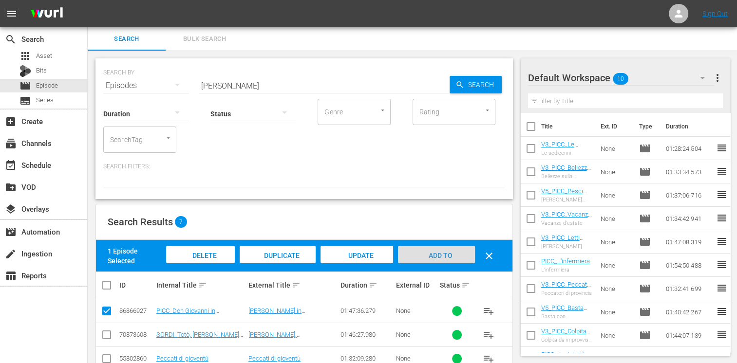
click at [434, 253] on span "Add to Workspace" at bounding box center [436, 265] width 48 height 26
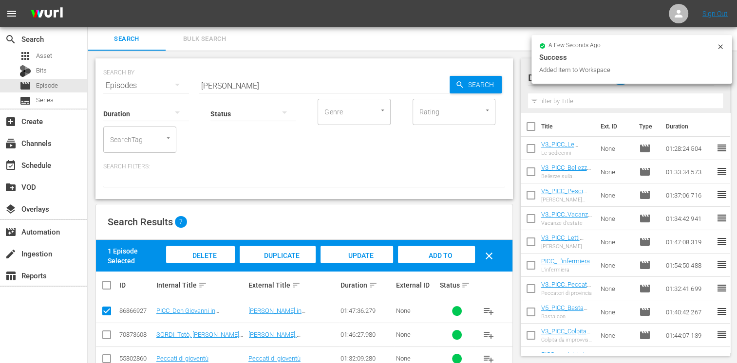
drag, startPoint x: 241, startPoint y: 87, endPoint x: 177, endPoint y: 82, distance: 63.5
click at [177, 82] on div "SEARCH BY Search By Episodes Search ID, Title, Description, Keywords, or Catego…" at bounding box center [304, 79] width 402 height 35
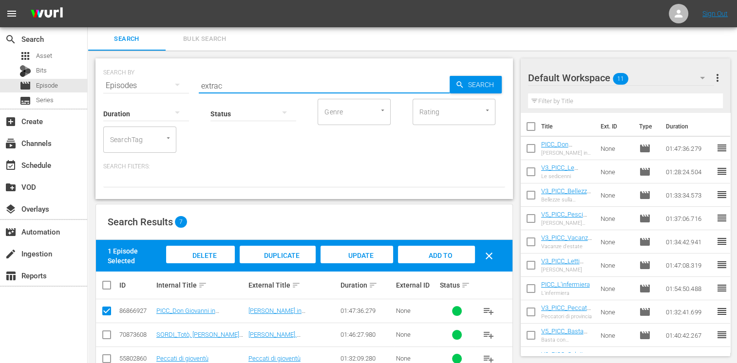
type input "extrac"
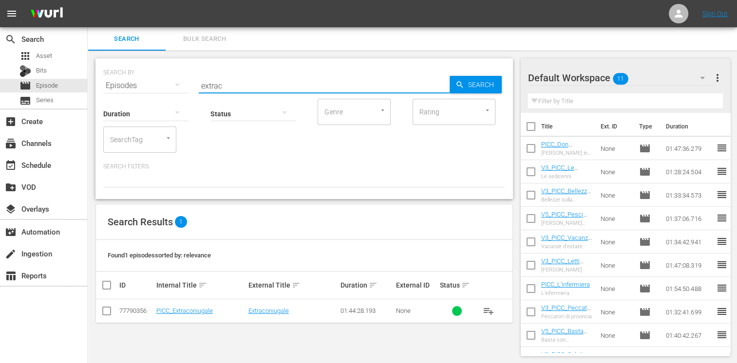
click at [107, 308] on input "checkbox" at bounding box center [107, 313] width 12 height 12
checkbox input "true"
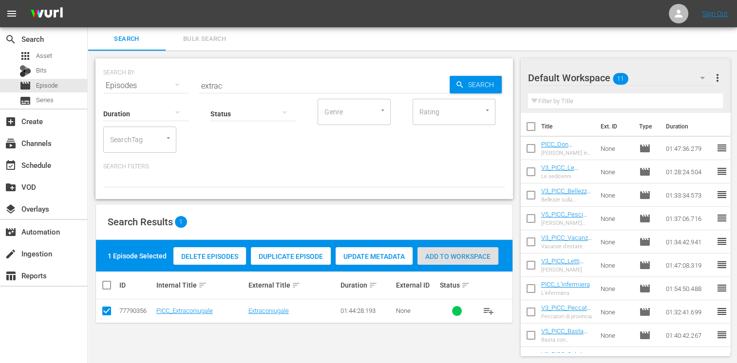
click at [461, 247] on div "Add to Workspace" at bounding box center [457, 256] width 81 height 19
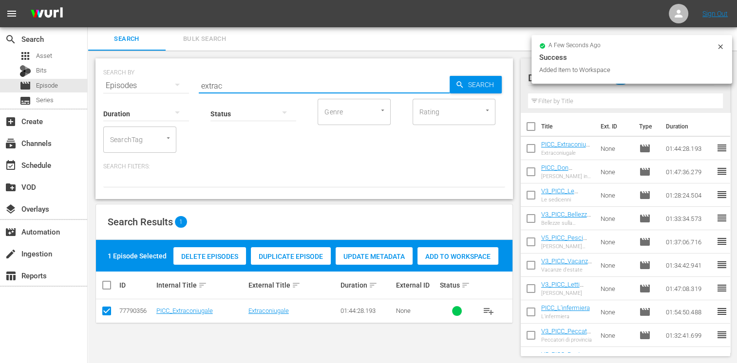
drag, startPoint x: 200, startPoint y: 79, endPoint x: 155, endPoint y: 75, distance: 45.0
click at [155, 75] on div "SEARCH BY Search By Episodes Search ID, Title, Description, Keywords, or Catego…" at bounding box center [304, 79] width 402 height 35
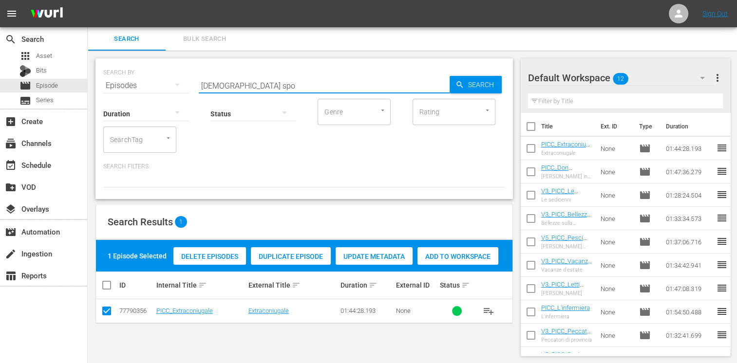
type input "prete spo"
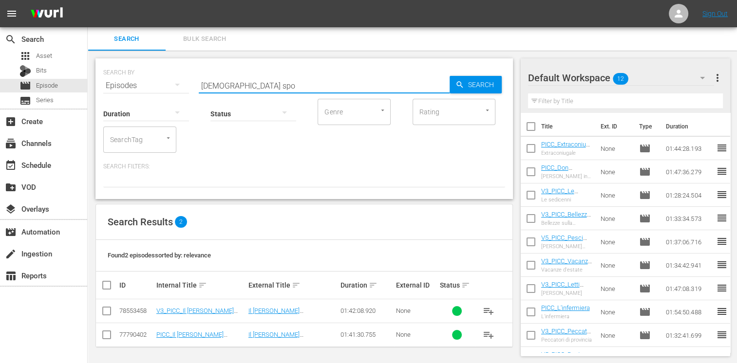
click at [108, 314] on input "checkbox" at bounding box center [107, 313] width 12 height 12
checkbox input "true"
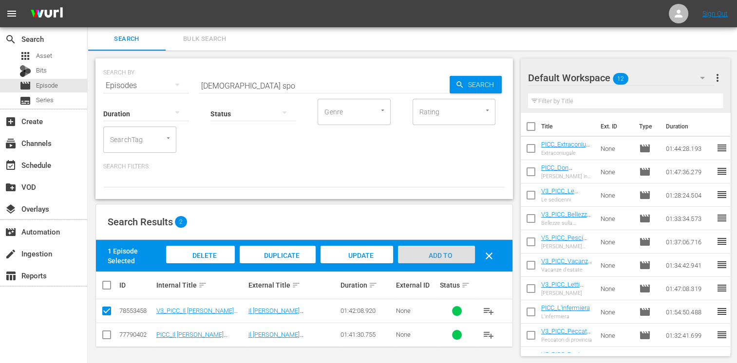
click at [448, 252] on span "Add to Workspace" at bounding box center [436, 265] width 48 height 26
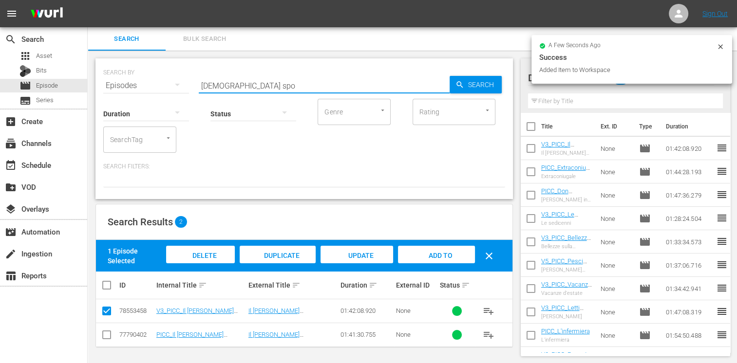
drag, startPoint x: 241, startPoint y: 88, endPoint x: 105, endPoint y: 75, distance: 136.5
click at [105, 75] on div "SEARCH BY Search By Episodes Search ID, Title, Description, Keywords, or Catego…" at bounding box center [304, 79] width 402 height 35
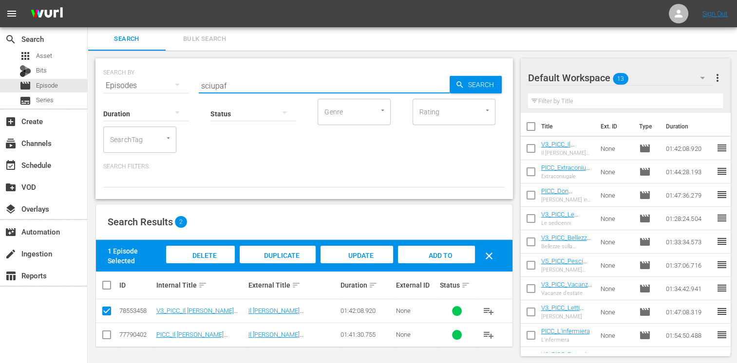
type input "sciupaf"
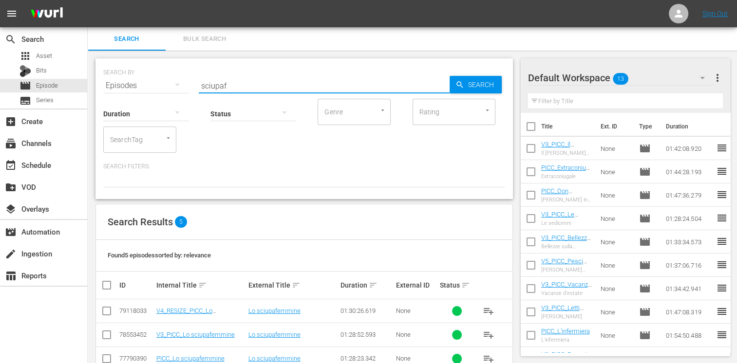
click at [111, 315] on input "checkbox" at bounding box center [107, 313] width 12 height 12
checkbox input "true"
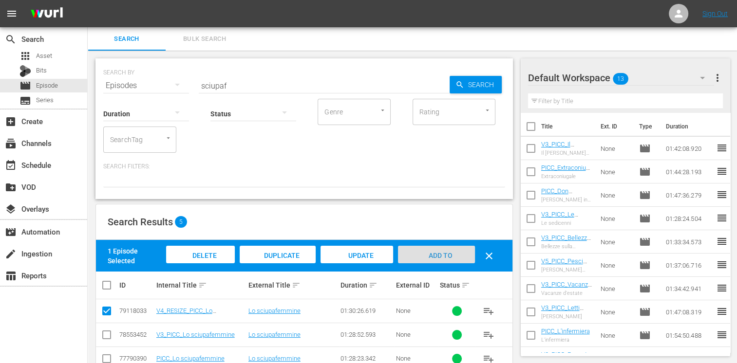
click at [412, 260] on div "Add to Workspace" at bounding box center [436, 264] width 76 height 37
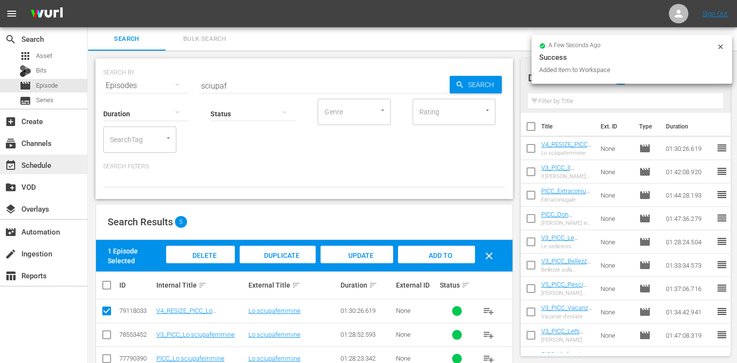
click at [53, 166] on div "event_available Schedule" at bounding box center [27, 163] width 55 height 9
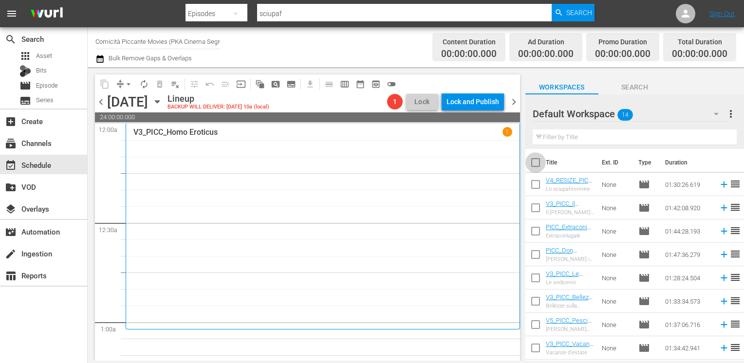
click at [538, 166] on input "checkbox" at bounding box center [535, 164] width 20 height 20
checkbox input "true"
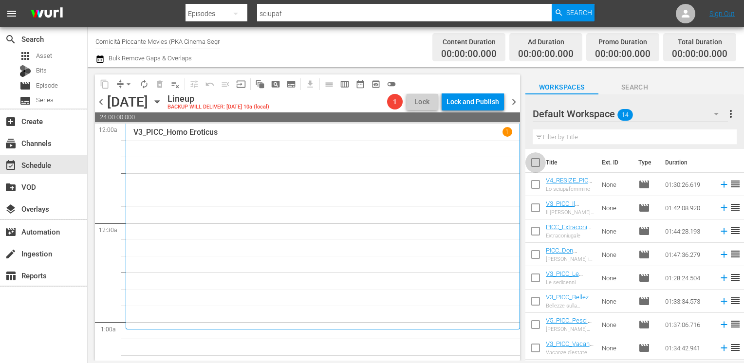
checkbox input "true"
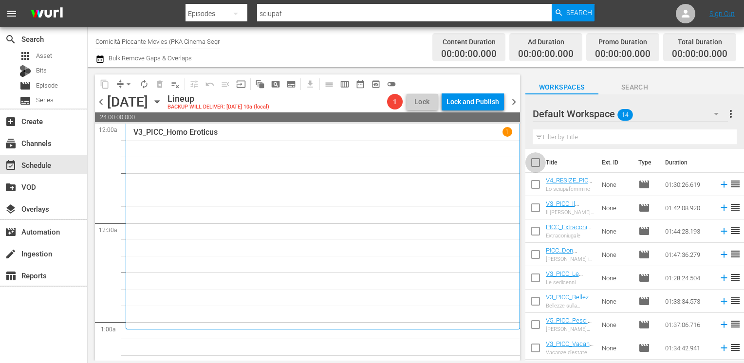
checkbox input "true"
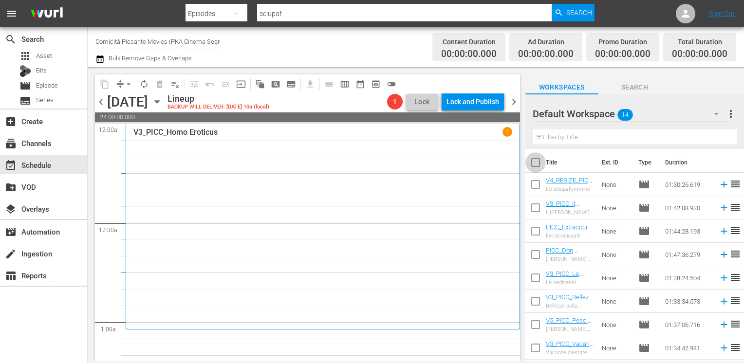
checkbox input "true"
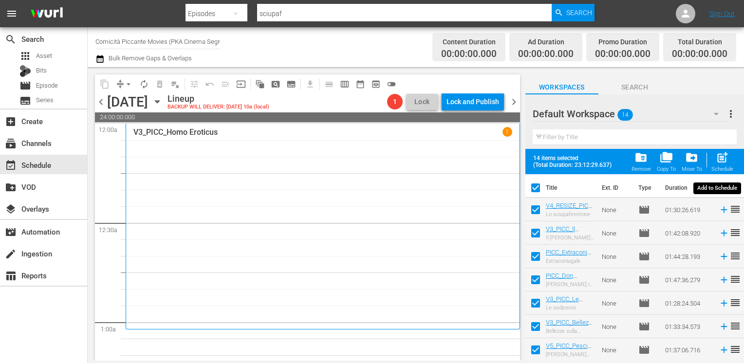
click at [723, 161] on span "post_add" at bounding box center [722, 157] width 13 height 13
checkbox input "false"
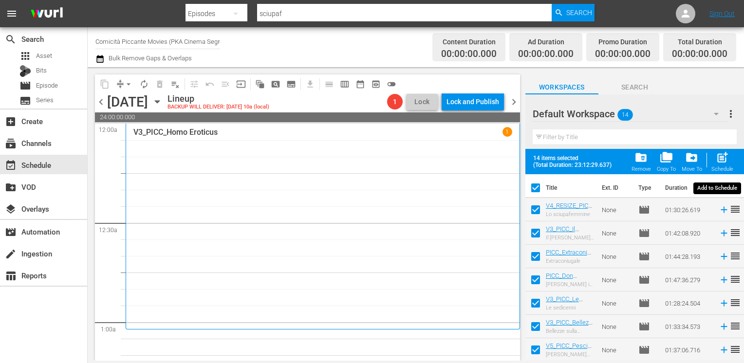
checkbox input "false"
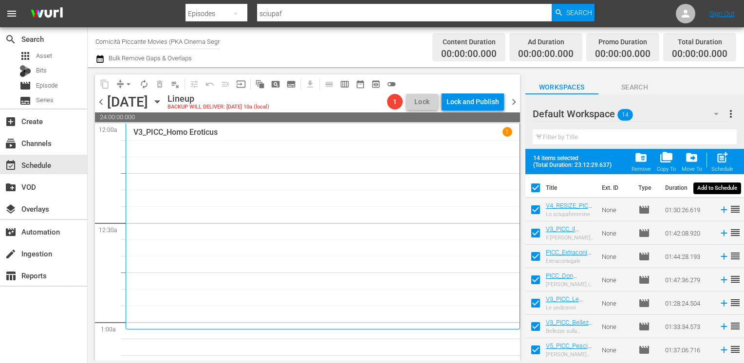
checkbox input "false"
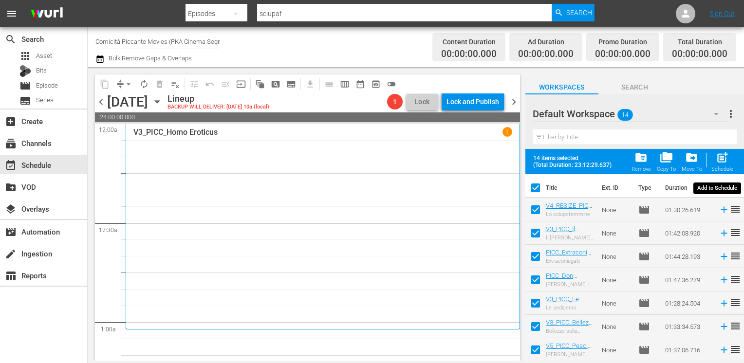
checkbox input "false"
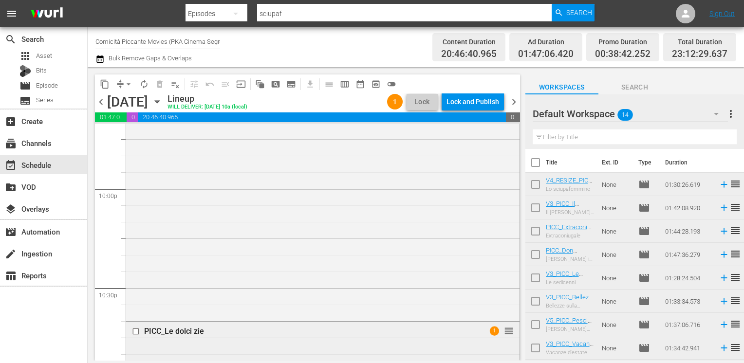
scroll to position [4141, 0]
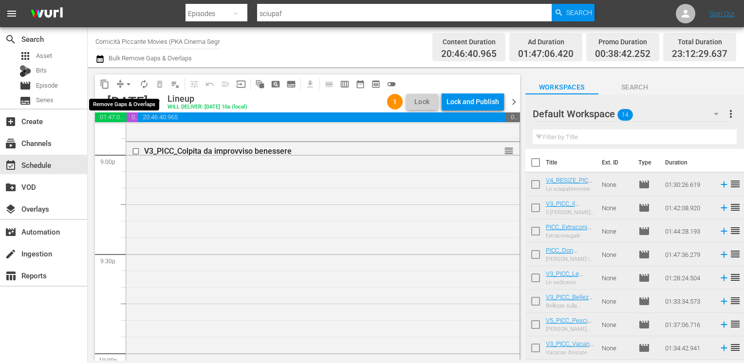
click at [125, 83] on span "arrow_drop_down" at bounding box center [129, 84] width 10 height 10
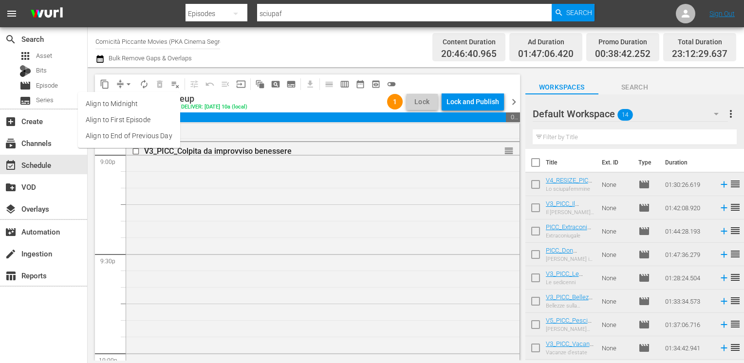
click at [122, 133] on li "Align to End of Previous Day" at bounding box center [129, 136] width 102 height 16
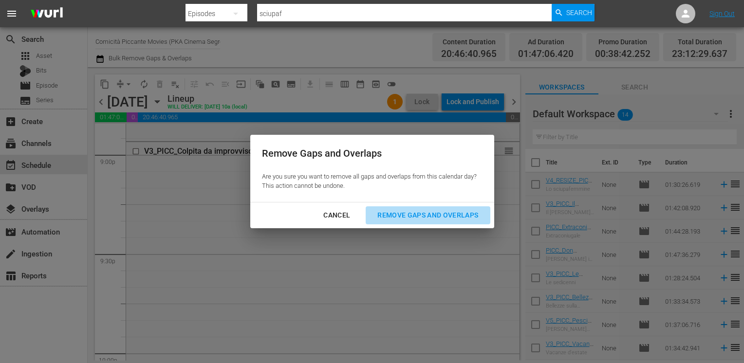
click at [418, 217] on div "Remove Gaps and Overlaps" at bounding box center [428, 215] width 116 height 12
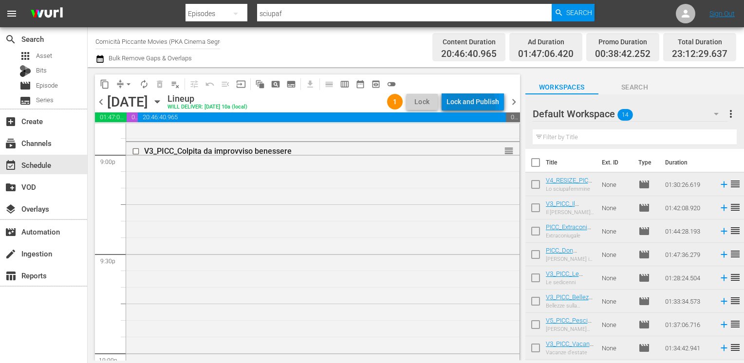
click at [469, 105] on div "Lock and Publish" at bounding box center [473, 102] width 53 height 18
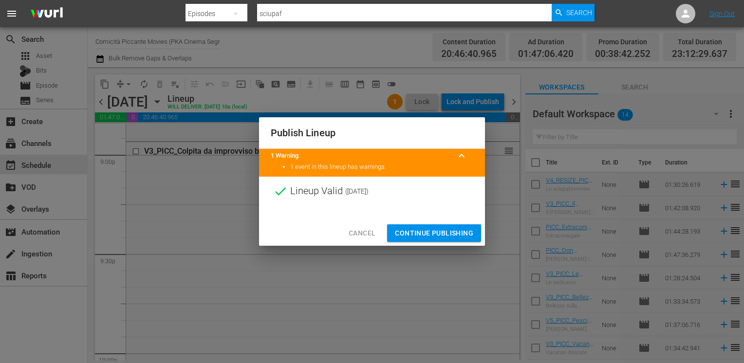
click at [425, 241] on button "Continue Publishing" at bounding box center [434, 234] width 94 height 18
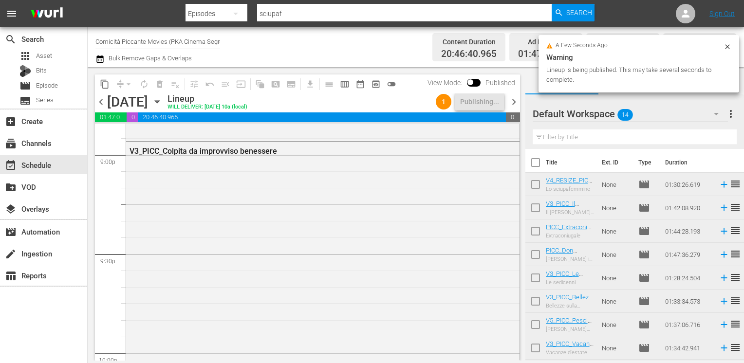
drag, startPoint x: 537, startPoint y: 165, endPoint x: 567, endPoint y: 174, distance: 32.2
click at [537, 165] on input "checkbox" at bounding box center [535, 164] width 20 height 20
checkbox input "true"
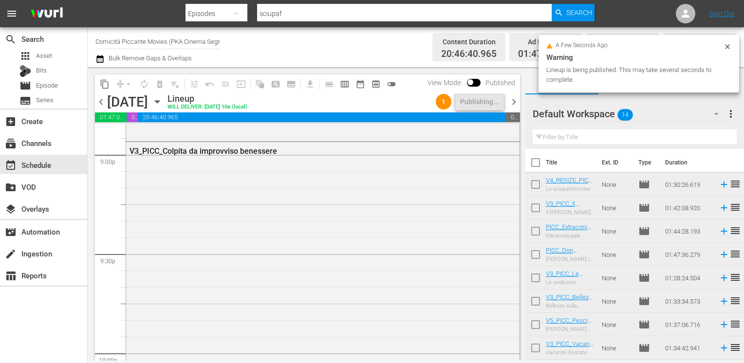
checkbox input "true"
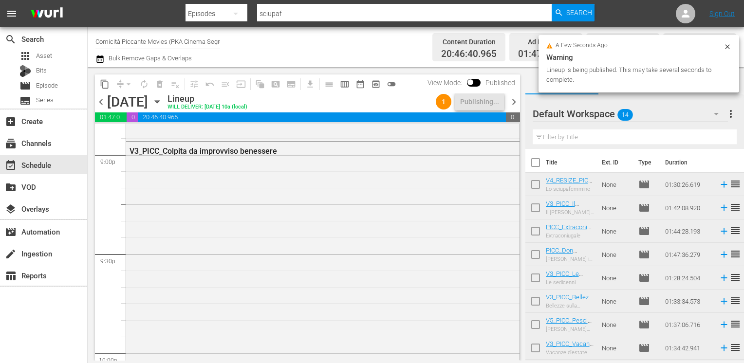
checkbox input "true"
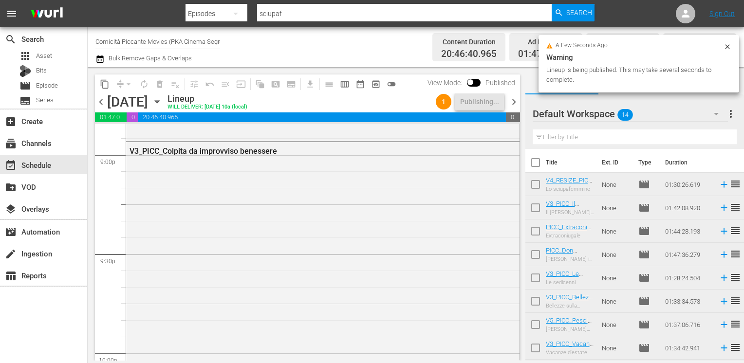
checkbox input "true"
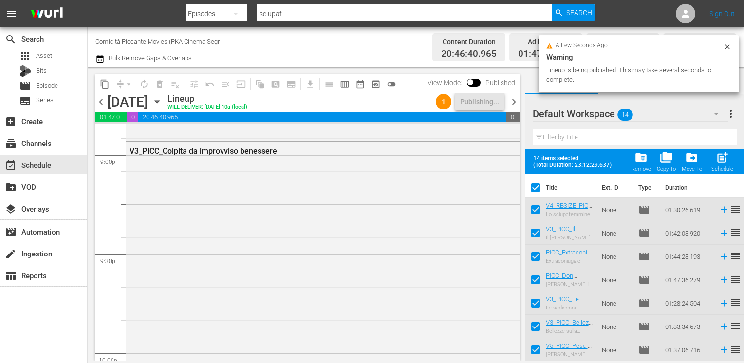
click at [643, 162] on span "folder_delete" at bounding box center [641, 157] width 13 height 13
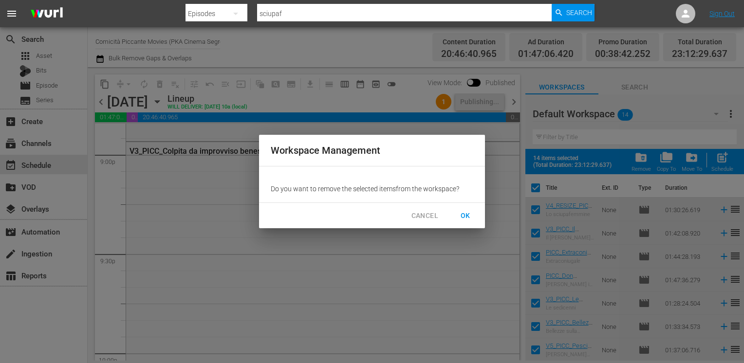
click at [469, 215] on span "OK" at bounding box center [466, 216] width 16 height 12
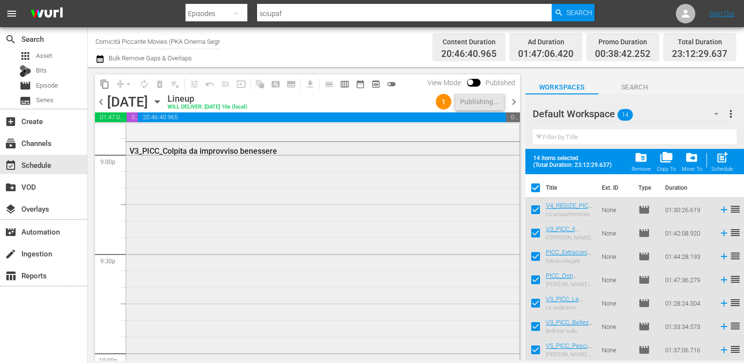
checkbox input "false"
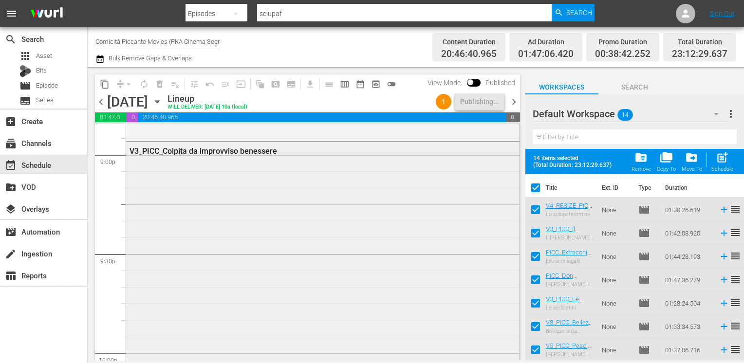
checkbox input "false"
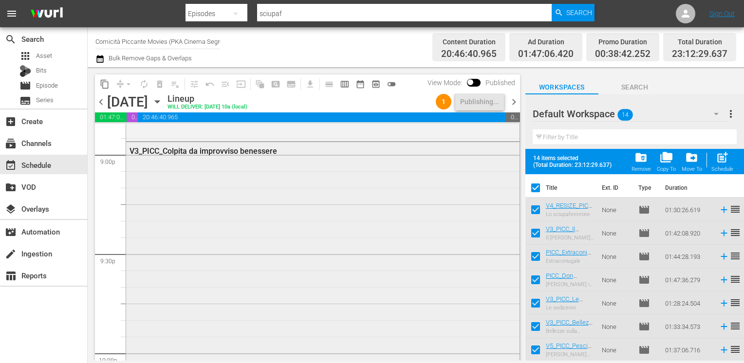
checkbox input "false"
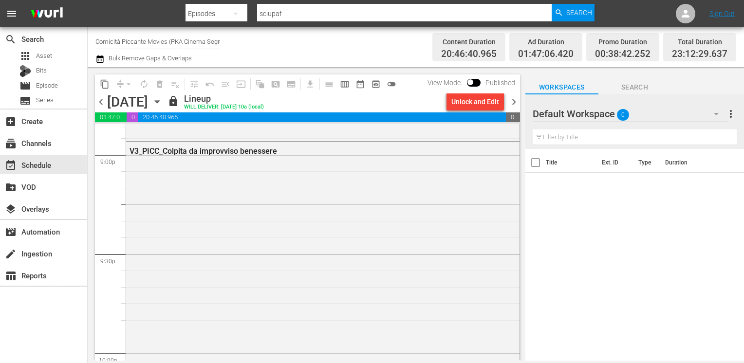
click at [514, 104] on span "chevron_right" at bounding box center [514, 102] width 12 height 12
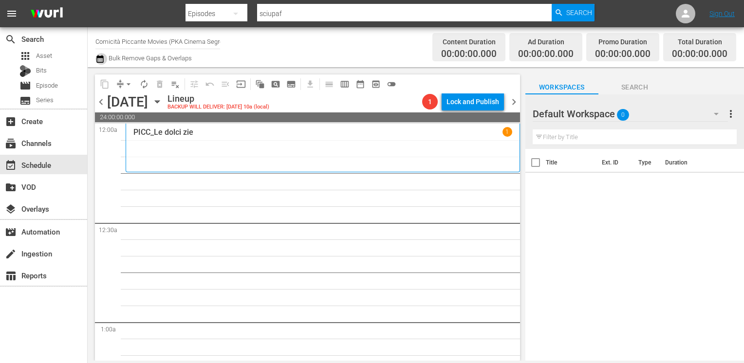
click at [99, 59] on icon "button" at bounding box center [99, 59] width 9 height 12
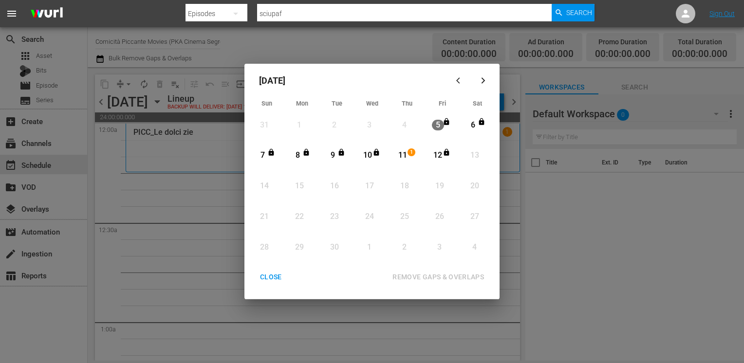
click at [276, 276] on div "CLOSE" at bounding box center [270, 277] width 37 height 12
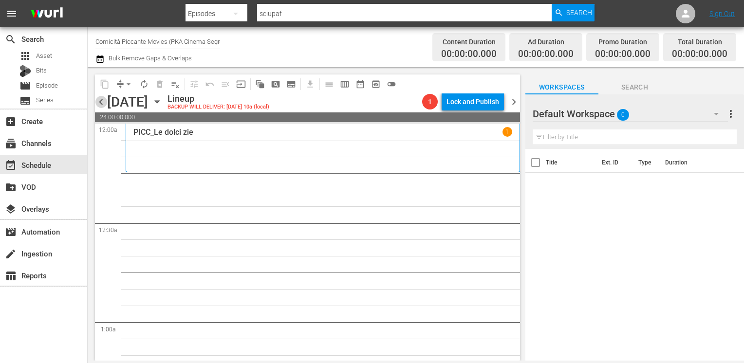
click at [101, 103] on span "chevron_left" at bounding box center [101, 102] width 12 height 12
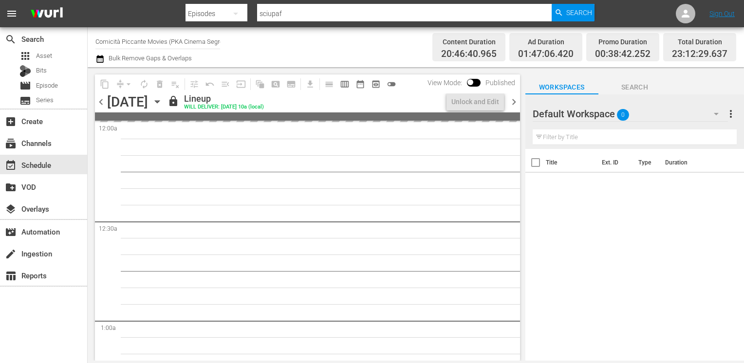
click at [101, 103] on span "chevron_left" at bounding box center [101, 102] width 12 height 12
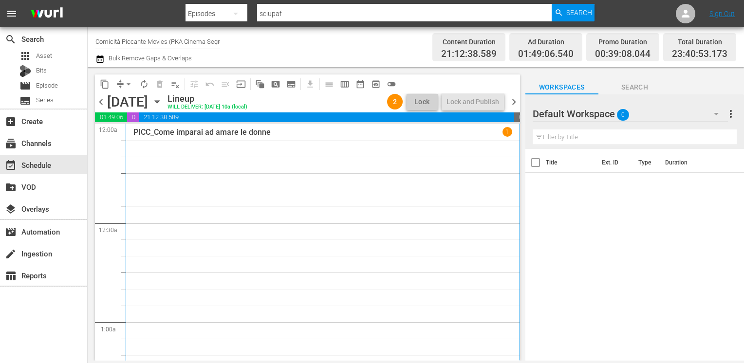
click at [516, 106] on span "chevron_right" at bounding box center [514, 102] width 12 height 12
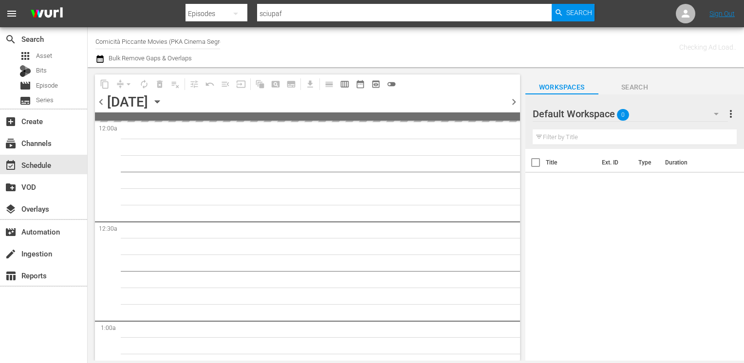
click at [513, 104] on span "chevron_right" at bounding box center [514, 102] width 12 height 12
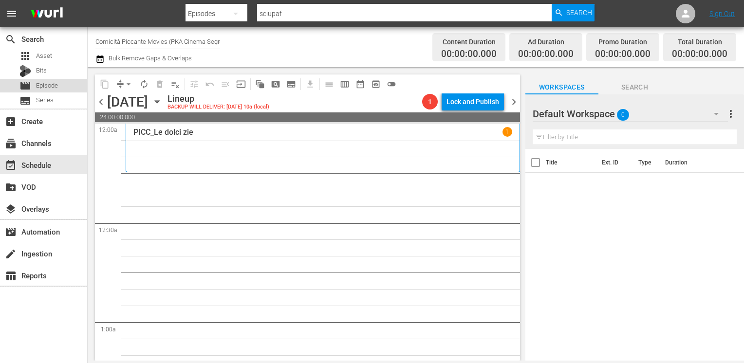
click at [47, 88] on span "Episode" at bounding box center [47, 86] width 22 height 10
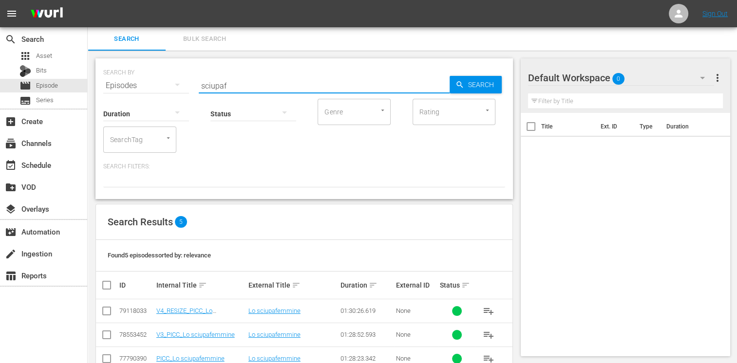
drag, startPoint x: 241, startPoint y: 88, endPoint x: 171, endPoint y: 83, distance: 69.3
click at [171, 83] on div "SEARCH BY Search By Episodes Search ID, Title, Description, Keywords, or Catego…" at bounding box center [304, 79] width 402 height 35
type input "colpo in"
click at [99, 336] on td at bounding box center [107, 335] width 22 height 24
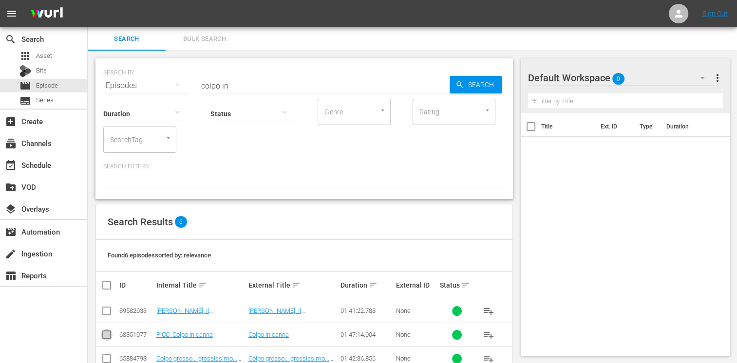
click at [107, 337] on input "checkbox" at bounding box center [107, 337] width 12 height 12
checkbox input "true"
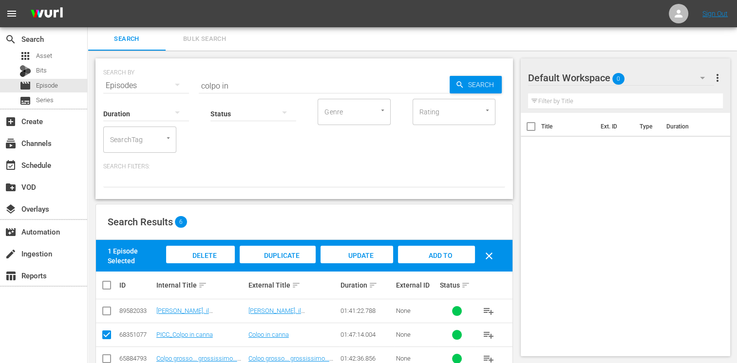
click at [438, 254] on span "Add to Workspace" at bounding box center [436, 265] width 48 height 26
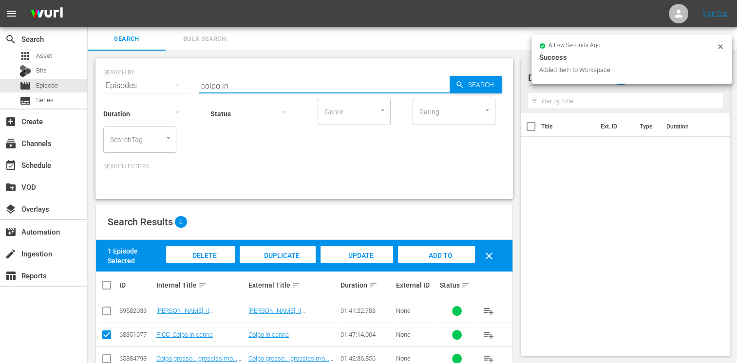
click at [178, 75] on div "SEARCH BY Search By Episodes Search ID, Title, Description, Keywords, or Catego…" at bounding box center [304, 79] width 402 height 35
type input "infer"
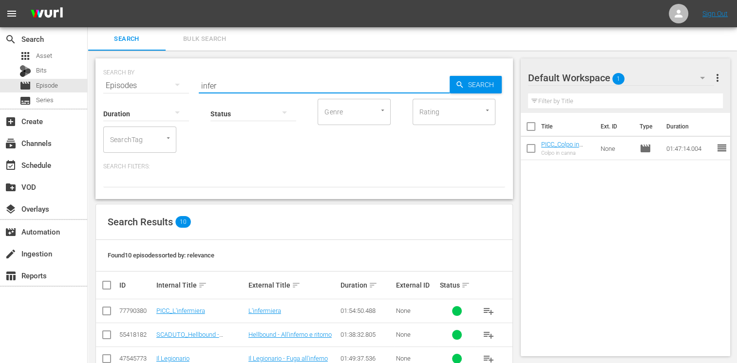
drag, startPoint x: 103, startPoint y: 316, endPoint x: 109, endPoint y: 315, distance: 5.9
click at [105, 315] on input "checkbox" at bounding box center [107, 313] width 12 height 12
checkbox input "true"
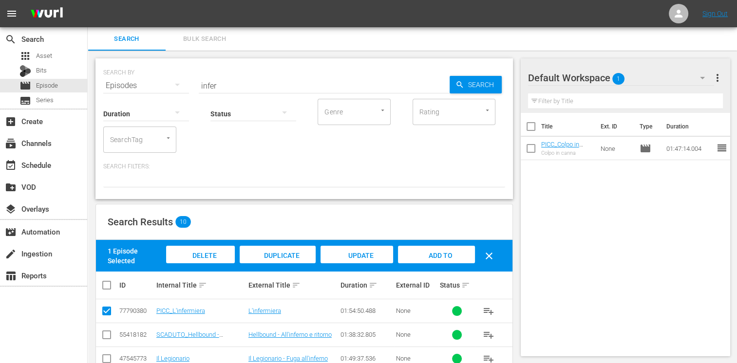
click at [459, 252] on div "Add to Workspace" at bounding box center [436, 264] width 76 height 37
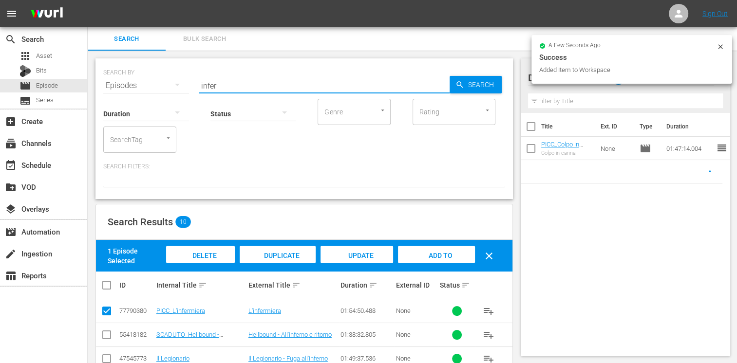
drag, startPoint x: 232, startPoint y: 83, endPoint x: 106, endPoint y: 78, distance: 126.2
click at [106, 78] on div "SEARCH BY Search By Episodes Search ID, Title, Description, Keywords, or Catego…" at bounding box center [304, 79] width 402 height 35
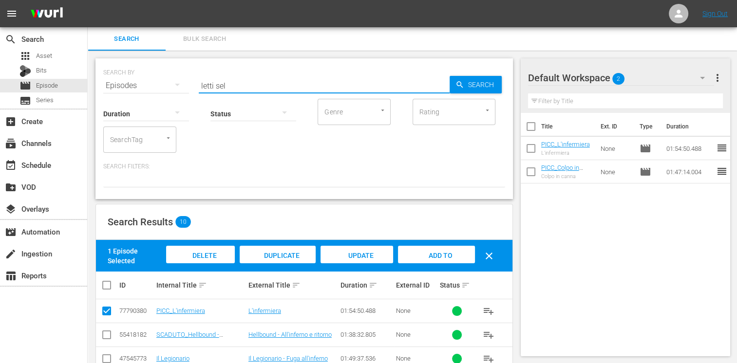
type input "letti sel"
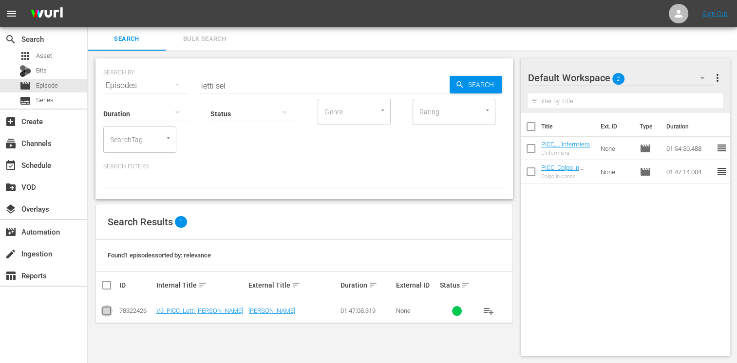
click at [111, 314] on input "checkbox" at bounding box center [107, 313] width 12 height 12
checkbox input "true"
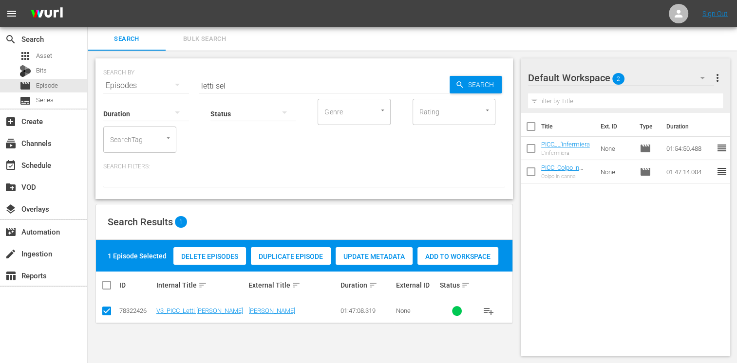
click at [464, 254] on span "Add to Workspace" at bounding box center [457, 257] width 81 height 8
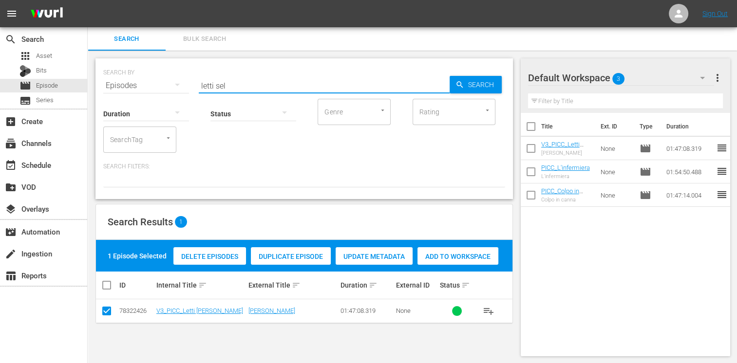
drag, startPoint x: 239, startPoint y: 89, endPoint x: 197, endPoint y: 86, distance: 42.0
click at [197, 86] on div "SEARCH BY Search By Episodes Search ID, Title, Description, Keywords, or Catego…" at bounding box center [304, 79] width 402 height 35
type input "pupazz"
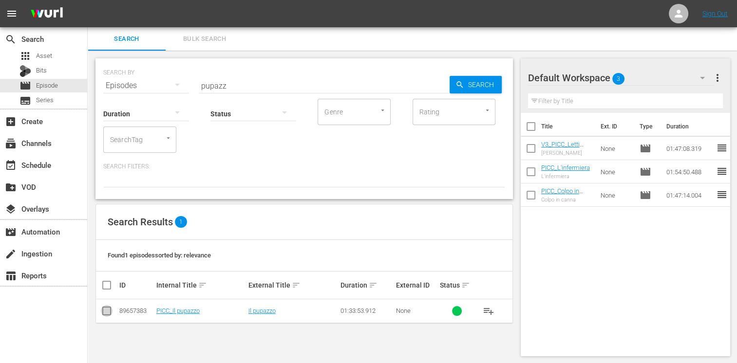
click at [108, 316] on input "checkbox" at bounding box center [107, 313] width 12 height 12
checkbox input "true"
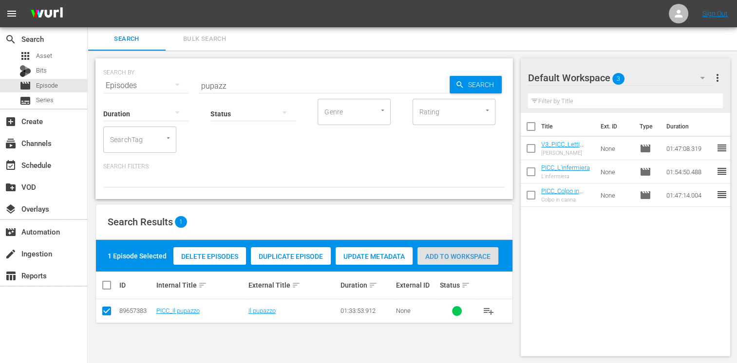
click at [460, 262] on div "Add to Workspace" at bounding box center [457, 256] width 81 height 19
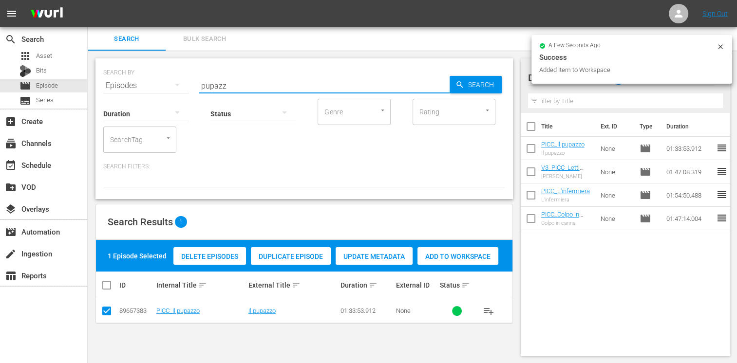
drag, startPoint x: 238, startPoint y: 87, endPoint x: 166, endPoint y: 79, distance: 73.0
click at [166, 79] on div "SEARCH BY Search By Episodes Search ID, Title, Description, Keywords, or Catego…" at bounding box center [304, 79] width 402 height 35
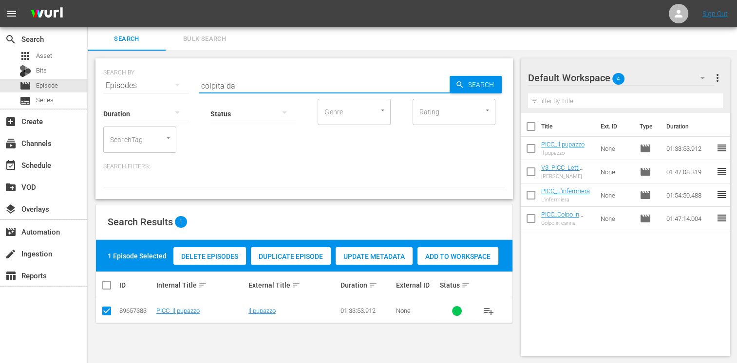
type input "colpita da"
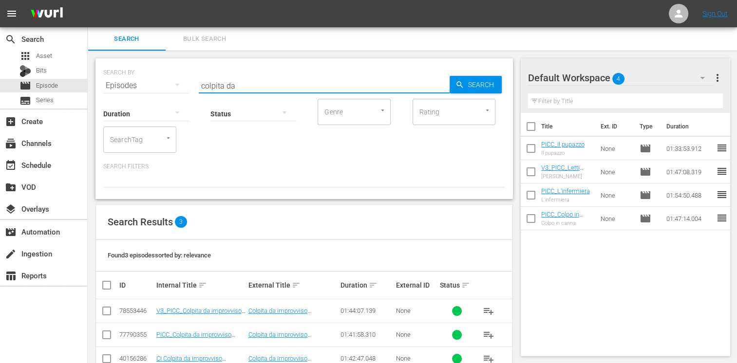
click at [106, 311] on input "checkbox" at bounding box center [107, 313] width 12 height 12
checkbox input "true"
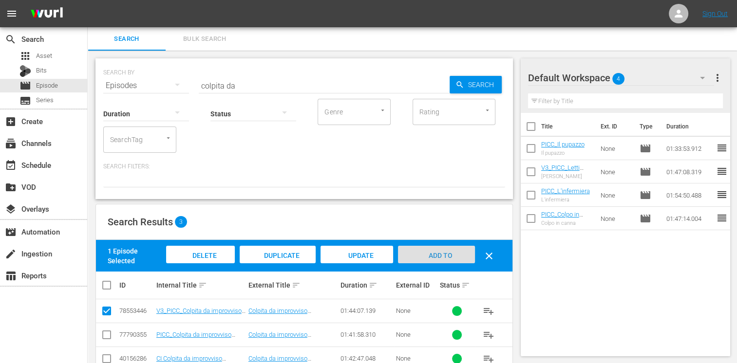
click at [448, 253] on span "Add to Workspace" at bounding box center [436, 265] width 48 height 26
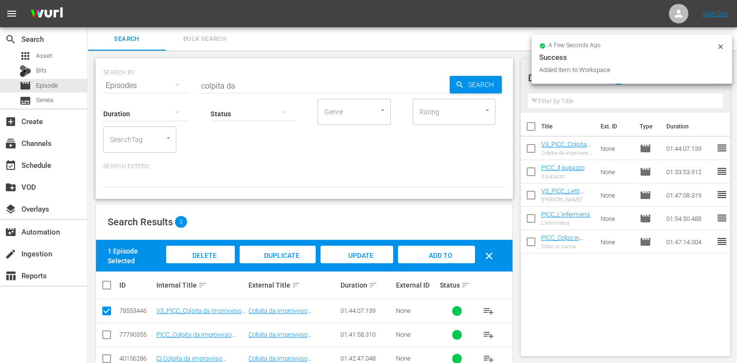
drag, startPoint x: 247, startPoint y: 89, endPoint x: 146, endPoint y: 89, distance: 100.8
click at [146, 89] on div "SEARCH BY Search By Episodes Search ID, Title, Description, Keywords, or Catego…" at bounding box center [304, 79] width 402 height 35
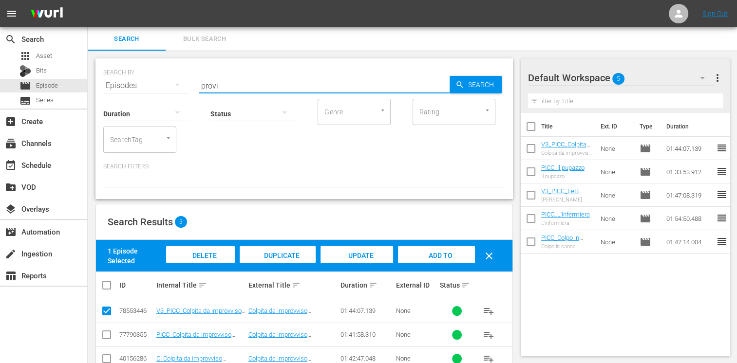
type input "provi"
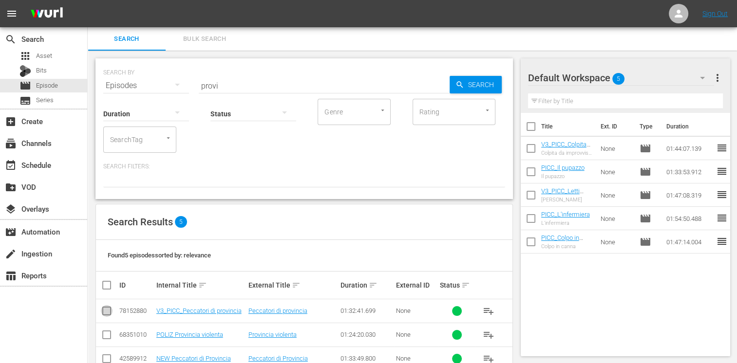
click at [109, 313] on input "checkbox" at bounding box center [107, 313] width 12 height 12
checkbox input "true"
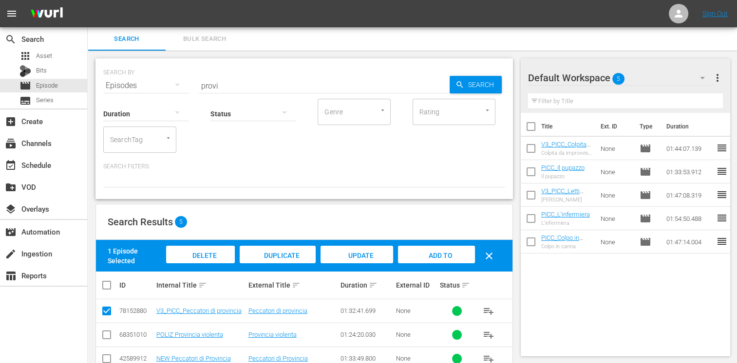
click at [450, 254] on span "Add to Workspace" at bounding box center [436, 265] width 48 height 26
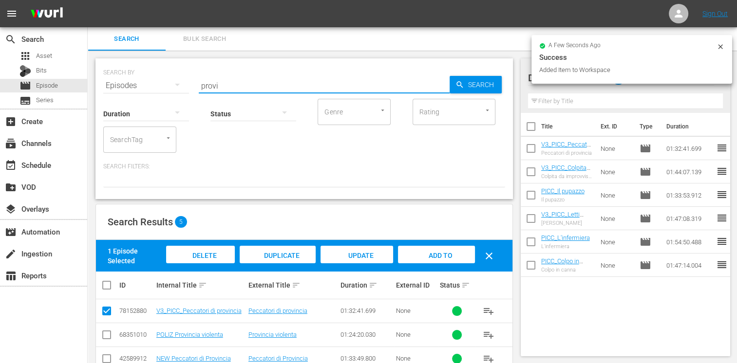
drag, startPoint x: 232, startPoint y: 89, endPoint x: 172, endPoint y: 73, distance: 61.9
click at [172, 73] on div "SEARCH BY Search By Episodes Search ID, Title, Description, Keywords, or Catego…" at bounding box center [304, 79] width 402 height 35
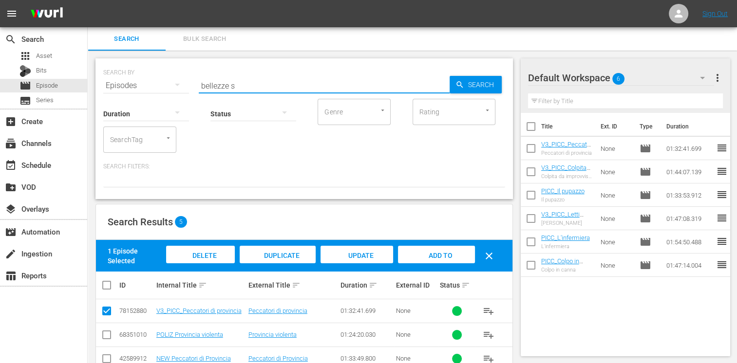
type input "bellezze s"
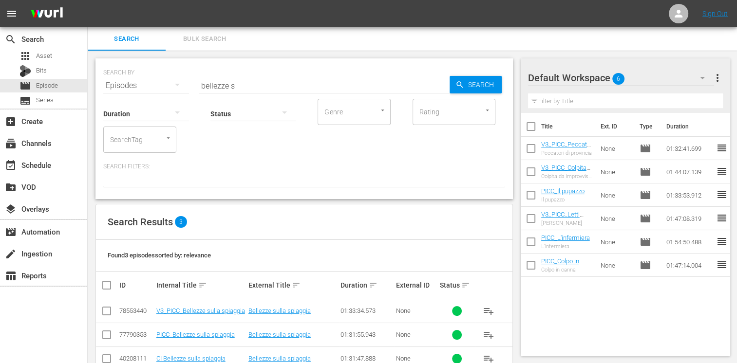
click at [113, 311] on td at bounding box center [107, 312] width 22 height 24
click at [109, 313] on input "checkbox" at bounding box center [107, 313] width 12 height 12
checkbox input "true"
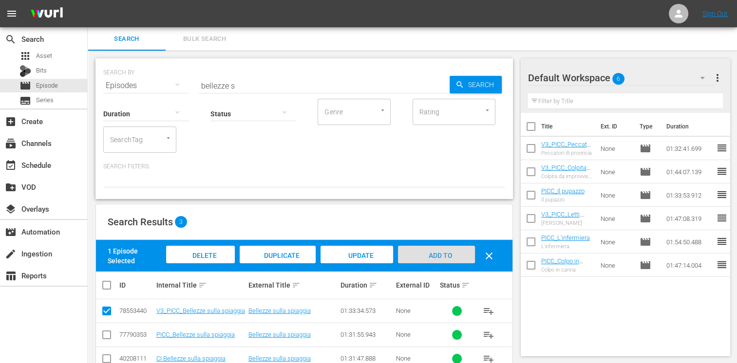
click at [449, 252] on span "Add to Workspace" at bounding box center [436, 265] width 48 height 26
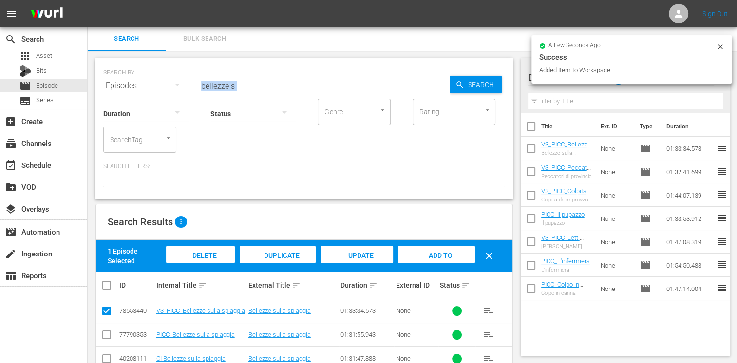
drag, startPoint x: 238, startPoint y: 91, endPoint x: 208, endPoint y: 85, distance: 30.3
click at [208, 85] on div "SEARCH BY Search By Episodes Search ID, Title, Description, Keywords, or Catego…" at bounding box center [303, 128] width 417 height 141
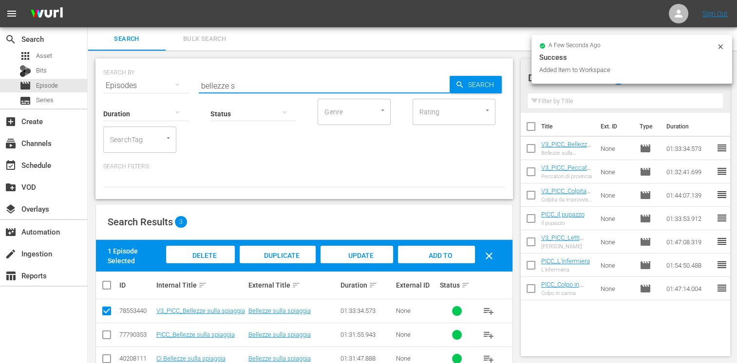
drag, startPoint x: 236, startPoint y: 82, endPoint x: 144, endPoint y: 79, distance: 92.1
click at [144, 79] on div "SEARCH BY Search By Episodes Search ID, Title, Description, Keywords, or Catego…" at bounding box center [304, 79] width 402 height 35
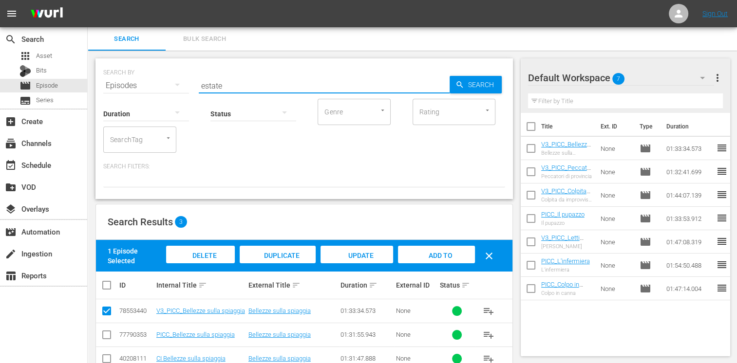
type input "estate"
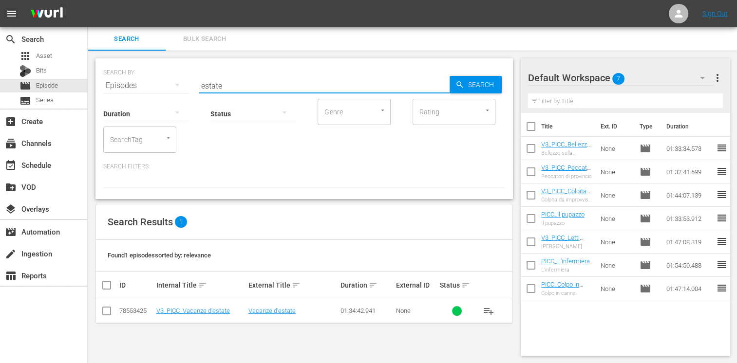
click at [108, 314] on input "checkbox" at bounding box center [107, 313] width 12 height 12
checkbox input "true"
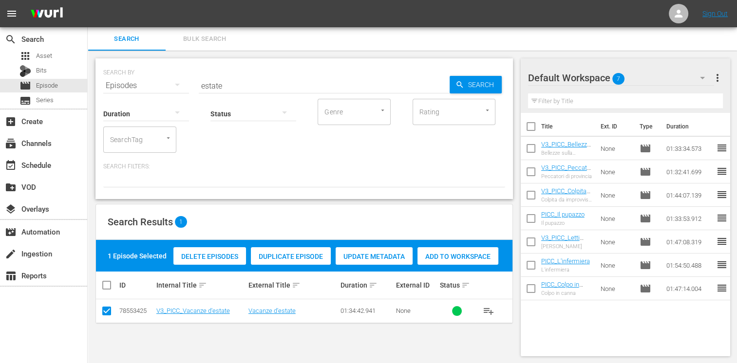
click at [468, 253] on span "Add to Workspace" at bounding box center [457, 257] width 81 height 8
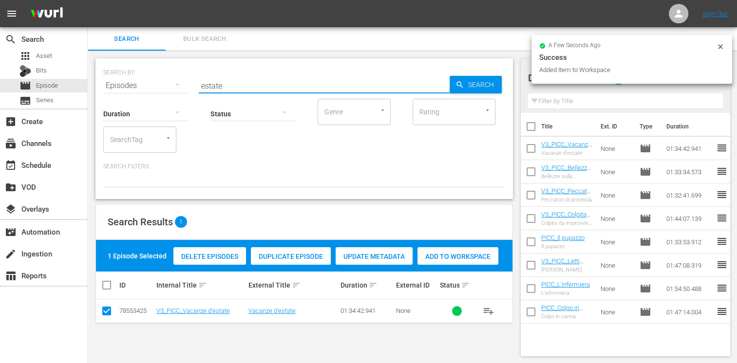
drag, startPoint x: 234, startPoint y: 85, endPoint x: 174, endPoint y: 78, distance: 60.3
click at [174, 78] on div "SEARCH BY Search By Episodes Search ID, Title, Description, Keywords, or Catego…" at bounding box center [304, 79] width 402 height 35
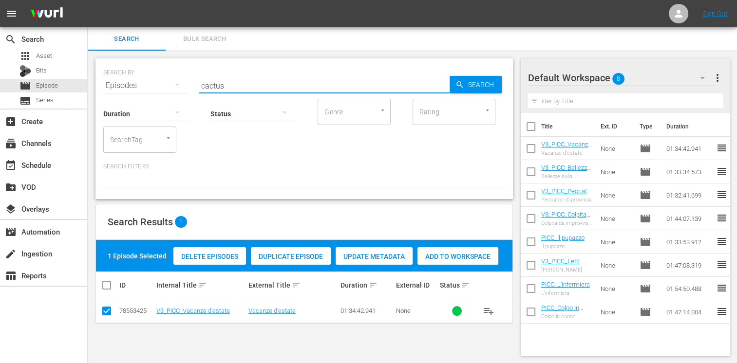
type input "cactus"
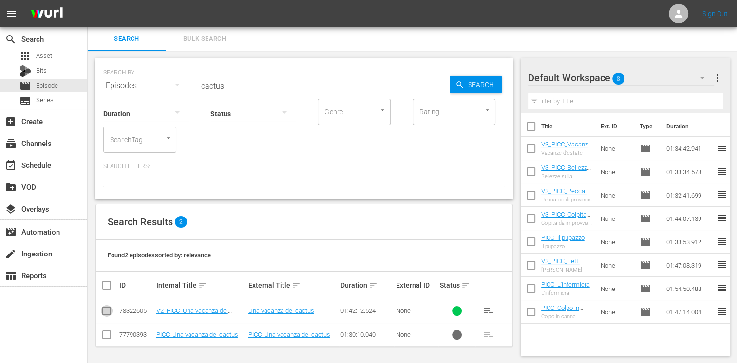
click at [105, 313] on input "checkbox" at bounding box center [107, 313] width 12 height 12
checkbox input "true"
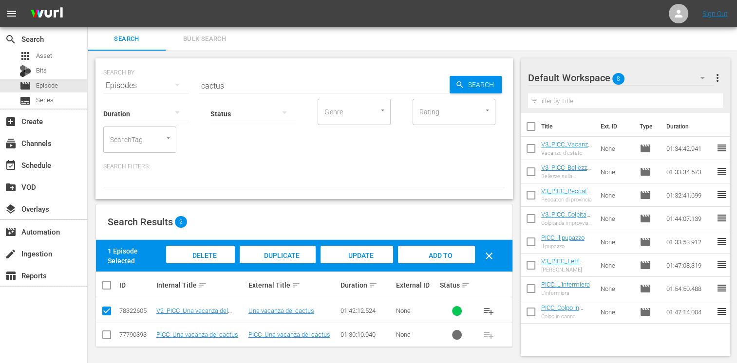
click at [447, 256] on span "Add to Workspace" at bounding box center [436, 265] width 48 height 26
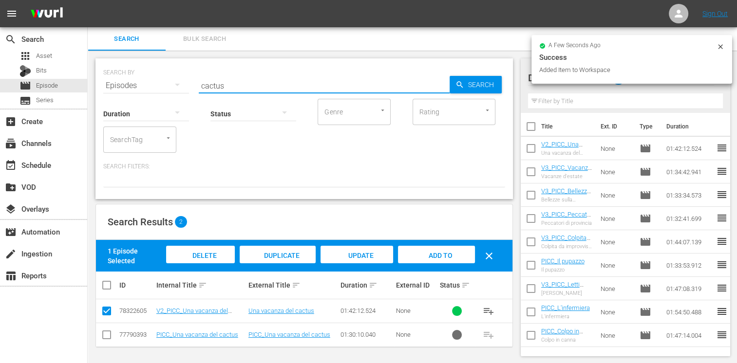
drag, startPoint x: 235, startPoint y: 85, endPoint x: 146, endPoint y: 75, distance: 89.7
click at [146, 75] on div "SEARCH BY Search By Episodes Search ID, Title, Description, Keywords, or Catego…" at bounding box center [304, 79] width 402 height 35
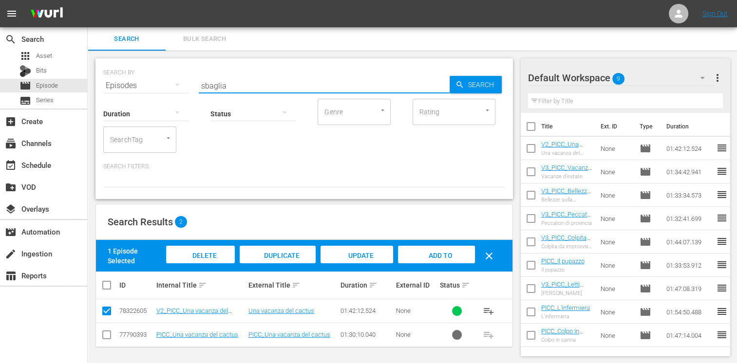
type input "sbaglia"
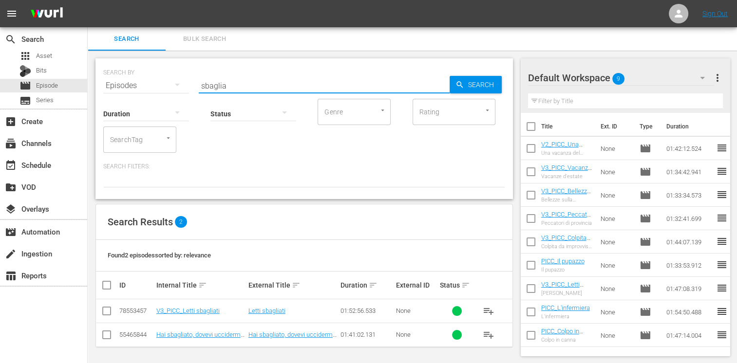
drag, startPoint x: 106, startPoint y: 311, endPoint x: 150, endPoint y: 299, distance: 45.8
click at [106, 310] on input "checkbox" at bounding box center [107, 313] width 12 height 12
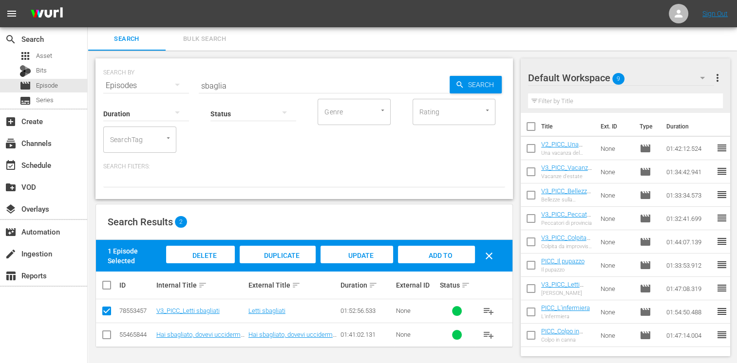
click at [442, 256] on span "Add to Workspace" at bounding box center [436, 265] width 48 height 26
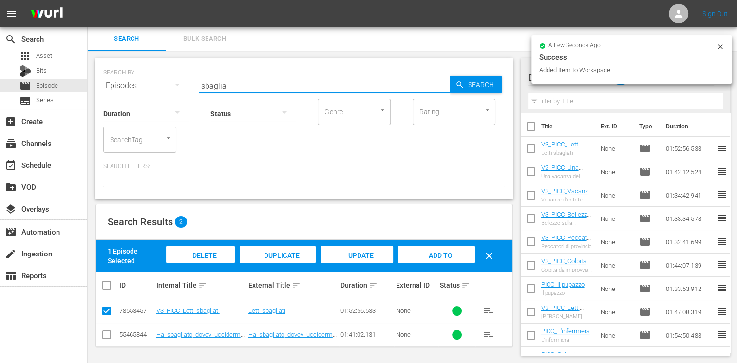
drag, startPoint x: 232, startPoint y: 86, endPoint x: 129, endPoint y: 70, distance: 104.0
click at [129, 69] on div "SEARCH BY Search By Episodes Search ID, Title, Description, Keywords, or Catego…" at bounding box center [304, 79] width 402 height 35
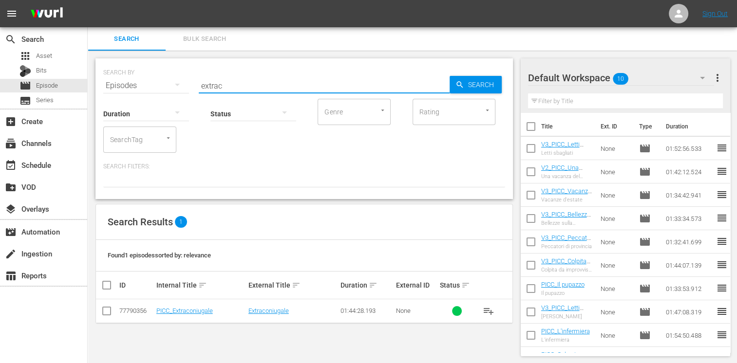
click at [107, 315] on input "checkbox" at bounding box center [107, 313] width 12 height 12
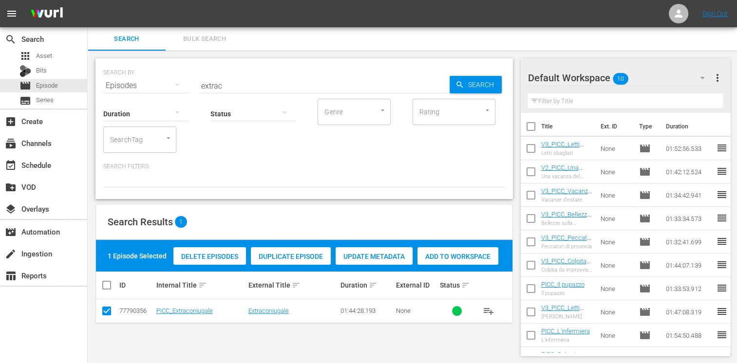
click at [451, 259] on span "Add to Workspace" at bounding box center [457, 257] width 81 height 8
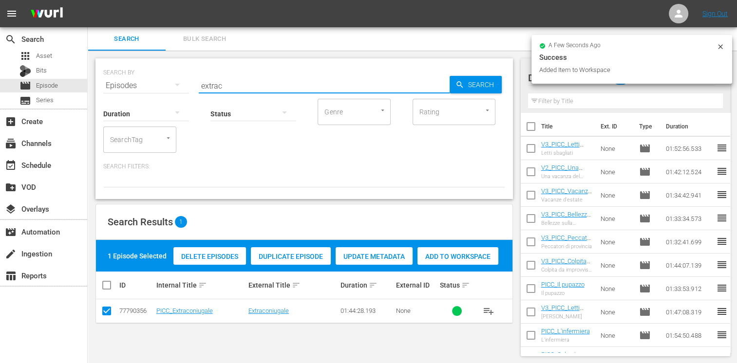
drag, startPoint x: 183, startPoint y: 76, endPoint x: 109, endPoint y: 77, distance: 74.5
click at [109, 77] on div "SEARCH BY Search By Episodes Search ID, Title, Description, Keywords, or Catego…" at bounding box center [304, 79] width 402 height 35
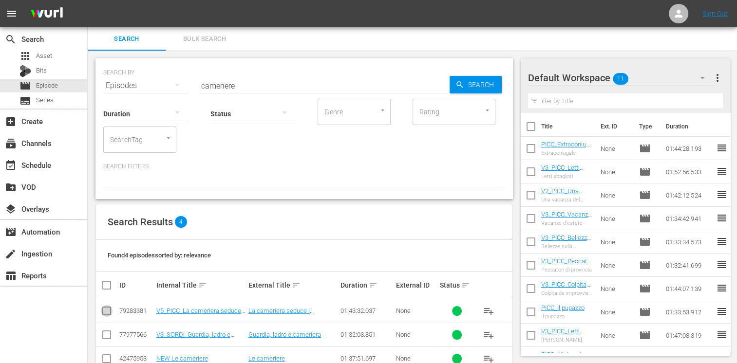
click at [108, 311] on input "checkbox" at bounding box center [107, 313] width 12 height 12
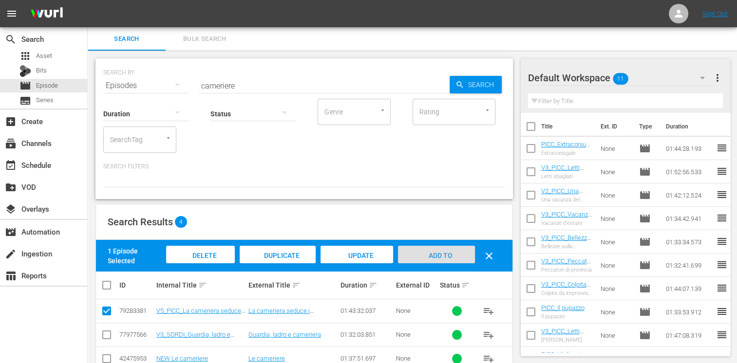
click at [430, 261] on div "Add to Workspace" at bounding box center [436, 264] width 76 height 37
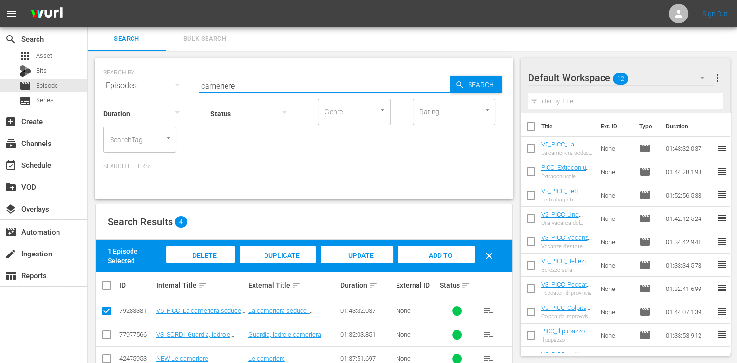
drag, startPoint x: 245, startPoint y: 87, endPoint x: 183, endPoint y: 82, distance: 62.5
click at [183, 82] on div "SEARCH BY Search By Episodes Search ID, Title, Description, Keywords, or Catego…" at bounding box center [304, 79] width 402 height 35
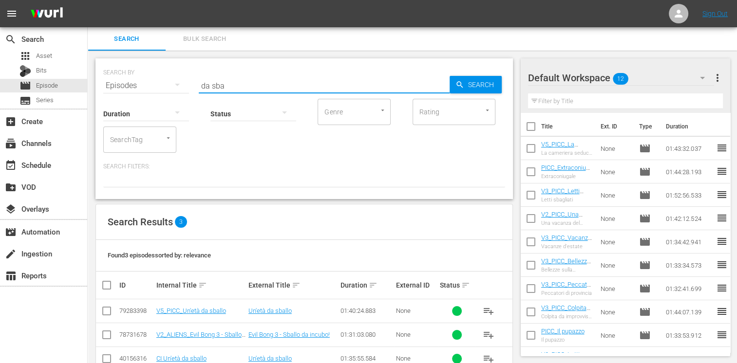
click at [104, 313] on input "checkbox" at bounding box center [107, 313] width 12 height 12
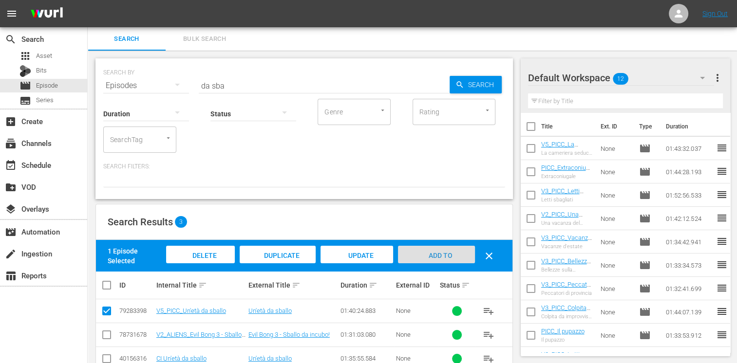
click at [441, 254] on span "Add to Workspace" at bounding box center [436, 265] width 48 height 26
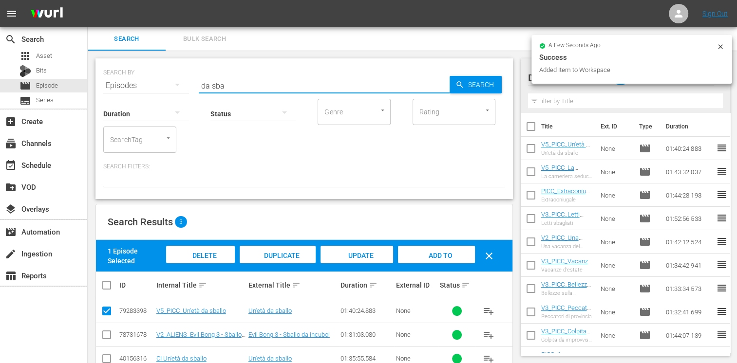
drag, startPoint x: 221, startPoint y: 87, endPoint x: 163, endPoint y: 81, distance: 57.8
click at [163, 81] on div "SEARCH BY Search By Episodes Search ID, Title, Description, Keywords, or Catego…" at bounding box center [304, 79] width 402 height 35
drag, startPoint x: 237, startPoint y: 87, endPoint x: 112, endPoint y: 85, distance: 125.2
click at [112, 85] on div "SEARCH BY Search By Episodes Search ID, Title, Description, Keywords, or Catego…" at bounding box center [304, 79] width 402 height 35
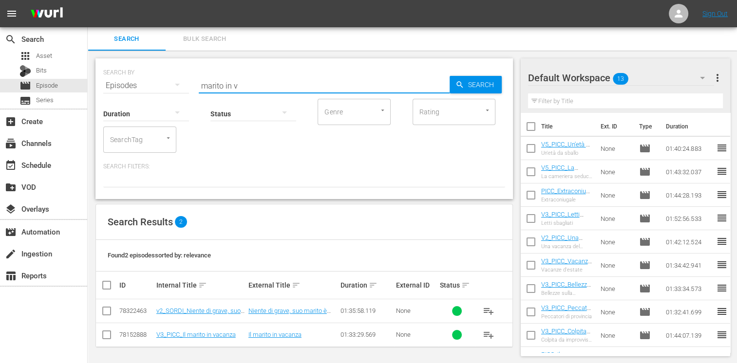
drag, startPoint x: 105, startPoint y: 336, endPoint x: 110, endPoint y: 335, distance: 5.0
click at [105, 336] on input "checkbox" at bounding box center [107, 337] width 12 height 12
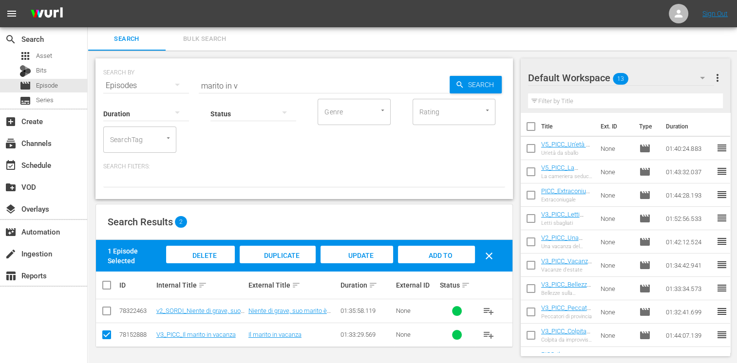
click at [438, 260] on div "Add to Workspace" at bounding box center [436, 264] width 76 height 37
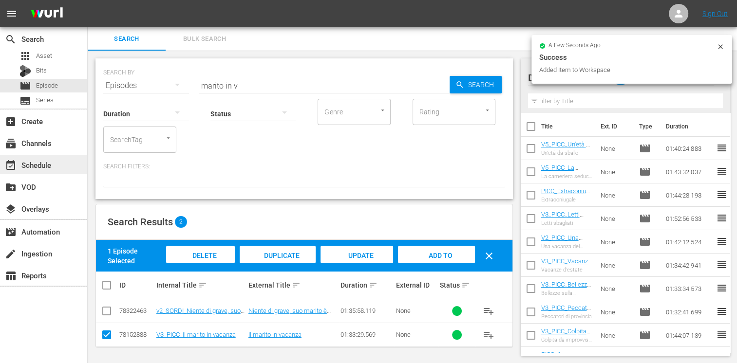
click at [36, 173] on div "event_available Schedule" at bounding box center [43, 164] width 87 height 19
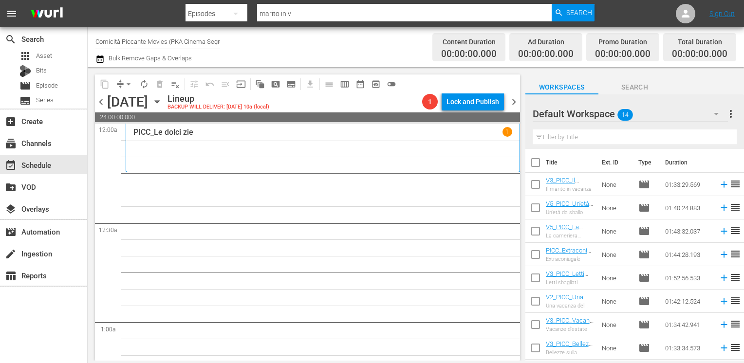
click at [536, 164] on input "checkbox" at bounding box center [535, 164] width 20 height 20
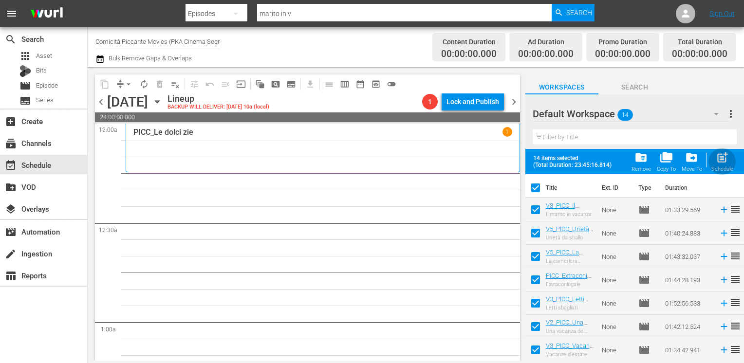
click at [720, 162] on span "post_add" at bounding box center [722, 157] width 13 height 13
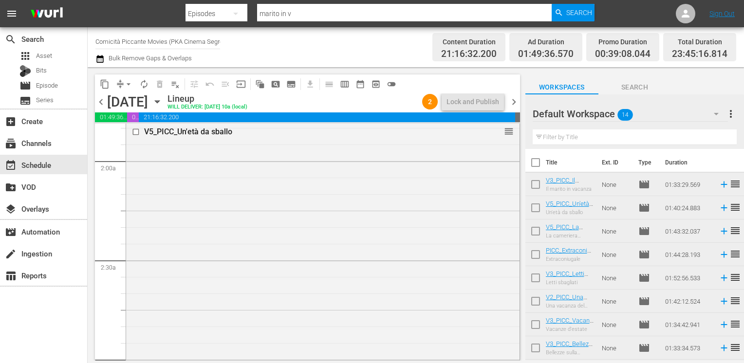
scroll to position [48, 0]
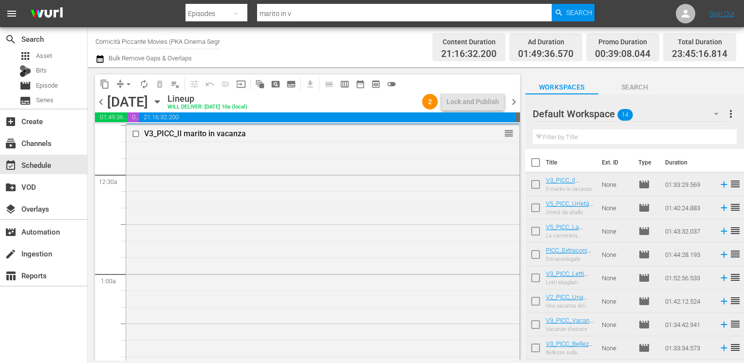
click at [536, 163] on input "checkbox" at bounding box center [535, 164] width 20 height 20
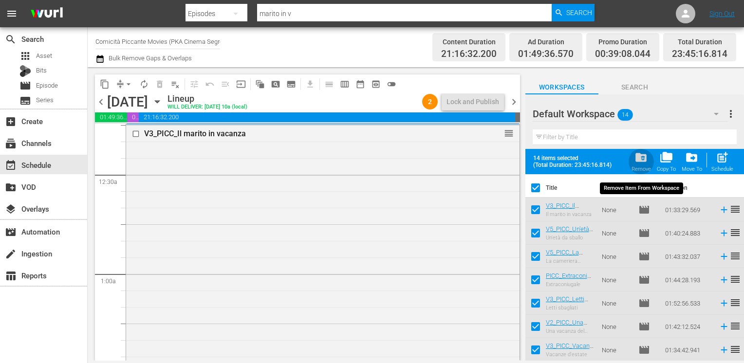
click at [645, 162] on span "folder_delete" at bounding box center [641, 157] width 13 height 13
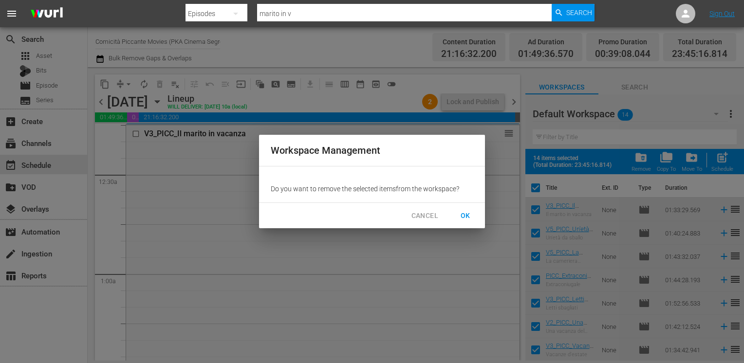
click at [463, 214] on span "OK" at bounding box center [466, 216] width 16 height 12
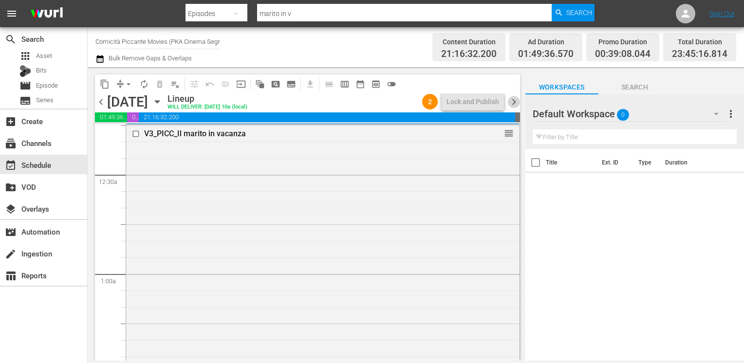
click at [513, 103] on span "chevron_right" at bounding box center [514, 102] width 12 height 12
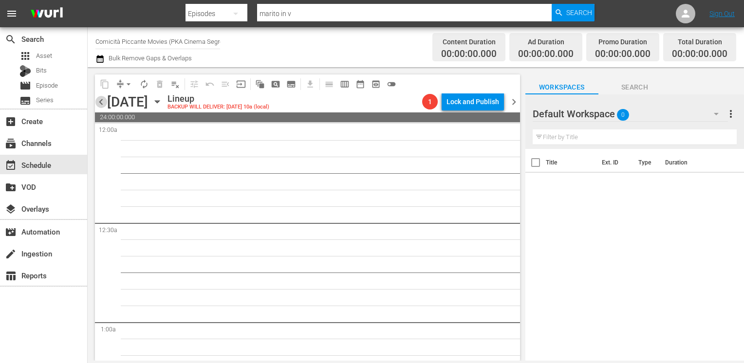
click at [100, 105] on span "chevron_left" at bounding box center [101, 102] width 12 height 12
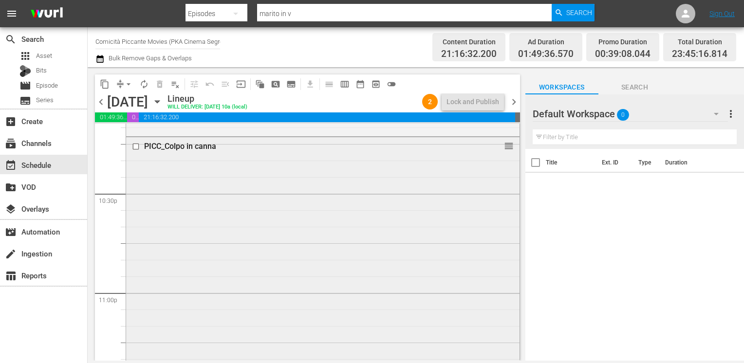
scroll to position [4288, 0]
click at [511, 104] on span "chevron_right" at bounding box center [514, 102] width 12 height 12
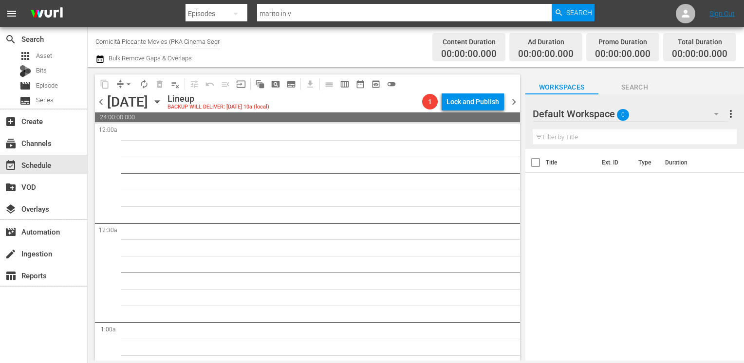
click at [96, 94] on div "chevron_left Sunday, September 14th September 14th Lineup BACKUP WILL DELIVER: …" at bounding box center [307, 103] width 425 height 19
click at [101, 100] on span "chevron_left" at bounding box center [101, 102] width 12 height 12
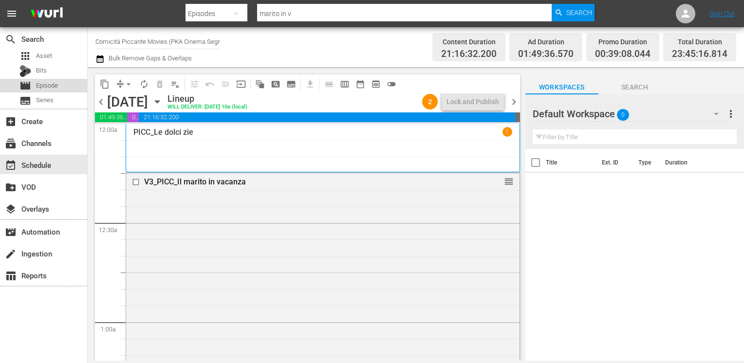
click at [47, 85] on span "Episode" at bounding box center [47, 86] width 22 height 10
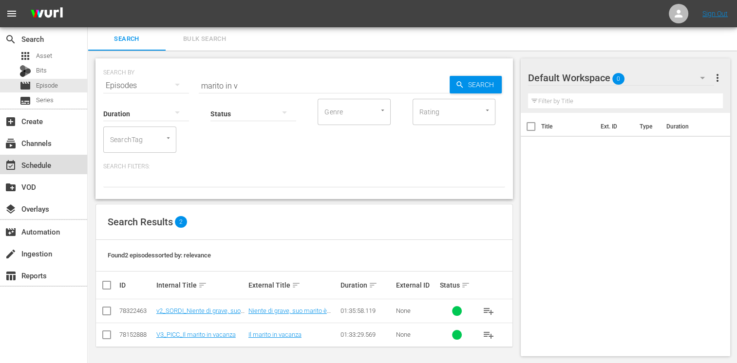
click at [39, 160] on div "event_available Schedule" at bounding box center [27, 163] width 55 height 9
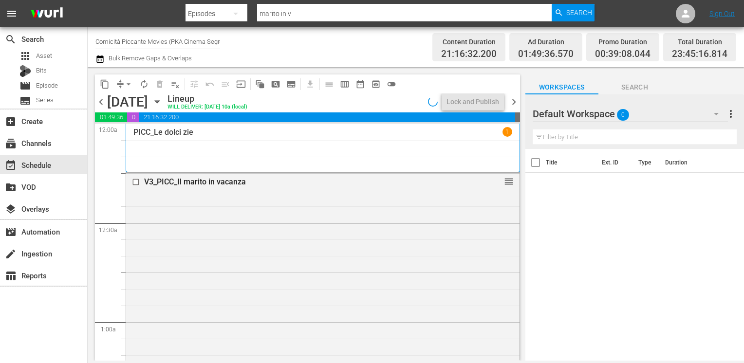
click at [513, 104] on span "chevron_right" at bounding box center [514, 102] width 12 height 12
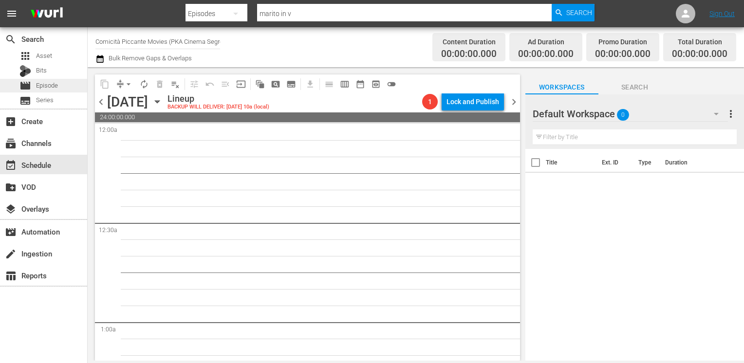
click at [57, 87] on span "Episode" at bounding box center [47, 86] width 22 height 10
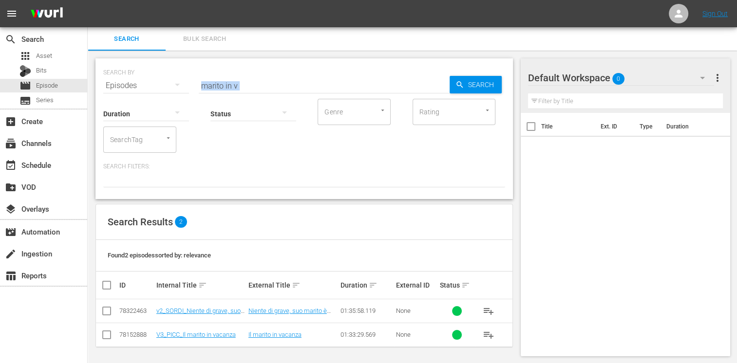
drag, startPoint x: 281, startPoint y: 93, endPoint x: 147, endPoint y: 74, distance: 136.2
click at [147, 74] on div "SEARCH BY Search By Episodes Search ID, Title, Description, Keywords, or Catego…" at bounding box center [303, 128] width 417 height 141
click at [251, 90] on div "Status" at bounding box center [253, 107] width 86 height 35
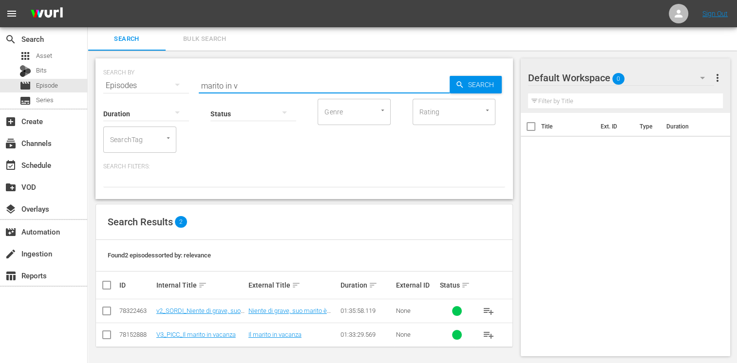
drag, startPoint x: 243, startPoint y: 86, endPoint x: 169, endPoint y: 81, distance: 73.7
click at [169, 81] on div "SEARCH BY Search By Episodes Search ID, Title, Description, Keywords, or Catego…" at bounding box center [304, 79] width 402 height 35
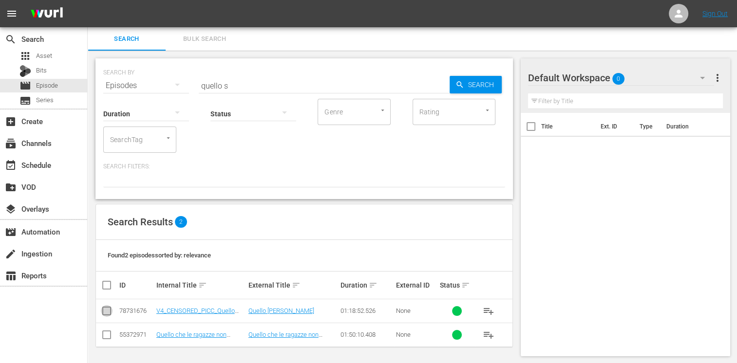
drag, startPoint x: 110, startPoint y: 311, endPoint x: 120, endPoint y: 310, distance: 10.8
click at [109, 311] on input "checkbox" at bounding box center [107, 313] width 12 height 12
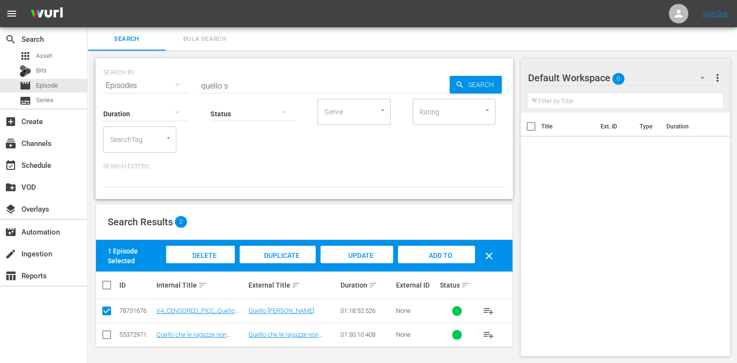
click at [437, 255] on span "Add to Workspace" at bounding box center [436, 265] width 48 height 26
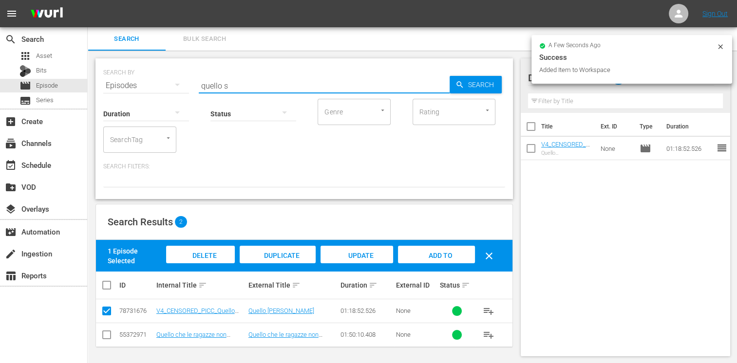
drag, startPoint x: 241, startPoint y: 83, endPoint x: 185, endPoint y: 79, distance: 55.7
click at [185, 79] on div "SEARCH BY Search By Episodes Search ID, Title, Description, Keywords, or Catego…" at bounding box center [304, 79] width 402 height 35
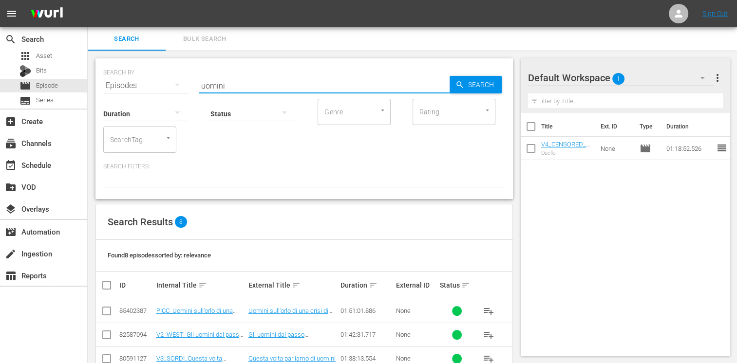
click at [105, 313] on input "checkbox" at bounding box center [107, 313] width 12 height 12
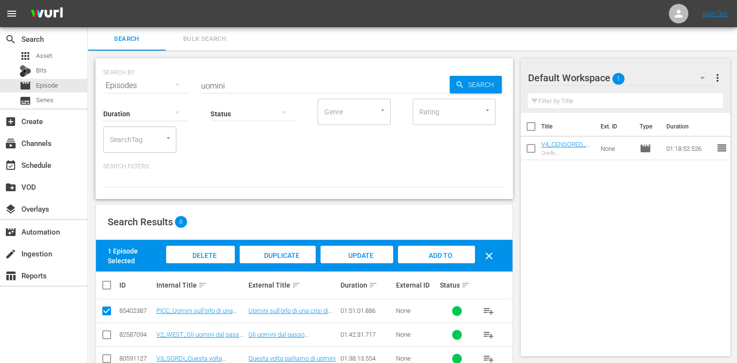
click at [447, 252] on span "Add to Workspace" at bounding box center [436, 265] width 48 height 26
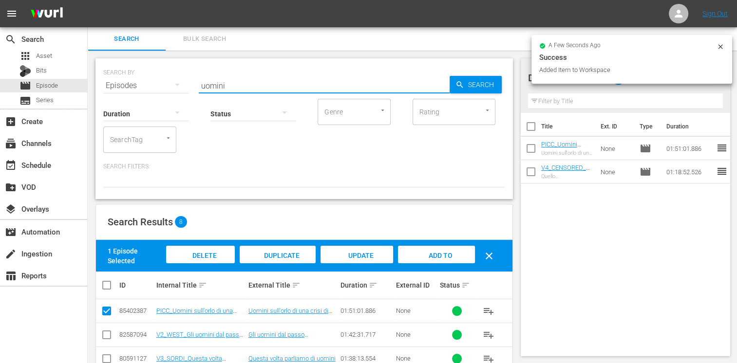
drag, startPoint x: 241, startPoint y: 79, endPoint x: 181, endPoint y: 80, distance: 59.4
click at [181, 80] on div "SEARCH BY Search By Episodes Search ID, Title, Description, Keywords, or Catego…" at bounding box center [304, 79] width 402 height 35
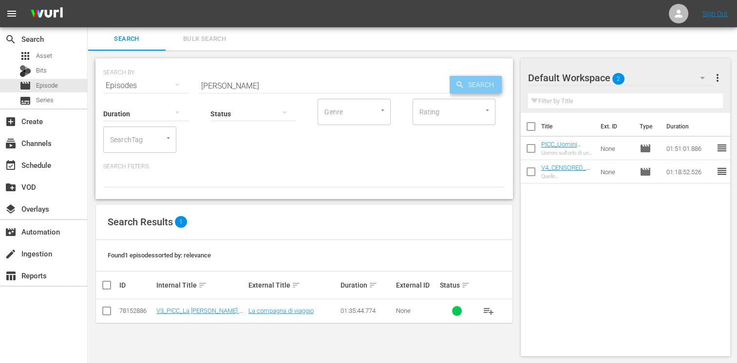
click at [471, 80] on span "Search" at bounding box center [482, 85] width 37 height 18
click at [110, 317] on input "checkbox" at bounding box center [107, 313] width 12 height 12
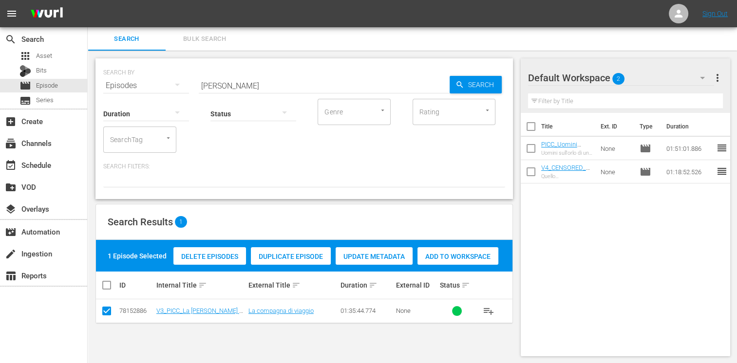
click at [450, 255] on span "Add to Workspace" at bounding box center [457, 257] width 81 height 8
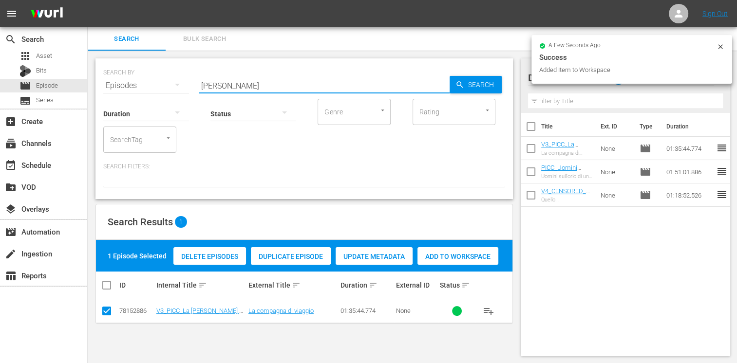
drag, startPoint x: 184, startPoint y: 80, endPoint x: 173, endPoint y: 82, distance: 10.8
click at [173, 82] on div "SEARCH BY Search By Episodes Search ID, Title, Description, Keywords, or Catego…" at bounding box center [304, 79] width 402 height 35
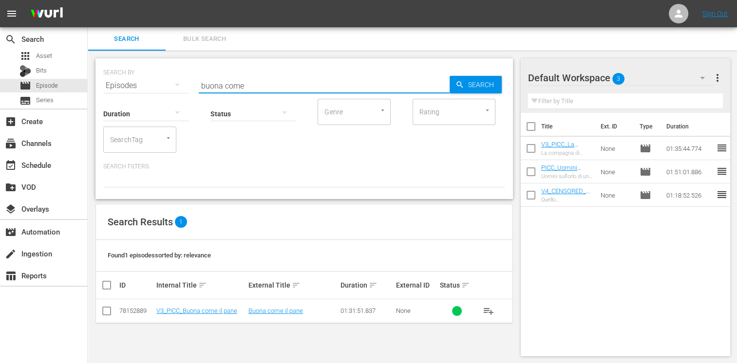
click at [104, 311] on input "checkbox" at bounding box center [107, 313] width 12 height 12
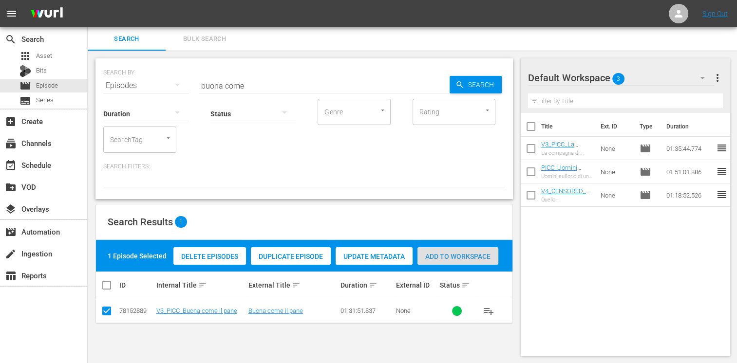
click at [459, 249] on div "Add to Workspace" at bounding box center [457, 256] width 81 height 19
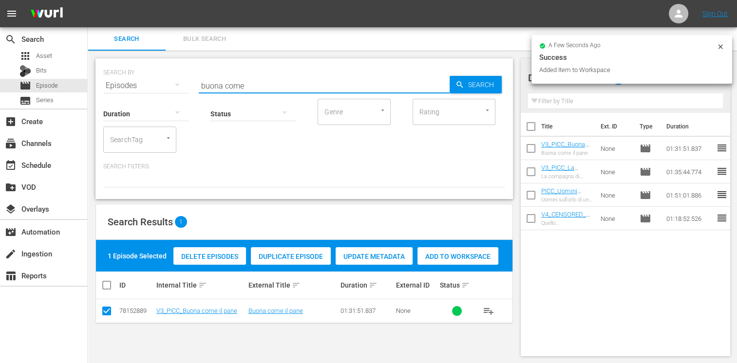
drag, startPoint x: 240, startPoint y: 86, endPoint x: 153, endPoint y: 83, distance: 86.8
click at [153, 83] on div "SEARCH BY Search By Episodes Search ID, Title, Description, Keywords, or Catego…" at bounding box center [304, 79] width 402 height 35
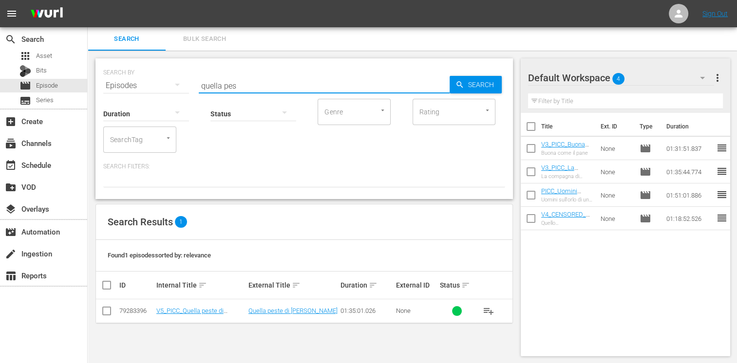
click at [104, 311] on input "checkbox" at bounding box center [107, 313] width 12 height 12
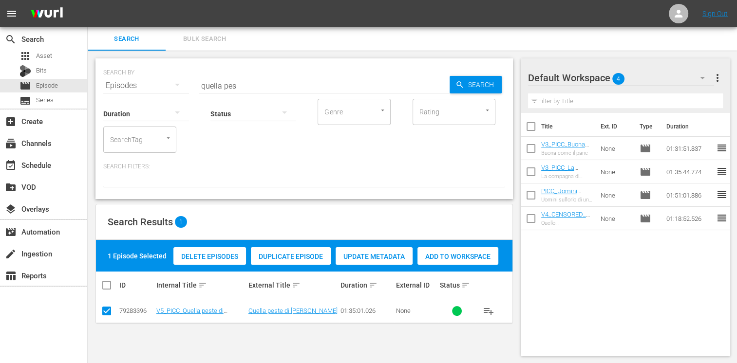
click at [469, 256] on span "Add to Workspace" at bounding box center [457, 257] width 81 height 8
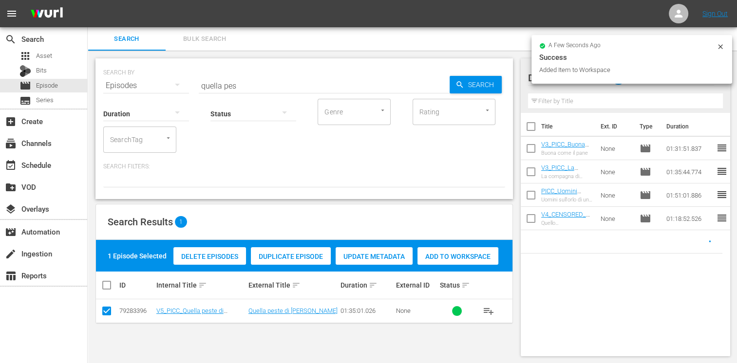
drag, startPoint x: 242, startPoint y: 82, endPoint x: 144, endPoint y: 83, distance: 97.4
click at [144, 83] on div "SEARCH BY Search By Episodes Search ID, Title, Description, Keywords, or Catego…" at bounding box center [304, 79] width 402 height 35
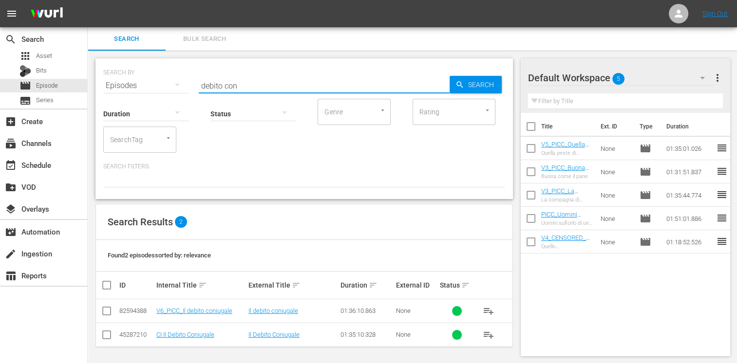
click at [99, 318] on td at bounding box center [107, 312] width 22 height 24
click at [104, 311] on input "checkbox" at bounding box center [107, 313] width 12 height 12
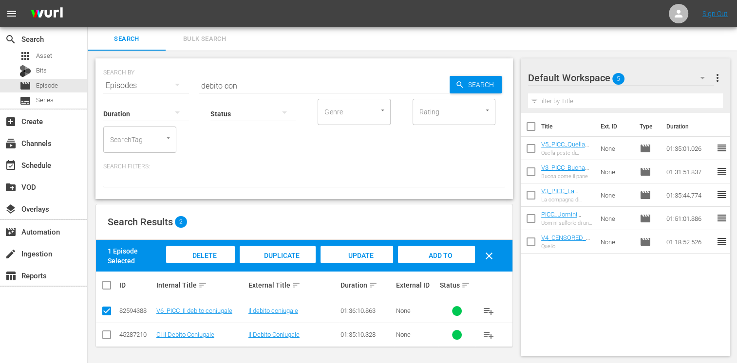
click at [430, 255] on span "Add to Workspace" at bounding box center [436, 265] width 48 height 26
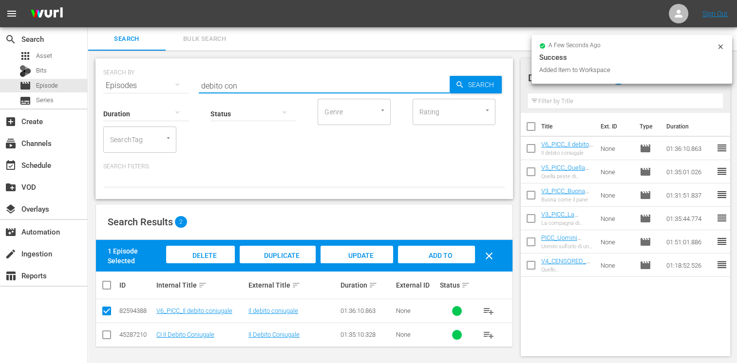
drag, startPoint x: 258, startPoint y: 90, endPoint x: 238, endPoint y: 85, distance: 20.6
click at [238, 85] on div "SEARCH BY Search By Episodes Search ID, Title, Description, Keywords, or Catego…" at bounding box center [303, 128] width 417 height 141
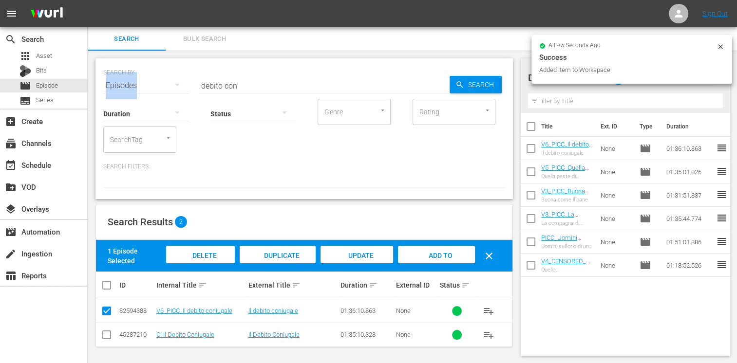
click at [94, 87] on div "SEARCH BY Search By Episodes Search ID, Title, Description, Keywords, or Catego…" at bounding box center [304, 208] width 433 height 315
drag, startPoint x: 94, startPoint y: 87, endPoint x: 242, endPoint y: 91, distance: 148.6
click at [242, 91] on div "Status" at bounding box center [253, 107] width 86 height 35
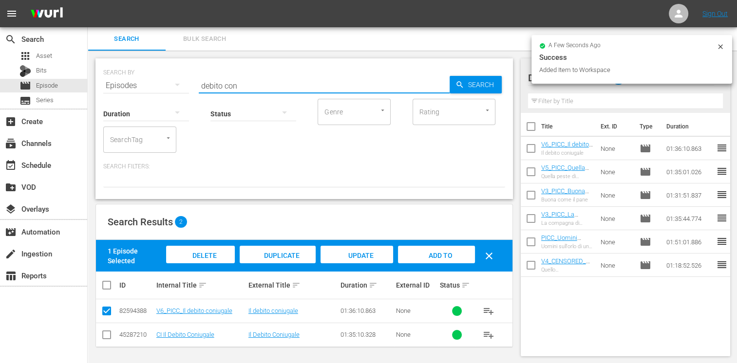
drag, startPoint x: 253, startPoint y: 82, endPoint x: 154, endPoint y: 83, distance: 98.9
click at [154, 83] on div "SEARCH BY Search By Episodes Search ID, Title, Description, Keywords, or Catego…" at bounding box center [304, 79] width 402 height 35
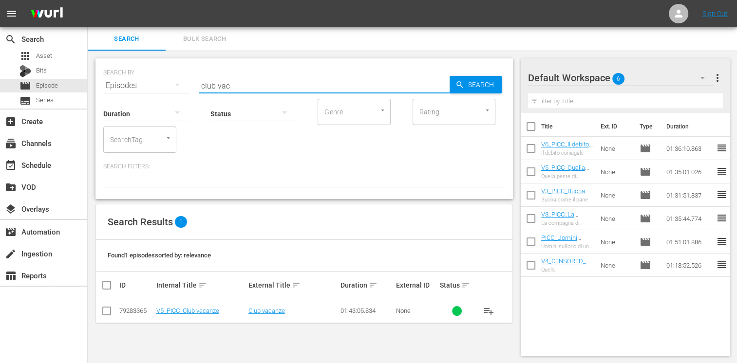
click at [109, 313] on input "checkbox" at bounding box center [107, 313] width 12 height 12
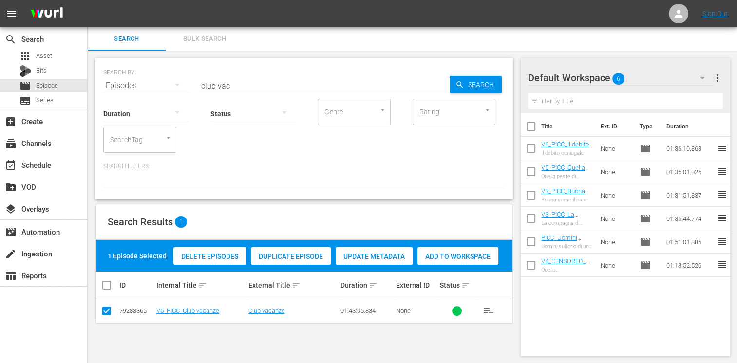
drag, startPoint x: 465, startPoint y: 260, endPoint x: 439, endPoint y: 252, distance: 27.0
click at [465, 259] on span "Add to Workspace" at bounding box center [457, 257] width 81 height 8
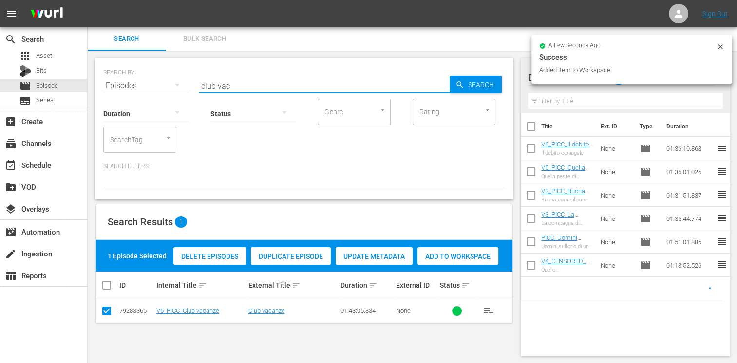
drag, startPoint x: 239, startPoint y: 84, endPoint x: 150, endPoint y: 84, distance: 89.1
click at [150, 84] on div "SEARCH BY Search By Episodes Search ID, Title, Description, Keywords, or Catego…" at bounding box center [304, 79] width 402 height 35
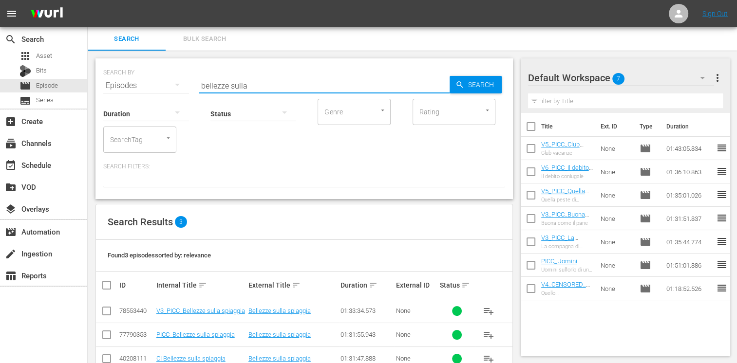
click at [107, 307] on input "checkbox" at bounding box center [107, 313] width 12 height 12
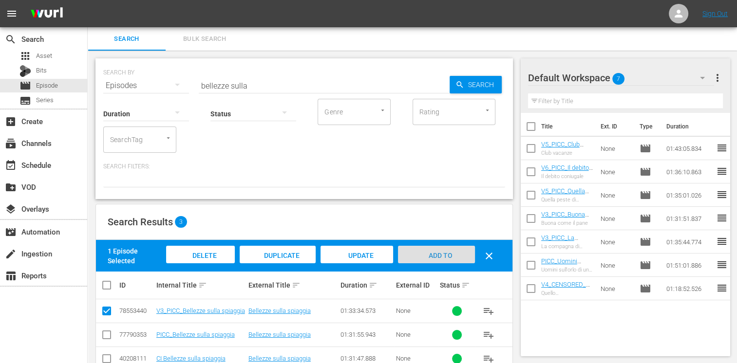
click at [444, 256] on span "Add to Workspace" at bounding box center [436, 265] width 48 height 26
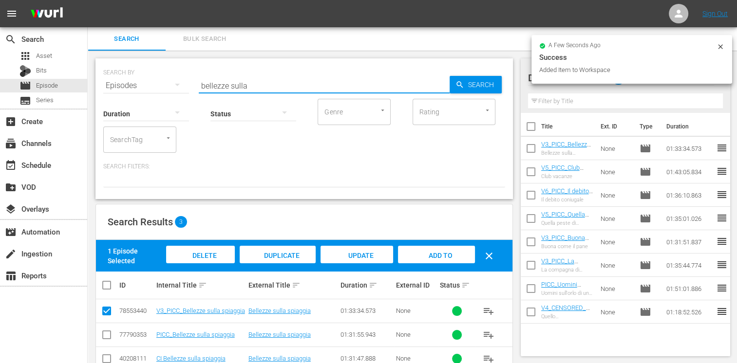
drag, startPoint x: 258, startPoint y: 89, endPoint x: 162, endPoint y: 86, distance: 96.0
click at [162, 86] on div "SEARCH BY Search By Episodes Search ID, Title, Description, Keywords, or Catego…" at bounding box center [304, 79] width 402 height 35
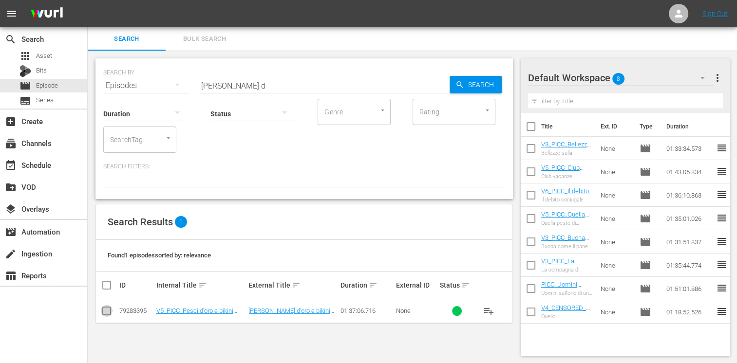
click at [109, 305] on icon at bounding box center [107, 311] width 12 height 12
click at [113, 312] on td at bounding box center [107, 312] width 22 height 24
click at [106, 312] on input "checkbox" at bounding box center [107, 313] width 12 height 12
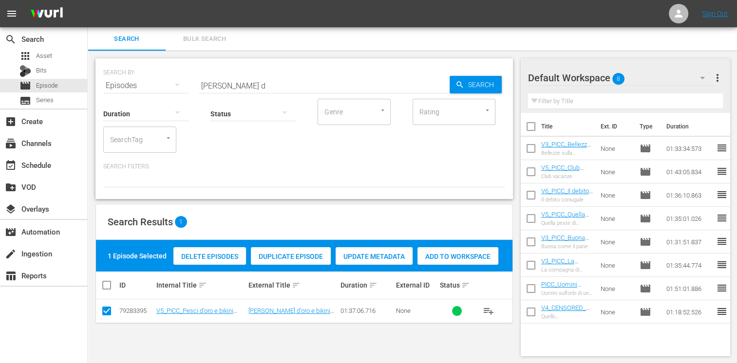
click at [476, 253] on span "Add to Workspace" at bounding box center [457, 257] width 81 height 8
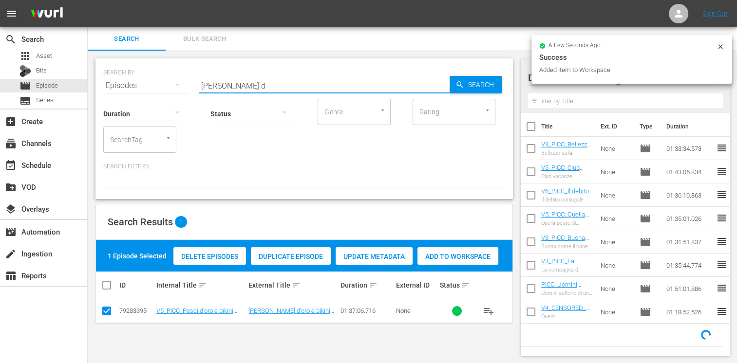
drag, startPoint x: 243, startPoint y: 86, endPoint x: 139, endPoint y: 85, distance: 104.7
click at [139, 85] on div "SEARCH BY Search By Episodes Search ID, Title, Description, Keywords, or Catego…" at bounding box center [304, 79] width 402 height 35
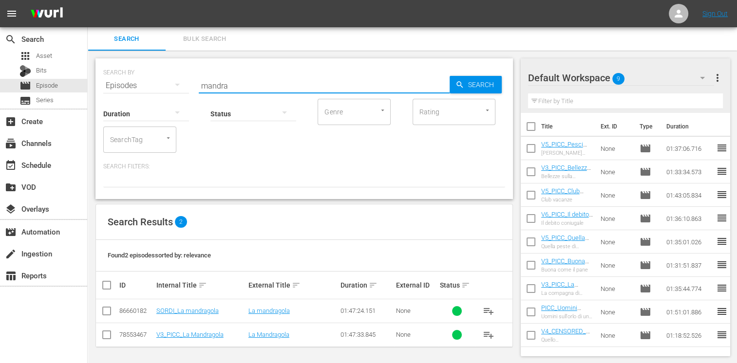
click at [109, 312] on input "checkbox" at bounding box center [107, 313] width 12 height 12
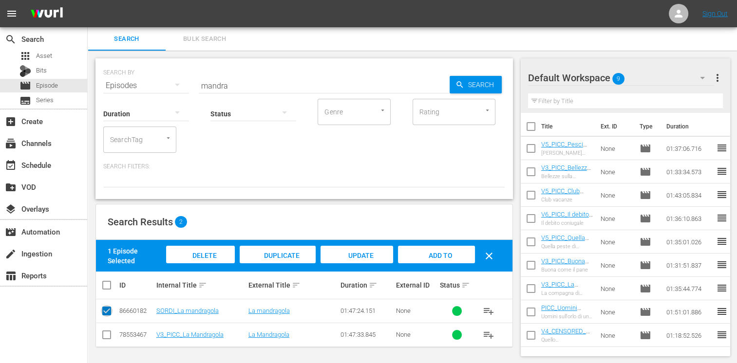
click at [107, 313] on input "checkbox" at bounding box center [107, 313] width 12 height 12
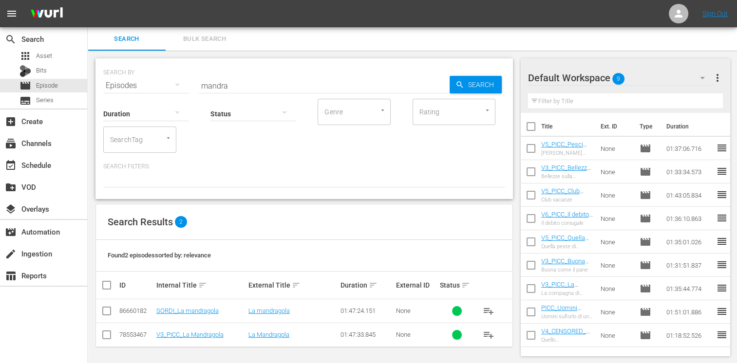
click at [111, 337] on input "checkbox" at bounding box center [107, 337] width 12 height 12
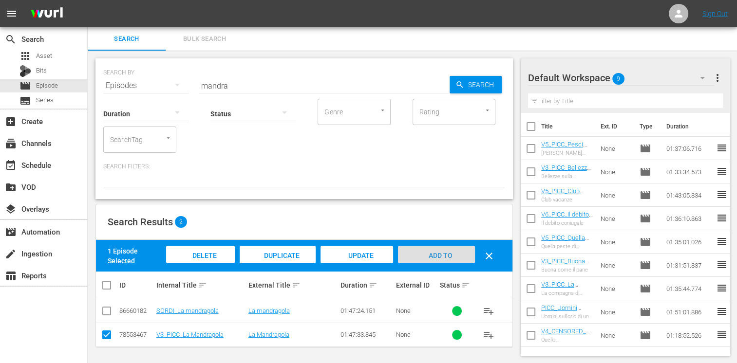
click at [429, 255] on span "Add to Workspace" at bounding box center [436, 265] width 48 height 26
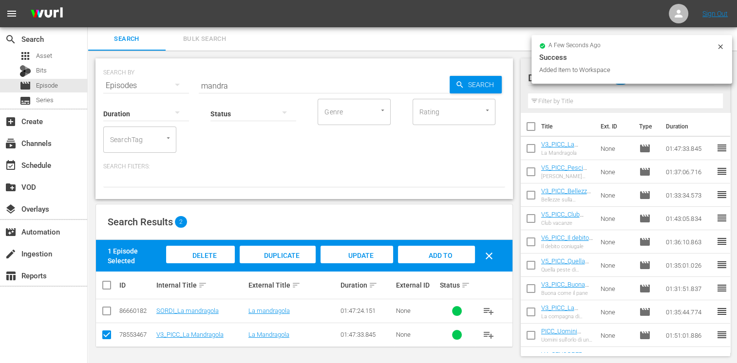
drag, startPoint x: 241, startPoint y: 85, endPoint x: 83, endPoint y: 93, distance: 158.5
click at [88, 0] on div "search Search apps Asset Bits movie Episode subtitles Series add_box Create sub…" at bounding box center [412, 0] width 649 height 0
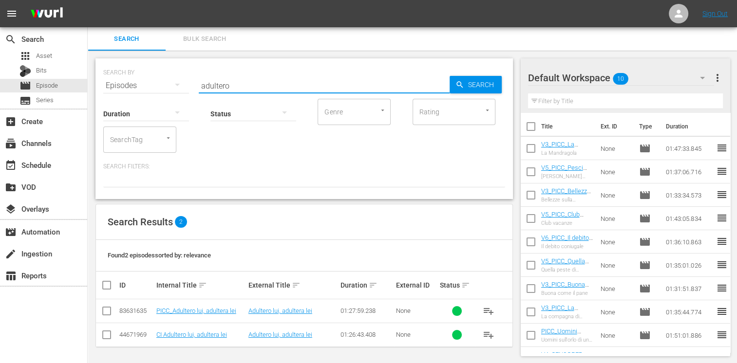
click at [108, 312] on input "checkbox" at bounding box center [107, 313] width 12 height 12
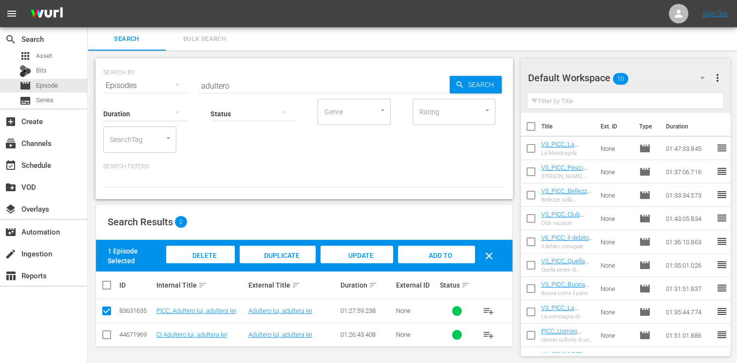
click at [448, 253] on span "Add to Workspace" at bounding box center [436, 265] width 48 height 26
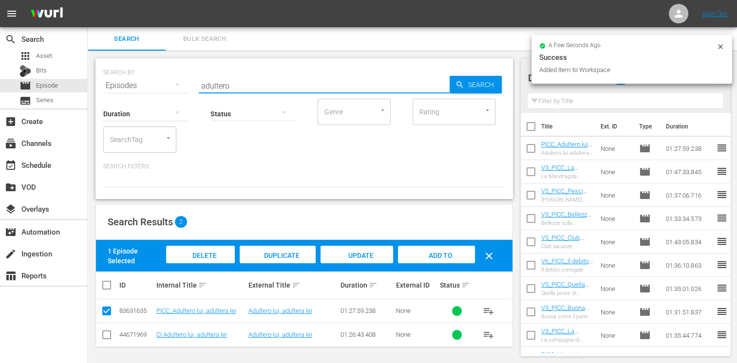
drag, startPoint x: 243, startPoint y: 84, endPoint x: 140, endPoint y: 74, distance: 103.3
click at [139, 76] on div "SEARCH BY Search By Episodes Search ID, Title, Description, Keywords, or Catego…" at bounding box center [304, 79] width 402 height 35
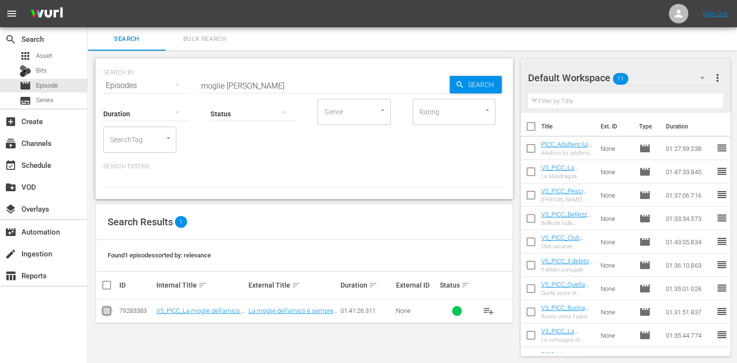
click at [108, 313] on input "checkbox" at bounding box center [107, 313] width 12 height 12
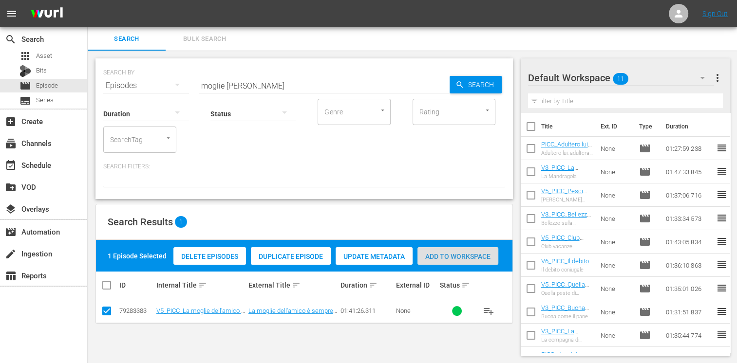
click at [470, 253] on span "Add to Workspace" at bounding box center [457, 257] width 81 height 8
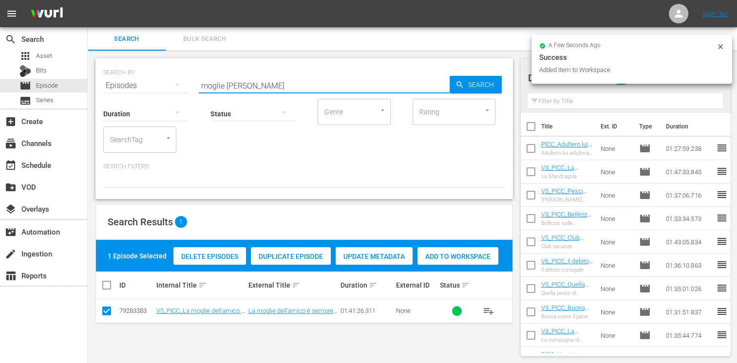
drag, startPoint x: 253, startPoint y: 87, endPoint x: 134, endPoint y: 87, distance: 119.3
click at [134, 87] on div "SEARCH BY Search By Episodes Search ID, Title, Description, Keywords, or Catego…" at bounding box center [304, 79] width 402 height 35
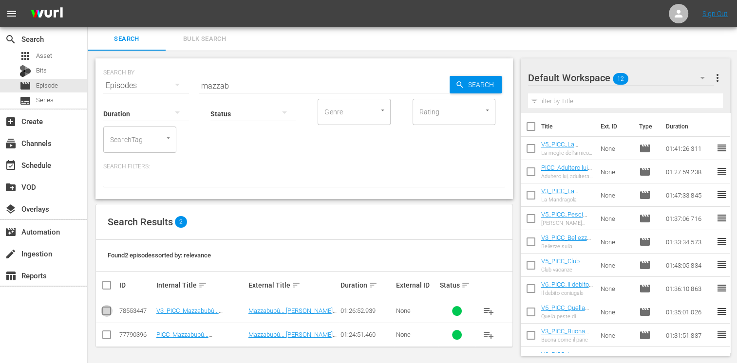
click at [107, 309] on input "checkbox" at bounding box center [107, 313] width 12 height 12
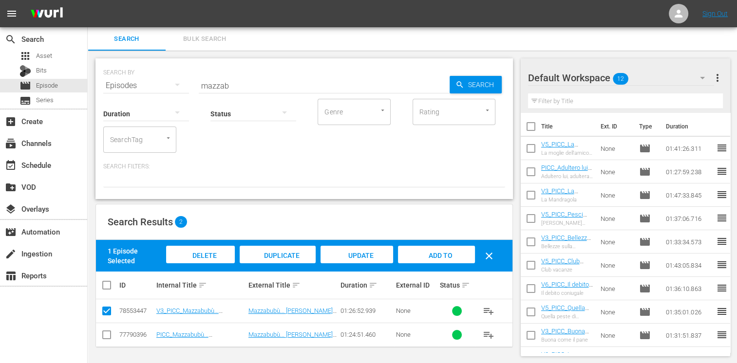
click at [439, 253] on span "Add to Workspace" at bounding box center [436, 265] width 48 height 26
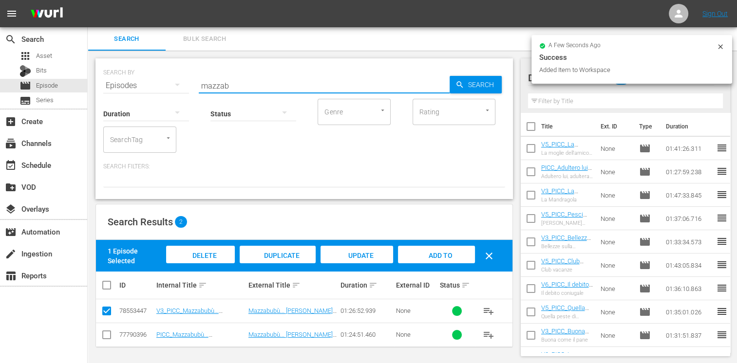
drag, startPoint x: 237, startPoint y: 88, endPoint x: 142, endPoint y: 74, distance: 96.0
click at [142, 74] on div "SEARCH BY Search By Episodes Search ID, Title, Description, Keywords, or Catego…" at bounding box center [304, 79] width 402 height 35
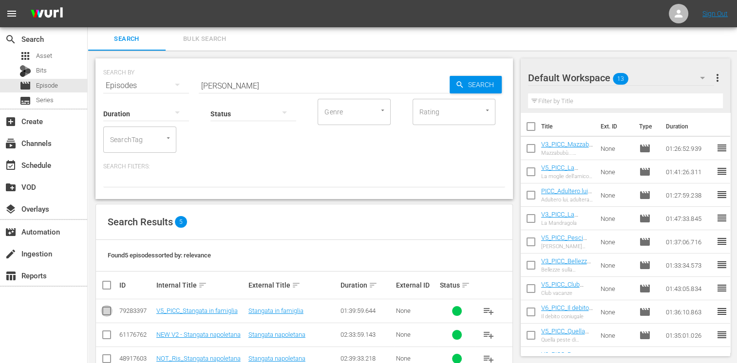
click at [107, 312] on input "checkbox" at bounding box center [107, 313] width 12 height 12
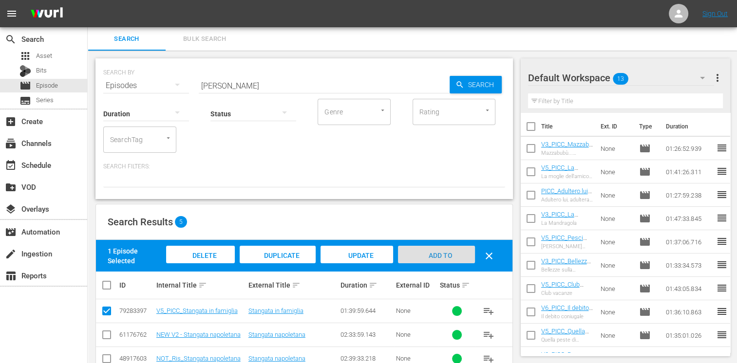
click at [453, 251] on div "Add to Workspace" at bounding box center [436, 264] width 76 height 37
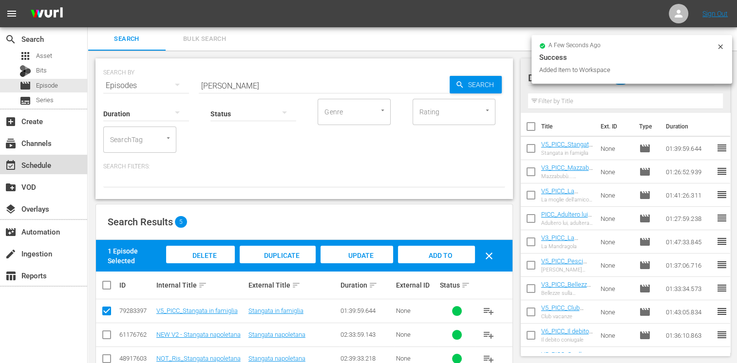
click at [47, 165] on div "event_available Schedule" at bounding box center [27, 163] width 55 height 9
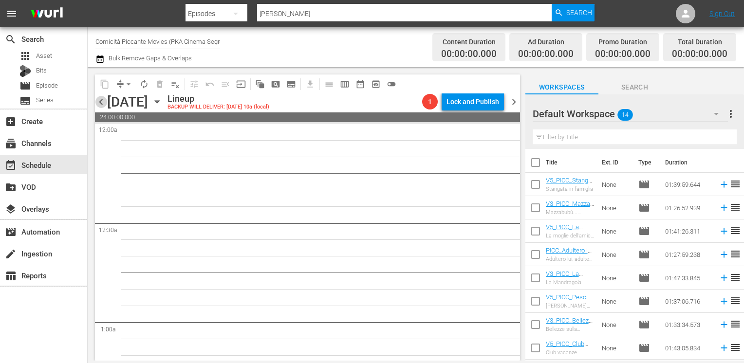
click at [103, 103] on span "chevron_left" at bounding box center [101, 102] width 12 height 12
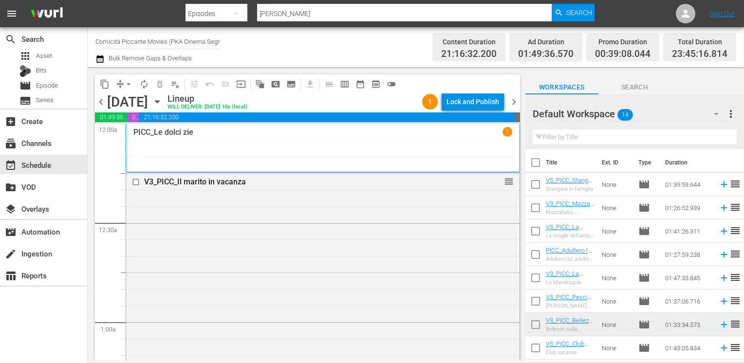
click at [514, 106] on span "chevron_right" at bounding box center [514, 102] width 12 height 12
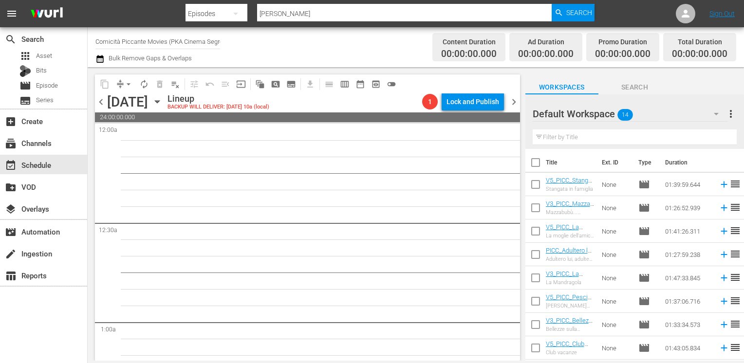
click at [537, 161] on input "checkbox" at bounding box center [535, 164] width 20 height 20
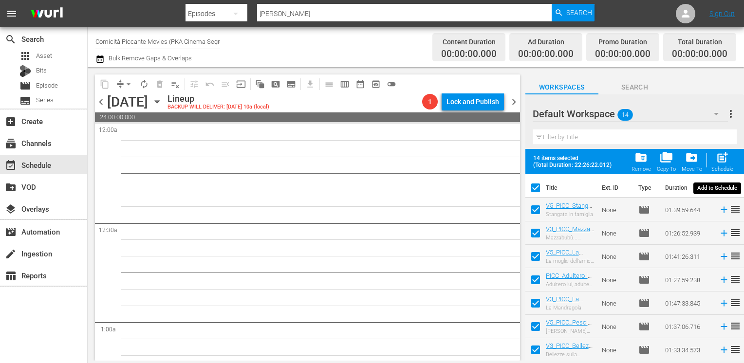
click at [723, 157] on span "post_add" at bounding box center [722, 157] width 13 height 13
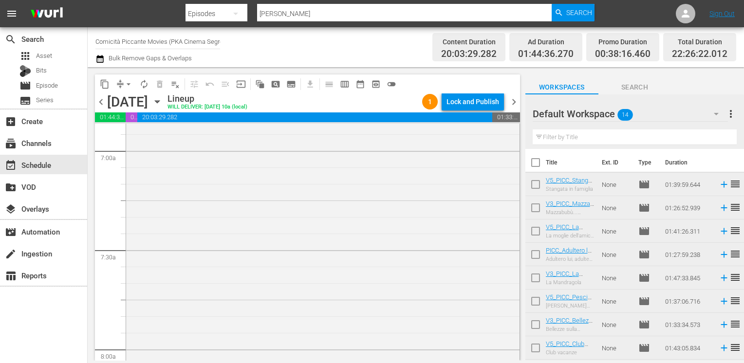
scroll to position [1461, 0]
click at [103, 102] on span "chevron_left" at bounding box center [101, 102] width 12 height 12
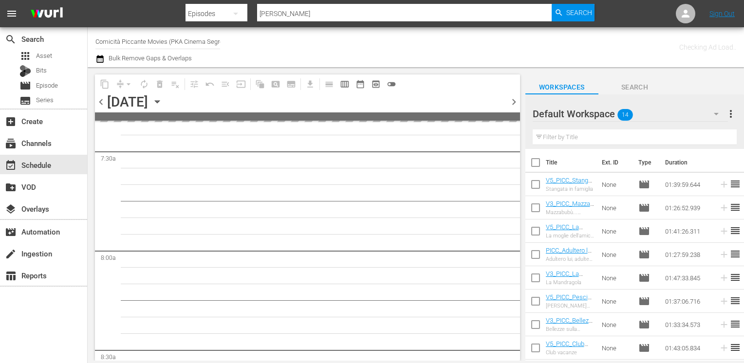
scroll to position [1511, 0]
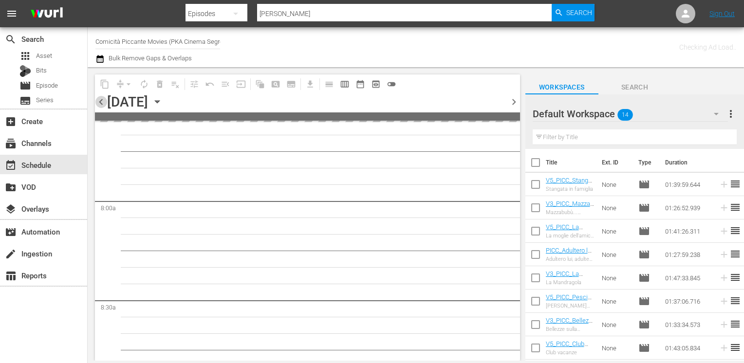
click at [102, 102] on span "chevron_left" at bounding box center [101, 102] width 12 height 12
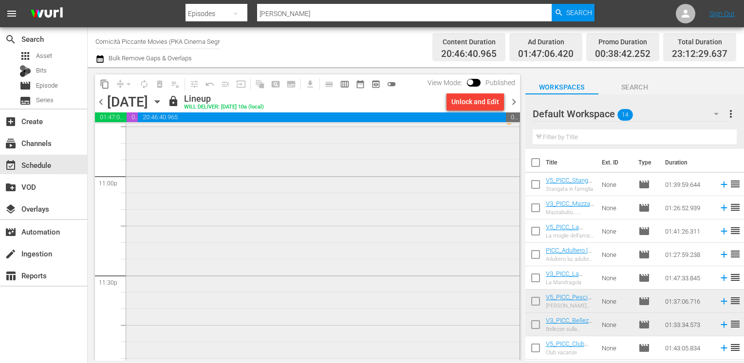
scroll to position [4385, 0]
click at [514, 103] on span "chevron_right" at bounding box center [514, 102] width 12 height 12
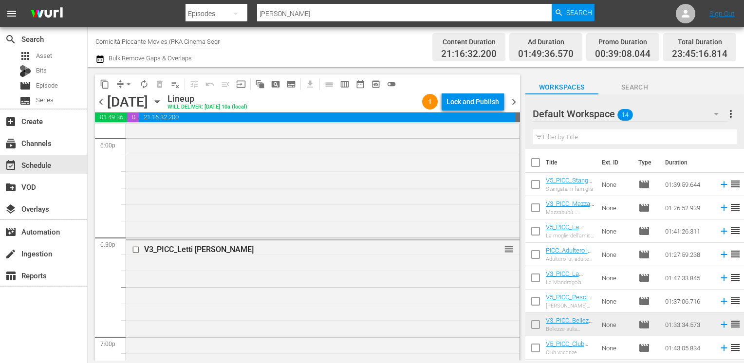
scroll to position [137, 0]
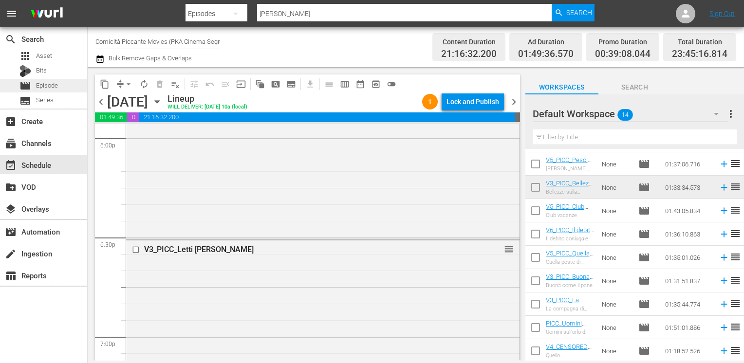
click at [47, 83] on span "Episode" at bounding box center [47, 86] width 22 height 10
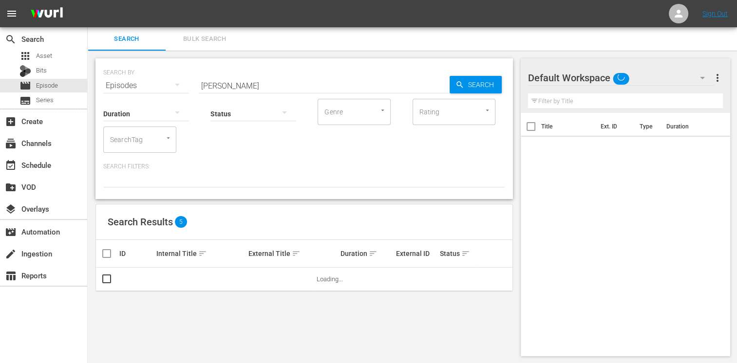
drag, startPoint x: 242, startPoint y: 83, endPoint x: 160, endPoint y: 77, distance: 81.6
click at [160, 77] on div "SEARCH BY Search By Episodes Search ID, Title, Description, Keywords, or Catego…" at bounding box center [304, 79] width 402 height 35
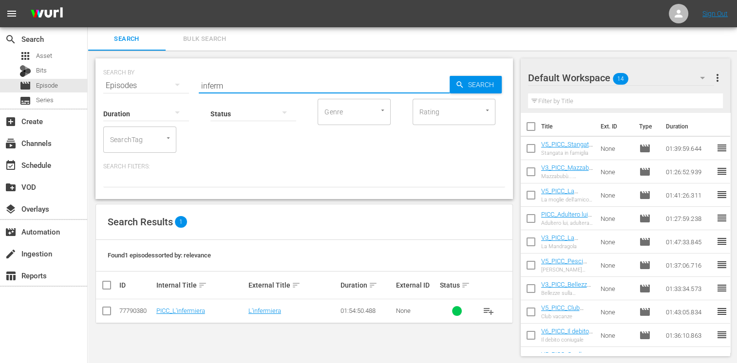
click at [106, 314] on input "checkbox" at bounding box center [107, 313] width 12 height 12
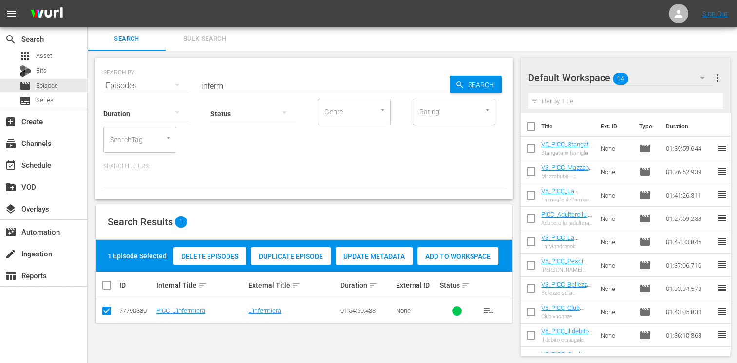
click at [105, 311] on input "checkbox" at bounding box center [107, 313] width 12 height 12
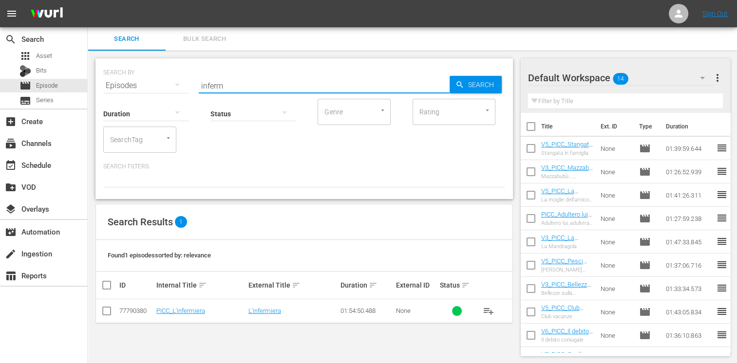
drag, startPoint x: 228, startPoint y: 86, endPoint x: 194, endPoint y: 82, distance: 34.3
click at [194, 82] on div "SEARCH BY Search By Episodes Search ID, Title, Description, Keywords, or Catego…" at bounding box center [304, 79] width 402 height 35
click at [105, 311] on input "checkbox" at bounding box center [107, 313] width 12 height 12
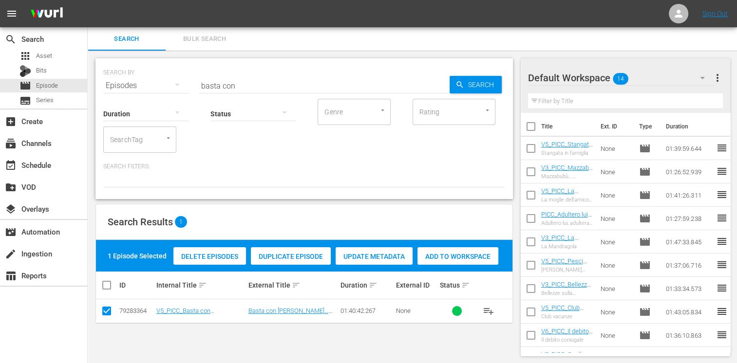
click at [463, 261] on div "Add to Workspace" at bounding box center [457, 256] width 81 height 19
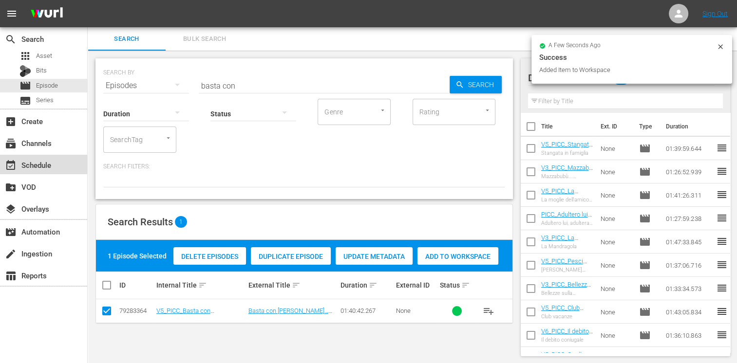
click at [69, 163] on div "event_available Schedule" at bounding box center [43, 164] width 87 height 19
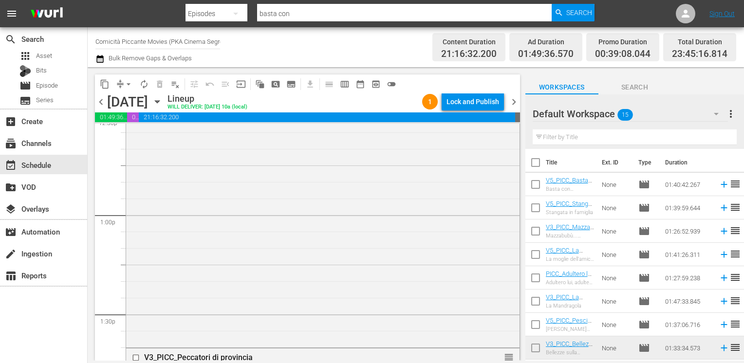
scroll to position [2484, 0]
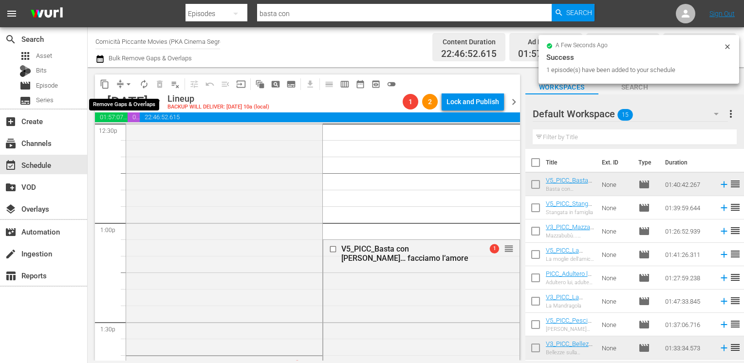
click at [128, 84] on span "arrow_drop_down" at bounding box center [129, 84] width 10 height 10
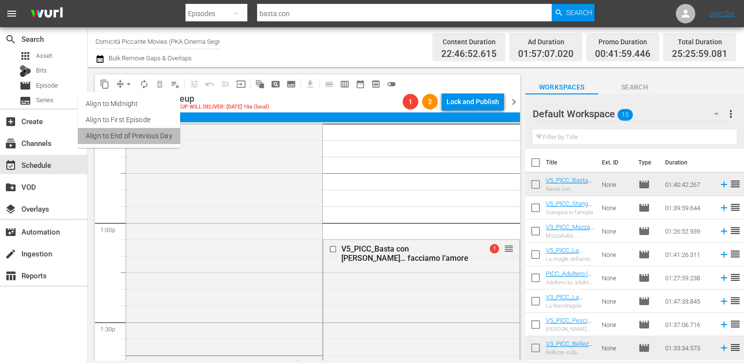
click at [130, 139] on li "Align to End of Previous Day" at bounding box center [129, 136] width 102 height 16
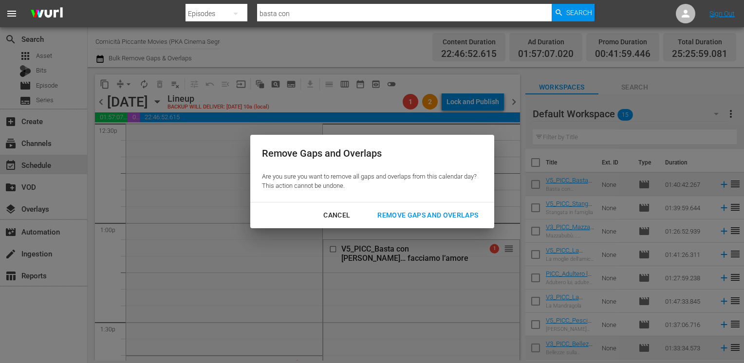
click at [439, 219] on div "Remove Gaps and Overlaps" at bounding box center [428, 215] width 116 height 12
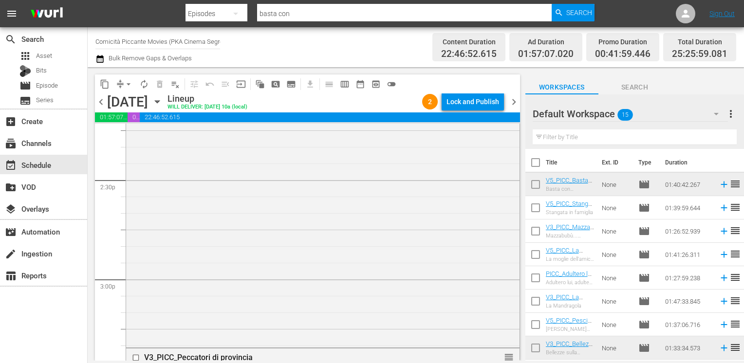
scroll to position [2922, 0]
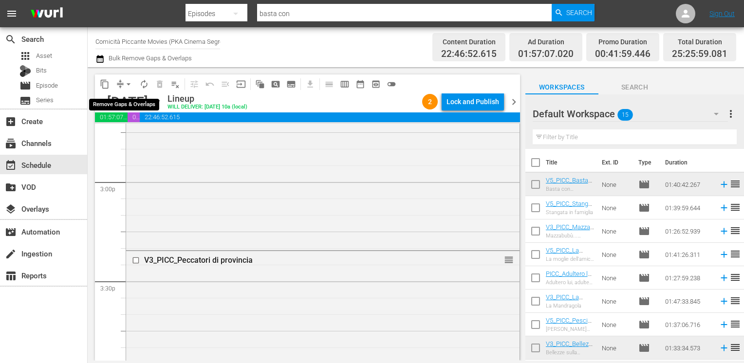
click at [131, 83] on span "arrow_drop_down" at bounding box center [129, 84] width 10 height 10
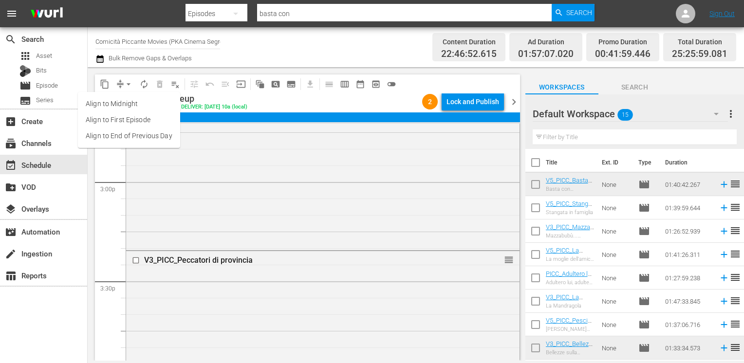
click at [132, 135] on li "Align to End of Previous Day" at bounding box center [129, 136] width 102 height 16
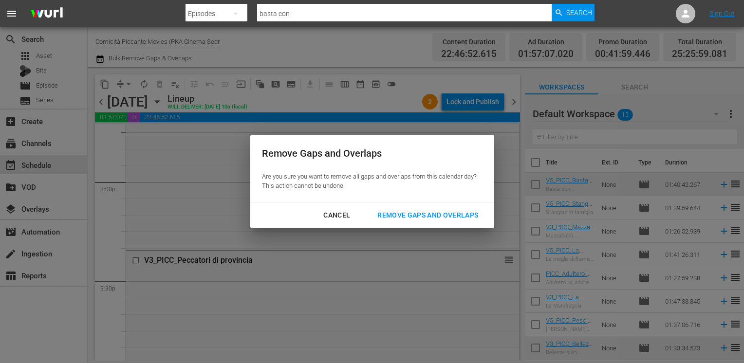
click at [391, 208] on button "Remove Gaps and Overlaps" at bounding box center [428, 215] width 124 height 18
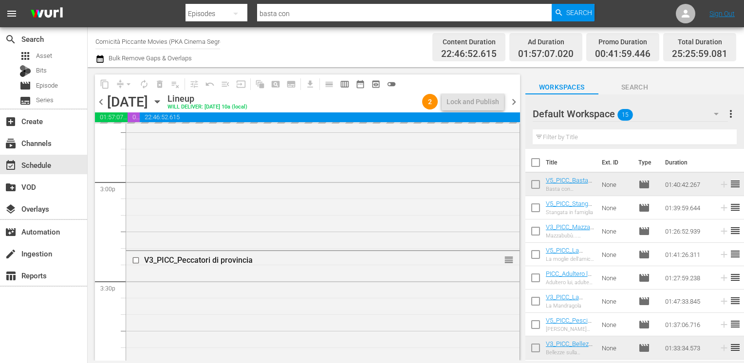
click at [538, 169] on input "checkbox" at bounding box center [535, 164] width 20 height 20
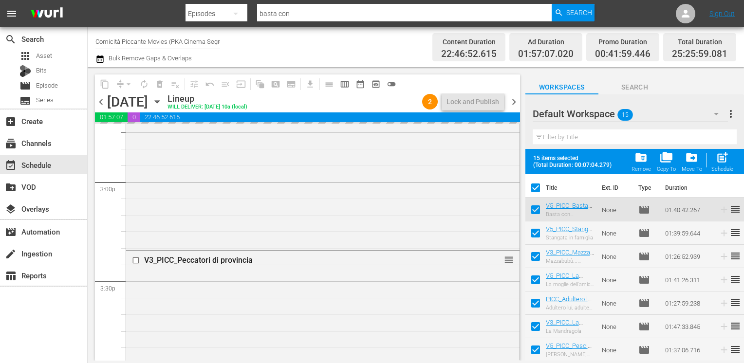
click at [642, 162] on span "folder_delete" at bounding box center [641, 157] width 13 height 13
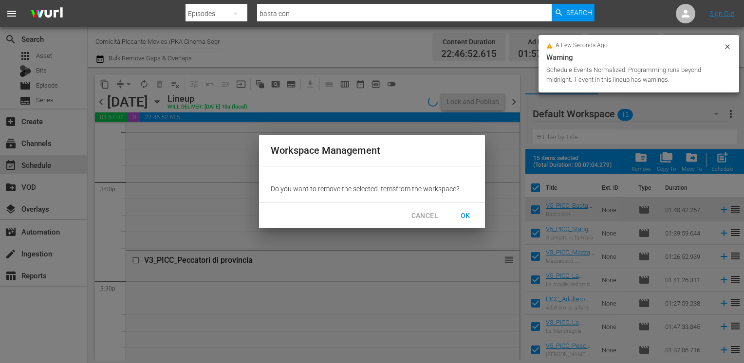
click at [468, 215] on span "OK" at bounding box center [466, 216] width 16 height 12
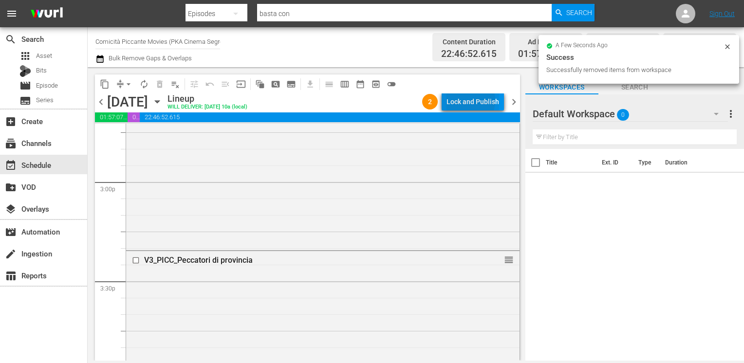
click at [465, 100] on div "Lock and Publish" at bounding box center [473, 102] width 53 height 18
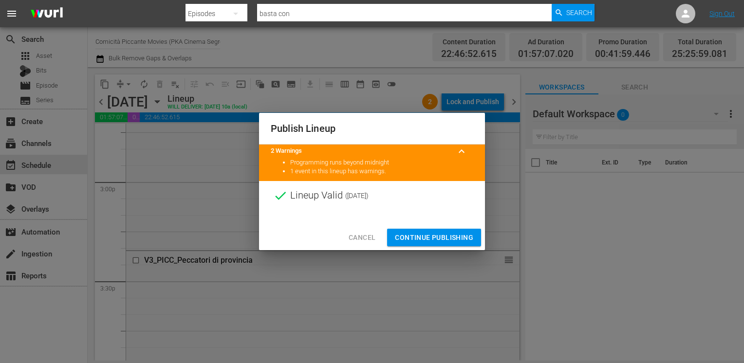
click at [436, 237] on span "Continue Publishing" at bounding box center [434, 238] width 78 height 12
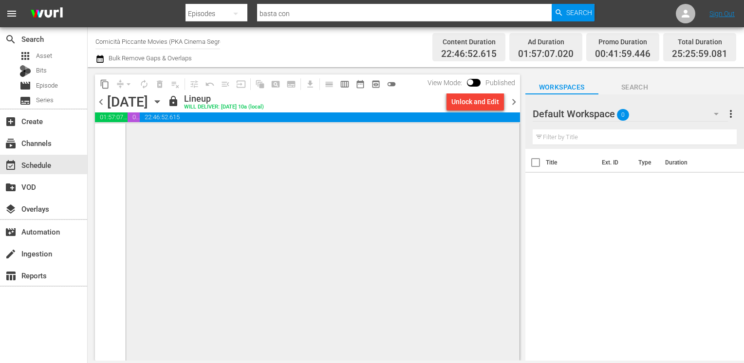
scroll to position [4670, 0]
click at [103, 62] on icon "button" at bounding box center [99, 59] width 9 height 12
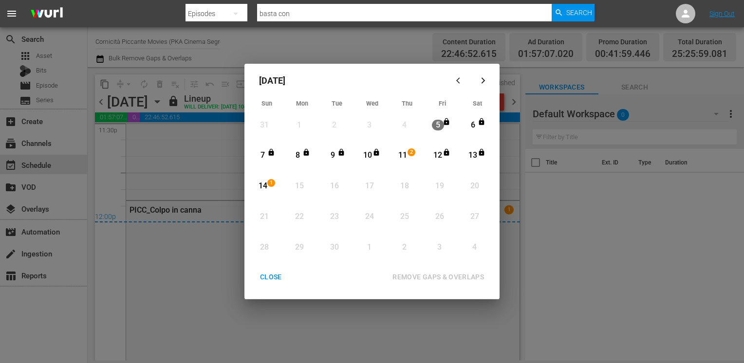
click at [267, 280] on div "CLOSE" at bounding box center [270, 277] width 37 height 12
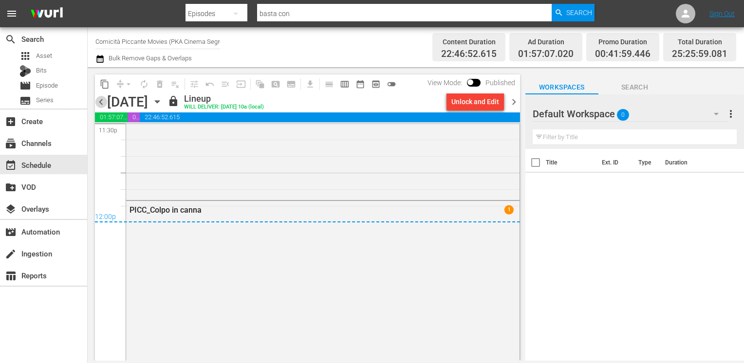
click at [100, 103] on span "chevron_left" at bounding box center [101, 102] width 12 height 12
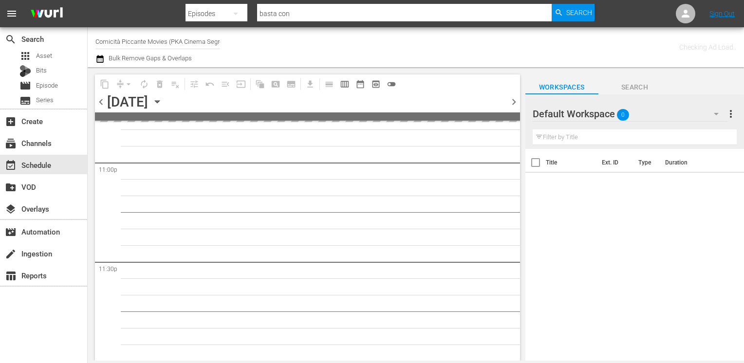
click at [100, 103] on span "chevron_left" at bounding box center [101, 102] width 12 height 12
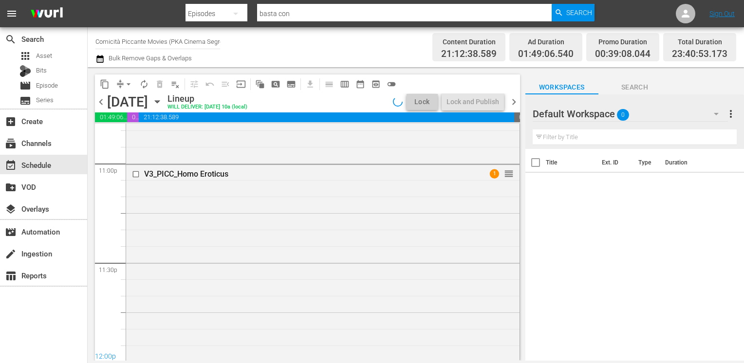
scroll to position [4670, 0]
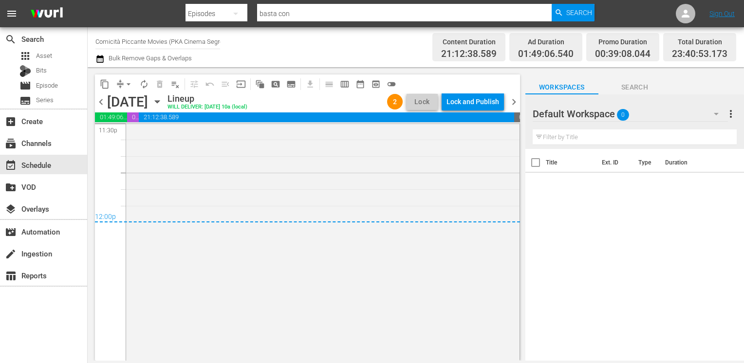
click at [103, 102] on span "chevron_left" at bounding box center [101, 102] width 12 height 12
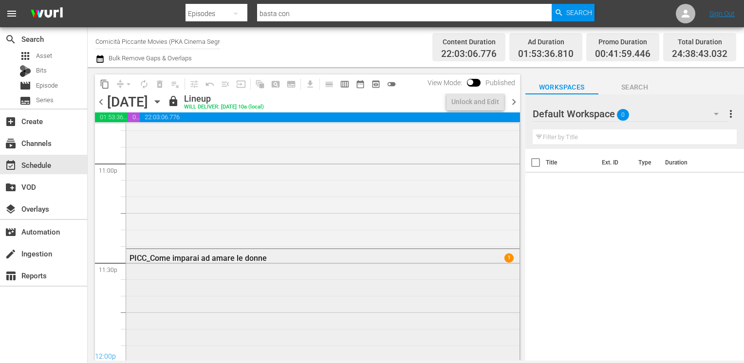
scroll to position [4670, 0]
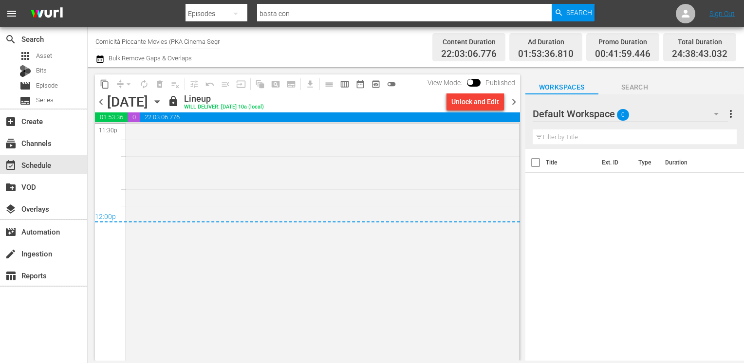
click at [511, 102] on span "chevron_right" at bounding box center [514, 102] width 12 height 12
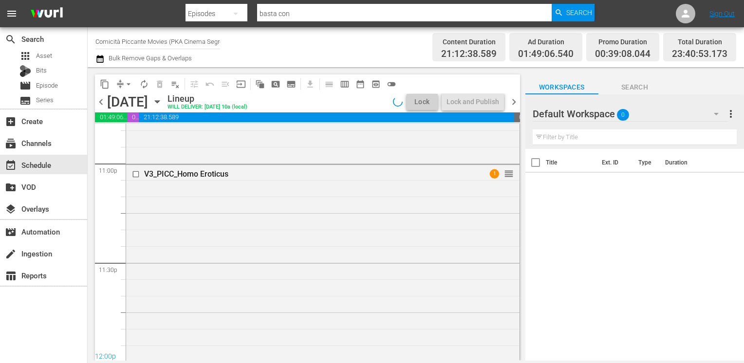
scroll to position [4670, 0]
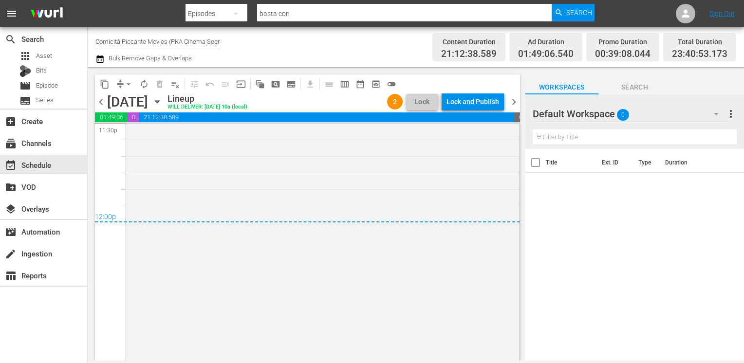
click at [468, 106] on div "Lock and Publish" at bounding box center [473, 102] width 53 height 18
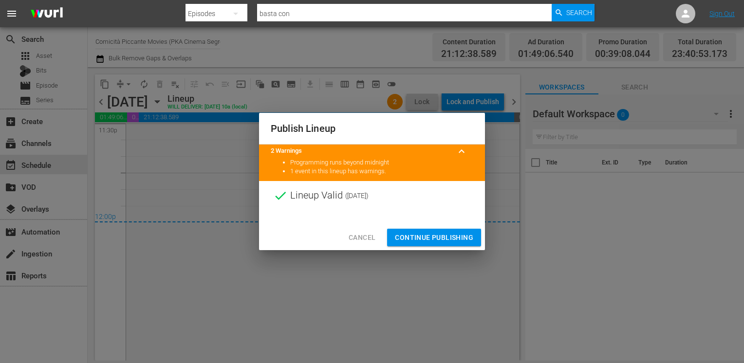
click at [416, 238] on span "Continue Publishing" at bounding box center [434, 238] width 78 height 12
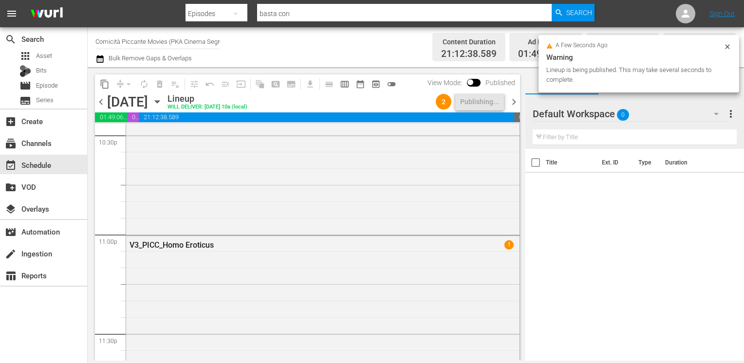
scroll to position [4445, 0]
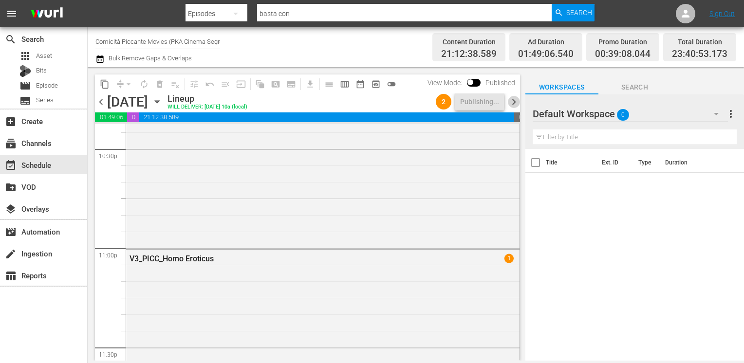
click at [513, 102] on span "chevron_right" at bounding box center [514, 102] width 12 height 12
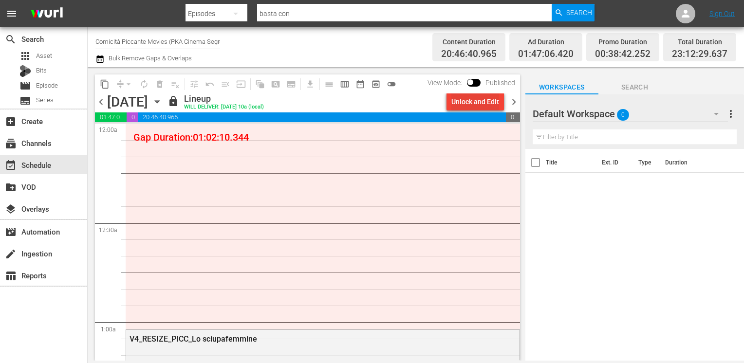
click at [472, 100] on div "Unlock and Edit" at bounding box center [475, 102] width 48 height 18
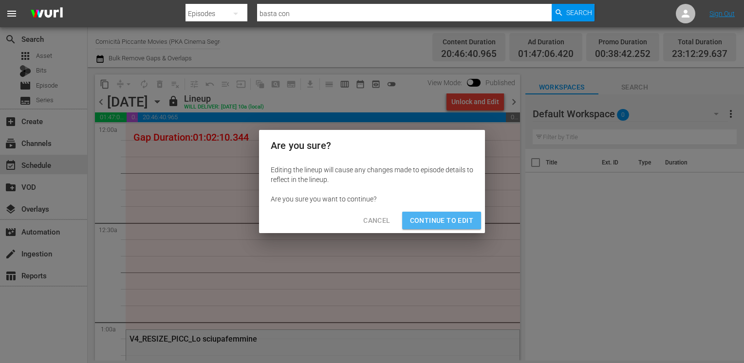
click at [439, 219] on span "Continue to Edit" at bounding box center [441, 221] width 63 height 12
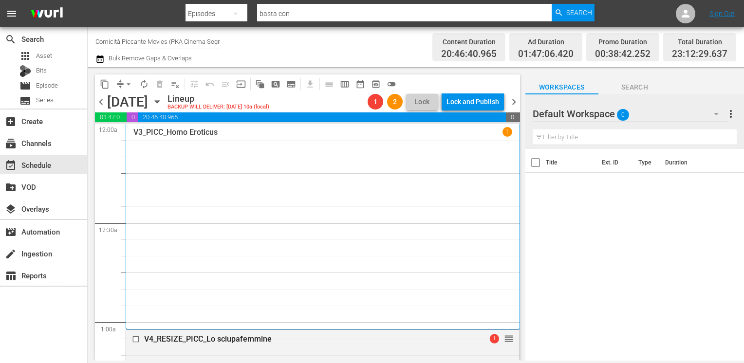
click at [509, 98] on span "chevron_right" at bounding box center [514, 102] width 12 height 12
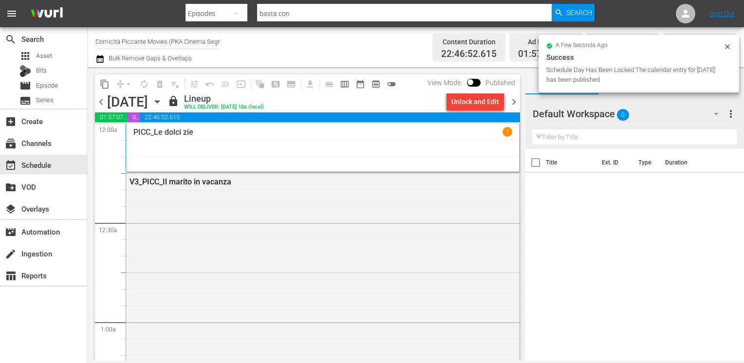
click at [472, 104] on div "Unlock and Edit" at bounding box center [475, 102] width 48 height 18
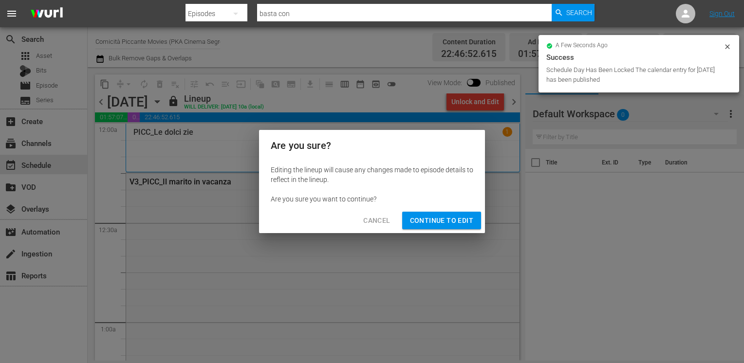
click at [444, 219] on span "Continue to Edit" at bounding box center [441, 221] width 63 height 12
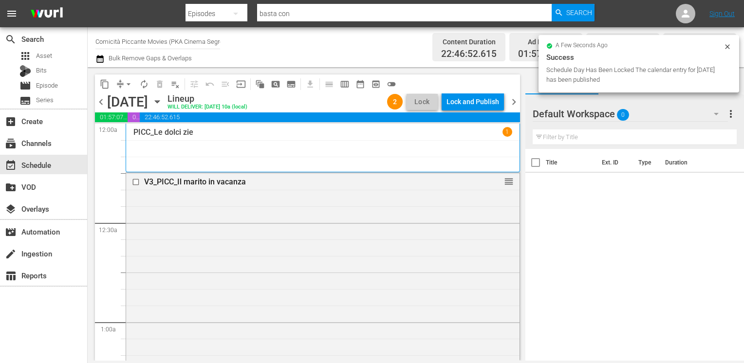
click at [513, 101] on span "chevron_right" at bounding box center [514, 102] width 12 height 12
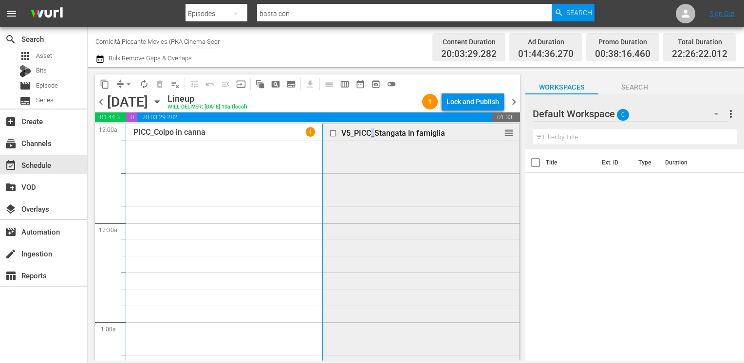
drag, startPoint x: 368, startPoint y: 150, endPoint x: 370, endPoint y: 200, distance: 49.7
click at [370, 200] on div "V5_PICC_Stangata in famiglia reorder" at bounding box center [421, 288] width 196 height 328
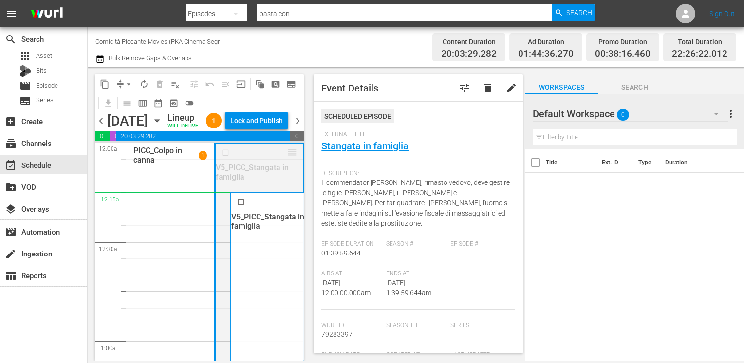
drag, startPoint x: 286, startPoint y: 169, endPoint x: 285, endPoint y: 217, distance: 47.7
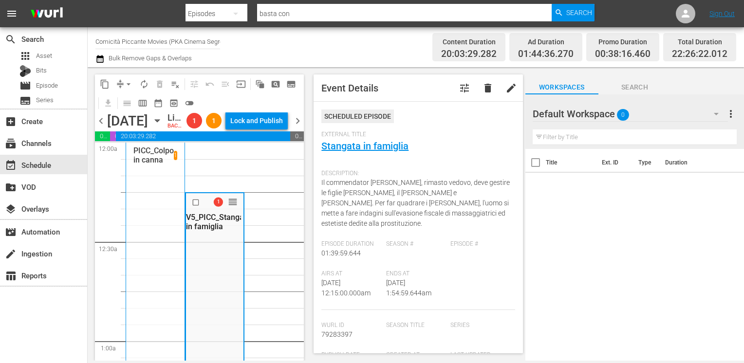
click at [102, 127] on span "chevron_left" at bounding box center [101, 121] width 12 height 12
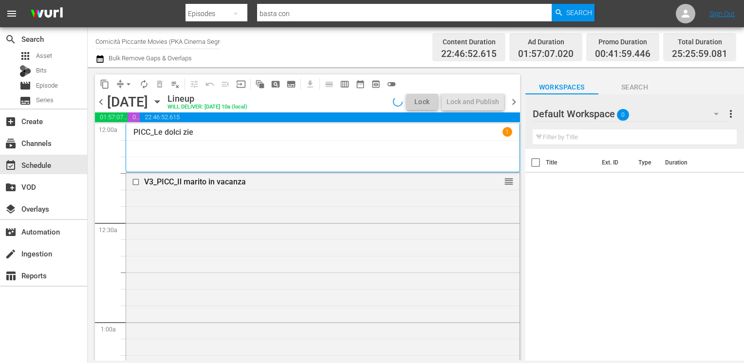
click at [103, 106] on span "chevron_left" at bounding box center [101, 102] width 12 height 12
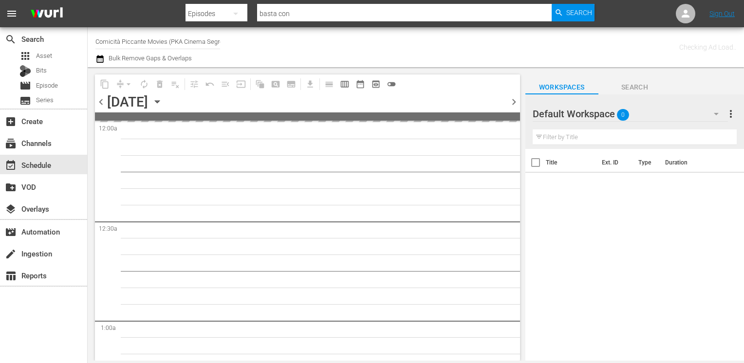
click at [103, 106] on span "chevron_left" at bounding box center [101, 102] width 12 height 12
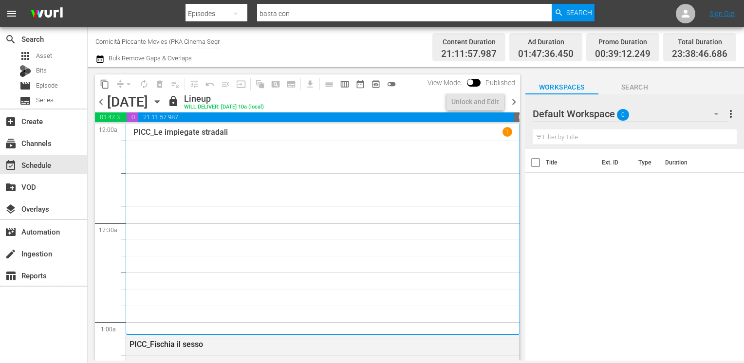
click at [94, 60] on div "Channel Title Comicità Piccante Movies (PKA Cinema Segreto > Cinema Italiano > …" at bounding box center [416, 47] width 656 height 40
click at [98, 60] on icon "button" at bounding box center [99, 59] width 9 height 12
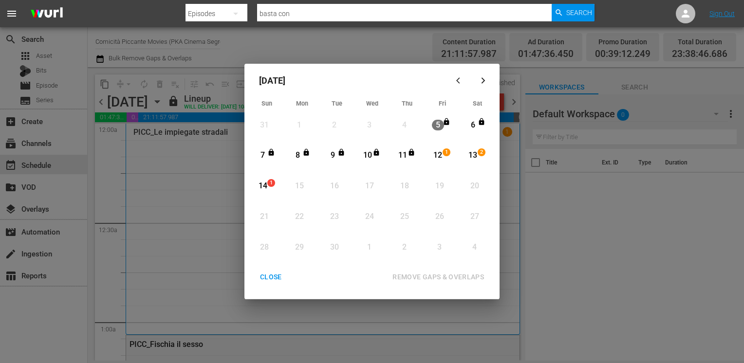
click at [275, 283] on div "CLOSE" at bounding box center [270, 277] width 37 height 12
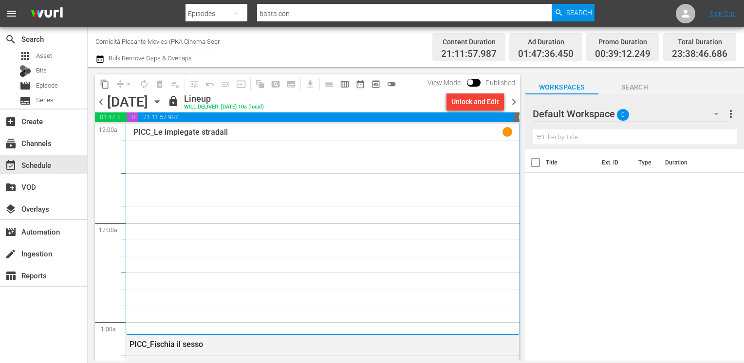
click at [515, 106] on span "chevron_right" at bounding box center [514, 102] width 12 height 12
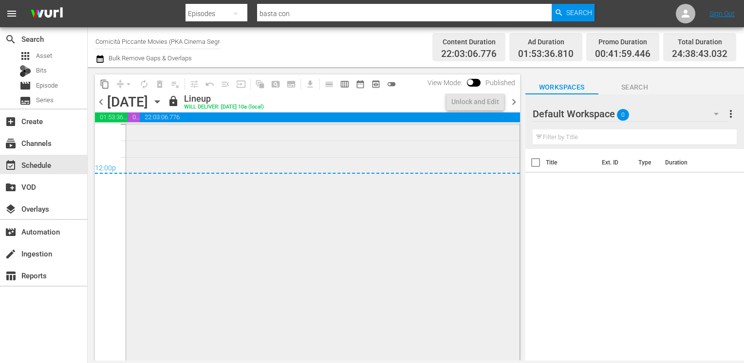
scroll to position [4654, 0]
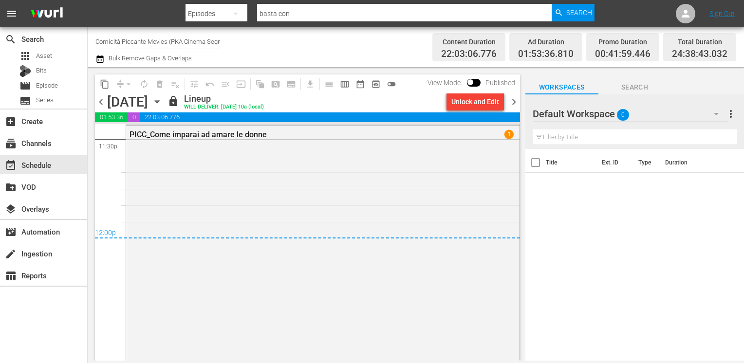
click at [510, 105] on span "chevron_right" at bounding box center [514, 102] width 12 height 12
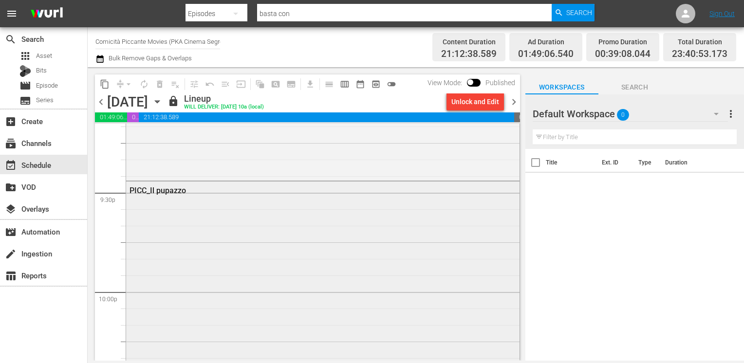
scroll to position [4202, 0]
click at [512, 100] on span "chevron_right" at bounding box center [514, 102] width 12 height 12
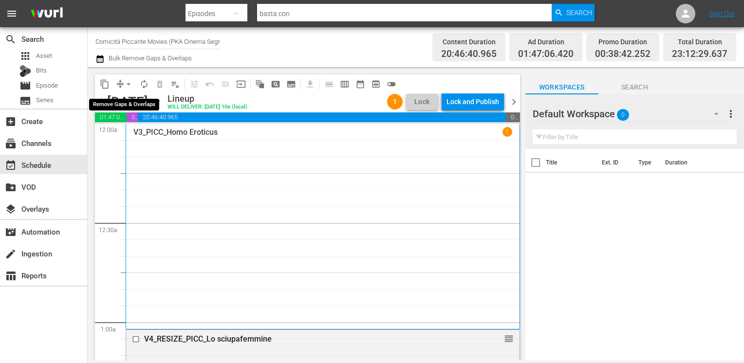
click at [125, 83] on span "arrow_drop_down" at bounding box center [129, 84] width 10 height 10
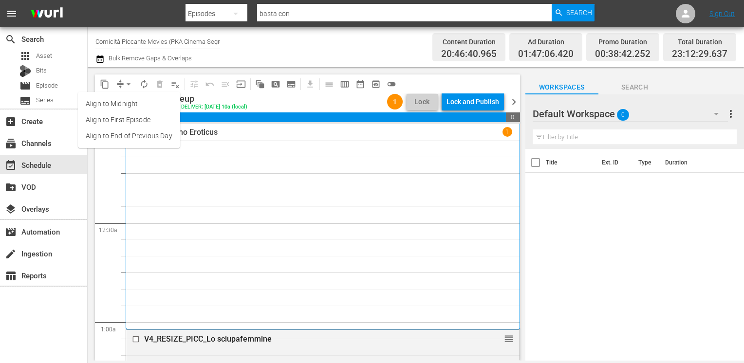
click at [131, 133] on li "Align to End of Previous Day" at bounding box center [129, 136] width 102 height 16
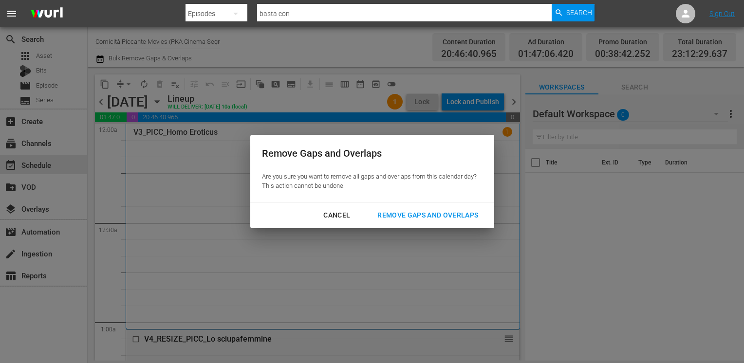
click at [440, 225] on div "Cancel Remove Gaps and Overlaps" at bounding box center [372, 216] width 244 height 26
click at [433, 219] on div "Remove Gaps and Overlaps" at bounding box center [428, 215] width 116 height 12
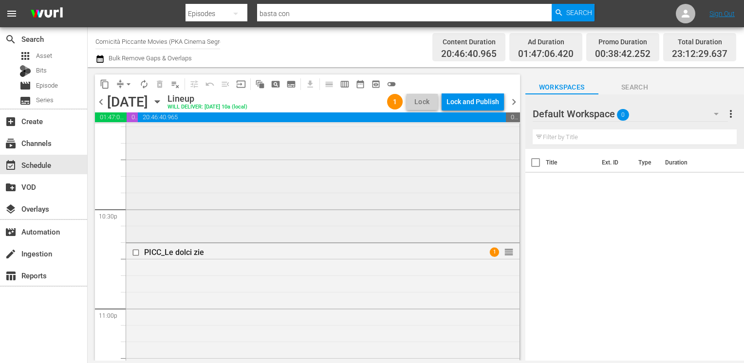
scroll to position [4336, 0]
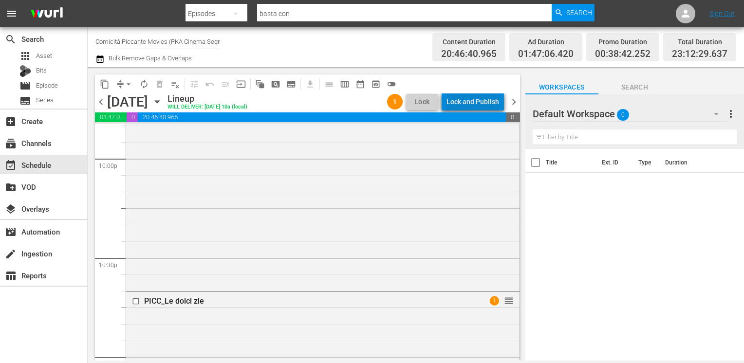
click at [477, 105] on div "Lock and Publish" at bounding box center [473, 102] width 53 height 18
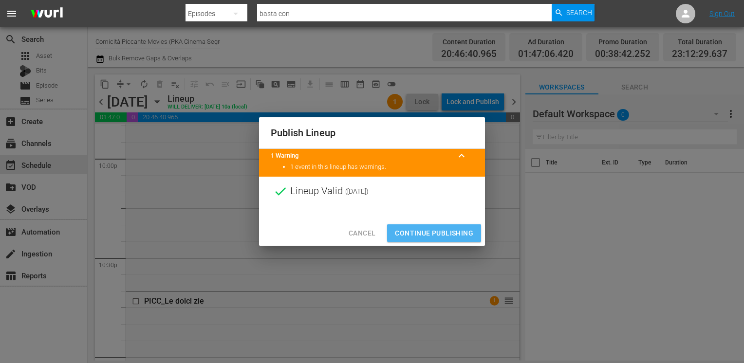
click at [422, 232] on span "Continue Publishing" at bounding box center [434, 233] width 78 height 12
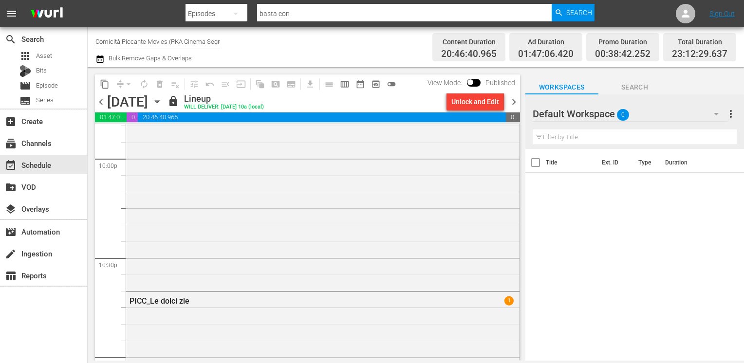
click at [514, 106] on span "chevron_right" at bounding box center [514, 102] width 12 height 12
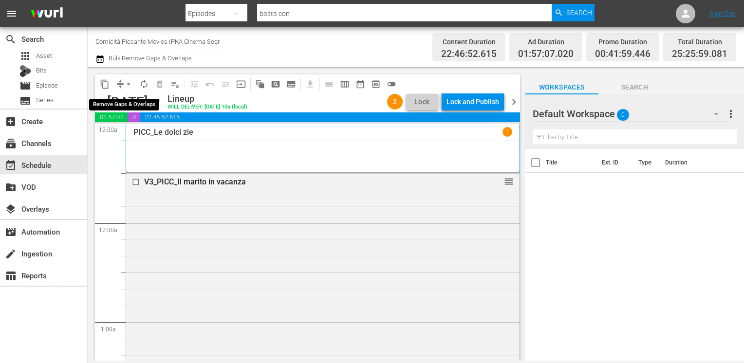
click at [129, 87] on span "arrow_drop_down" at bounding box center [129, 84] width 10 height 10
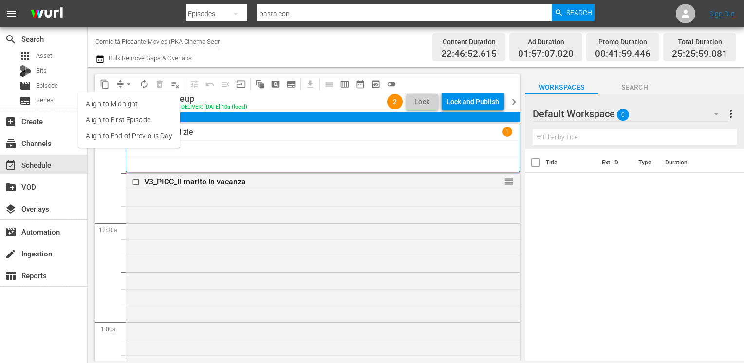
click at [129, 133] on li "Align to End of Previous Day" at bounding box center [129, 136] width 102 height 16
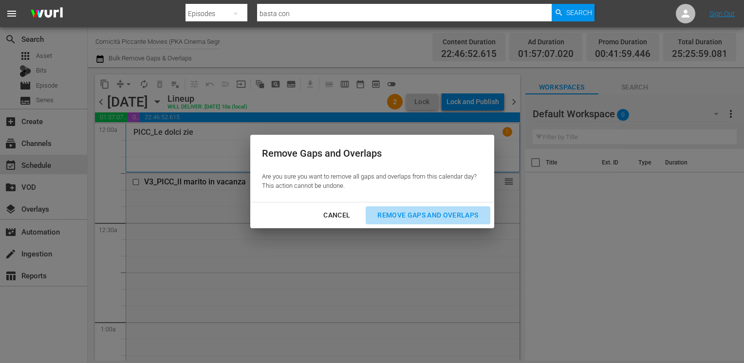
click at [412, 221] on div "Remove Gaps and Overlaps" at bounding box center [428, 215] width 116 height 12
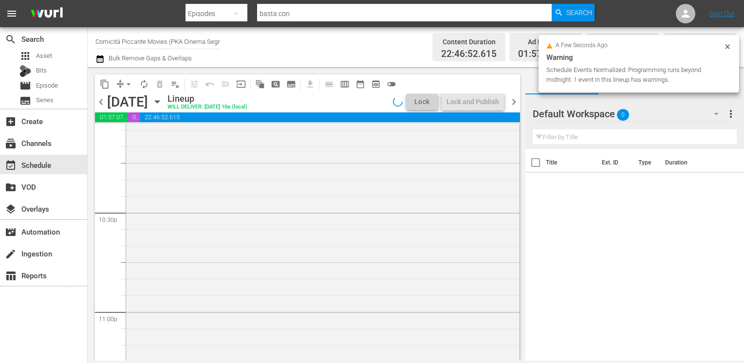
scroll to position [4329, 0]
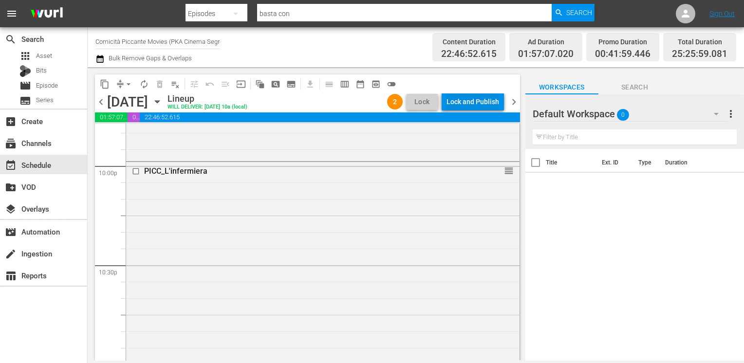
click at [472, 103] on div "Lock and Publish" at bounding box center [473, 102] width 53 height 18
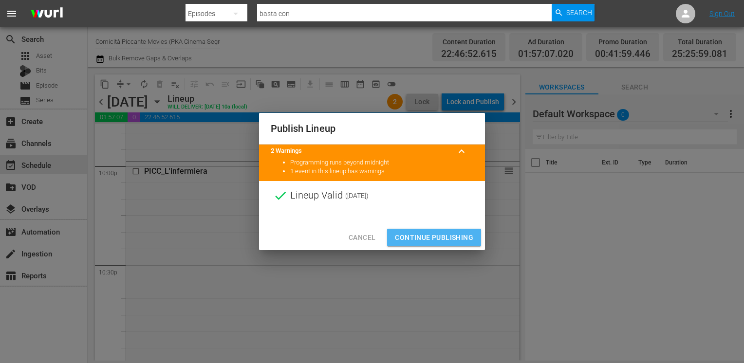
click at [436, 236] on span "Continue Publishing" at bounding box center [434, 238] width 78 height 12
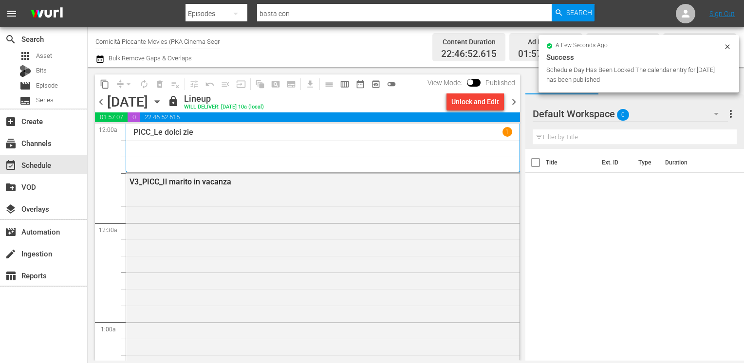
scroll to position [243, 0]
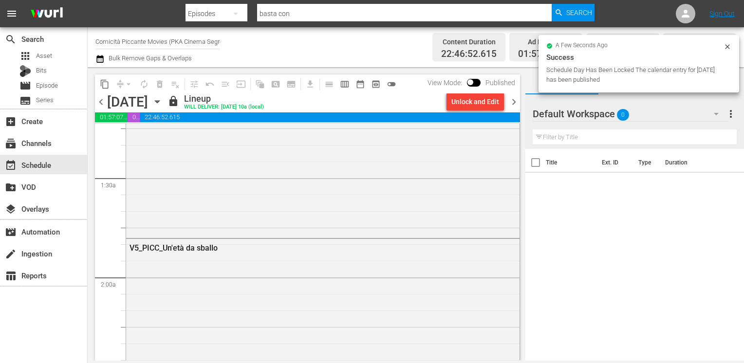
click at [515, 100] on span "chevron_right" at bounding box center [514, 102] width 12 height 12
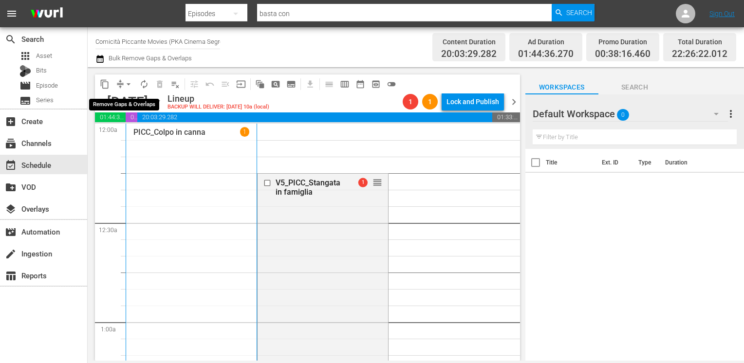
click at [127, 85] on span "arrow_drop_down" at bounding box center [129, 84] width 10 height 10
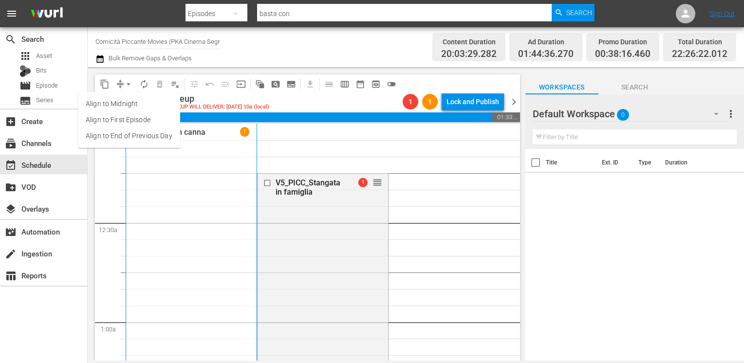
click at [131, 137] on li "Align to End of Previous Day" at bounding box center [129, 136] width 102 height 16
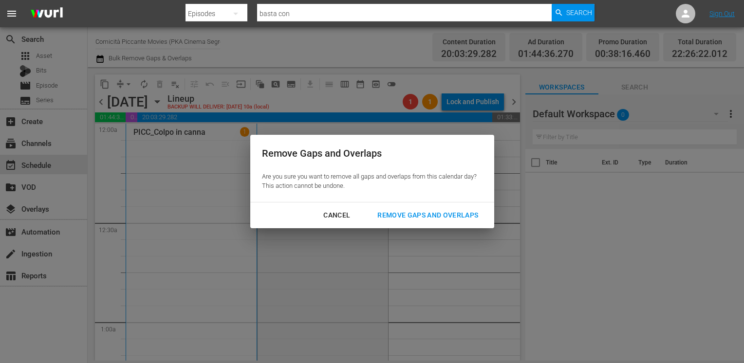
click at [401, 221] on div "Remove Gaps and Overlaps" at bounding box center [428, 215] width 116 height 12
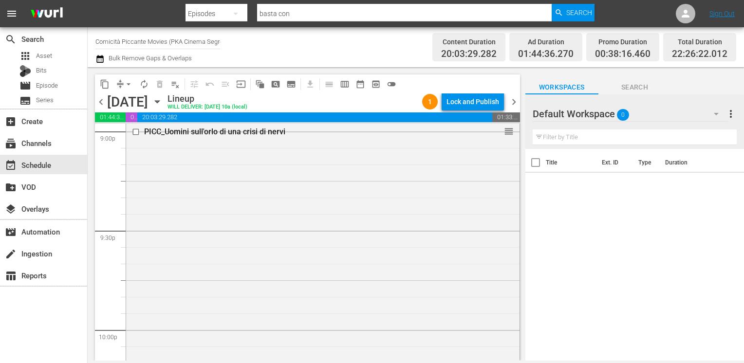
scroll to position [4116, 0]
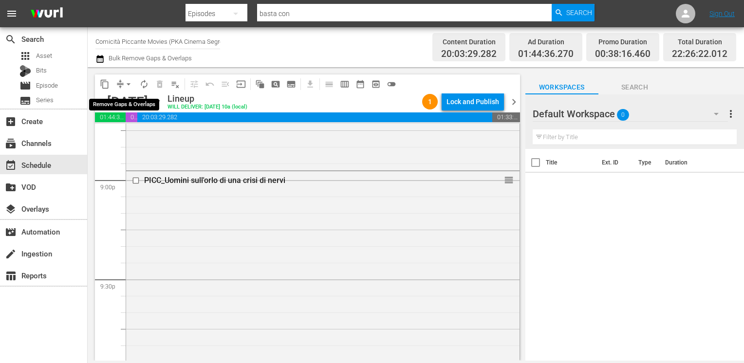
click at [129, 83] on span "arrow_drop_down" at bounding box center [129, 84] width 10 height 10
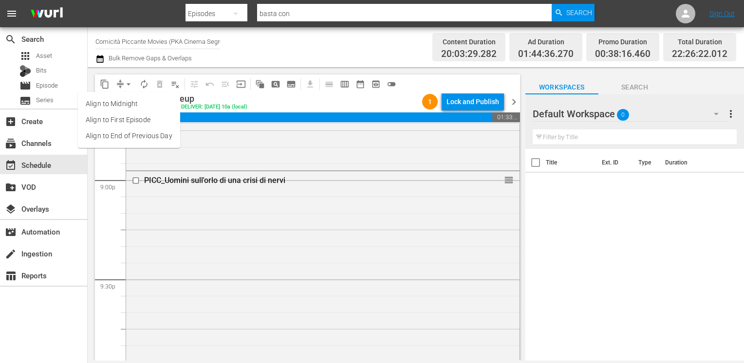
click at [130, 136] on li "Align to End of Previous Day" at bounding box center [129, 136] width 102 height 16
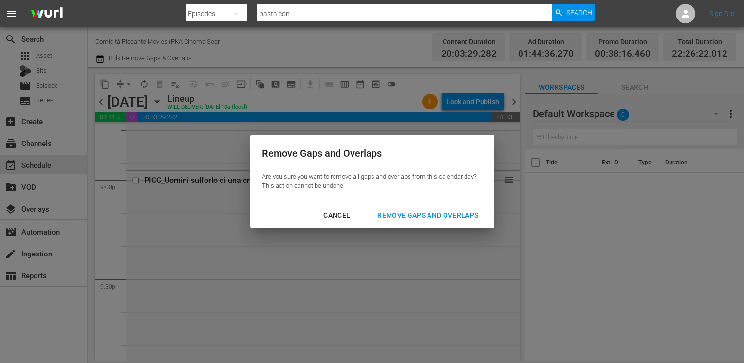
click at [403, 215] on div "Remove Gaps and Overlaps" at bounding box center [428, 215] width 116 height 12
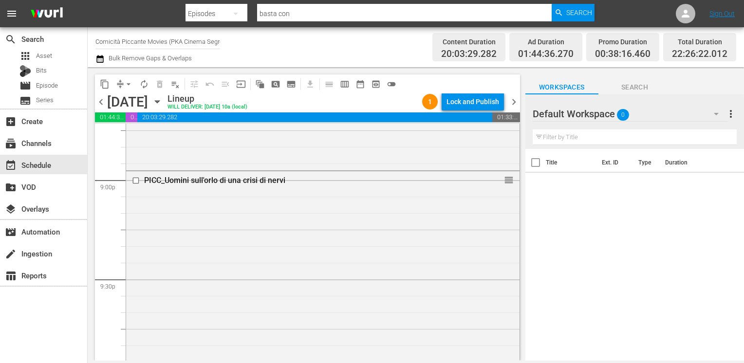
click at [462, 101] on div "Lock and Publish" at bounding box center [473, 102] width 53 height 18
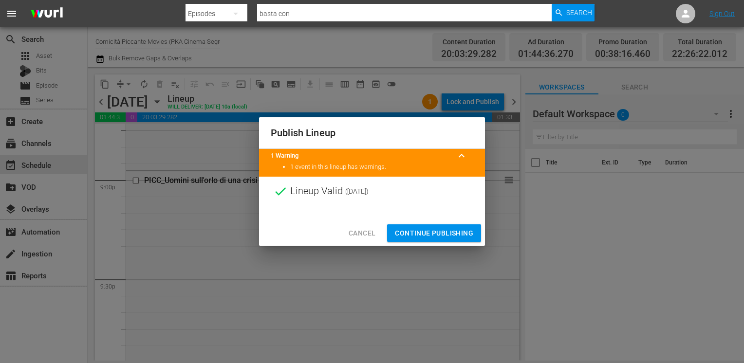
click at [427, 233] on span "Continue Publishing" at bounding box center [434, 233] width 78 height 12
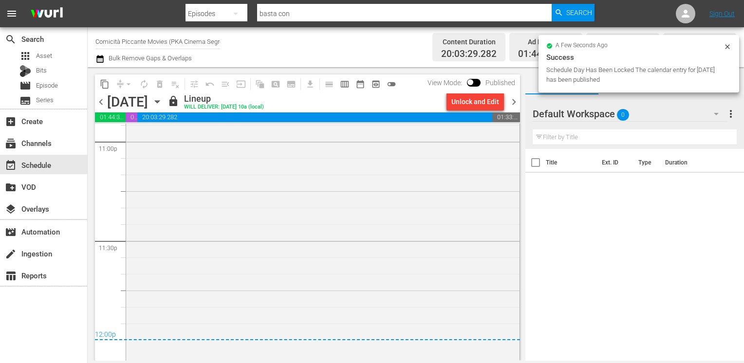
scroll to position [4554, 0]
click at [513, 104] on span "chevron_right" at bounding box center [514, 102] width 12 height 12
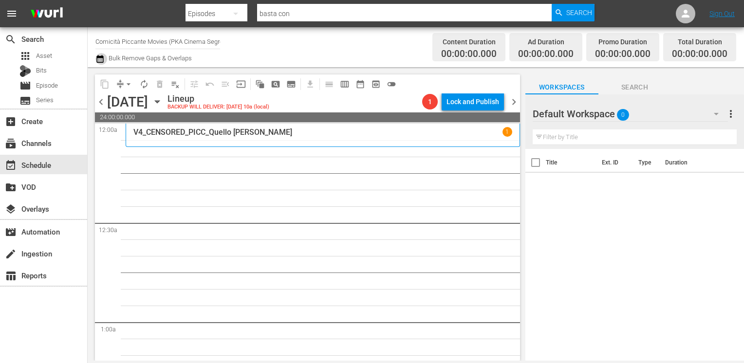
click at [100, 56] on icon "button" at bounding box center [99, 59] width 7 height 8
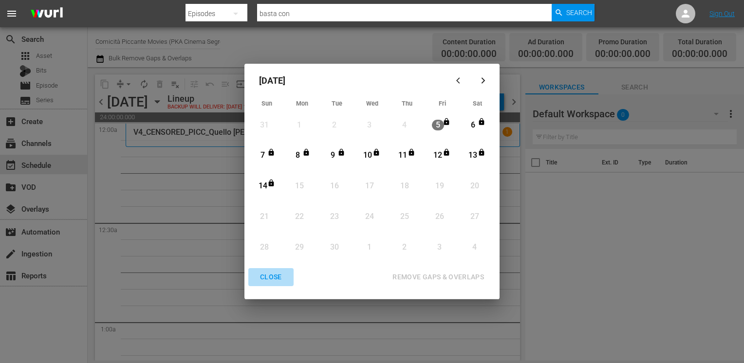
click at [272, 277] on div "CLOSE" at bounding box center [270, 277] width 37 height 12
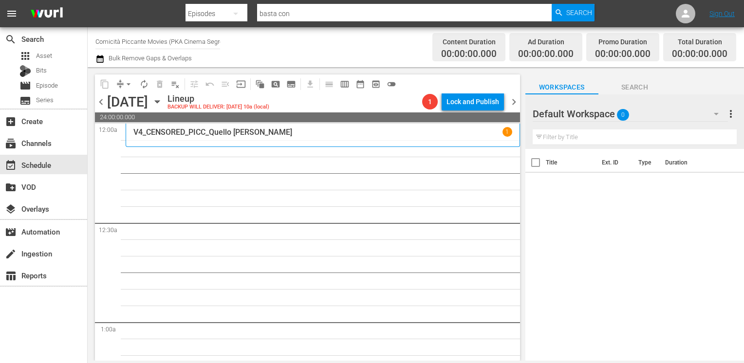
click at [103, 57] on icon "button" at bounding box center [99, 59] width 7 height 8
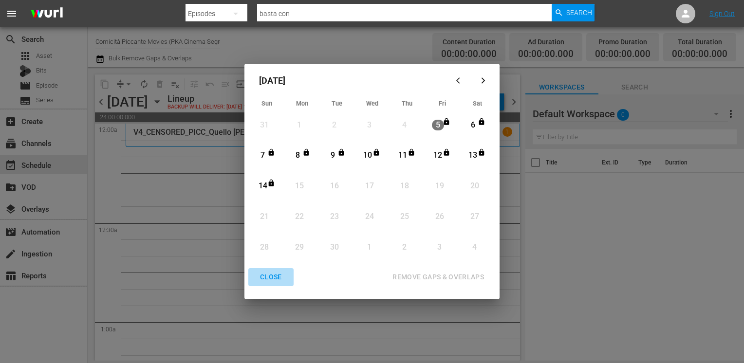
click at [269, 279] on div "CLOSE" at bounding box center [270, 277] width 37 height 12
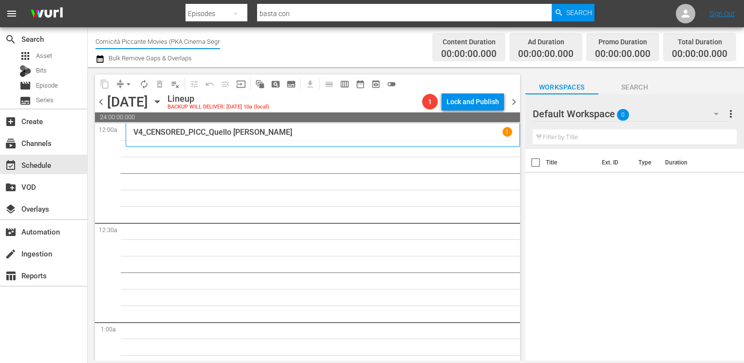
click at [160, 42] on input "Comicità Piccante Movies (PKA Cinema Segreto > Cinema Italiano > Cinema Polizio…" at bounding box center [157, 41] width 125 height 23
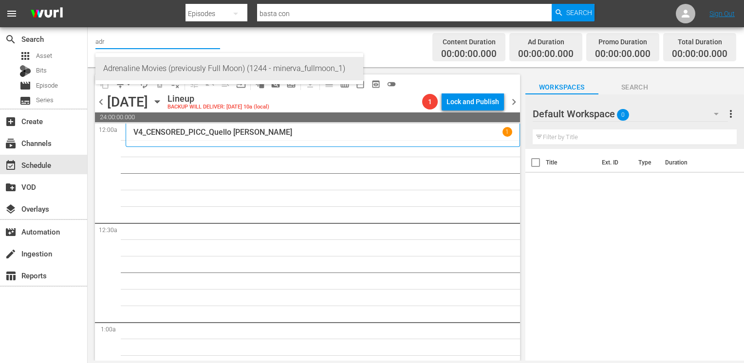
click at [166, 67] on div "Adrenaline Movies (previously Full Moon) (1244 - minerva_fullmoon_1)" at bounding box center [229, 68] width 252 height 23
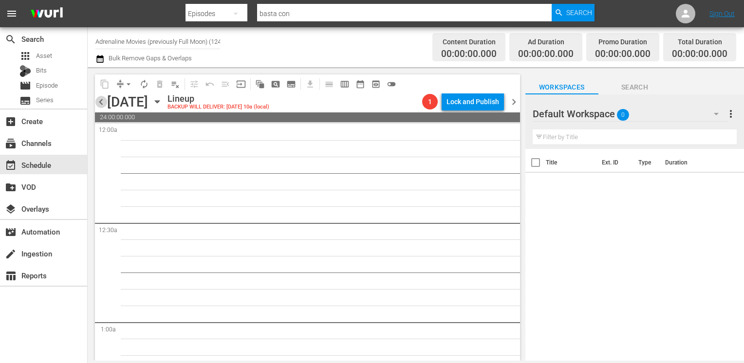
click at [103, 103] on span "chevron_left" at bounding box center [101, 102] width 12 height 12
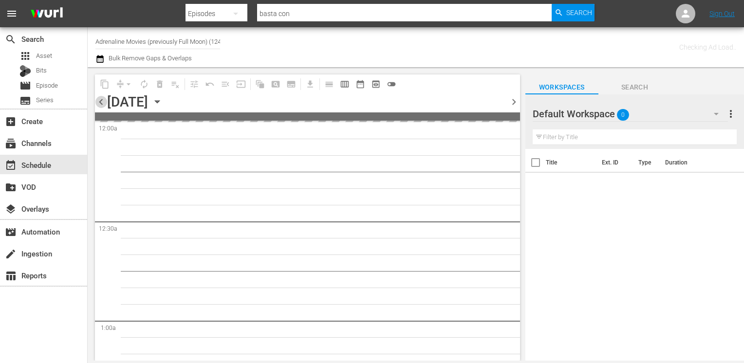
click at [103, 103] on span "chevron_left" at bounding box center [101, 102] width 12 height 12
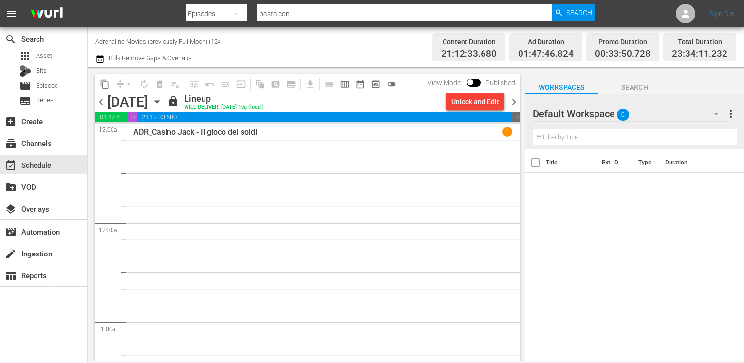
click at [516, 102] on span "chevron_right" at bounding box center [514, 102] width 12 height 12
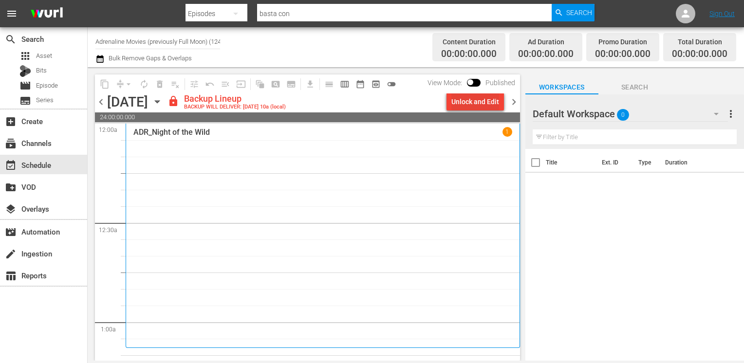
click at [465, 103] on div "Unlock and Edit" at bounding box center [475, 102] width 48 height 18
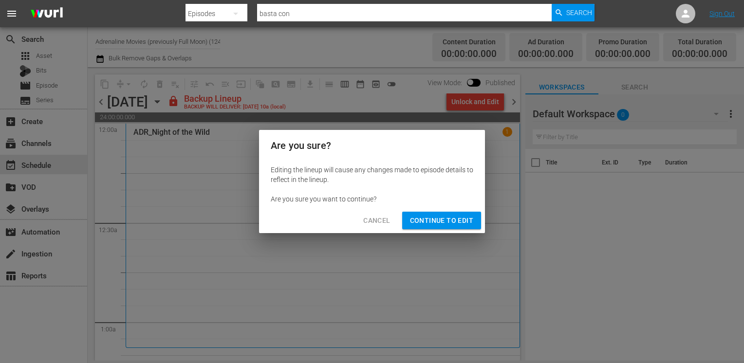
click at [440, 224] on span "Continue to Edit" at bounding box center [441, 221] width 63 height 12
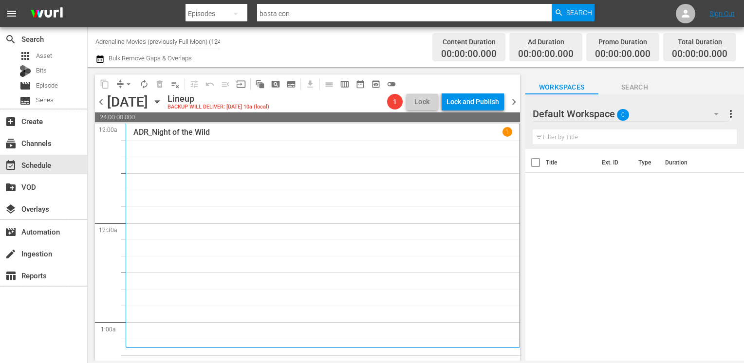
click at [514, 98] on span "chevron_right" at bounding box center [514, 102] width 12 height 12
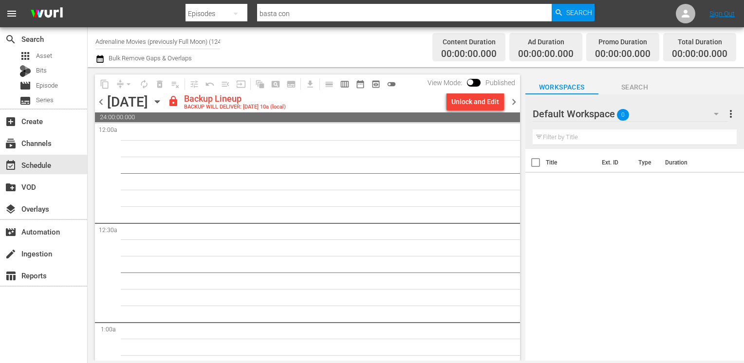
click at [473, 103] on div "Unlock and Edit" at bounding box center [475, 102] width 48 height 18
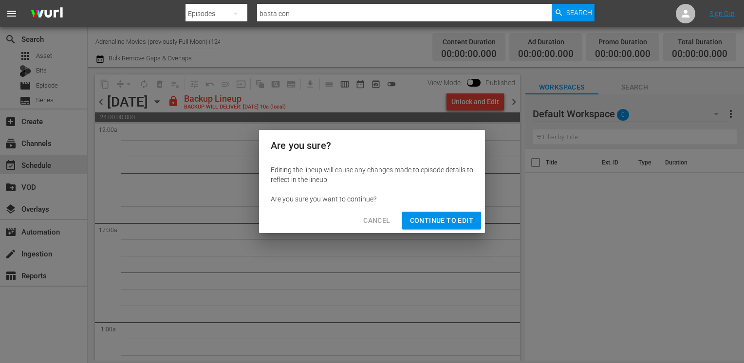
click at [446, 223] on span "Continue to Edit" at bounding box center [441, 221] width 63 height 12
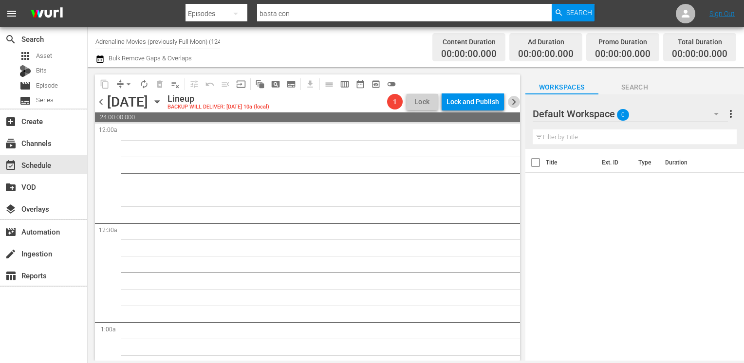
click at [514, 102] on span "chevron_right" at bounding box center [514, 102] width 12 height 12
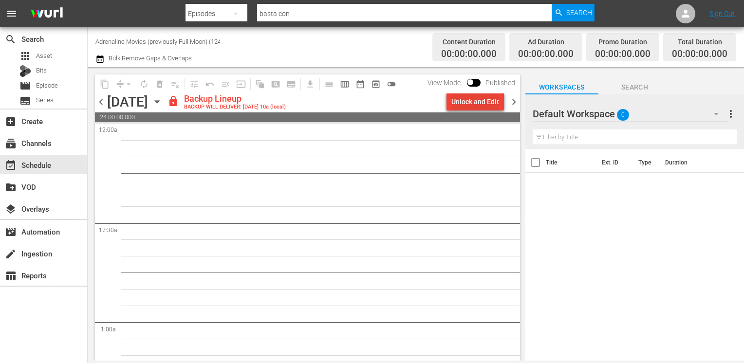
click at [467, 104] on div "Unlock and Edit" at bounding box center [475, 102] width 48 height 18
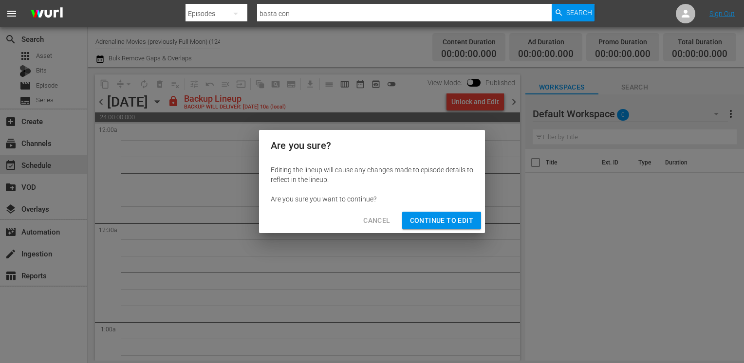
click at [436, 213] on button "Continue to Edit" at bounding box center [441, 221] width 79 height 18
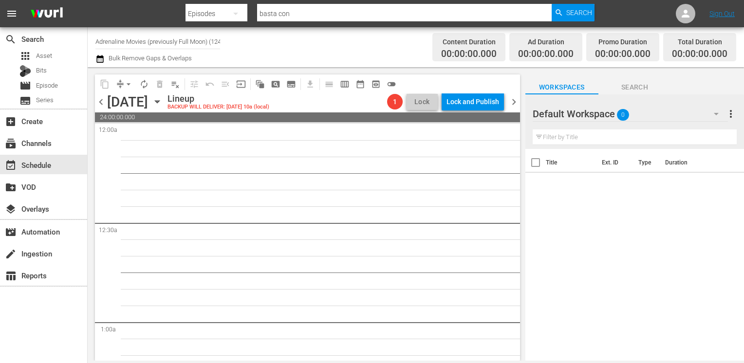
click at [514, 105] on span "chevron_right" at bounding box center [514, 102] width 12 height 12
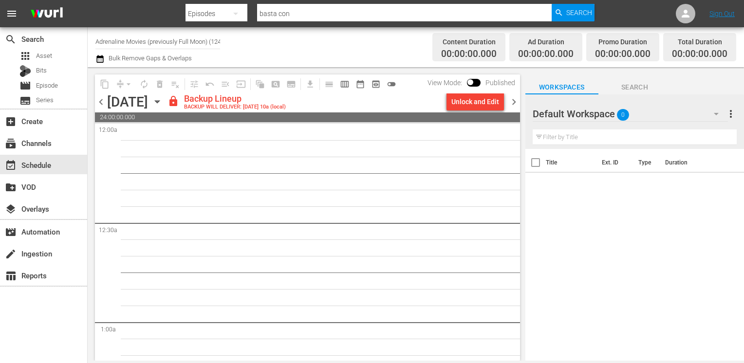
click at [472, 105] on div "Unlock and Edit" at bounding box center [475, 102] width 48 height 18
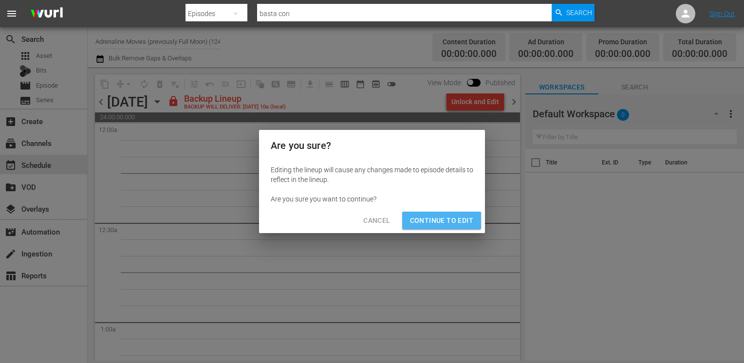
click at [444, 221] on span "Continue to Edit" at bounding box center [441, 221] width 63 height 12
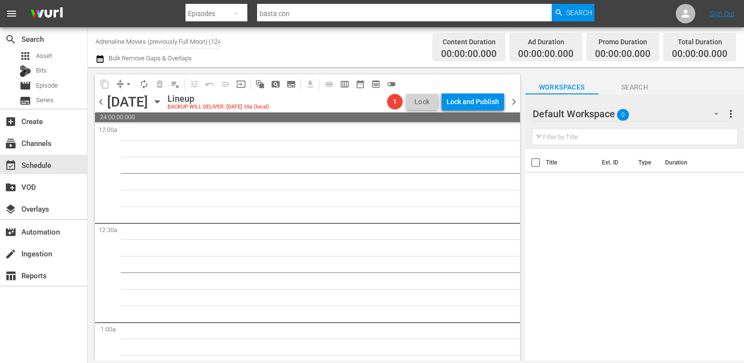
click at [514, 101] on span "chevron_right" at bounding box center [514, 102] width 12 height 12
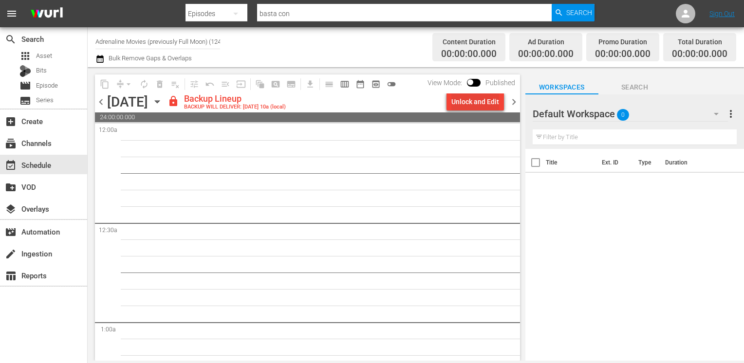
click at [468, 102] on div "Unlock and Edit" at bounding box center [475, 102] width 48 height 18
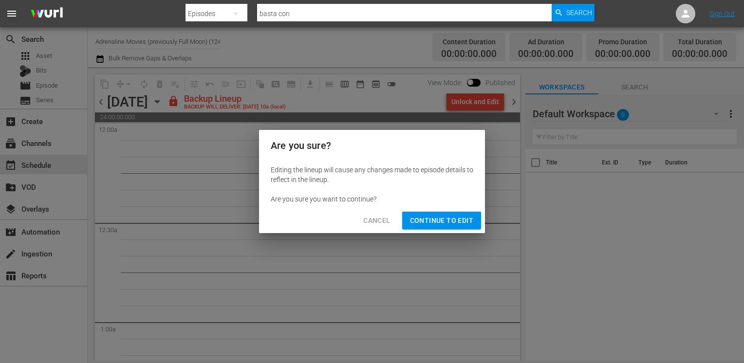
click at [440, 214] on button "Continue to Edit" at bounding box center [441, 221] width 79 height 18
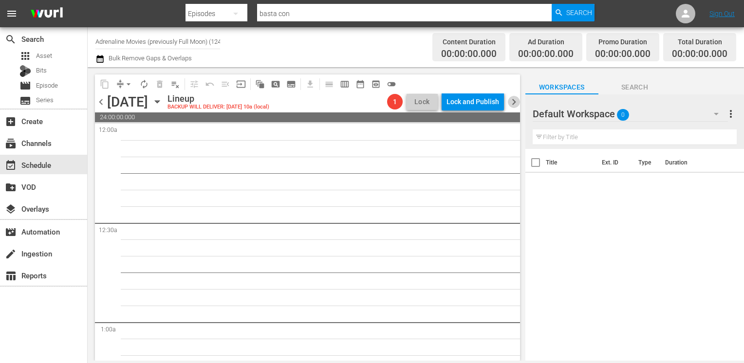
click at [516, 100] on span "chevron_right" at bounding box center [514, 102] width 12 height 12
click at [468, 104] on div "Lock and Publish" at bounding box center [473, 102] width 53 height 18
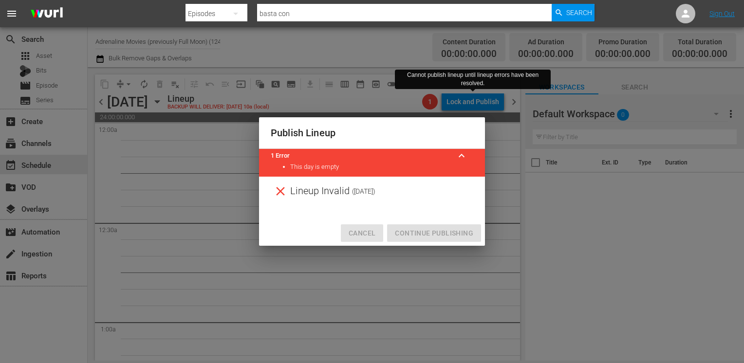
click at [362, 233] on span "Cancel" at bounding box center [362, 233] width 27 height 12
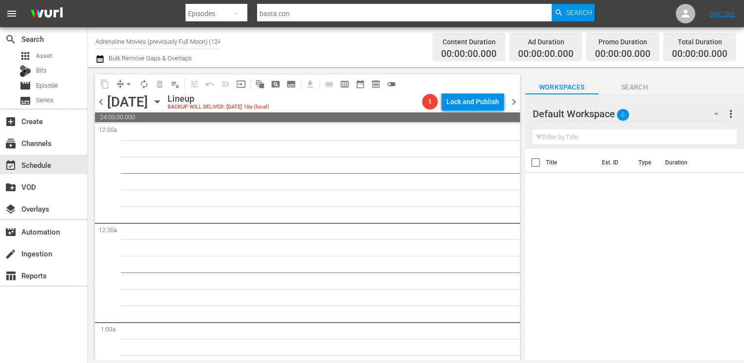
click at [96, 60] on icon "button" at bounding box center [99, 59] width 7 height 8
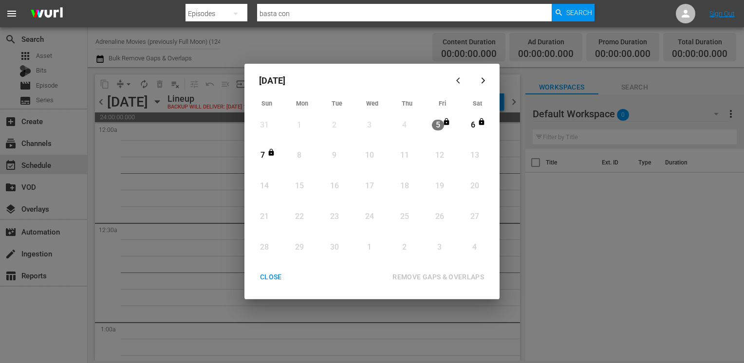
click at [271, 273] on div "CLOSE" at bounding box center [270, 277] width 37 height 12
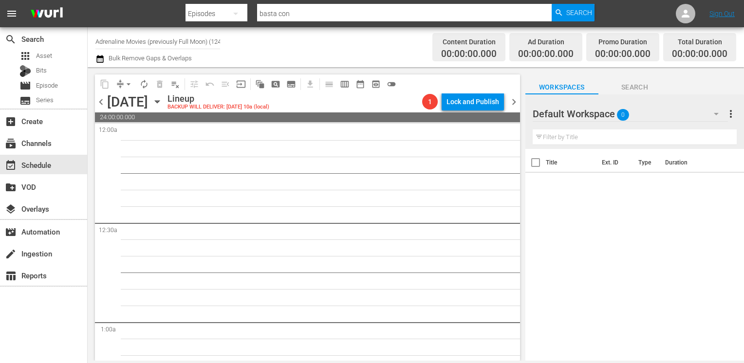
click at [103, 101] on span "chevron_left" at bounding box center [101, 102] width 12 height 12
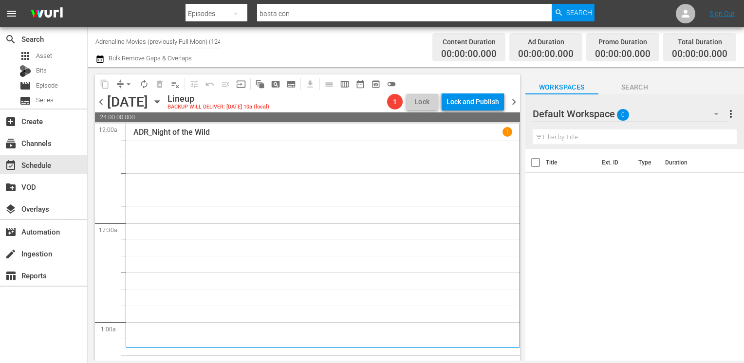
click at [102, 57] on icon "button" at bounding box center [99, 59] width 7 height 8
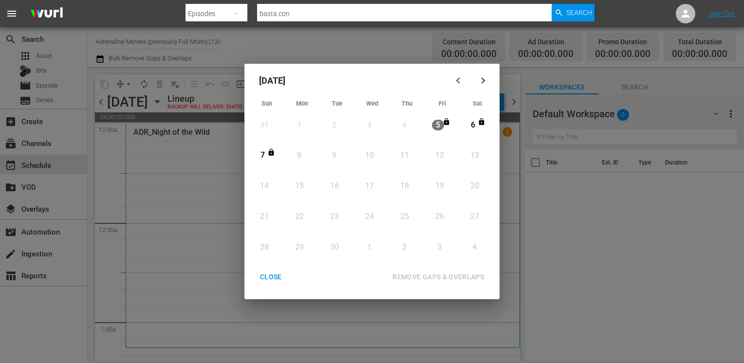
click at [277, 278] on div "CLOSE" at bounding box center [270, 277] width 37 height 12
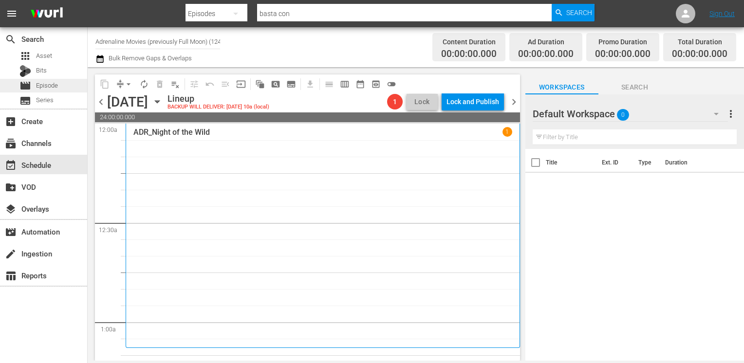
click at [55, 87] on span "Episode" at bounding box center [47, 86] width 22 height 10
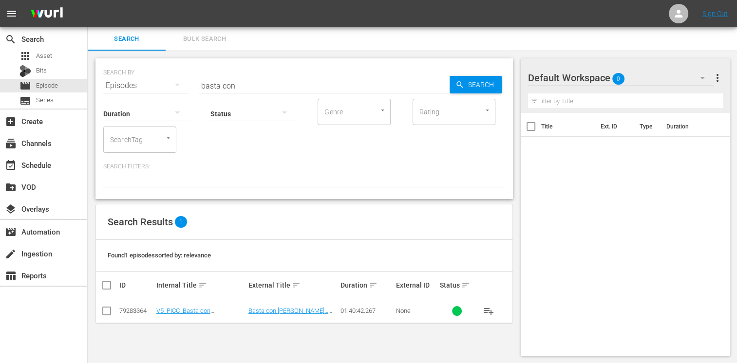
click at [107, 281] on input "checkbox" at bounding box center [110, 286] width 19 height 12
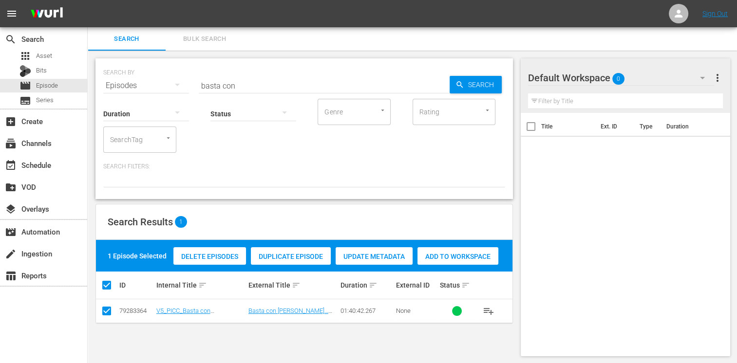
click at [103, 289] on input "checkbox" at bounding box center [110, 286] width 19 height 12
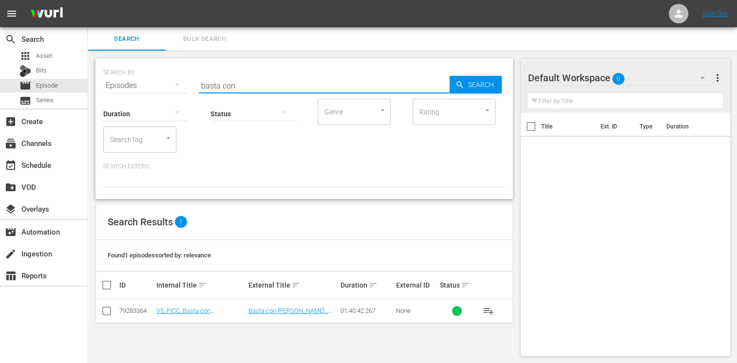
drag, startPoint x: 242, startPoint y: 86, endPoint x: 144, endPoint y: 84, distance: 98.4
click at [144, 84] on div "SEARCH BY Search By Episodes Search ID, Title, Description, Keywords, or Catego…" at bounding box center [304, 79] width 402 height 35
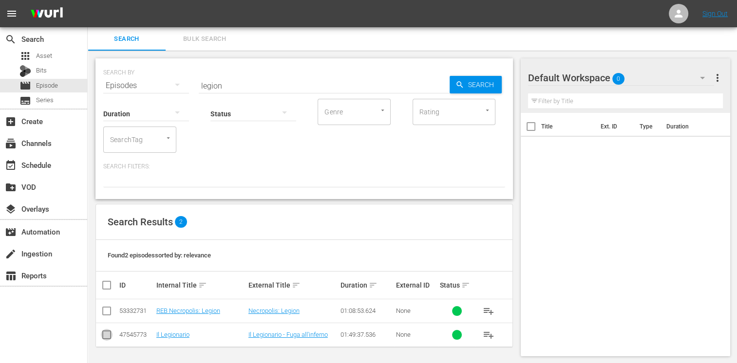
click at [105, 336] on input "checkbox" at bounding box center [107, 337] width 12 height 12
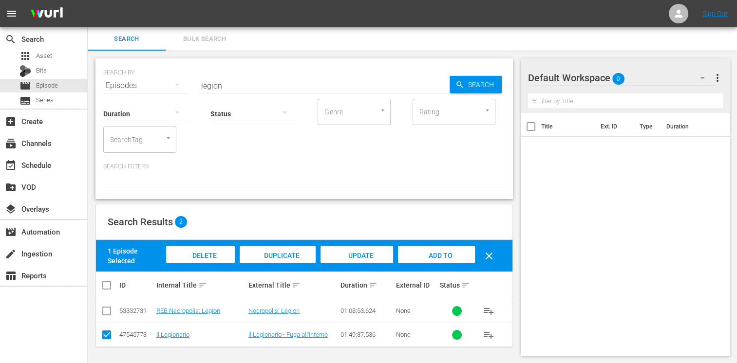
click at [436, 253] on span "Add to Workspace" at bounding box center [436, 265] width 48 height 26
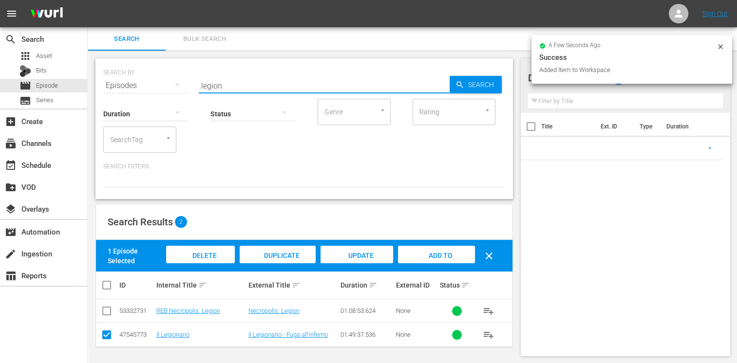
drag, startPoint x: 233, startPoint y: 85, endPoint x: 123, endPoint y: 79, distance: 110.2
click at [123, 79] on div "SEARCH BY Search By Episodes Search ID, Title, Description, Keywords, or Catego…" at bounding box center [304, 79] width 402 height 35
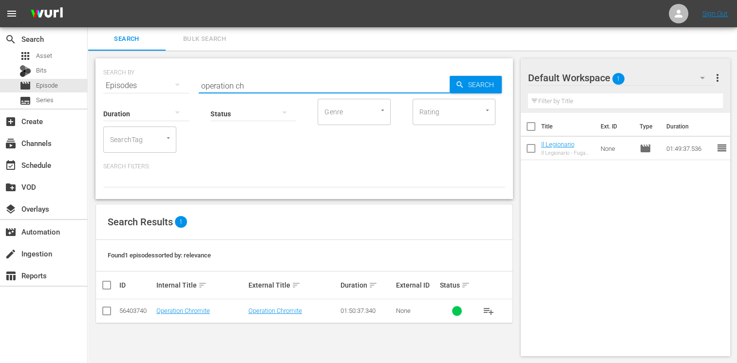
click at [106, 310] on input "checkbox" at bounding box center [107, 313] width 12 height 12
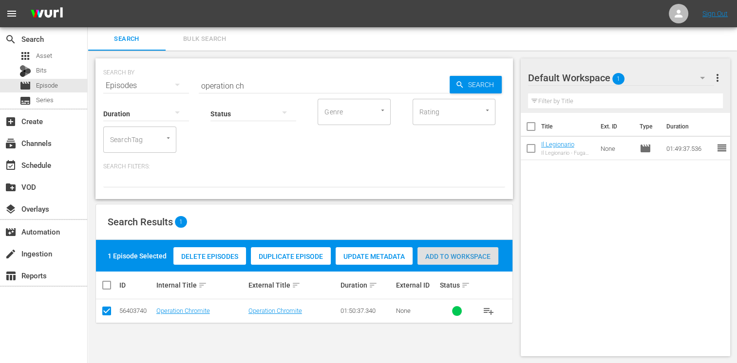
click at [463, 260] on span "Add to Workspace" at bounding box center [457, 257] width 81 height 8
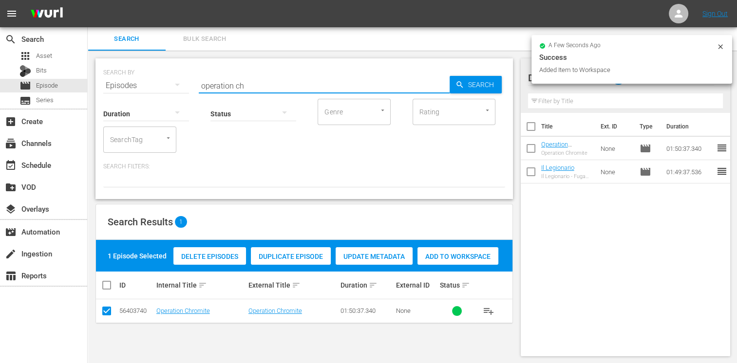
drag, startPoint x: 252, startPoint y: 85, endPoint x: 146, endPoint y: 81, distance: 105.8
click at [146, 81] on div "SEARCH BY Search By Episodes Search ID, Title, Description, Keywords, or Catego…" at bounding box center [304, 79] width 402 height 35
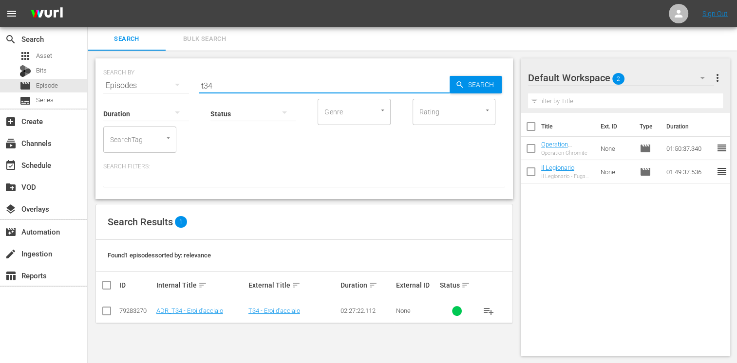
click at [106, 313] on input "checkbox" at bounding box center [107, 313] width 12 height 12
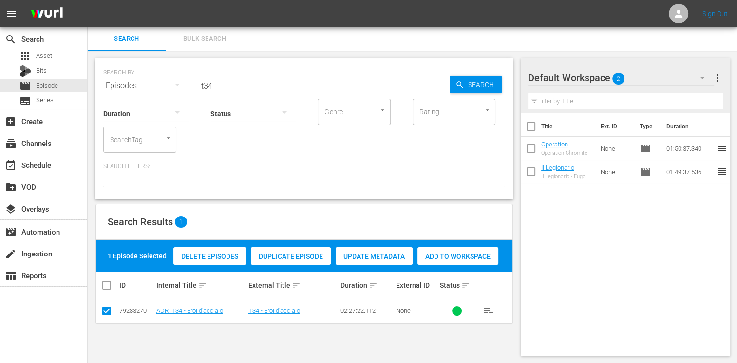
click at [456, 259] on span "Add to Workspace" at bounding box center [457, 257] width 81 height 8
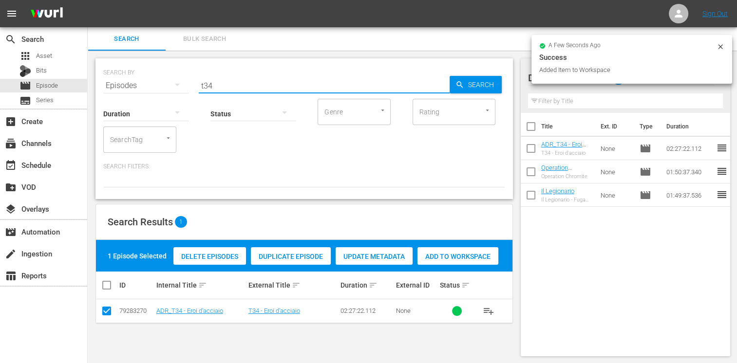
drag, startPoint x: 226, startPoint y: 86, endPoint x: 186, endPoint y: 77, distance: 41.3
click at [186, 77] on div "SEARCH BY Search By Episodes Search ID, Title, Description, Keywords, or Catego…" at bounding box center [304, 79] width 402 height 35
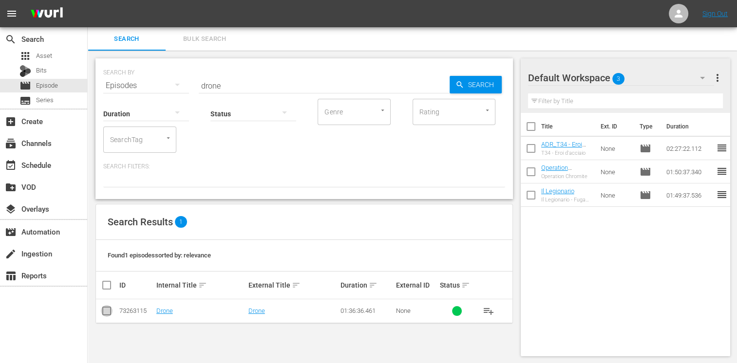
drag, startPoint x: 100, startPoint y: 308, endPoint x: 109, endPoint y: 308, distance: 8.8
click at [102, 308] on input "checkbox" at bounding box center [107, 313] width 12 height 12
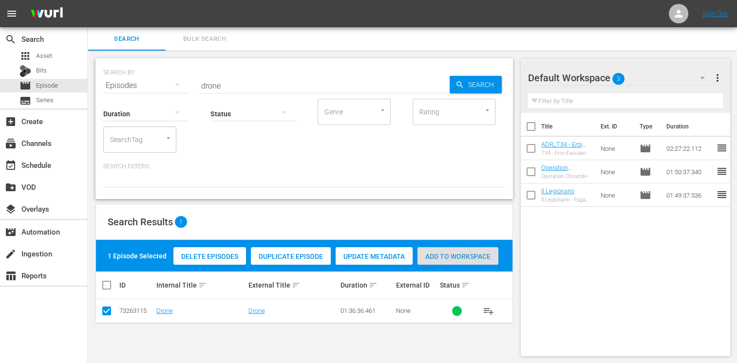
click at [465, 257] on span "Add to Workspace" at bounding box center [457, 257] width 81 height 8
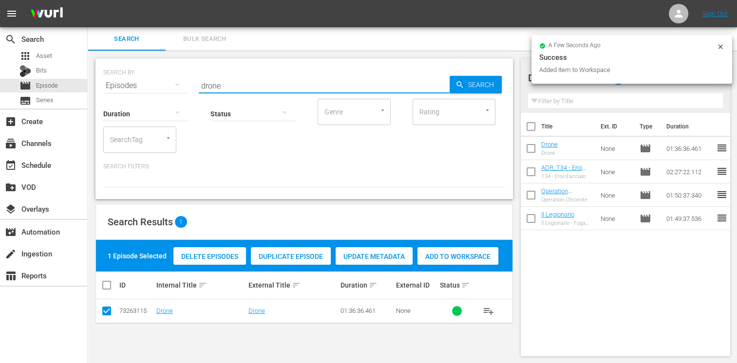
drag, startPoint x: 226, startPoint y: 83, endPoint x: 146, endPoint y: 85, distance: 80.9
click at [146, 85] on div "SEARCH BY Search By Episodes Search ID, Title, Description, Keywords, or Catego…" at bounding box center [304, 79] width 402 height 35
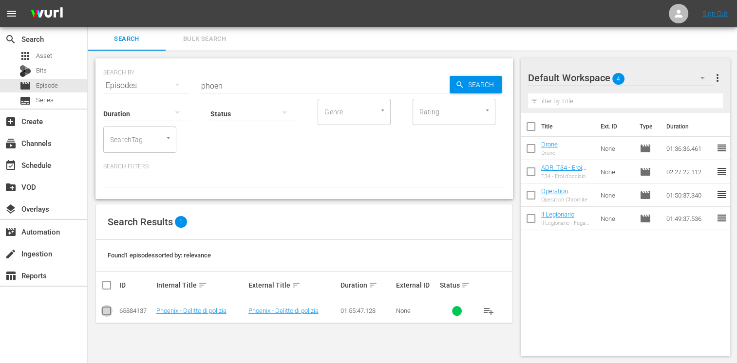
click at [107, 313] on input "checkbox" at bounding box center [107, 313] width 12 height 12
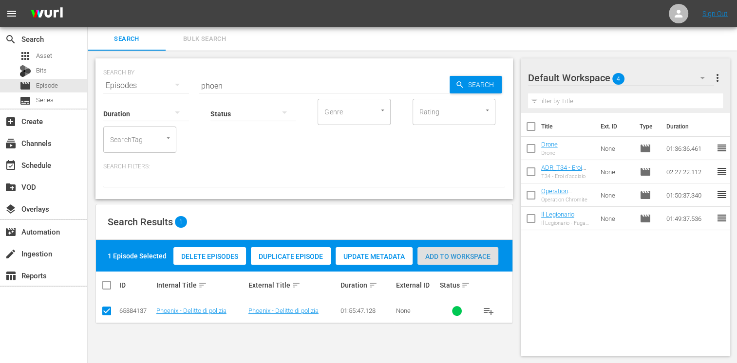
click at [465, 253] on span "Add to Workspace" at bounding box center [457, 257] width 81 height 8
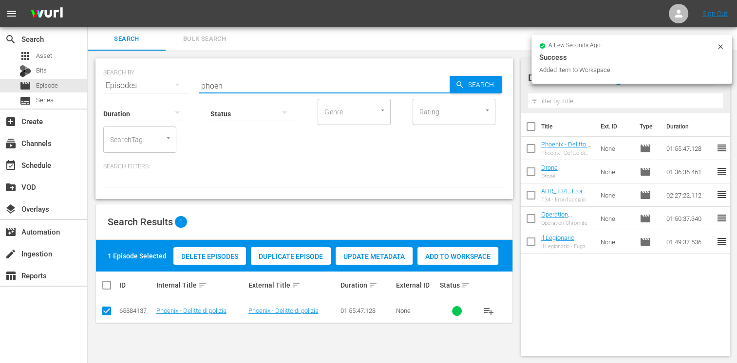
drag, startPoint x: 236, startPoint y: 80, endPoint x: 181, endPoint y: 81, distance: 54.6
click at [181, 81] on div "SEARCH BY Search By Episodes Search ID, Title, Description, Keywords, or Catego…" at bounding box center [304, 79] width 402 height 35
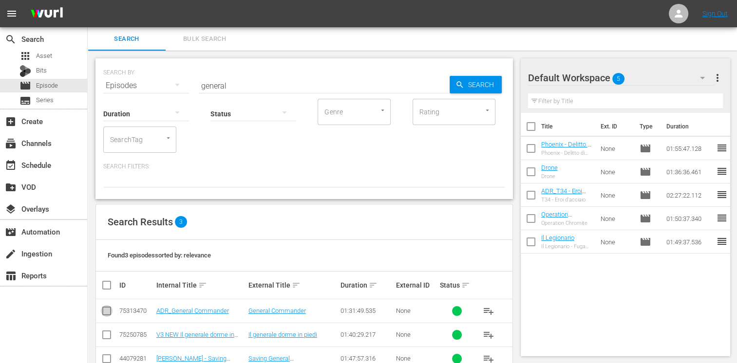
click at [105, 314] on input "checkbox" at bounding box center [107, 313] width 12 height 12
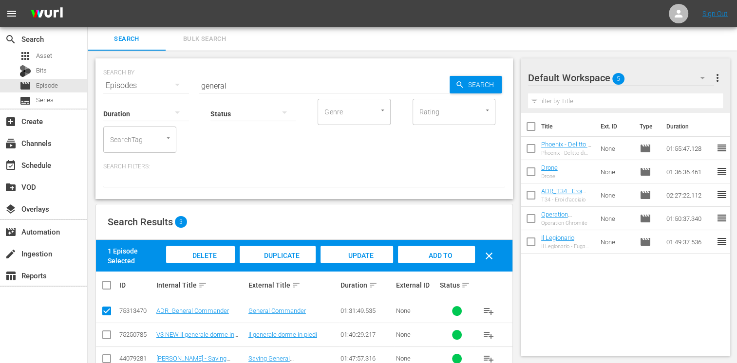
click at [443, 256] on span "Add to Workspace" at bounding box center [436, 265] width 48 height 26
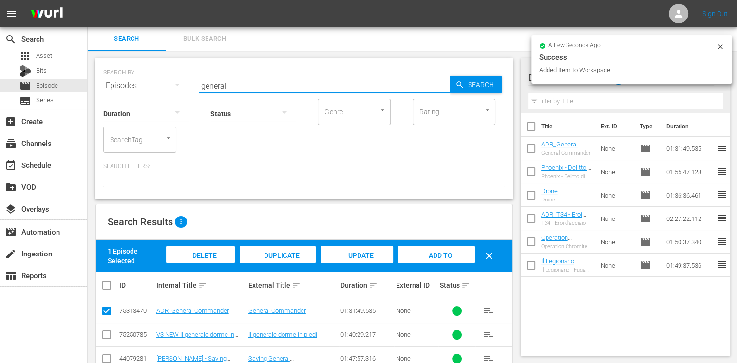
drag, startPoint x: 230, startPoint y: 79, endPoint x: 173, endPoint y: 77, distance: 57.0
click at [173, 77] on div "SEARCH BY Search By Episodes Search ID, Title, Description, Keywords, or Catego…" at bounding box center [304, 79] width 402 height 35
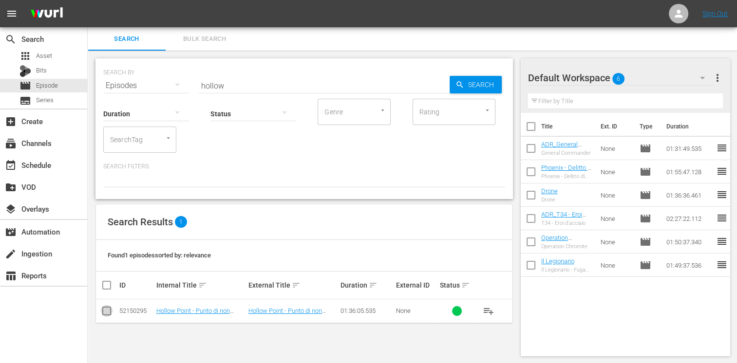
click at [106, 315] on input "checkbox" at bounding box center [107, 313] width 12 height 12
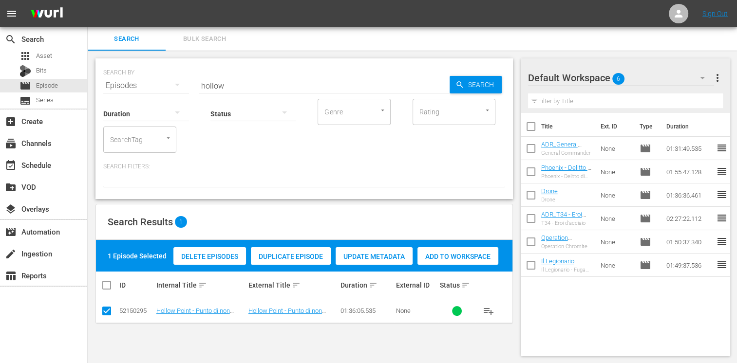
click at [454, 259] on span "Add to Workspace" at bounding box center [457, 257] width 81 height 8
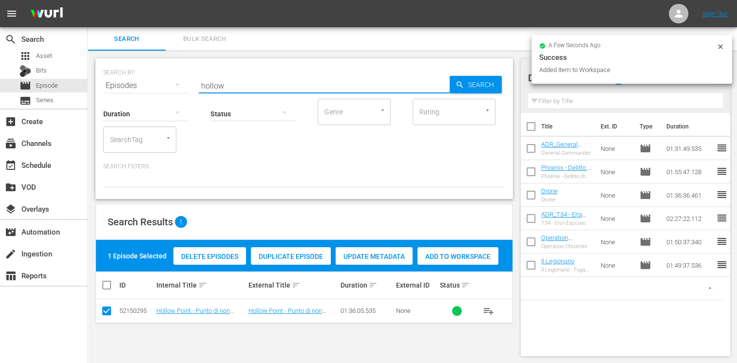
drag, startPoint x: 234, startPoint y: 84, endPoint x: 174, endPoint y: 82, distance: 59.5
click at [174, 82] on div "SEARCH BY Search By Episodes Search ID, Title, Description, Keywords, or Catego…" at bounding box center [304, 79] width 402 height 35
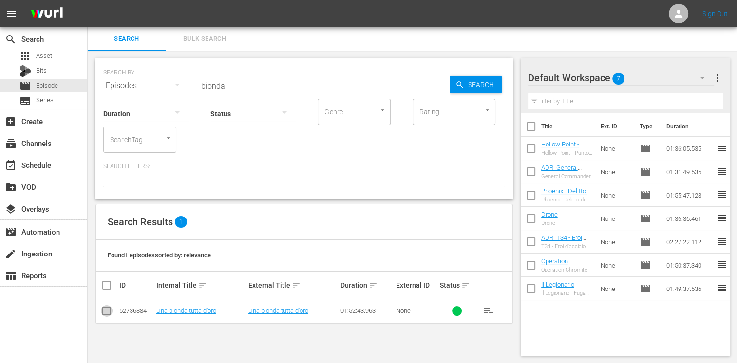
click at [109, 307] on span at bounding box center [107, 311] width 12 height 12
click at [108, 311] on input "checkbox" at bounding box center [107, 313] width 12 height 12
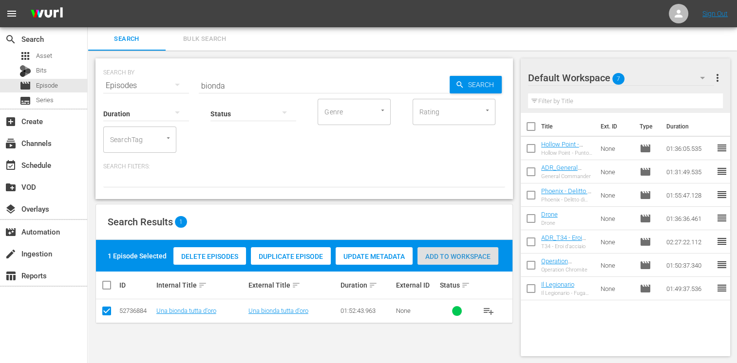
click at [469, 253] on span "Add to Workspace" at bounding box center [457, 257] width 81 height 8
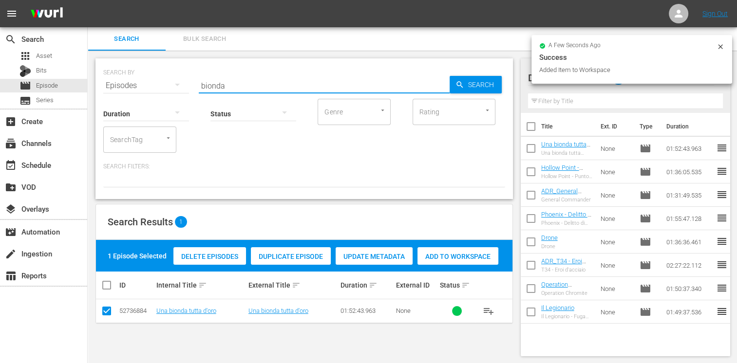
drag, startPoint x: 236, startPoint y: 85, endPoint x: 174, endPoint y: 74, distance: 63.3
click at [174, 74] on div "SEARCH BY Search By Episodes Search ID, Title, Description, Keywords, or Catego…" at bounding box center [304, 79] width 402 height 35
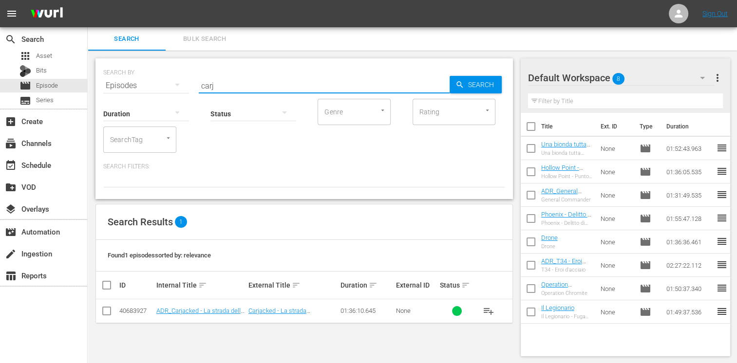
drag, startPoint x: 111, startPoint y: 311, endPoint x: 118, endPoint y: 308, distance: 8.2
click at [111, 311] on input "checkbox" at bounding box center [107, 313] width 12 height 12
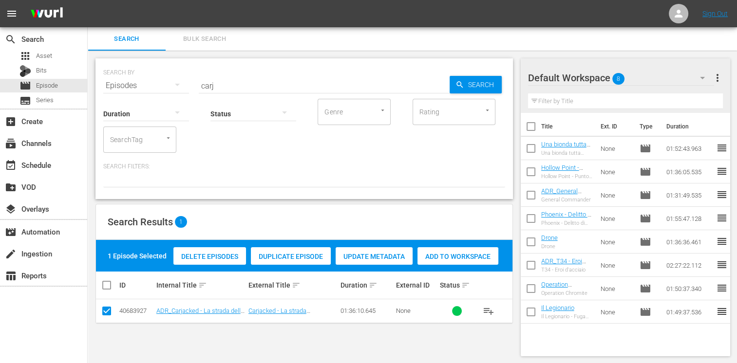
click at [452, 257] on span "Add to Workspace" at bounding box center [457, 257] width 81 height 8
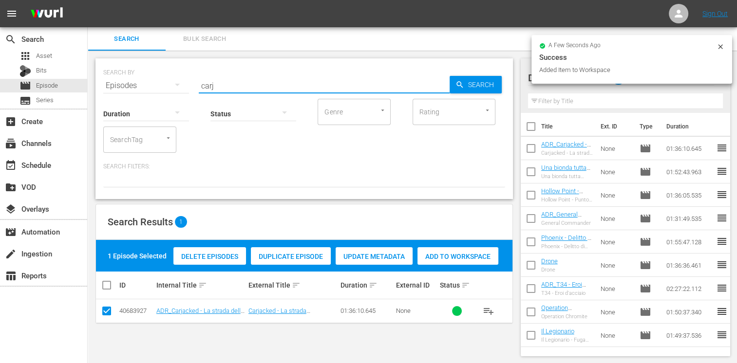
drag, startPoint x: 228, startPoint y: 85, endPoint x: 172, endPoint y: 79, distance: 56.3
click at [172, 79] on div "SEARCH BY Search By Episodes Search ID, Title, Description, Keywords, or Catego…" at bounding box center [304, 79] width 402 height 35
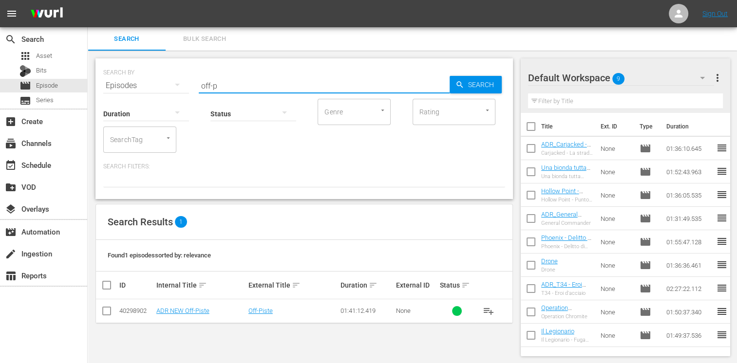
click at [108, 314] on input "checkbox" at bounding box center [107, 313] width 12 height 12
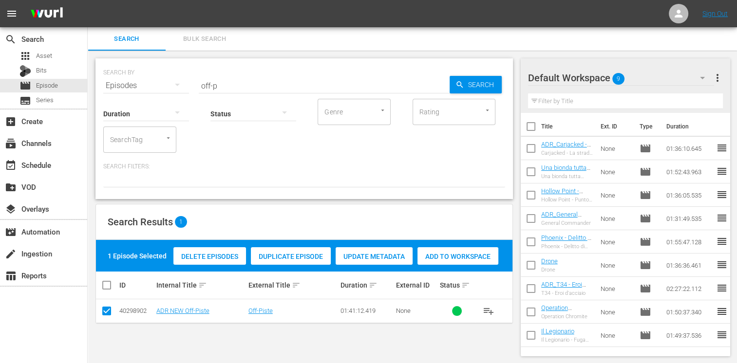
click at [456, 250] on div "Add to Workspace" at bounding box center [457, 256] width 81 height 19
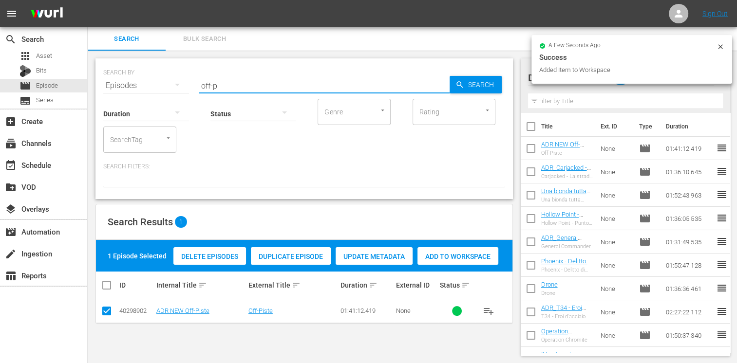
drag, startPoint x: 230, startPoint y: 85, endPoint x: 169, endPoint y: 82, distance: 61.4
click at [169, 82] on div "SEARCH BY Search By Episodes Search ID, Title, Description, Keywords, or Catego…" at bounding box center [304, 79] width 402 height 35
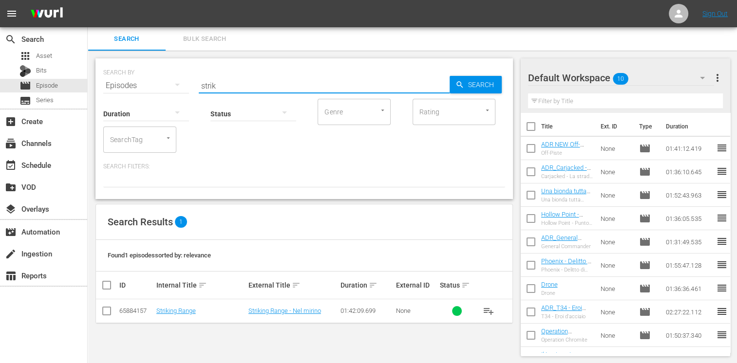
click at [109, 310] on input "checkbox" at bounding box center [107, 313] width 12 height 12
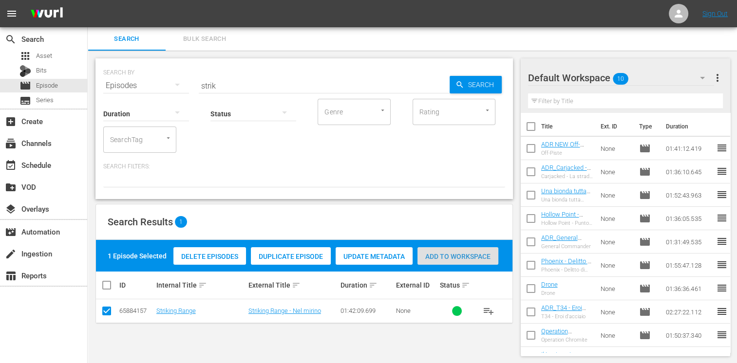
click at [466, 254] on span "Add to Workspace" at bounding box center [457, 257] width 81 height 8
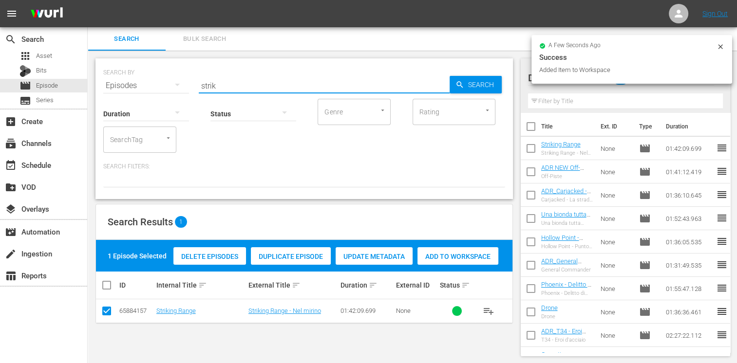
drag, startPoint x: 221, startPoint y: 84, endPoint x: 169, endPoint y: 80, distance: 51.8
click at [169, 80] on div "SEARCH BY Search By Episodes Search ID, Title, Description, Keywords, or Catego…" at bounding box center [304, 79] width 402 height 35
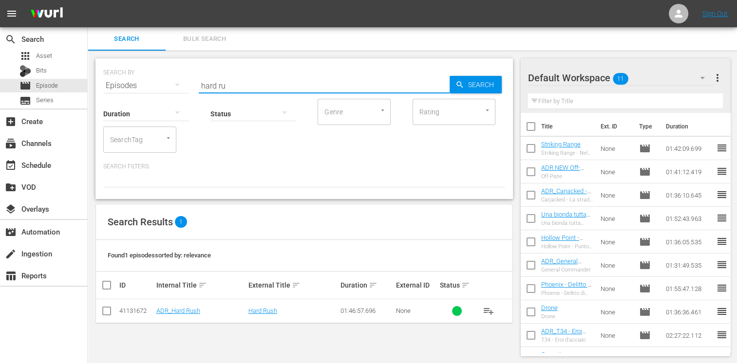
click at [110, 313] on input "checkbox" at bounding box center [107, 313] width 12 height 12
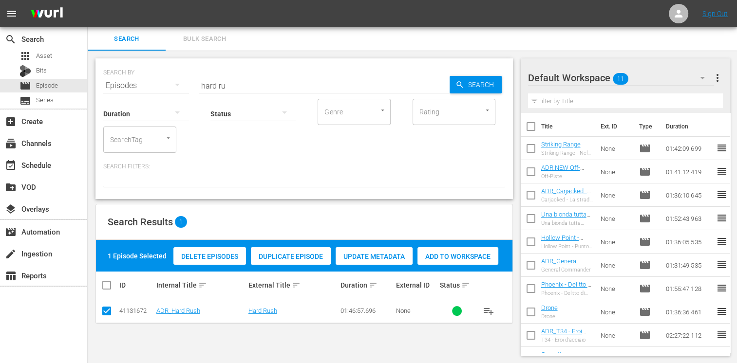
click at [458, 254] on span "Add to Workspace" at bounding box center [457, 257] width 81 height 8
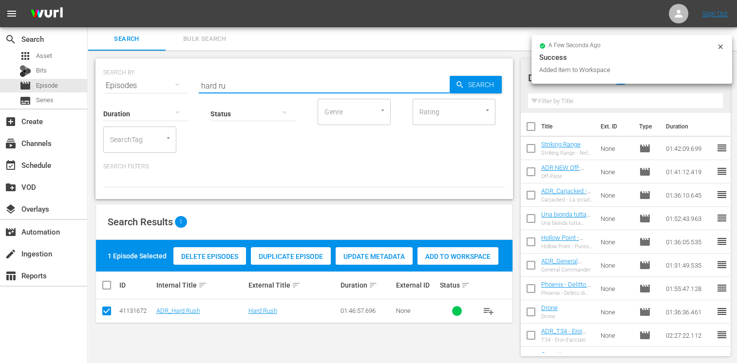
drag, startPoint x: 242, startPoint y: 87, endPoint x: 183, endPoint y: 83, distance: 59.1
click at [183, 83] on div "SEARCH BY Search By Episodes Search ID, Title, Description, Keywords, or Catego…" at bounding box center [304, 79] width 402 height 35
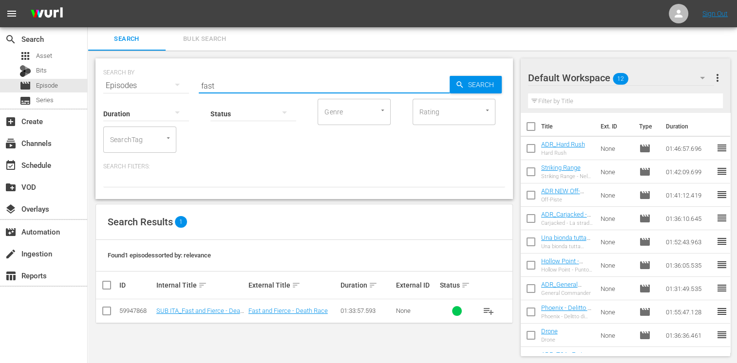
click at [108, 317] on input "checkbox" at bounding box center [107, 313] width 12 height 12
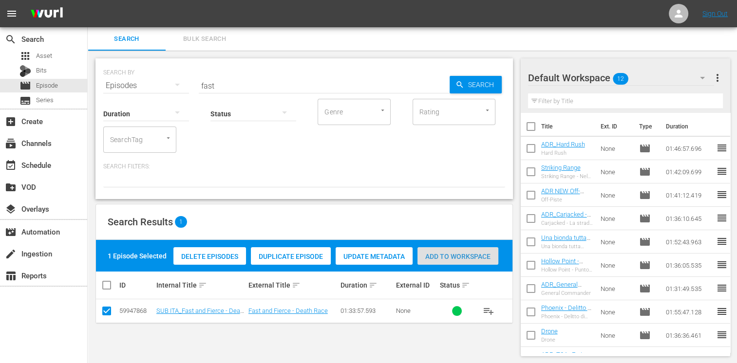
click at [458, 260] on span "Add to Workspace" at bounding box center [457, 257] width 81 height 8
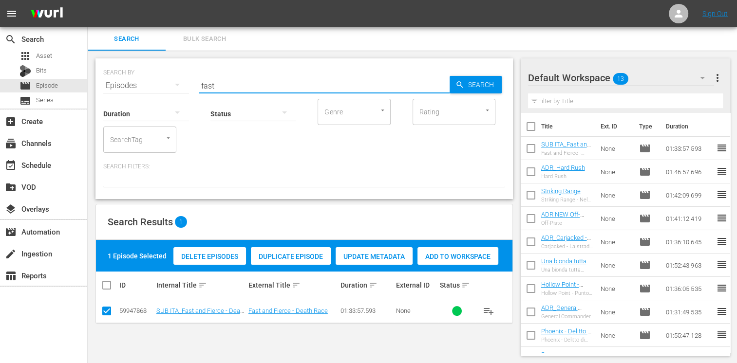
drag, startPoint x: 221, startPoint y: 87, endPoint x: 189, endPoint y: 83, distance: 31.4
click at [189, 83] on div "SEARCH BY Search By Episodes Search ID, Title, Description, Keywords, or Catego…" at bounding box center [304, 79] width 402 height 35
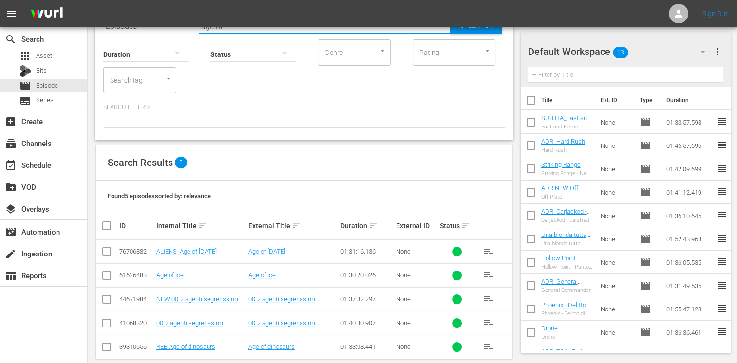
scroll to position [72, 0]
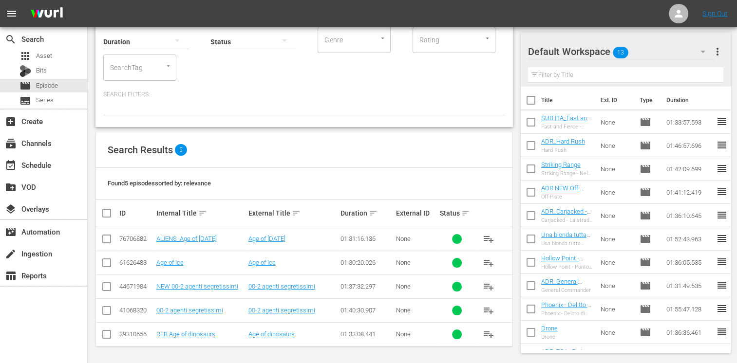
click at [104, 263] on input "checkbox" at bounding box center [107, 265] width 12 height 12
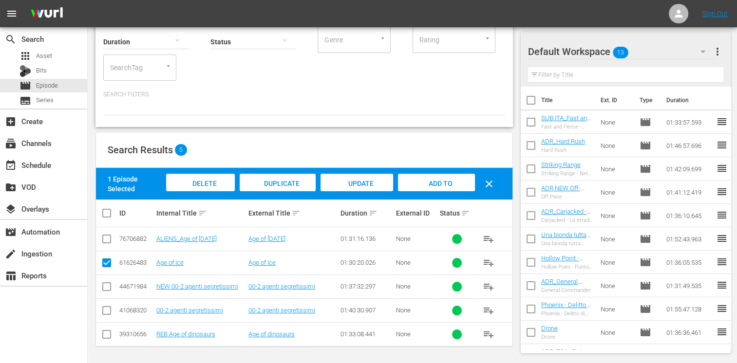
click at [431, 188] on div "Add to Workspace" at bounding box center [436, 192] width 76 height 37
click at [49, 164] on div "event_available Schedule" at bounding box center [27, 163] width 55 height 9
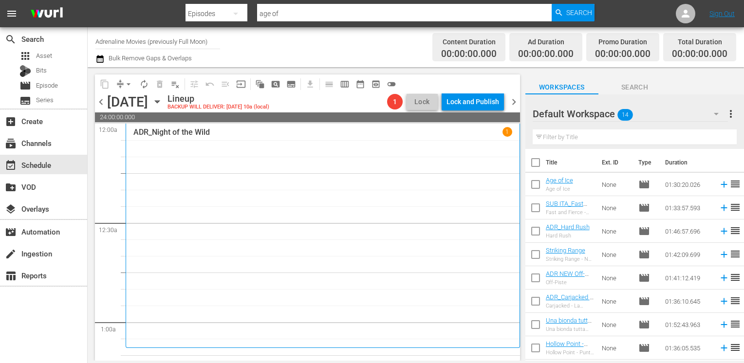
click at [534, 161] on input "checkbox" at bounding box center [535, 164] width 20 height 20
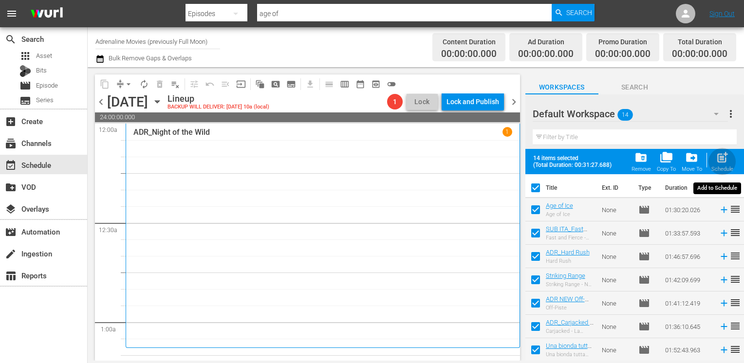
click at [723, 160] on span "post_add" at bounding box center [722, 157] width 13 height 13
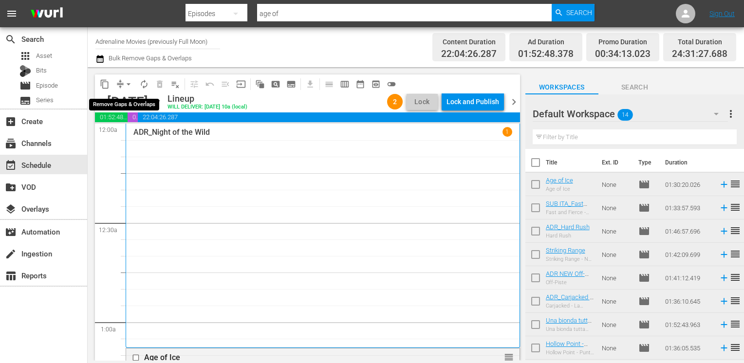
click at [128, 85] on span "arrow_drop_down" at bounding box center [129, 84] width 10 height 10
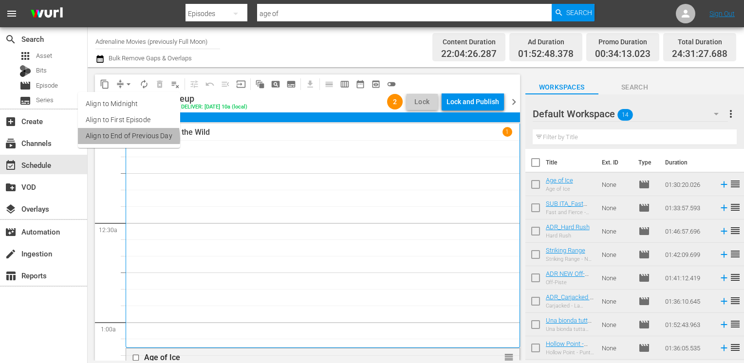
click at [122, 139] on li "Align to End of Previous Day" at bounding box center [129, 136] width 102 height 16
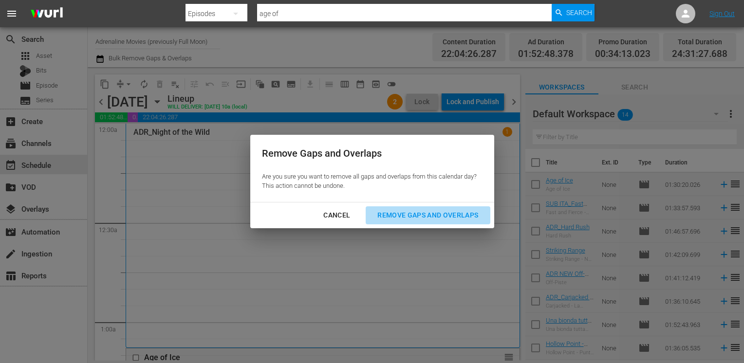
click at [423, 223] on button "Remove Gaps and Overlaps" at bounding box center [428, 215] width 124 height 18
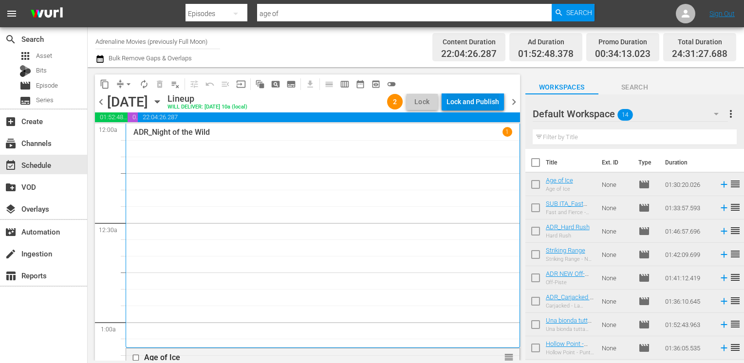
click at [465, 103] on div "Lock and Publish" at bounding box center [473, 102] width 53 height 18
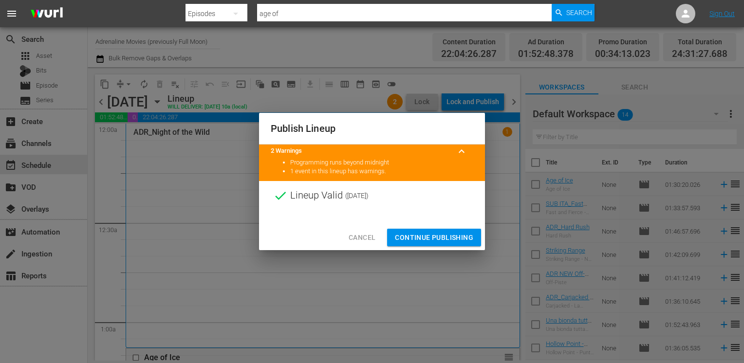
click at [436, 239] on span "Continue Publishing" at bounding box center [434, 238] width 78 height 12
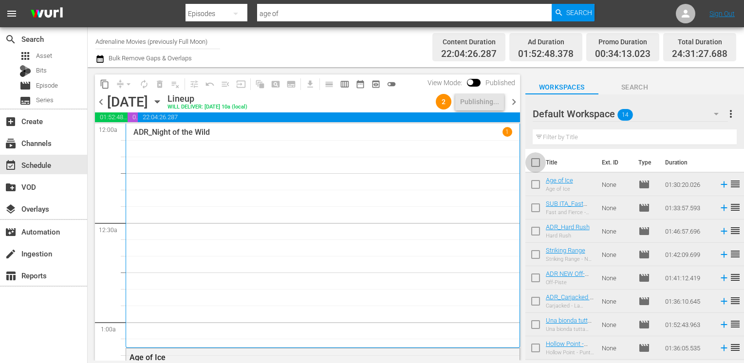
click at [537, 165] on input "checkbox" at bounding box center [535, 164] width 20 height 20
checkbox input "true"
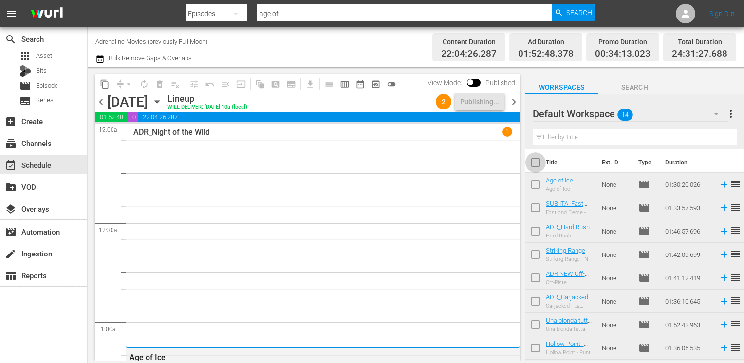
checkbox input "true"
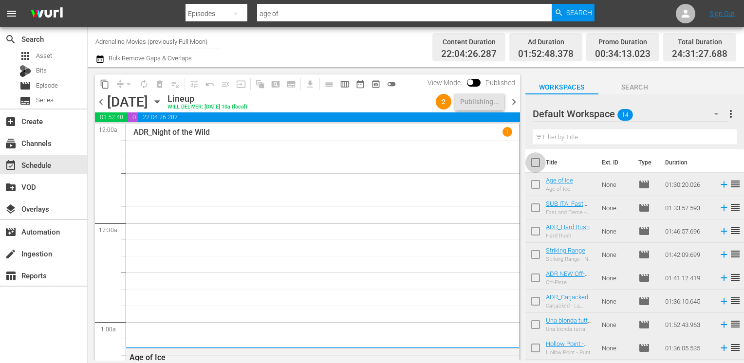
checkbox input "true"
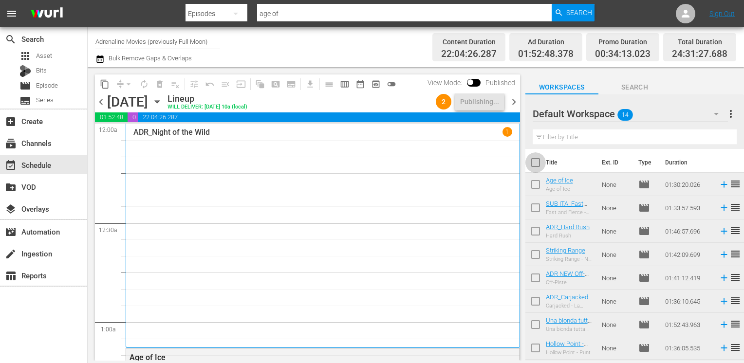
checkbox input "true"
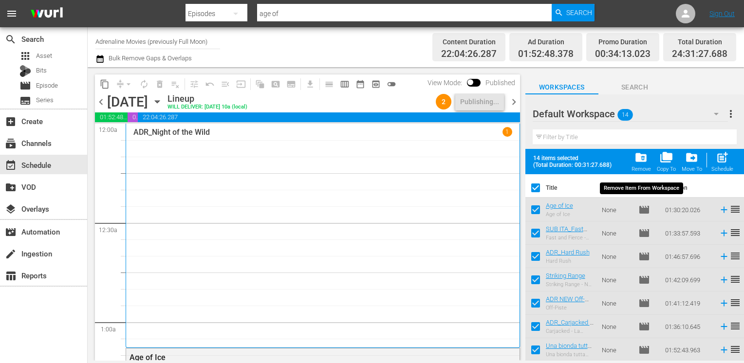
click at [641, 163] on span "folder_delete" at bounding box center [641, 157] width 13 height 13
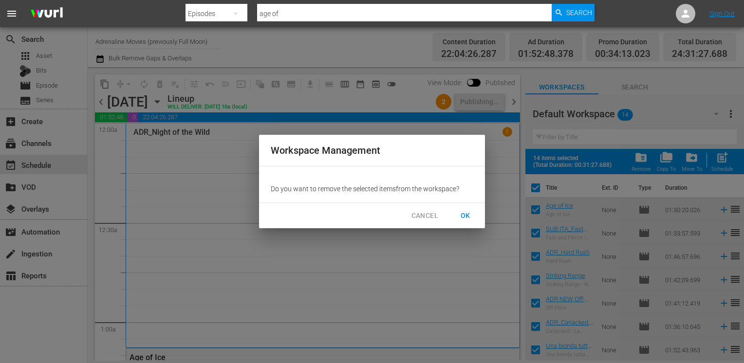
click at [473, 213] on span "OK" at bounding box center [466, 216] width 16 height 12
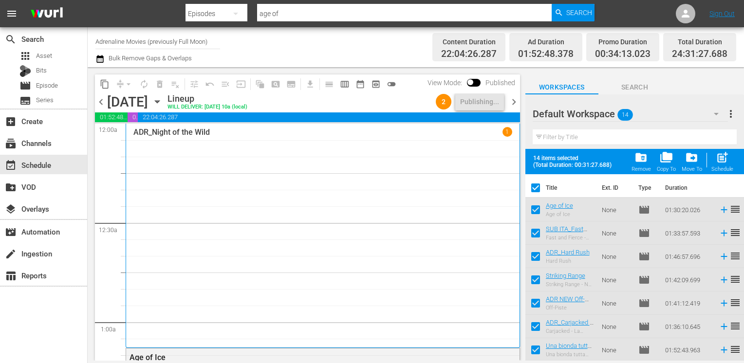
checkbox input "false"
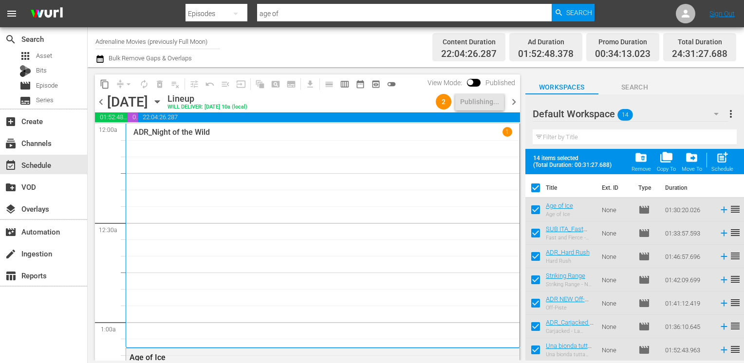
checkbox input "false"
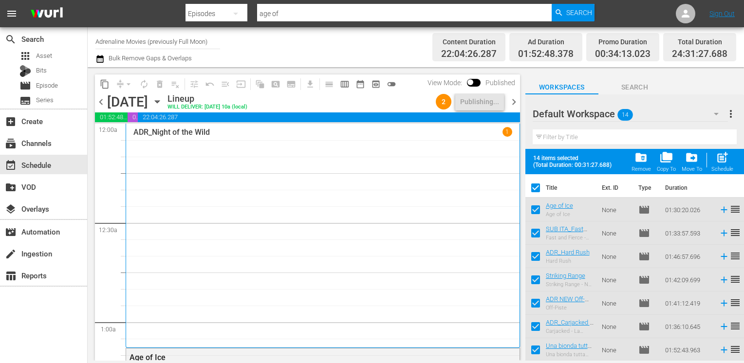
checkbox input "false"
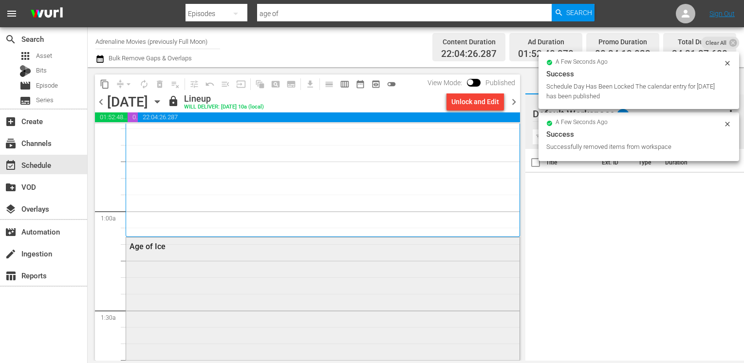
scroll to position [195, 0]
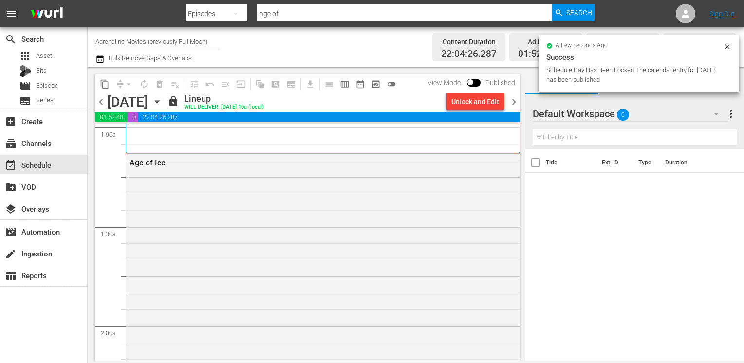
click at [512, 102] on span "chevron_right" at bounding box center [514, 102] width 12 height 12
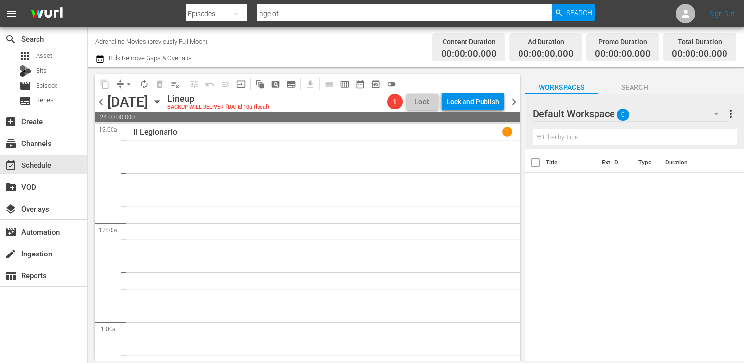
click at [103, 59] on icon "button" at bounding box center [99, 59] width 7 height 8
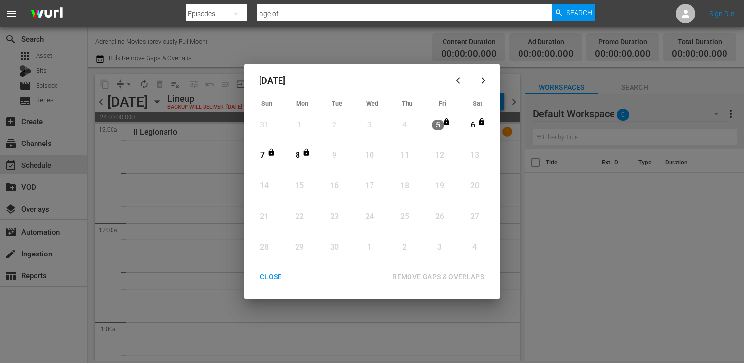
click at [269, 278] on div "CLOSE" at bounding box center [270, 277] width 37 height 12
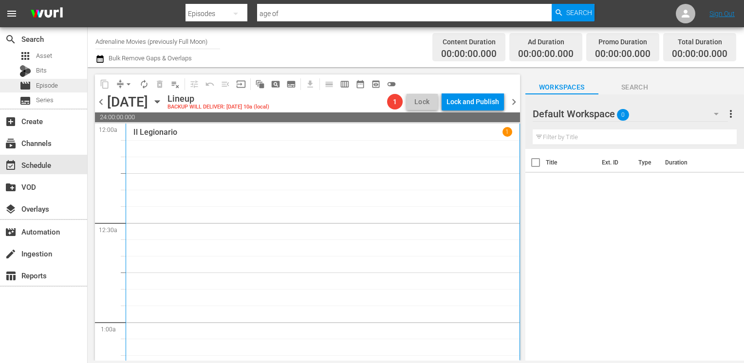
click at [47, 88] on span "Episode" at bounding box center [47, 86] width 22 height 10
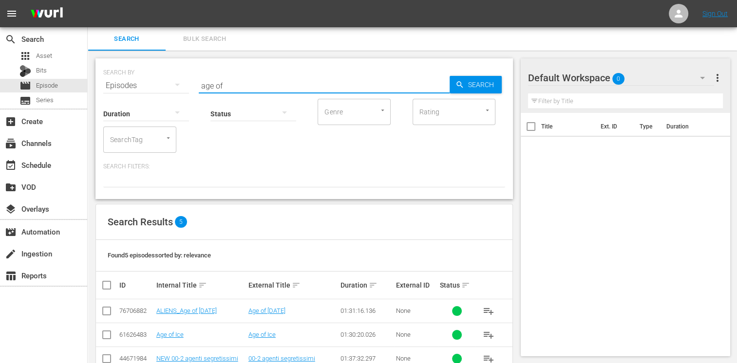
drag, startPoint x: 234, startPoint y: 83, endPoint x: 178, endPoint y: 78, distance: 56.7
click at [178, 78] on div "SEARCH BY Search By Episodes Search ID, Title, Description, Keywords, or Catego…" at bounding box center [304, 79] width 402 height 35
type input "traffica"
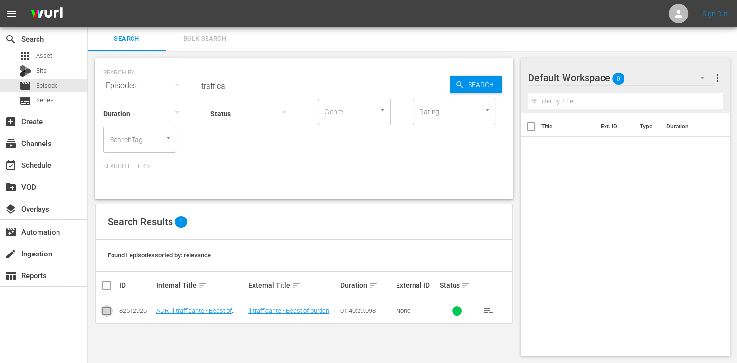
click at [106, 310] on input "checkbox" at bounding box center [107, 313] width 12 height 12
checkbox input "true"
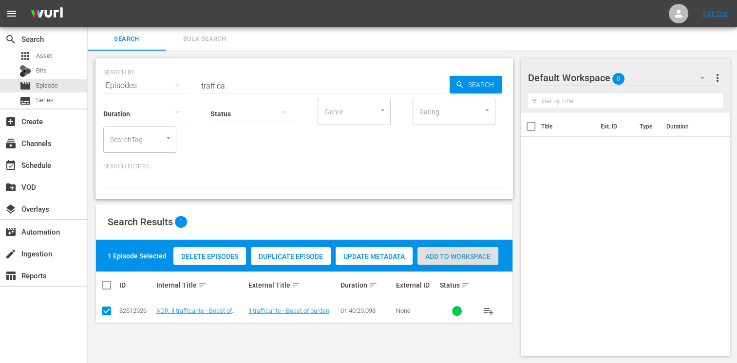
click at [462, 253] on span "Add to Workspace" at bounding box center [457, 257] width 81 height 8
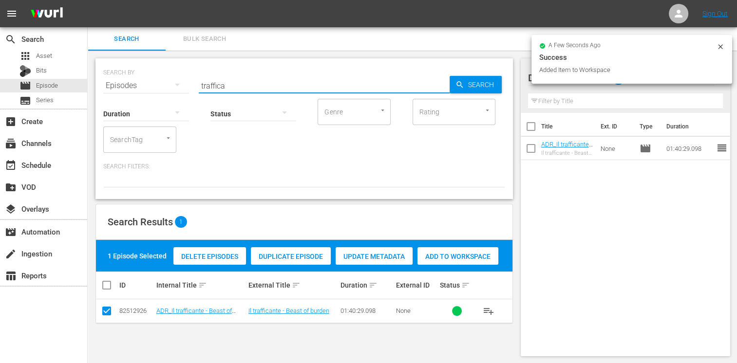
drag, startPoint x: 224, startPoint y: 83, endPoint x: 190, endPoint y: 79, distance: 33.3
click at [190, 79] on div "SEARCH BY Search By Episodes Search ID, Title, Description, Keywords, or Catego…" at bounding box center [304, 79] width 402 height 35
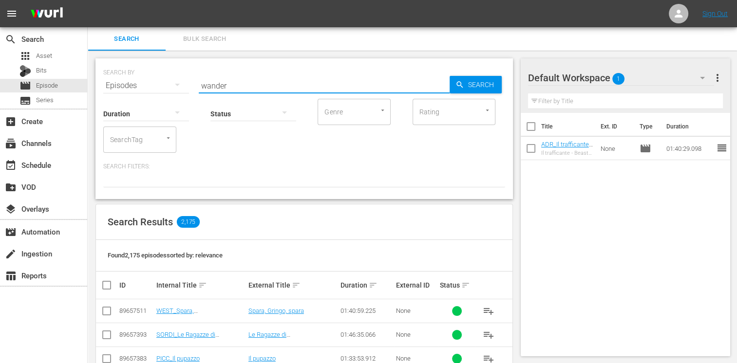
type input "wander"
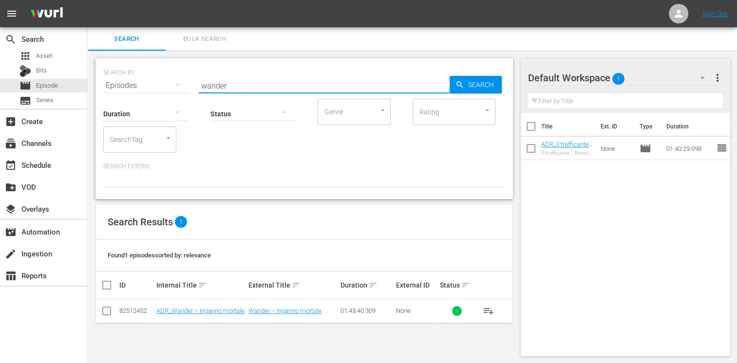
click at [105, 309] on input "checkbox" at bounding box center [107, 313] width 12 height 12
checkbox input "true"
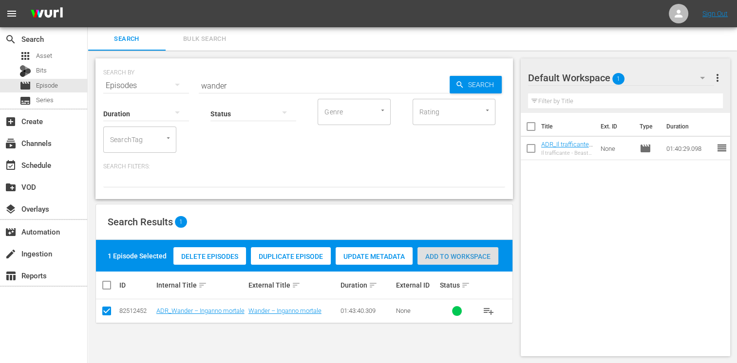
click at [460, 254] on span "Add to Workspace" at bounding box center [457, 257] width 81 height 8
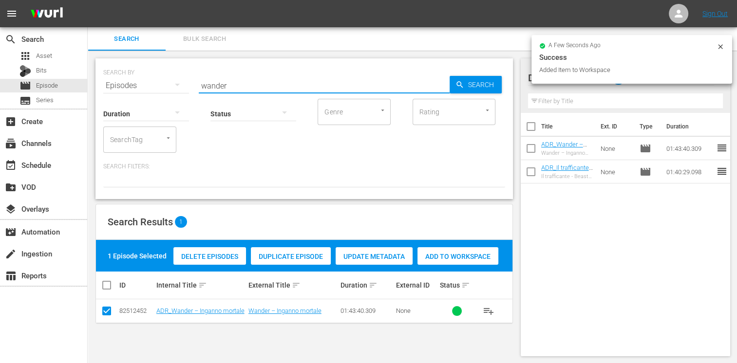
drag, startPoint x: 240, startPoint y: 85, endPoint x: 194, endPoint y: 79, distance: 46.2
click at [194, 79] on div "SEARCH BY Search By Episodes Search ID, Title, Description, Keywords, or Catego…" at bounding box center [304, 79] width 402 height 35
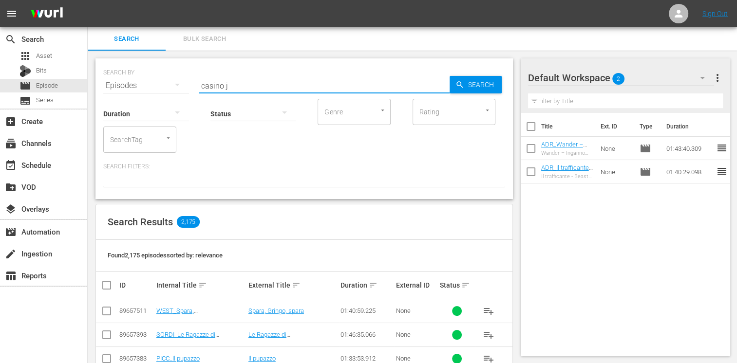
type input "casino j"
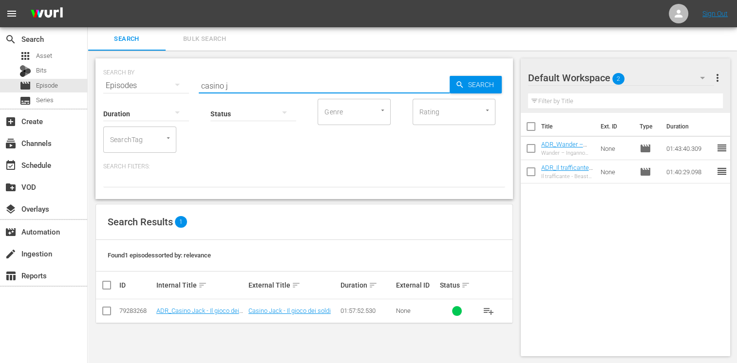
click at [101, 310] on input "checkbox" at bounding box center [107, 313] width 12 height 12
checkbox input "true"
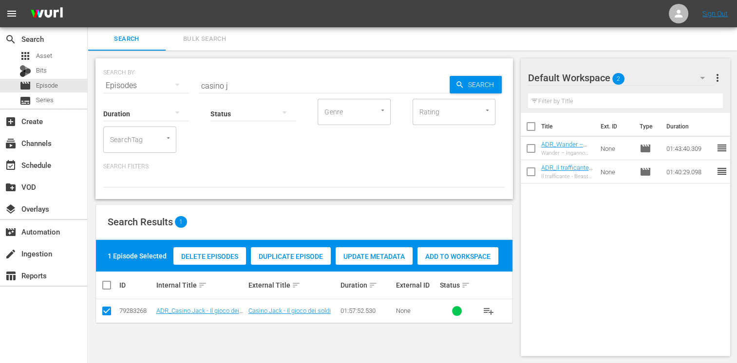
click at [455, 262] on div "Add to Workspace" at bounding box center [457, 256] width 81 height 19
